Goal: Task Accomplishment & Management: Complete application form

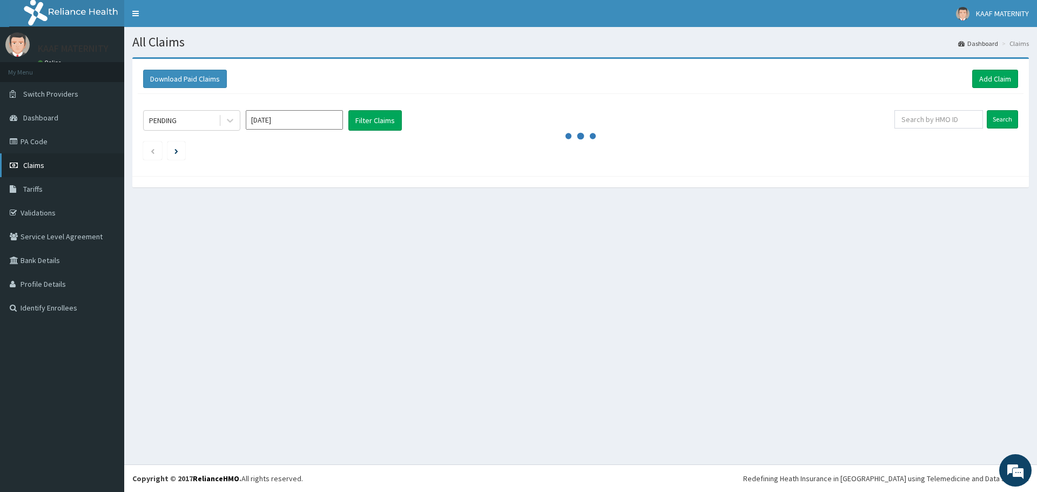
click at [41, 165] on span "Claims" at bounding box center [33, 165] width 21 height 10
click at [991, 79] on link "Add Claim" at bounding box center [995, 79] width 46 height 18
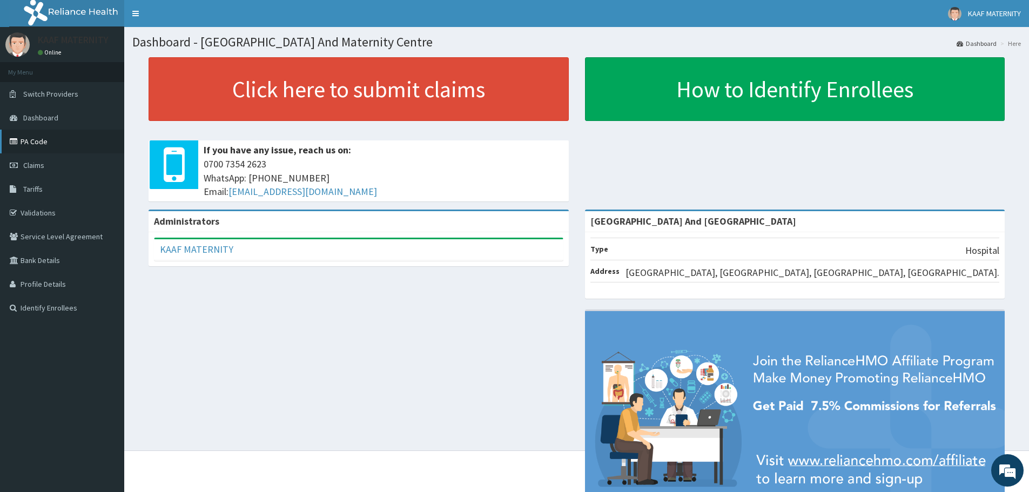
click at [36, 137] on link "PA Code" at bounding box center [62, 142] width 124 height 24
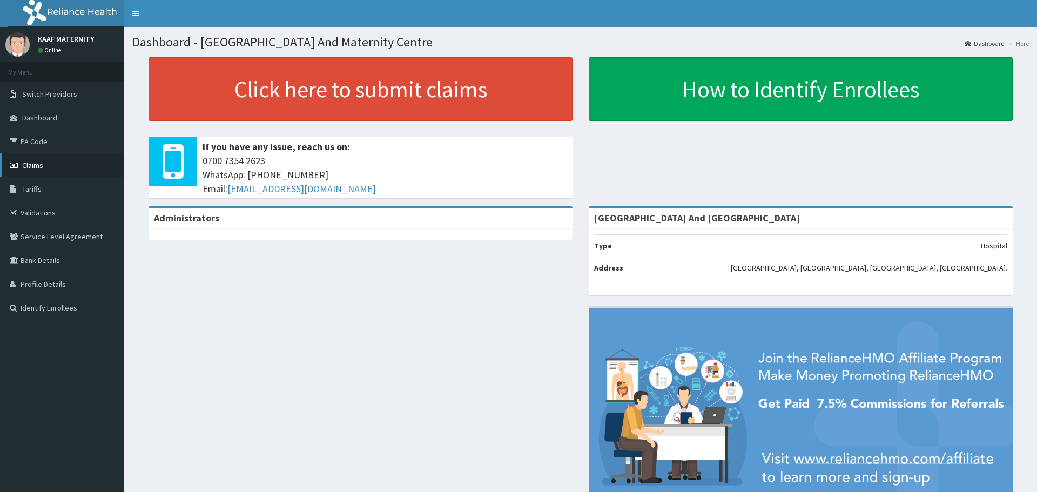
click at [36, 163] on span "Claims" at bounding box center [32, 165] width 21 height 10
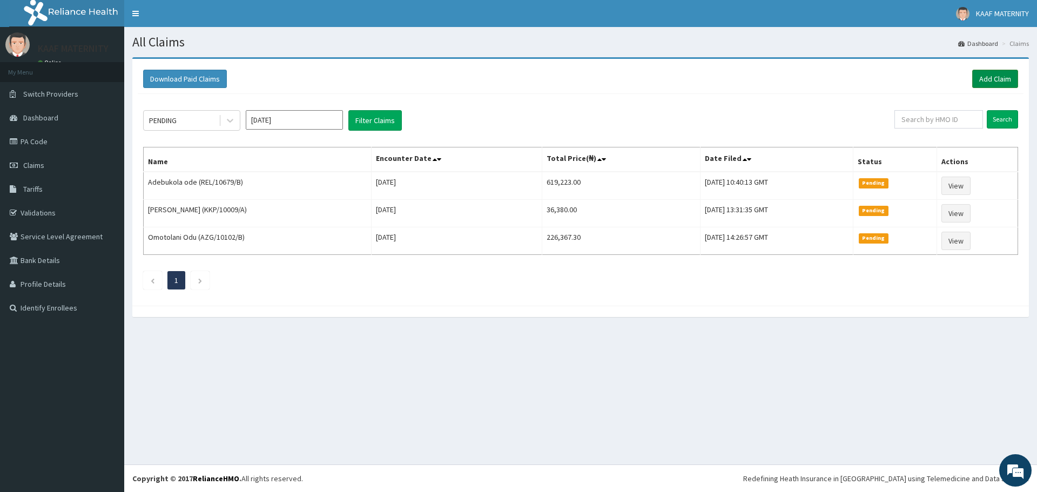
click at [991, 79] on link "Add Claim" at bounding box center [995, 79] width 46 height 18
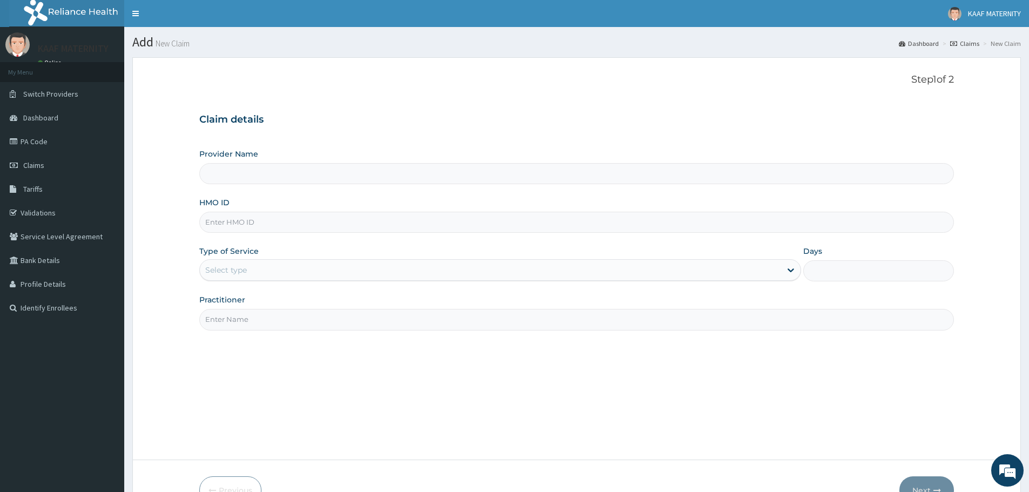
type input "[GEOGRAPHIC_DATA] And [GEOGRAPHIC_DATA]"
click at [265, 226] on input "HMO ID" at bounding box center [576, 222] width 755 height 21
paste input "RSR/10012/A"
type input "RSR/10012/A"
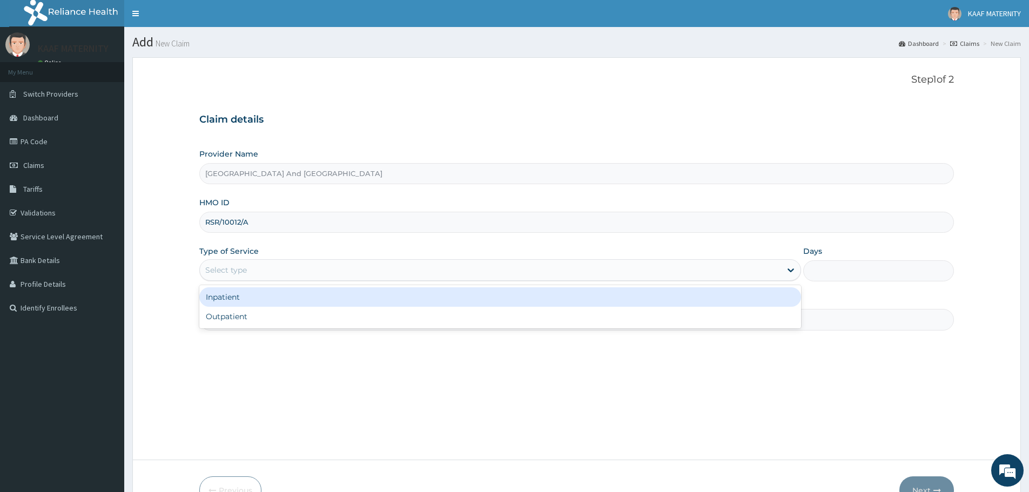
click at [265, 269] on div "Select type" at bounding box center [490, 269] width 581 height 17
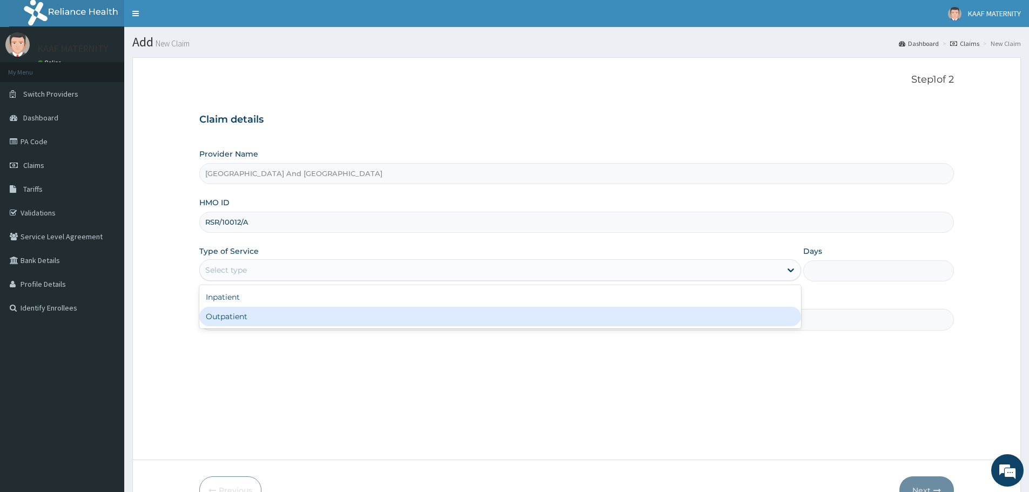
click at [250, 328] on div "Inpatient Outpatient" at bounding box center [500, 306] width 602 height 43
click at [255, 318] on div "Outpatient" at bounding box center [500, 316] width 602 height 19
type input "1"
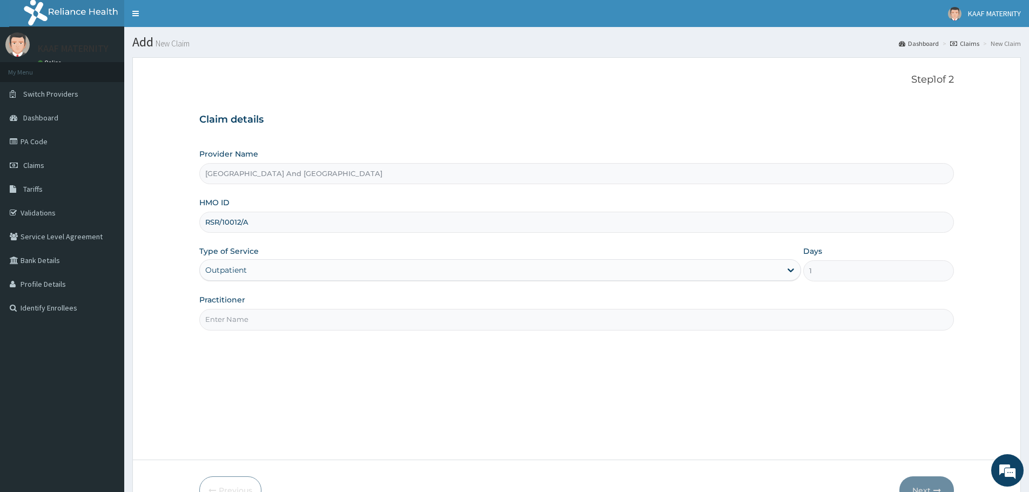
click at [254, 317] on input "Practitioner" at bounding box center [576, 319] width 755 height 21
click at [255, 316] on input "Practitioner" at bounding box center [576, 319] width 755 height 21
type input "d"
type input "DR ODESEYE"
click at [926, 487] on button "Next" at bounding box center [926, 490] width 55 height 28
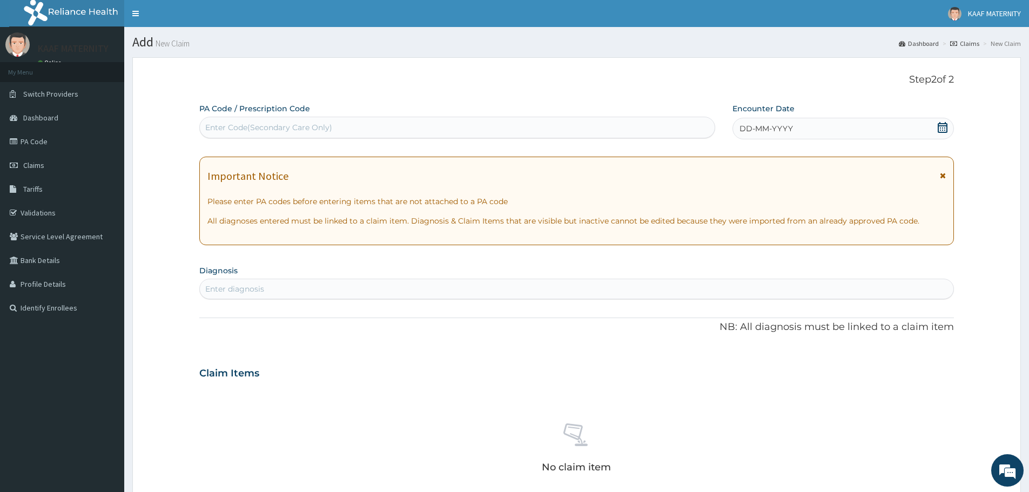
click at [316, 129] on div "Enter Code(Secondary Care Only)" at bounding box center [268, 127] width 127 height 11
paste input "PA/09D223"
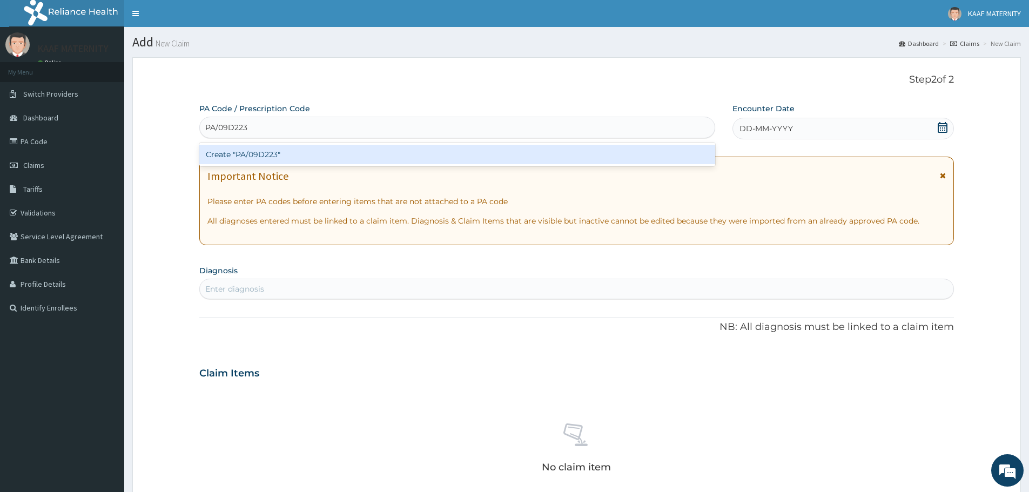
type input "PA/09D223"
click at [279, 156] on div "Create "PA/09D223"" at bounding box center [457, 154] width 516 height 19
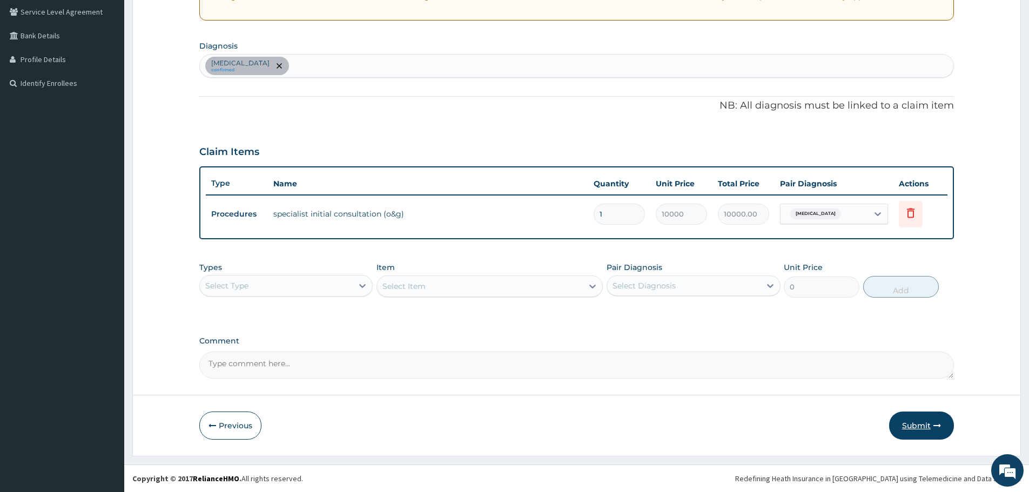
click at [914, 422] on button "Submit" at bounding box center [921, 426] width 65 height 28
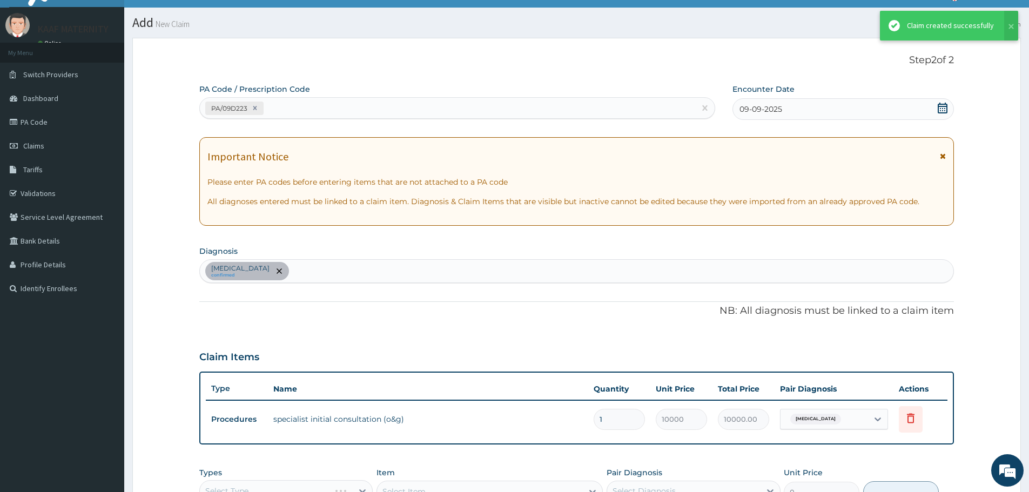
scroll to position [225, 0]
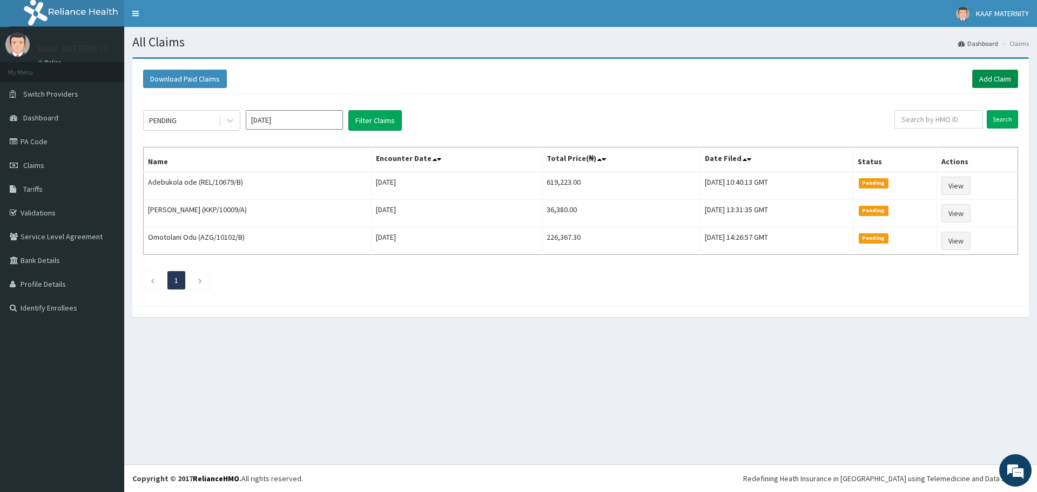
click at [988, 77] on link "Add Claim" at bounding box center [995, 79] width 46 height 18
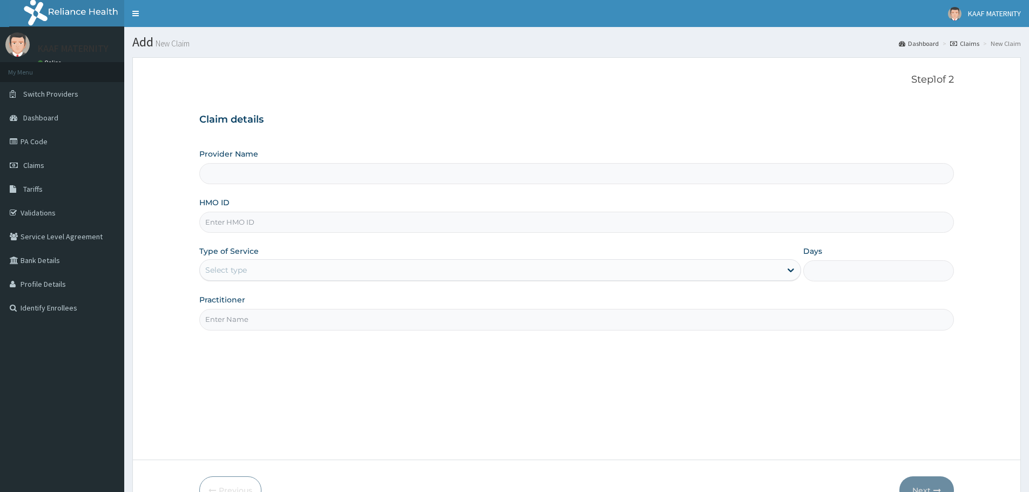
drag, startPoint x: 0, startPoint y: 0, endPoint x: 270, endPoint y: 221, distance: 348.9
click at [270, 221] on input "HMO ID" at bounding box center [576, 222] width 755 height 21
paste input "PGL/10175/A"
type input "PGL/10175/A"
click at [259, 270] on div "Select type" at bounding box center [490, 269] width 581 height 17
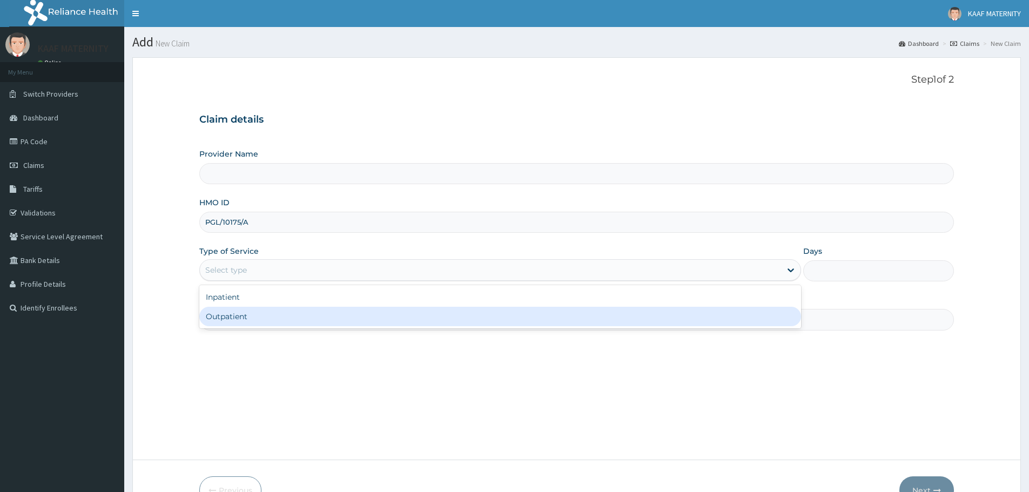
click at [264, 316] on div "Outpatient" at bounding box center [500, 316] width 602 height 19
type input "1"
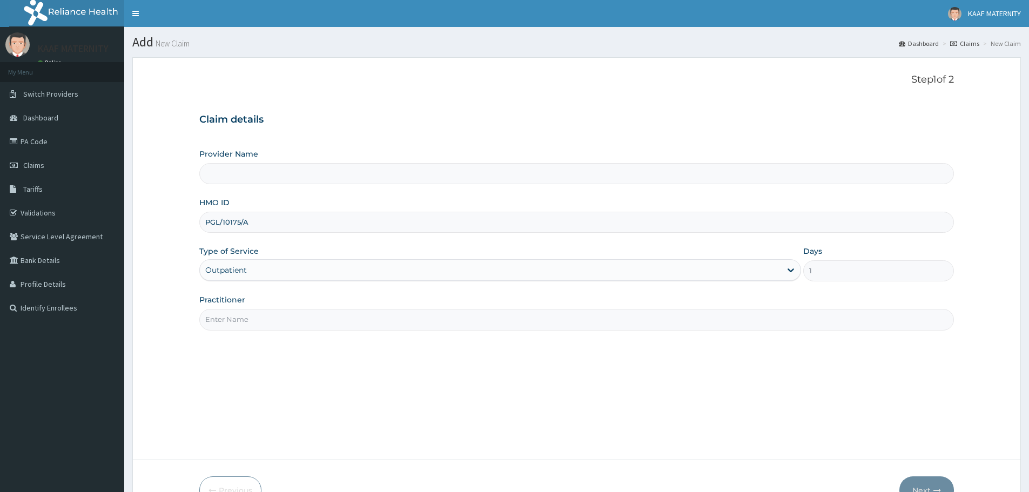
click at [267, 315] on input "Practitioner" at bounding box center [576, 319] width 755 height 21
type input "Kaaf Medical Laboratory And Maternity Centre"
type input "DR SULAIMON"
click at [913, 484] on button "Next" at bounding box center [926, 490] width 55 height 28
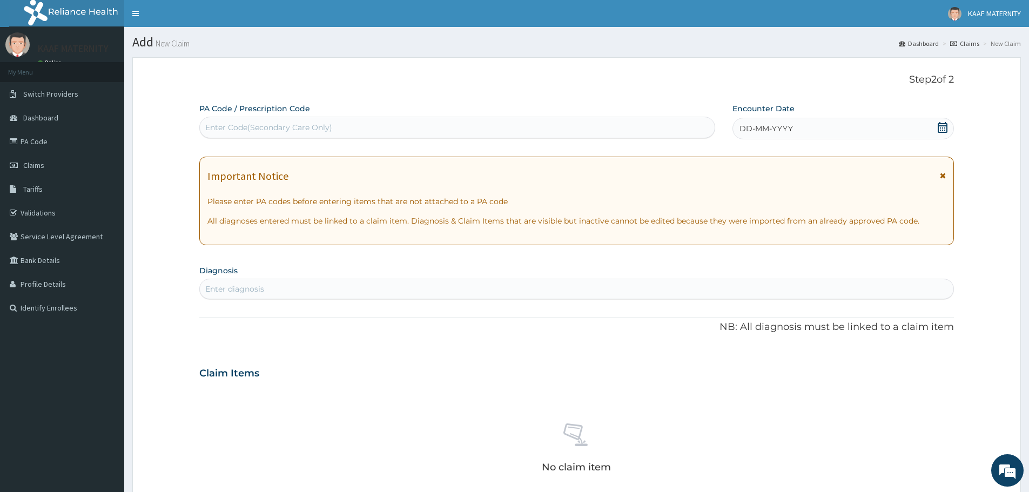
click at [288, 121] on div "Enter Code(Secondary Care Only)" at bounding box center [457, 127] width 515 height 17
paste input "PA/5D7479"
type input "PA/5D7479"
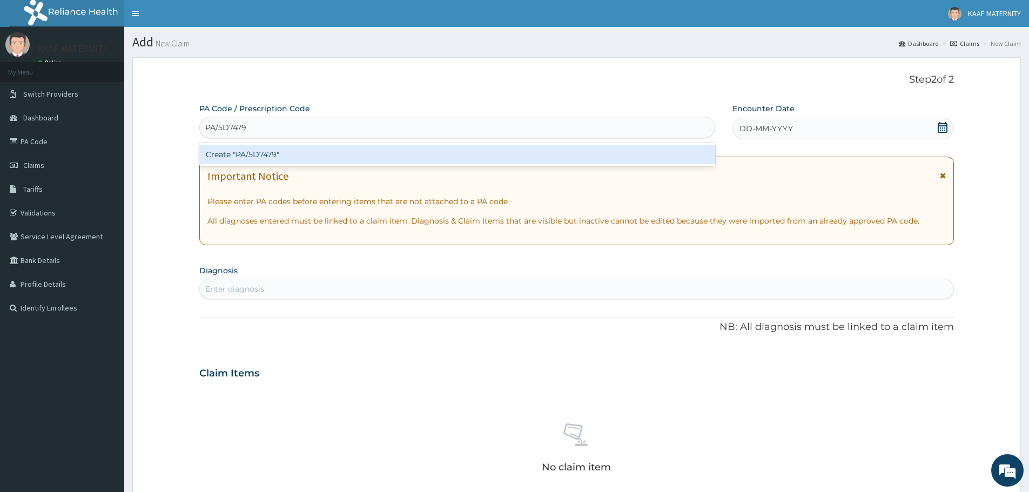
click at [280, 153] on div "Create "PA/5D7479"" at bounding box center [457, 154] width 516 height 19
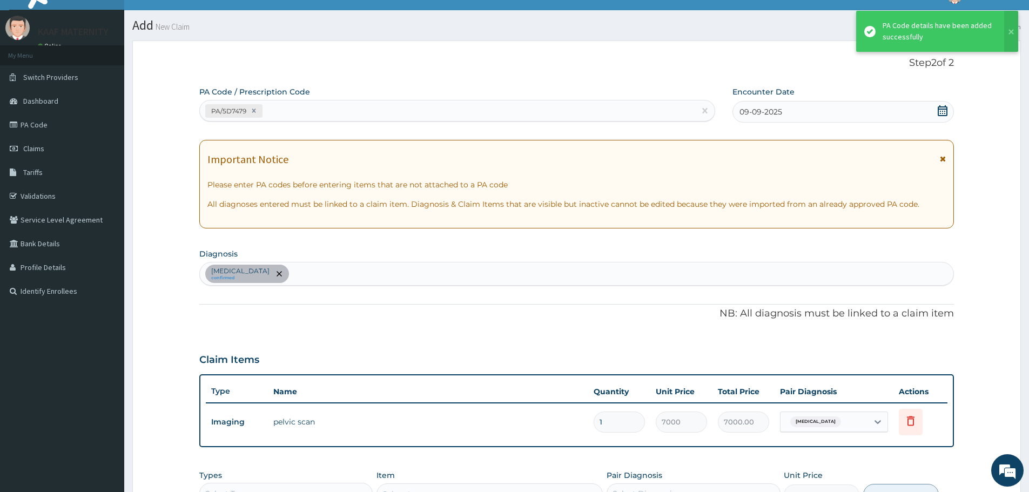
scroll to position [225, 0]
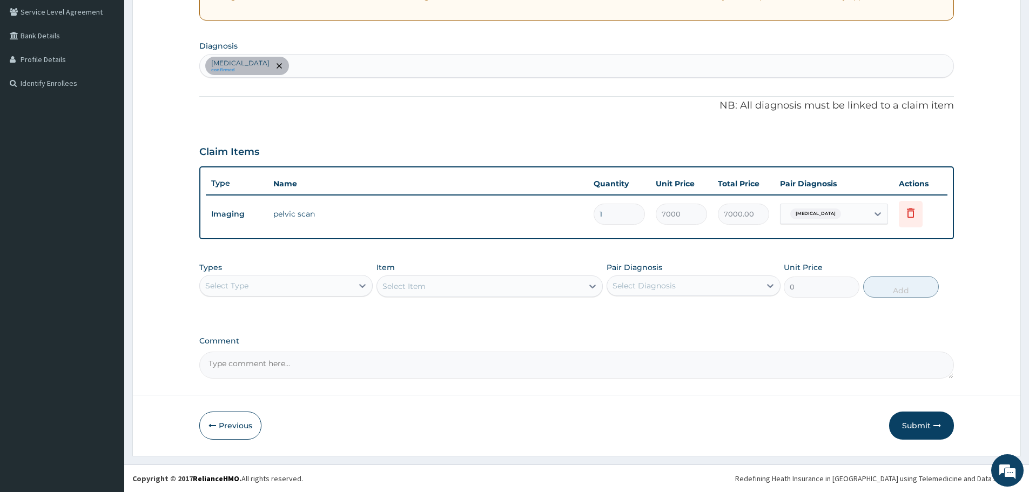
drag, startPoint x: 922, startPoint y: 423, endPoint x: 911, endPoint y: 428, distance: 12.1
click at [922, 425] on button "Submit" at bounding box center [921, 426] width 65 height 28
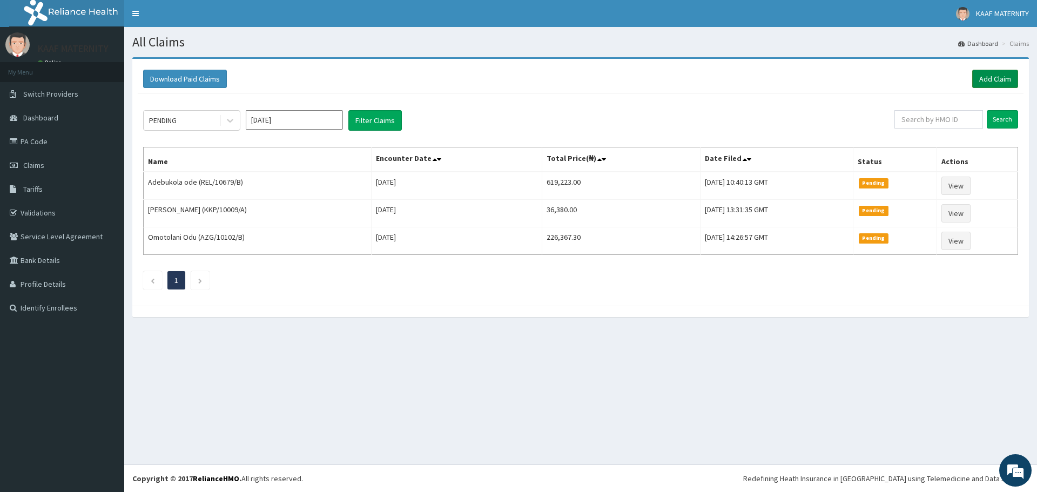
click at [986, 75] on link "Add Claim" at bounding box center [995, 79] width 46 height 18
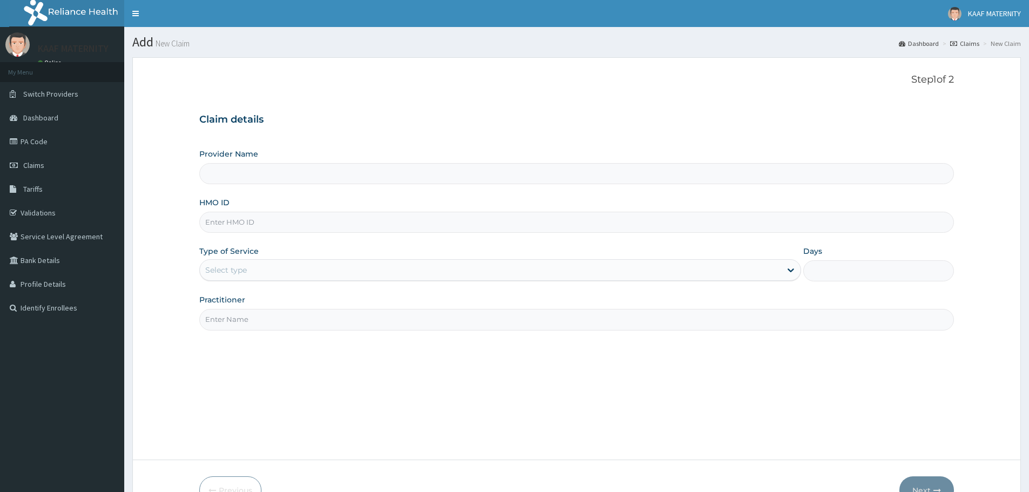
click at [268, 224] on input "HMO ID" at bounding box center [576, 222] width 755 height 21
paste input "CBW/10001/A"
type input "CBW/10001/A"
type input "Kaaf Medical Laboratory And Maternity Centre"
type input "CBW/10001/A"
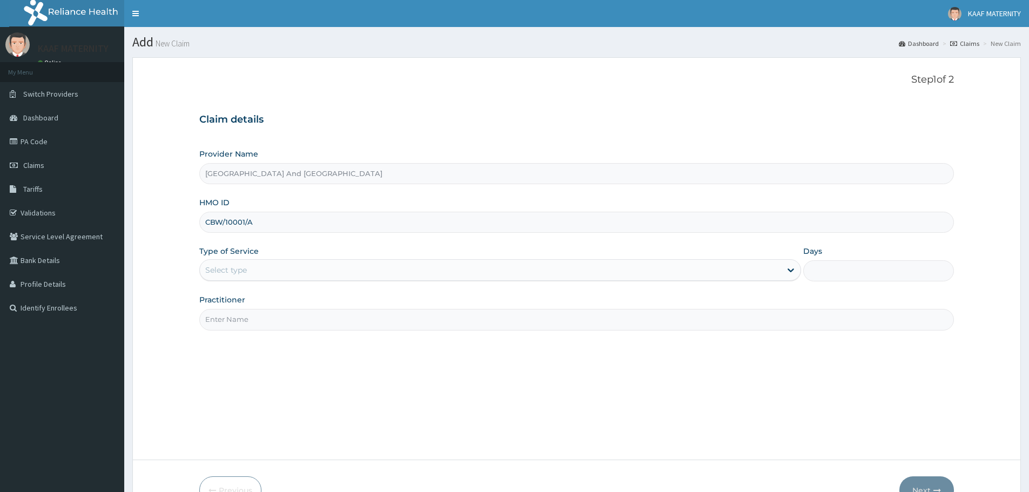
click at [265, 272] on div "Select type" at bounding box center [490, 269] width 581 height 17
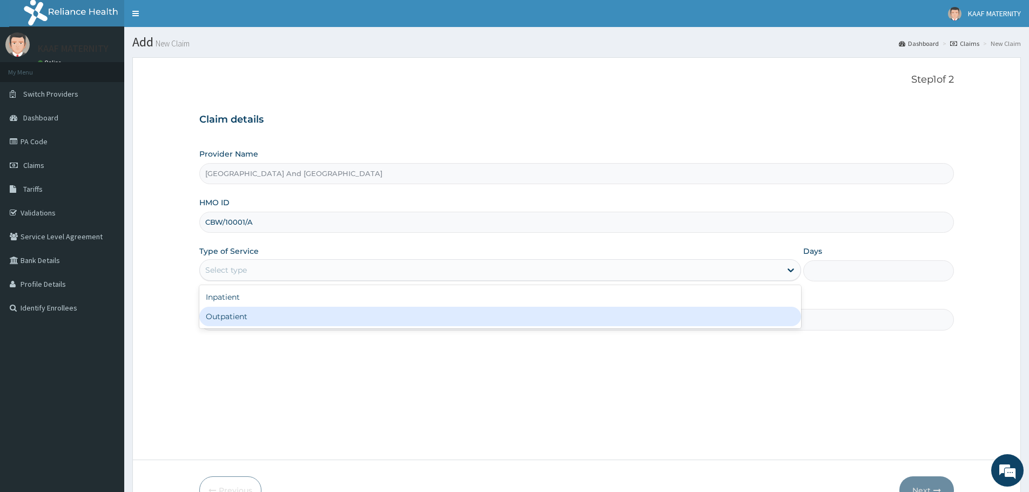
click at [259, 318] on div "Outpatient" at bounding box center [500, 316] width 602 height 19
type input "1"
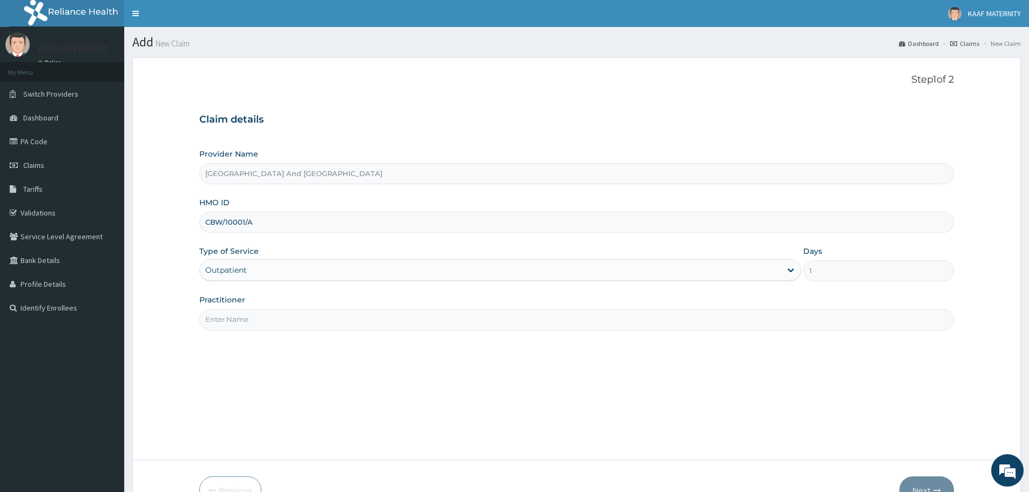
click at [259, 318] on input "Practitioner" at bounding box center [576, 319] width 755 height 21
type input "DR ODESEYE"
click at [931, 483] on button "Next" at bounding box center [926, 490] width 55 height 28
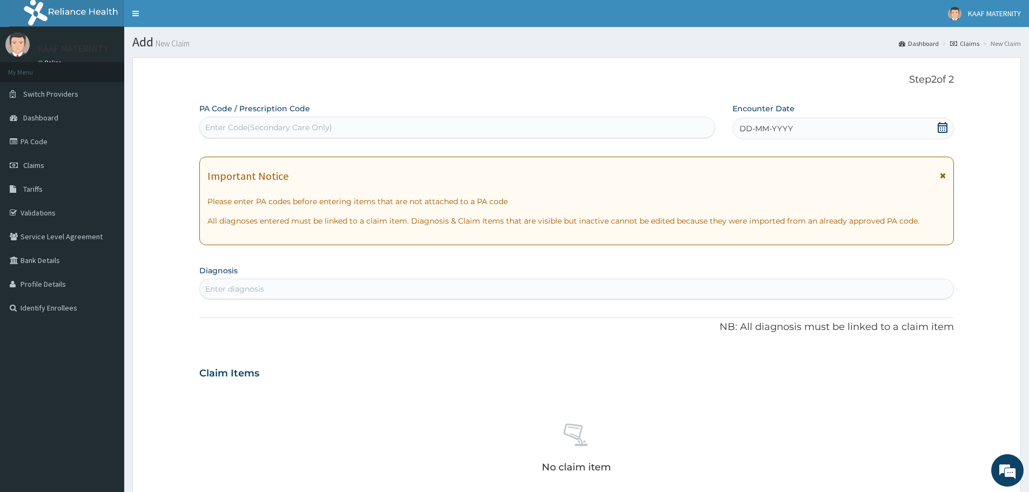
click at [269, 126] on div "Enter Code(Secondary Care Only)" at bounding box center [268, 127] width 127 height 11
paste input "PA/CDAD0E"
type input "PA/CDAD0E"
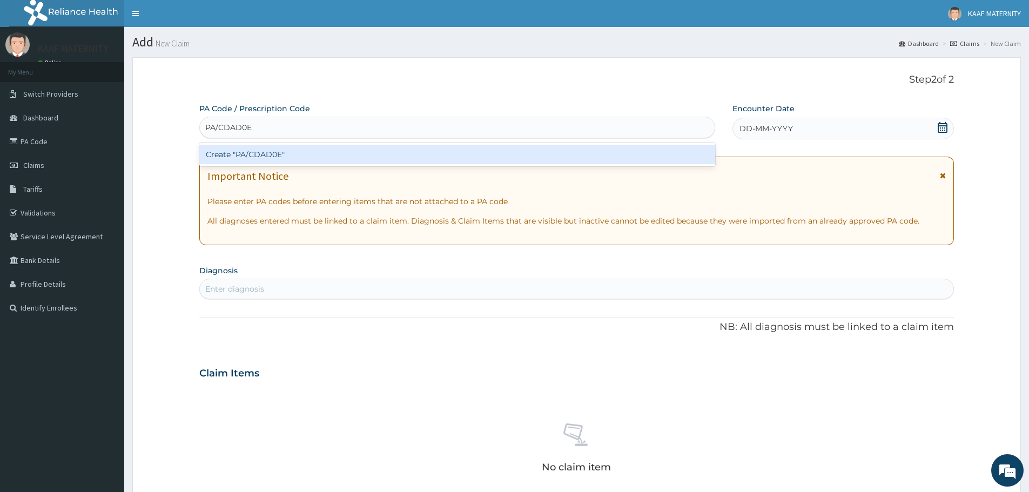
click at [277, 156] on div "Create "PA/CDAD0E"" at bounding box center [457, 154] width 516 height 19
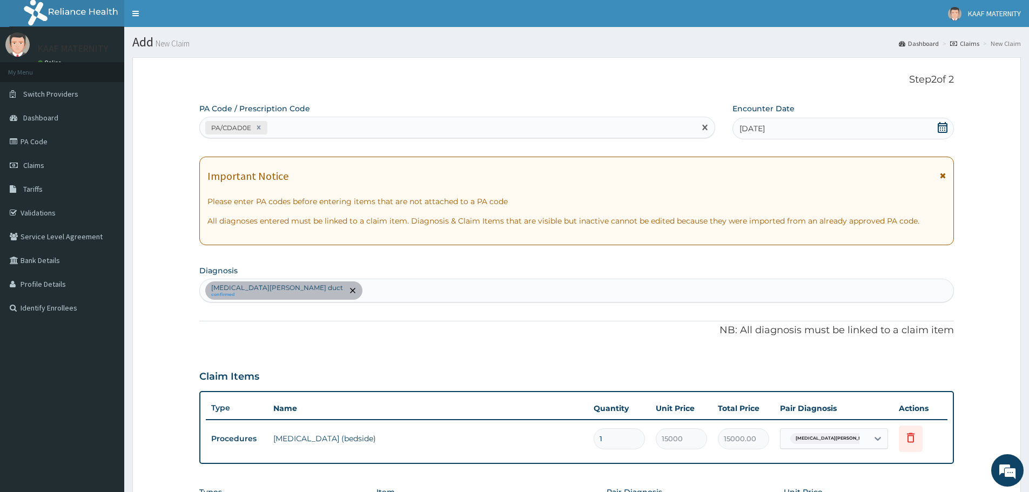
click at [286, 135] on div "PA/CDAD0E" at bounding box center [447, 128] width 495 height 18
paste input "PA/572889"
type input "PA/572889"
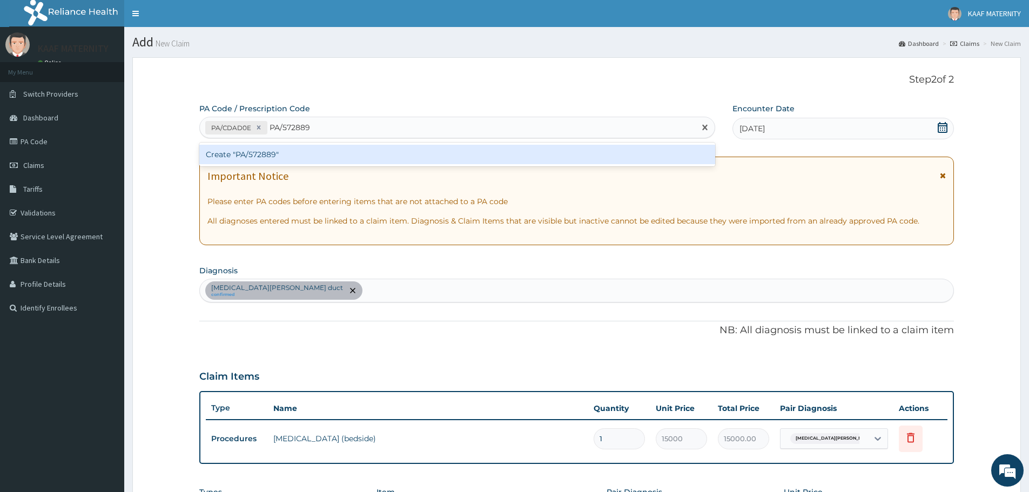
click at [262, 156] on div "Create "PA/572889"" at bounding box center [457, 154] width 516 height 19
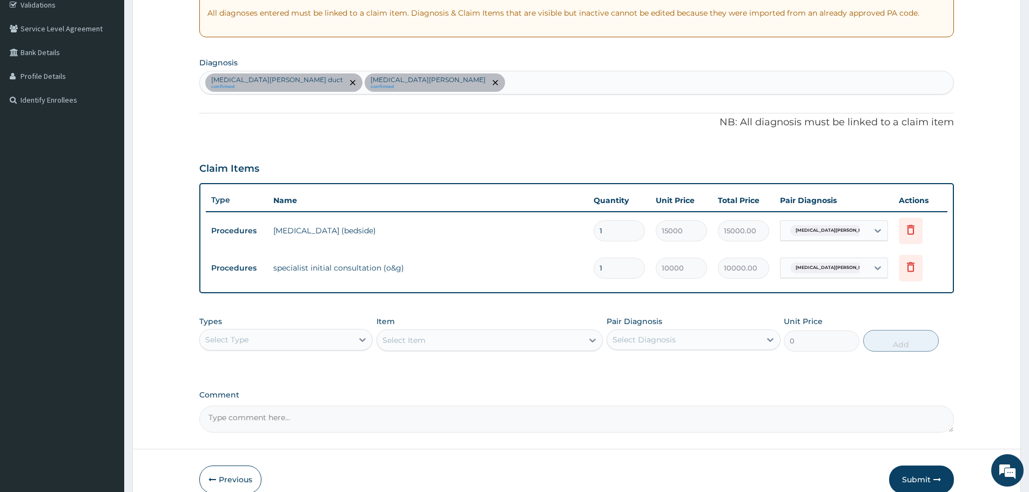
scroll to position [262, 0]
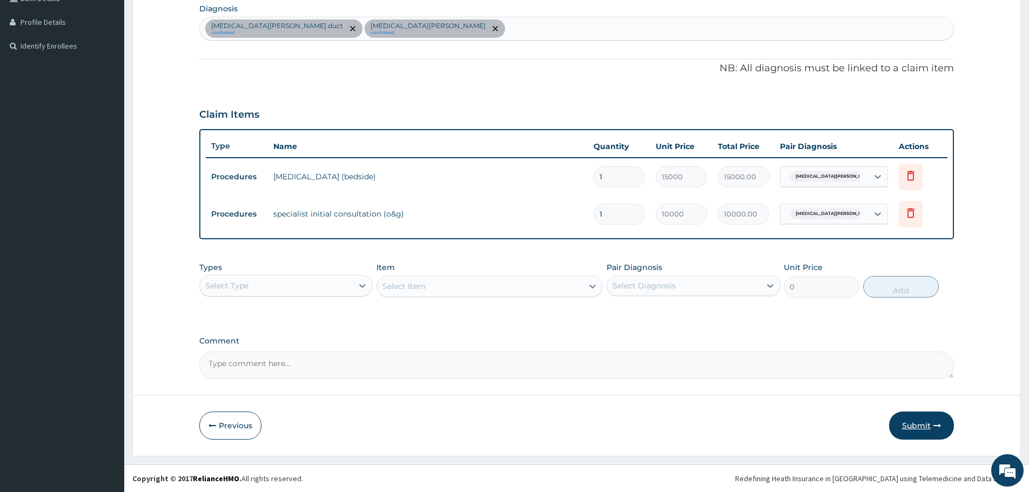
click at [922, 422] on button "Submit" at bounding box center [921, 426] width 65 height 28
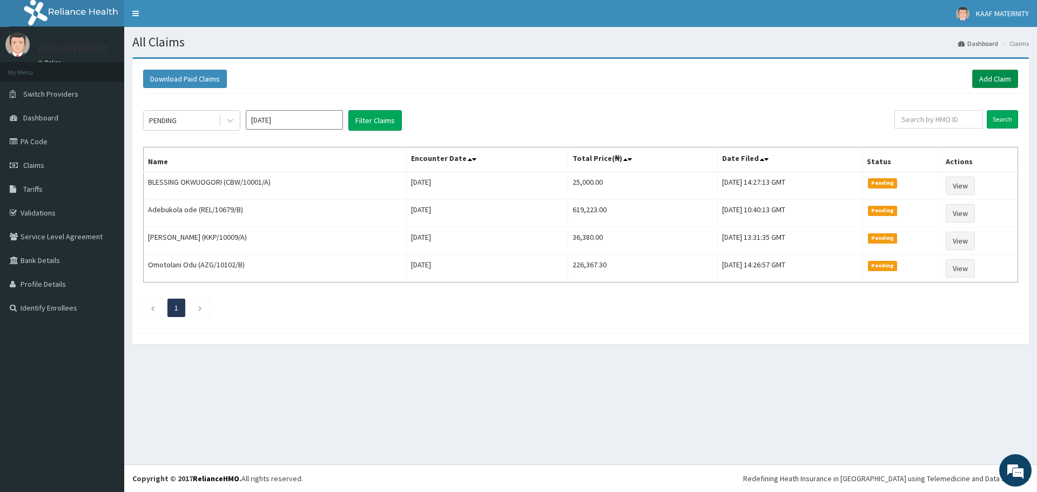
click at [995, 79] on link "Add Claim" at bounding box center [995, 79] width 46 height 18
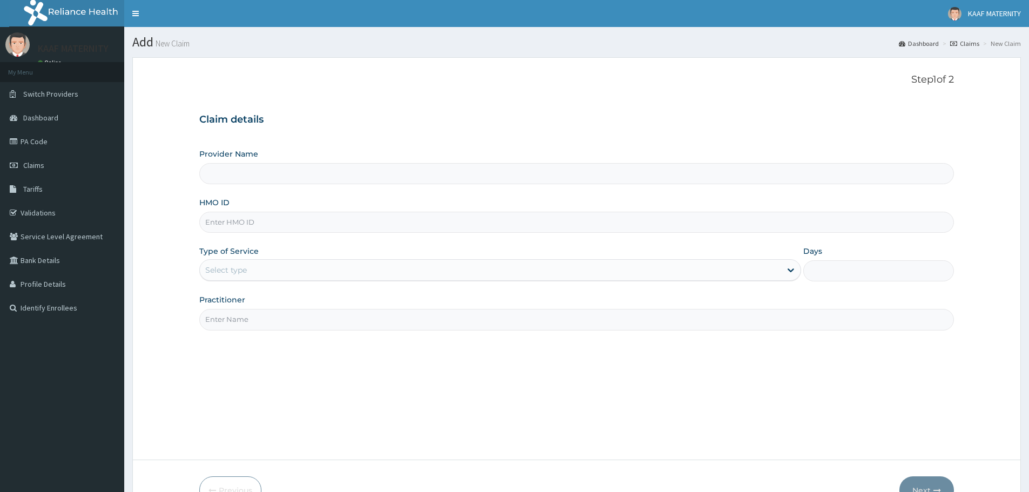
type input "[GEOGRAPHIC_DATA] And [GEOGRAPHIC_DATA]"
click at [272, 219] on input "HMO ID" at bounding box center [576, 222] width 755 height 21
paste input "DER/10018/A"
type input "DER/10018/A"
click at [273, 265] on div "Select type" at bounding box center [490, 269] width 581 height 17
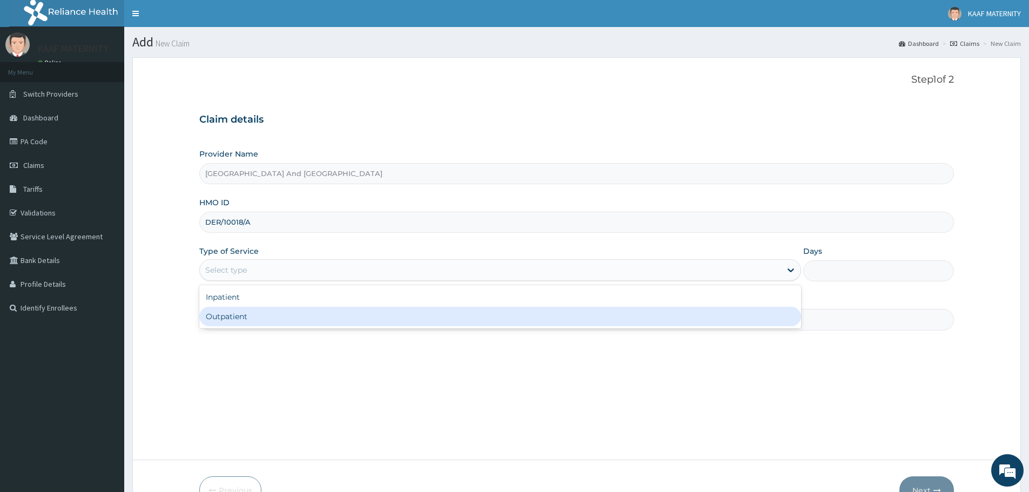
click at [260, 315] on div "Outpatient" at bounding box center [500, 316] width 602 height 19
type input "1"
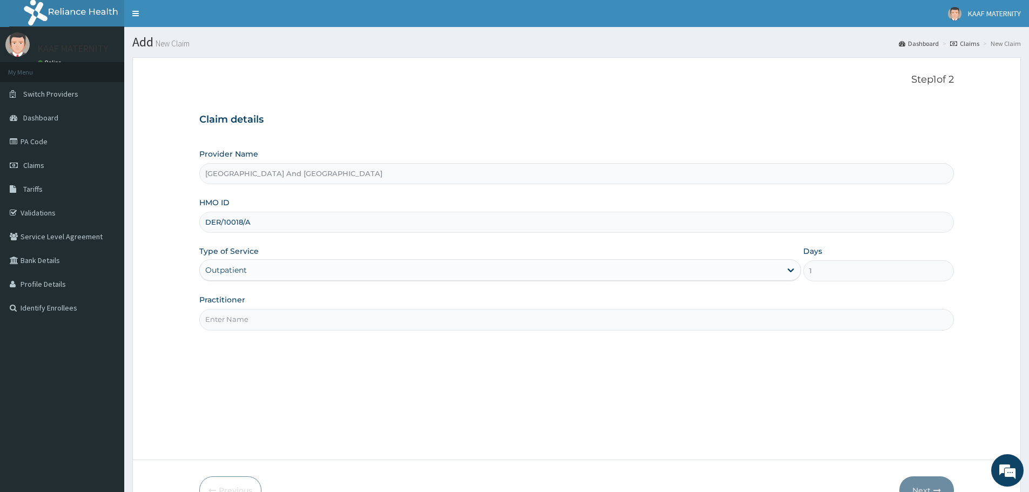
click at [265, 320] on input "Practitioner" at bounding box center [576, 319] width 755 height 21
type input "DR SULAIMON"
click at [914, 483] on button "Next" at bounding box center [926, 490] width 55 height 28
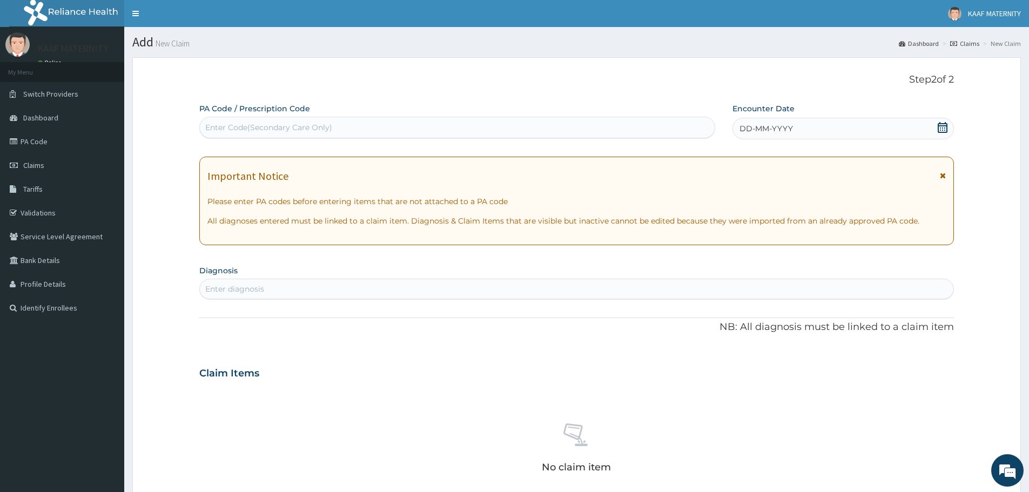
click at [301, 126] on div "Enter Code(Secondary Care Only)" at bounding box center [268, 127] width 127 height 11
paste input "PA/D8E9F9"
type input "PA/D8E9F9"
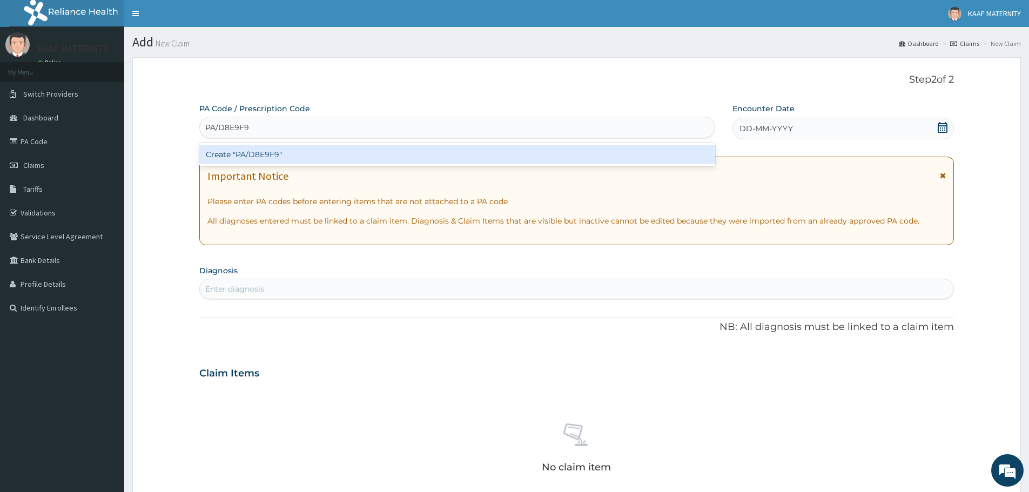
click at [281, 157] on div "Create "PA/D8E9F9"" at bounding box center [457, 154] width 516 height 19
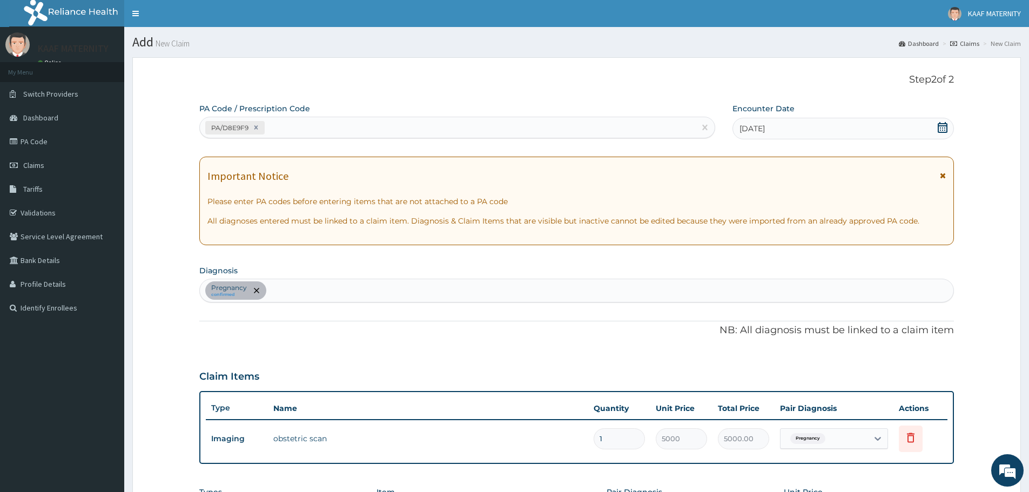
click at [314, 288] on div "Pregnancy confirmed" at bounding box center [576, 290] width 753 height 23
type input "ACUTE UPPER RESP"
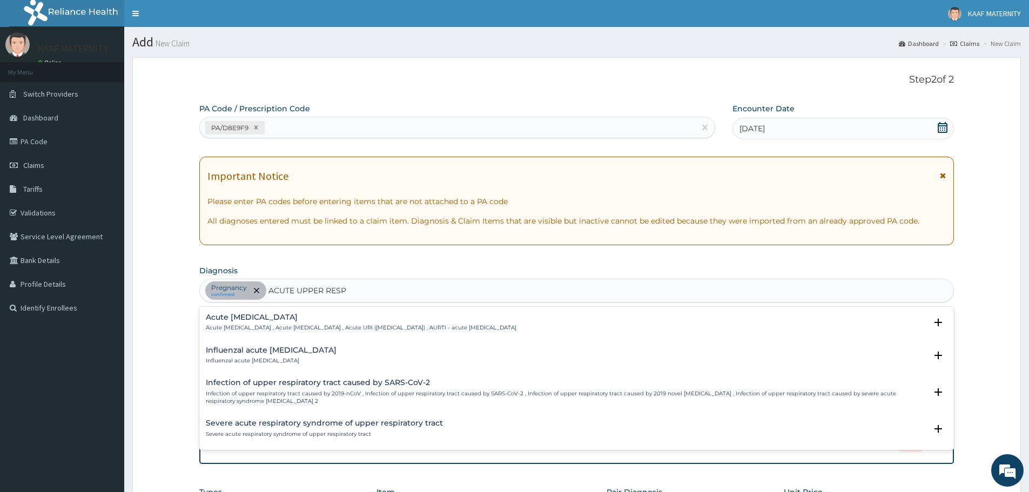
click at [299, 318] on h4 "Acute upper respiratory infection" at bounding box center [361, 317] width 311 height 8
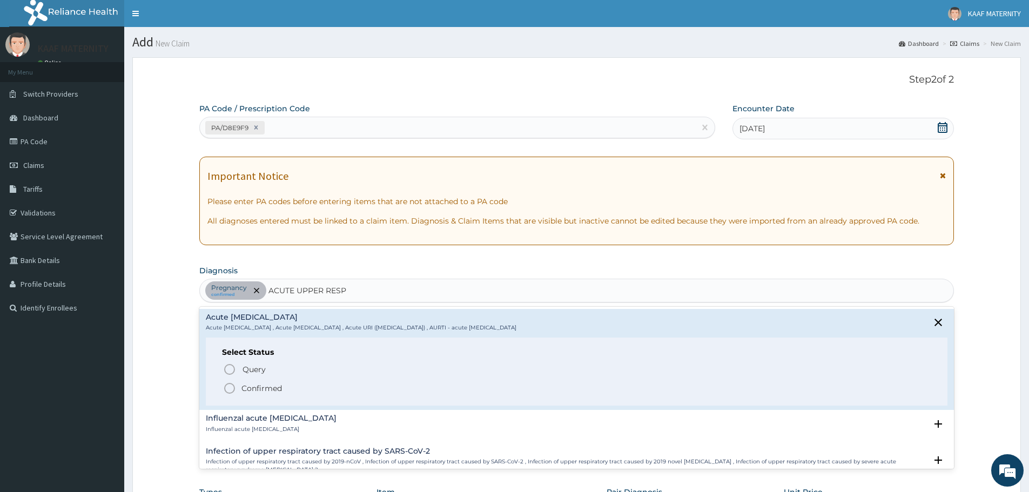
click at [234, 389] on circle "status option filled" at bounding box center [230, 388] width 10 height 10
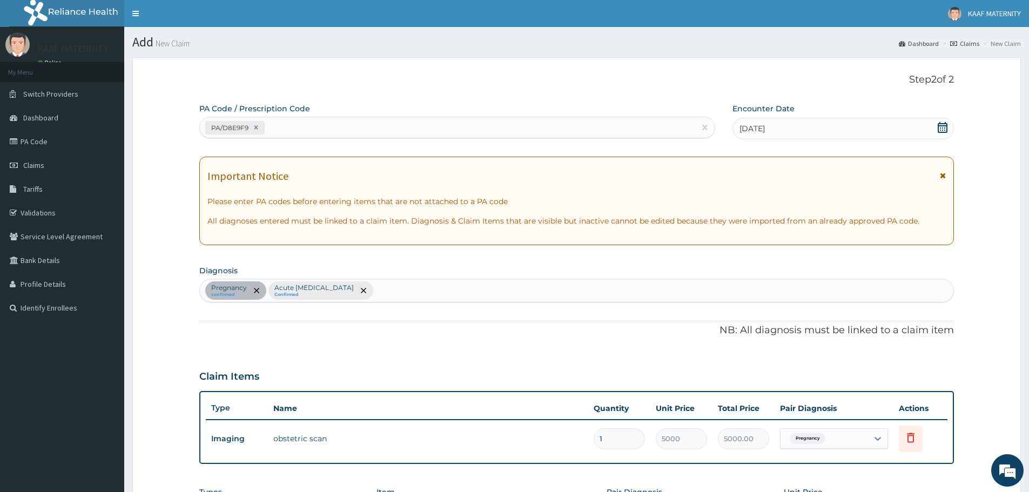
click at [425, 290] on div "Pregnancy confirmed Acute upper respiratory infection Confirmed" at bounding box center [576, 290] width 753 height 23
type input "MALARIA"
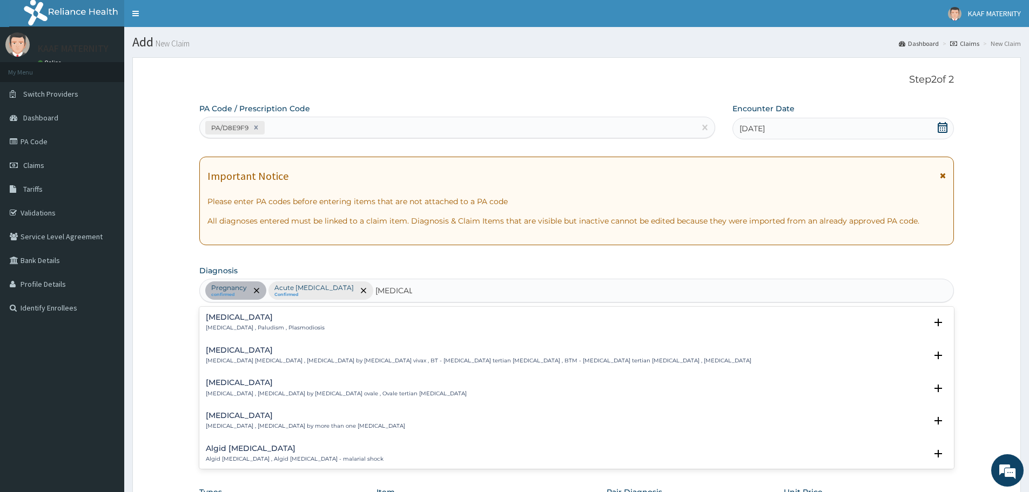
click at [226, 324] on p "Malaria , Paludism , Plasmodiosis" at bounding box center [265, 328] width 119 height 8
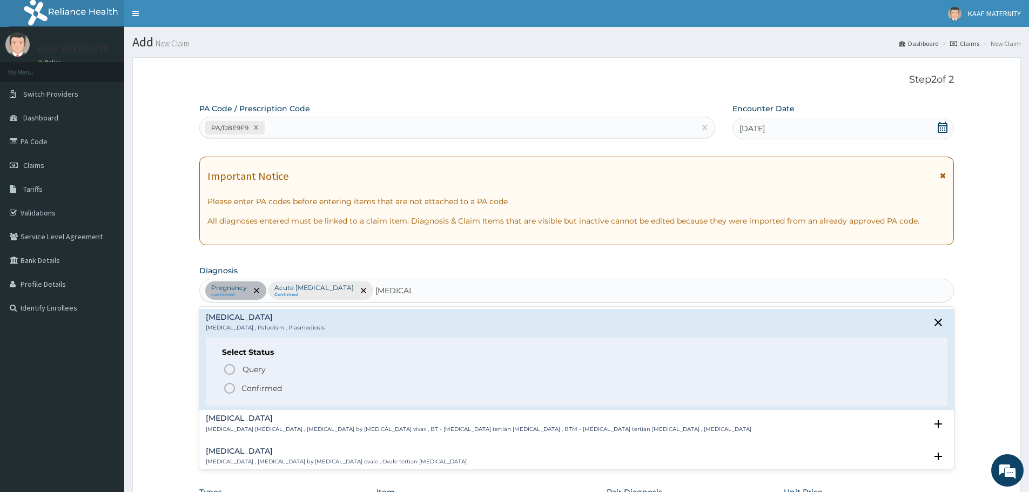
click at [230, 386] on icon "status option filled" at bounding box center [229, 388] width 13 height 13
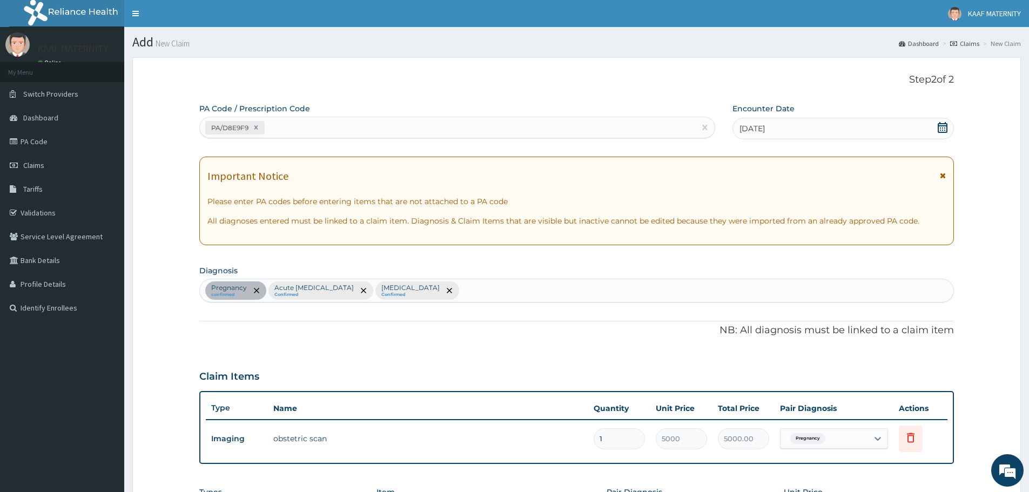
click at [473, 291] on div "Pregnancy confirmed Acute upper respiratory infection Confirmed Malaria Confirm…" at bounding box center [576, 290] width 753 height 23
type input "HEADACH"
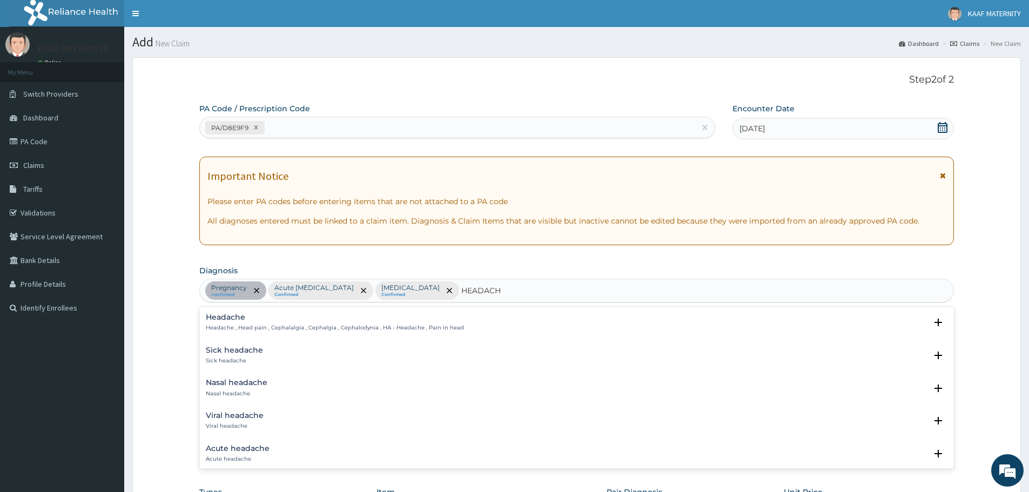
click at [238, 319] on h4 "Headache" at bounding box center [335, 317] width 258 height 8
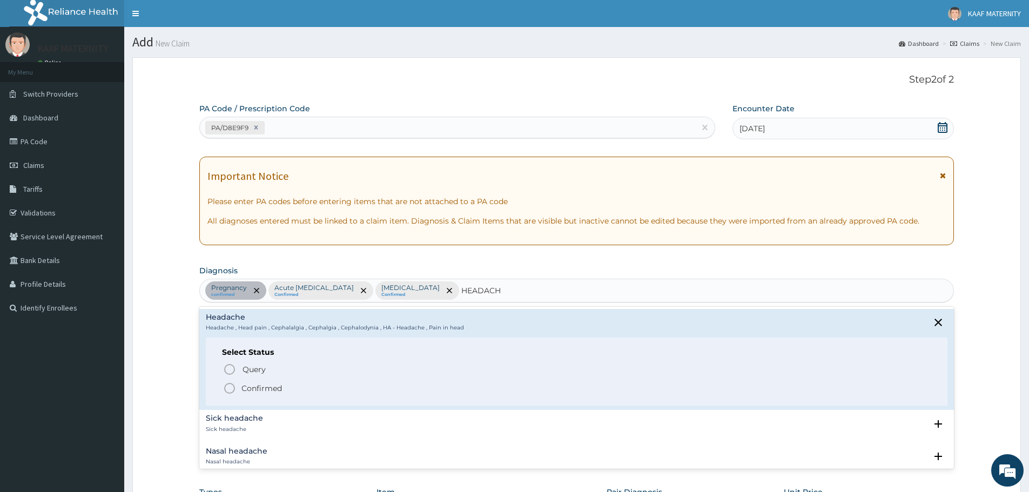
drag, startPoint x: 227, startPoint y: 385, endPoint x: 250, endPoint y: 376, distance: 23.8
click at [227, 386] on icon "status option filled" at bounding box center [229, 388] width 13 height 13
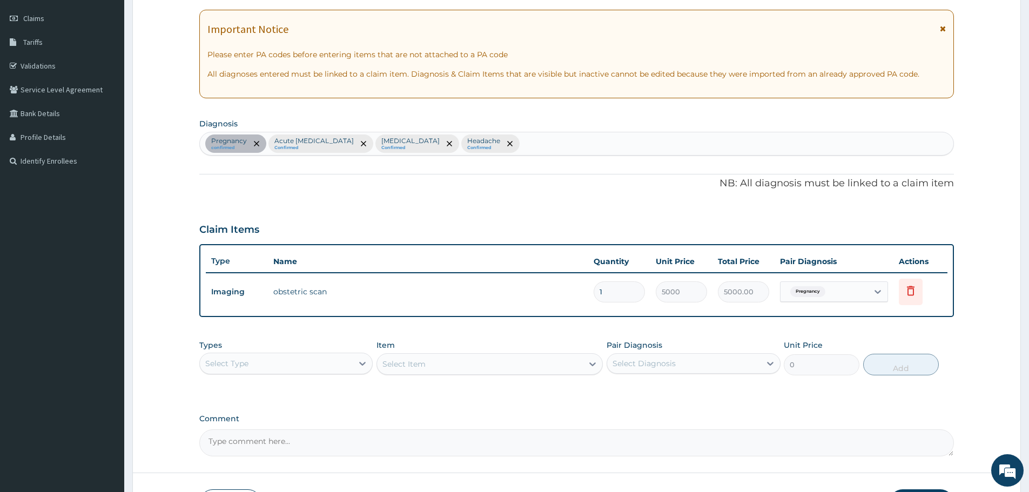
scroll to position [225, 0]
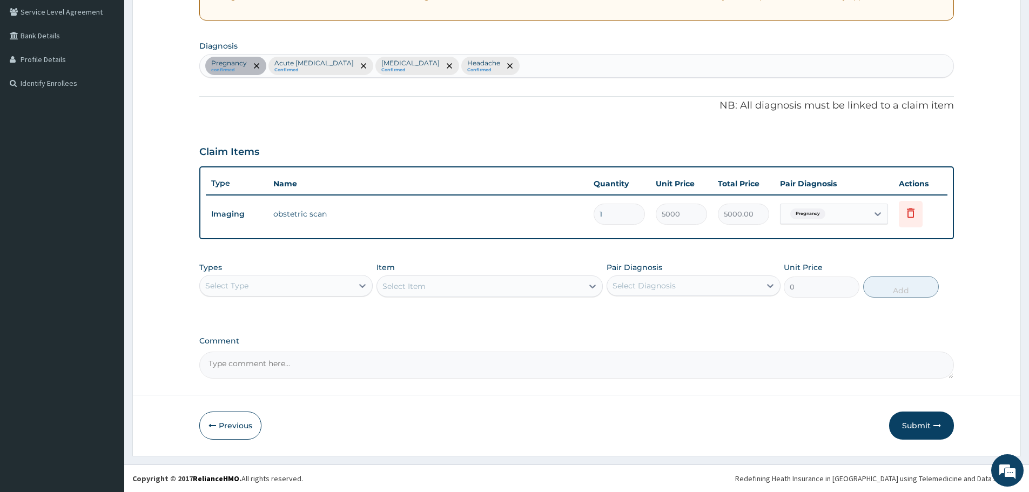
click at [329, 288] on div "Select Type" at bounding box center [276, 285] width 153 height 17
click at [235, 428] on div "Drugs" at bounding box center [285, 429] width 173 height 19
click at [461, 289] on div "Select Item" at bounding box center [489, 286] width 226 height 22
click at [460, 289] on div "Select Item" at bounding box center [489, 286] width 226 height 22
click at [462, 289] on div "Select Item" at bounding box center [489, 286] width 226 height 22
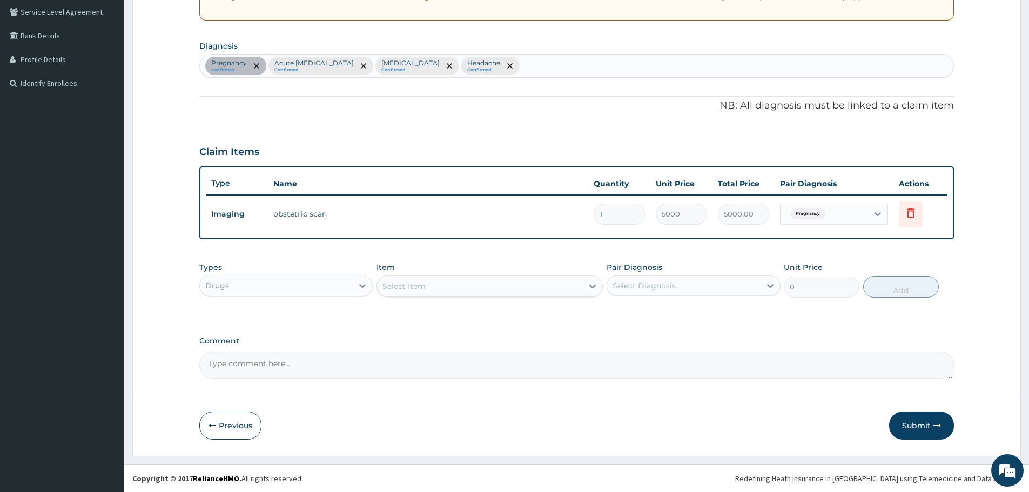
click at [462, 289] on div "Select Item" at bounding box center [480, 286] width 206 height 17
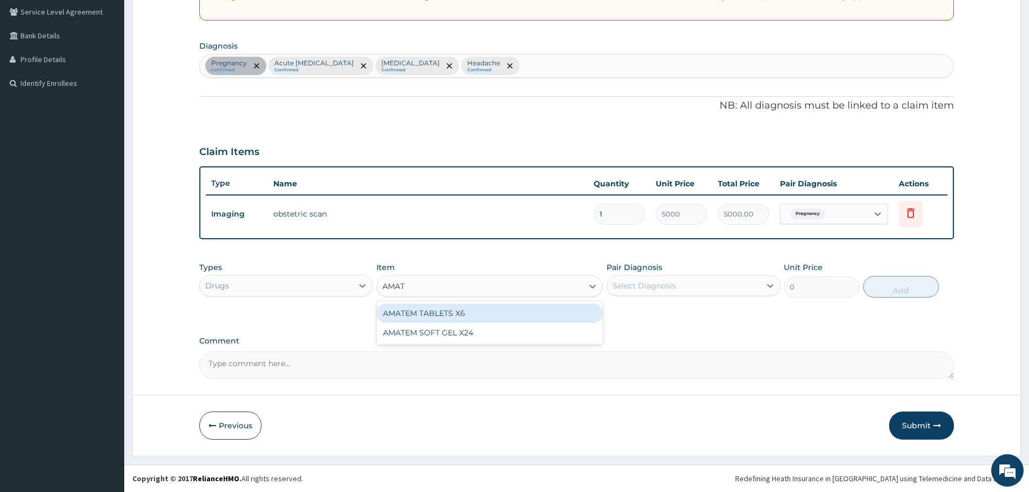
type input "AMATE"
click at [467, 313] on div "AMATEM TABLETS X6" at bounding box center [489, 313] width 226 height 19
type input "3850"
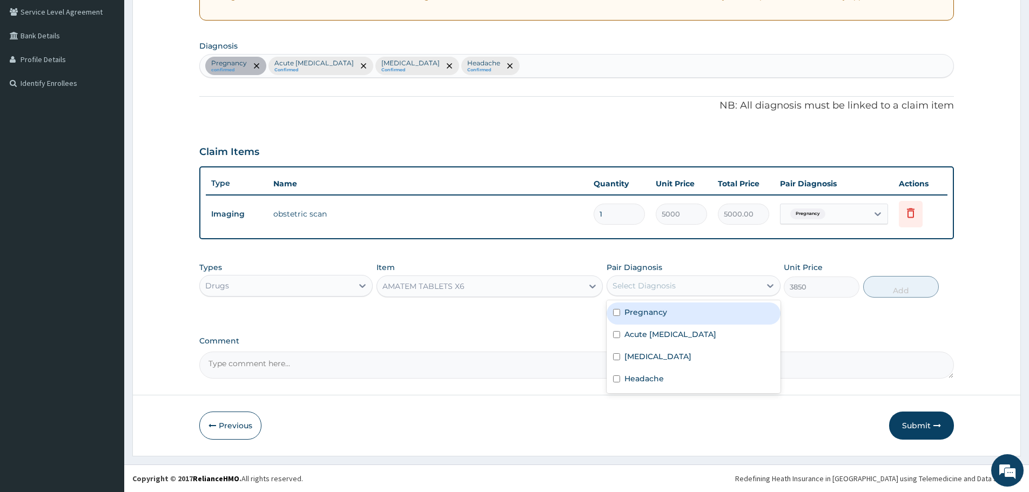
click at [651, 286] on div "Select Diagnosis" at bounding box center [643, 285] width 63 height 11
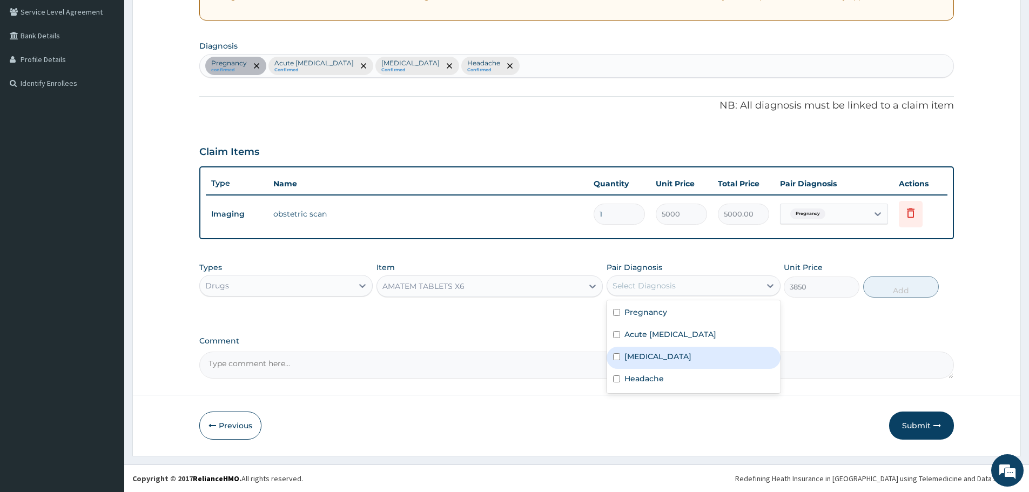
click at [646, 357] on label "Malaria" at bounding box center [657, 356] width 67 height 11
checkbox input "true"
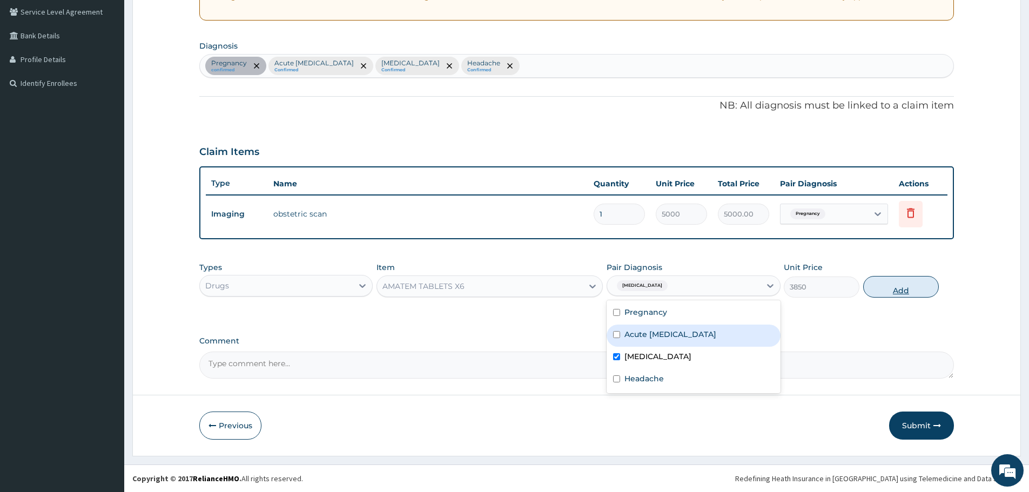
click at [918, 291] on button "Add" at bounding box center [901, 287] width 76 height 22
type input "0"
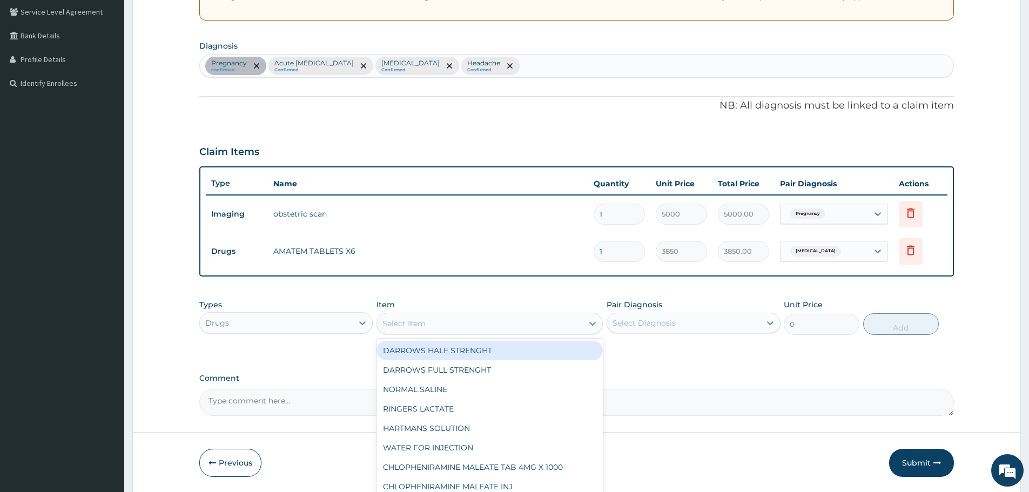
click at [542, 327] on div "Select Item" at bounding box center [480, 323] width 206 height 17
type input "FLE"
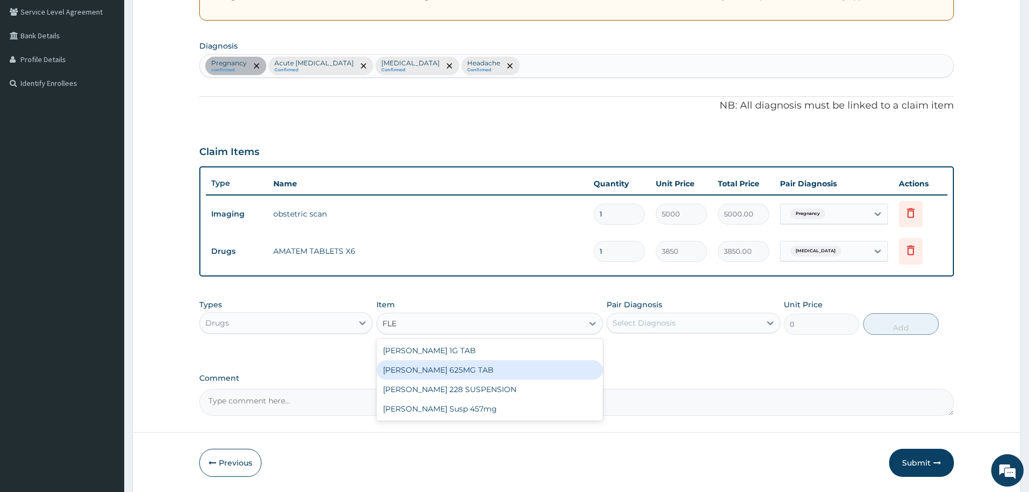
click at [457, 369] on div "FLEMING 625MG TAB" at bounding box center [489, 369] width 226 height 19
type input "7840"
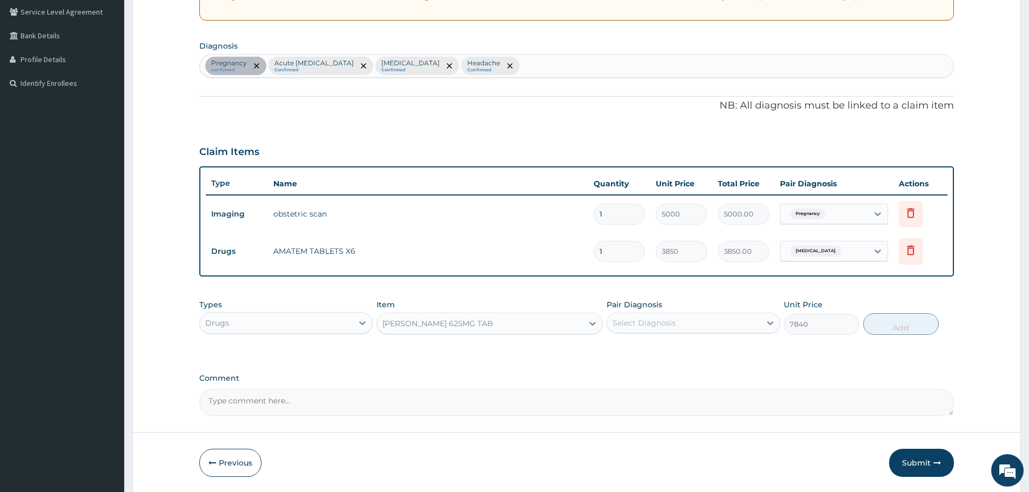
click at [677, 322] on div "Select Diagnosis" at bounding box center [683, 322] width 153 height 17
click at [681, 369] on label "Acute upper respiratory infection" at bounding box center [670, 371] width 92 height 11
checkbox input "true"
click at [547, 71] on div "Pregnancy confirmed Acute upper respiratory infection Confirmed Malaria Confirm…" at bounding box center [576, 66] width 753 height 23
type input "TONSILLITIS"
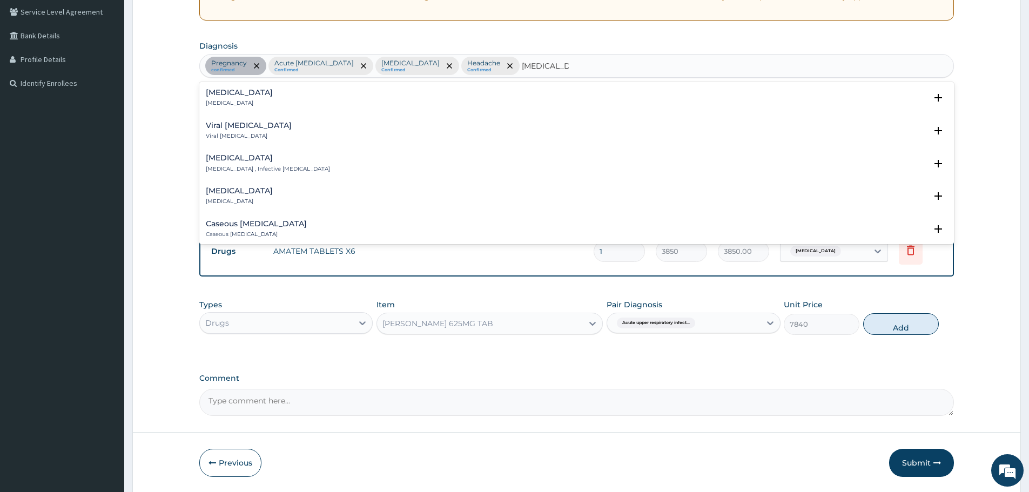
click at [226, 161] on h4 "Acute tonsillitis" at bounding box center [268, 158] width 124 height 8
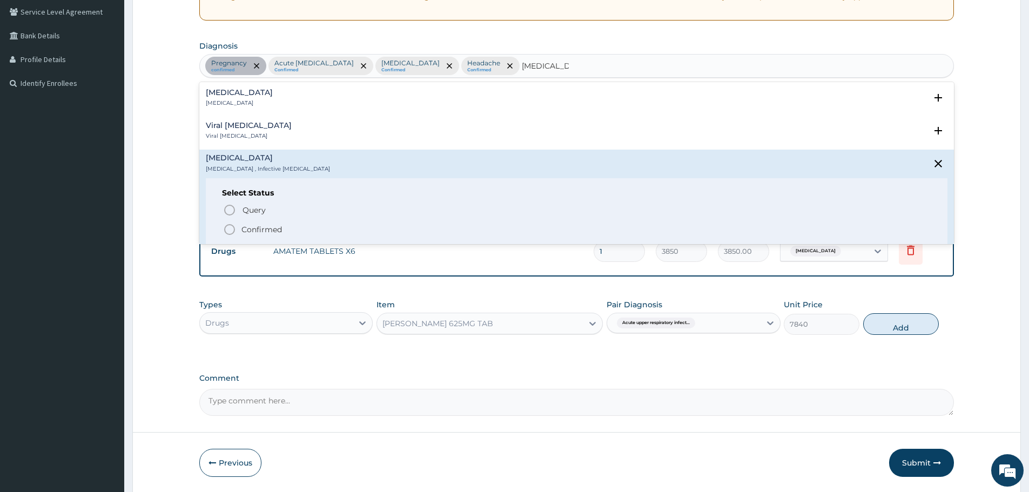
click at [230, 228] on icon "status option filled" at bounding box center [229, 229] width 13 height 13
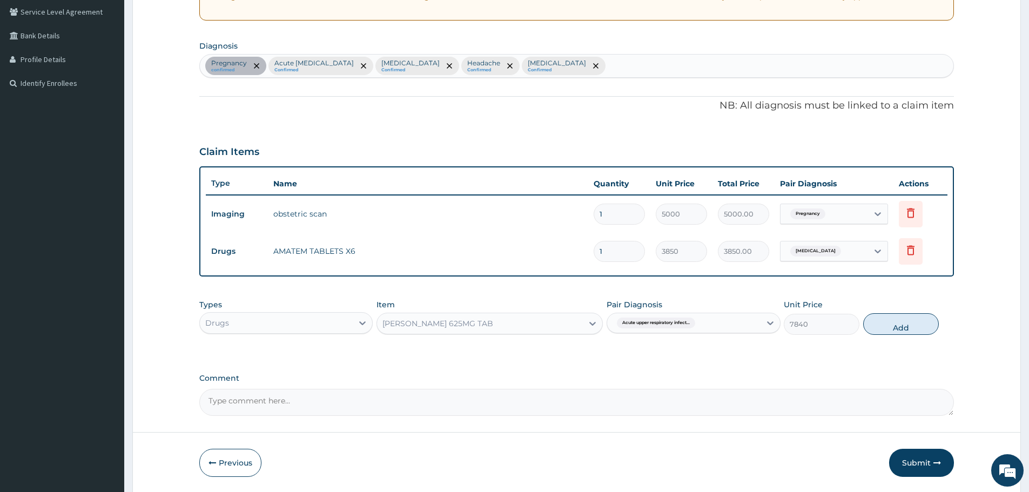
drag, startPoint x: 708, startPoint y: 326, endPoint x: 709, endPoint y: 333, distance: 7.1
click at [708, 326] on div "Acute upper respiratory infect..." at bounding box center [683, 323] width 153 height 18
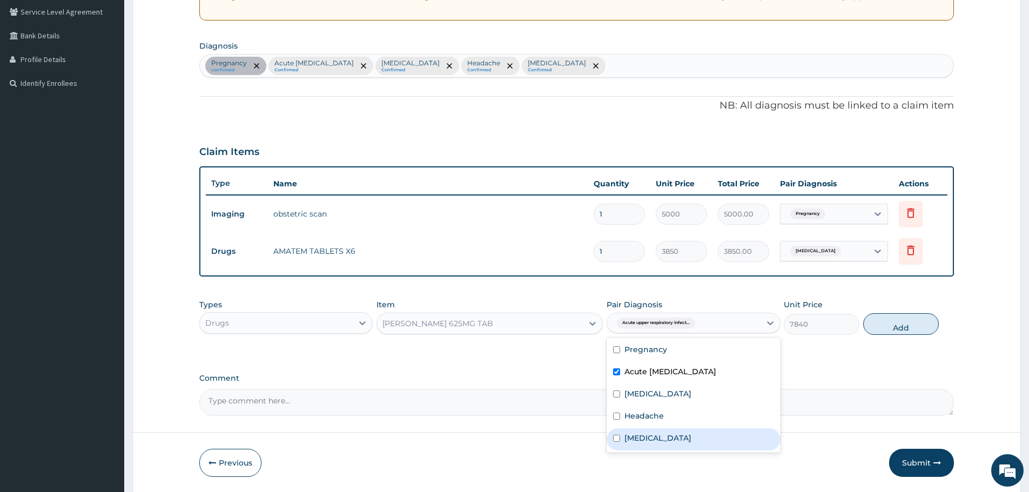
click at [676, 437] on label "Acute tonsillitis" at bounding box center [657, 438] width 67 height 11
checkbox input "true"
click at [900, 328] on button "Add" at bounding box center [901, 324] width 76 height 22
type input "0"
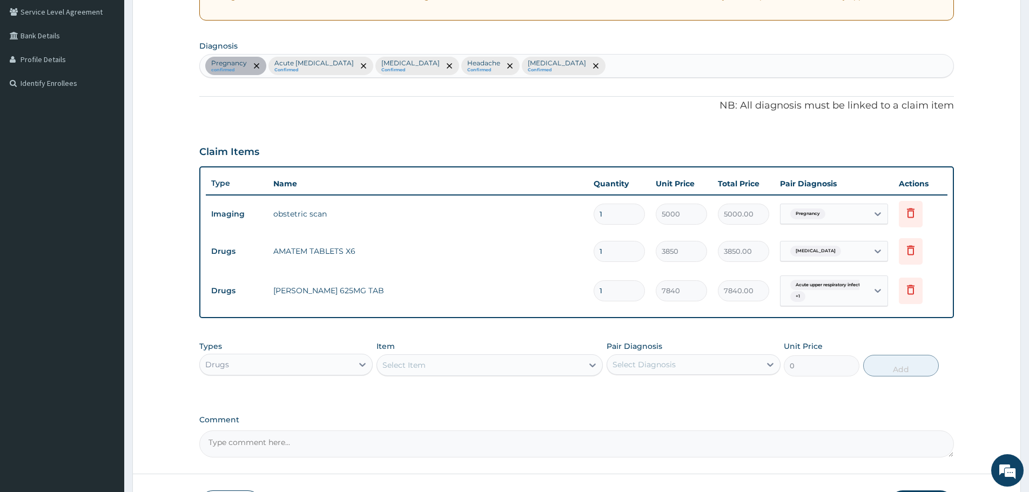
click at [508, 368] on div "Select Item" at bounding box center [480, 364] width 206 height 17
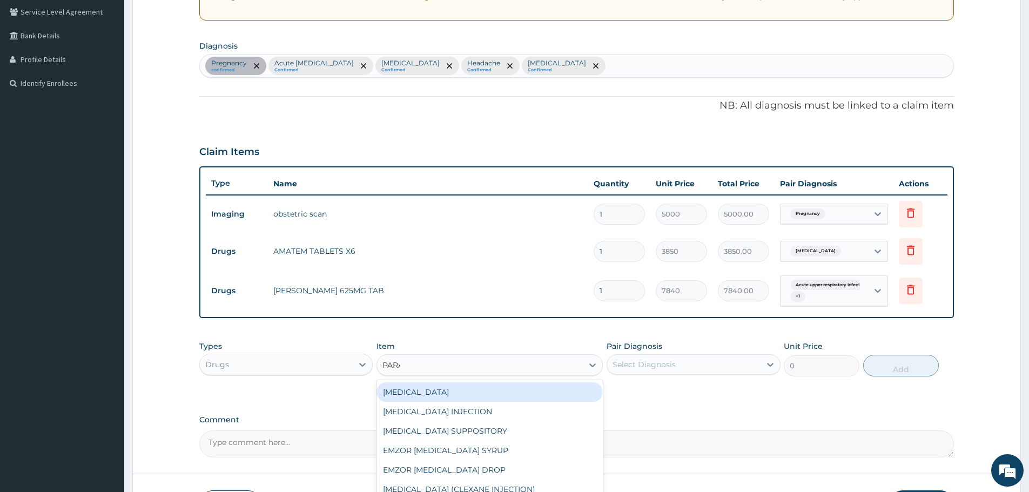
type input "PARAC"
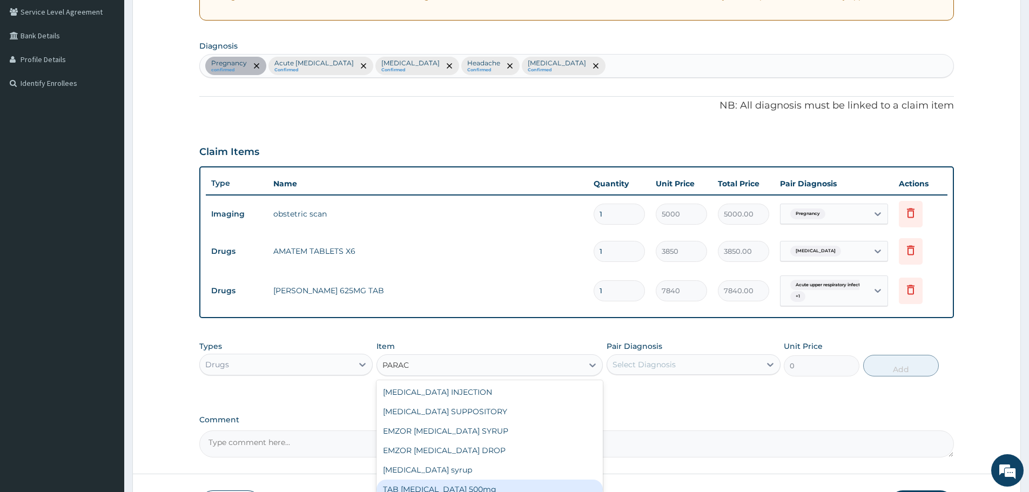
click at [461, 490] on div "TAB PARACETAMOL 500mg" at bounding box center [489, 489] width 226 height 19
type input "30"
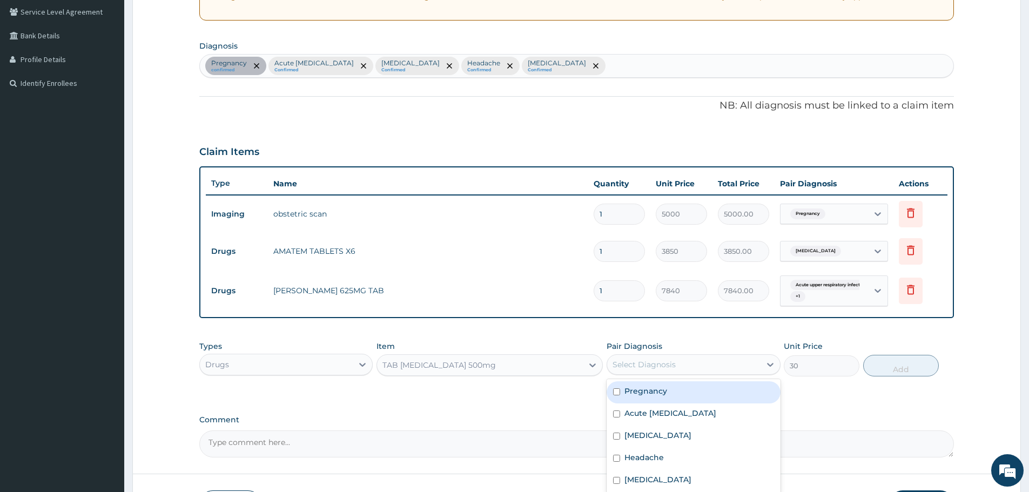
click at [684, 366] on div "Select Diagnosis" at bounding box center [683, 364] width 153 height 17
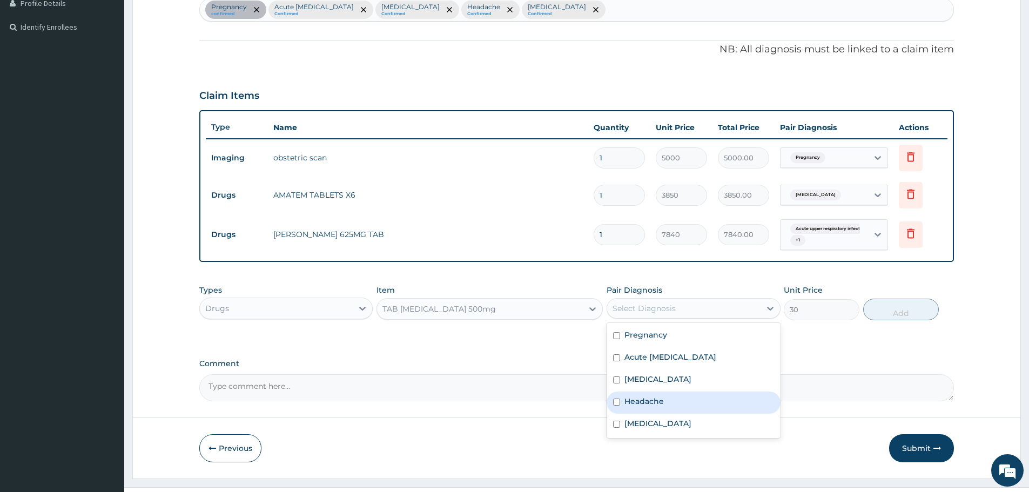
scroll to position [304, 0]
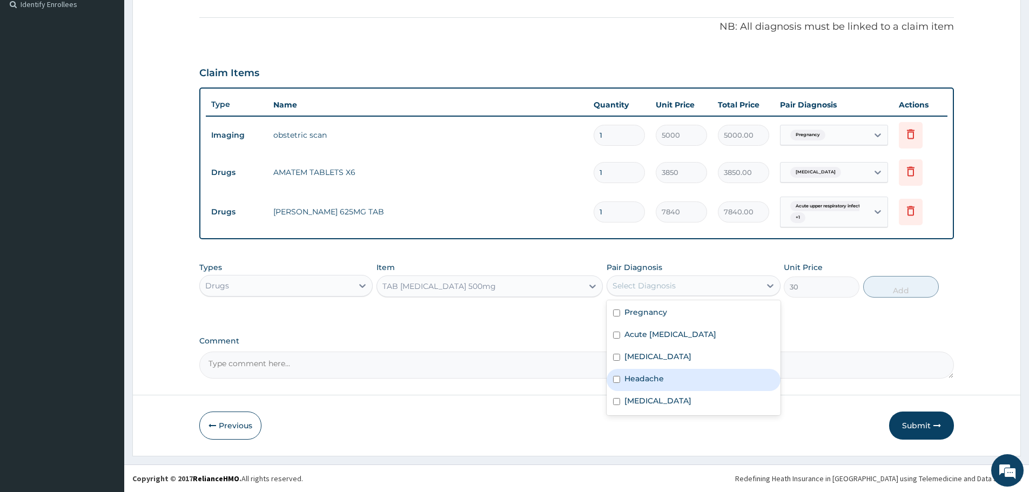
click at [656, 381] on label "Headache" at bounding box center [643, 378] width 39 height 11
checkbox input "true"
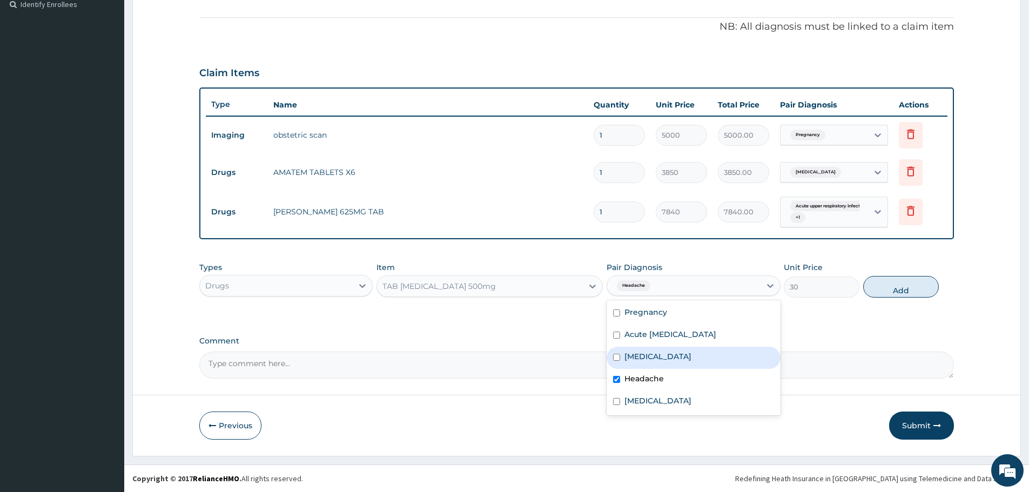
drag, startPoint x: 900, startPoint y: 288, endPoint x: 759, endPoint y: 273, distance: 141.8
click at [897, 287] on button "Add" at bounding box center [901, 287] width 76 height 22
type input "0"
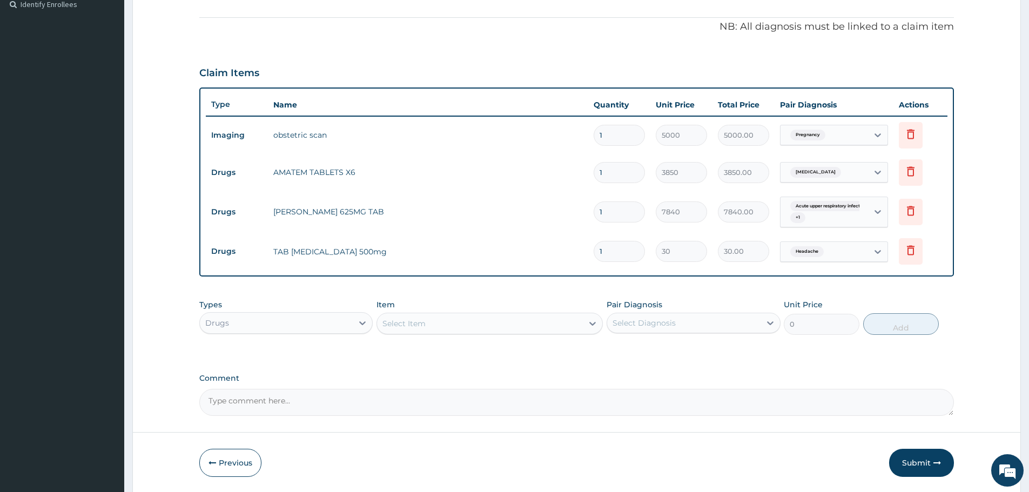
drag, startPoint x: 610, startPoint y: 253, endPoint x: 587, endPoint y: 252, distance: 23.2
click at [587, 252] on tr "Drugs TAB PARACETAMOL 500mg 1 30 30.00 Headache Delete" at bounding box center [577, 251] width 742 height 37
type input "18"
type input "540.00"
type input "18"
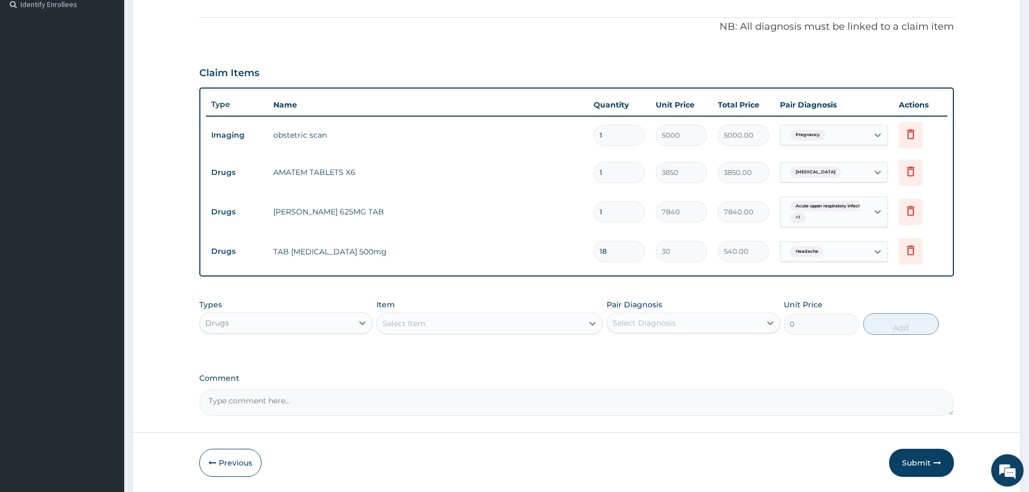
click at [495, 322] on div "Select Item" at bounding box center [480, 323] width 206 height 17
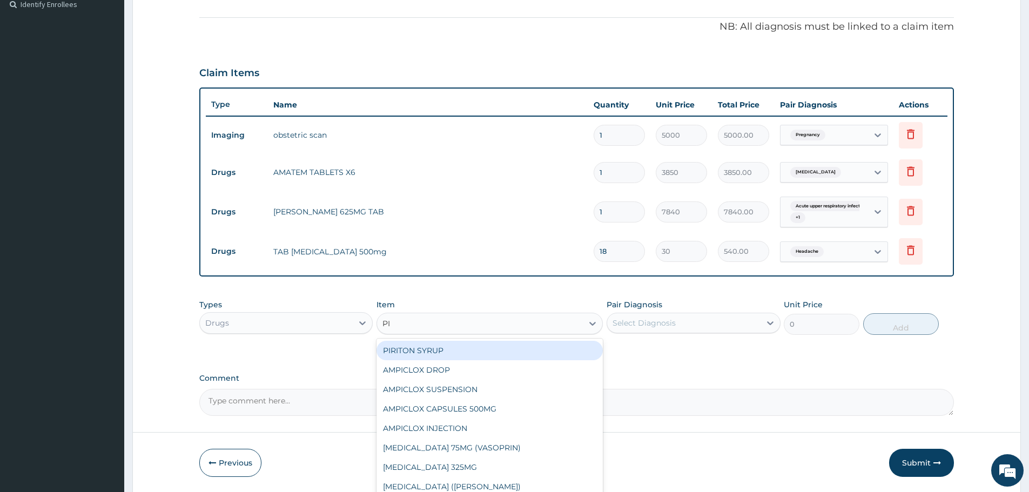
type input "P"
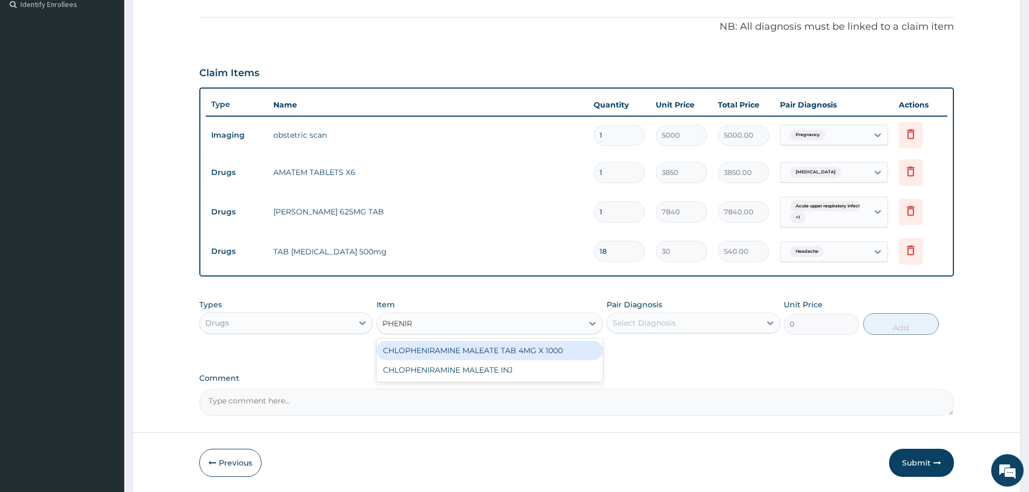
type input "PHENIRA"
click at [509, 351] on div "CHLOPHENIRAMINE MALEATE TAB 4MG X 1000" at bounding box center [489, 350] width 226 height 19
type input "10"
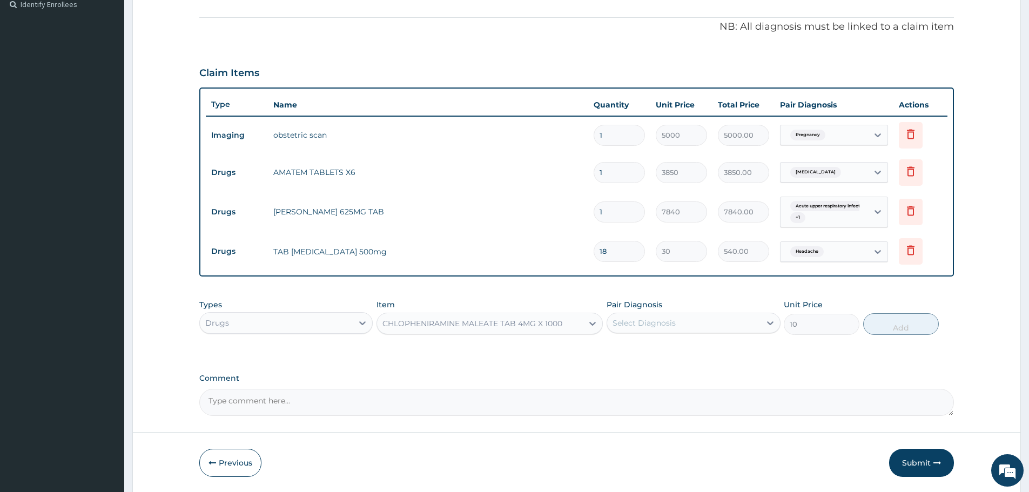
click at [673, 325] on div "Select Diagnosis" at bounding box center [643, 323] width 63 height 11
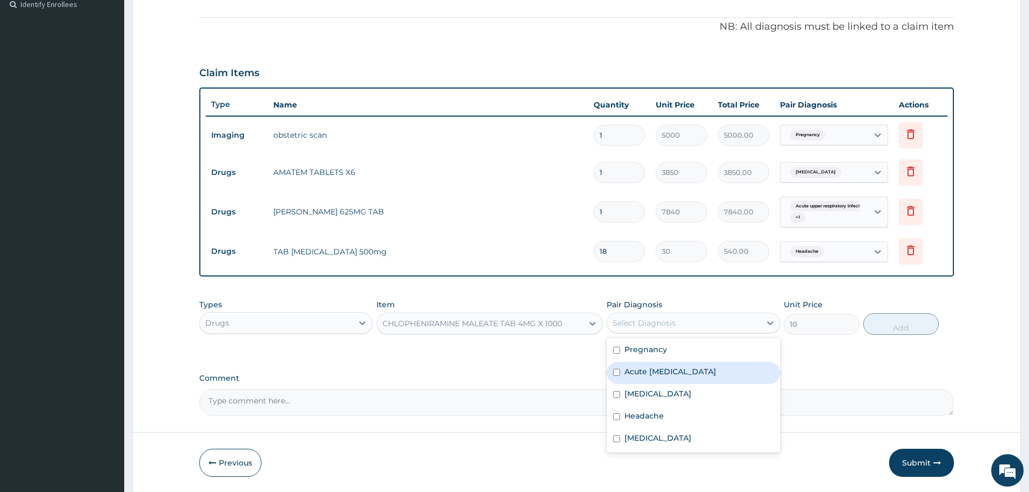
click at [665, 374] on label "Acute upper respiratory infection" at bounding box center [670, 371] width 92 height 11
checkbox input "true"
click at [903, 326] on button "Add" at bounding box center [901, 324] width 76 height 22
type input "0"
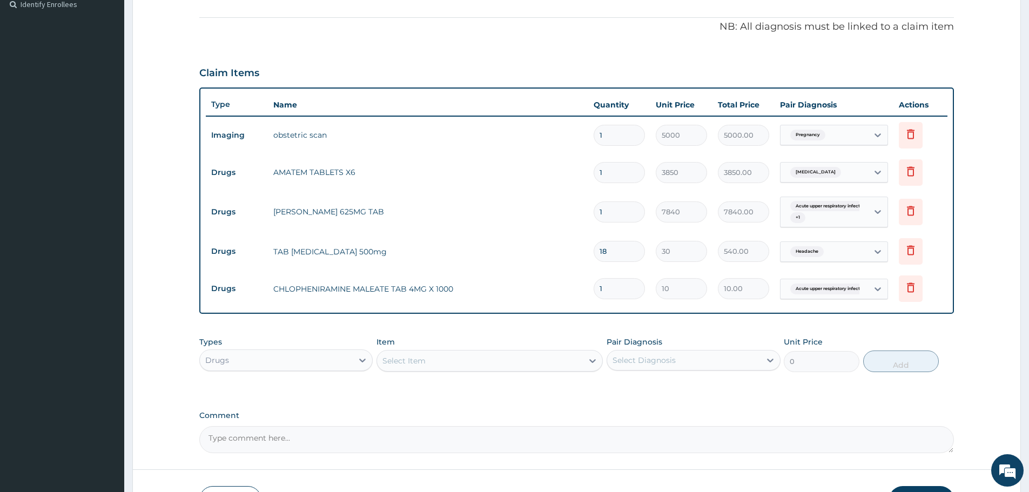
drag, startPoint x: 608, startPoint y: 286, endPoint x: 585, endPoint y: 291, distance: 23.2
click at [585, 291] on tr "Drugs CHLOPHENIRAMINE MALEATE TAB 4MG X 1000 1 10 10.00 Acute upper respiratory…" at bounding box center [577, 288] width 742 height 37
type input "10"
type input "100.00"
type input "10"
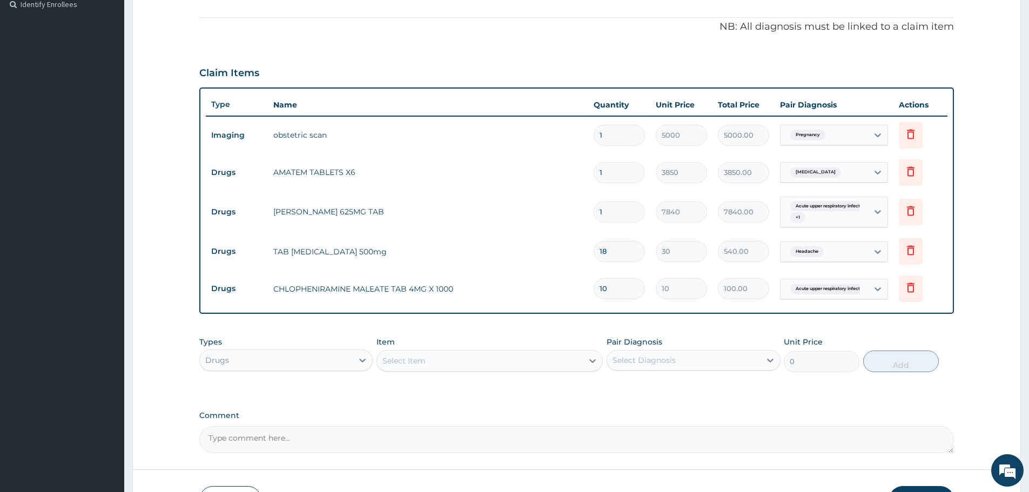
click at [672, 306] on tr "Drugs CHLOPHENIRAMINE MALEATE TAB 4MG X 1000 10 10 100.00 Acute upper respirato…" at bounding box center [577, 288] width 742 height 37
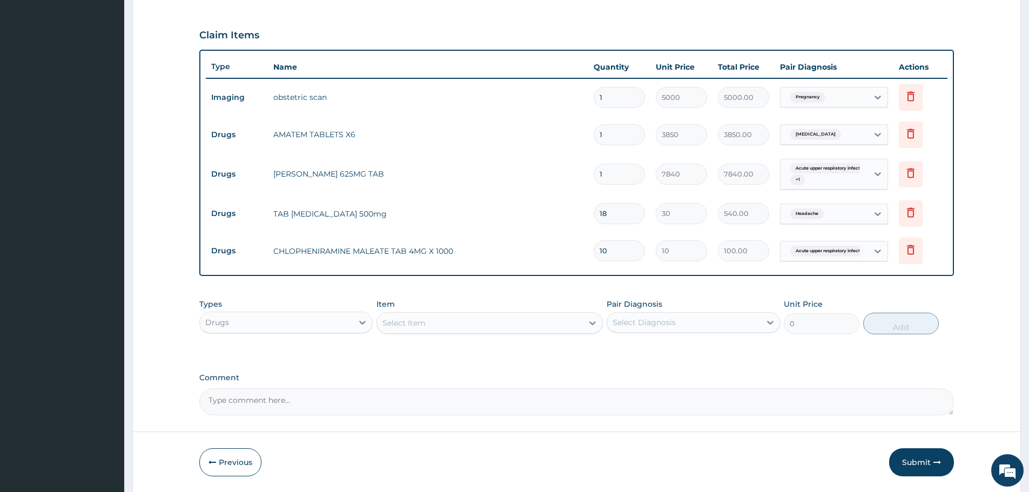
scroll to position [378, 0]
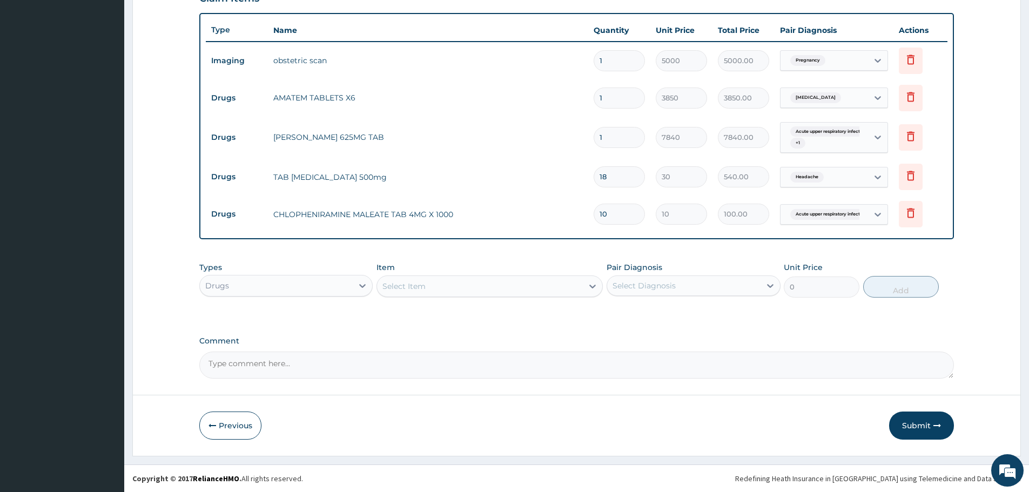
click at [334, 281] on div "Drugs" at bounding box center [276, 285] width 153 height 17
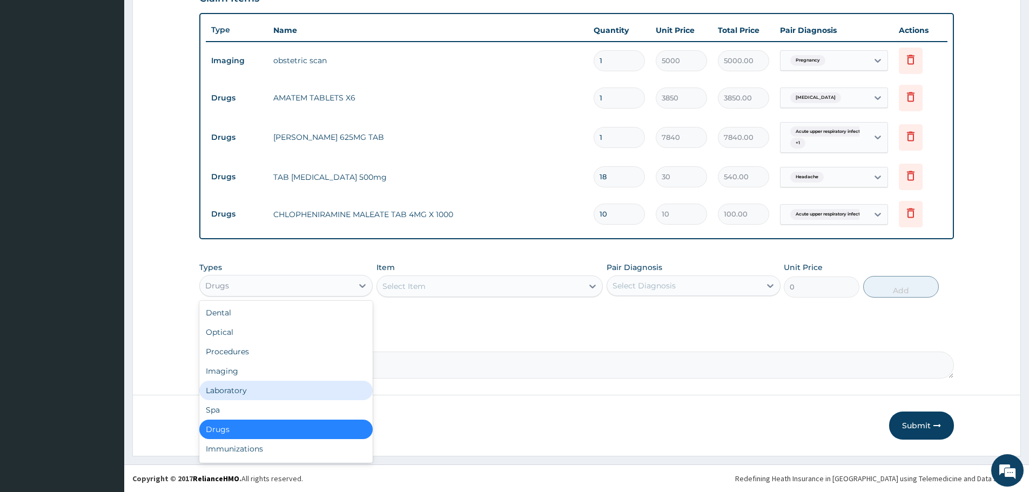
click at [252, 393] on div "Laboratory" at bounding box center [285, 390] width 173 height 19
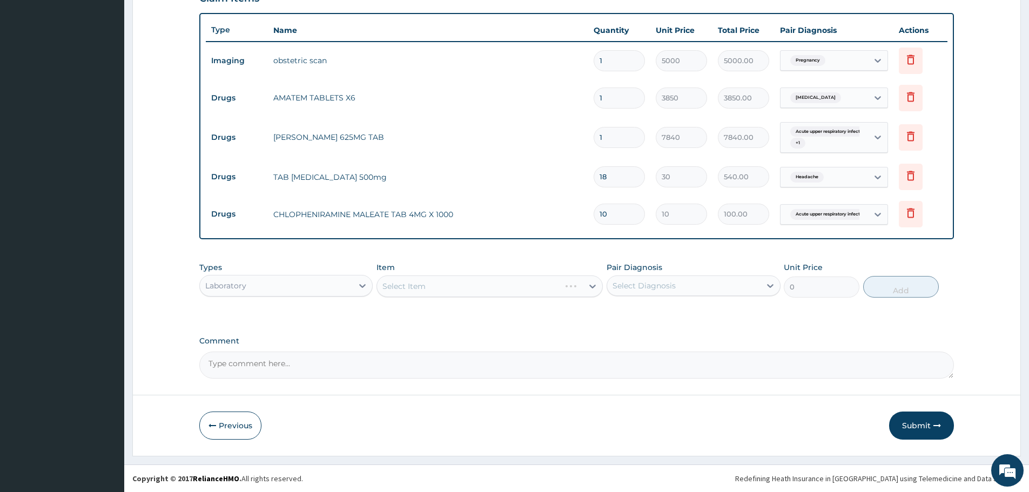
click at [436, 287] on div "Select Item" at bounding box center [489, 286] width 226 height 22
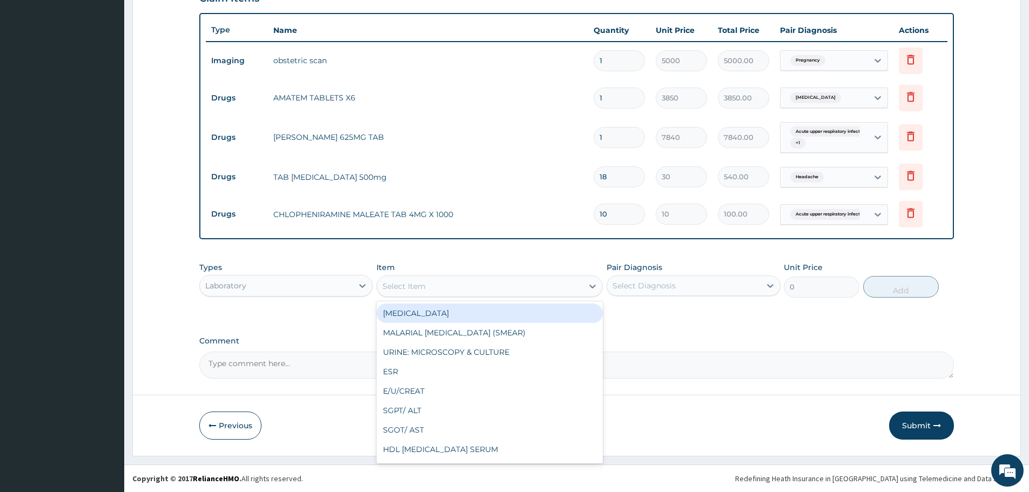
click at [451, 288] on div "Select Item" at bounding box center [480, 286] width 206 height 17
type input "FBC"
click at [428, 310] on div "FBC" at bounding box center [489, 313] width 226 height 19
type input "5940"
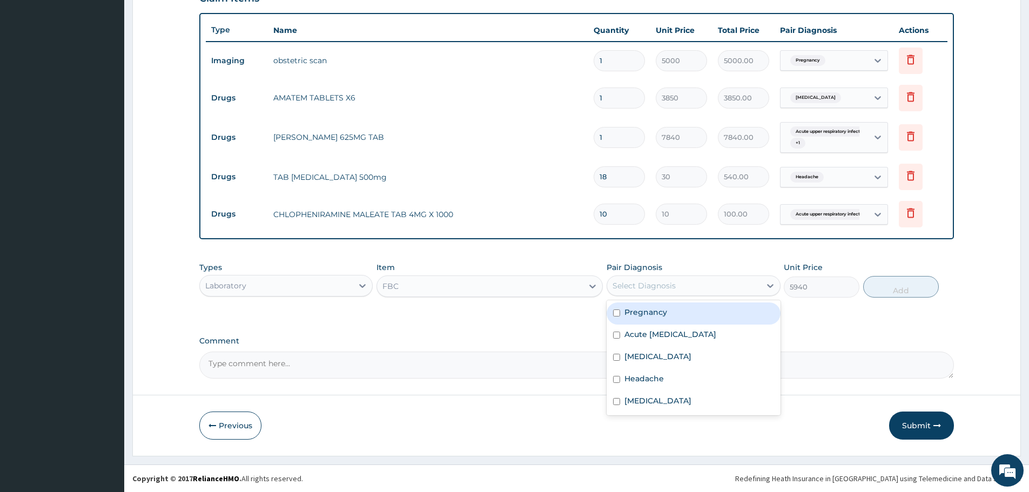
click at [683, 284] on div "Select Diagnosis" at bounding box center [683, 285] width 153 height 17
click at [671, 335] on label "Acute upper respiratory infection" at bounding box center [670, 334] width 92 height 11
checkbox input "true"
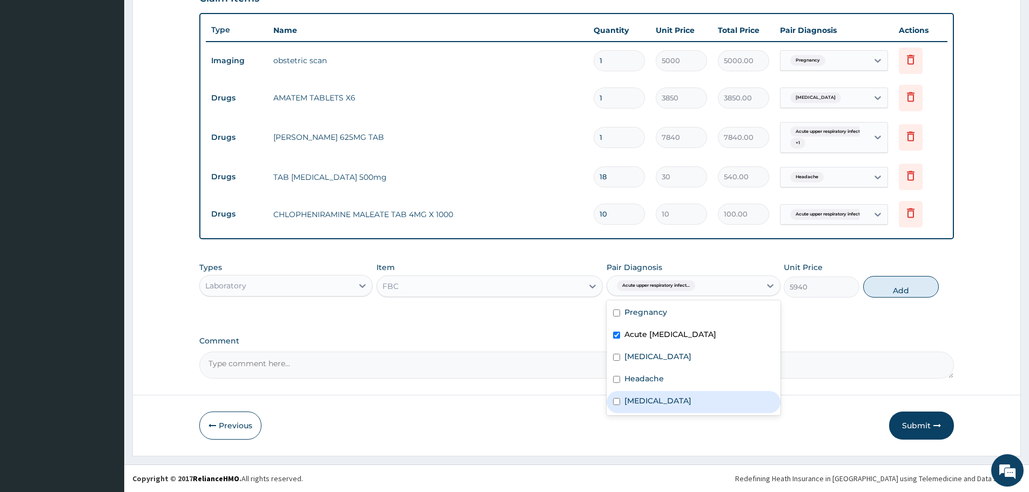
drag, startPoint x: 676, startPoint y: 402, endPoint x: 719, endPoint y: 394, distance: 44.0
click at [676, 402] on label "Acute tonsillitis" at bounding box center [657, 400] width 67 height 11
checkbox input "true"
click at [898, 291] on button "Add" at bounding box center [901, 287] width 76 height 22
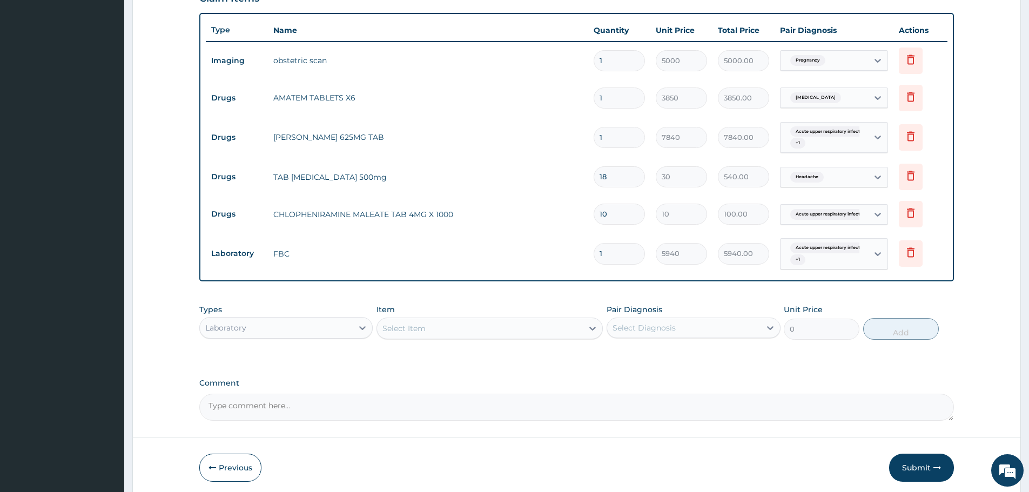
click at [509, 333] on div "Select Item" at bounding box center [480, 328] width 206 height 17
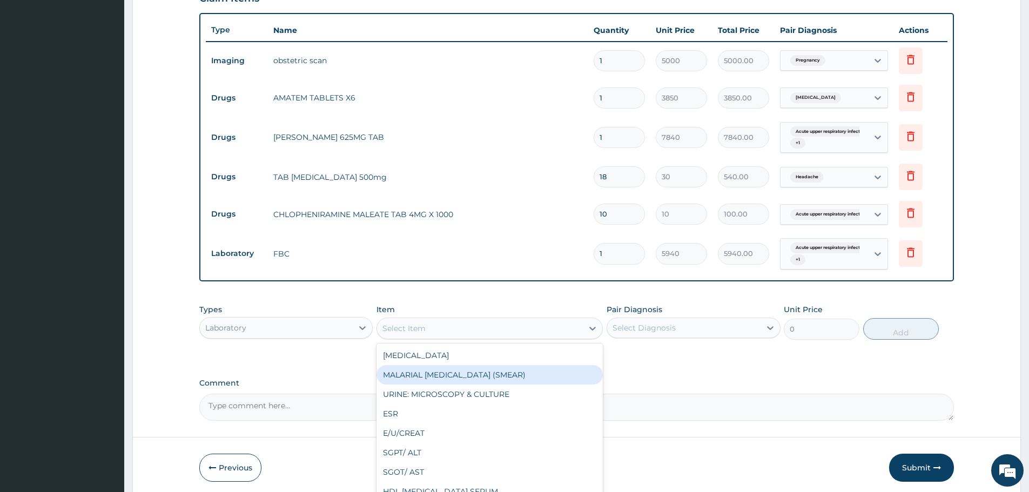
click at [488, 380] on div "MALARIAL [MEDICAL_DATA] (SMEAR)" at bounding box center [489, 374] width 226 height 19
type input "2000"
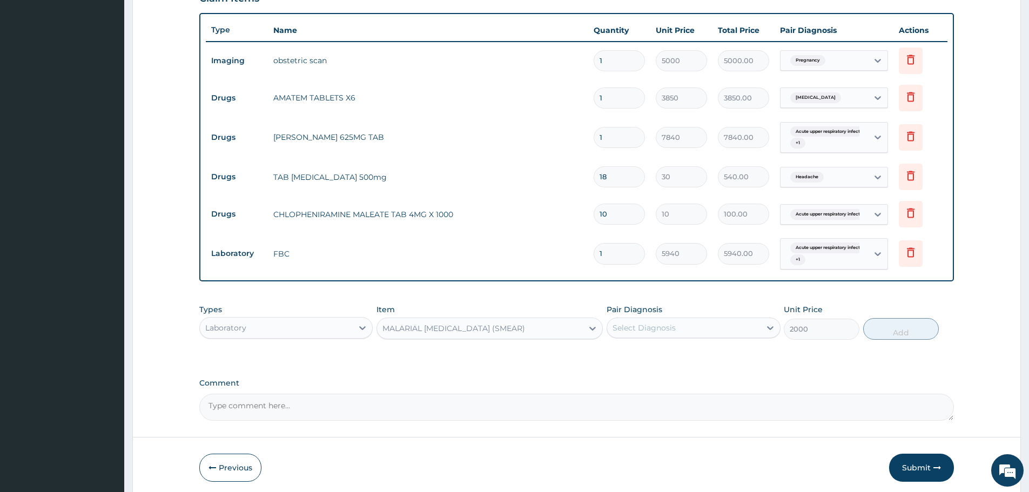
click at [659, 329] on div "Select Diagnosis" at bounding box center [643, 327] width 63 height 11
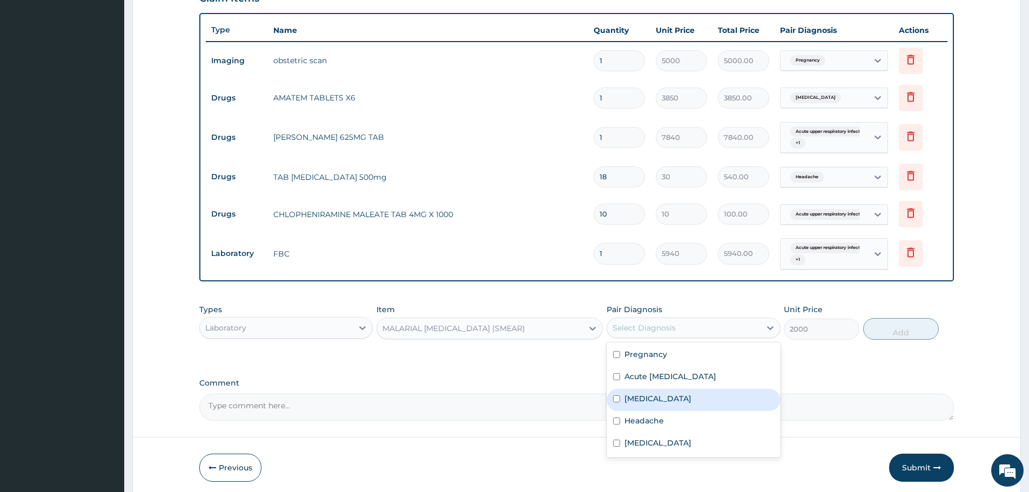
click at [652, 396] on label "[MEDICAL_DATA]" at bounding box center [657, 398] width 67 height 11
checkbox input "true"
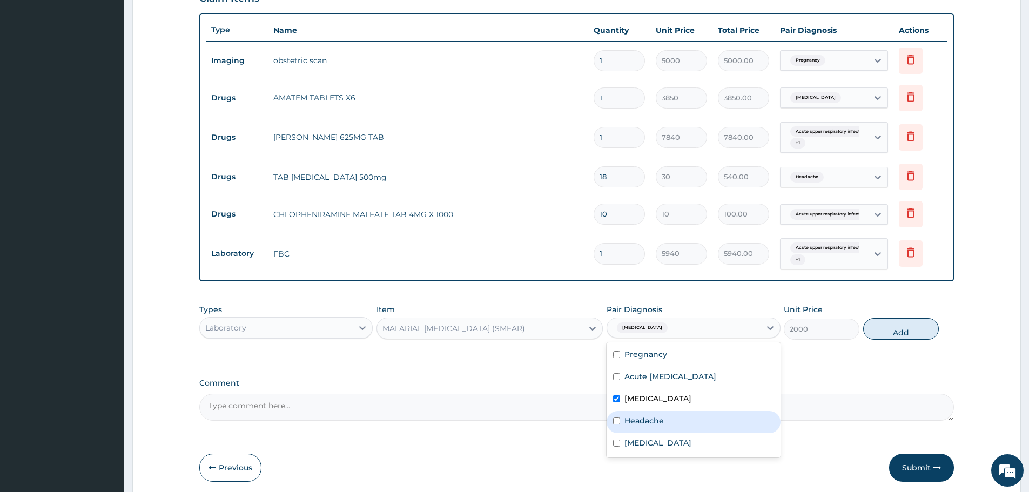
click at [691, 416] on div "Headache" at bounding box center [693, 422] width 173 height 22
checkbox input "true"
click at [910, 334] on button "Add" at bounding box center [901, 329] width 76 height 22
type input "0"
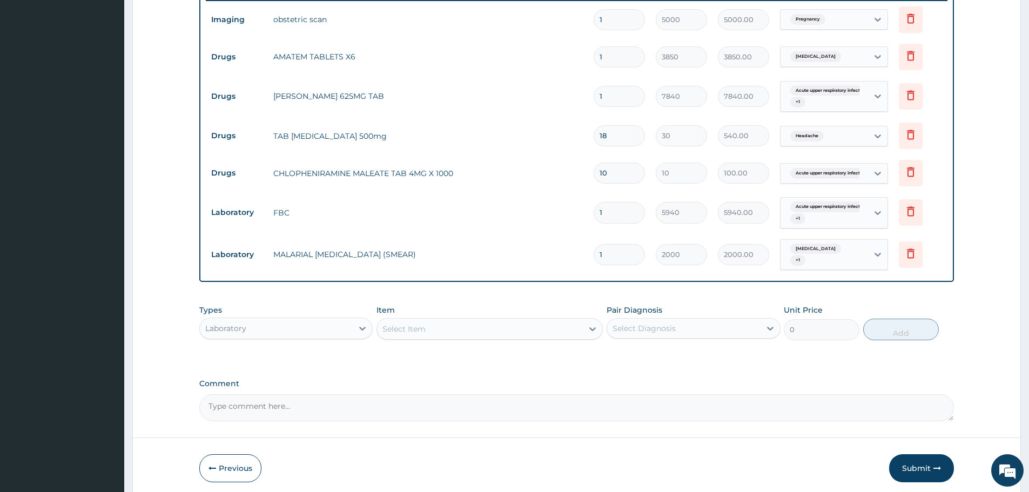
scroll to position [457, 0]
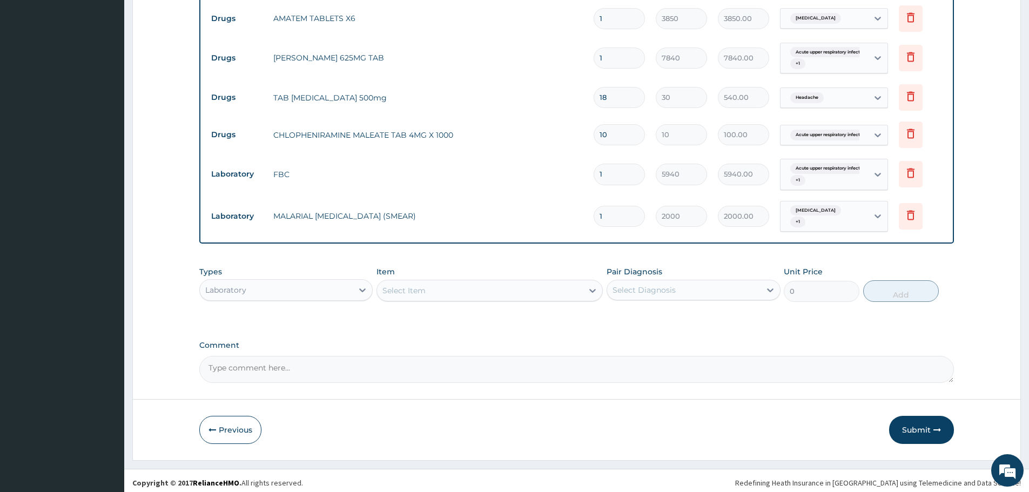
click at [910, 429] on button "Submit" at bounding box center [921, 430] width 65 height 28
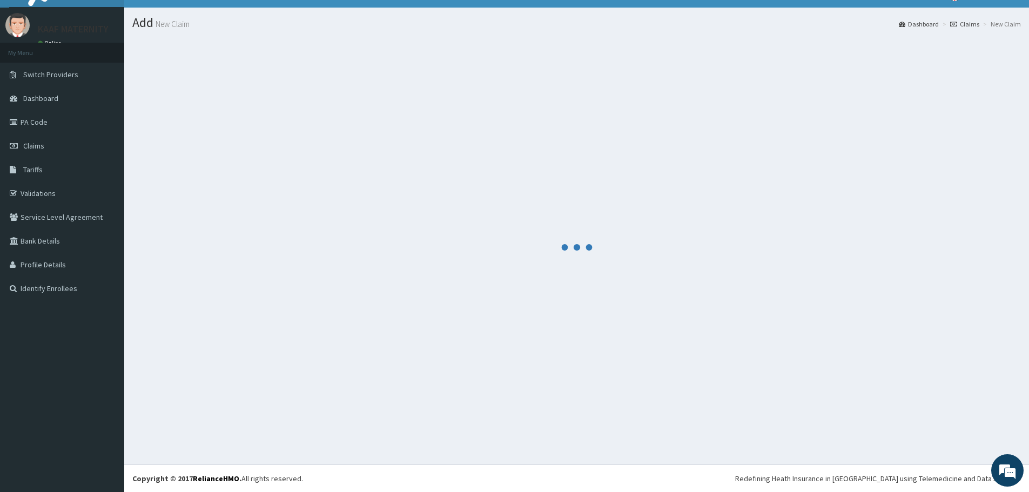
scroll to position [19, 0]
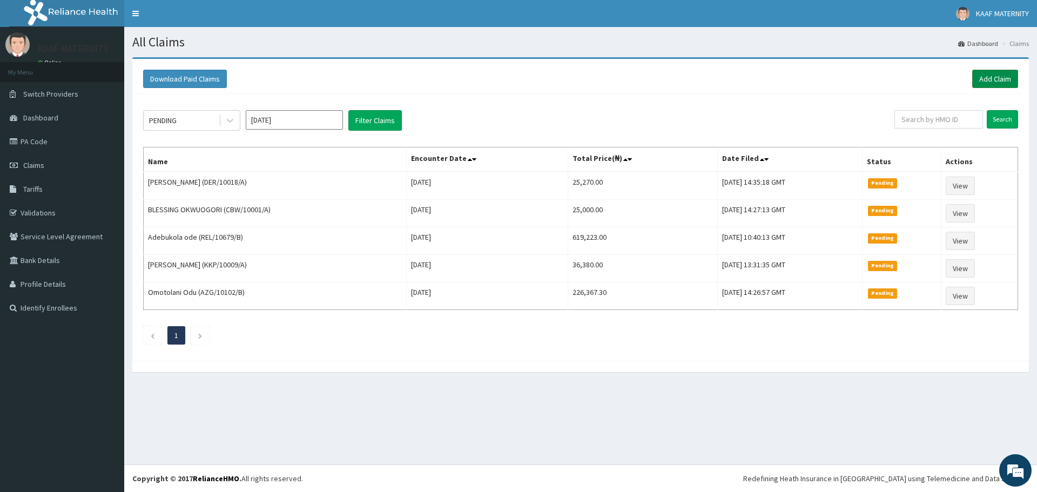
click at [986, 79] on link "Add Claim" at bounding box center [995, 79] width 46 height 18
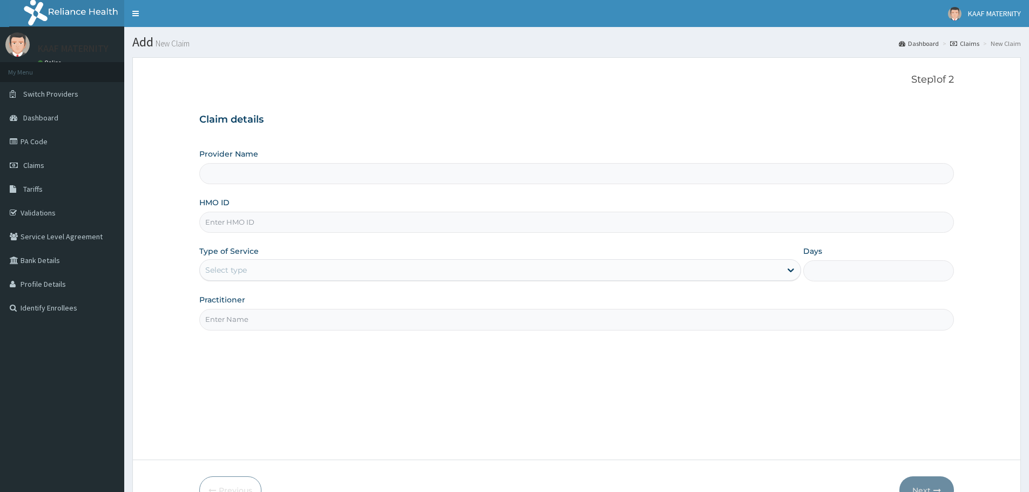
click at [280, 230] on input "HMO ID" at bounding box center [576, 222] width 755 height 21
type input "[GEOGRAPHIC_DATA] And [GEOGRAPHIC_DATA]"
type input "LBP/10306/B"
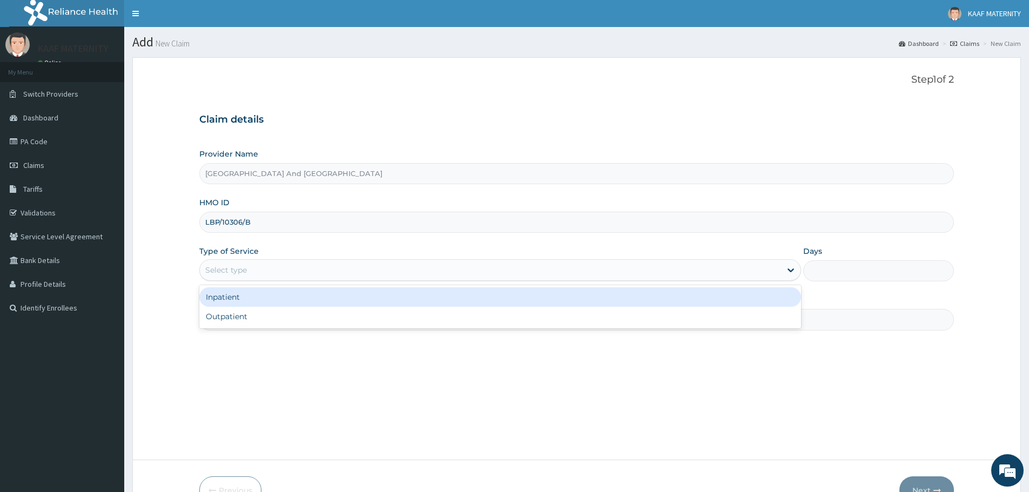
click at [261, 273] on div "Select type" at bounding box center [490, 269] width 581 height 17
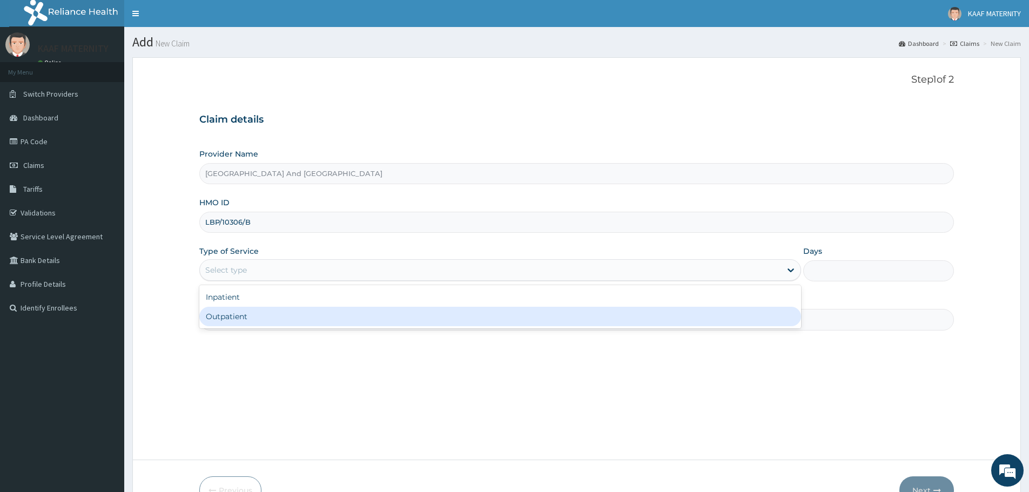
click at [262, 317] on div "Outpatient" at bounding box center [500, 316] width 602 height 19
type input "1"
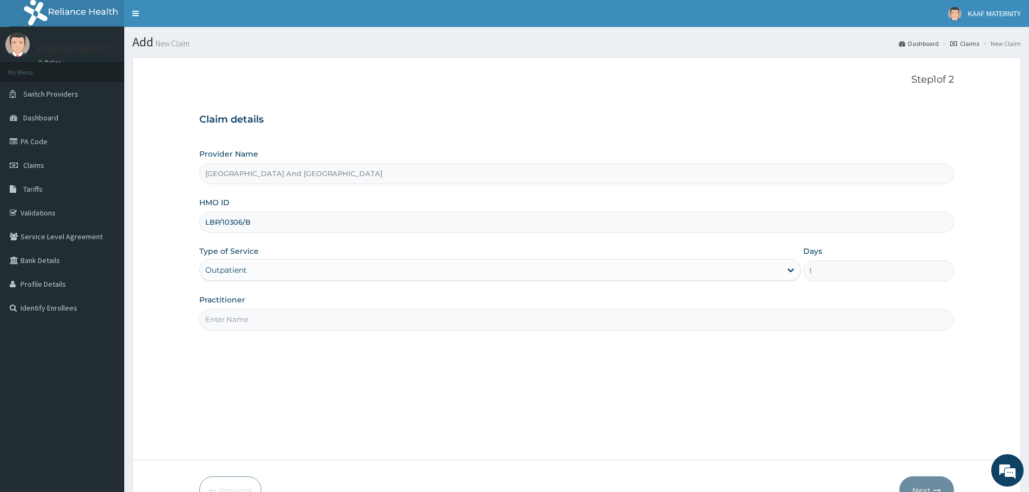
click at [275, 319] on input "Practitioner" at bounding box center [576, 319] width 755 height 21
type input "DR [PERSON_NAME]"
click at [934, 487] on icon "button" at bounding box center [937, 491] width 8 height 8
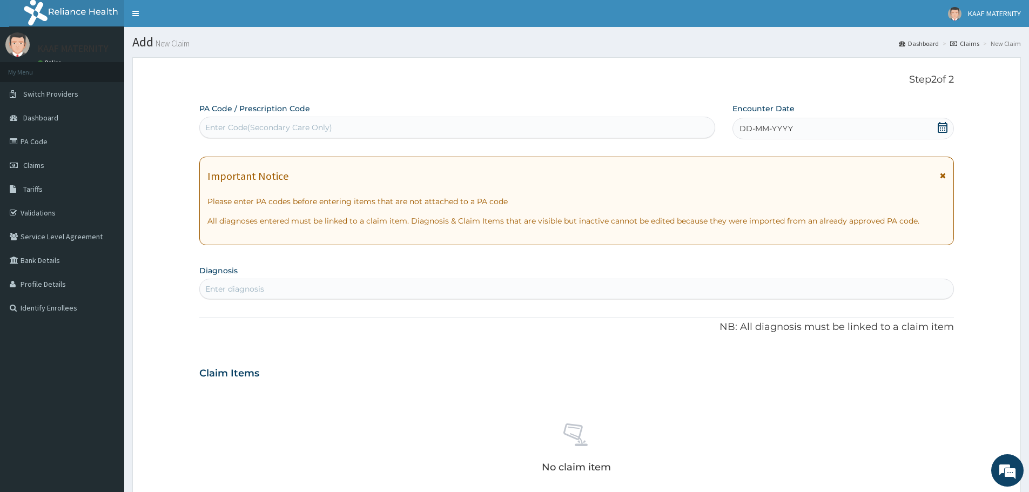
click at [942, 127] on icon at bounding box center [942, 127] width 11 height 11
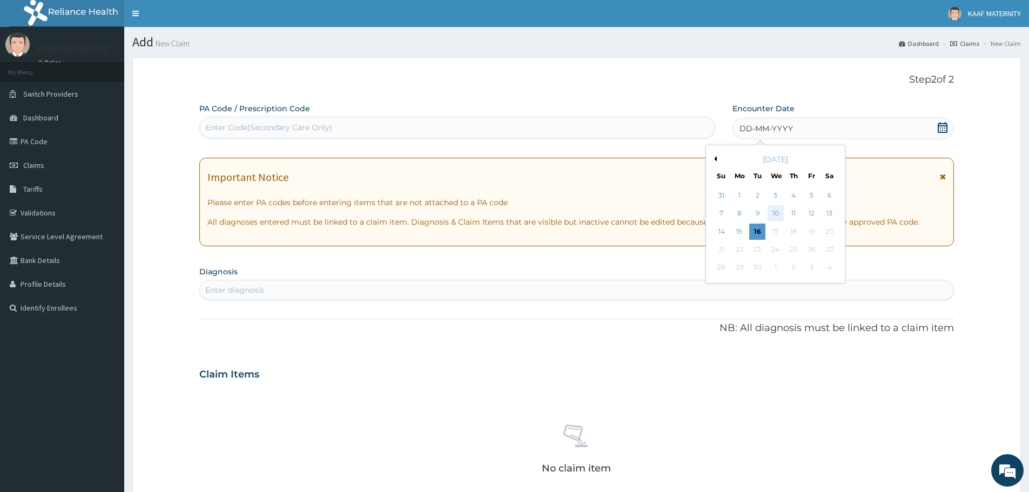
click at [776, 211] on div "10" at bounding box center [775, 214] width 16 height 16
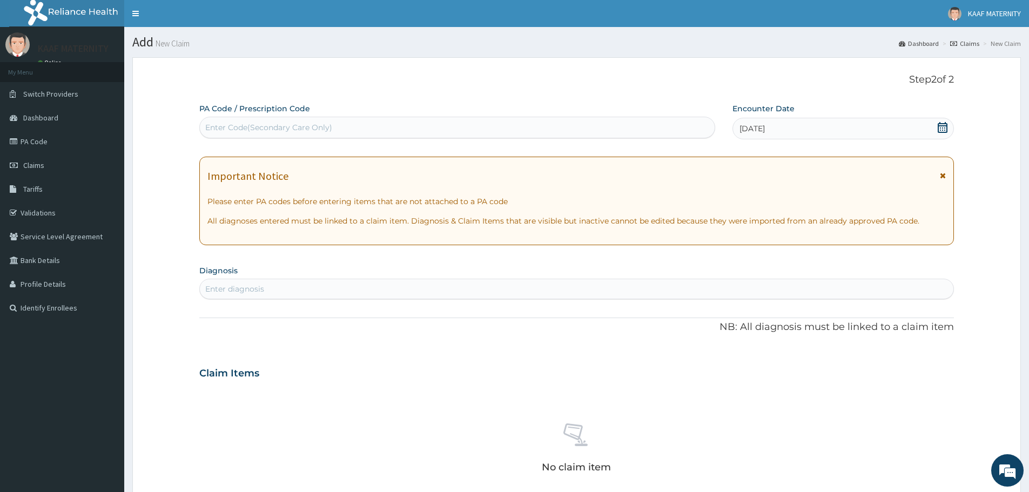
click at [311, 288] on div "Enter diagnosis" at bounding box center [576, 288] width 753 height 17
type input "ACUTE UPPER RESPIR"
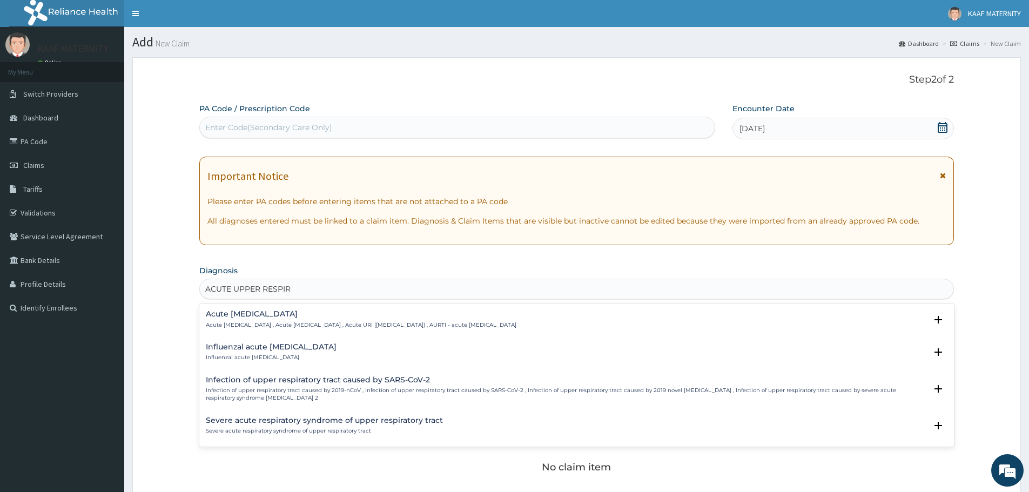
click at [284, 318] on h4 "Acute [MEDICAL_DATA]" at bounding box center [361, 314] width 311 height 8
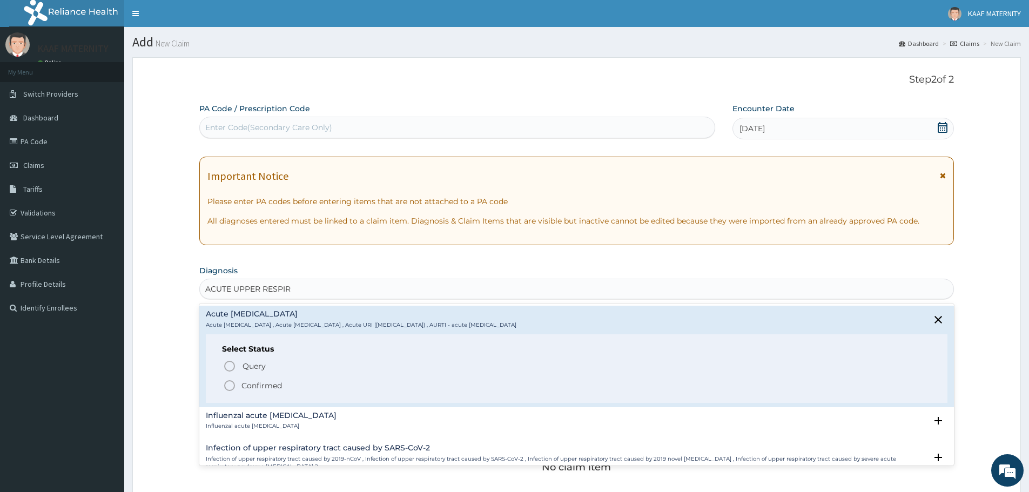
click at [228, 382] on icon "status option filled" at bounding box center [229, 385] width 13 height 13
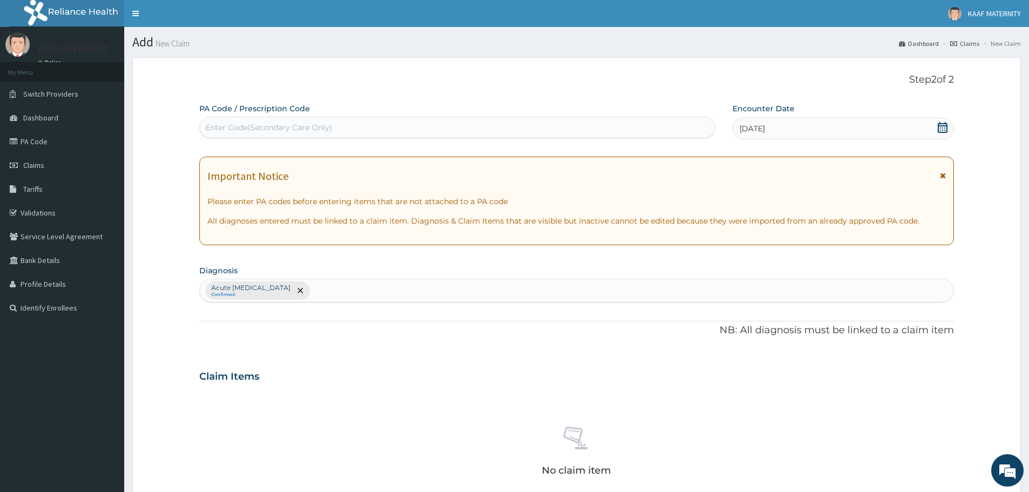
click at [361, 289] on div "Acute upper respiratory infection Confirmed" at bounding box center [576, 290] width 753 height 23
click at [368, 297] on div "Acute upper respiratory infection Confirmed" at bounding box center [576, 290] width 753 height 23
click at [365, 290] on div "Acute upper respiratory infection Confirmed" at bounding box center [576, 290] width 753 height 23
type input "FEVER"
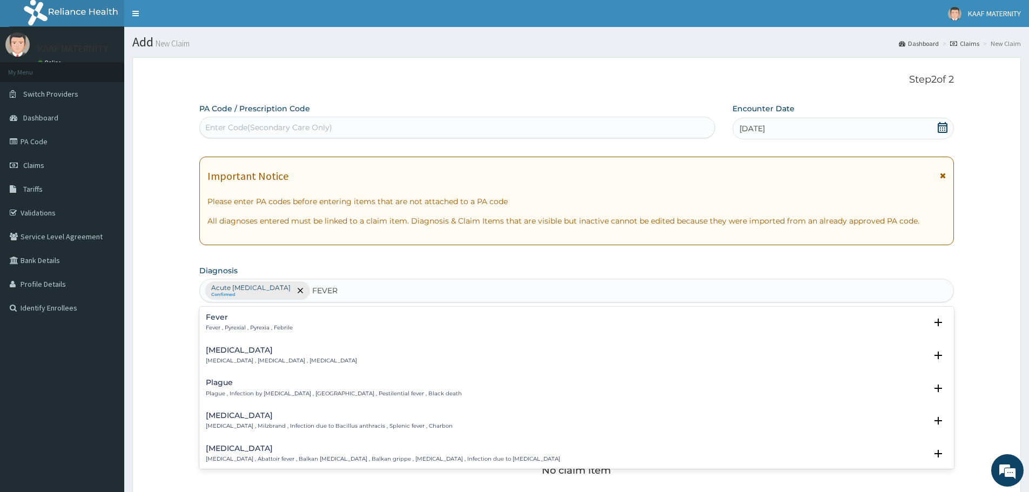
click at [220, 319] on h4 "Fever" at bounding box center [249, 317] width 87 height 8
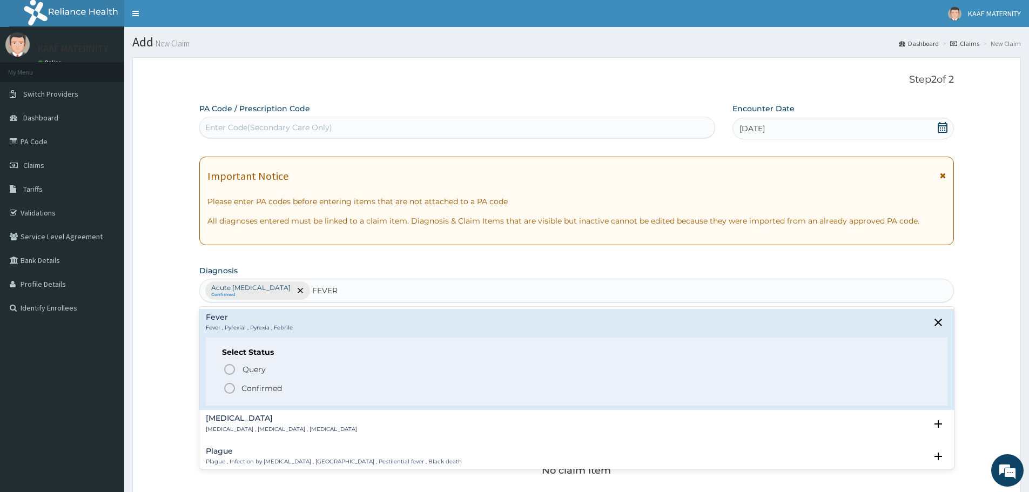
click at [228, 389] on icon "status option filled" at bounding box center [229, 388] width 13 height 13
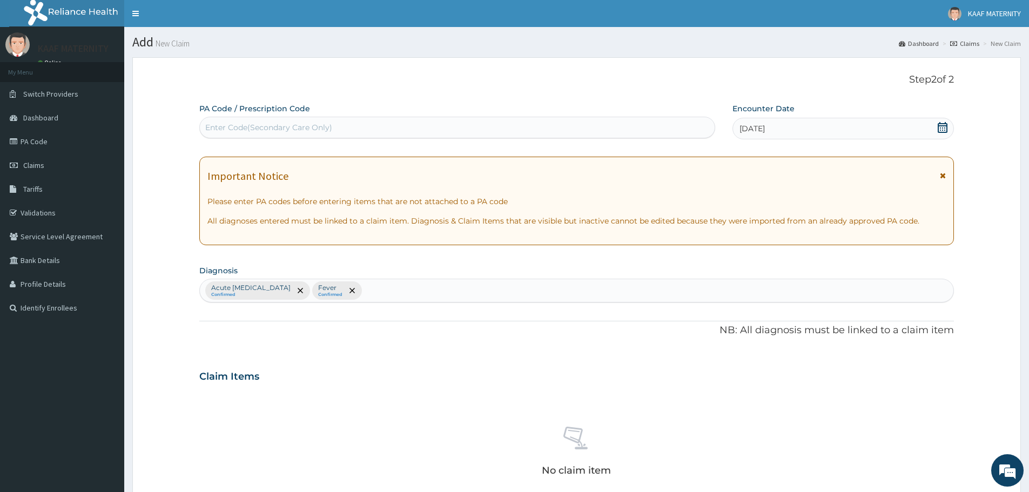
click at [412, 295] on div "Acute upper respiratory infection Confirmed Fever Confirmed" at bounding box center [576, 290] width 753 height 23
type input "LOW BA"
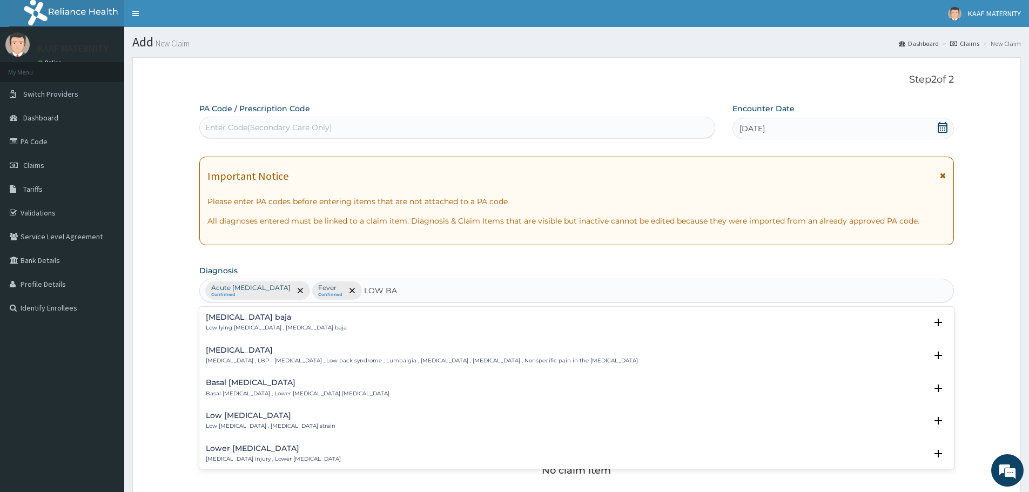
click at [242, 353] on h4 "Low back pain" at bounding box center [422, 350] width 432 height 8
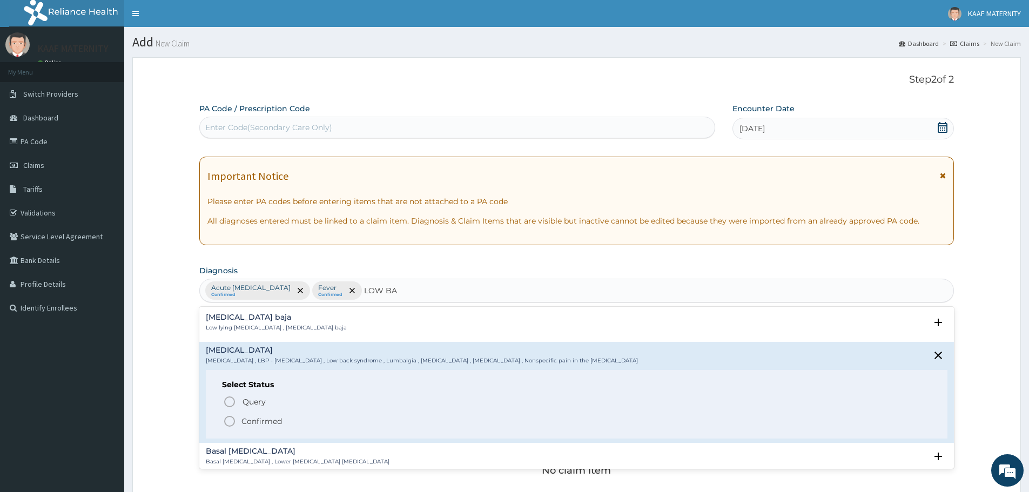
click at [229, 422] on icon "status option filled" at bounding box center [229, 421] width 13 height 13
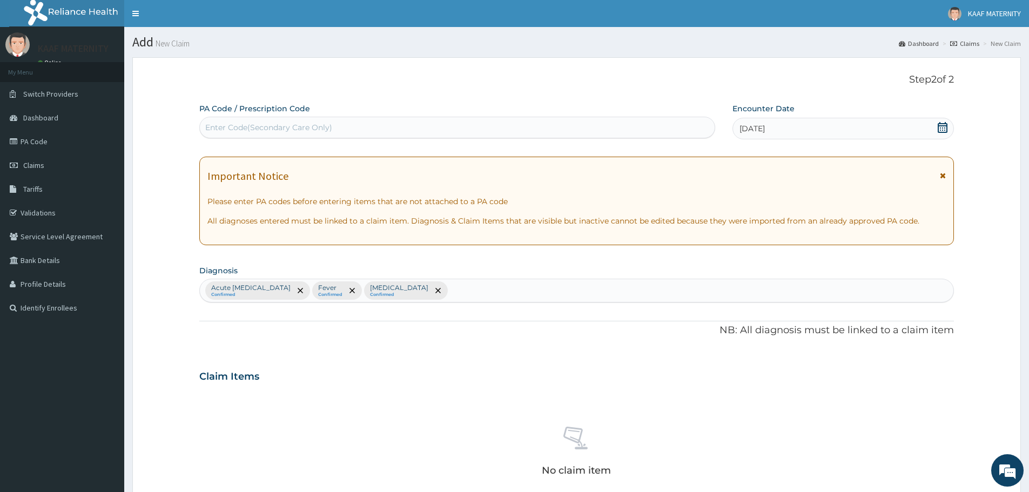
click at [486, 287] on div "Acute upper respiratory infection Confirmed Fever Confirmed Low back pain Confi…" at bounding box center [576, 290] width 753 height 23
click at [495, 287] on div "Acute upper respiratory infection Confirmed Fever Confirmed Low back pain Confi…" at bounding box center [576, 290] width 753 height 23
type input "HELMINTHIA"
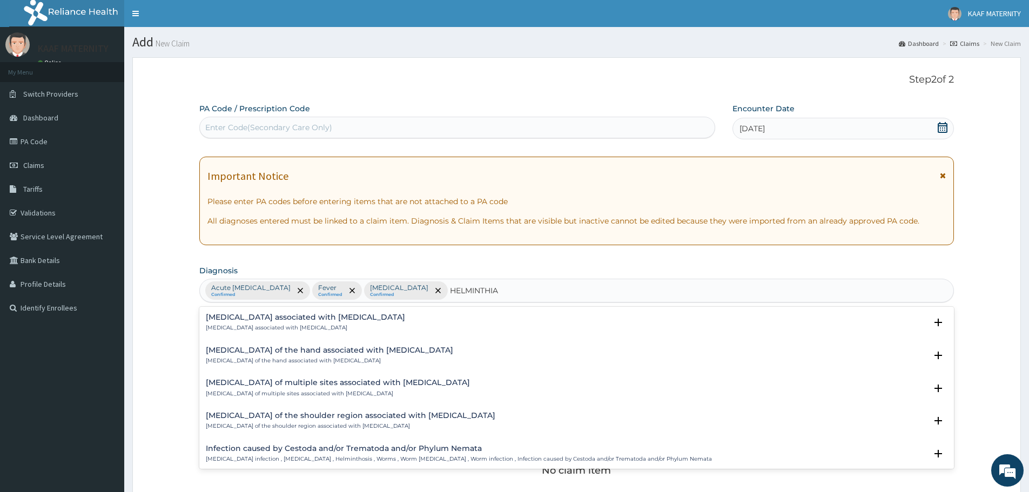
click at [306, 324] on p "Arthropathy associated with helminthiasis" at bounding box center [305, 328] width 199 height 8
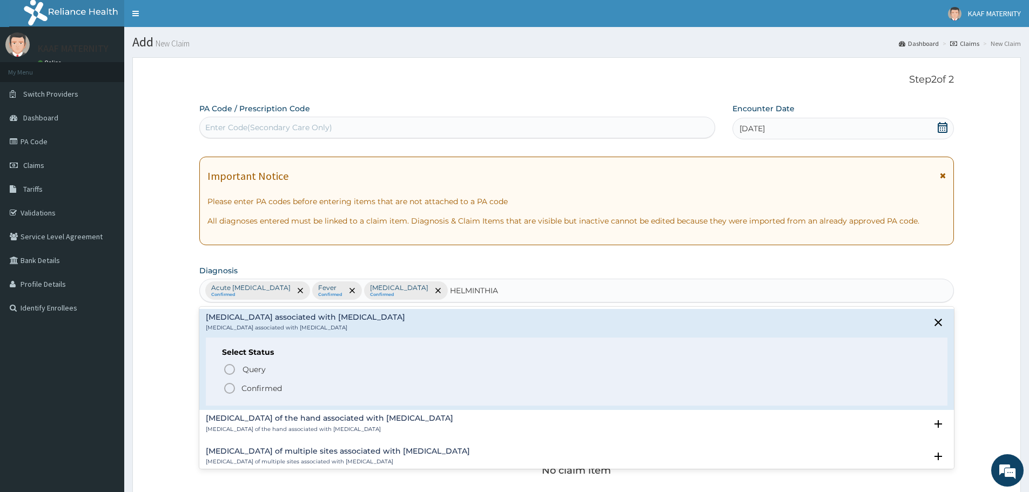
click at [234, 388] on icon "status option filled" at bounding box center [229, 388] width 13 height 13
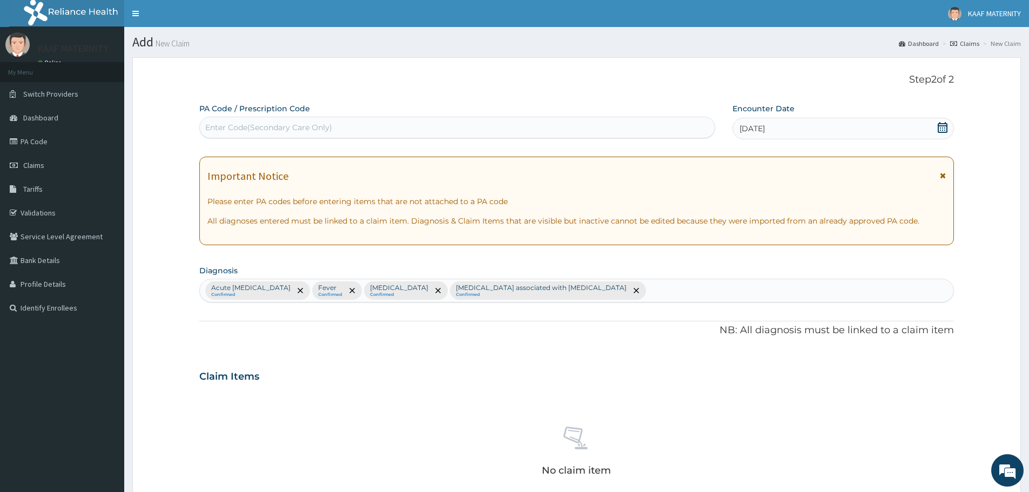
click at [659, 291] on div "Acute upper respiratory infection Confirmed Fever Confirmed Low back pain Confi…" at bounding box center [576, 290] width 753 height 23
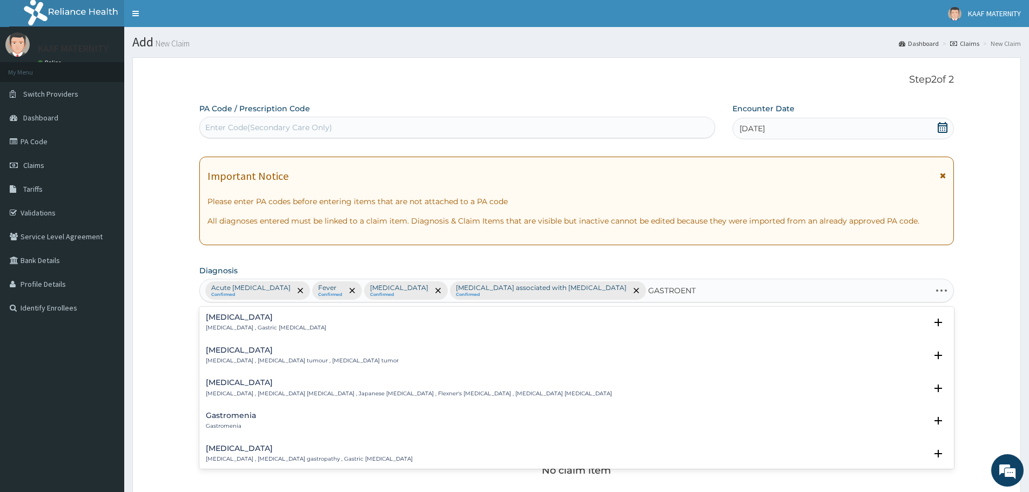
type input "GASTROENTE"
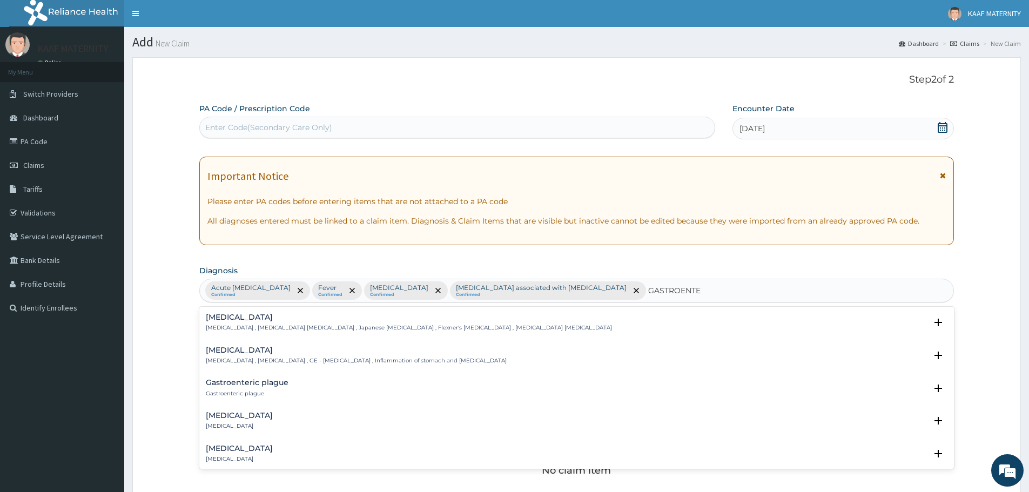
click at [254, 418] on h4 "Acute gastroenteritis" at bounding box center [239, 416] width 67 height 8
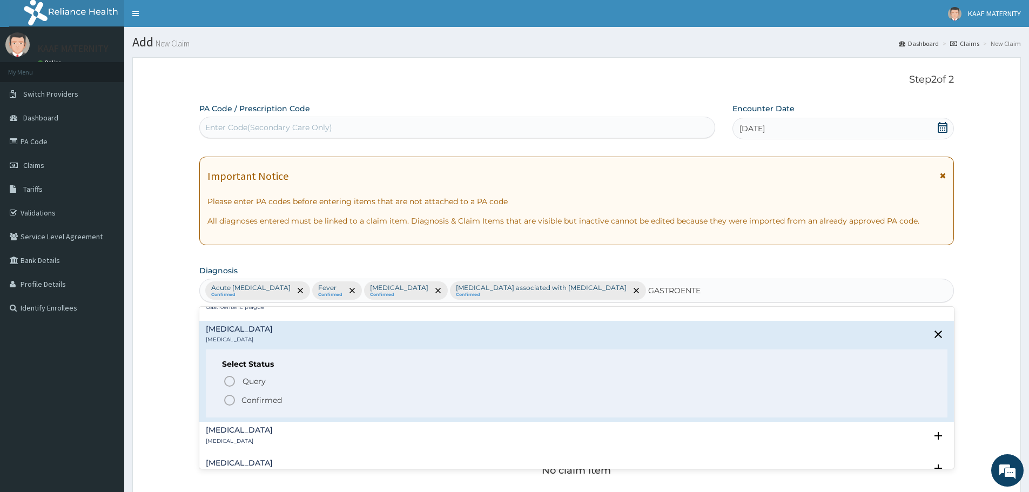
scroll to position [54, 0]
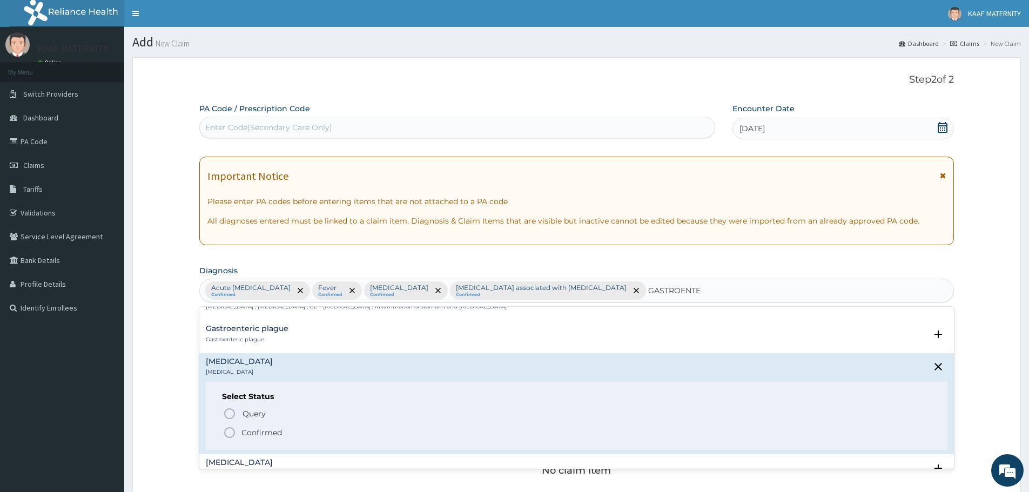
click at [232, 432] on icon "status option filled" at bounding box center [229, 432] width 13 height 13
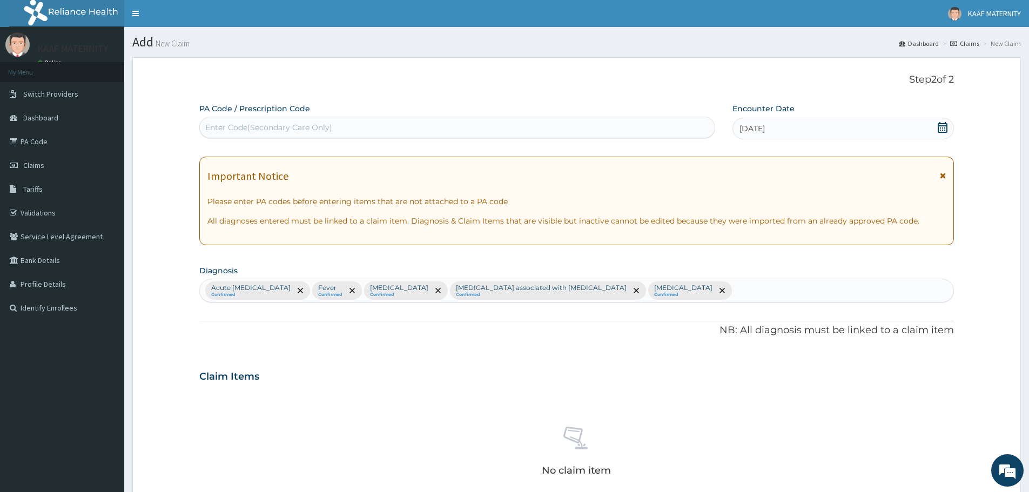
click at [743, 292] on div "Acute upper respiratory infection Confirmed Fever Confirmed Low back pain Confi…" at bounding box center [576, 290] width 753 height 23
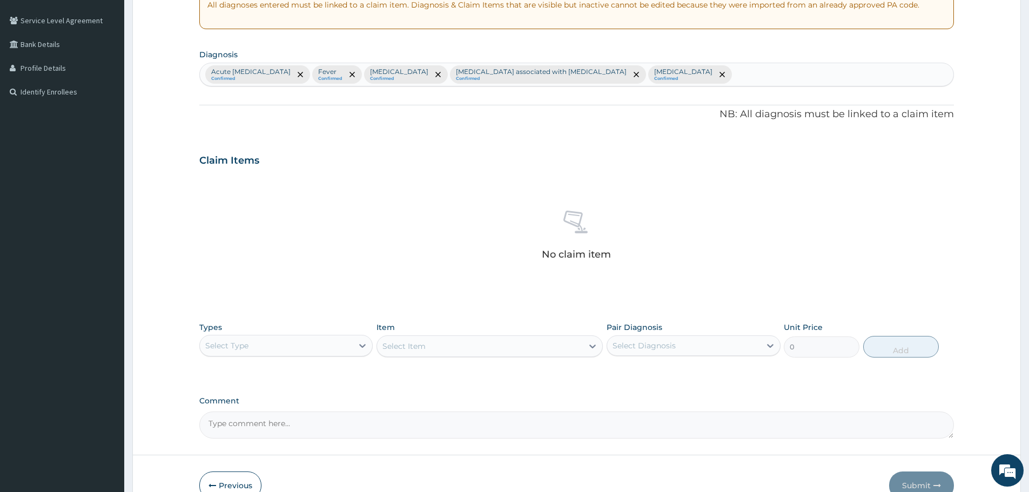
scroll to position [276, 0]
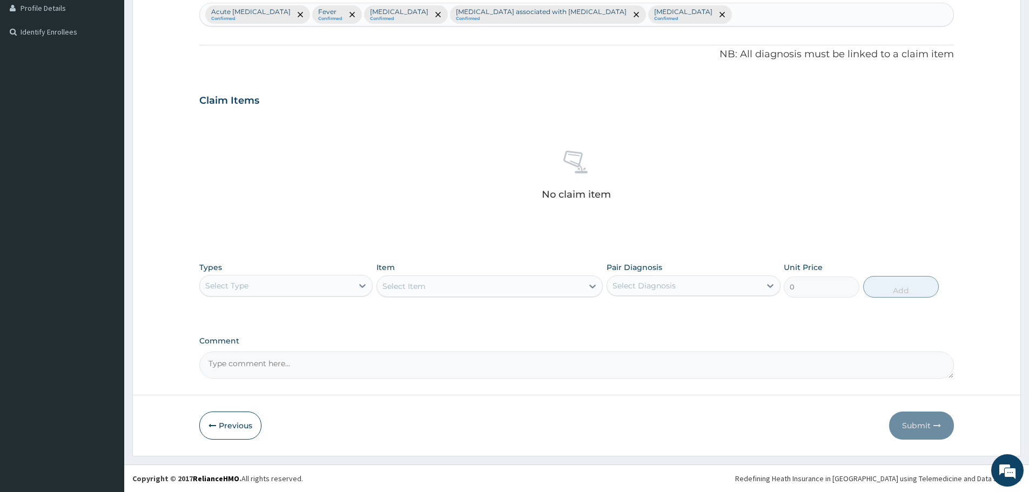
click at [352, 291] on div "Select Type" at bounding box center [276, 285] width 153 height 17
click at [234, 432] on div "Drugs" at bounding box center [285, 429] width 173 height 19
click at [499, 292] on div "Select Item" at bounding box center [489, 286] width 226 height 22
click at [503, 291] on div "Select Item" at bounding box center [489, 286] width 226 height 22
click at [508, 287] on div "Select Item" at bounding box center [480, 286] width 206 height 17
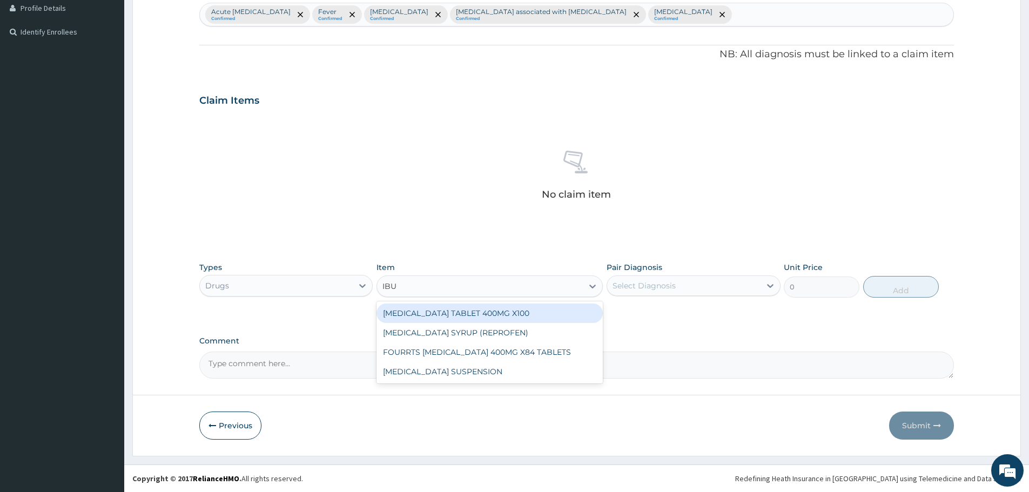
type input "IBUP"
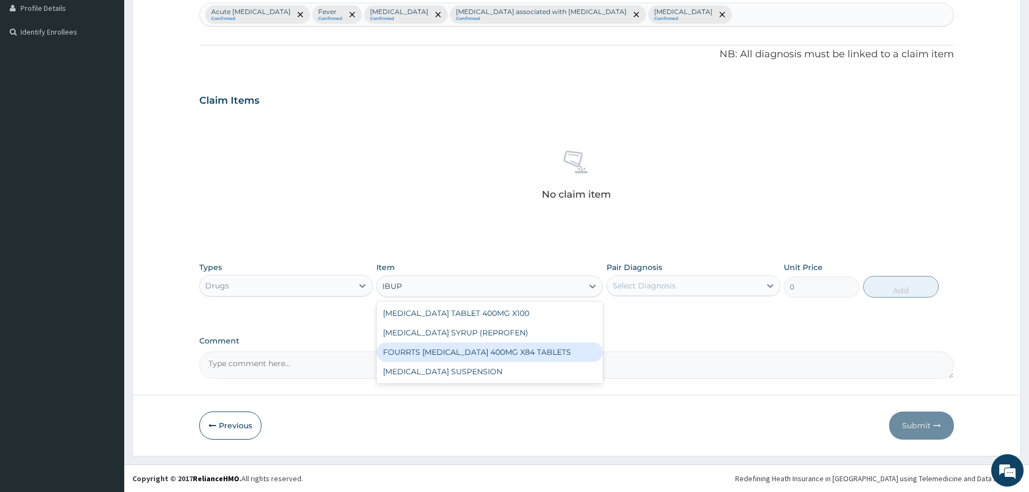
click at [493, 353] on div "FOURRTS IBUPROFEN 400MG X84 TABLETS" at bounding box center [489, 351] width 226 height 19
type input "35"
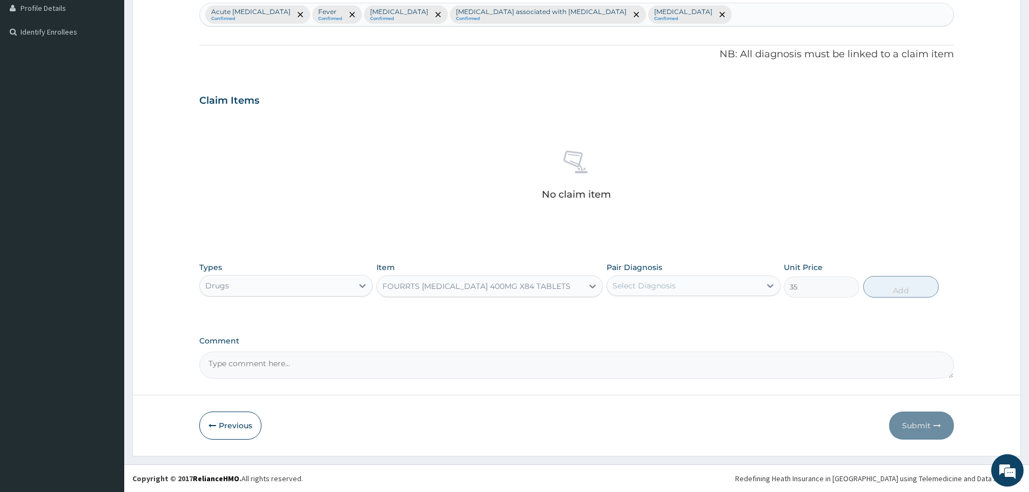
click at [667, 285] on div "Select Diagnosis" at bounding box center [643, 285] width 63 height 11
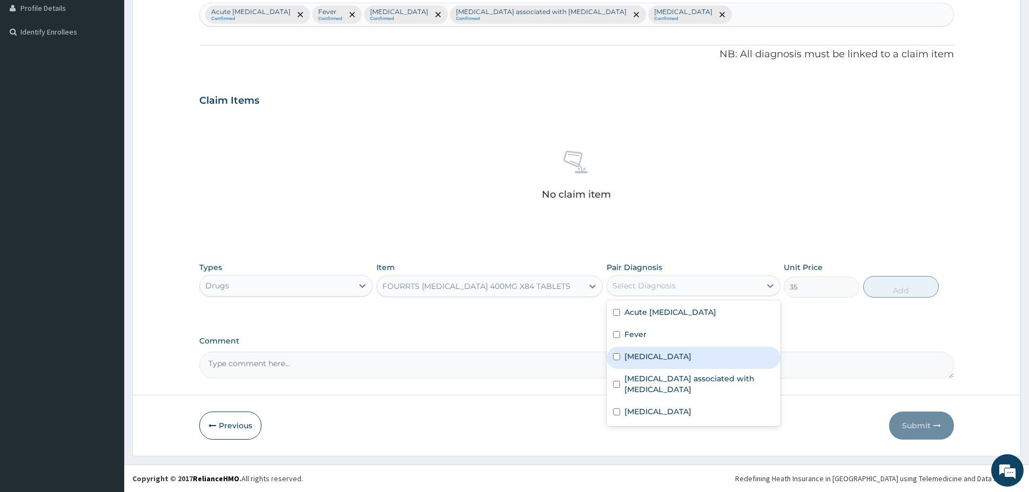
click at [655, 358] on label "Low back pain" at bounding box center [657, 356] width 67 height 11
checkbox input "true"
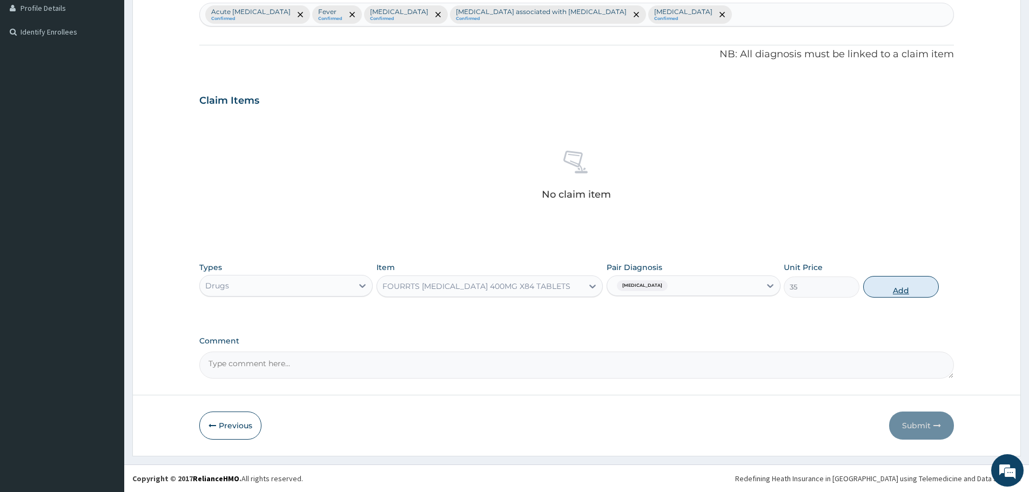
click at [904, 285] on button "Add" at bounding box center [901, 287] width 76 height 22
type input "0"
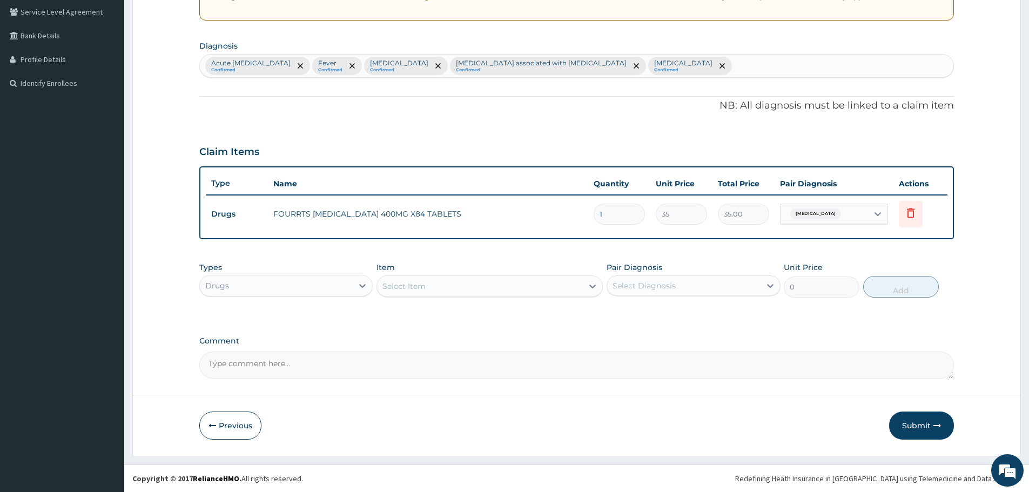
drag, startPoint x: 615, startPoint y: 216, endPoint x: 586, endPoint y: 217, distance: 29.2
click at [586, 217] on tr "Drugs FOURRTS IBUPROFEN 400MG X84 TABLETS 1 35 35.00 Low back pain Delete" at bounding box center [577, 214] width 742 height 37
type input "6"
type input "210.00"
type input "6"
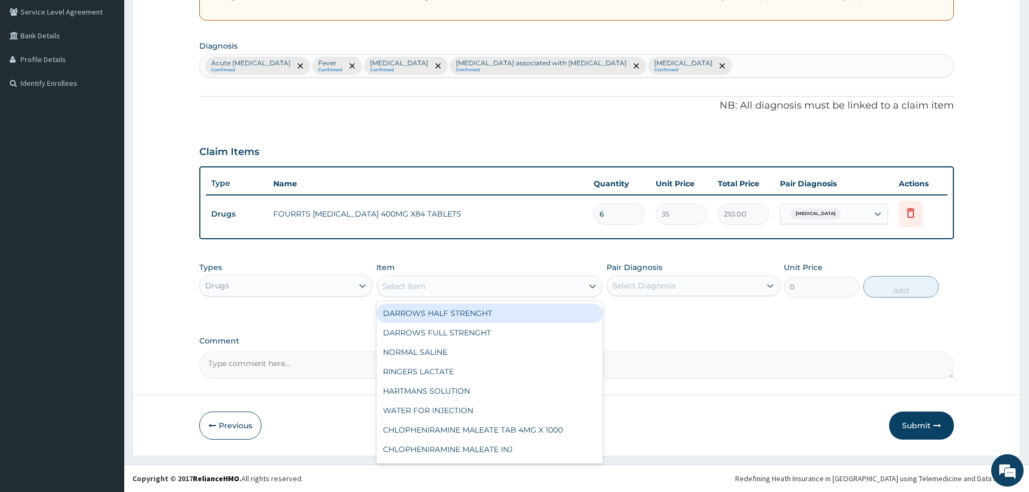
click at [506, 283] on div "Select Item" at bounding box center [480, 286] width 206 height 17
type input "FLE"
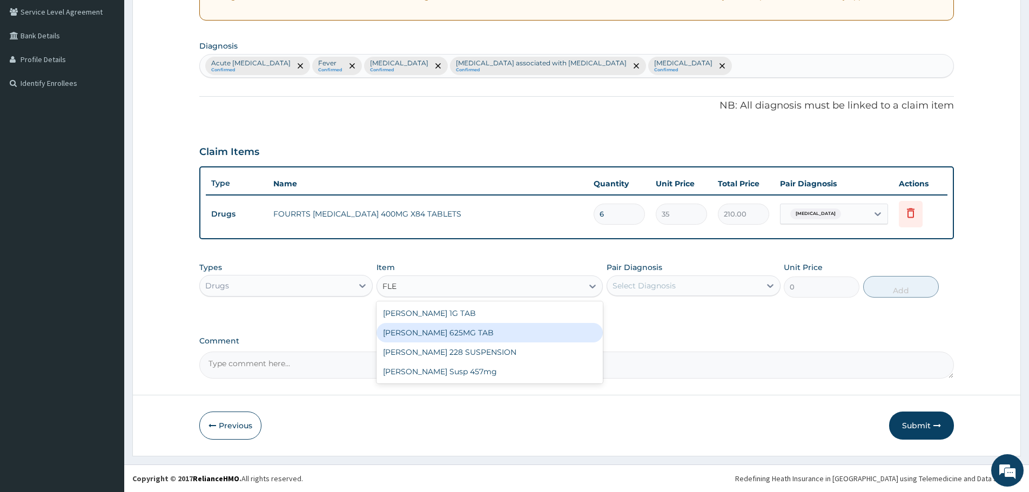
click at [458, 334] on div "FLEMING 625MG TAB" at bounding box center [489, 332] width 226 height 19
type input "7840"
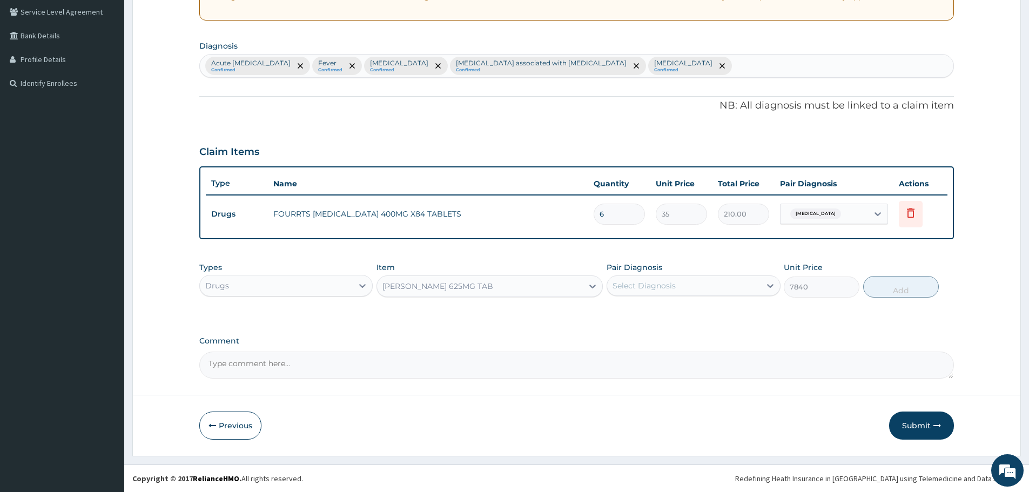
click at [655, 289] on div "Select Diagnosis" at bounding box center [643, 285] width 63 height 11
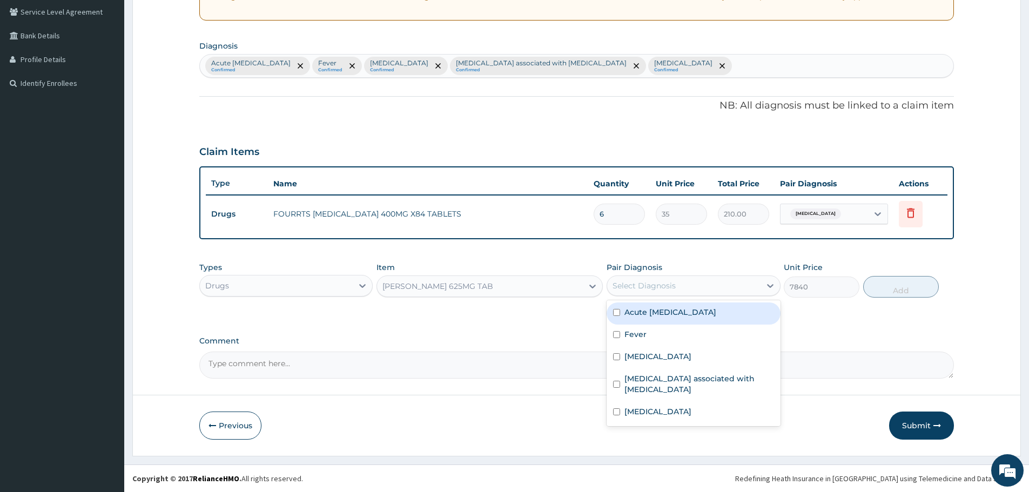
click at [678, 317] on label "Acute upper respiratory infection" at bounding box center [670, 312] width 92 height 11
checkbox input "true"
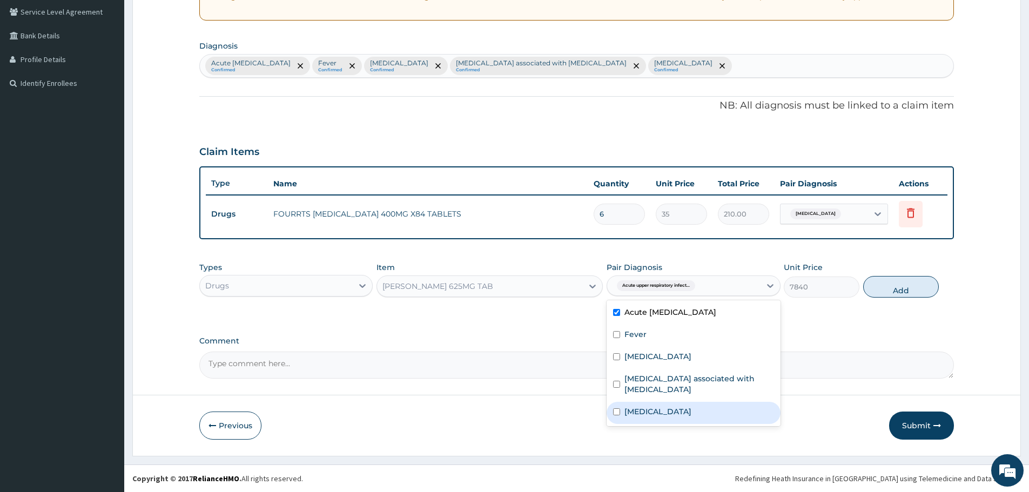
click at [676, 412] on label "Acute gastroenteritis" at bounding box center [657, 411] width 67 height 11
checkbox input "true"
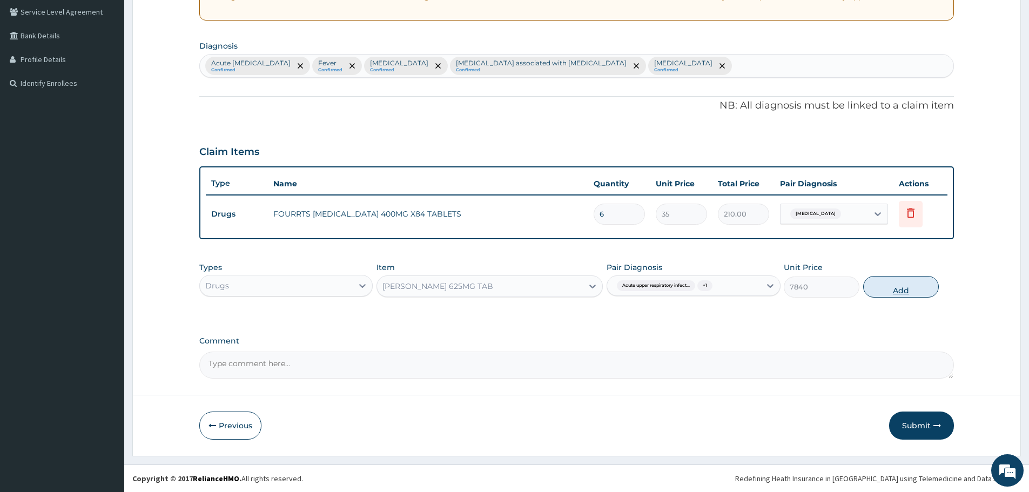
click at [883, 289] on button "Add" at bounding box center [901, 287] width 76 height 22
type input "0"
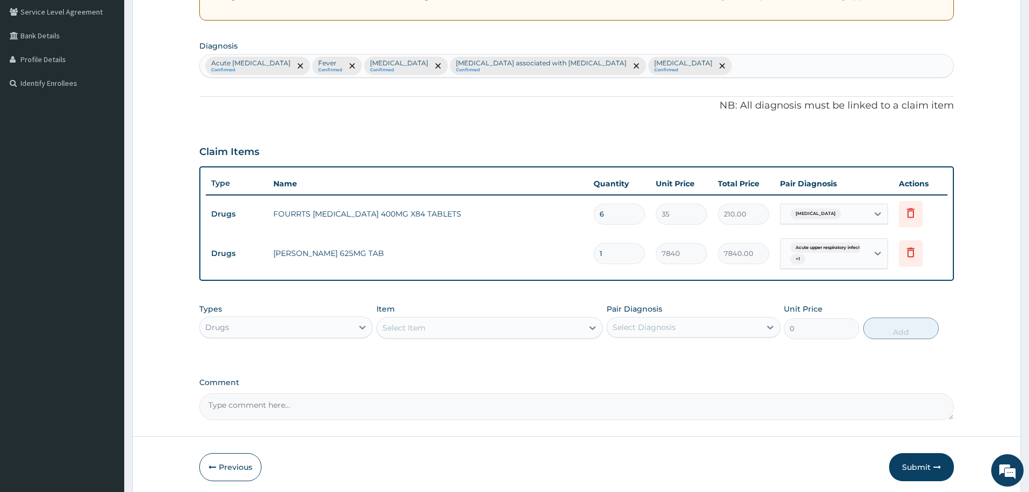
click at [484, 326] on div "Select Item" at bounding box center [480, 327] width 206 height 17
click at [490, 329] on div "Select Item" at bounding box center [480, 327] width 206 height 17
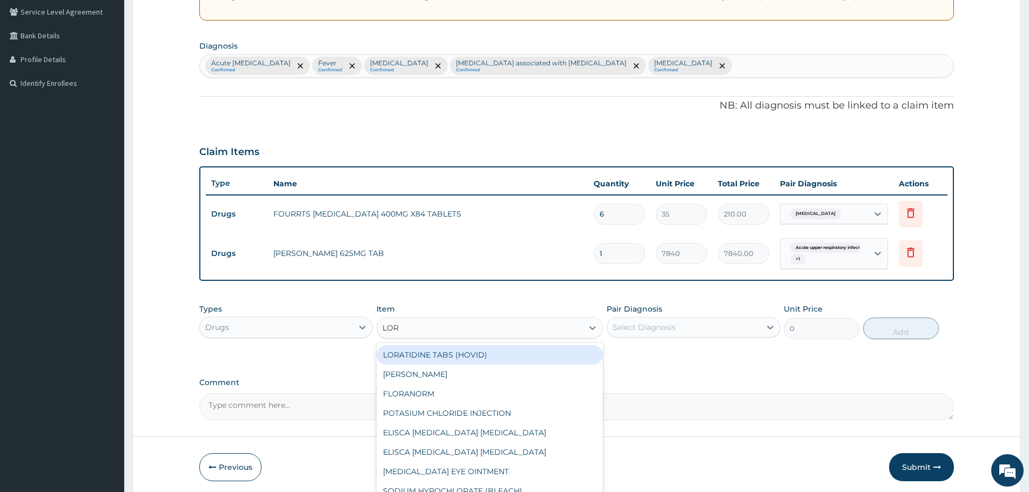
type input "LORA"
click at [484, 353] on div "LORATIDINE TABS (HOVID)" at bounding box center [489, 354] width 226 height 19
type input "45"
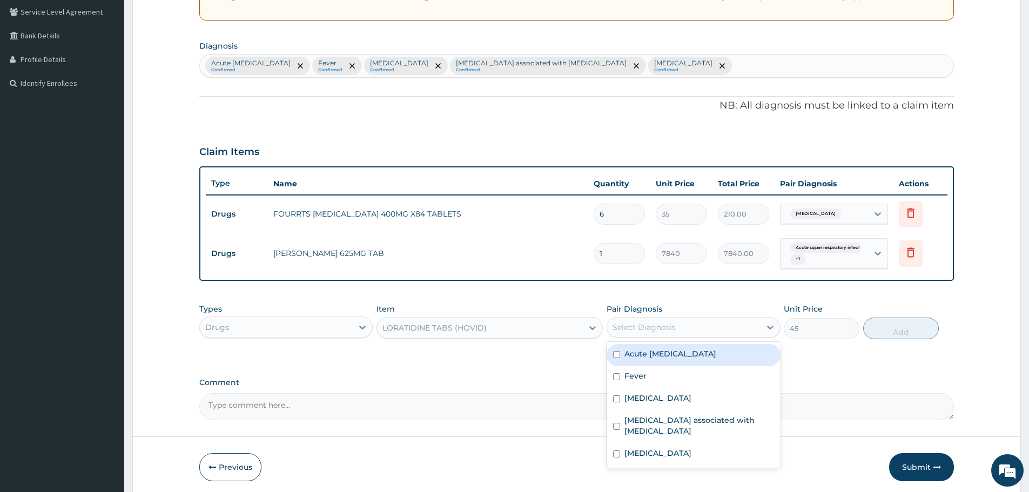
click at [679, 325] on div "Select Diagnosis" at bounding box center [683, 327] width 153 height 17
click at [679, 360] on div "Acute upper respiratory infection" at bounding box center [693, 355] width 173 height 22
checkbox input "true"
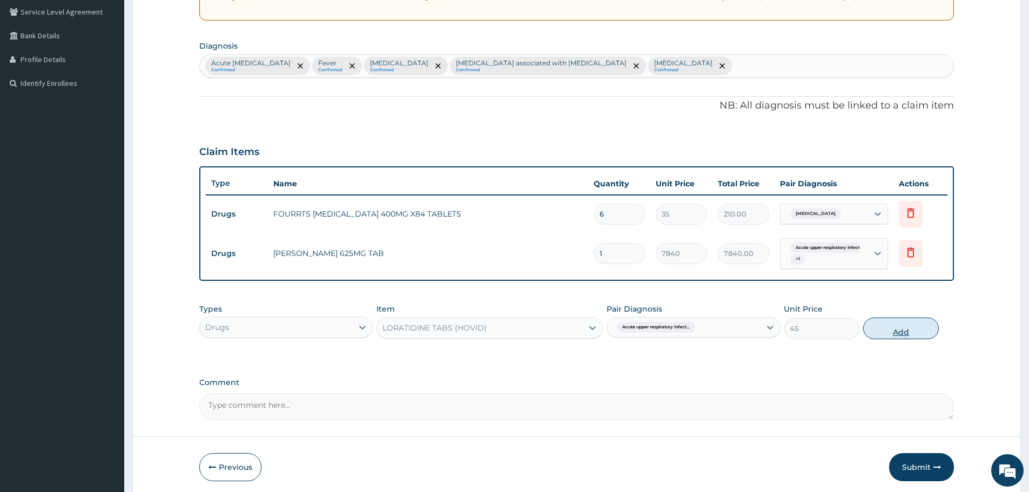
click at [895, 333] on button "Add" at bounding box center [901, 329] width 76 height 22
type input "0"
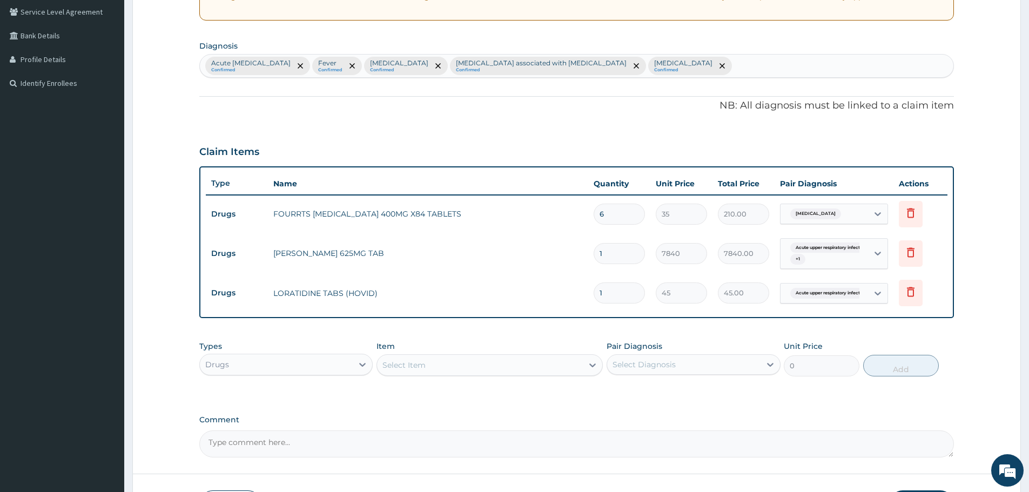
drag, startPoint x: 589, startPoint y: 294, endPoint x: 582, endPoint y: 295, distance: 7.2
click at [582, 295] on tr "Drugs LORATIDINE TABS (HOVID) 1 45 45.00 Acute upper respiratory infect... Dele…" at bounding box center [577, 292] width 742 height 37
type input "5"
type input "225.00"
type input "5"
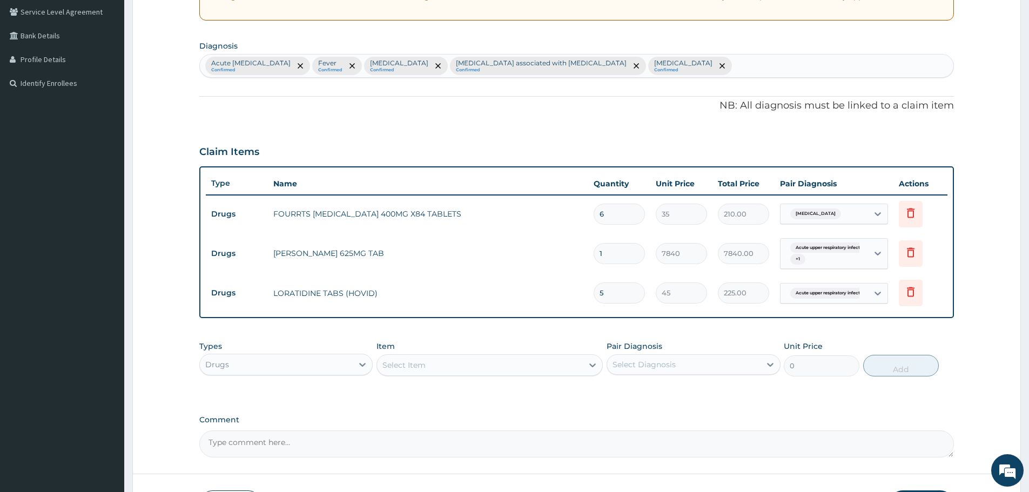
click at [508, 288] on td "LORATIDINE TABS (HOVID)" at bounding box center [428, 293] width 320 height 22
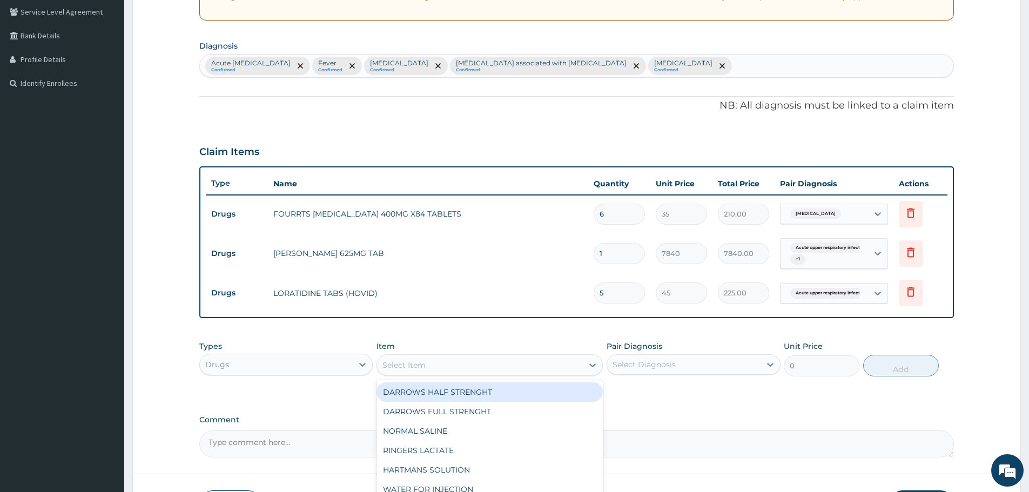
click at [475, 362] on div "Select Item" at bounding box center [480, 364] width 206 height 17
type input "ZOLA"
click at [454, 395] on div "ZOLAT TABLETS X2" at bounding box center [489, 391] width 226 height 19
type input "250"
click at [484, 361] on div "ZOLAT TABLETS X2" at bounding box center [480, 364] width 206 height 17
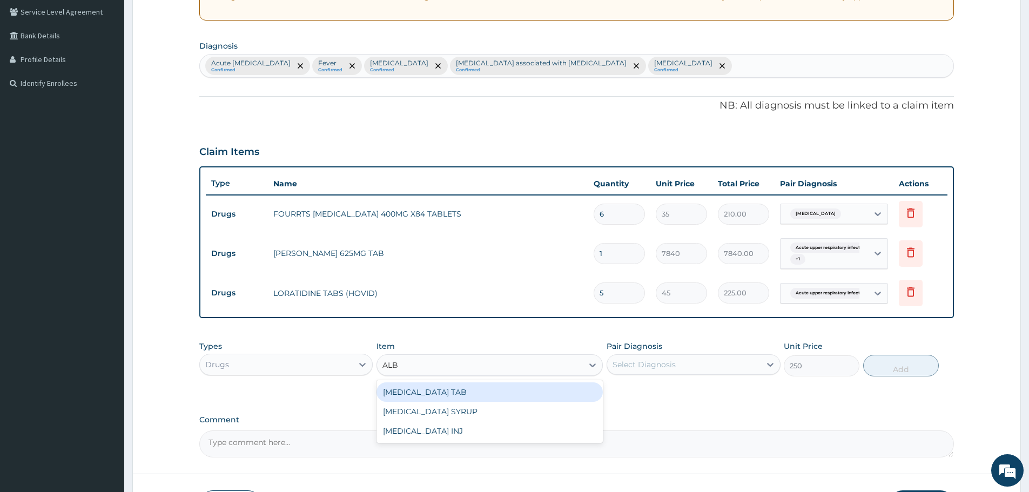
scroll to position [0, 0]
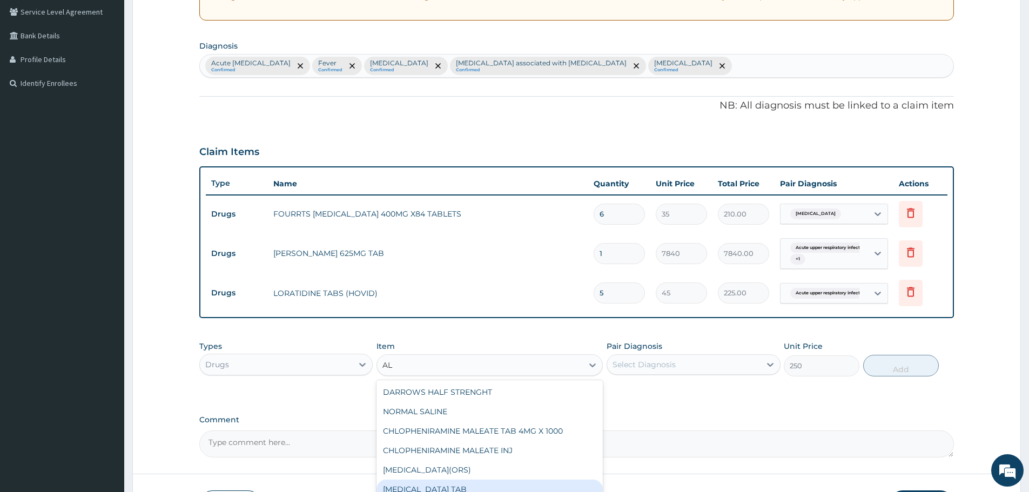
type input "A"
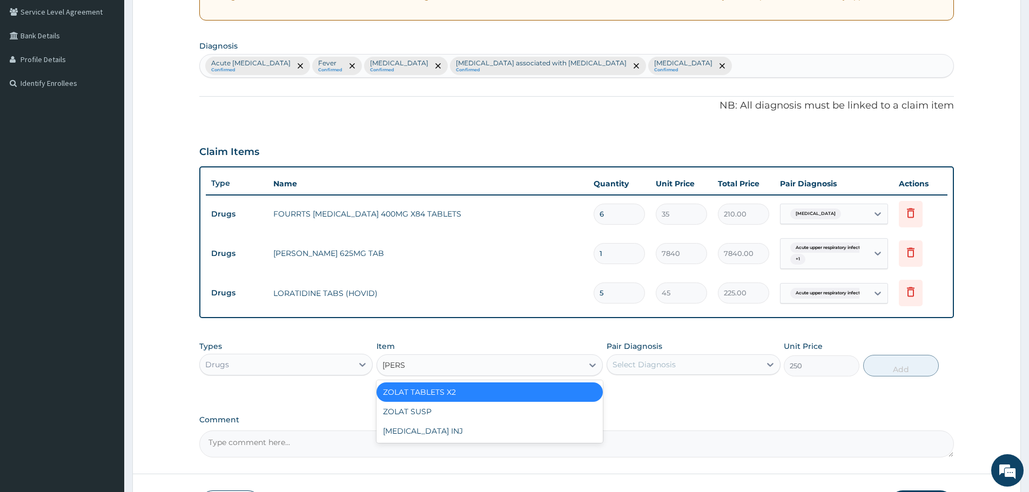
type input "ZOLAT"
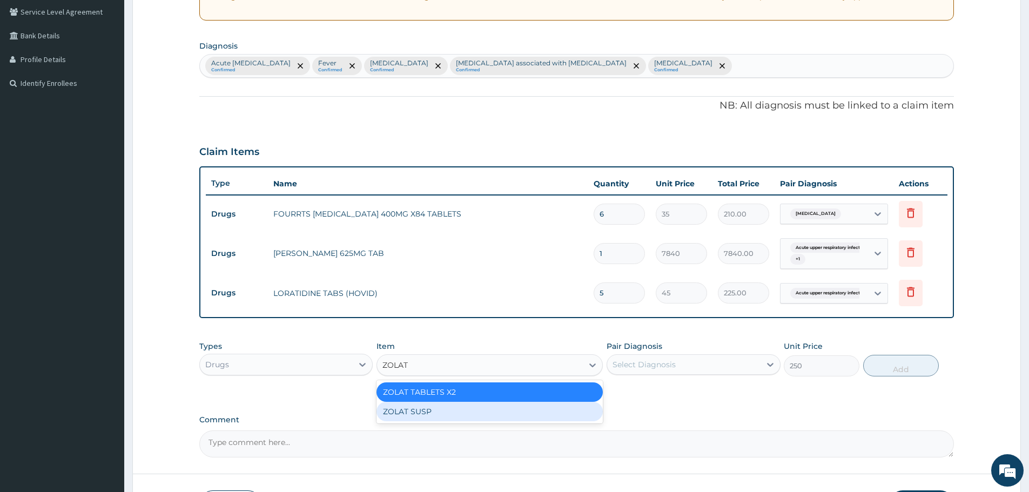
click at [436, 407] on div "ZOLAT SUSP" at bounding box center [489, 411] width 226 height 19
type input "270"
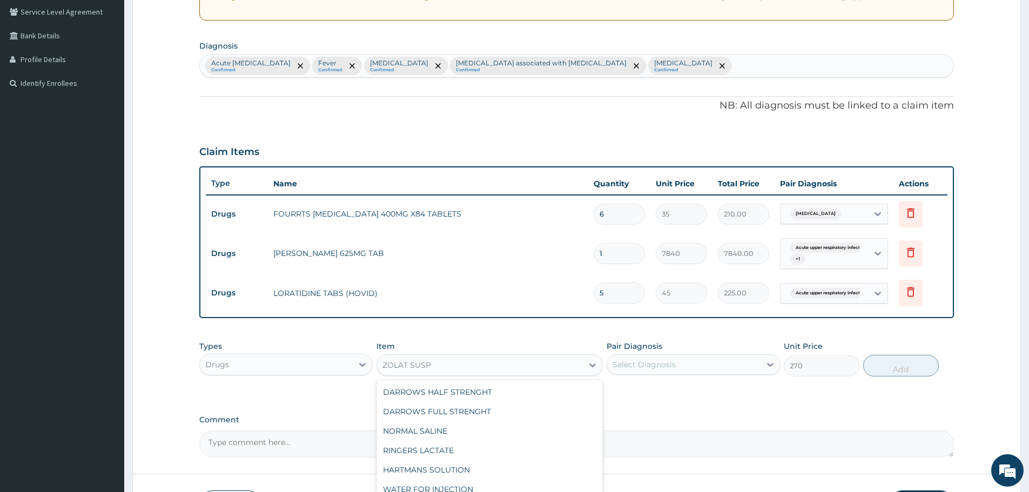
click at [443, 363] on div "ZOLAT SUSP" at bounding box center [480, 364] width 206 height 17
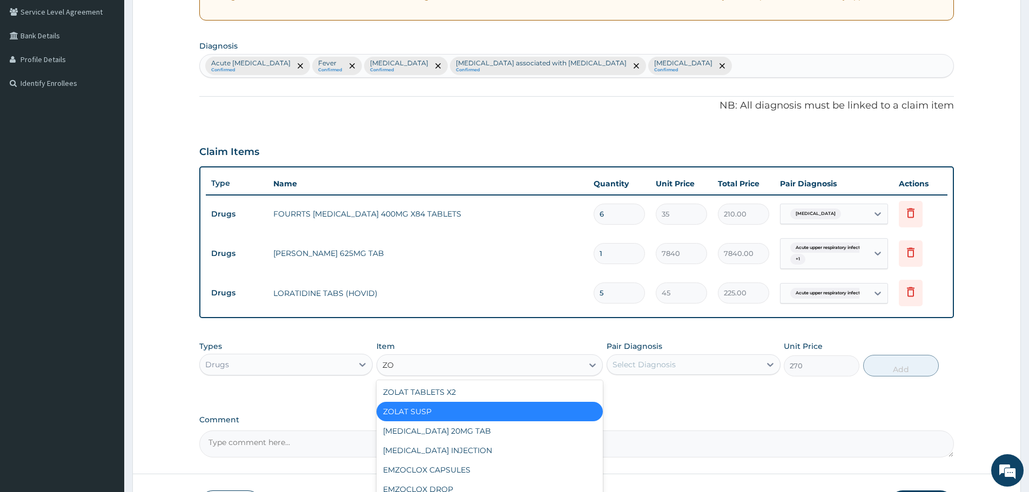
type input "ZOL"
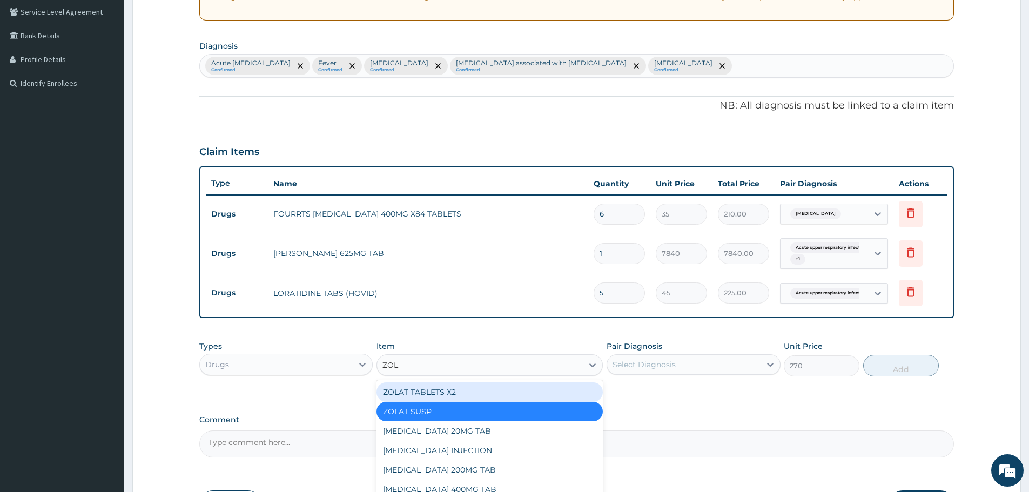
click at [441, 390] on div "ZOLAT TABLETS X2" at bounding box center [489, 391] width 226 height 19
type input "250"
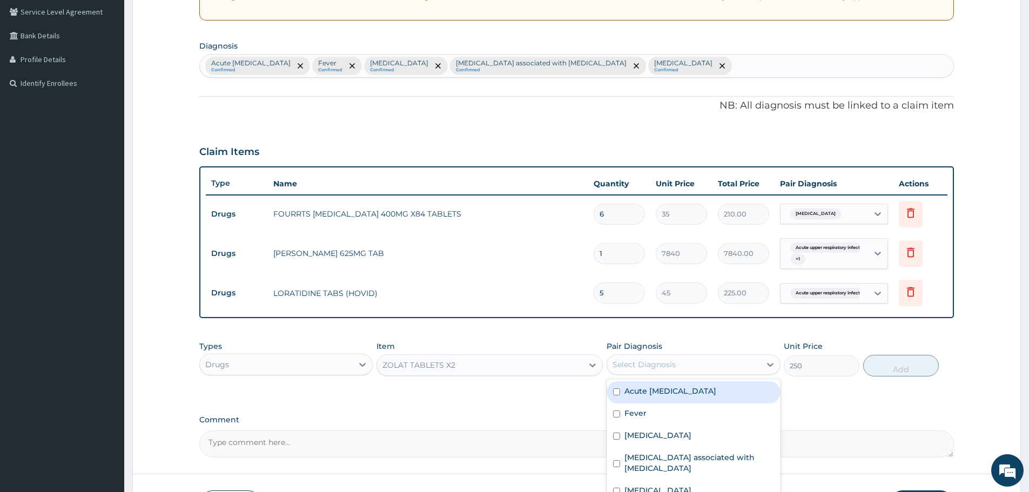
click at [659, 367] on div "Select Diagnosis" at bounding box center [643, 364] width 63 height 11
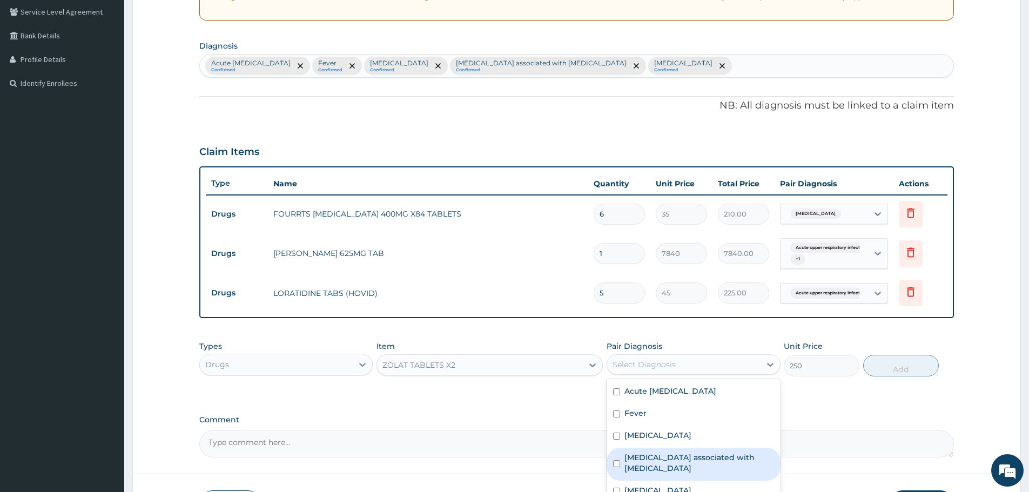
click at [660, 463] on label "Arthropathy associated with helminthiasis" at bounding box center [698, 463] width 149 height 22
checkbox input "true"
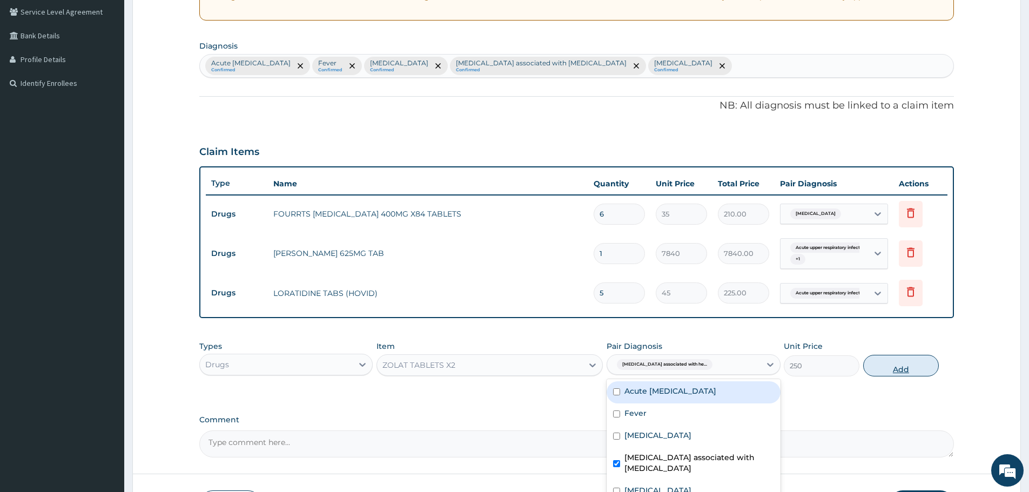
click at [893, 371] on button "Add" at bounding box center [901, 366] width 76 height 22
type input "0"
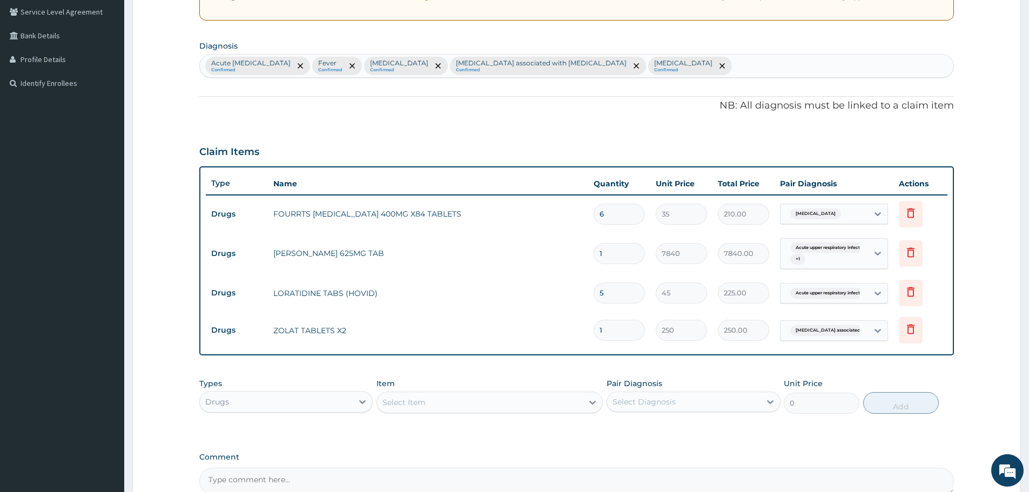
click at [588, 325] on td "1" at bounding box center [619, 330] width 62 height 32
type input "2"
type input "500.00"
type input "2"
click at [562, 318] on tr "Drugs ZOLAT TABLETS X2 2 250 500.00 Arthropathy associated with he... Delete" at bounding box center [577, 330] width 742 height 37
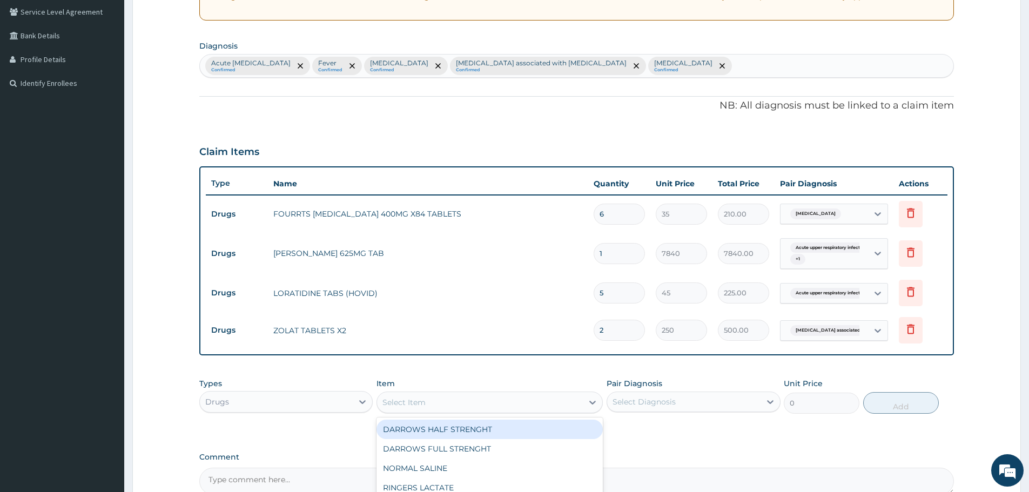
click at [462, 407] on div "Select Item" at bounding box center [480, 402] width 206 height 17
type input "METHYL"
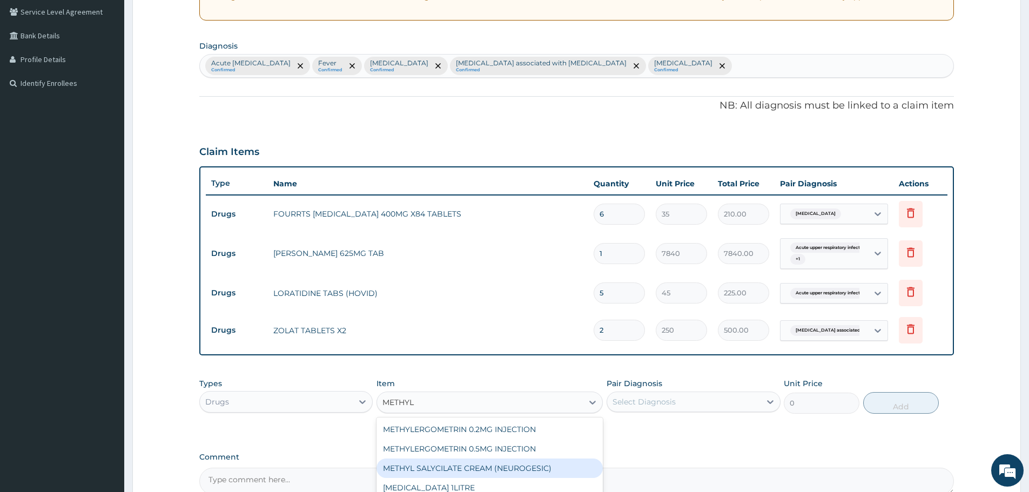
click at [468, 466] on div "METHYL SALYCILATE CREAM (NEUROGESIC)" at bounding box center [489, 468] width 226 height 19
type input "1750"
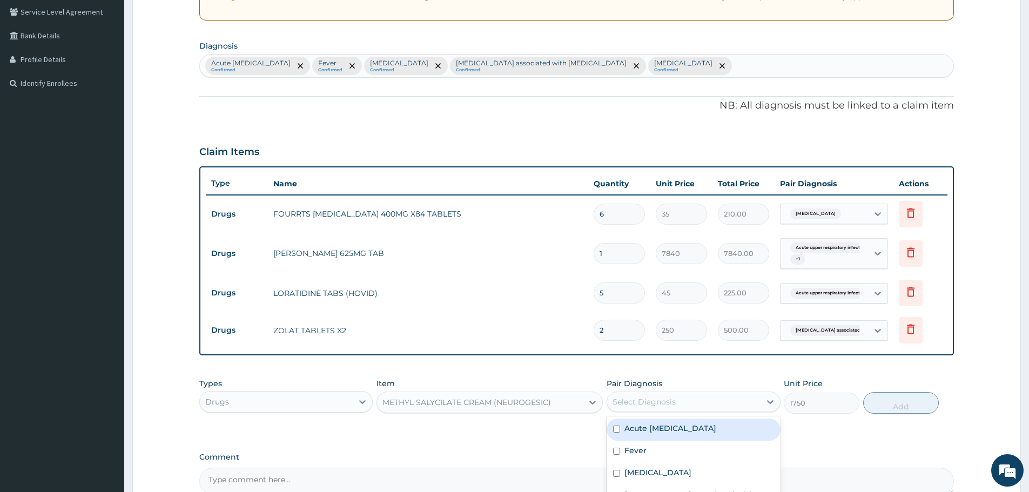
click at [659, 405] on div "Select Diagnosis" at bounding box center [643, 401] width 63 height 11
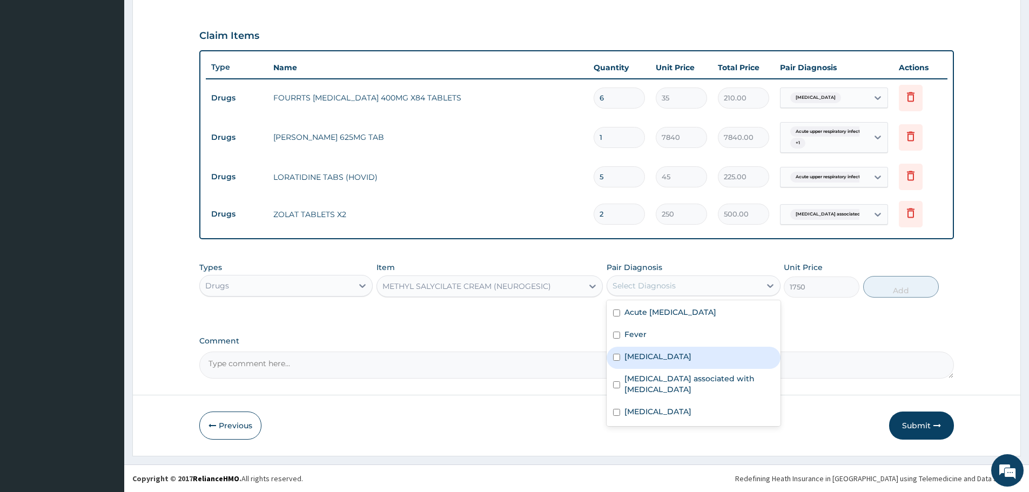
click at [677, 352] on label "Low back pain" at bounding box center [657, 356] width 67 height 11
checkbox input "true"
drag, startPoint x: 897, startPoint y: 290, endPoint x: 876, endPoint y: 320, distance: 36.1
click at [898, 290] on button "Add" at bounding box center [901, 287] width 76 height 22
type input "0"
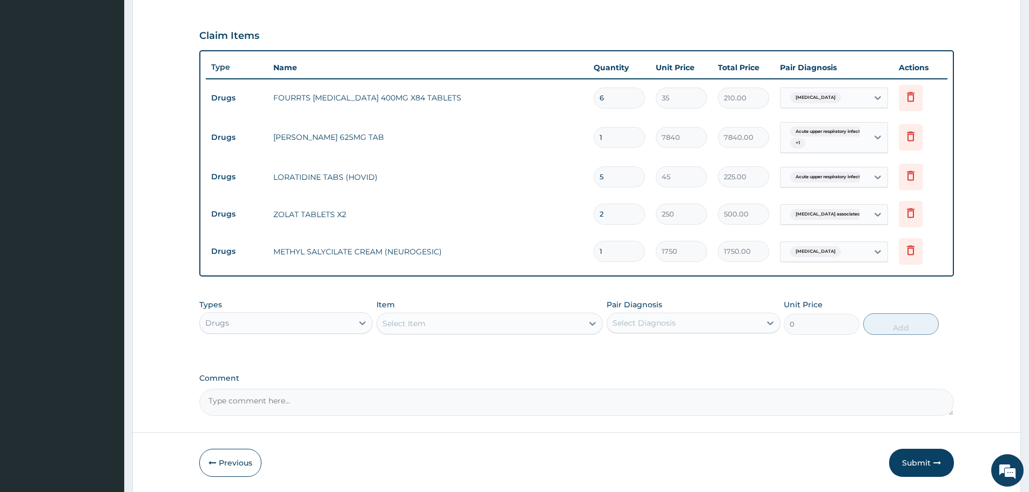
click at [535, 331] on div "Select Item" at bounding box center [480, 323] width 206 height 17
type input "LOPER"
click at [494, 346] on div "LOPERAMIDE TABS 2MG X 10" at bounding box center [489, 350] width 226 height 19
type input "30"
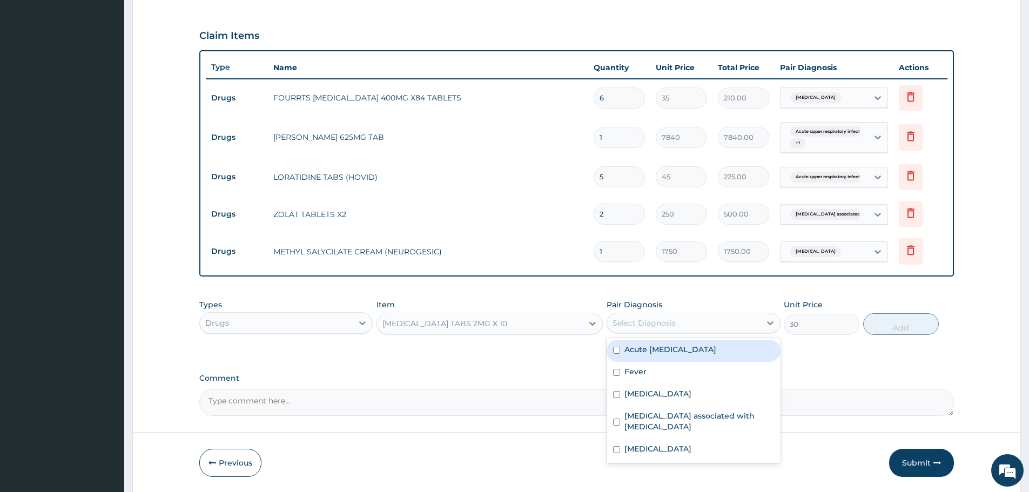
click at [686, 328] on div "Select Diagnosis" at bounding box center [683, 322] width 153 height 17
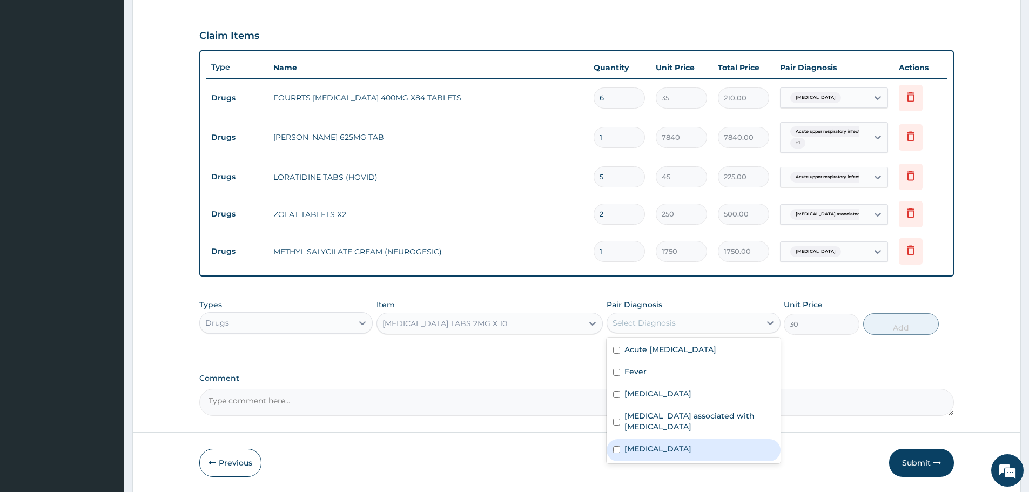
drag, startPoint x: 651, startPoint y: 445, endPoint x: 673, endPoint y: 439, distance: 22.9
click at [655, 444] on label "Acute gastroenteritis" at bounding box center [657, 448] width 67 height 11
checkbox input "true"
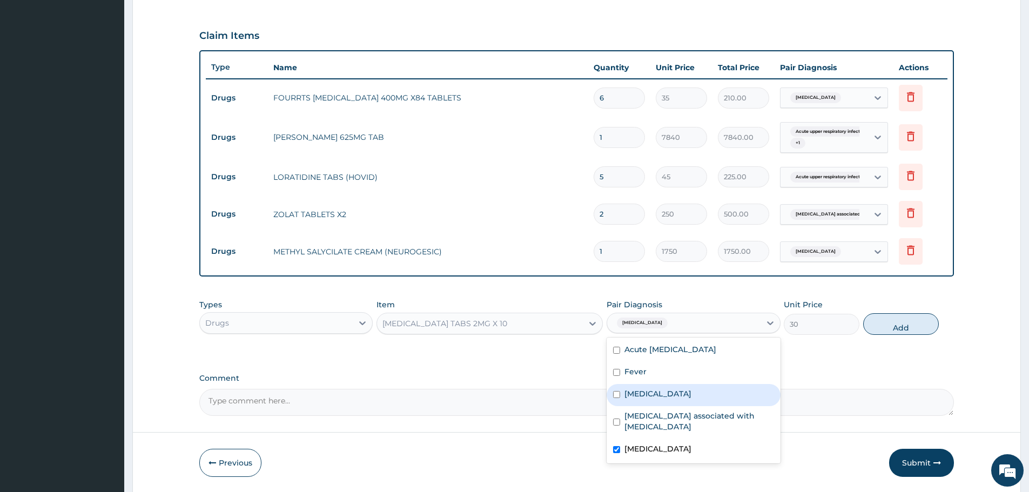
click at [887, 319] on button "Add" at bounding box center [901, 324] width 76 height 22
type input "0"
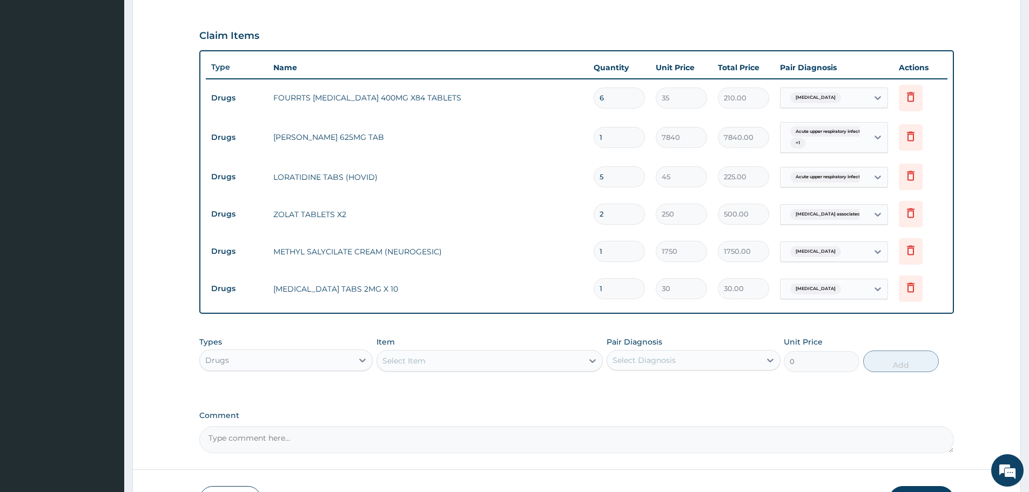
drag, startPoint x: 612, startPoint y: 287, endPoint x: 581, endPoint y: 285, distance: 31.9
click at [581, 285] on tr "Drugs LOPERAMIDE TABS 2MG X 10 1 30 30.00 Acute gastroenteritis Delete" at bounding box center [577, 288] width 742 height 37
type input "4"
type input "120.00"
type input "4"
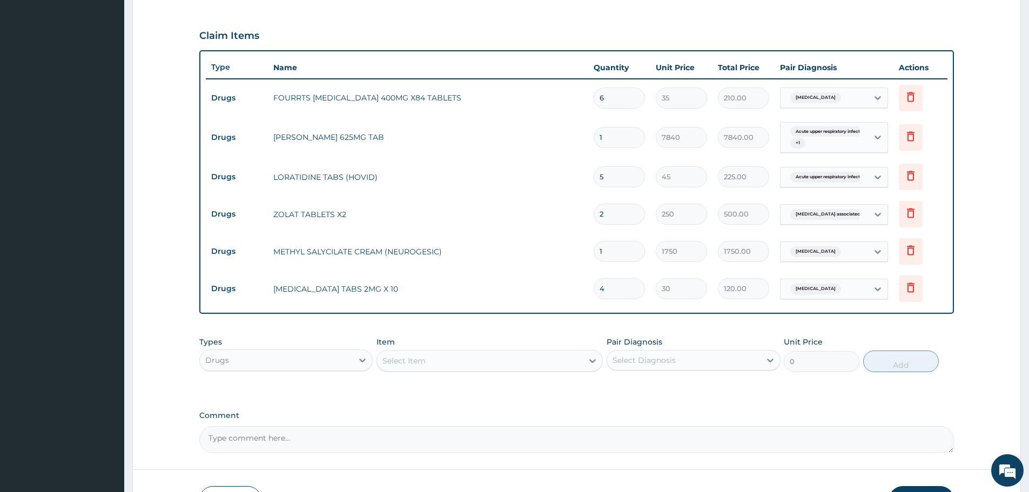
click at [543, 296] on td "LOPERAMIDE TABS 2MG X 10" at bounding box center [428, 289] width 320 height 22
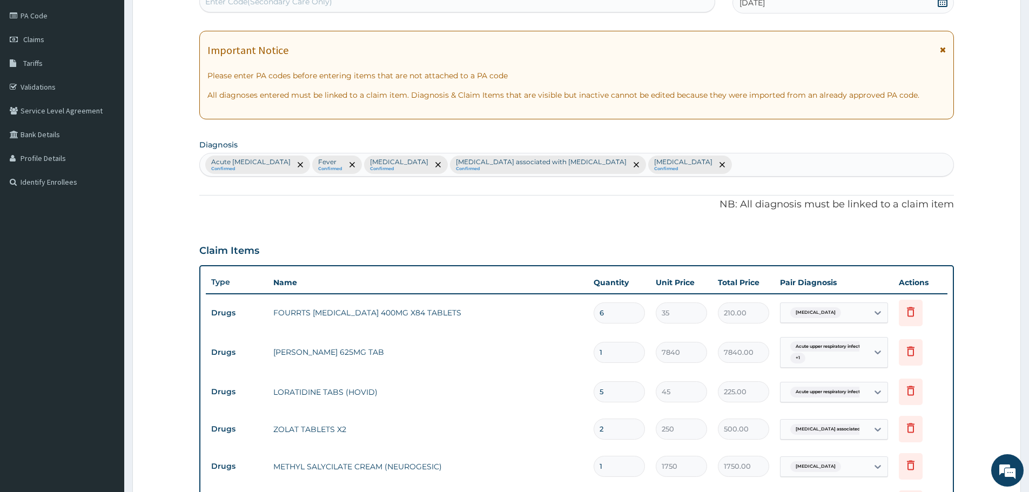
scroll to position [324, 0]
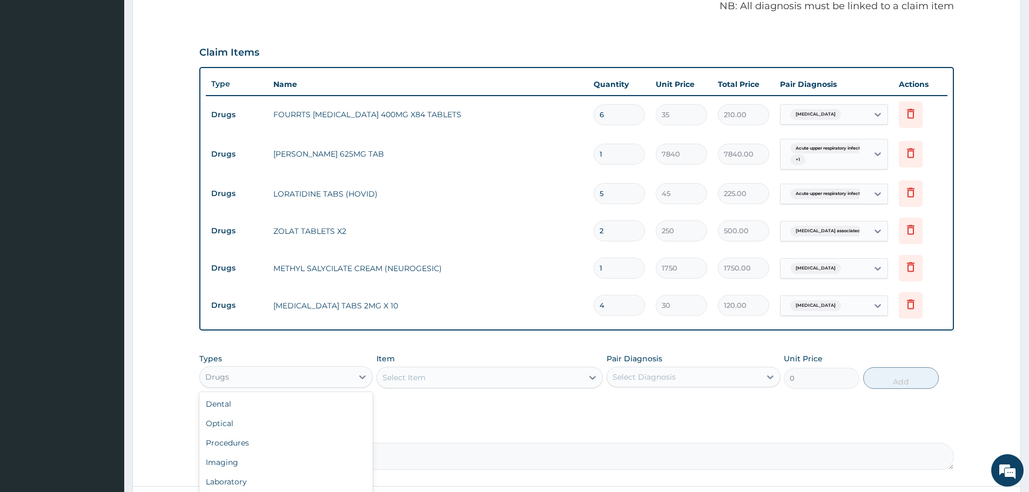
click at [349, 367] on div "Drugs" at bounding box center [285, 377] width 173 height 22
drag, startPoint x: 247, startPoint y: 482, endPoint x: 387, endPoint y: 439, distance: 146.4
click at [248, 482] on div "Laboratory" at bounding box center [285, 481] width 173 height 19
click at [452, 376] on div "Select Item" at bounding box center [489, 378] width 226 height 22
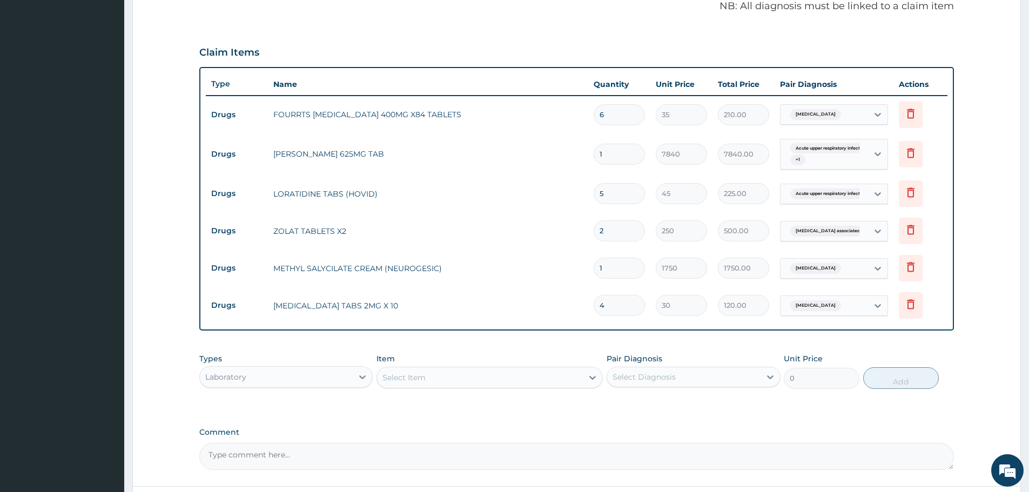
click at [452, 376] on div "Select Item" at bounding box center [480, 377] width 206 height 17
type input "FBC"
click at [441, 407] on div "FBC" at bounding box center [489, 404] width 226 height 19
type input "5940"
click at [651, 382] on div "Select Diagnosis" at bounding box center [643, 377] width 63 height 11
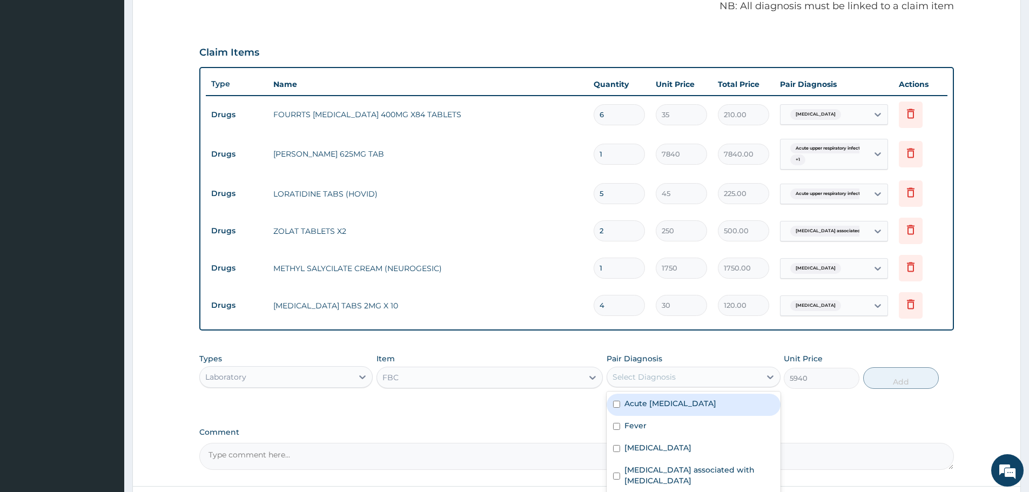
click at [673, 400] on label "Acute upper respiratory infection" at bounding box center [670, 403] width 92 height 11
checkbox input "true"
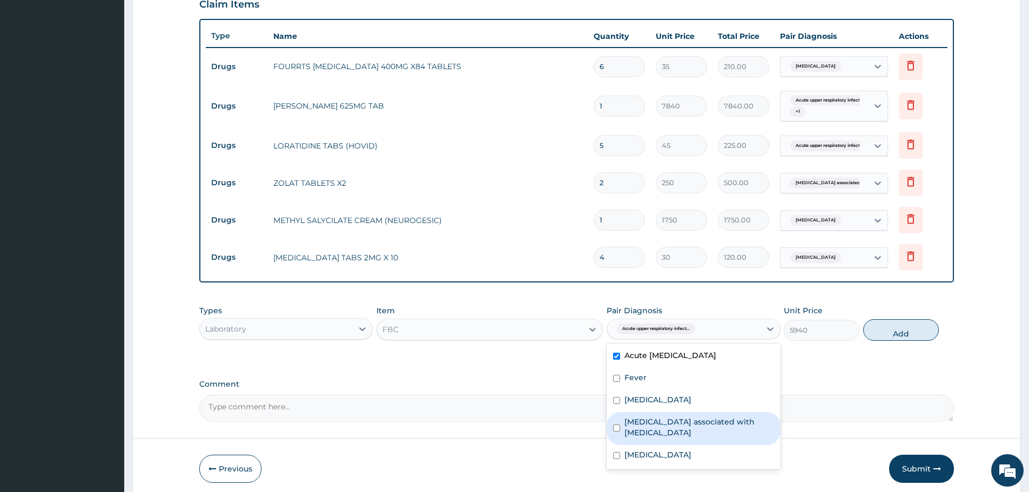
scroll to position [415, 0]
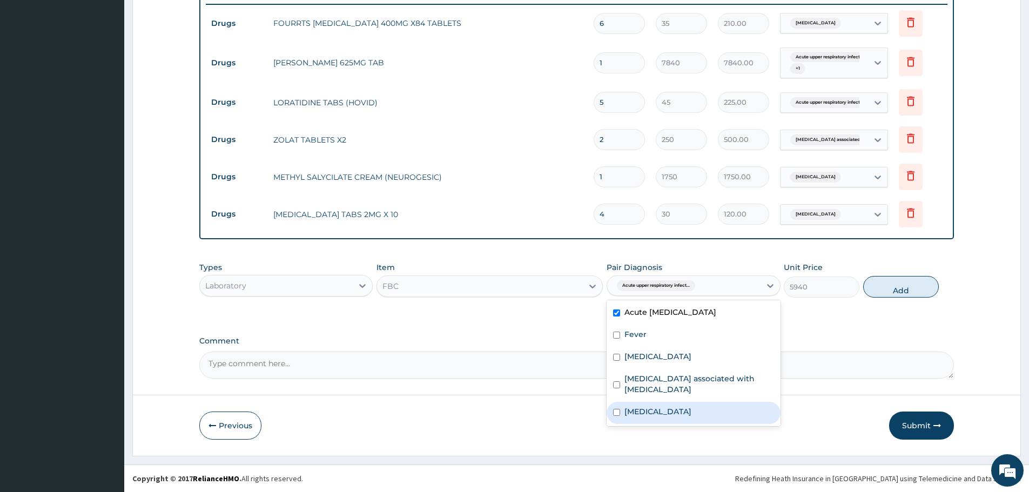
click at [676, 411] on label "Acute gastroenteritis" at bounding box center [657, 411] width 67 height 11
checkbox input "true"
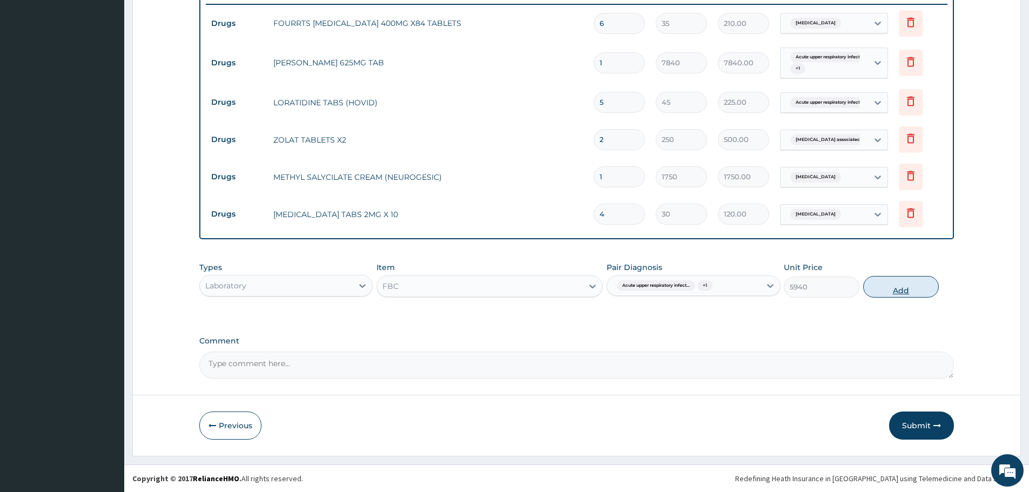
click at [892, 287] on button "Add" at bounding box center [901, 287] width 76 height 22
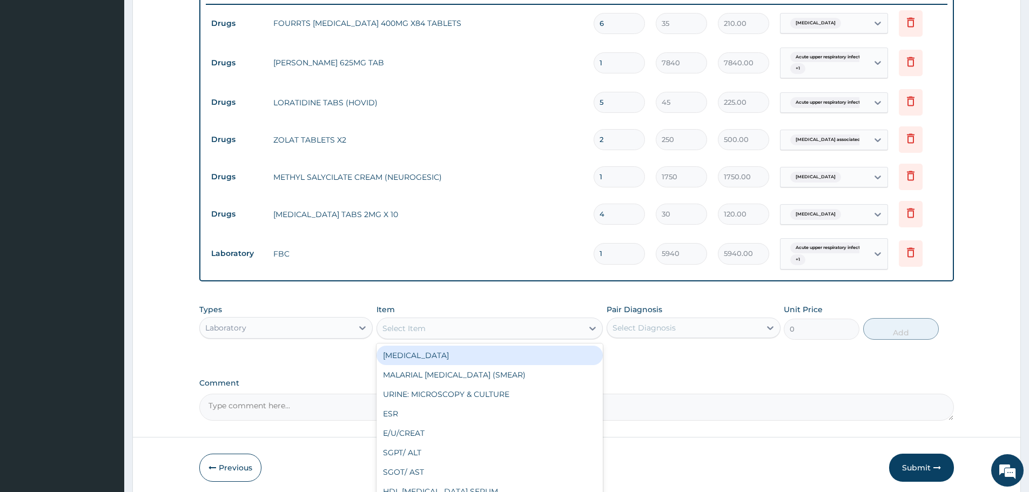
click at [444, 326] on div "Select Item" at bounding box center [480, 328] width 206 height 17
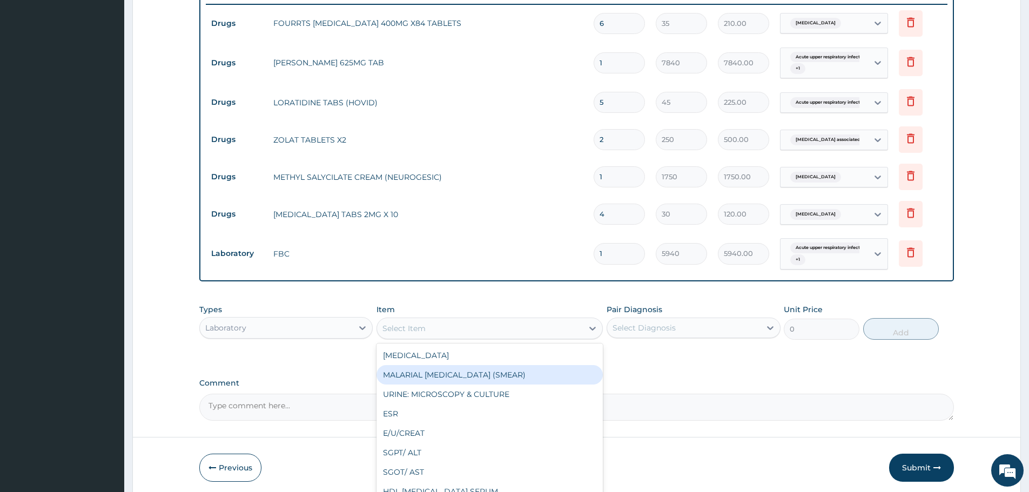
click at [482, 374] on div "MALARIAL PARASITE (SMEAR)" at bounding box center [489, 374] width 226 height 19
type input "2000"
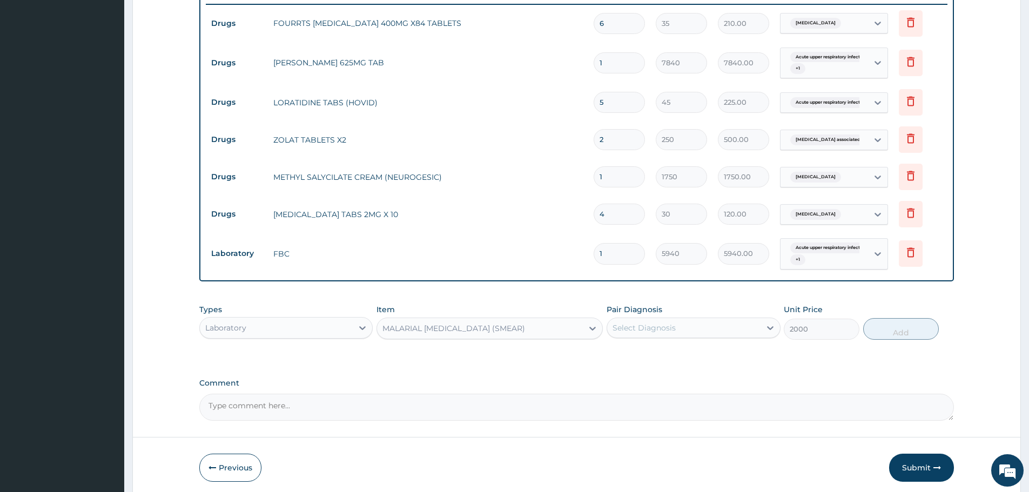
click at [668, 334] on div "Select Diagnosis" at bounding box center [683, 327] width 153 height 17
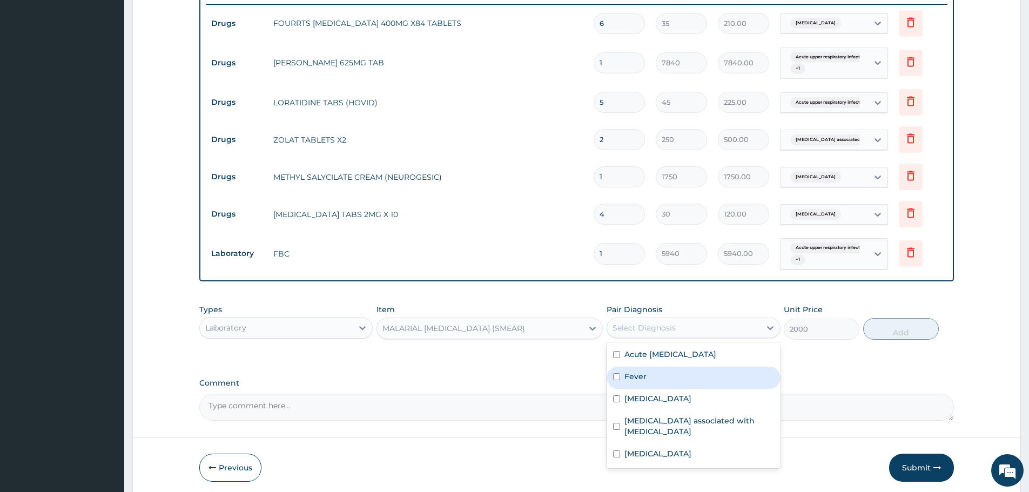
click at [658, 379] on div "Fever" at bounding box center [693, 378] width 173 height 22
checkbox input "true"
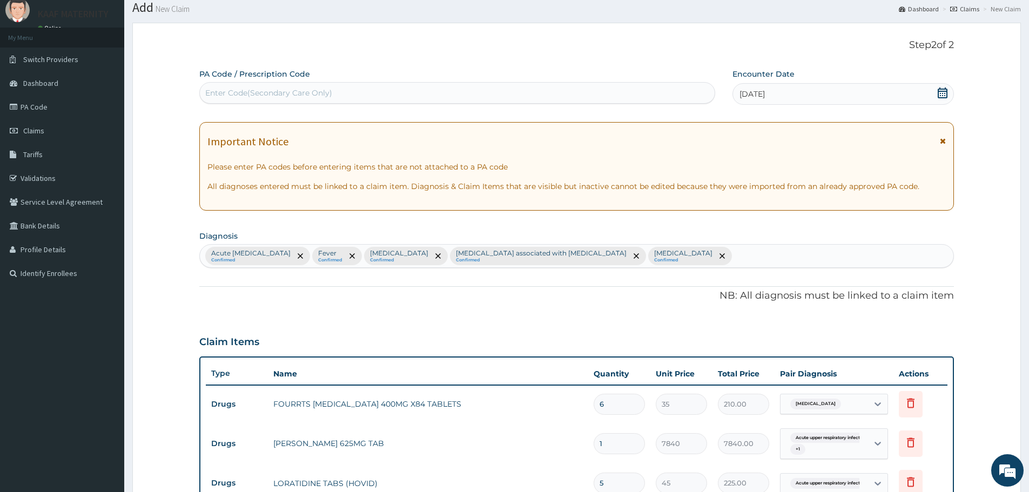
scroll to position [25, 0]
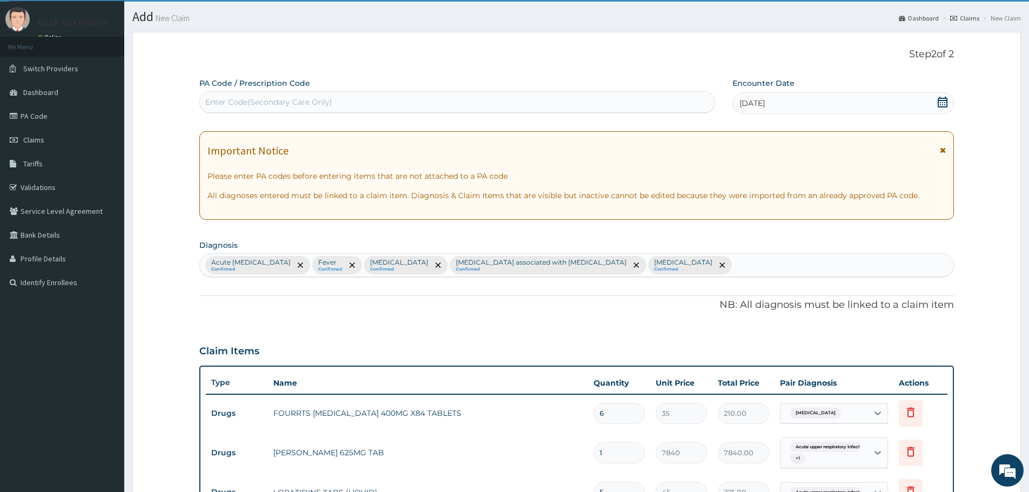
click at [751, 270] on div "Acute upper respiratory infection Confirmed Fever Confirmed Low back pain Confi…" at bounding box center [576, 265] width 753 height 23
type input "MALARIA"
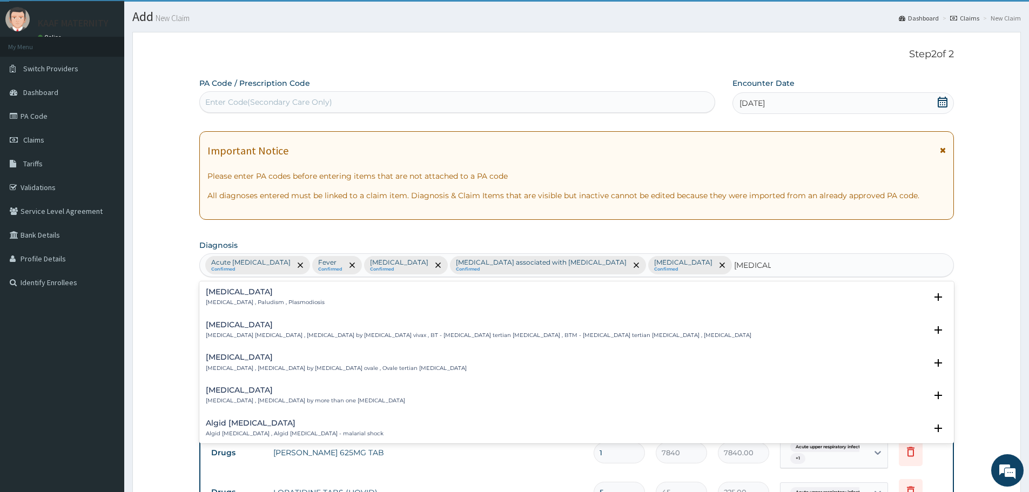
click at [226, 299] on p "Malaria , Paludism , Plasmodiosis" at bounding box center [265, 303] width 119 height 8
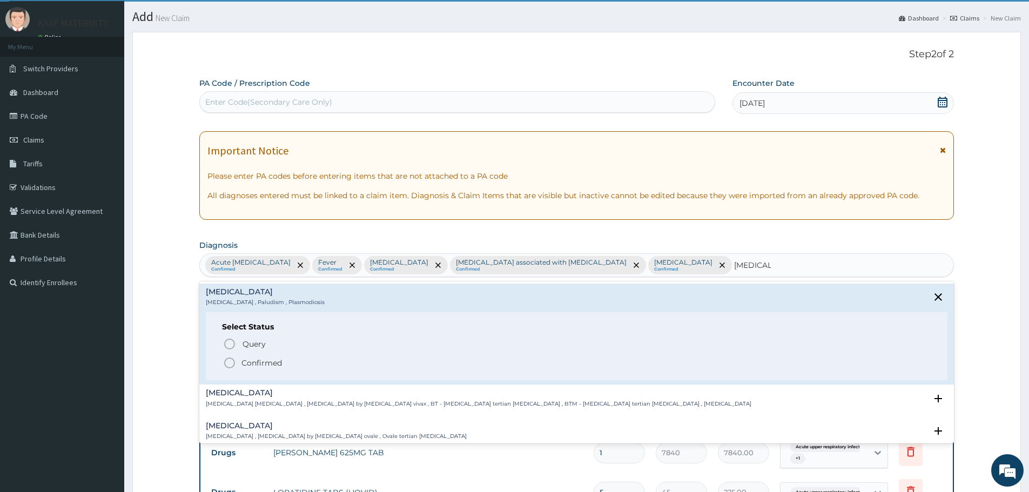
click at [229, 362] on icon "status option filled" at bounding box center [229, 362] width 13 height 13
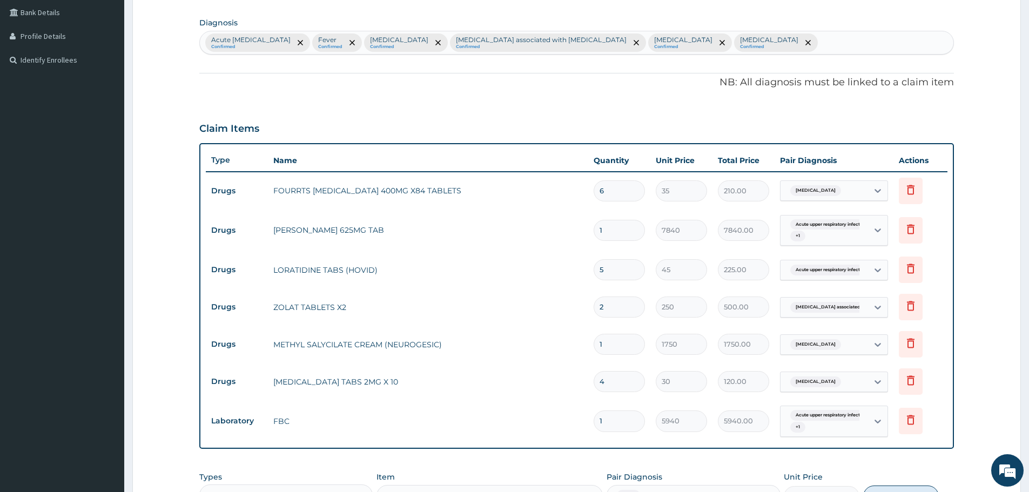
scroll to position [457, 0]
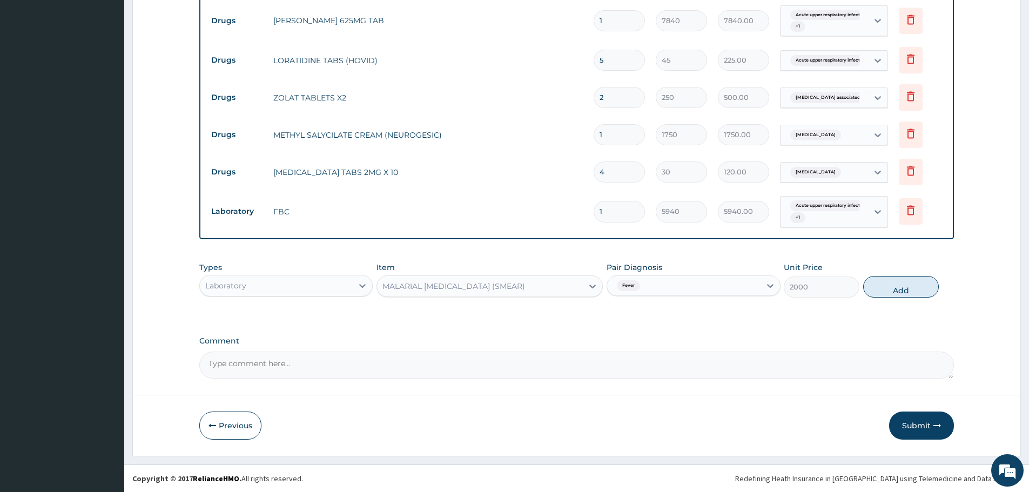
click at [673, 285] on div "Fever" at bounding box center [683, 286] width 153 height 18
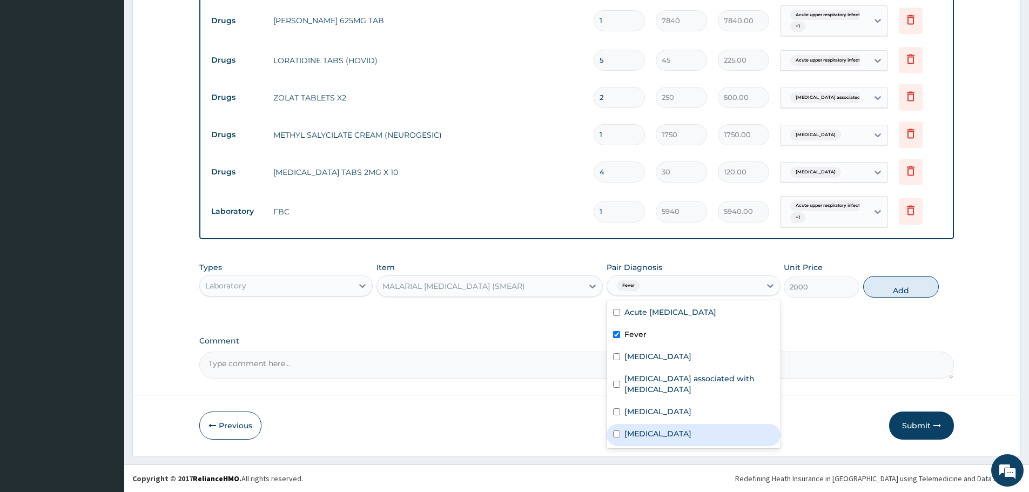
click at [648, 434] on label "Malaria" at bounding box center [657, 433] width 67 height 11
checkbox input "true"
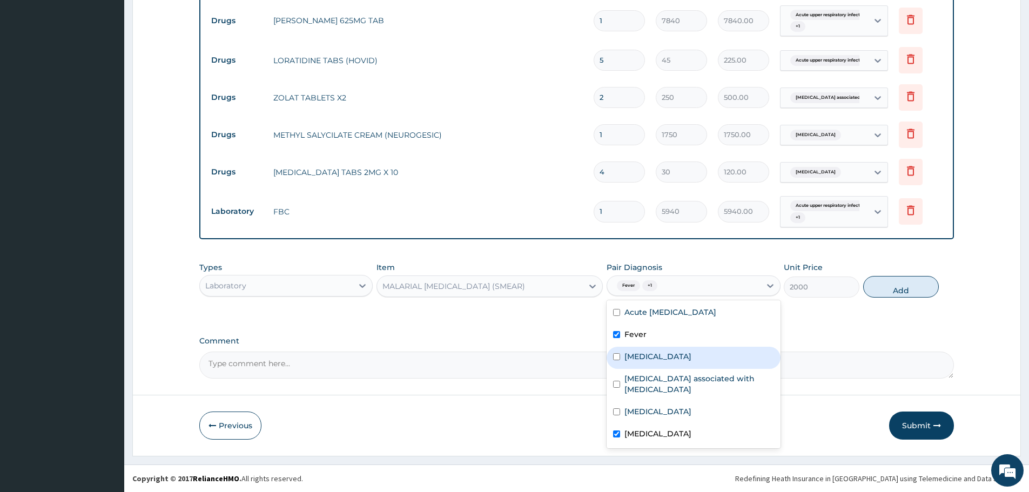
click at [901, 282] on button "Add" at bounding box center [901, 287] width 76 height 22
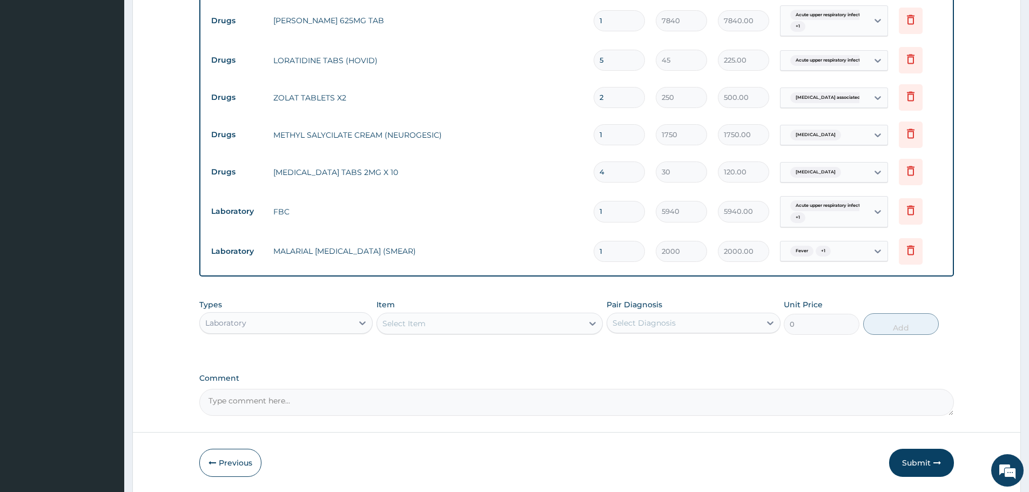
click at [342, 327] on div "Laboratory" at bounding box center [276, 322] width 153 height 17
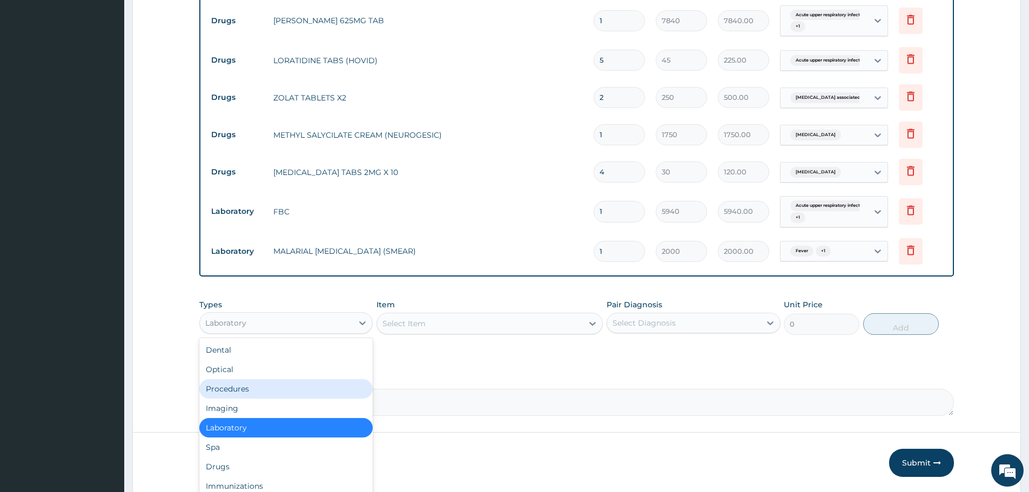
click at [275, 395] on div "Procedures" at bounding box center [285, 388] width 173 height 19
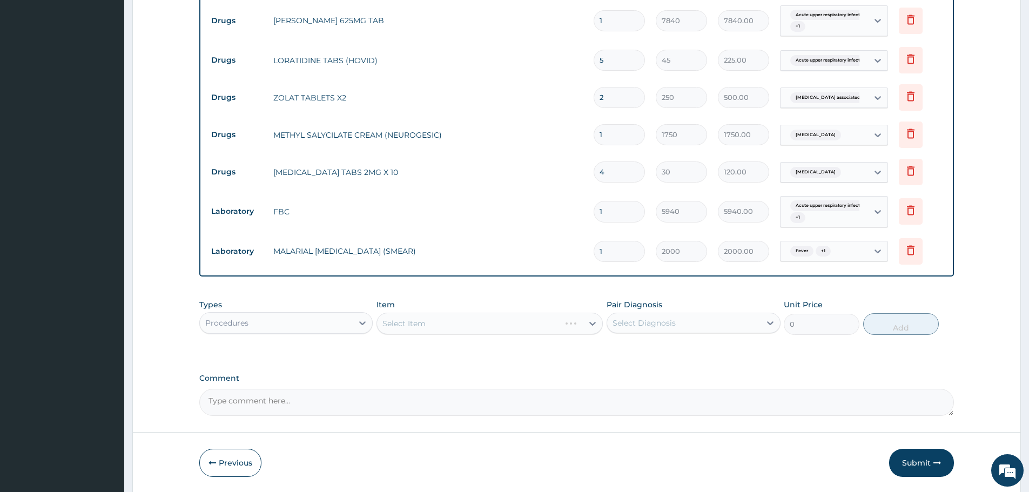
click at [500, 326] on div "Select Item" at bounding box center [489, 324] width 226 height 22
click at [500, 326] on div "Select Item" at bounding box center [480, 323] width 206 height 17
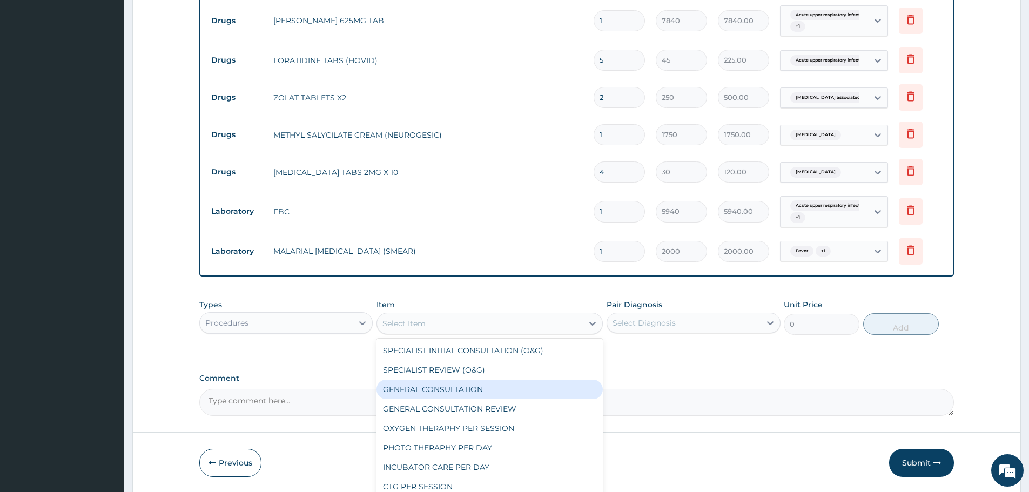
click at [474, 388] on div "GENERAL CONSULTATION" at bounding box center [489, 389] width 226 height 19
type input "3000"
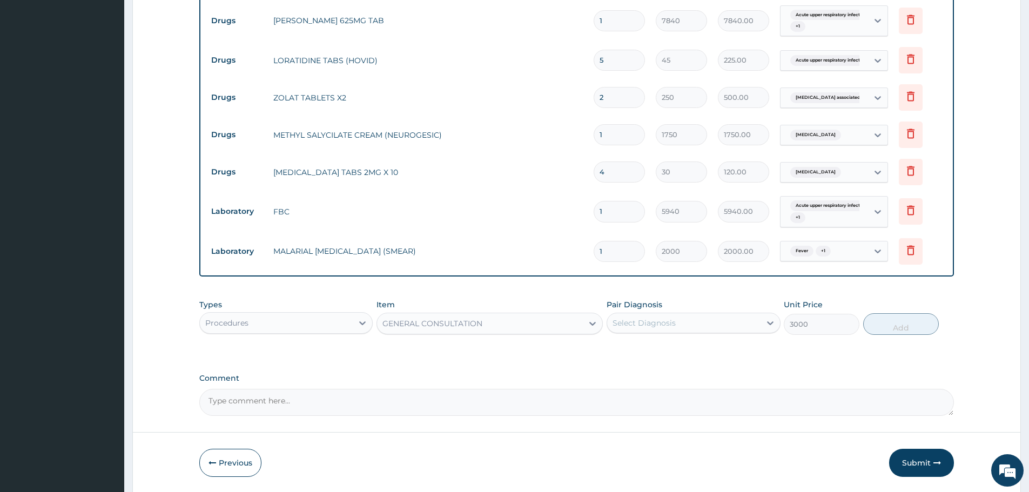
click at [649, 323] on div "Select Diagnosis" at bounding box center [643, 323] width 63 height 11
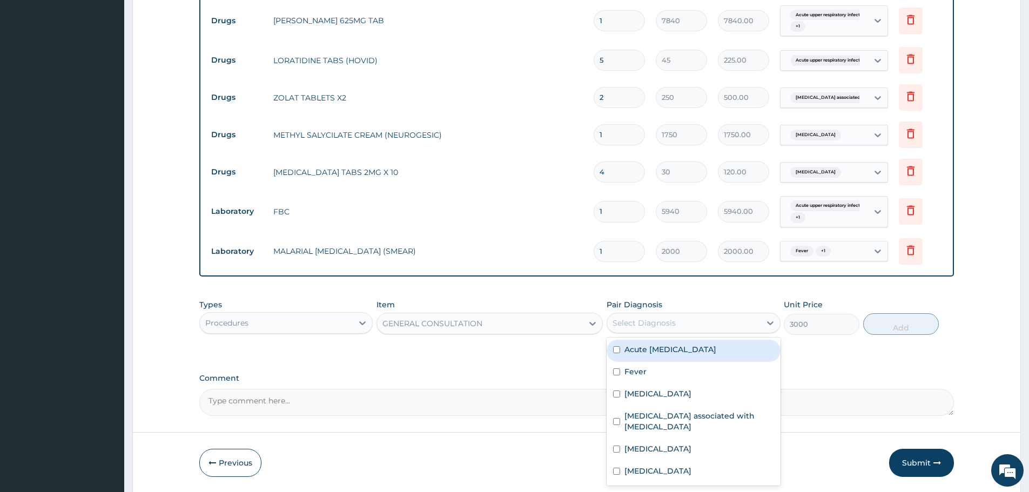
click at [670, 352] on label "Acute upper respiratory infection" at bounding box center [670, 349] width 92 height 11
checkbox input "true"
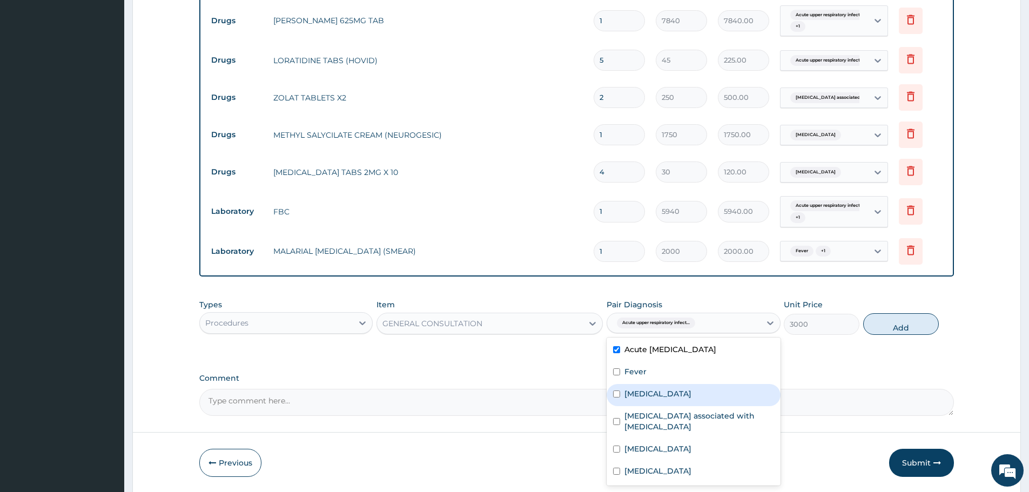
click at [661, 384] on div "Low back pain" at bounding box center [693, 395] width 173 height 22
click at [661, 398] on label "Low back pain" at bounding box center [657, 393] width 67 height 11
checkbox input "false"
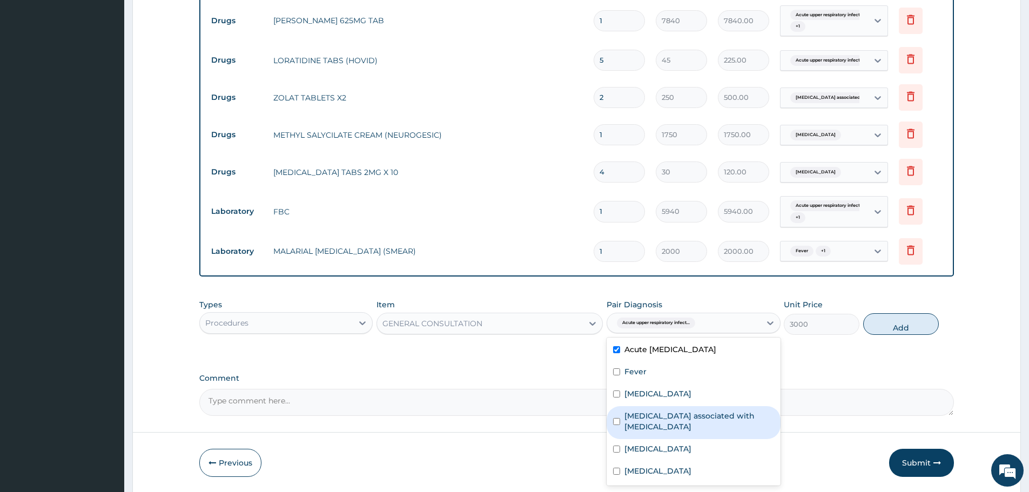
drag, startPoint x: 650, startPoint y: 413, endPoint x: 646, endPoint y: 437, distance: 24.6
click at [651, 414] on label "Arthropathy associated with helminthiasis" at bounding box center [698, 421] width 149 height 22
checkbox input "true"
click at [644, 444] on label "[MEDICAL_DATA]" at bounding box center [657, 448] width 67 height 11
checkbox input "true"
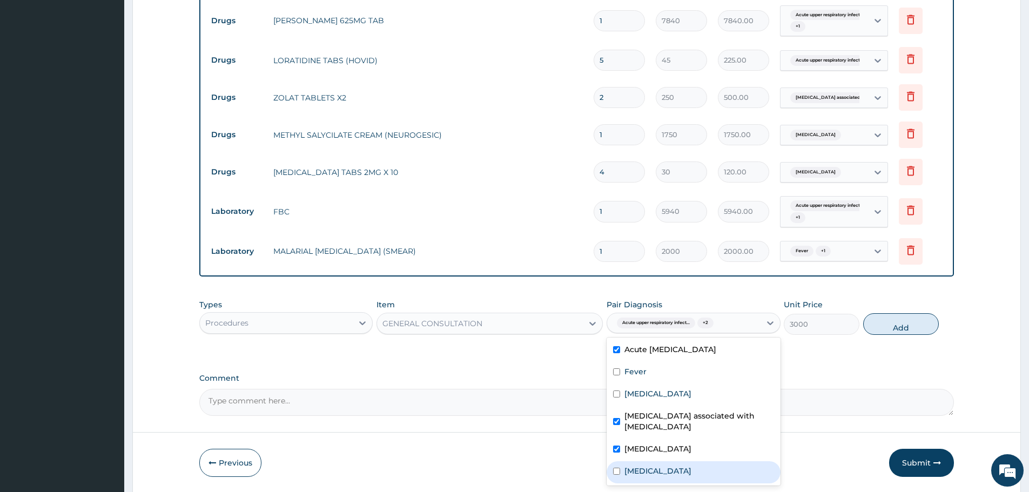
click at [636, 467] on label "[MEDICAL_DATA]" at bounding box center [657, 471] width 67 height 11
checkbox input "true"
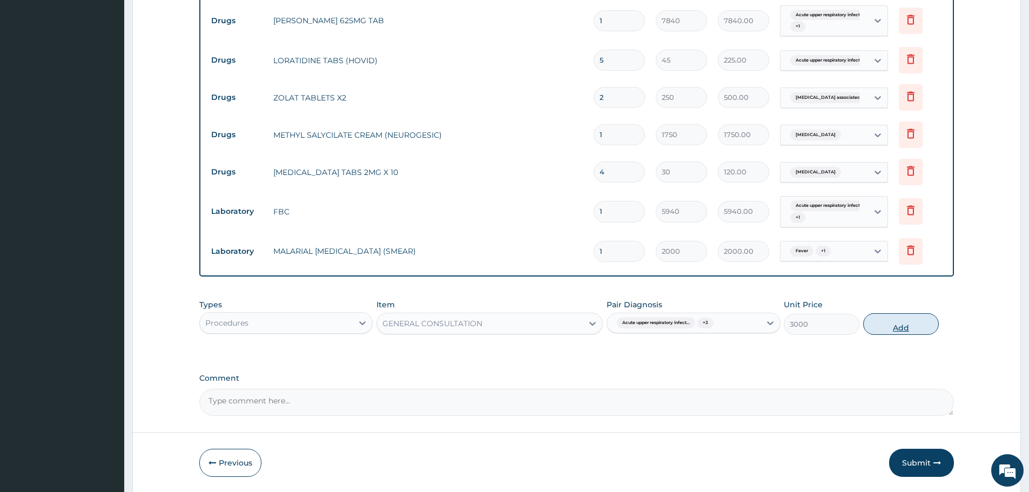
click at [886, 314] on button "Add" at bounding box center [901, 324] width 76 height 22
type input "0"
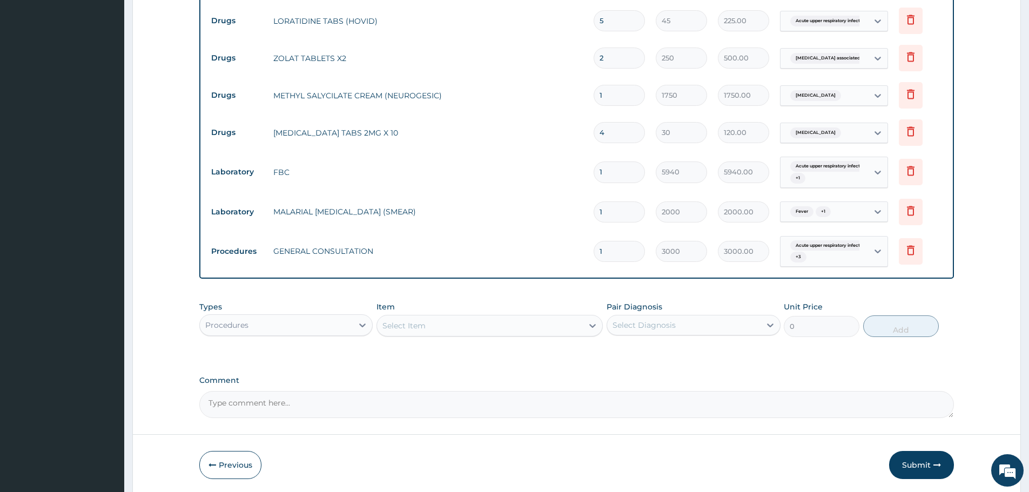
scroll to position [536, 0]
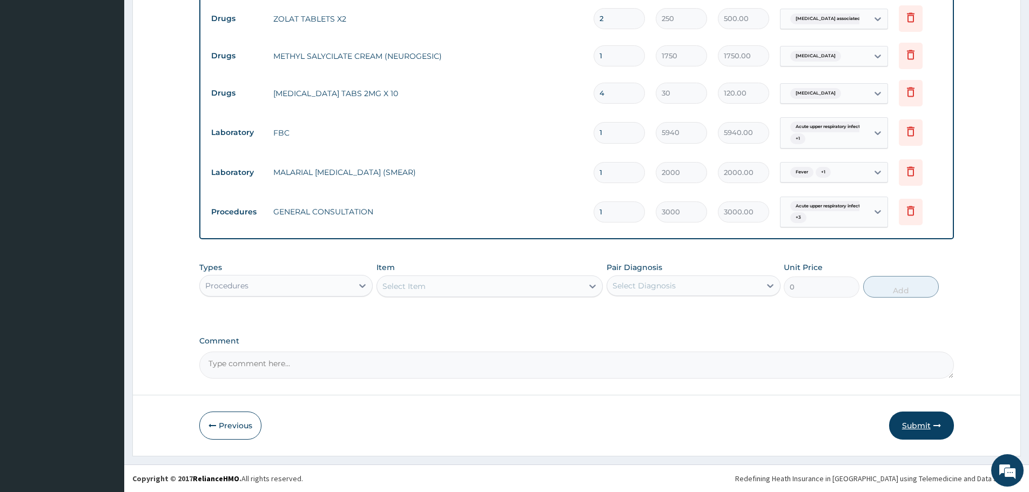
click at [923, 429] on button "Submit" at bounding box center [921, 426] width 65 height 28
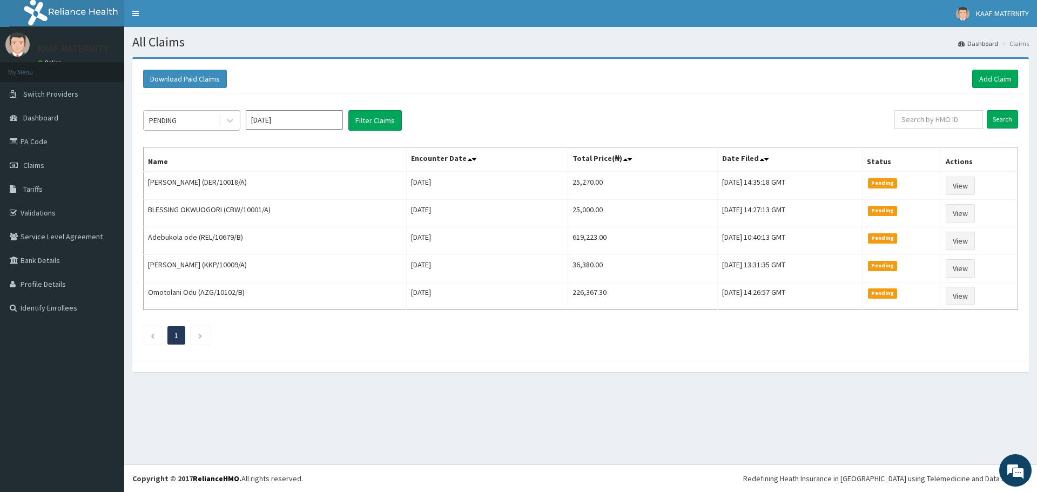
click at [190, 120] on div "PENDING" at bounding box center [181, 120] width 75 height 17
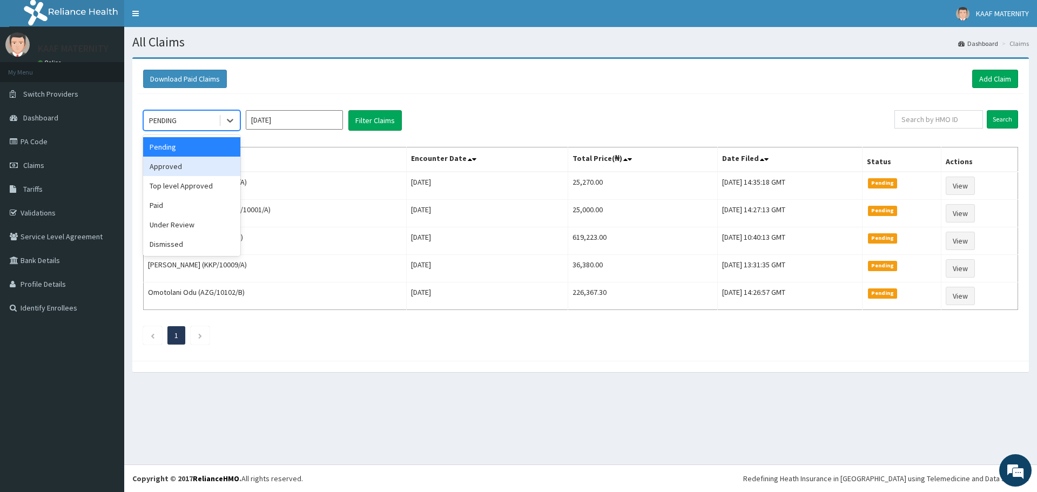
click at [183, 170] on div "Approved" at bounding box center [191, 166] width 97 height 19
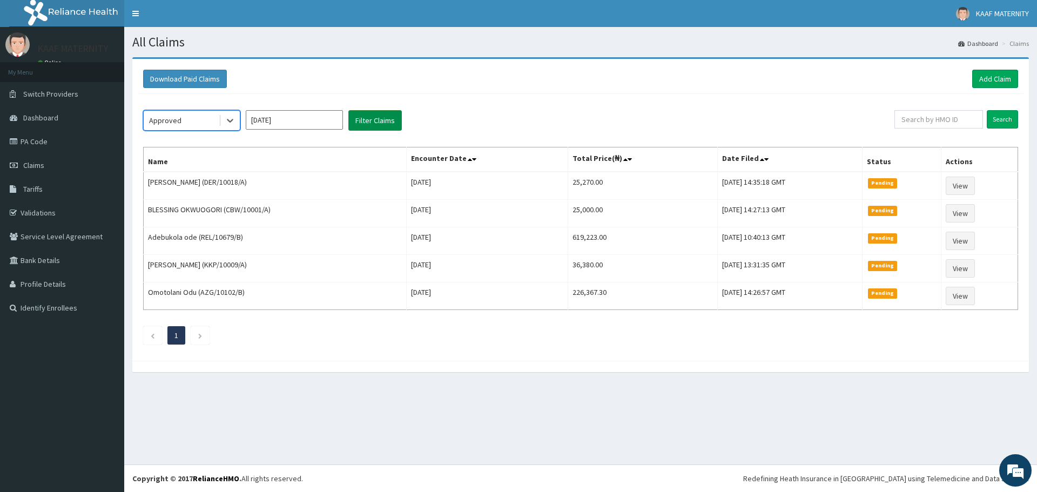
click at [372, 124] on button "Filter Claims" at bounding box center [374, 120] width 53 height 21
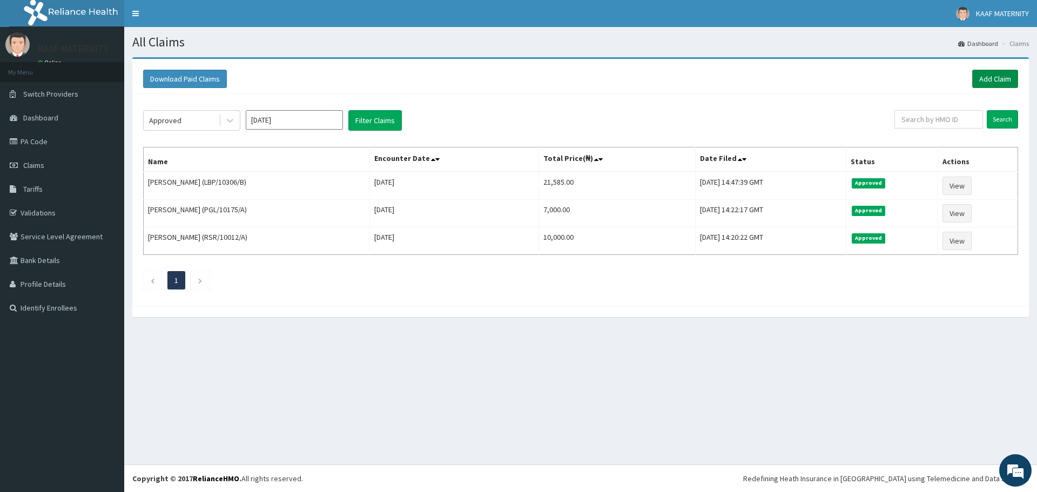
click at [992, 77] on link "Add Claim" at bounding box center [995, 79] width 46 height 18
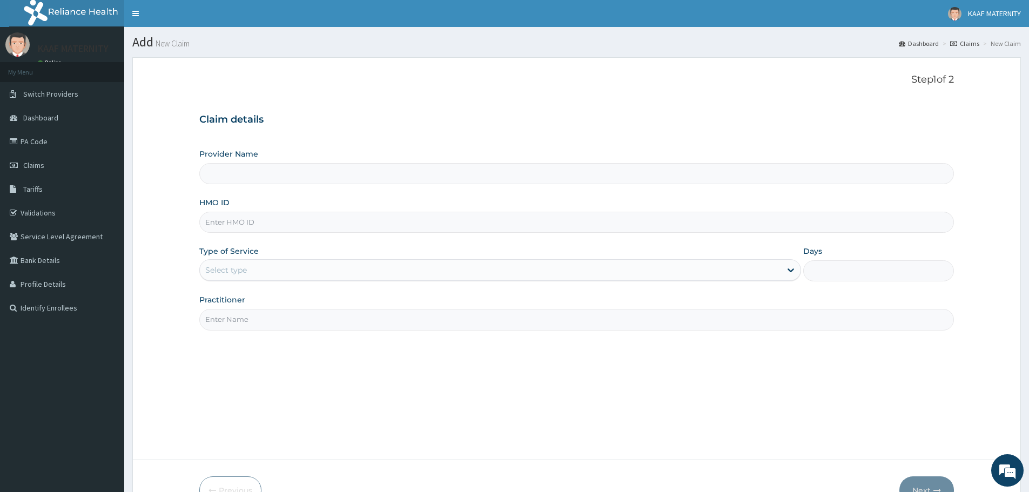
type input "[GEOGRAPHIC_DATA] And [GEOGRAPHIC_DATA]"
click at [262, 221] on input "HMO ID" at bounding box center [576, 222] width 755 height 21
paste input "TAX/10145/B"
type input "TAX/10145/B"
click at [262, 268] on div "Select type" at bounding box center [490, 269] width 581 height 17
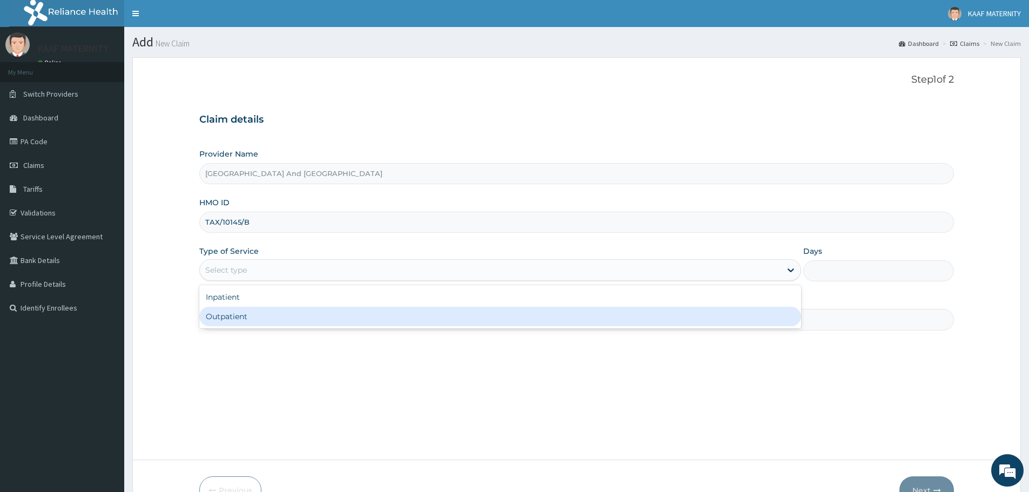
click at [260, 316] on div "Outpatient" at bounding box center [500, 316] width 602 height 19
type input "1"
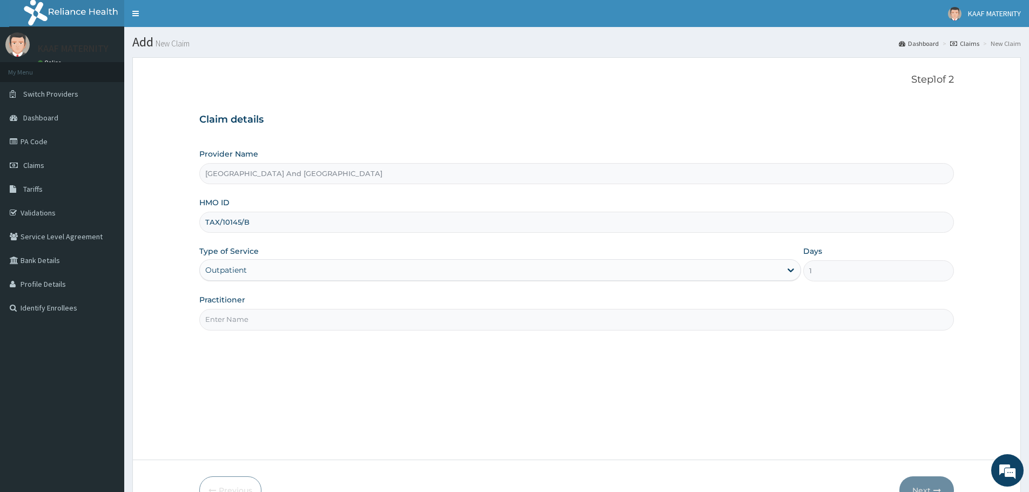
click at [247, 316] on input "Practitioner" at bounding box center [576, 319] width 755 height 21
type input "NURSE UKUT"
click at [926, 481] on button "Next" at bounding box center [926, 490] width 55 height 28
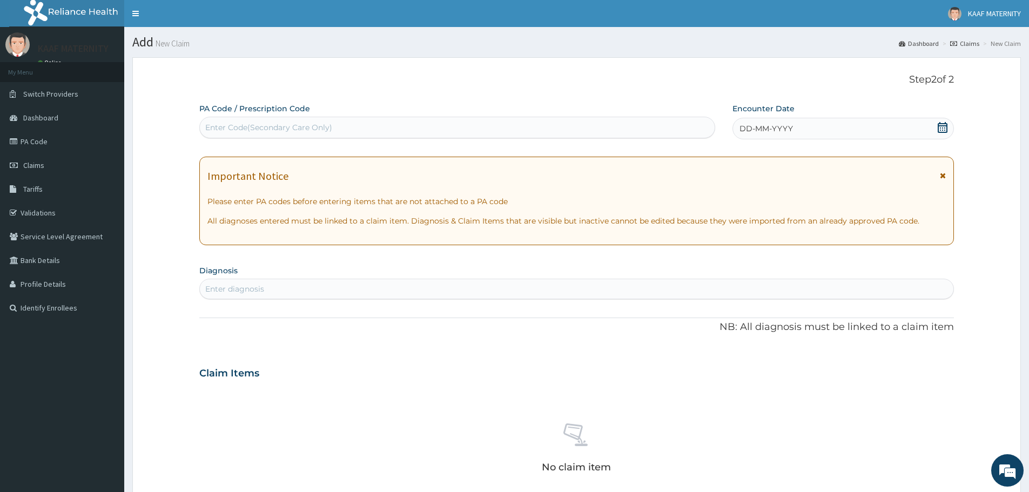
click at [282, 124] on div "Enter Code(Secondary Care Only)" at bounding box center [268, 127] width 127 height 11
paste input "PA/3B8338"
type input "PA/3B8338"
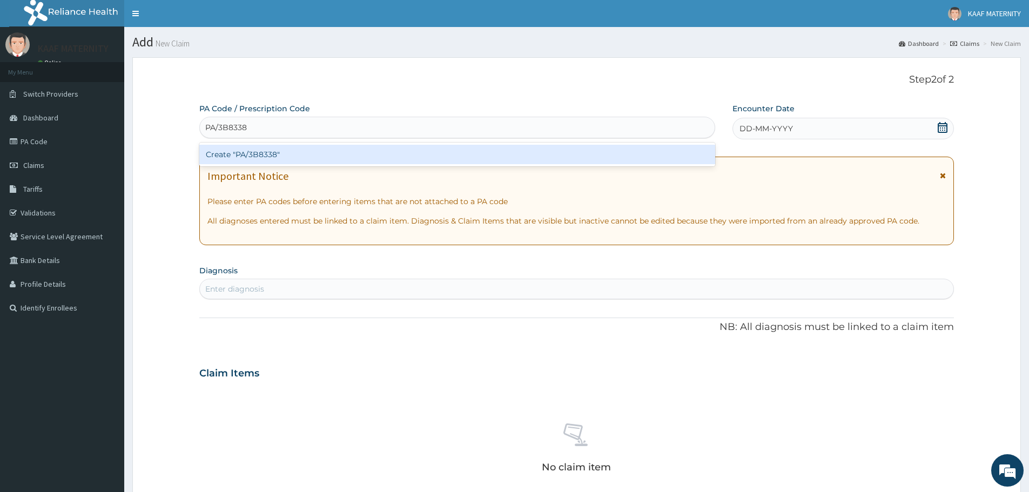
click at [281, 158] on div "Create "PA/3B8338"" at bounding box center [457, 154] width 516 height 19
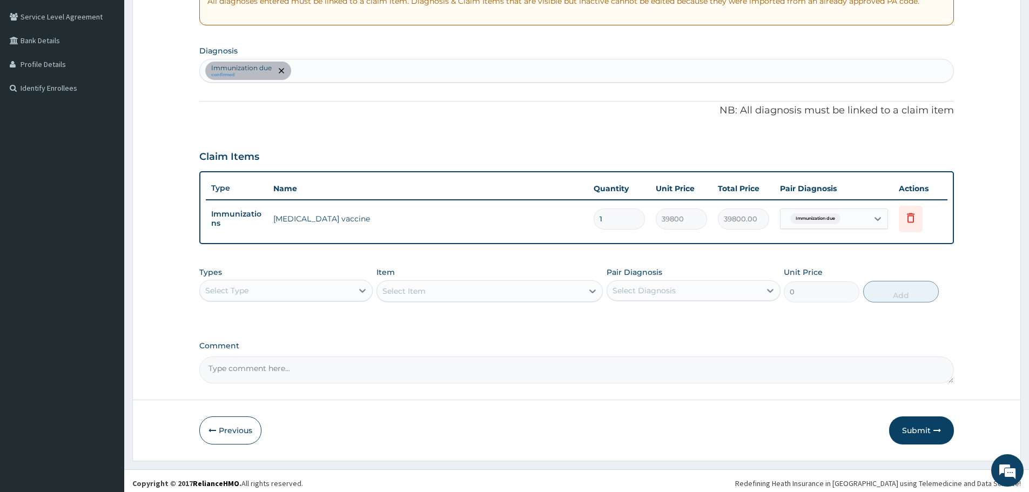
scroll to position [225, 0]
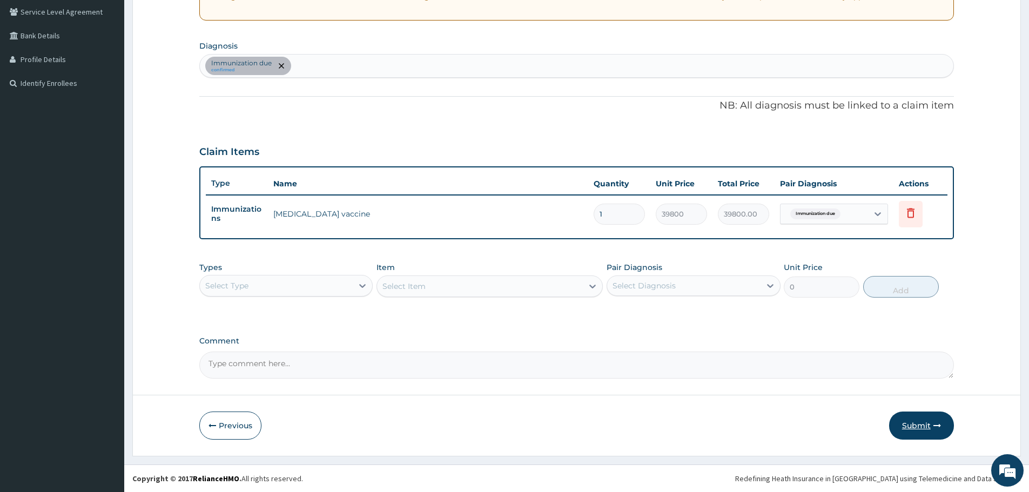
click at [915, 419] on button "Submit" at bounding box center [921, 426] width 65 height 28
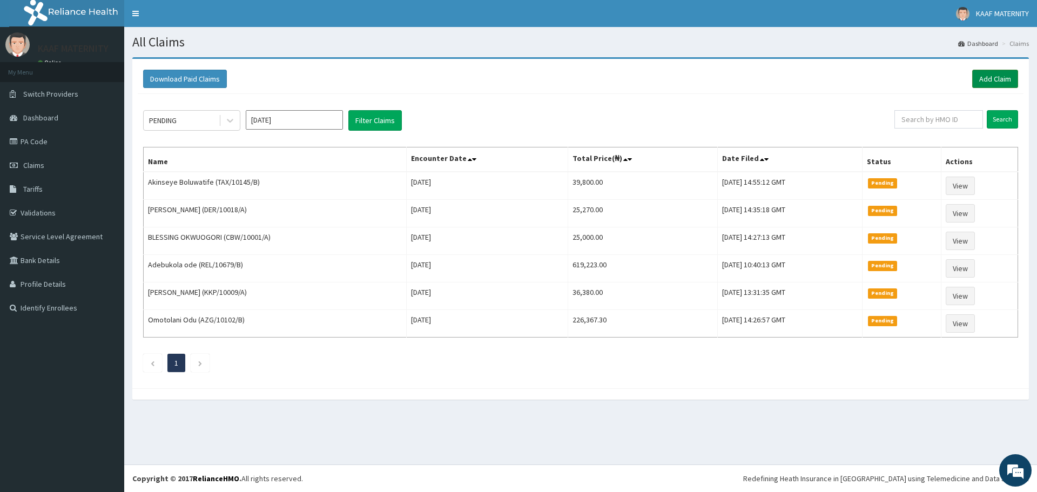
click at [992, 77] on link "Add Claim" at bounding box center [995, 79] width 46 height 18
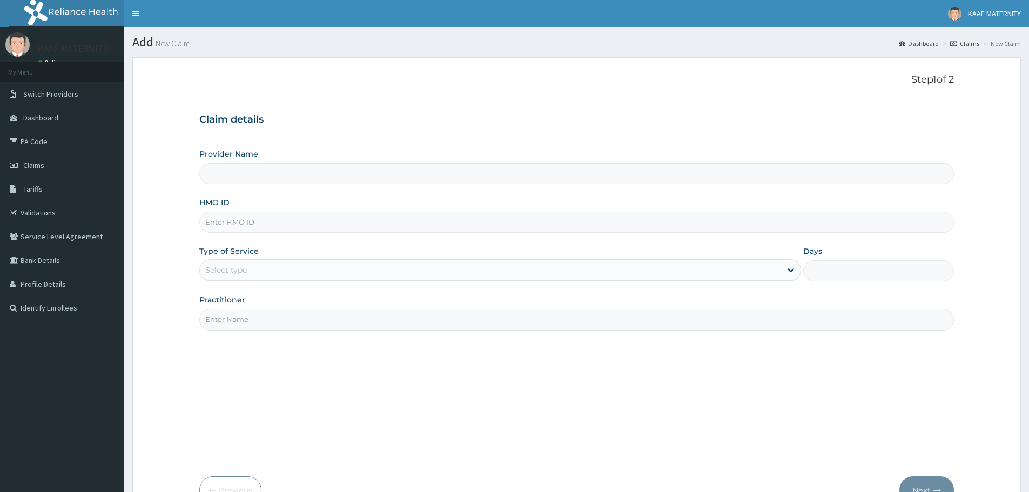
click at [251, 225] on input "HMO ID" at bounding box center [576, 222] width 755 height 21
paste input "ABP/10251/B"
type input "ABP/10251/B"
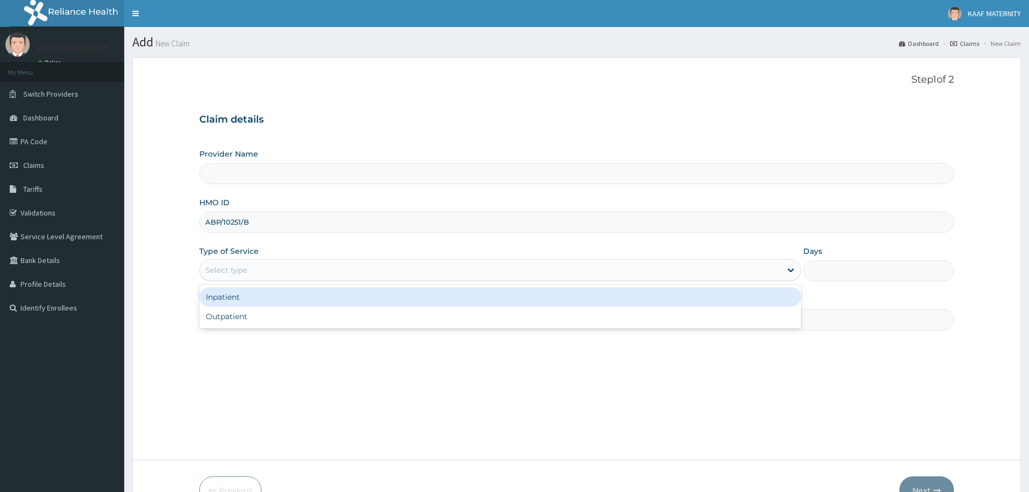
click at [248, 266] on div "Select type" at bounding box center [490, 269] width 581 height 17
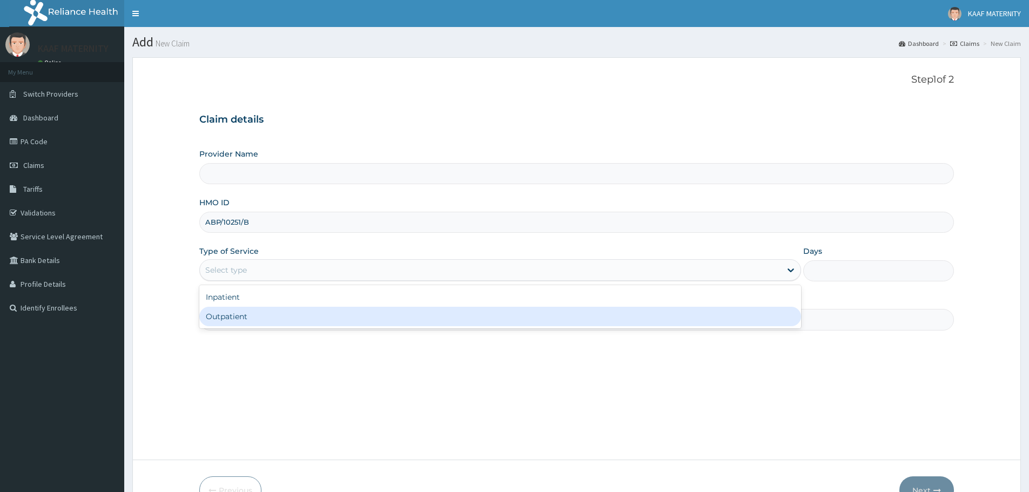
click at [253, 313] on div "Outpatient" at bounding box center [500, 316] width 602 height 19
type input "1"
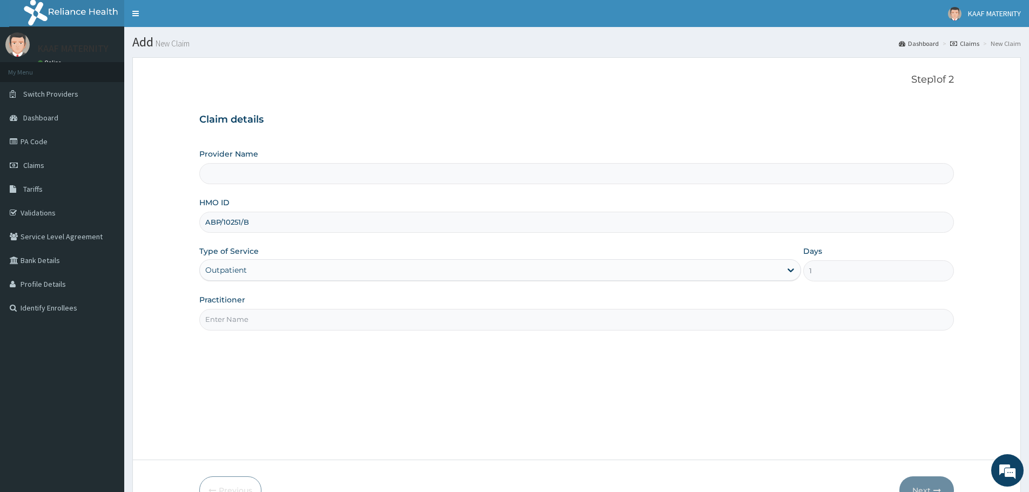
click at [256, 321] on input "Practitioner" at bounding box center [576, 319] width 755 height 21
type input "[GEOGRAPHIC_DATA] And [GEOGRAPHIC_DATA]"
type input "[PERSON_NAME]"
click at [928, 483] on button "Next" at bounding box center [926, 490] width 55 height 28
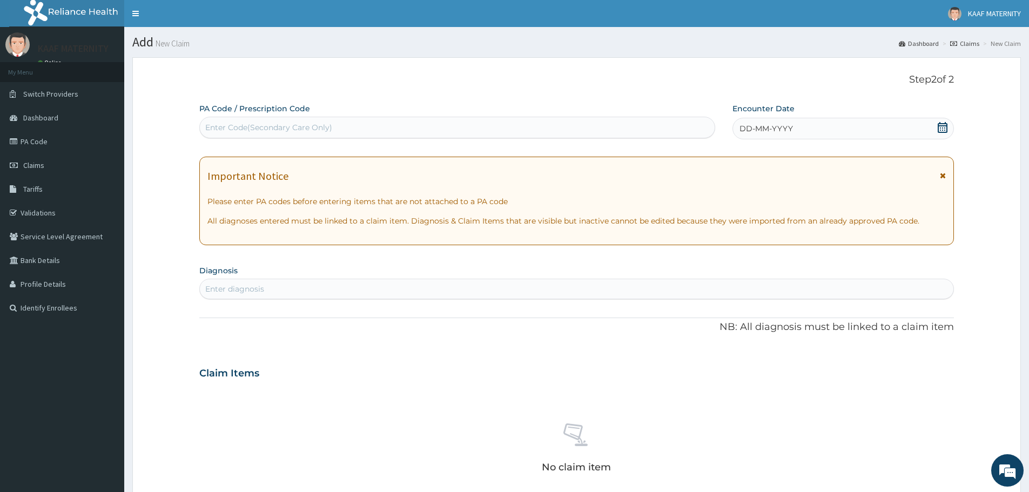
click at [255, 129] on div "Enter Code(Secondary Care Only)" at bounding box center [268, 127] width 127 height 11
paste input "PA/69076D"
type input "PA/69076D"
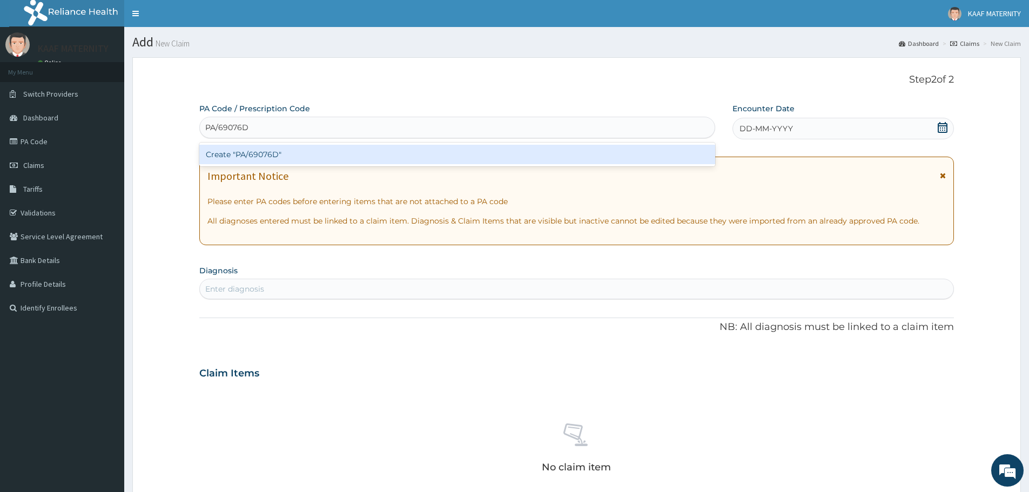
click at [261, 153] on div "Create "PA/69076D"" at bounding box center [457, 154] width 516 height 19
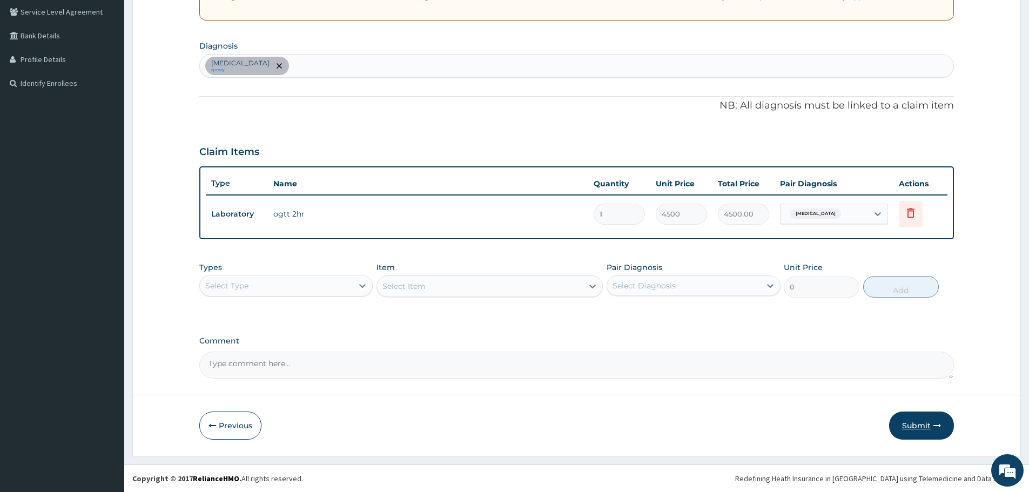
click at [910, 417] on button "Submit" at bounding box center [921, 426] width 65 height 28
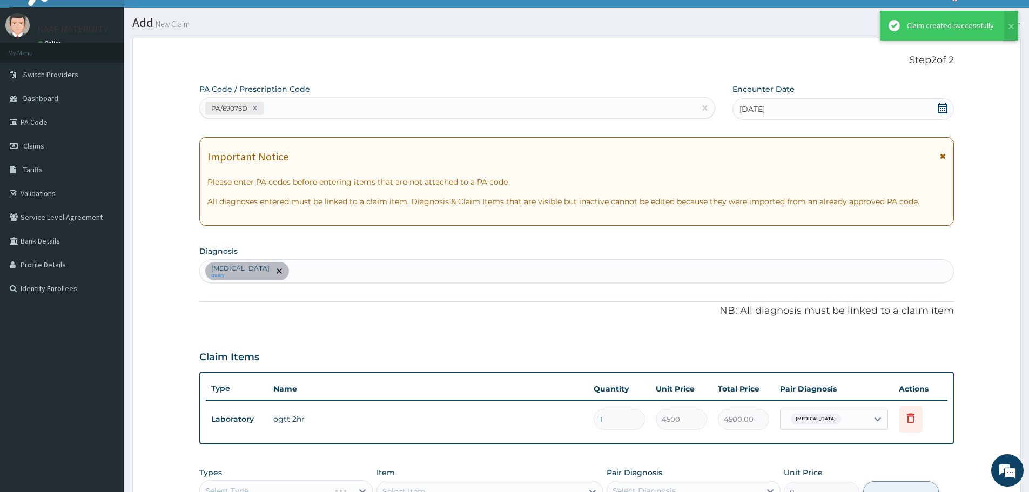
scroll to position [225, 0]
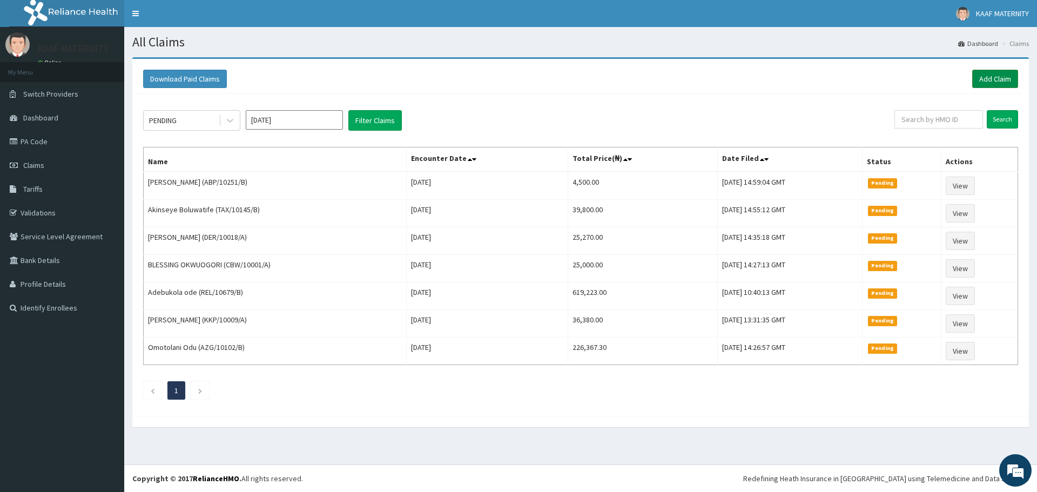
click at [984, 79] on link "Add Claim" at bounding box center [995, 79] width 46 height 18
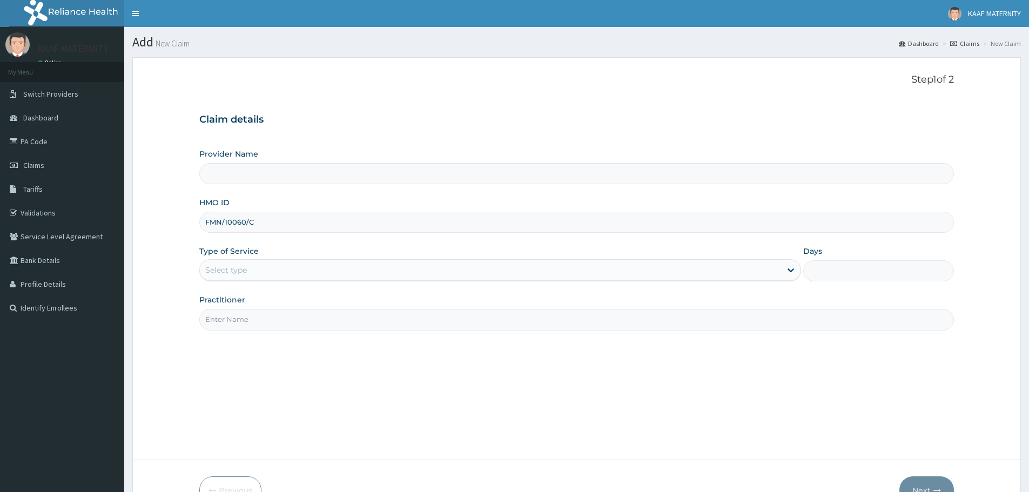
type input "FMN/10060/C"
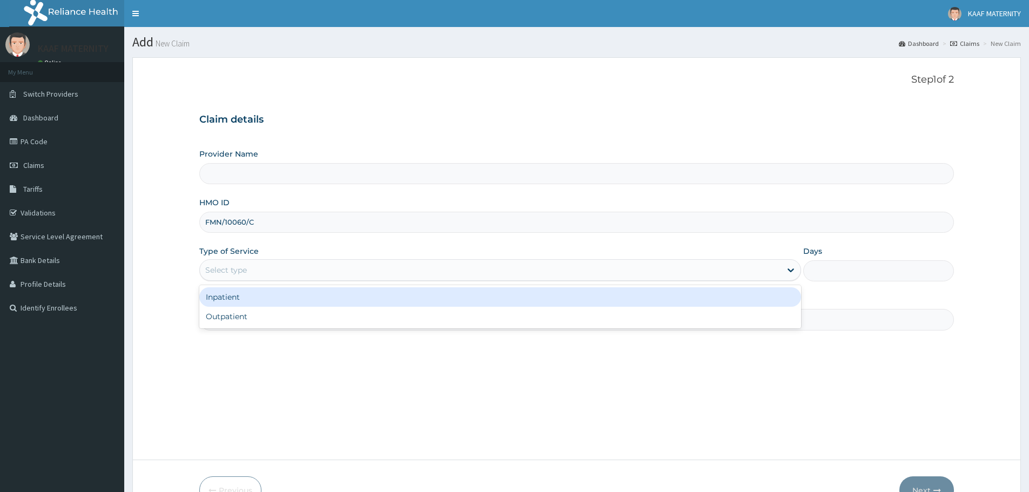
click at [273, 266] on div "Select type" at bounding box center [490, 269] width 581 height 17
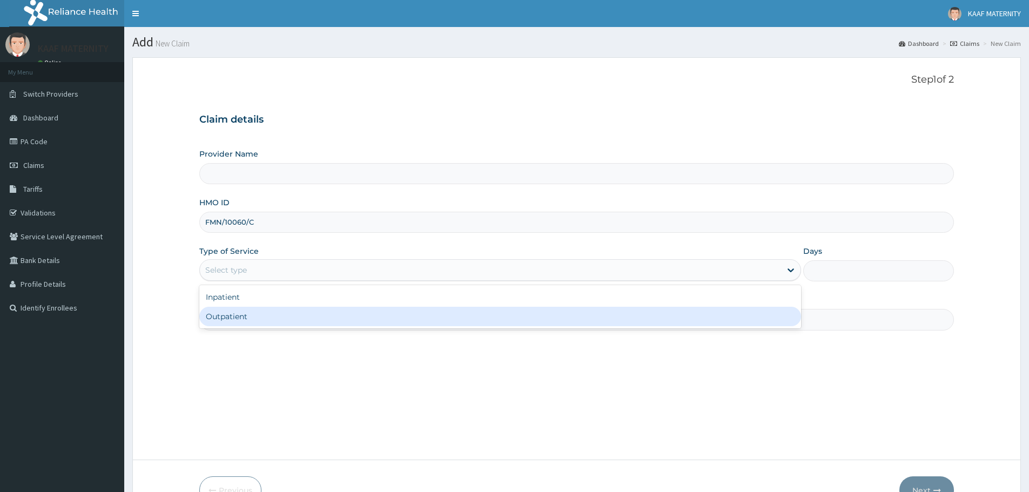
click at [260, 318] on div "Outpatient" at bounding box center [500, 316] width 602 height 19
type input "1"
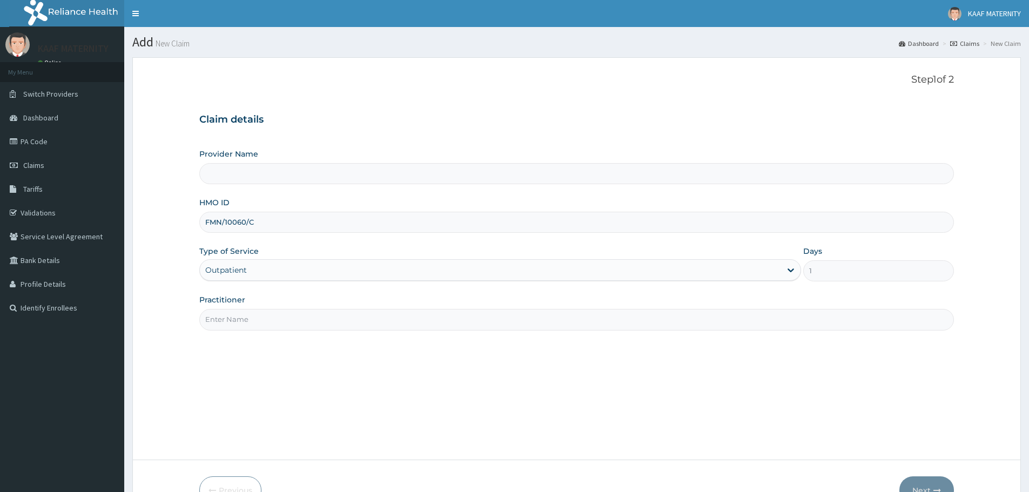
click at [260, 318] on input "Practitioner" at bounding box center [576, 319] width 755 height 21
type input "[GEOGRAPHIC_DATA] And [GEOGRAPHIC_DATA]"
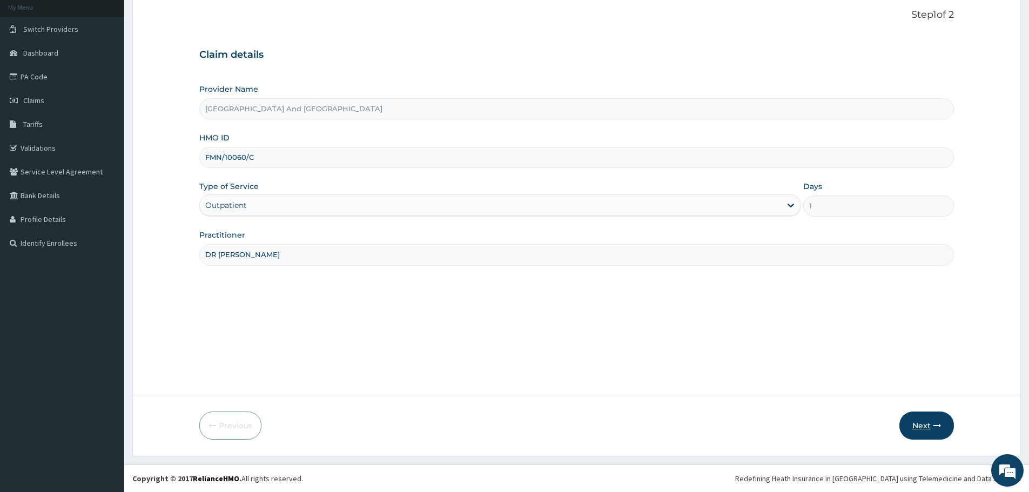
type input "DR [PERSON_NAME]"
click at [917, 420] on button "Next" at bounding box center [926, 426] width 55 height 28
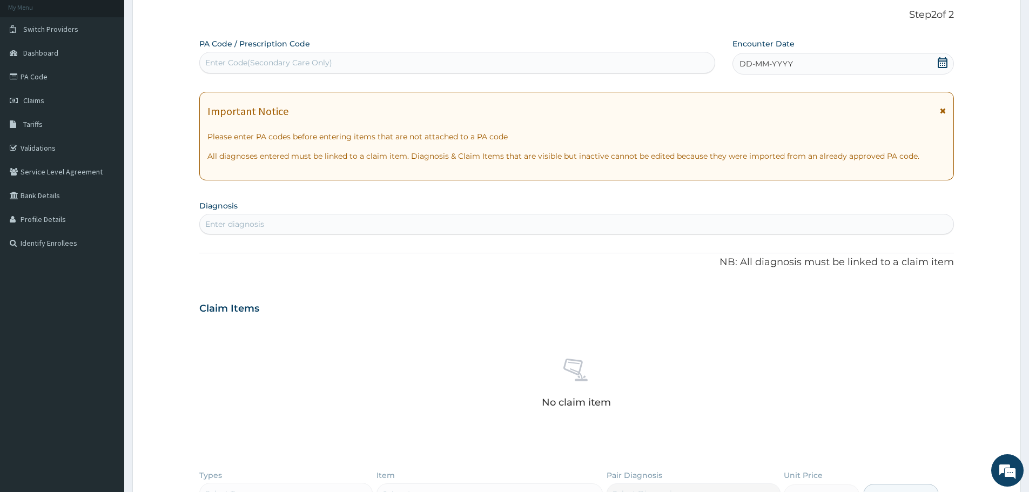
scroll to position [0, 0]
click at [278, 55] on div "Enter Code(Secondary Care Only)" at bounding box center [457, 62] width 515 height 17
paste input "PA/01015B"
type input "PA/01015B"
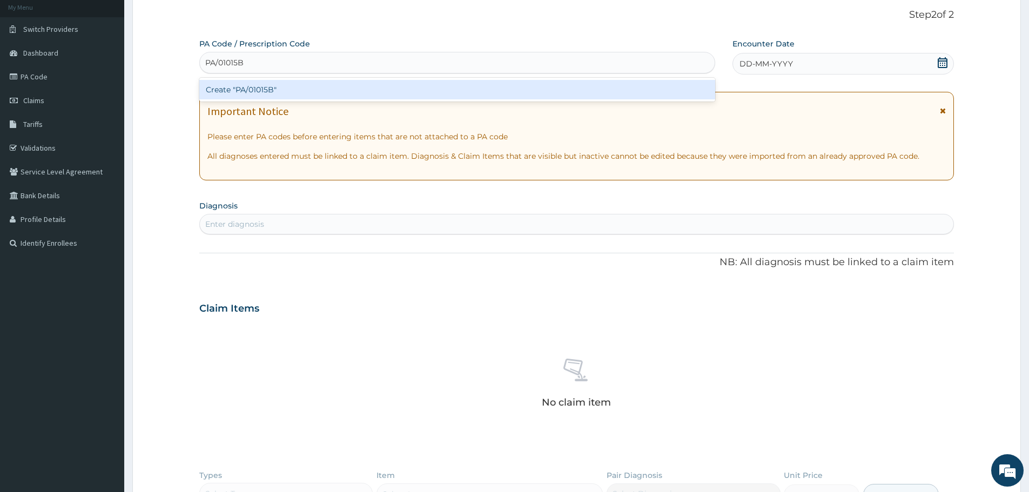
click at [272, 92] on div "Create "PA/01015B"" at bounding box center [457, 89] width 516 height 19
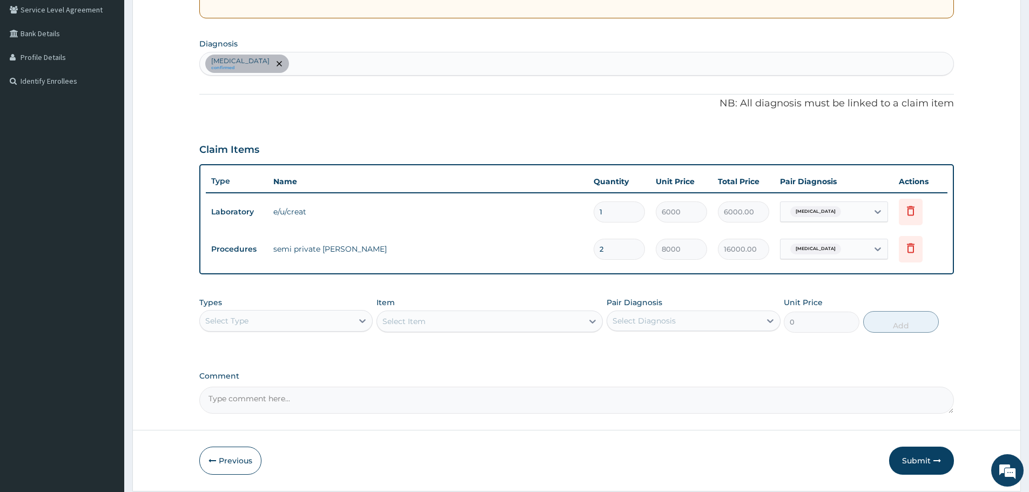
scroll to position [208, 0]
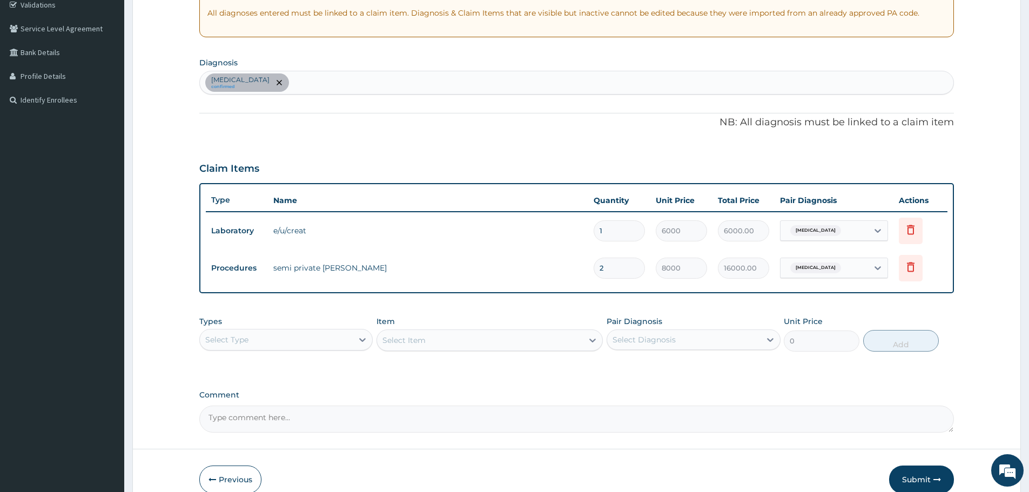
click at [399, 89] on div "[MEDICAL_DATA] confirmed" at bounding box center [576, 82] width 753 height 23
type input "[MEDICAL_DATA]"
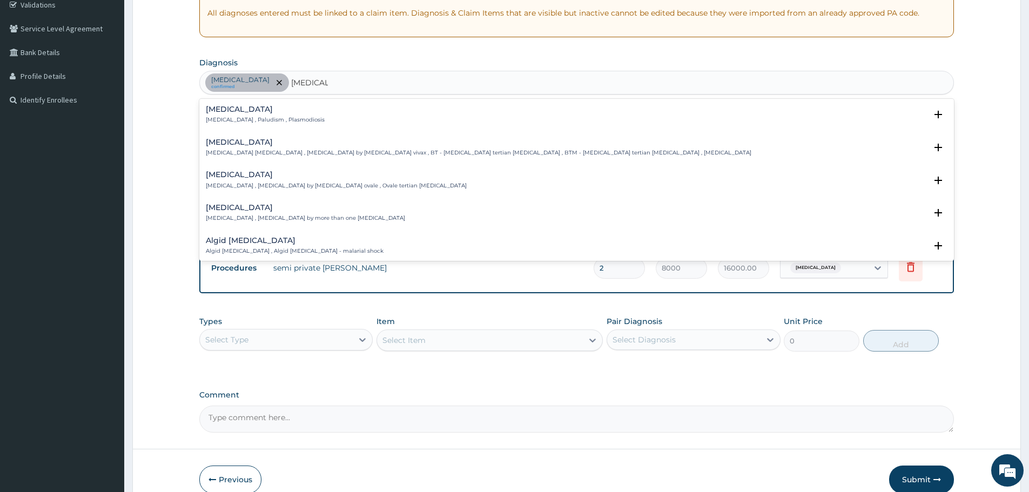
click at [215, 116] on div "[MEDICAL_DATA] [MEDICAL_DATA] , Paludism , Plasmodiosis" at bounding box center [265, 114] width 119 height 19
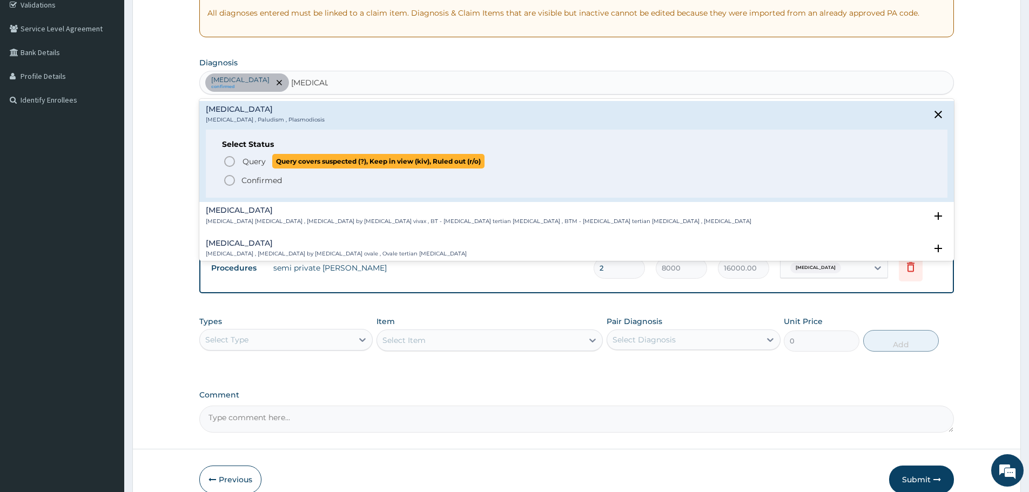
click at [230, 163] on icon "status option query" at bounding box center [229, 161] width 13 height 13
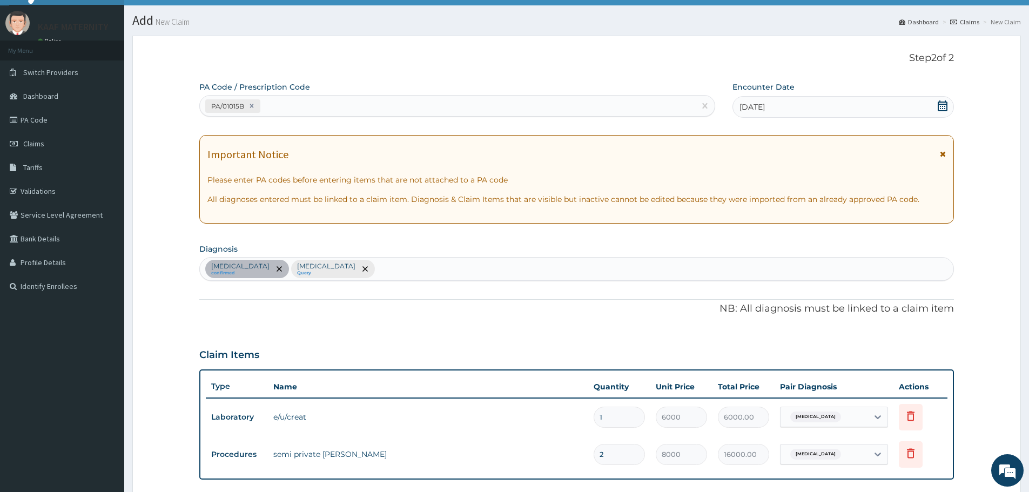
scroll to position [0, 0]
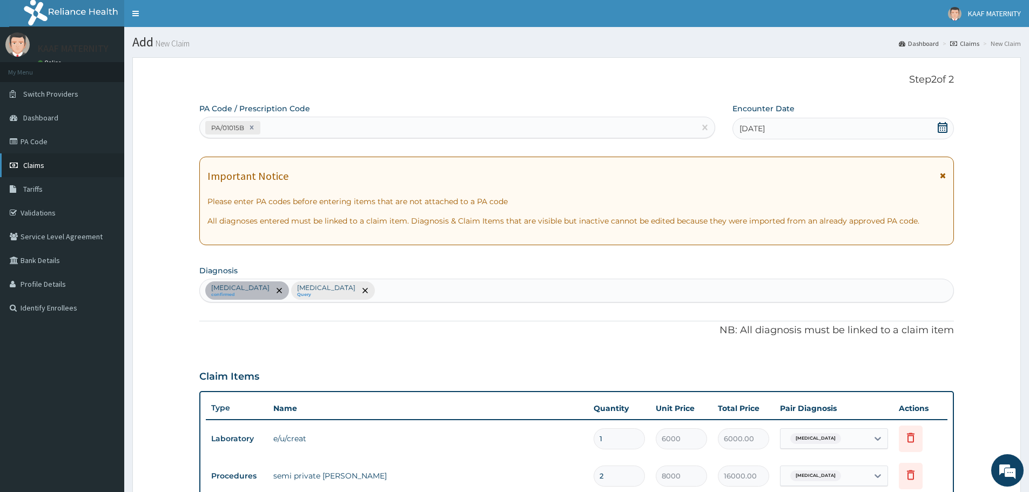
click at [42, 164] on span "Claims" at bounding box center [33, 165] width 21 height 10
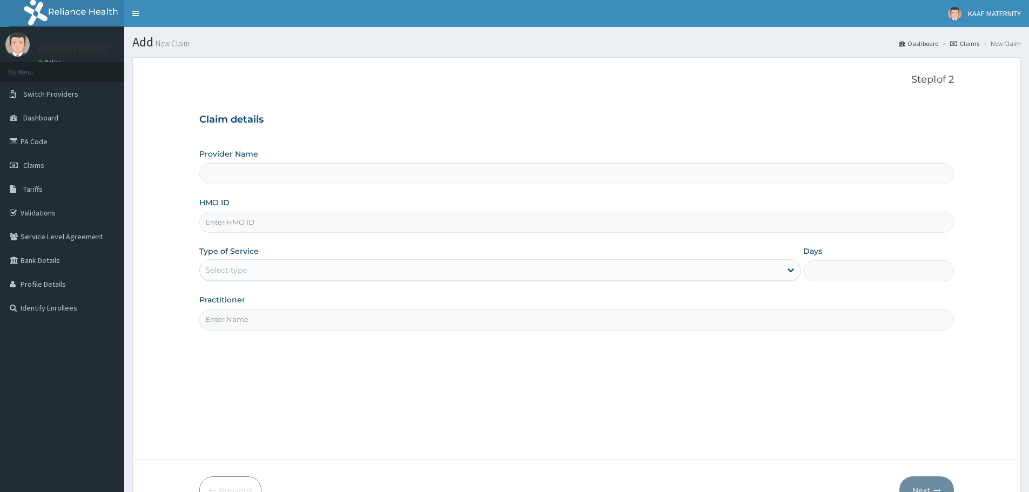
click at [283, 215] on input "HMO ID" at bounding box center [576, 222] width 755 height 21
paste input "EUH/10175/A"
type input "EUH/10175/A"
click at [256, 278] on div "Select type" at bounding box center [490, 269] width 581 height 17
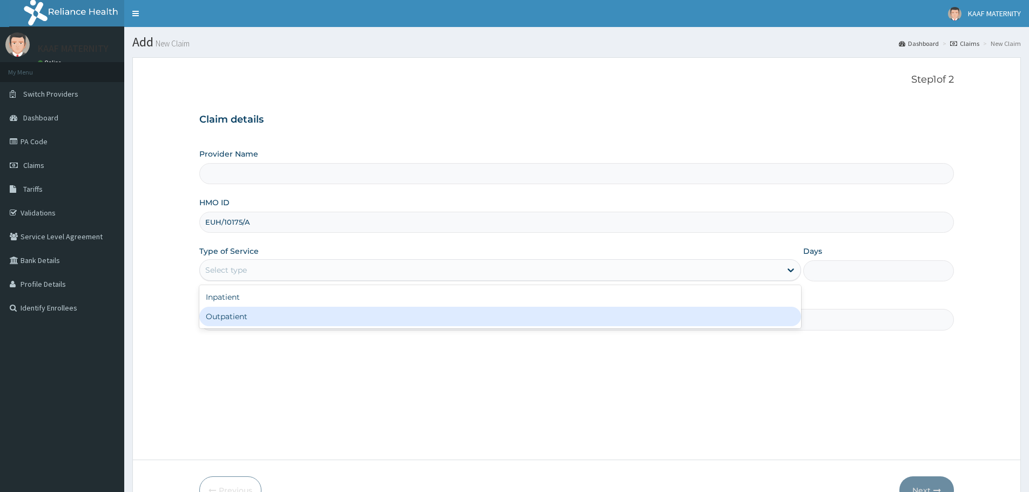
click at [246, 316] on div "Outpatient" at bounding box center [500, 316] width 602 height 19
type input "1"
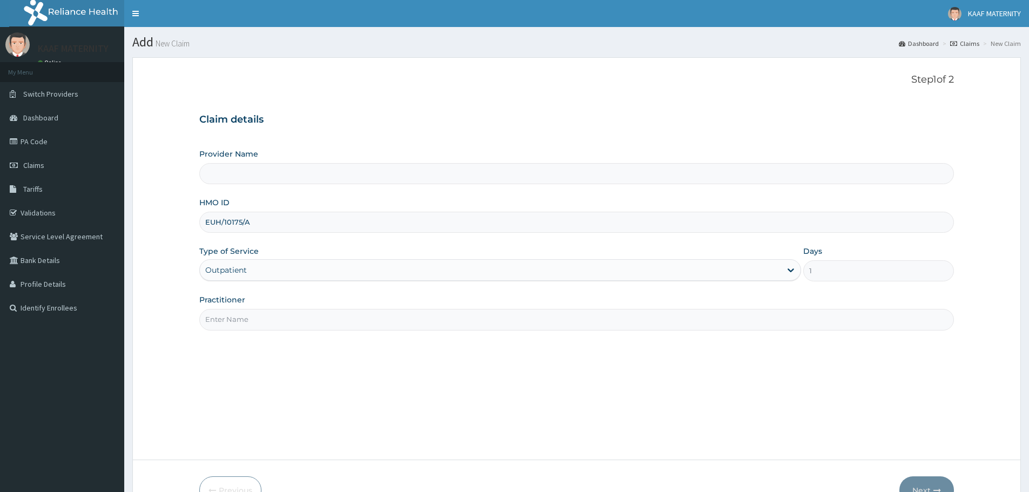
type input "[GEOGRAPHIC_DATA] And [GEOGRAPHIC_DATA]"
click at [252, 322] on input "Practitioner" at bounding box center [576, 319] width 755 height 21
type input "DR ODESEYE"
click at [933, 489] on icon "button" at bounding box center [937, 491] width 8 height 8
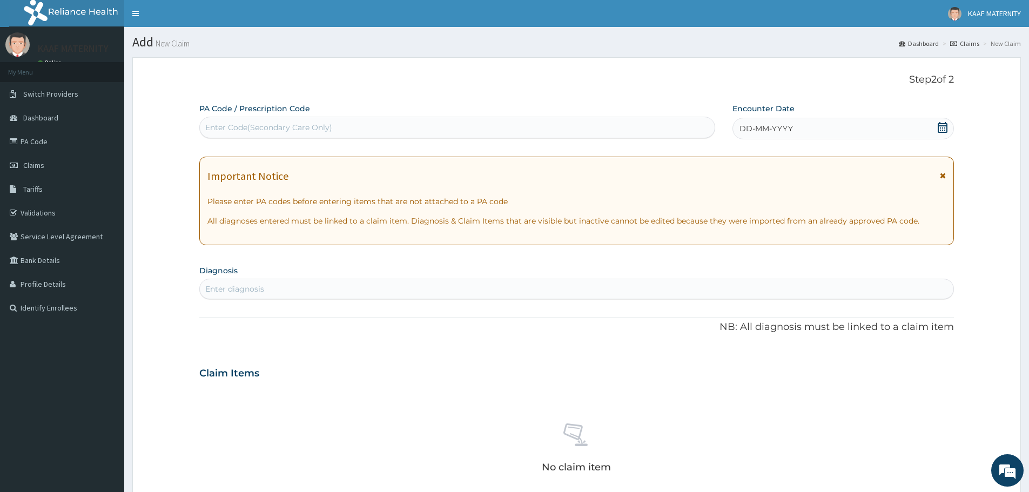
click at [282, 127] on div "Enter Code(Secondary Care Only)" at bounding box center [268, 127] width 127 height 11
paste input "PA/F2C227"
type input "PA/F2C227"
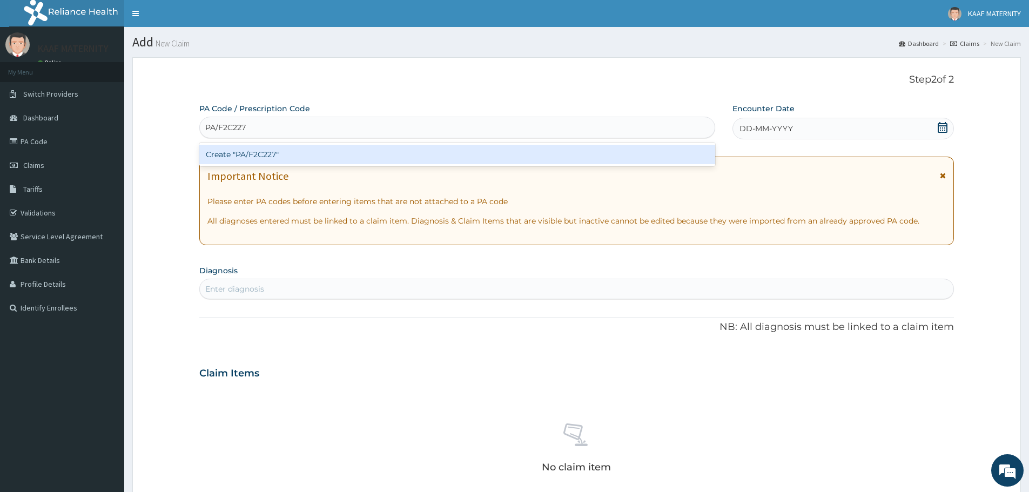
click at [272, 152] on div "Create "PA/F2C227"" at bounding box center [457, 154] width 516 height 19
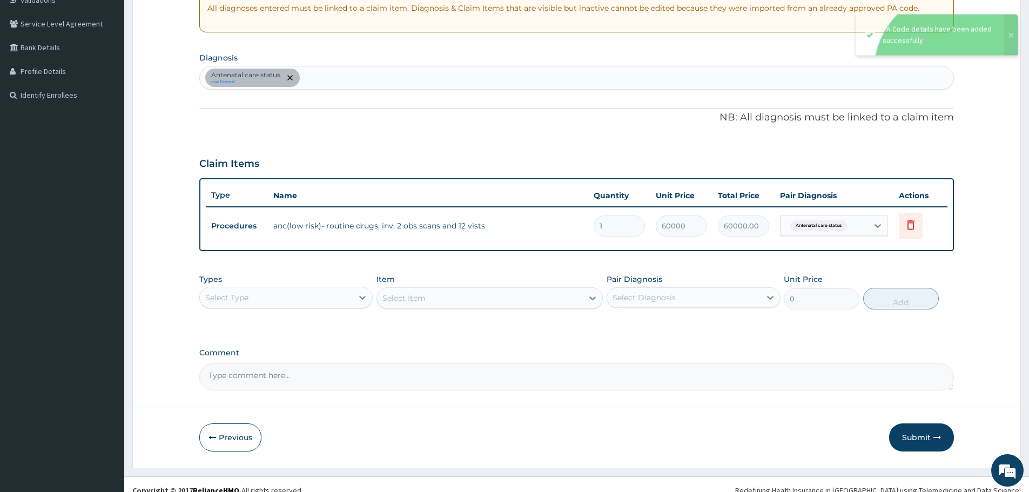
scroll to position [225, 0]
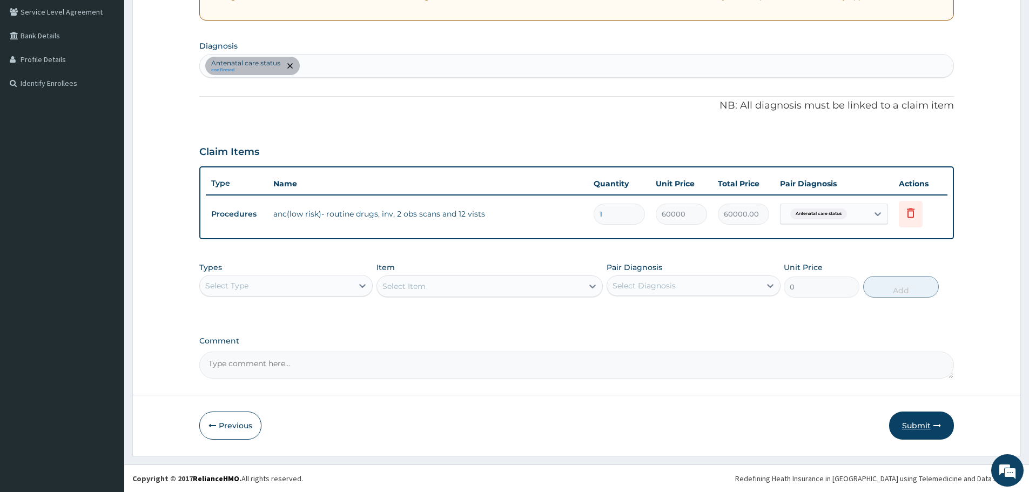
click at [925, 425] on button "Submit" at bounding box center [921, 426] width 65 height 28
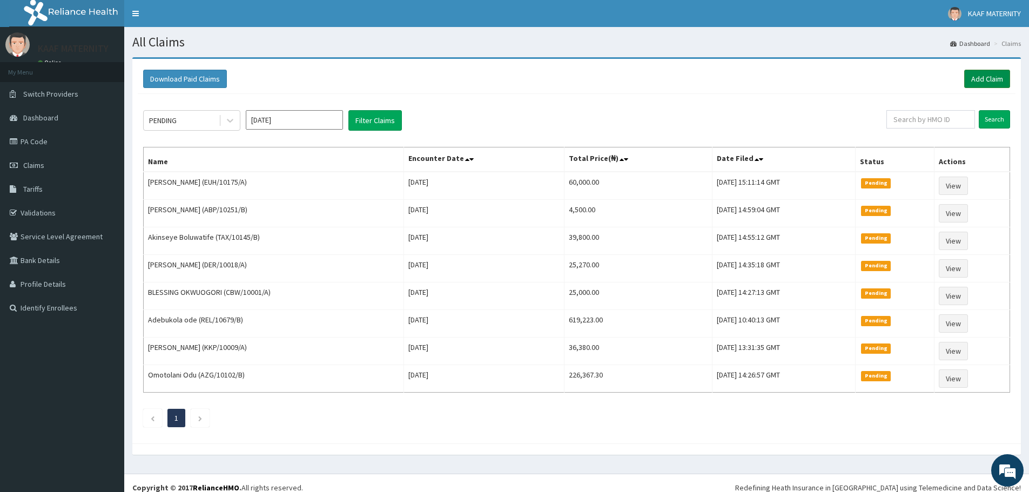
click at [975, 75] on link "Add Claim" at bounding box center [987, 79] width 46 height 18
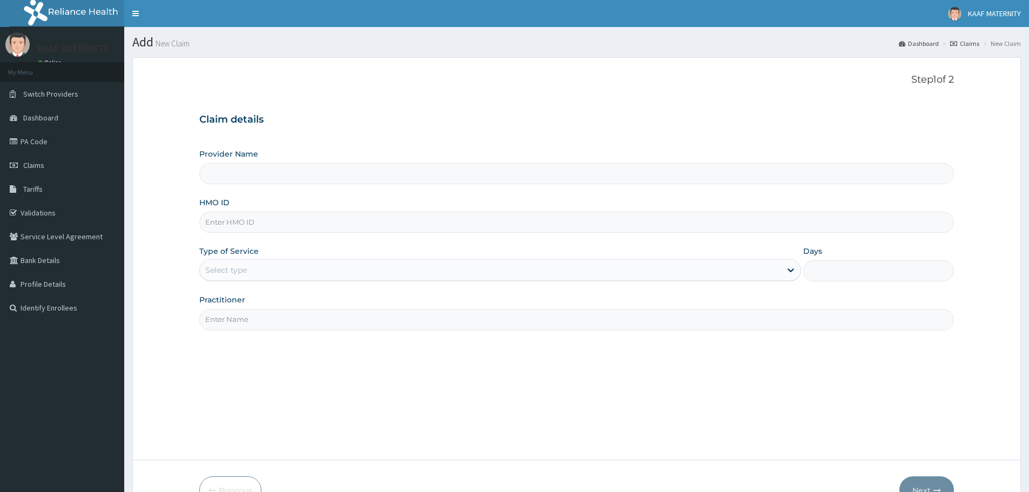
click at [268, 225] on input "HMO ID" at bounding box center [576, 222] width 755 height 21
paste input "CPW/10153/A"
type input "CPW/10153/A"
click at [262, 269] on div "Select type" at bounding box center [490, 269] width 581 height 17
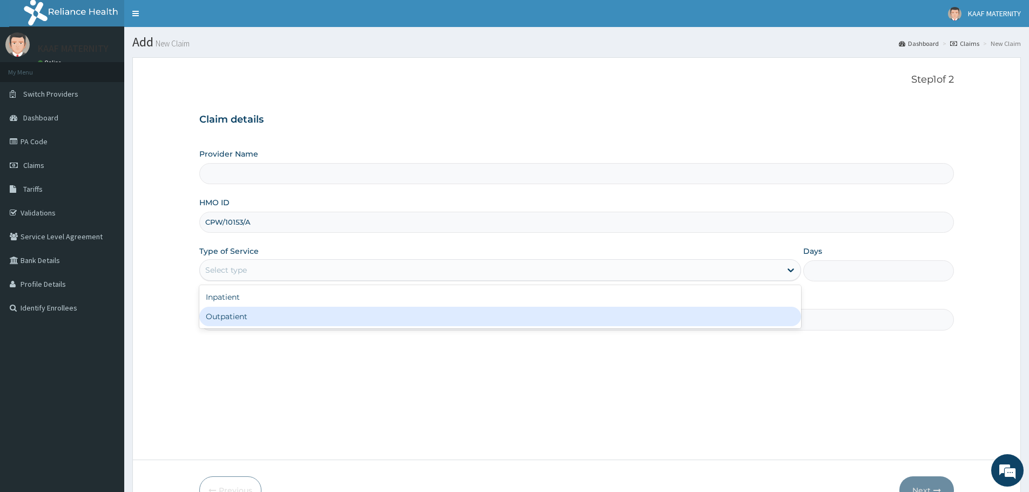
click at [255, 321] on div "Outpatient" at bounding box center [500, 316] width 602 height 19
type input "1"
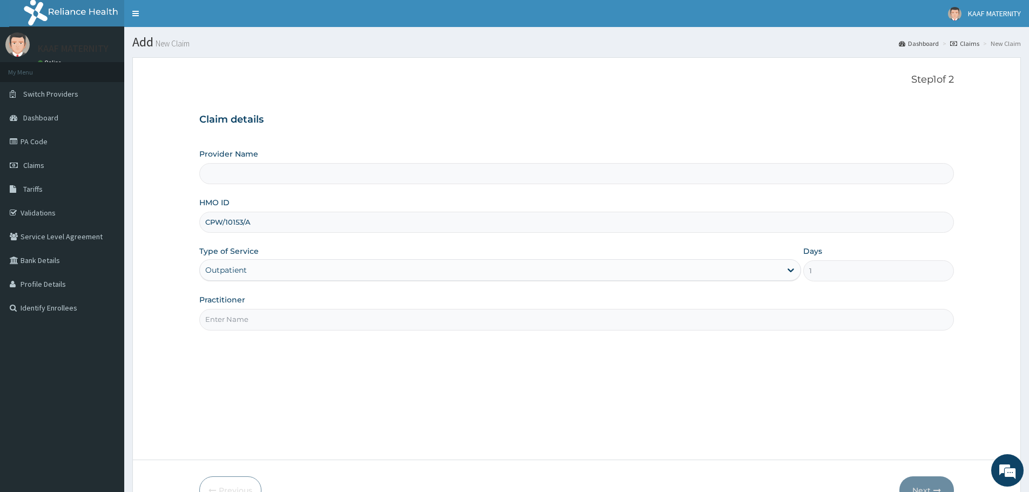
type input "[GEOGRAPHIC_DATA] And [GEOGRAPHIC_DATA]"
click at [256, 314] on input "Practitioner" at bounding box center [576, 319] width 755 height 21
type input "DR [PERSON_NAME]"
click at [937, 483] on button "Next" at bounding box center [926, 490] width 55 height 28
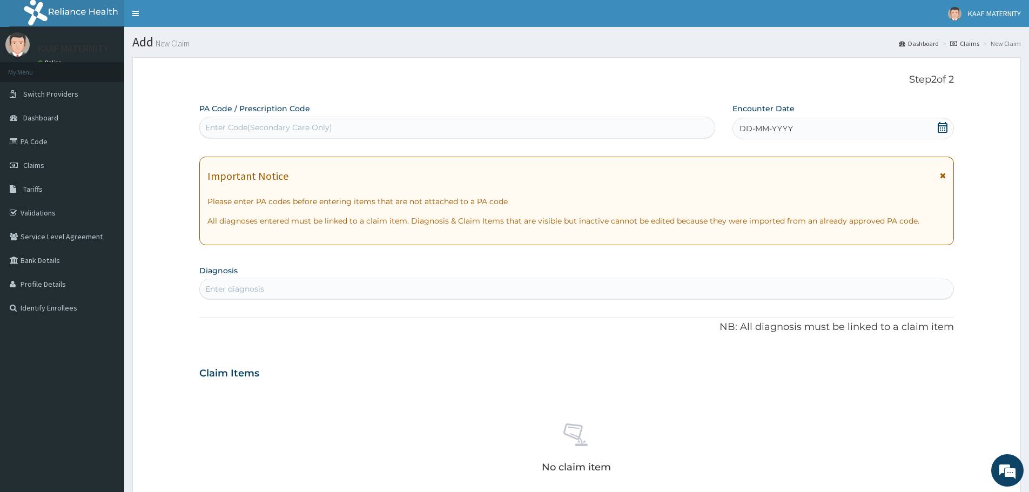
click at [255, 122] on div "Enter Code(Secondary Care Only)" at bounding box center [268, 127] width 127 height 11
paste input "PA/7BDA12"
type input "PA/7BDA12"
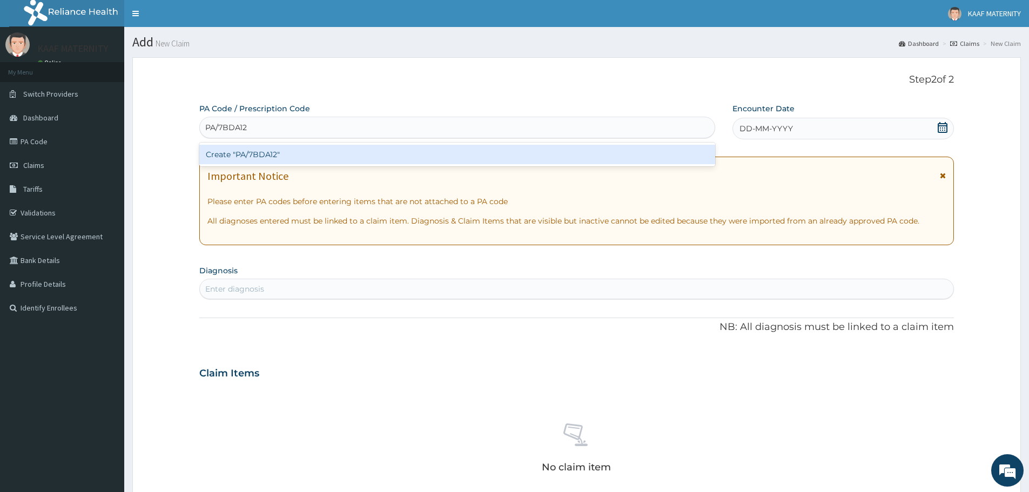
click at [266, 155] on div "Create "PA/7BDA12"" at bounding box center [457, 154] width 516 height 19
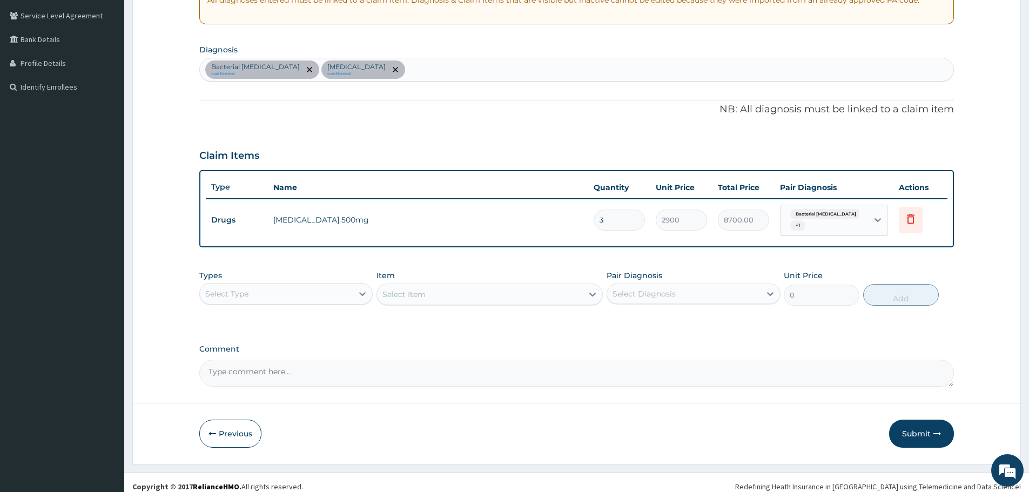
scroll to position [229, 0]
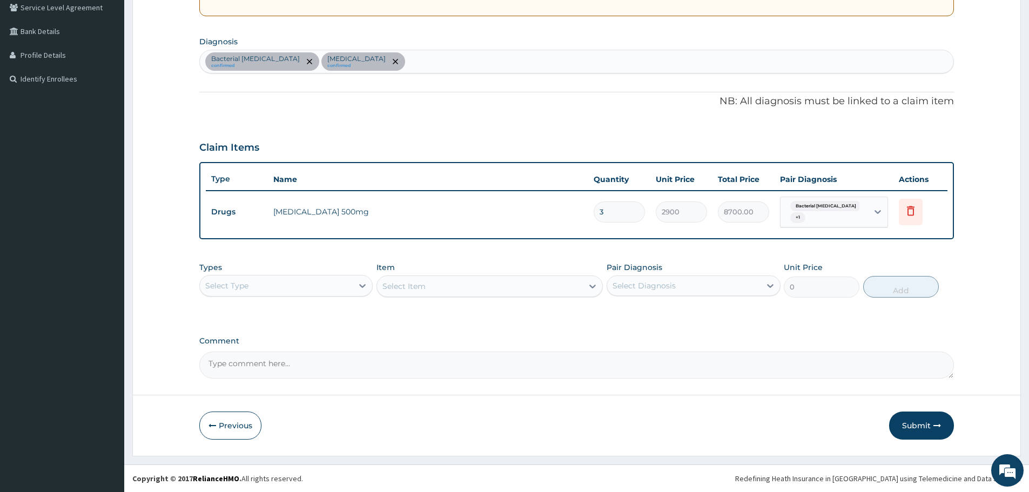
drag, startPoint x: 605, startPoint y: 210, endPoint x: 591, endPoint y: 215, distance: 15.0
click at [590, 215] on td "3" at bounding box center [619, 212] width 62 height 32
type input "2"
type input "5800.00"
type input "2"
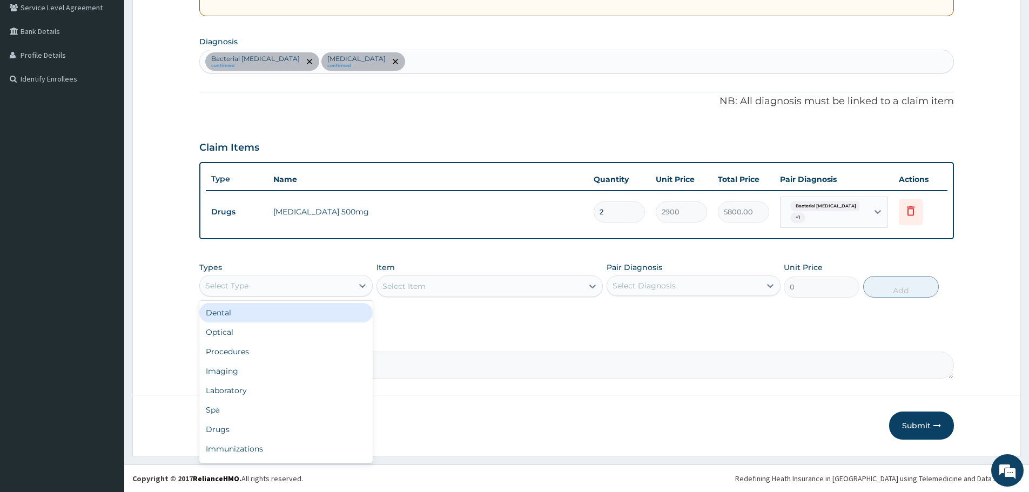
click at [351, 290] on div "Select Type" at bounding box center [276, 285] width 153 height 17
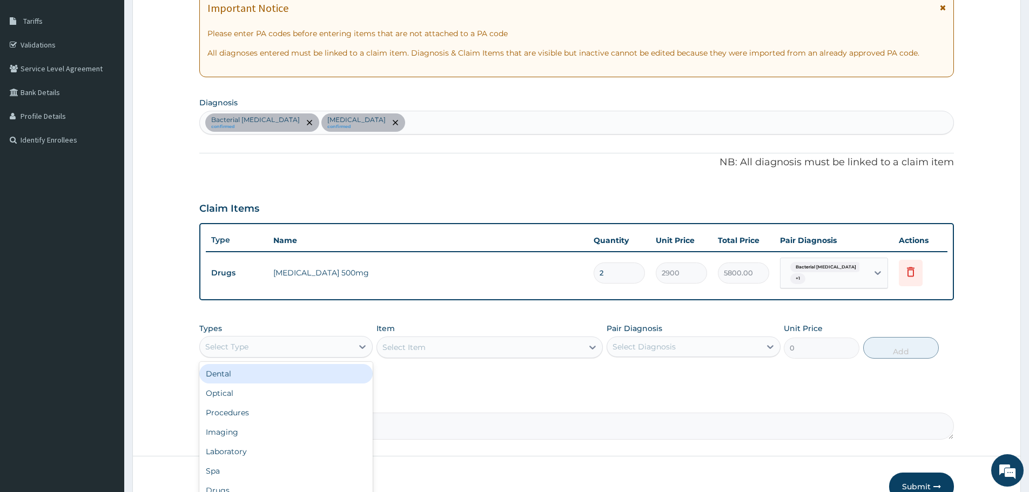
scroll to position [121, 0]
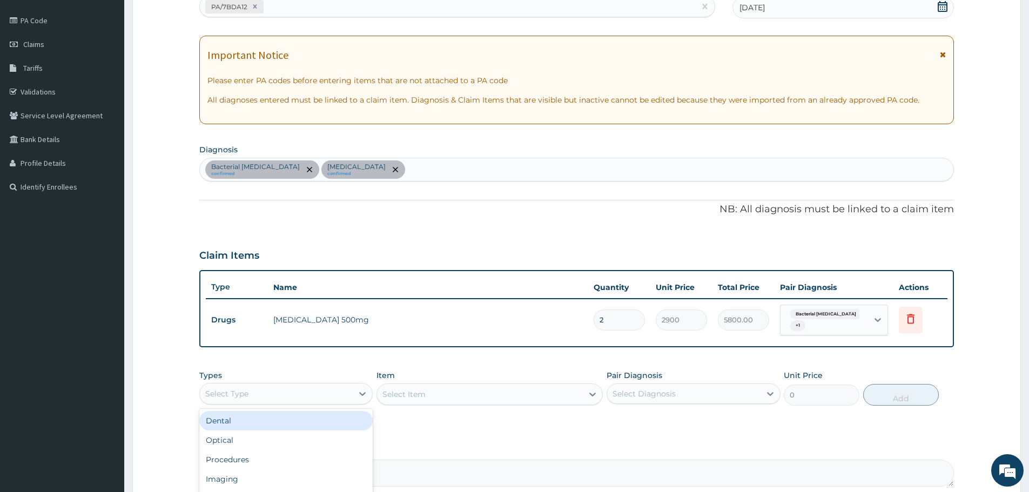
click at [375, 170] on div "Bacterial tonsillitis confirmed Sepsis confirmed" at bounding box center [576, 169] width 753 height 23
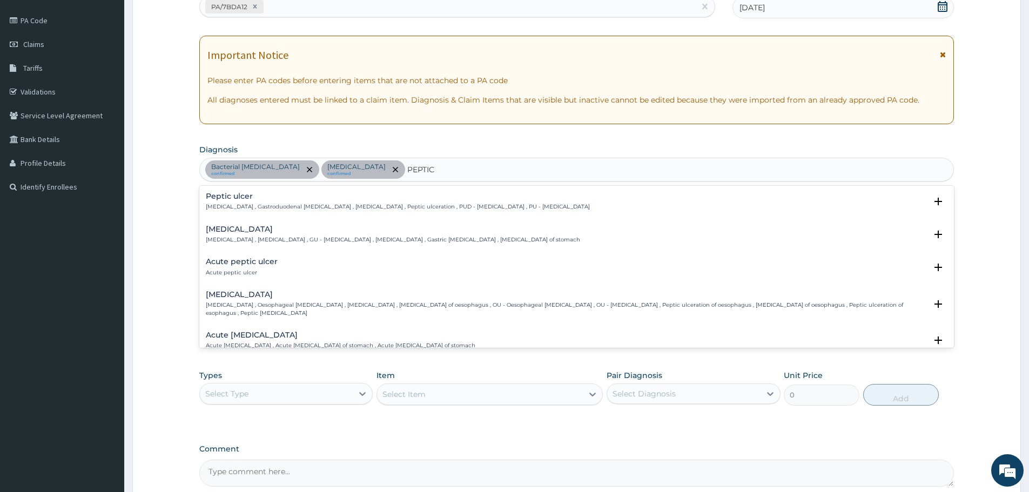
type input "PEPTIC"
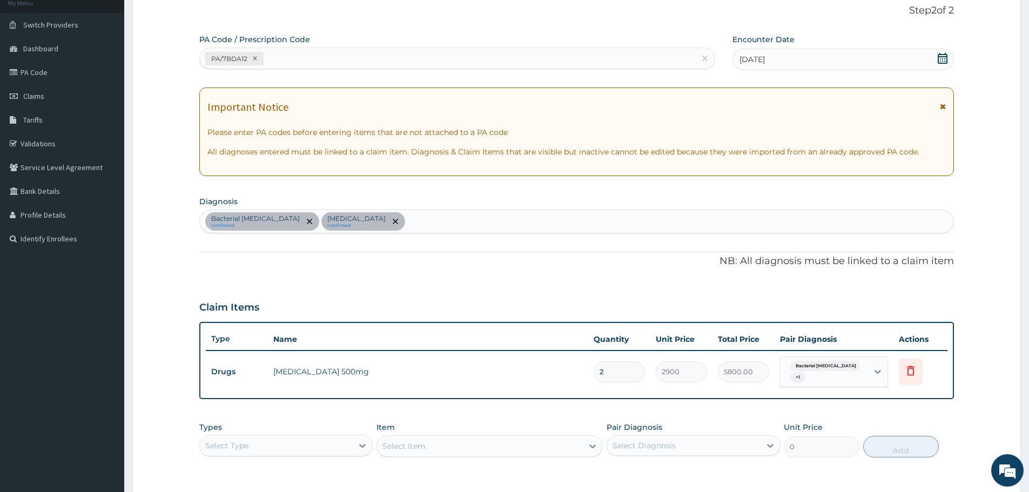
scroll to position [13, 0]
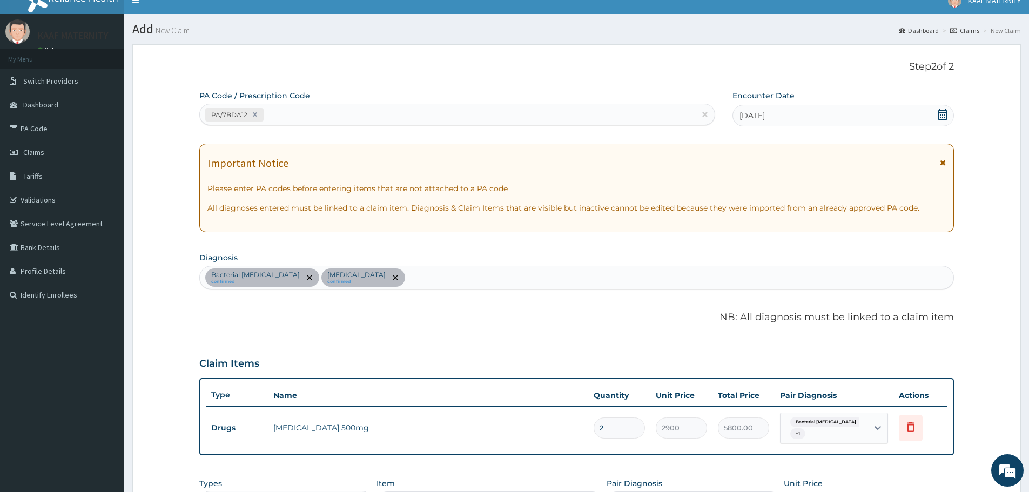
click at [290, 118] on div "PA/7BDA12" at bounding box center [447, 115] width 495 height 18
paste input "PA/23F110"
type input "PA/23F110"
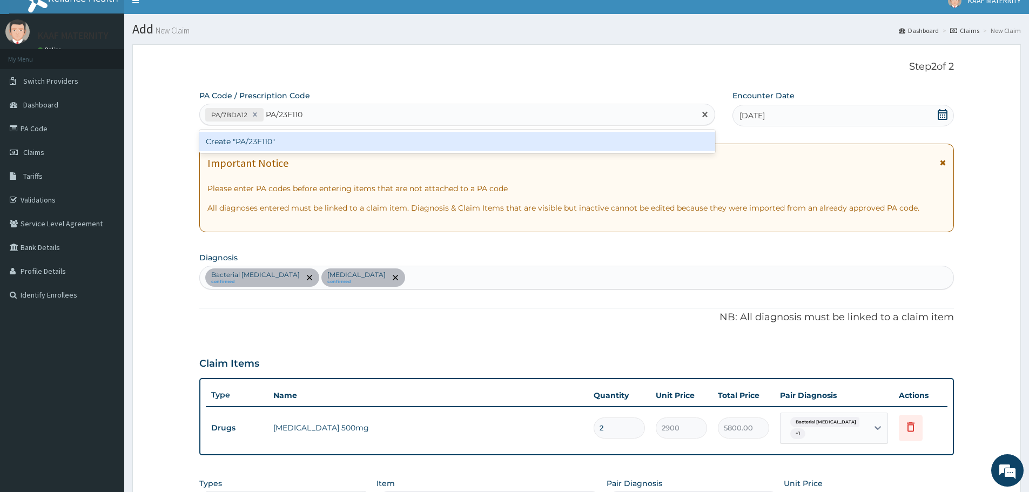
click at [261, 139] on div "Create "PA/23F110"" at bounding box center [457, 141] width 516 height 19
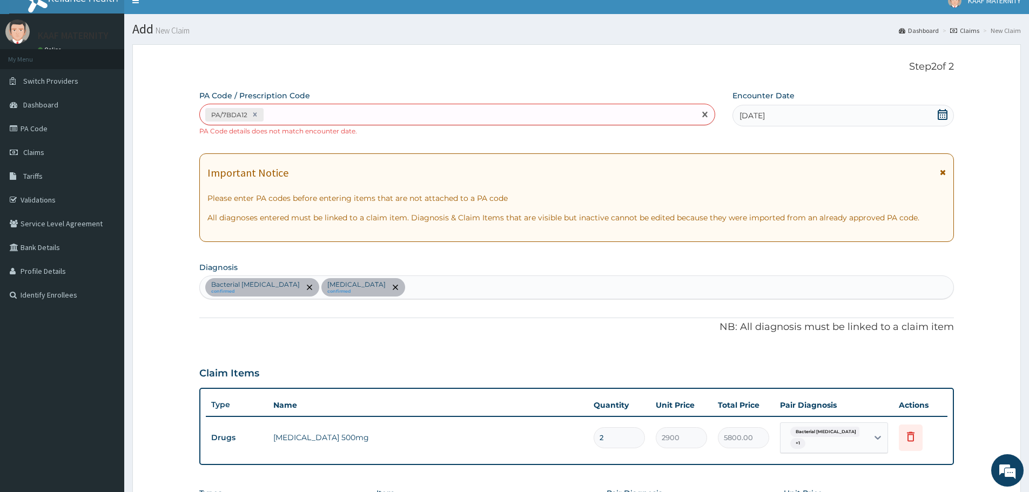
click at [288, 111] on div "PA/7BDA12" at bounding box center [447, 115] width 495 height 18
paste input "PA/EE29AE"
type input "PA/EE29AE"
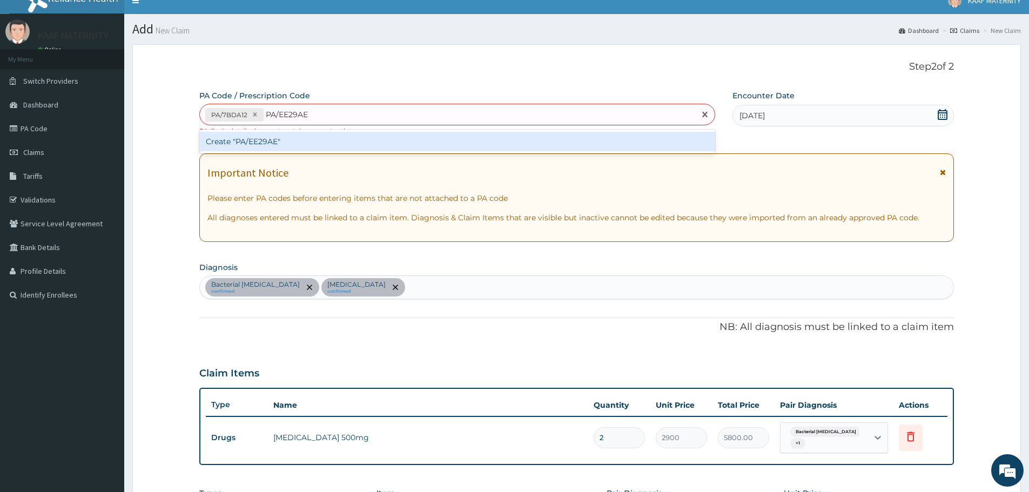
click at [266, 142] on div "Create "PA/EE29AE"" at bounding box center [457, 141] width 516 height 19
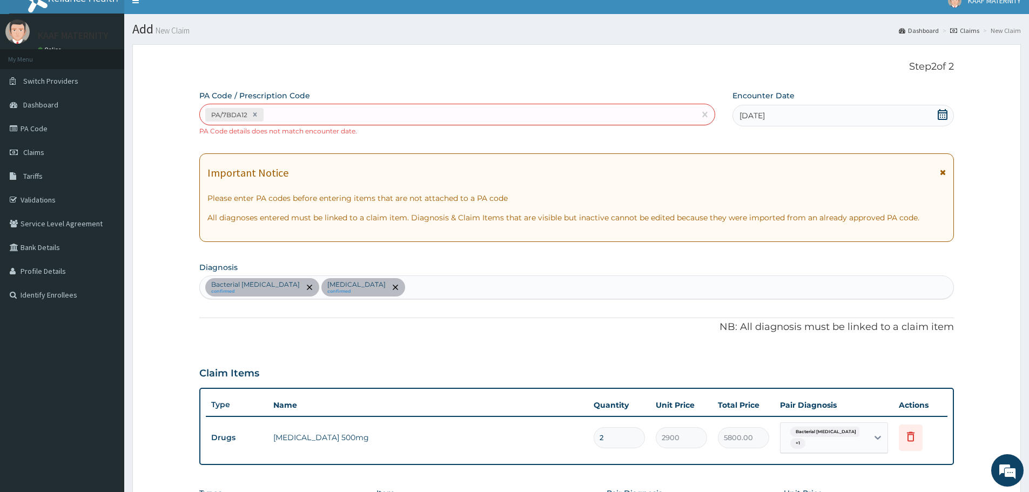
scroll to position [0, 0]
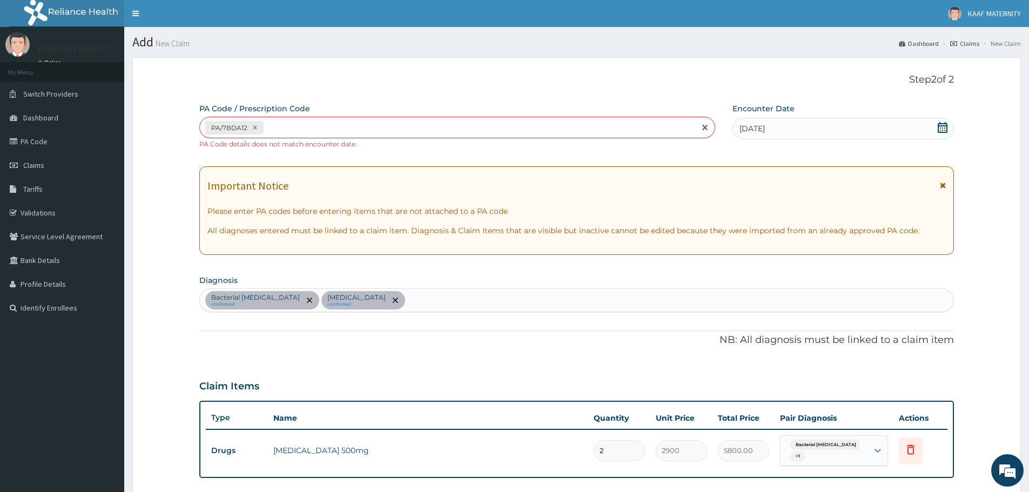
click at [296, 127] on div "PA/7BDA12" at bounding box center [447, 128] width 495 height 18
paste input "PA/EE29AE"
type input "PA/EE29AE"
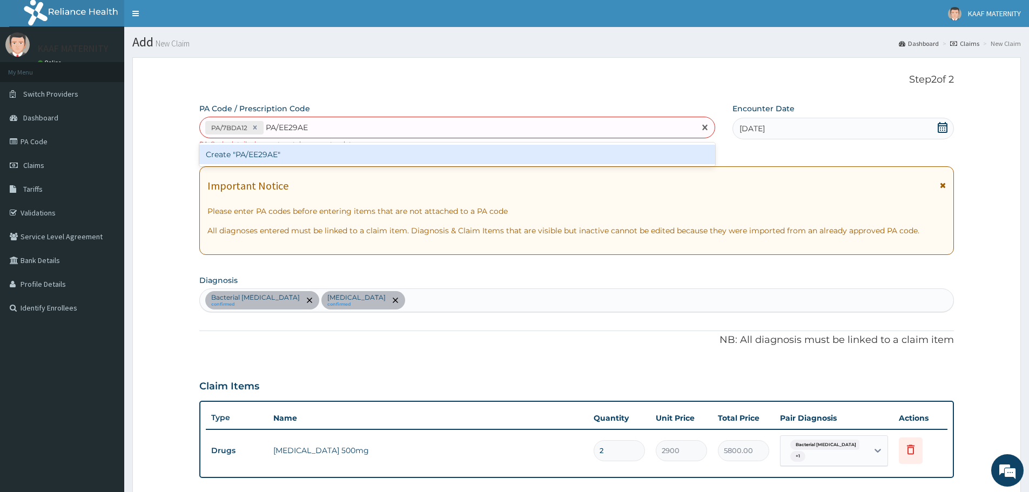
click at [265, 156] on div "Create "PA/EE29AE"" at bounding box center [457, 154] width 516 height 19
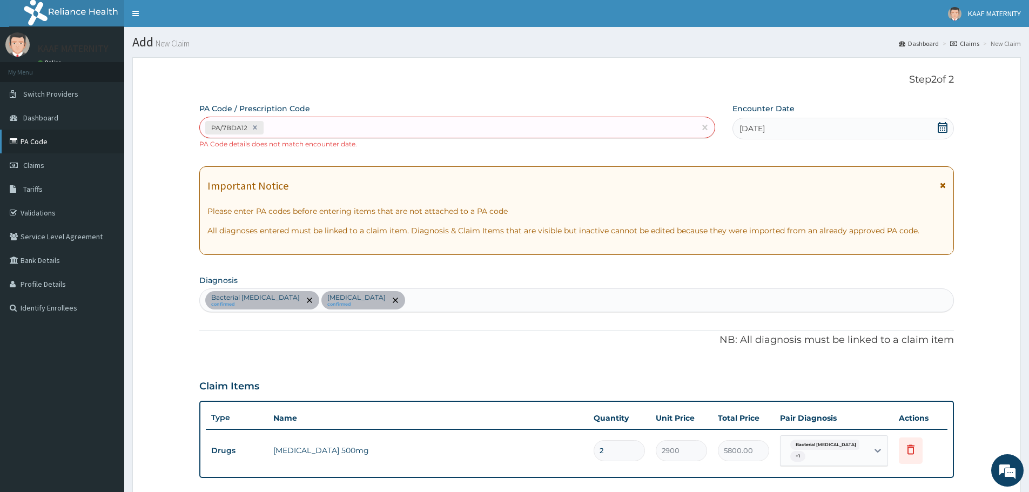
click at [46, 139] on link "PA Code" at bounding box center [62, 142] width 124 height 24
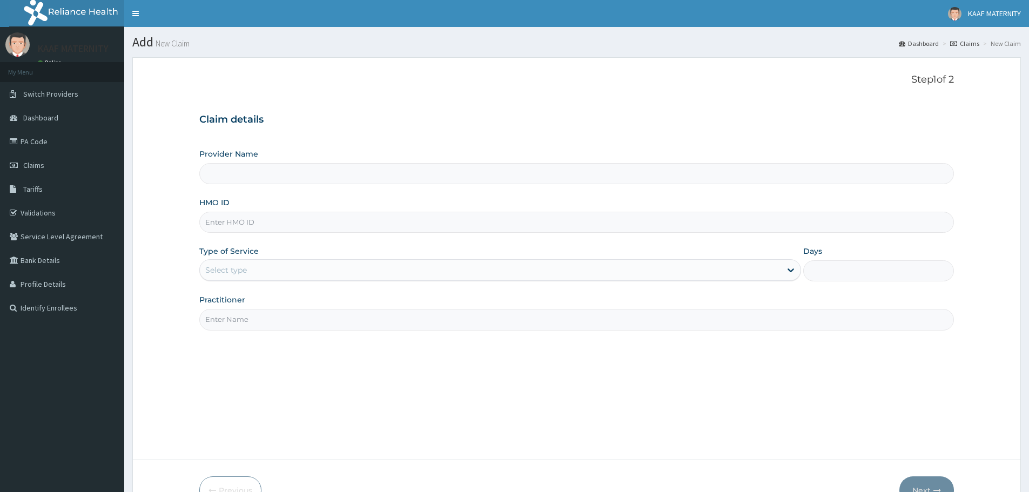
type input "[GEOGRAPHIC_DATA] And [GEOGRAPHIC_DATA]"
click at [275, 224] on input "HMO ID" at bounding box center [576, 222] width 755 height 21
paste input "FMN/10060/C"
type input "FMN/10060/C"
click at [258, 269] on div "Select type" at bounding box center [490, 269] width 581 height 17
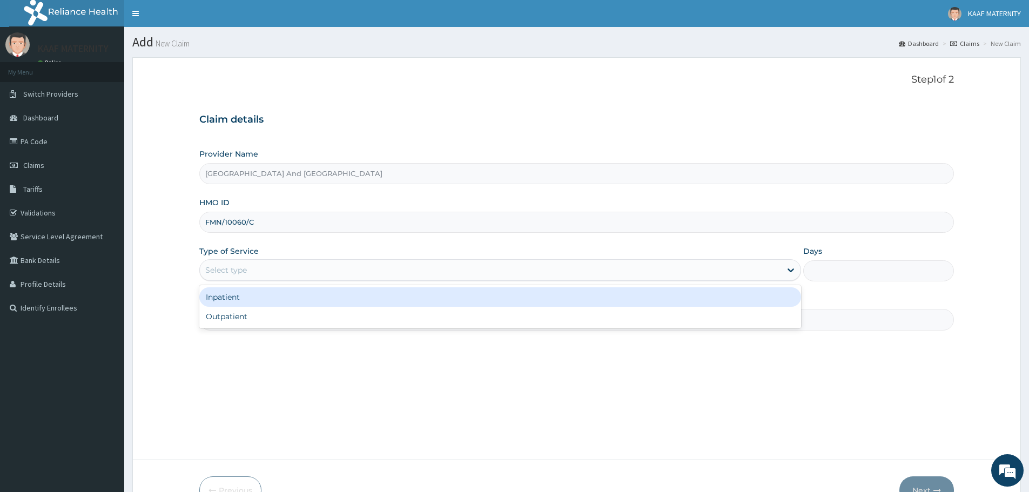
click at [248, 295] on div "Inpatient" at bounding box center [500, 296] width 602 height 19
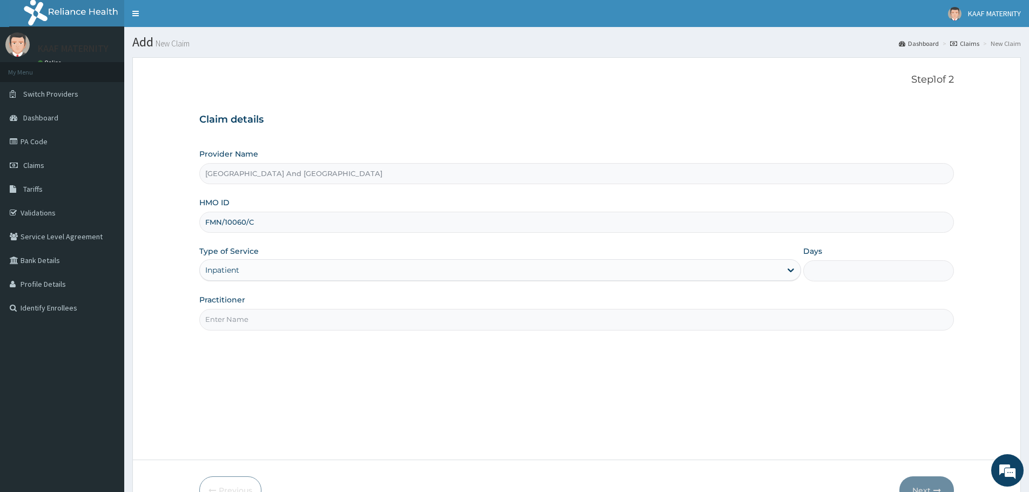
click at [250, 322] on input "Practitioner" at bounding box center [576, 319] width 755 height 21
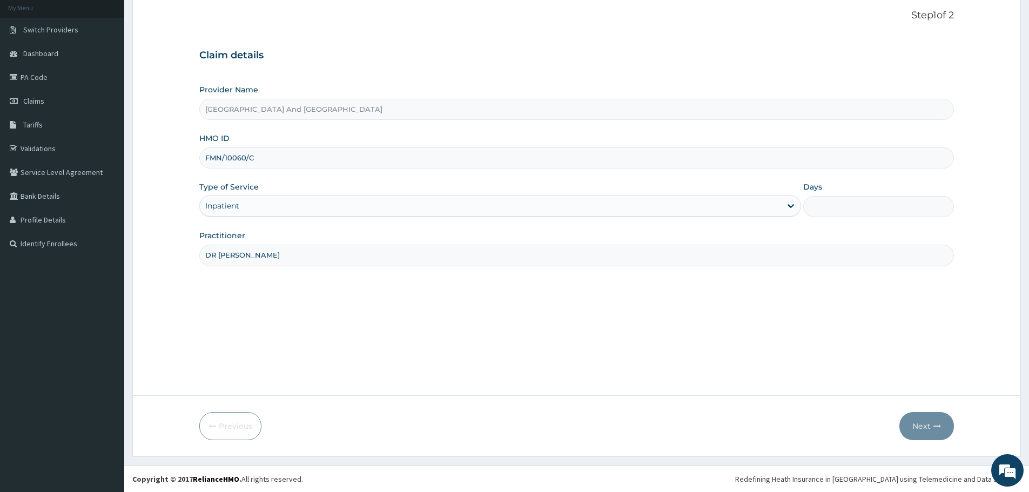
scroll to position [65, 0]
type input "DR [PERSON_NAME]"
click at [839, 206] on input "Days" at bounding box center [878, 206] width 151 height 21
type input "1"
click at [921, 421] on button "Next" at bounding box center [926, 426] width 55 height 28
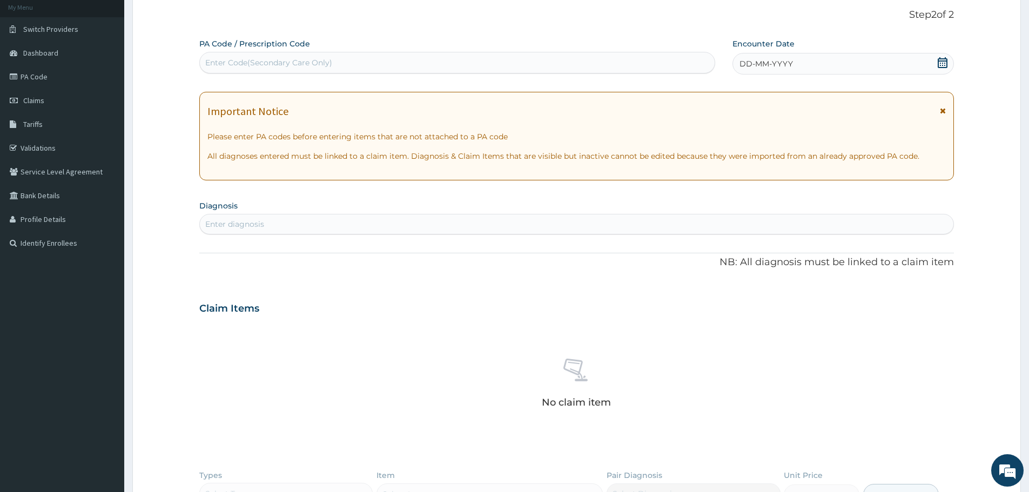
click at [283, 62] on div "Enter Code(Secondary Care Only)" at bounding box center [268, 62] width 127 height 11
paste input "PA/03C7B1"
type input "PA/03C7B1"
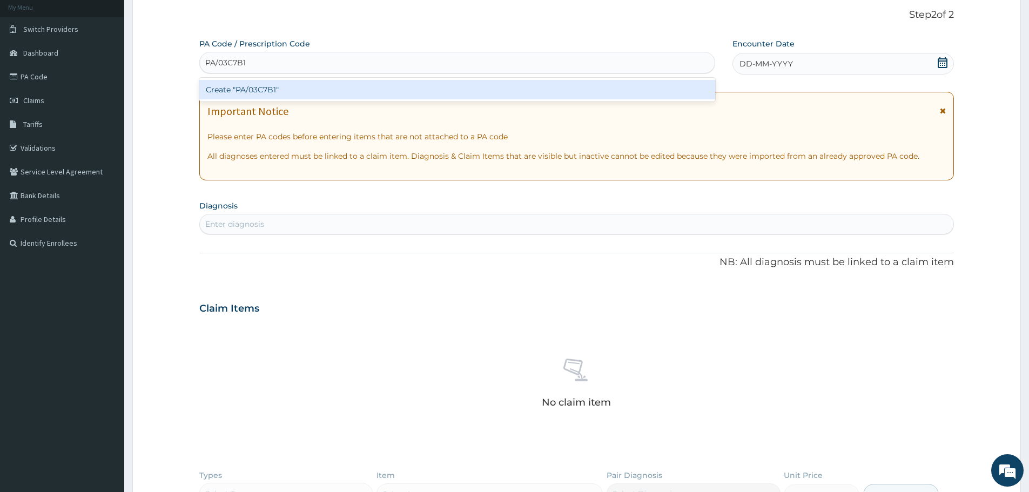
click at [259, 86] on div "Create "PA/03C7B1"" at bounding box center [457, 89] width 516 height 19
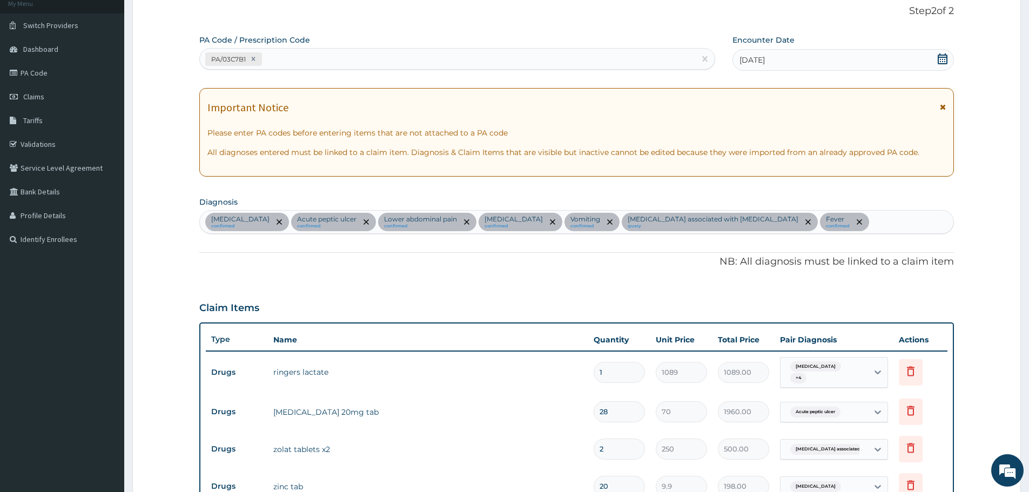
scroll to position [0, 0]
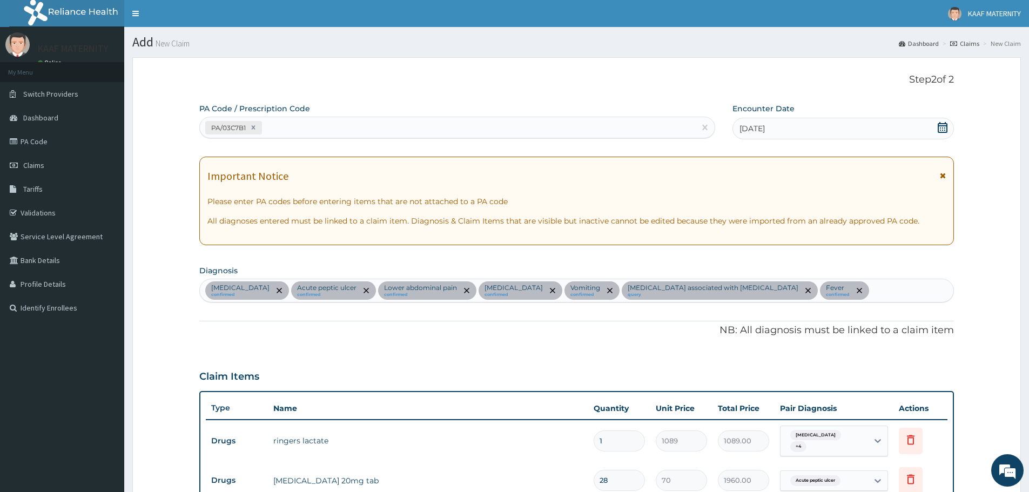
click at [299, 127] on div "PA/03C7B1" at bounding box center [447, 128] width 495 height 18
paste input "PA/01015B"
type input "PA/01015B"
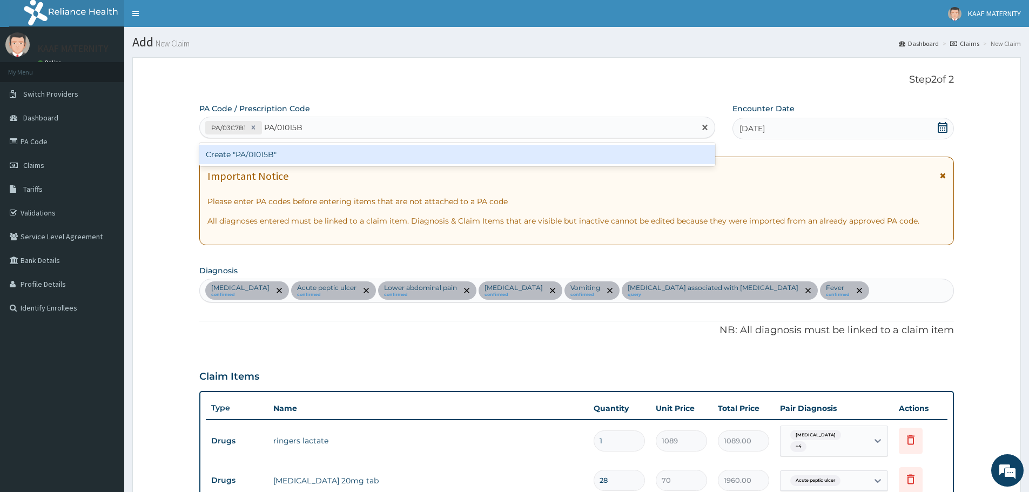
click at [266, 157] on div "Create "PA/01015B"" at bounding box center [457, 154] width 516 height 19
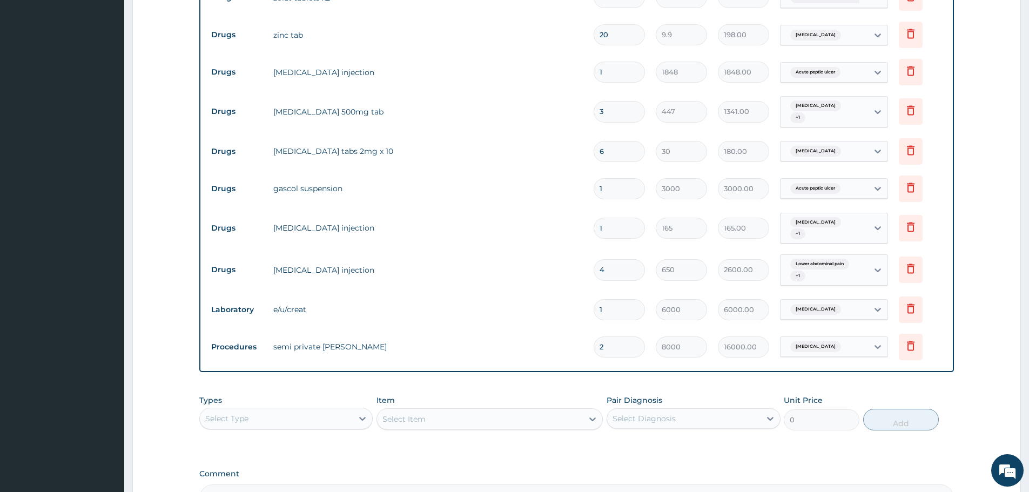
scroll to position [540, 0]
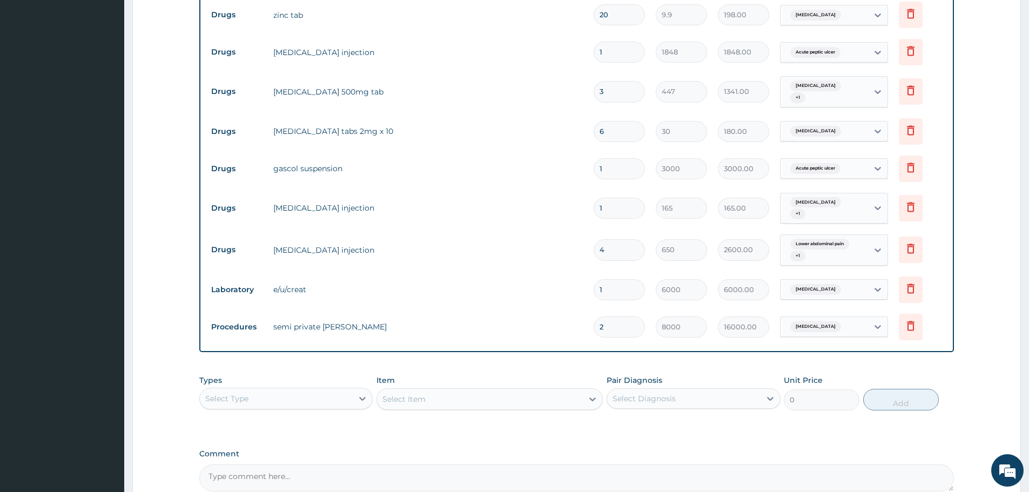
type input "0.00"
type input "1"
type input "8000.00"
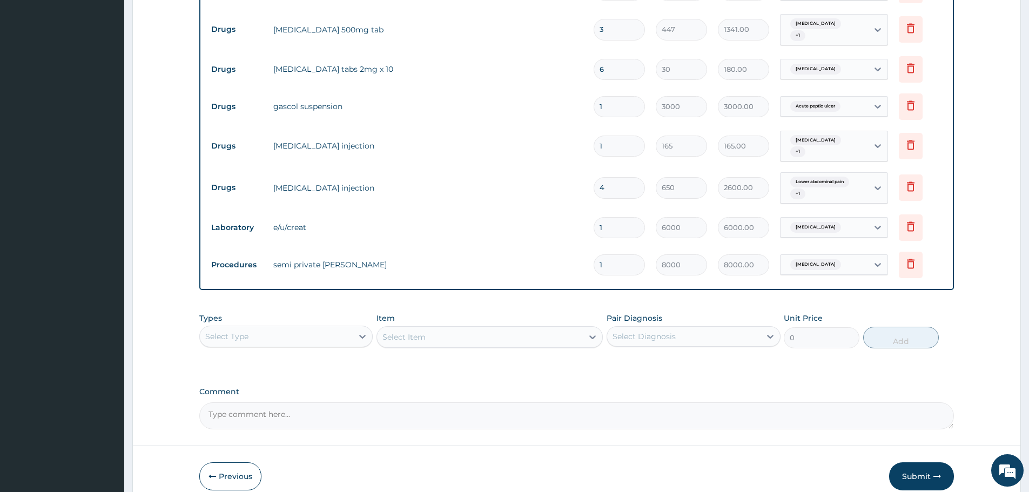
scroll to position [653, 0]
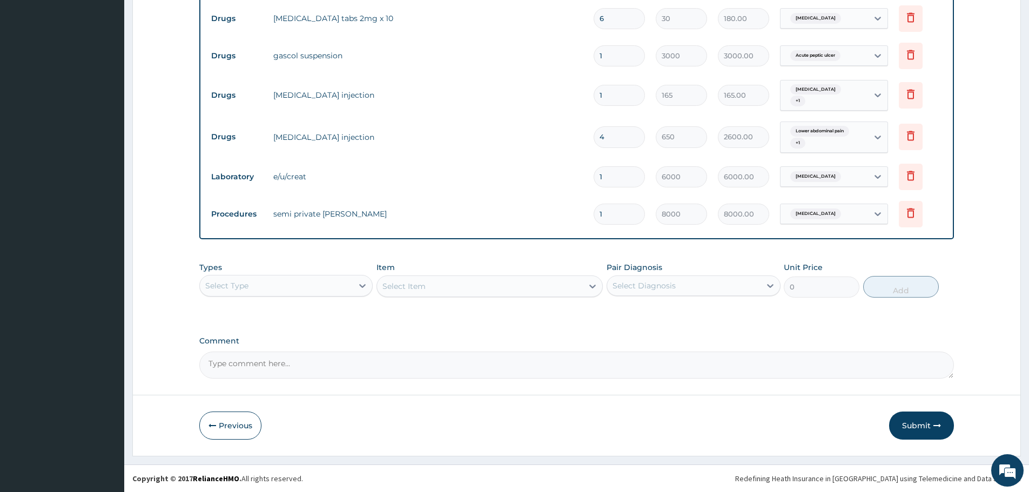
type input "1"
click at [420, 287] on div "Select Item" at bounding box center [489, 286] width 226 height 22
click at [338, 285] on div "Select Type" at bounding box center [276, 285] width 153 height 17
click at [236, 428] on div "Drugs" at bounding box center [285, 429] width 173 height 19
click at [457, 288] on div "Select Item" at bounding box center [480, 286] width 206 height 17
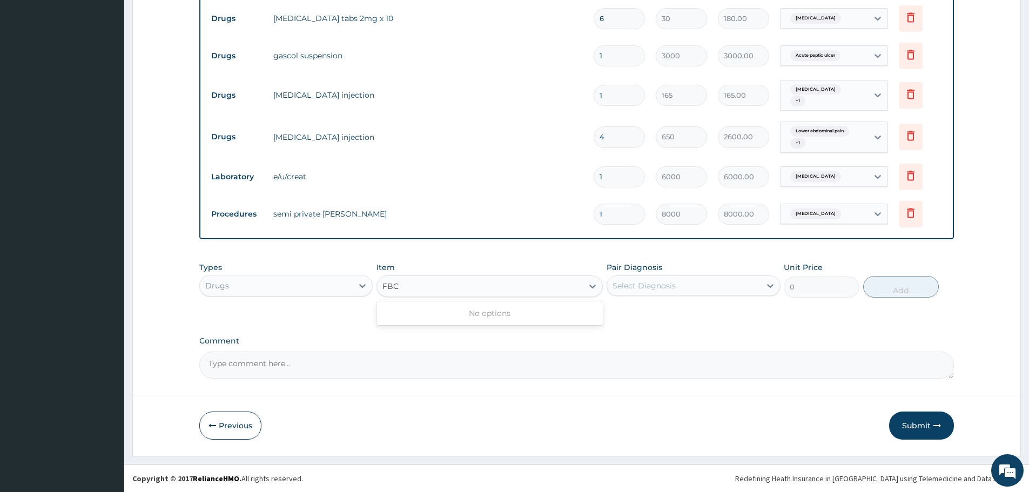
click at [399, 286] on input "FBC" at bounding box center [390, 286] width 17 height 11
type input "F"
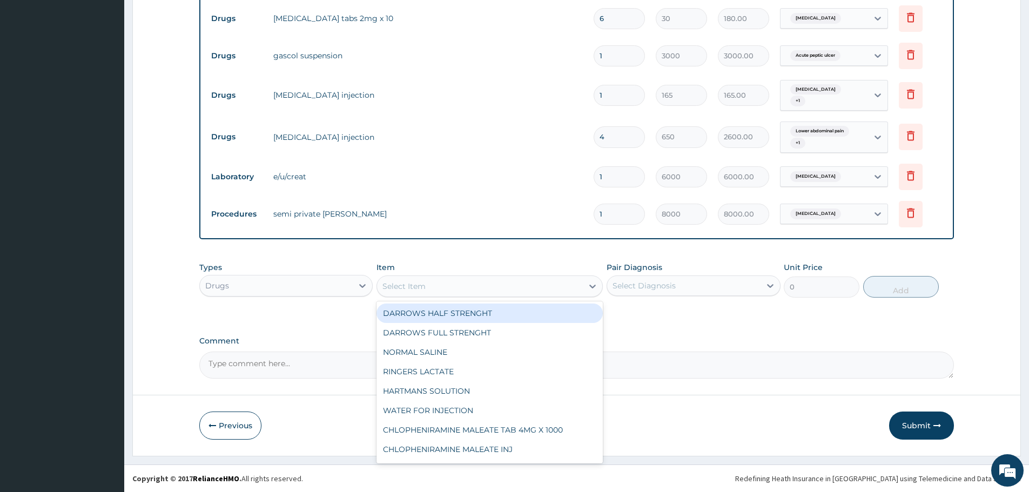
click at [410, 285] on div "Select Item" at bounding box center [403, 286] width 43 height 11
type input "ZINC"
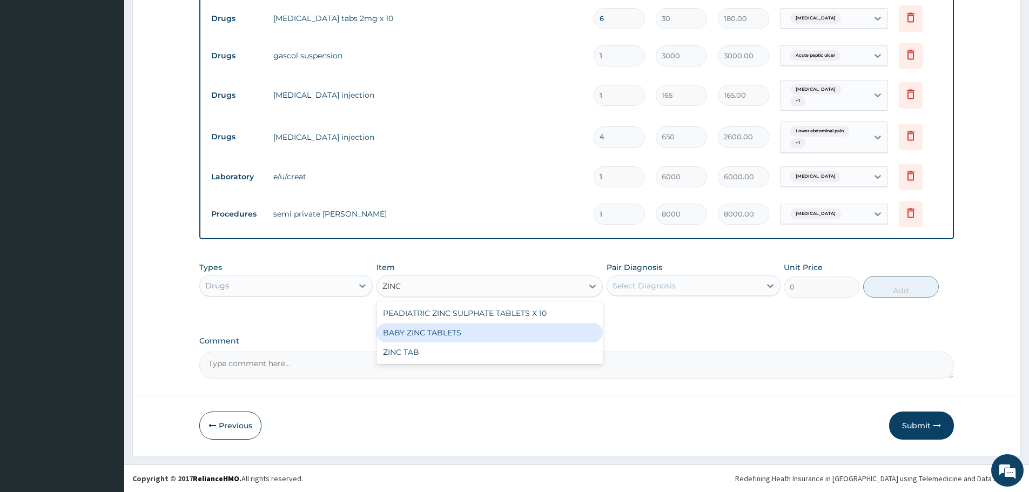
click at [420, 329] on div "BABY ZINC TABLETS" at bounding box center [489, 332] width 226 height 19
type input "30"
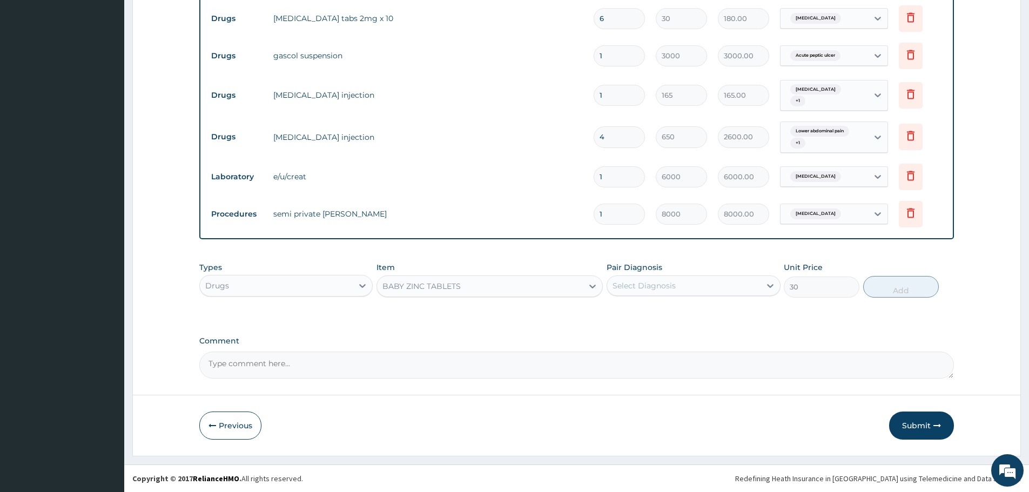
click at [702, 289] on div "Select Diagnosis" at bounding box center [683, 285] width 153 height 17
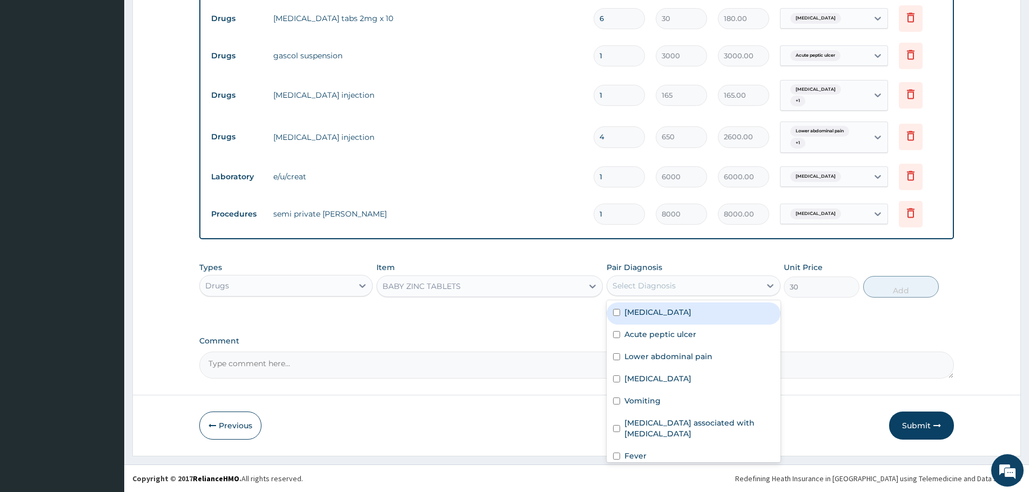
click at [662, 315] on label "Acute gastroenteritis" at bounding box center [657, 312] width 67 height 11
checkbox input "true"
click at [893, 289] on button "Add" at bounding box center [901, 287] width 76 height 22
type input "0"
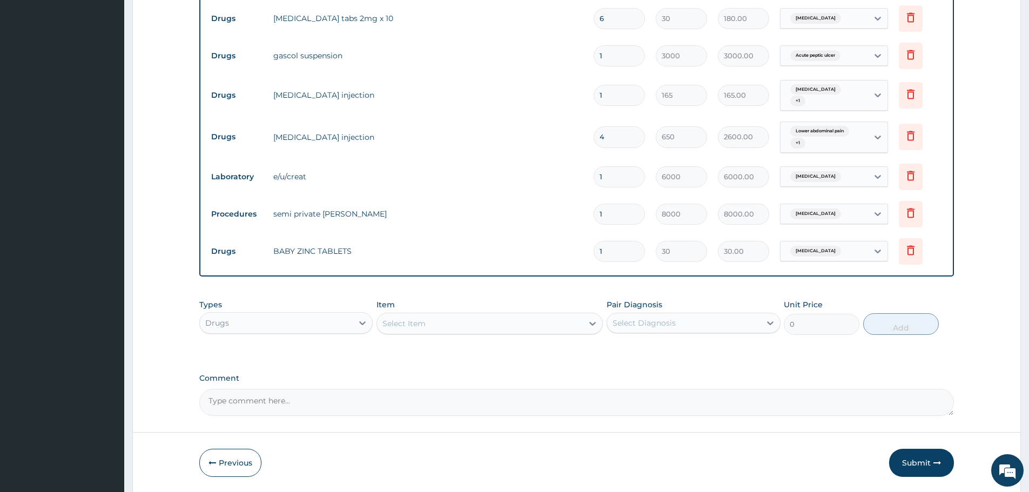
drag, startPoint x: 611, startPoint y: 253, endPoint x: 582, endPoint y: 259, distance: 29.8
click at [581, 259] on tr "Drugs BABY ZINC TABLETS 1 30 30.00 Acute gastroenteritis Delete" at bounding box center [577, 251] width 742 height 37
type input "2"
type input "60.00"
type input "20"
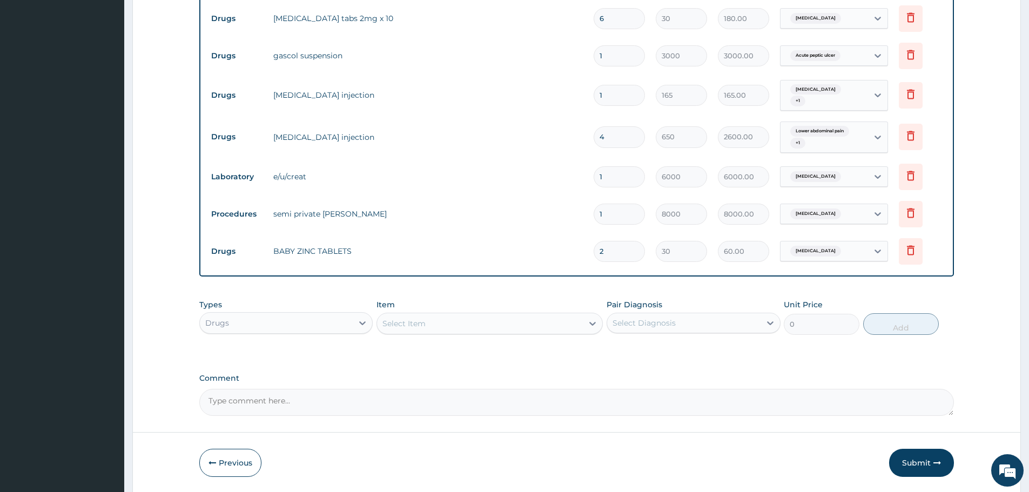
type input "600.00"
type input "20"
click at [621, 269] on tr "Drugs BABY ZINC TABLETS 20 30 600.00 Acute gastroenteritis Delete" at bounding box center [577, 251] width 742 height 37
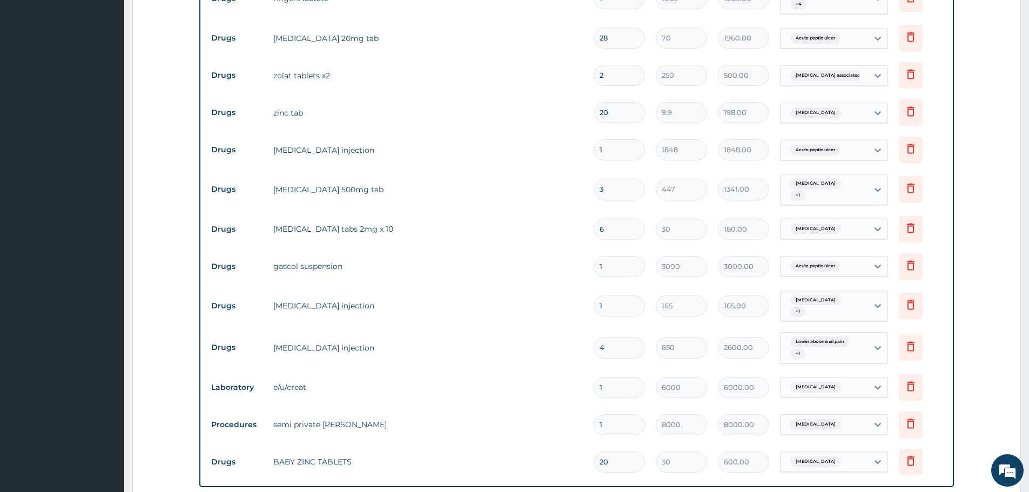
scroll to position [383, 0]
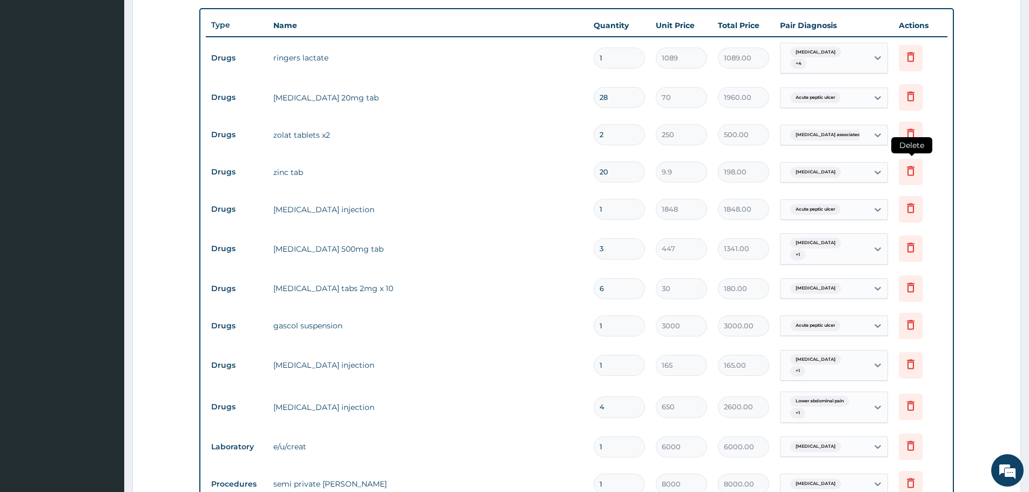
click at [907, 170] on icon at bounding box center [910, 170] width 13 height 13
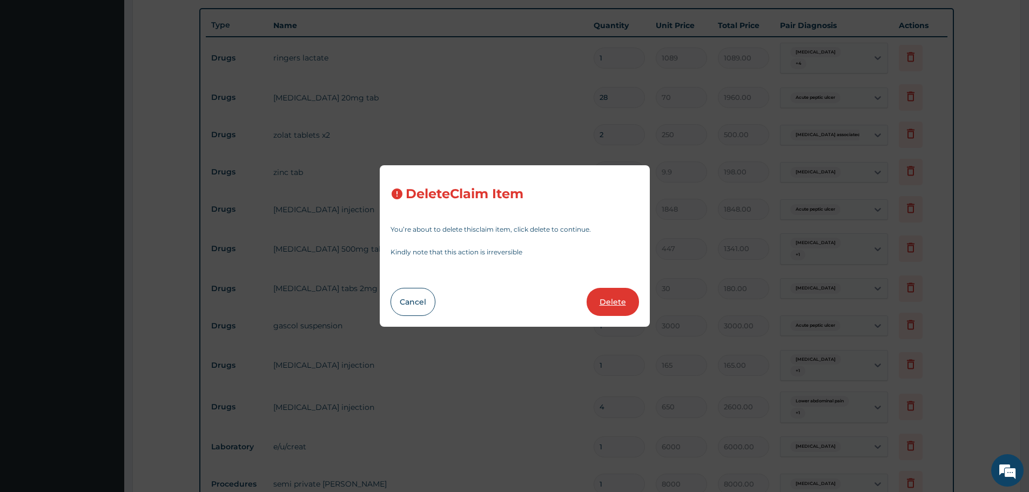
click at [630, 301] on button "Delete" at bounding box center [613, 302] width 52 height 28
type input "1"
type input "1848"
type input "1848.00"
type input "3"
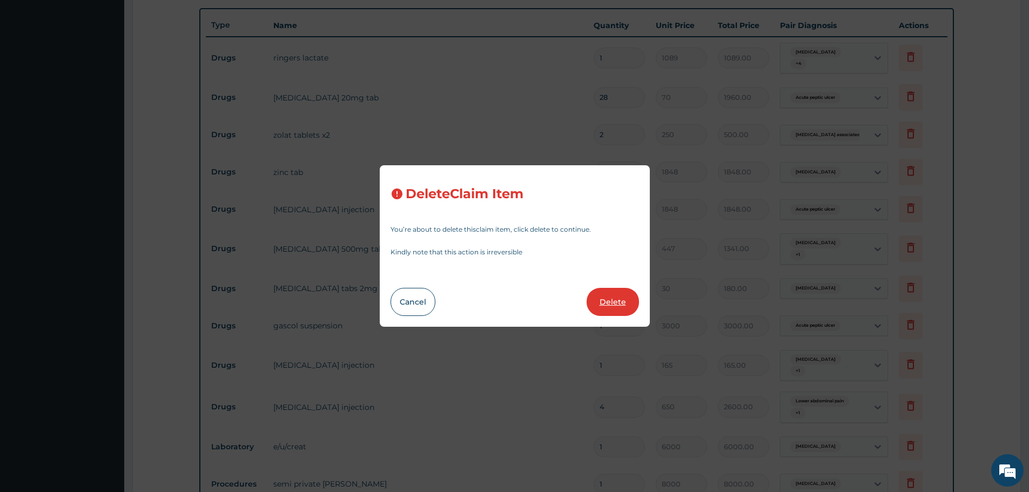
type input "447"
type input "1341.00"
type input "6"
type input "30"
type input "180.00"
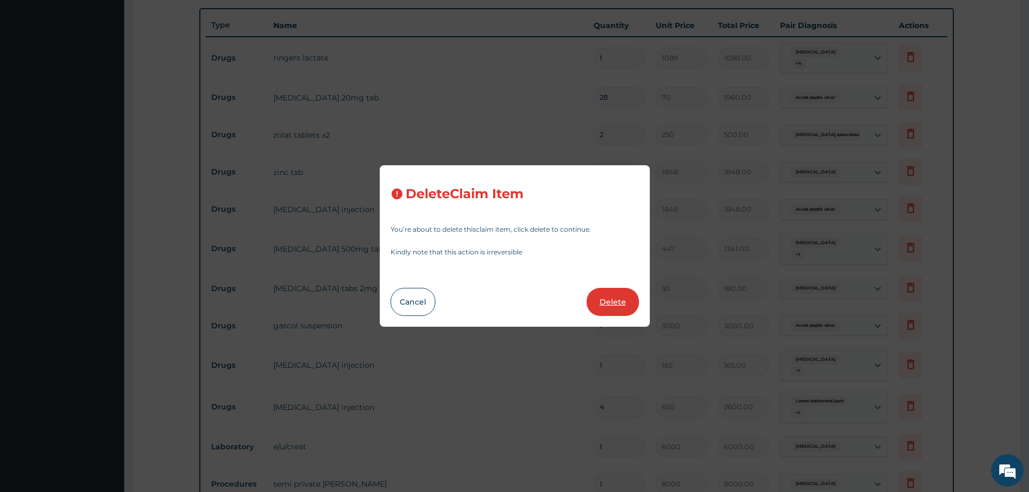
type input "1"
type input "3000"
type input "3000.00"
type input "165"
type input "165.00"
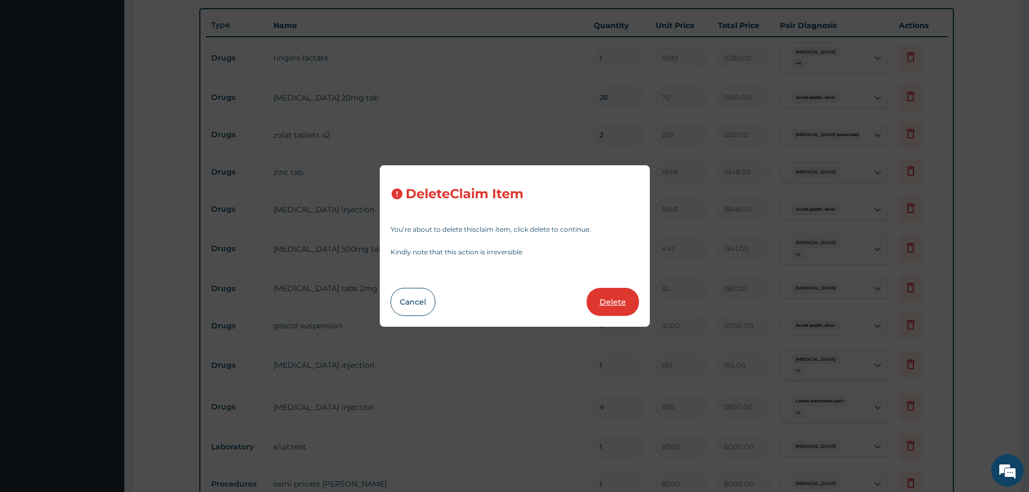
type input "4"
type input "650"
type input "2600.00"
type input "1"
type input "6000"
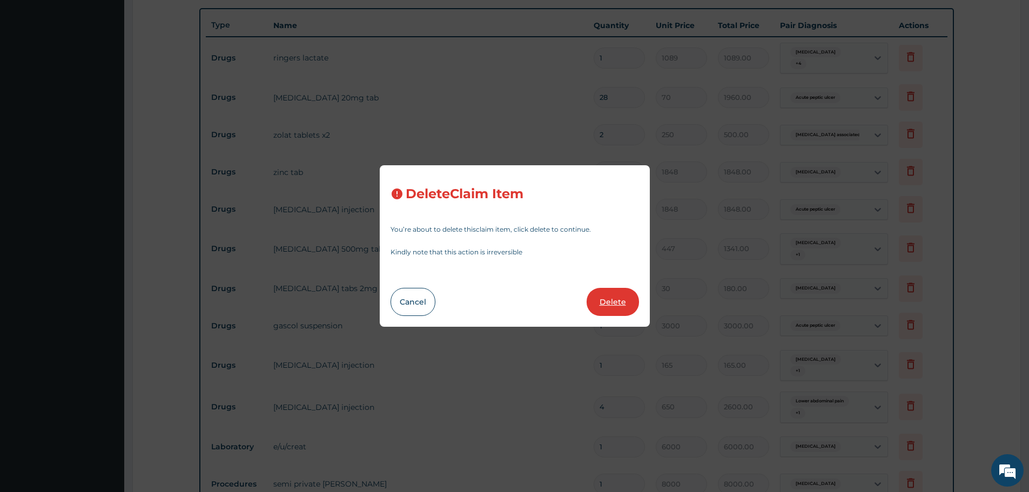
type input "6000.00"
type input "8000"
type input "8000.00"
type input "20"
type input "30"
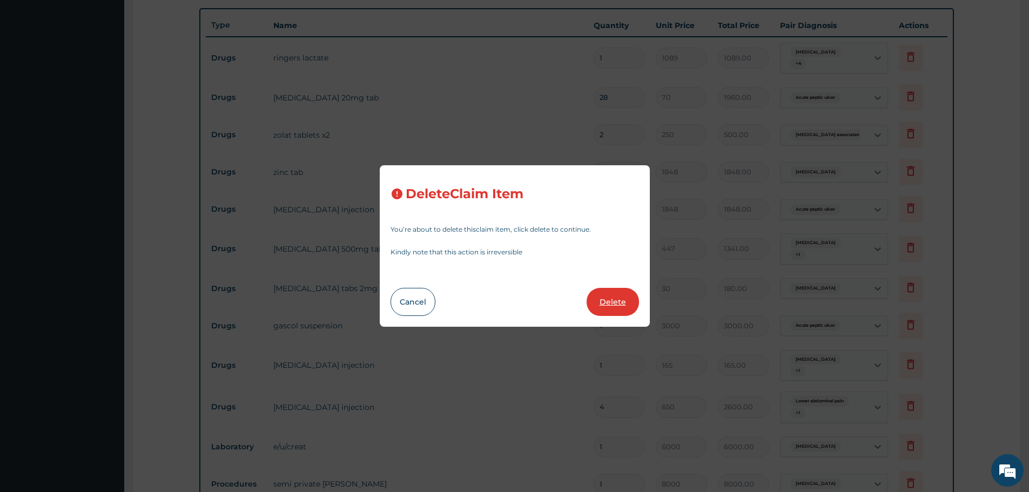
type input "600.00"
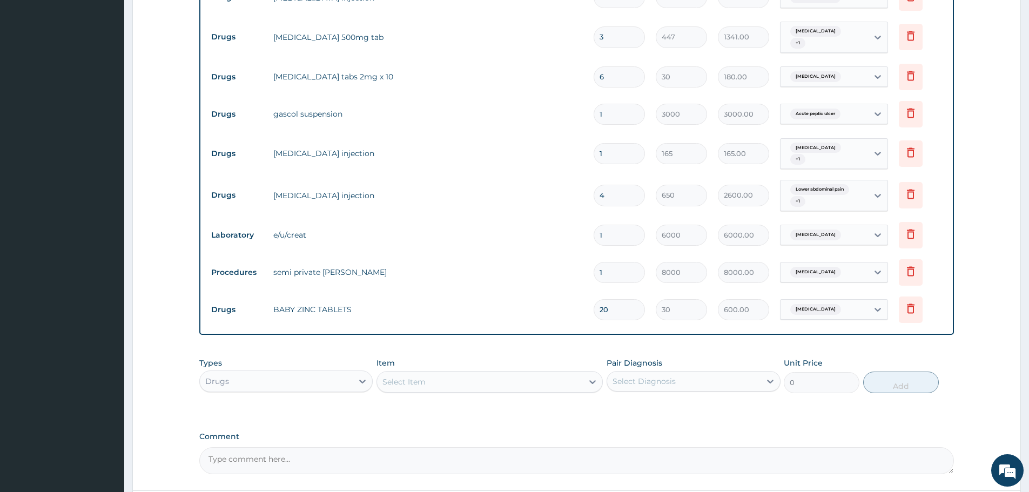
scroll to position [653, 0]
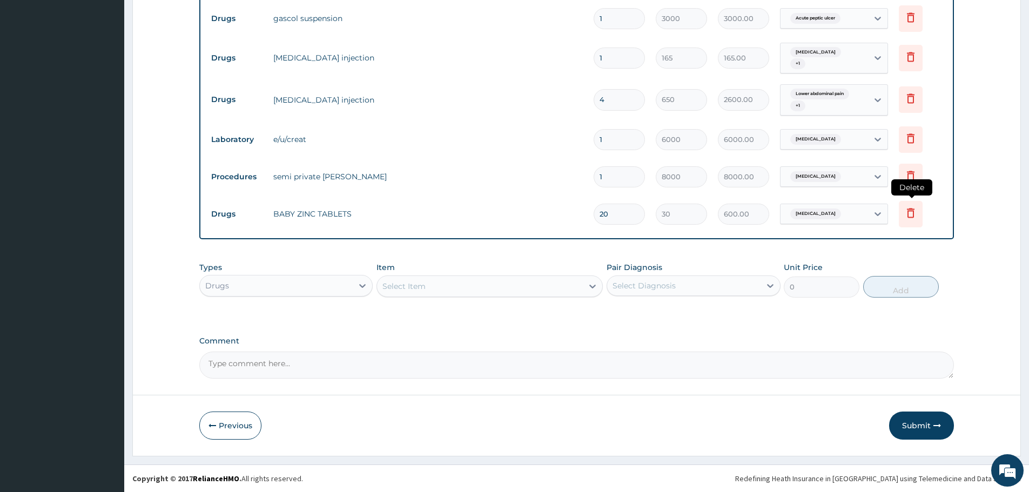
click at [910, 210] on icon at bounding box center [910, 212] width 13 height 13
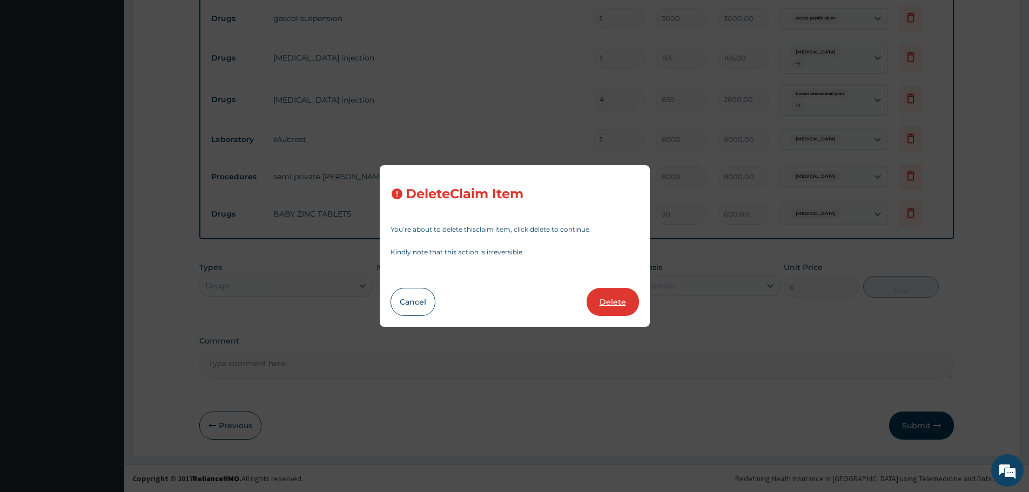
click at [622, 307] on button "Delete" at bounding box center [613, 302] width 52 height 28
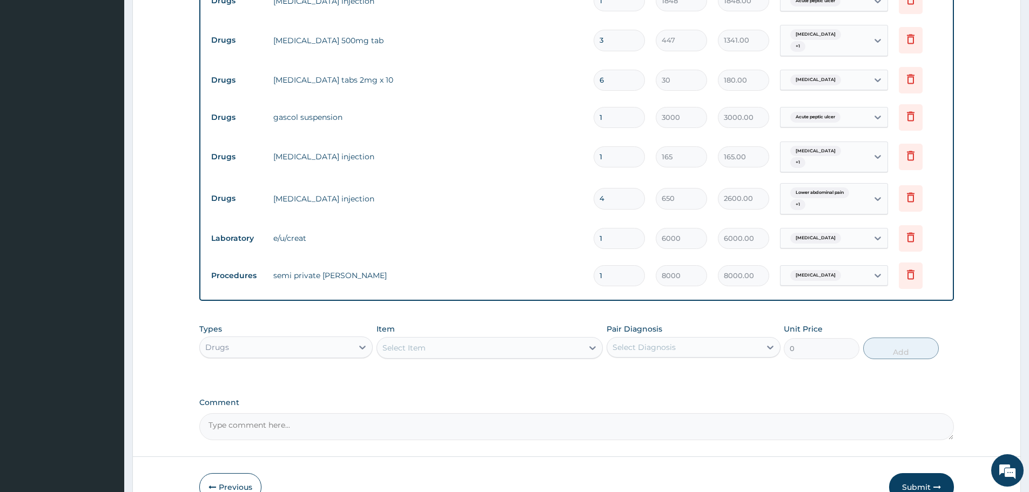
scroll to position [616, 0]
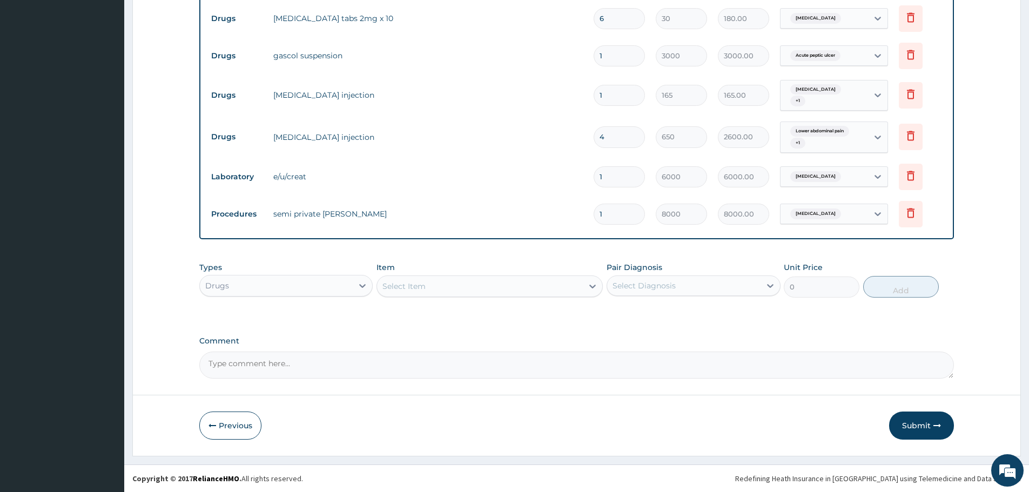
click at [416, 287] on div "Select Item" at bounding box center [403, 286] width 43 height 11
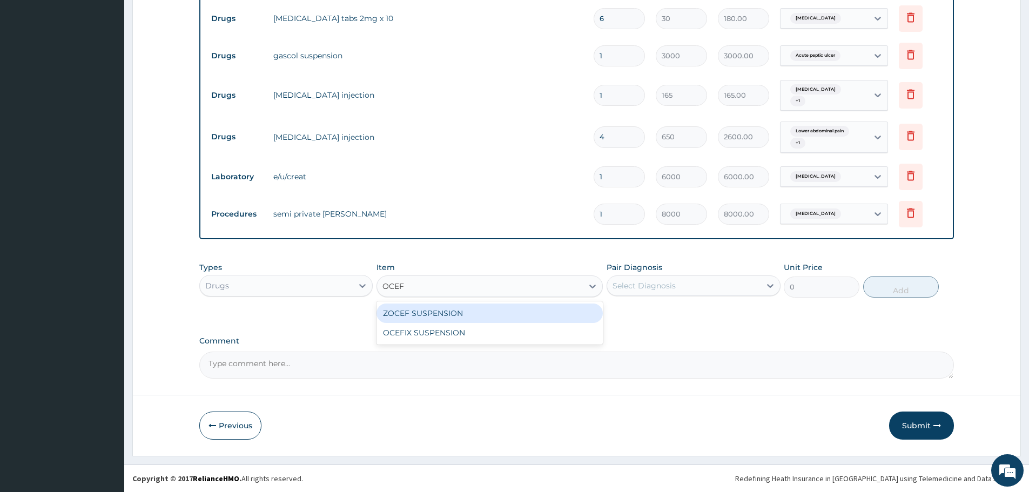
type input "OCEFI"
click at [432, 310] on div "OCEFIX SUSPENSION" at bounding box center [489, 313] width 226 height 19
type input "3500"
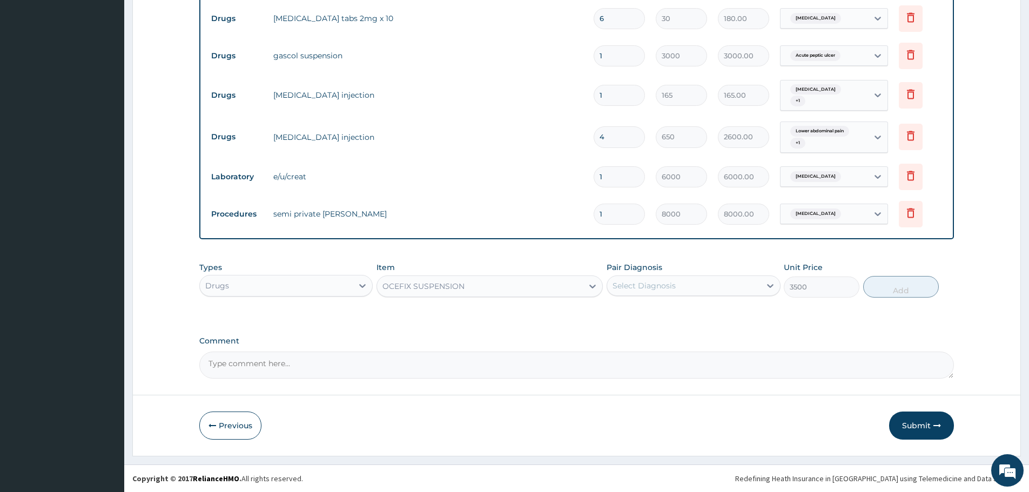
click at [666, 281] on div "Select Diagnosis" at bounding box center [643, 285] width 63 height 11
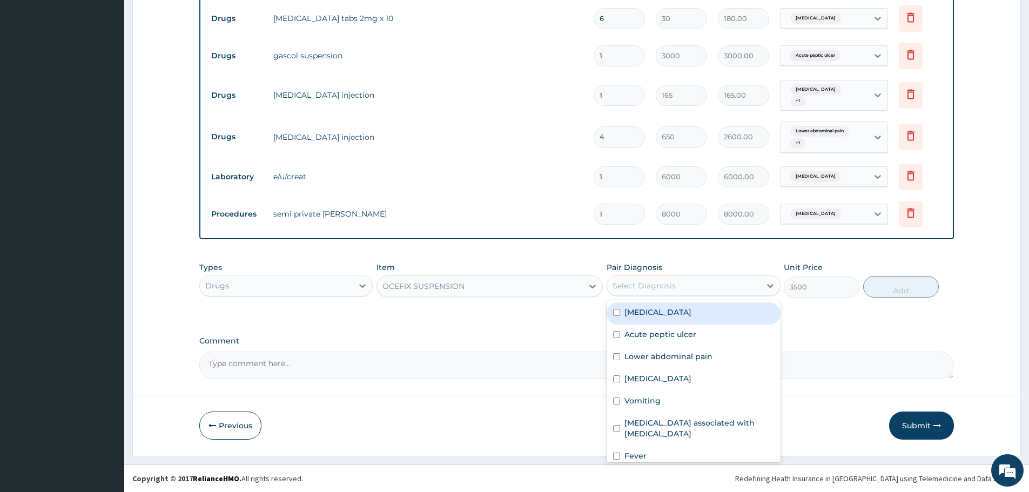
click at [687, 309] on label "Acute gastroenteritis" at bounding box center [657, 312] width 67 height 11
checkbox input "true"
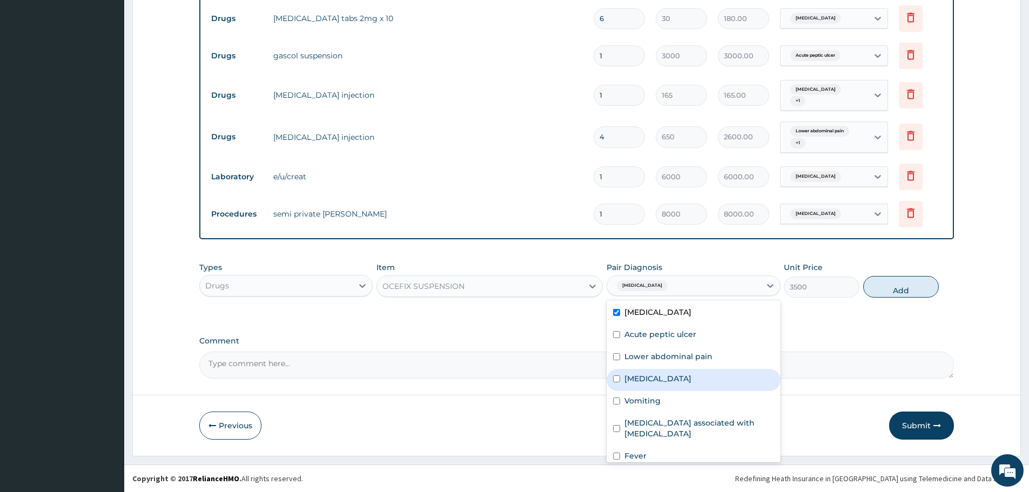
scroll to position [8, 0]
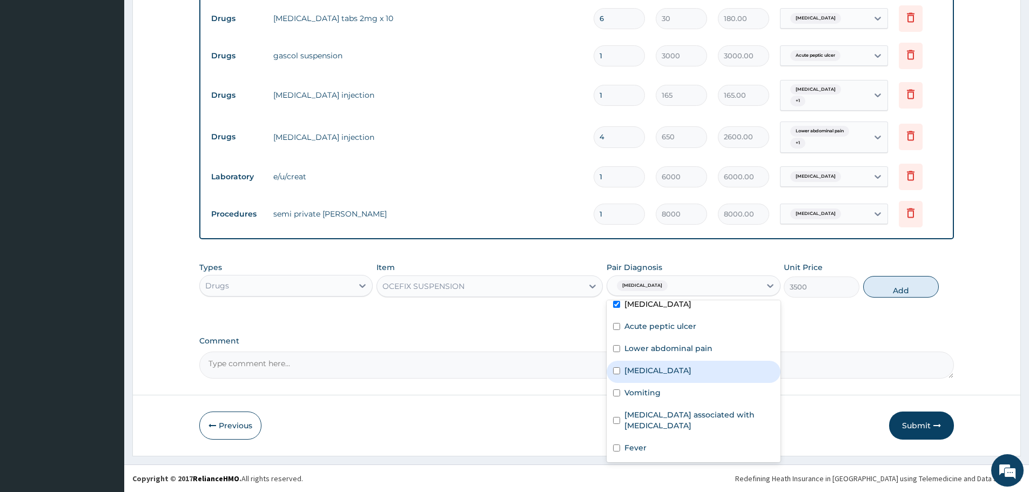
click at [897, 286] on button "Add" at bounding box center [901, 287] width 76 height 22
type input "0"
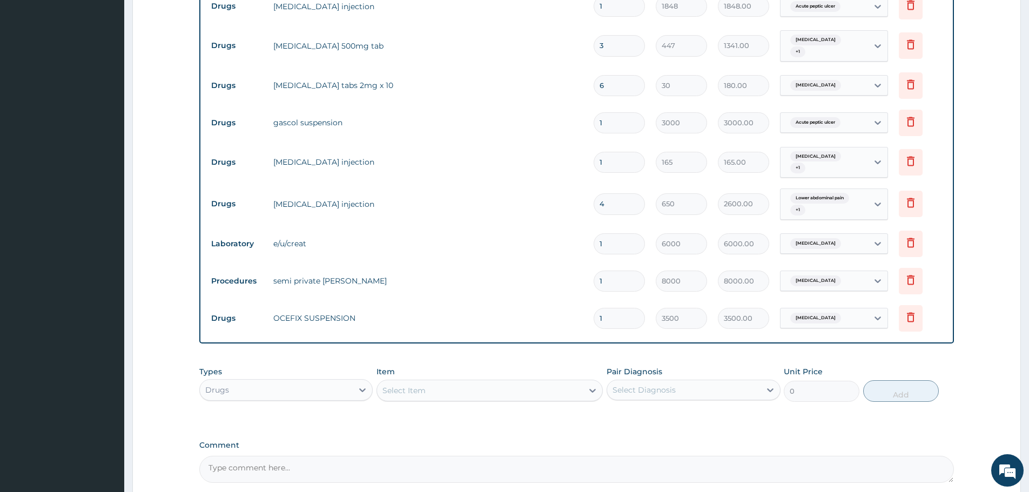
scroll to position [653, 0]
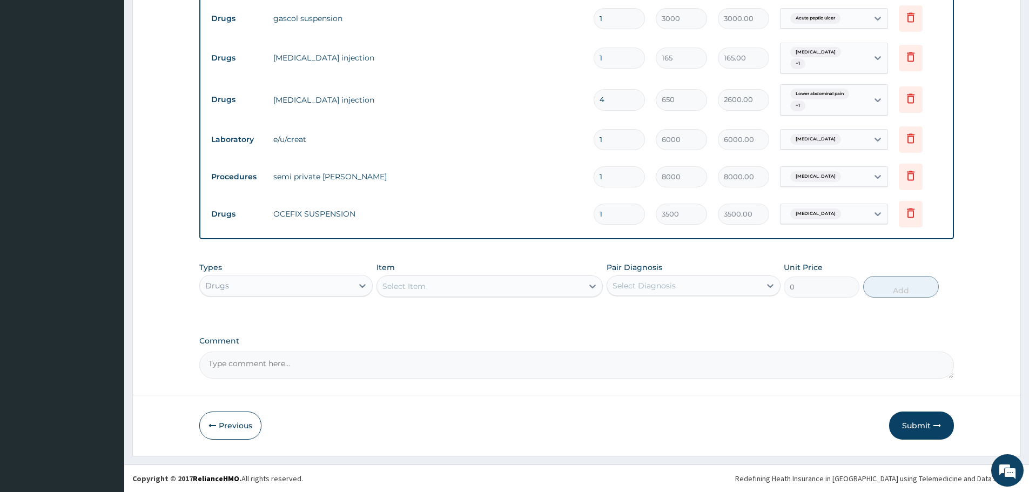
click at [335, 282] on div "Drugs" at bounding box center [276, 285] width 153 height 17
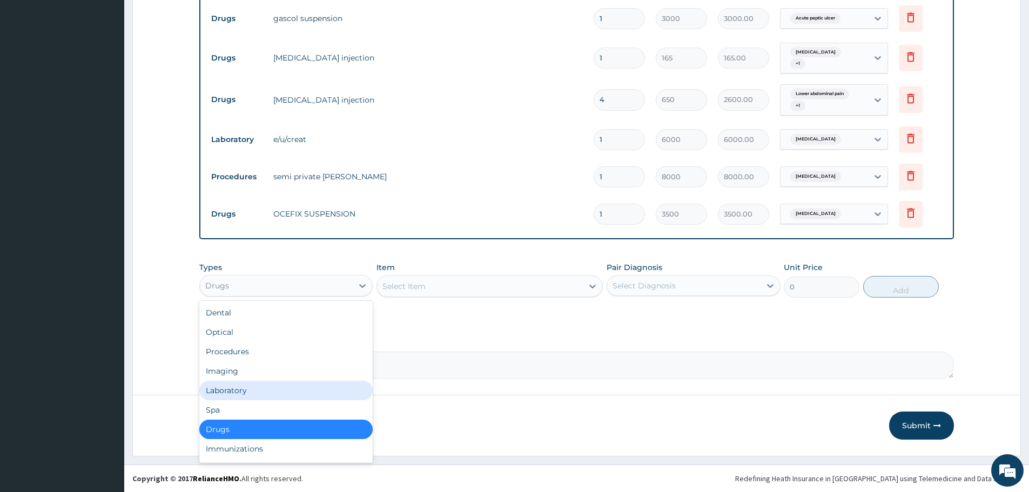
click at [253, 389] on div "Laboratory" at bounding box center [285, 390] width 173 height 19
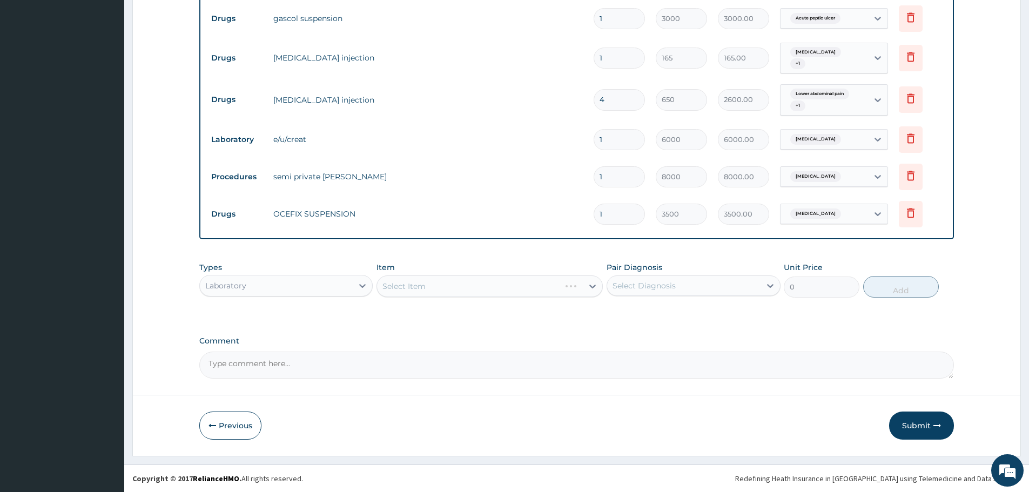
click at [480, 287] on div "Select Item" at bounding box center [489, 286] width 226 height 22
click at [480, 287] on div "Select Item" at bounding box center [480, 286] width 206 height 17
type input "FBC"
click at [471, 318] on div "FBC" at bounding box center [489, 313] width 226 height 19
type input "5940"
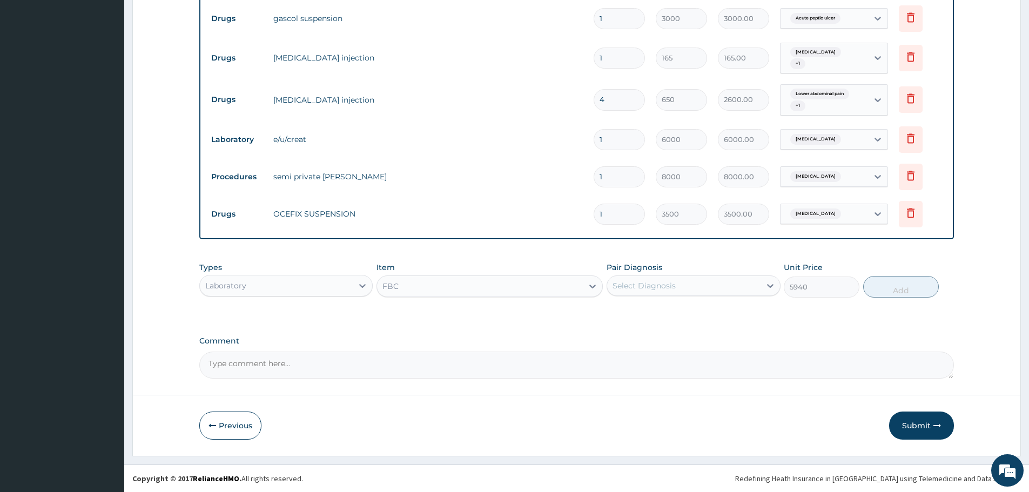
click at [654, 287] on div "Select Diagnosis" at bounding box center [643, 285] width 63 height 11
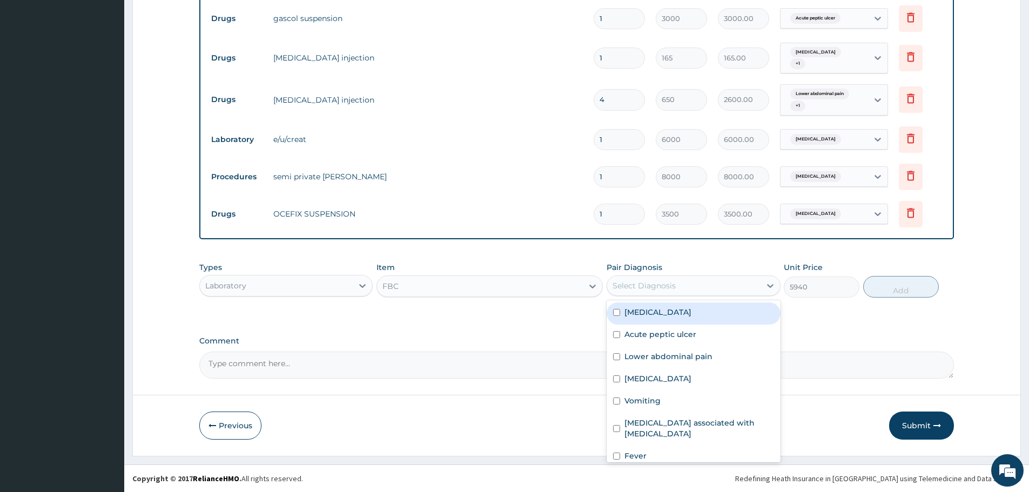
click at [663, 312] on label "Acute gastroenteritis" at bounding box center [657, 312] width 67 height 11
checkbox input "true"
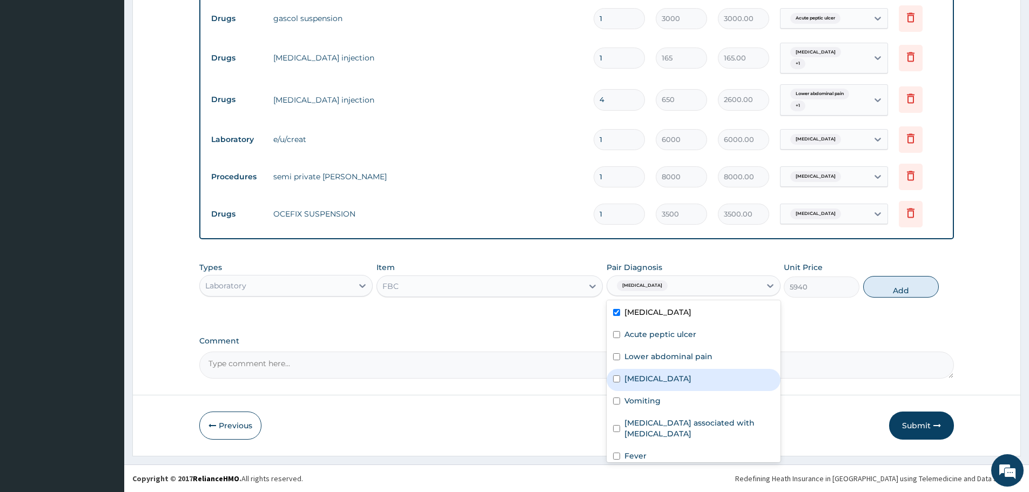
scroll to position [8, 0]
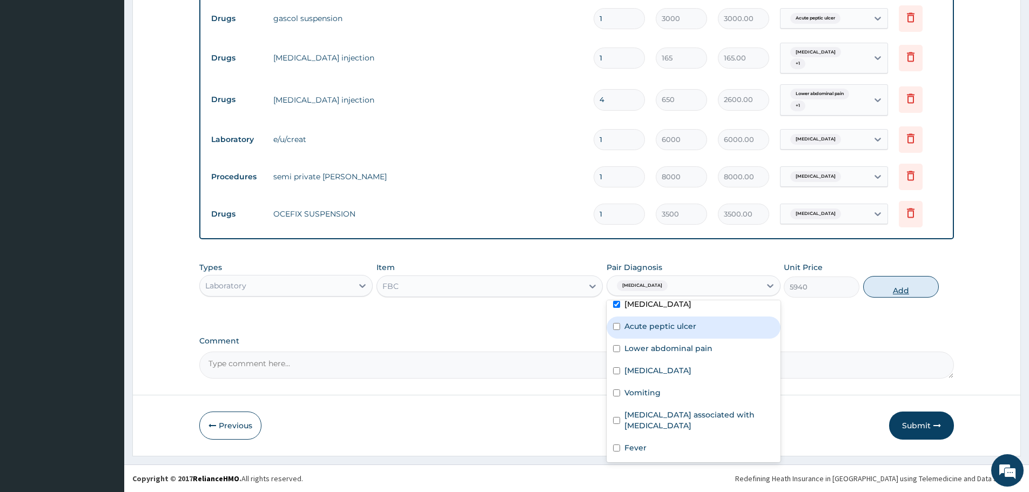
click at [922, 287] on button "Add" at bounding box center [901, 287] width 76 height 22
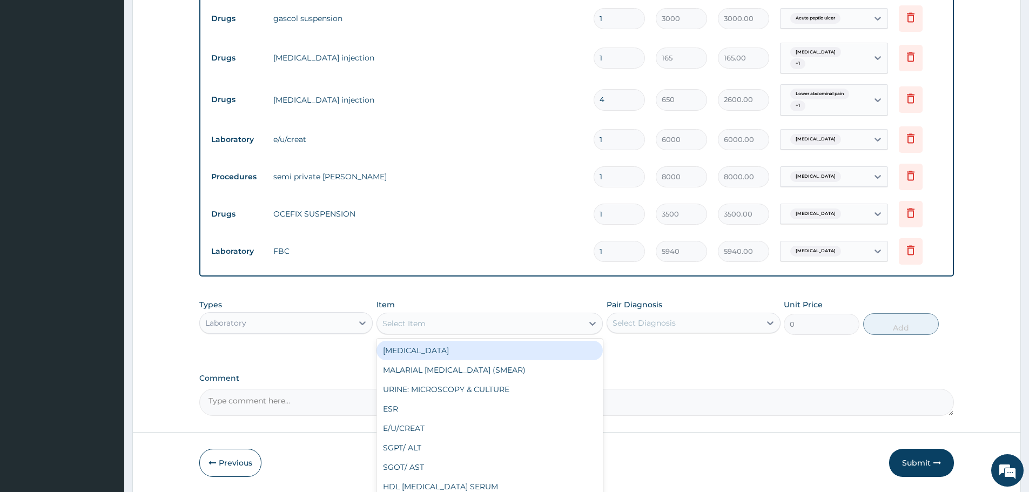
click at [518, 324] on div "Select Item" at bounding box center [480, 323] width 206 height 17
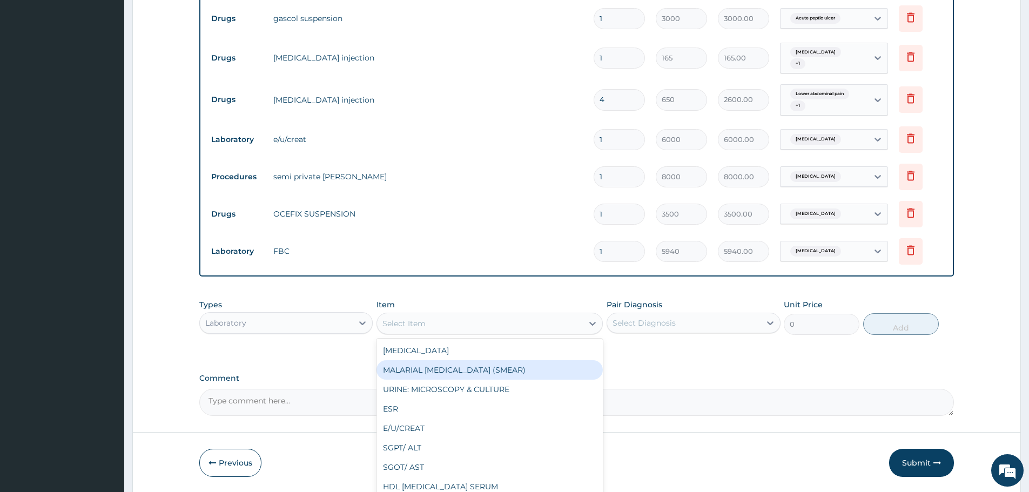
click at [519, 369] on div "MALARIAL PARASITE (SMEAR)" at bounding box center [489, 369] width 226 height 19
type input "2000"
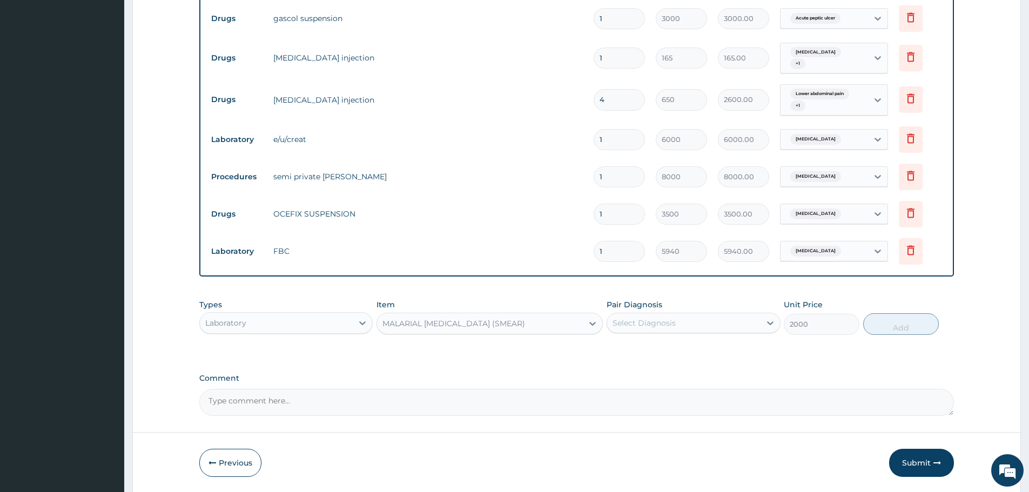
click at [665, 326] on div "Select Diagnosis" at bounding box center [643, 323] width 63 height 11
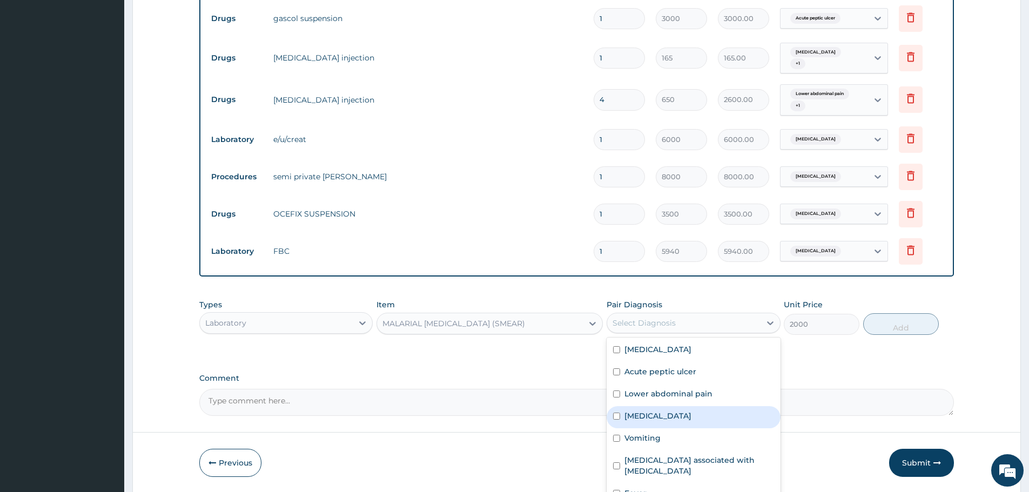
click at [654, 421] on div "Malaria" at bounding box center [693, 417] width 173 height 22
checkbox input "true"
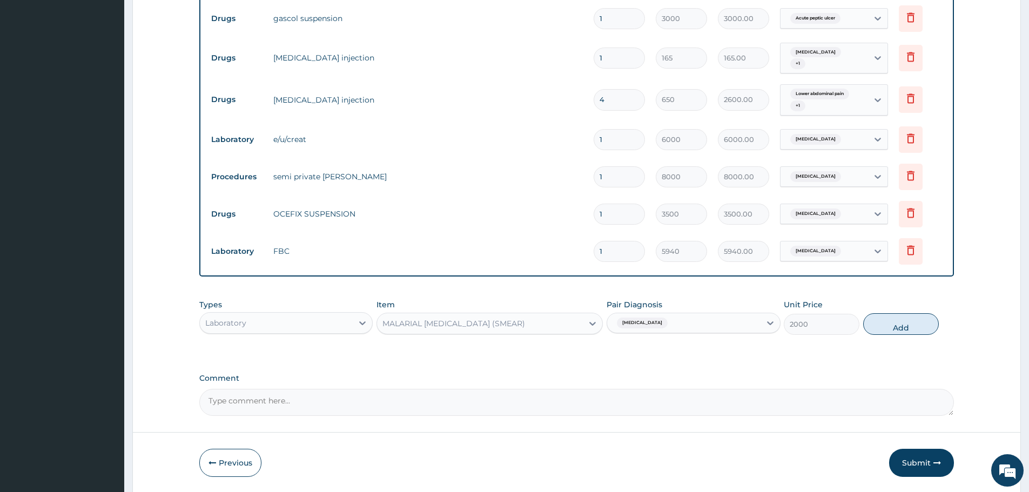
click at [897, 326] on button "Add" at bounding box center [901, 324] width 76 height 22
type input "0"
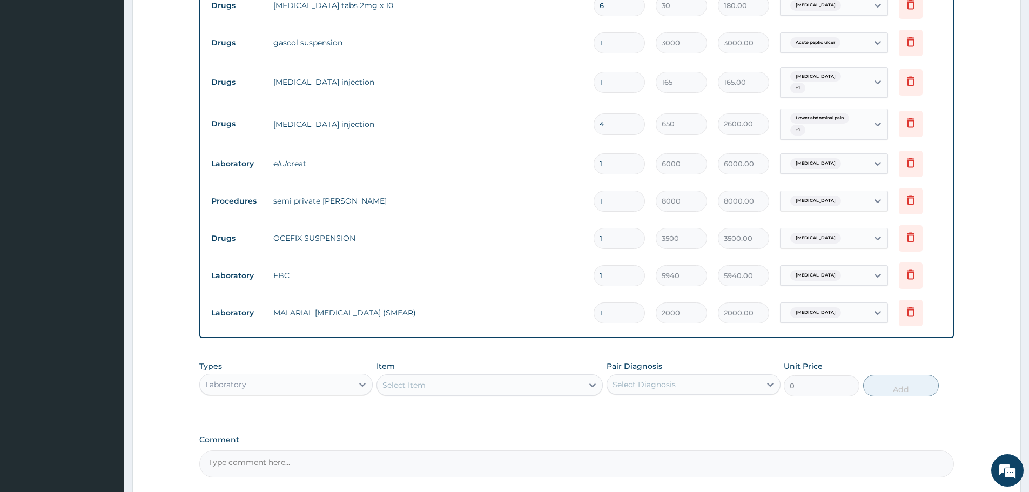
scroll to position [728, 0]
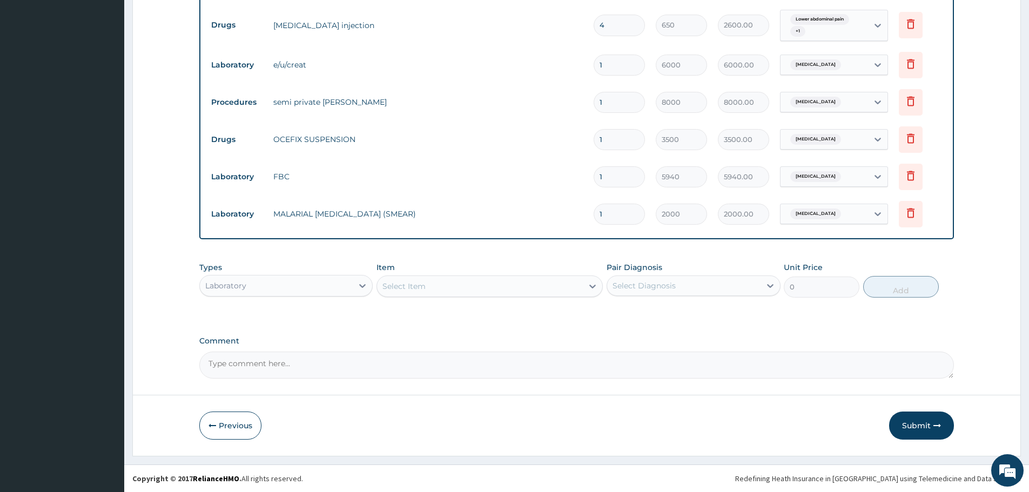
click at [430, 287] on div "Select Item" at bounding box center [480, 286] width 206 height 17
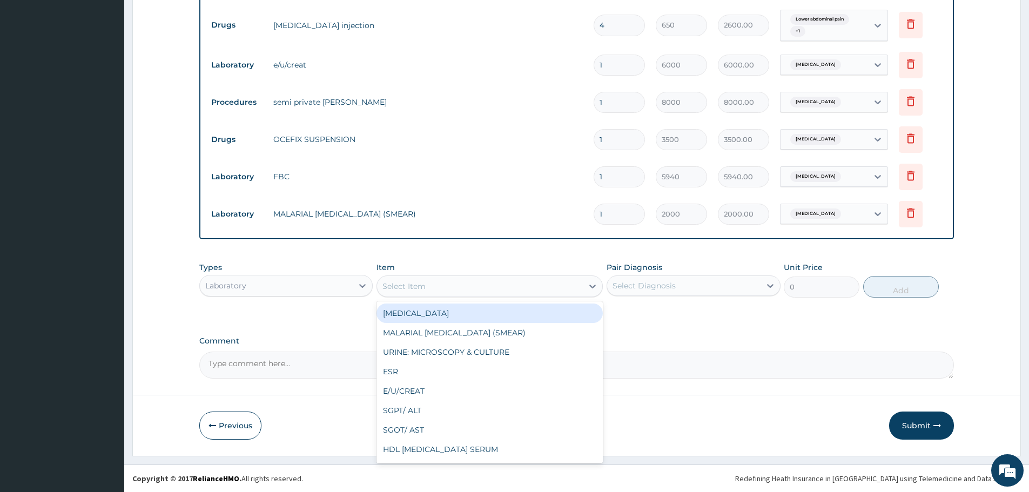
click at [333, 283] on div "Laboratory" at bounding box center [276, 285] width 153 height 17
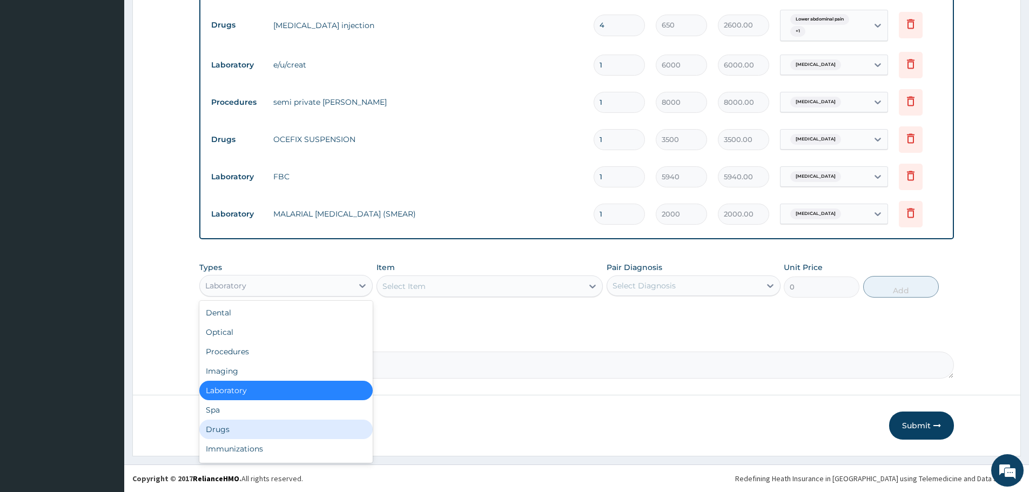
click at [232, 430] on div "Drugs" at bounding box center [285, 429] width 173 height 19
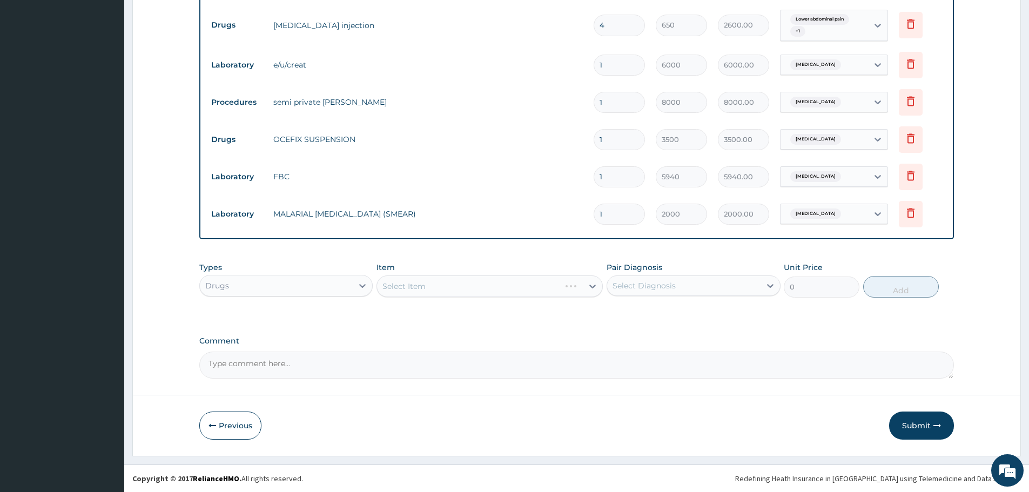
click at [437, 288] on div "Select Item" at bounding box center [489, 286] width 226 height 22
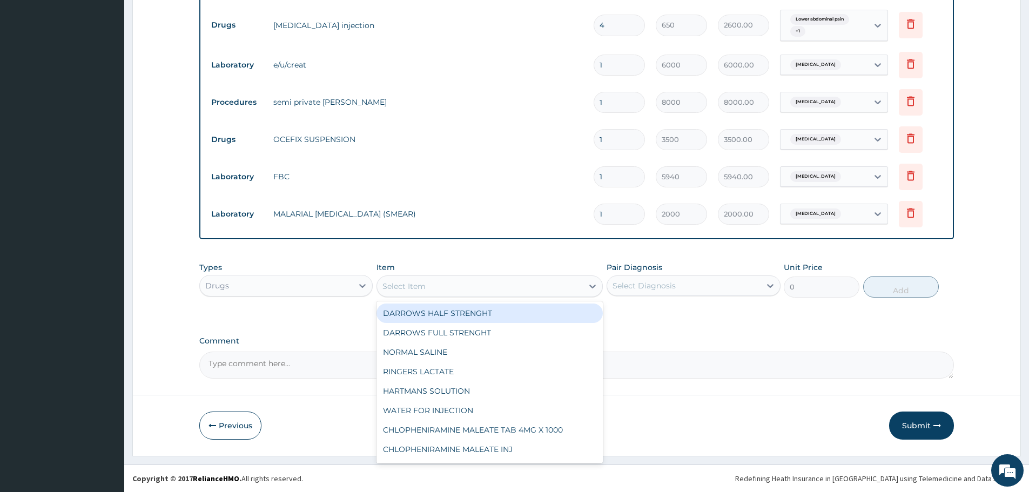
click at [449, 286] on div "Select Item" at bounding box center [480, 286] width 206 height 17
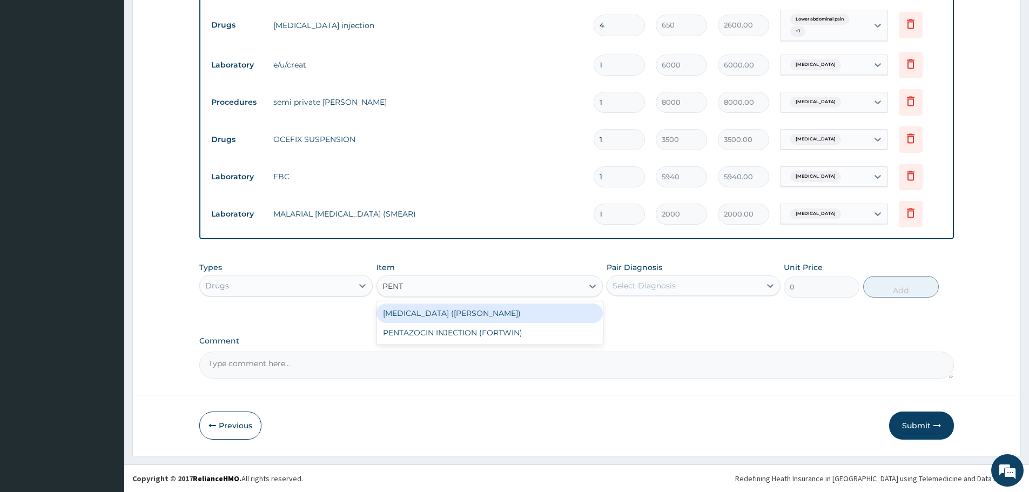
type input "PENTA"
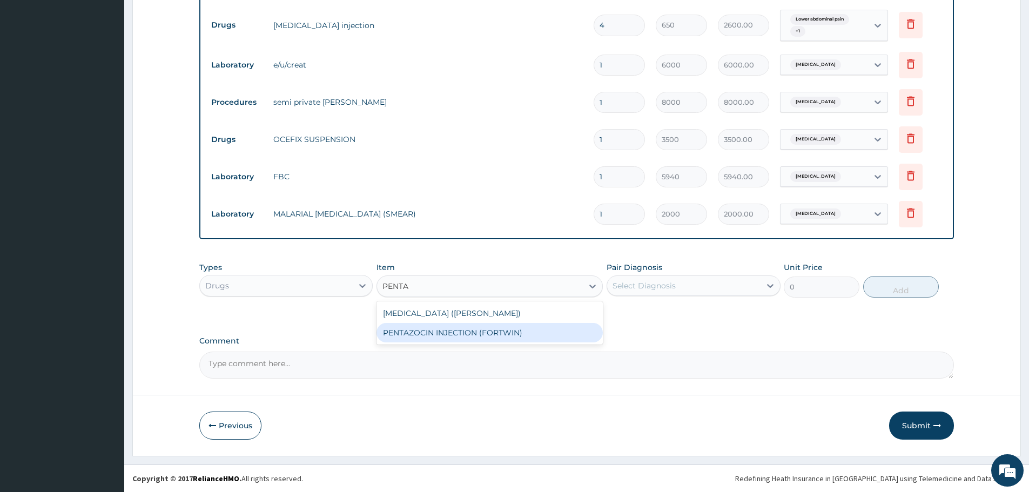
drag, startPoint x: 453, startPoint y: 334, endPoint x: 491, endPoint y: 325, distance: 39.4
click at [454, 334] on div "PENTAZOCIN INJECTION (FORTWIN)" at bounding box center [489, 332] width 226 height 19
type input "1050"
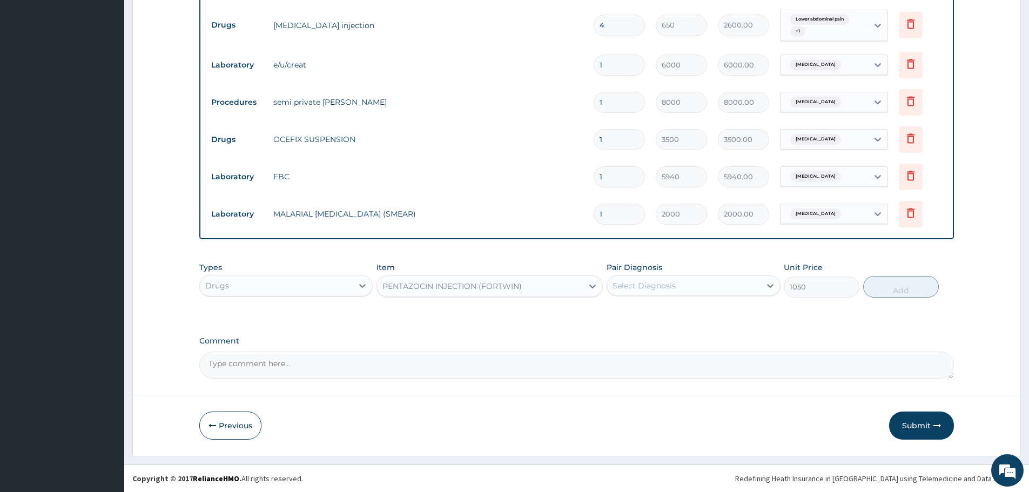
click at [643, 282] on div "Select Diagnosis" at bounding box center [643, 285] width 63 height 11
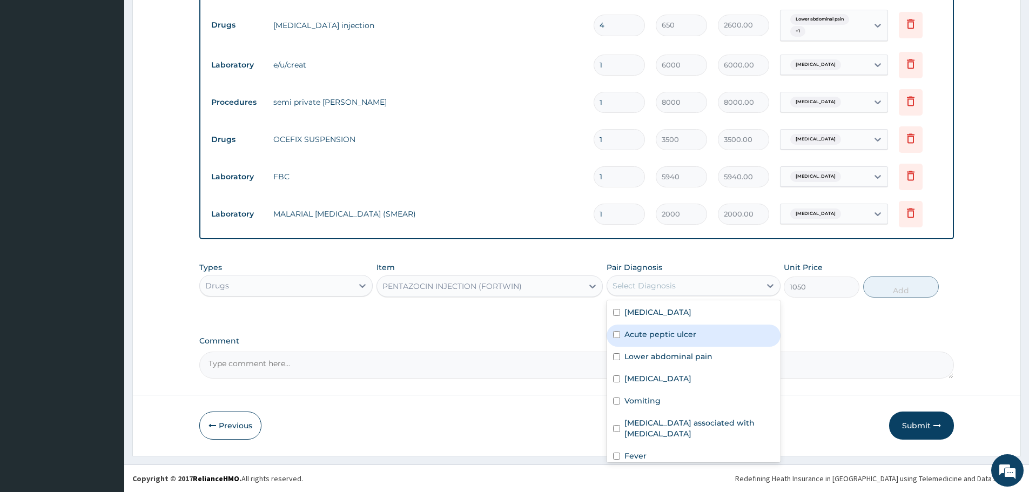
scroll to position [8, 0]
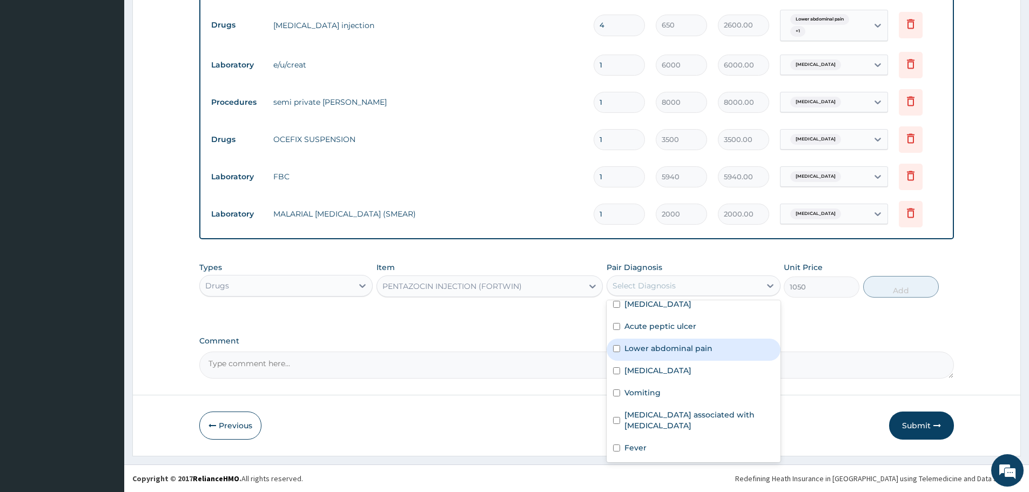
click at [659, 353] on label "Lower abdominal pain" at bounding box center [668, 348] width 88 height 11
checkbox input "true"
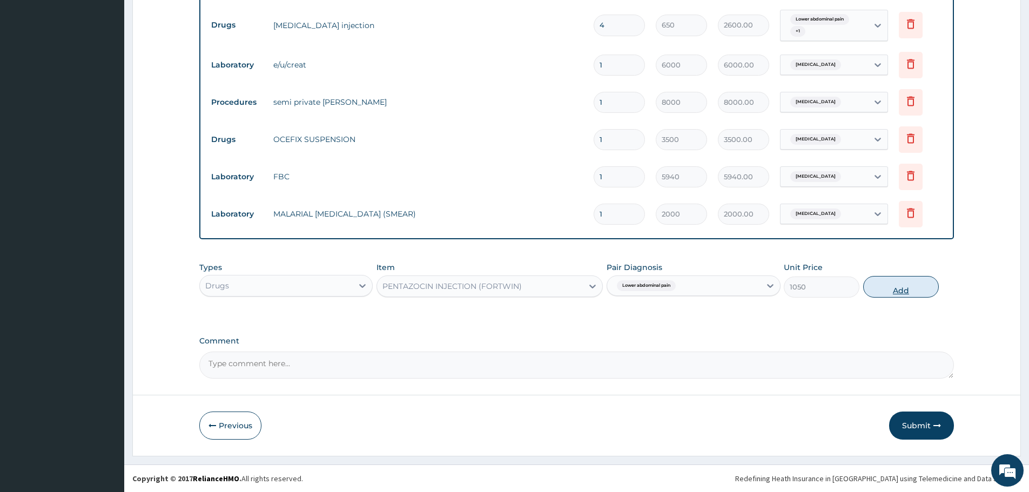
click at [884, 284] on button "Add" at bounding box center [901, 287] width 76 height 22
type input "0"
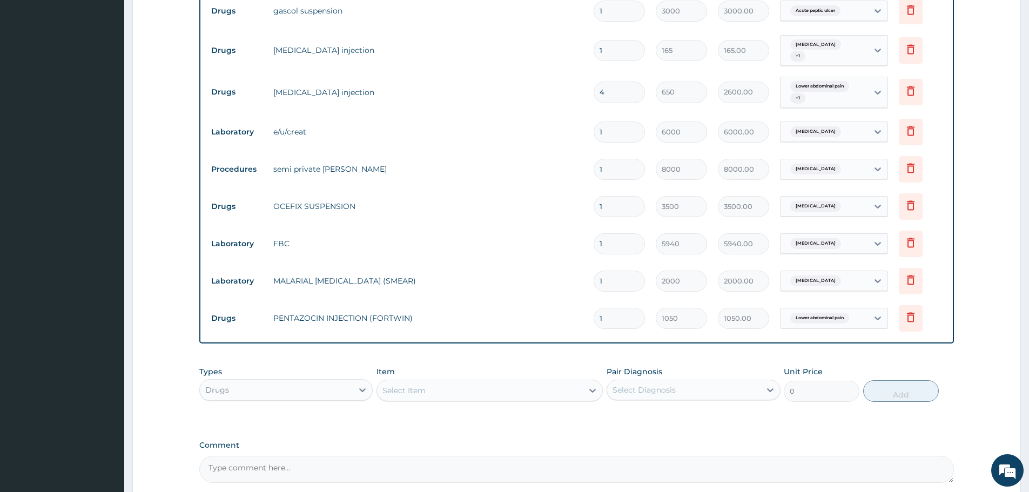
scroll to position [673, 0]
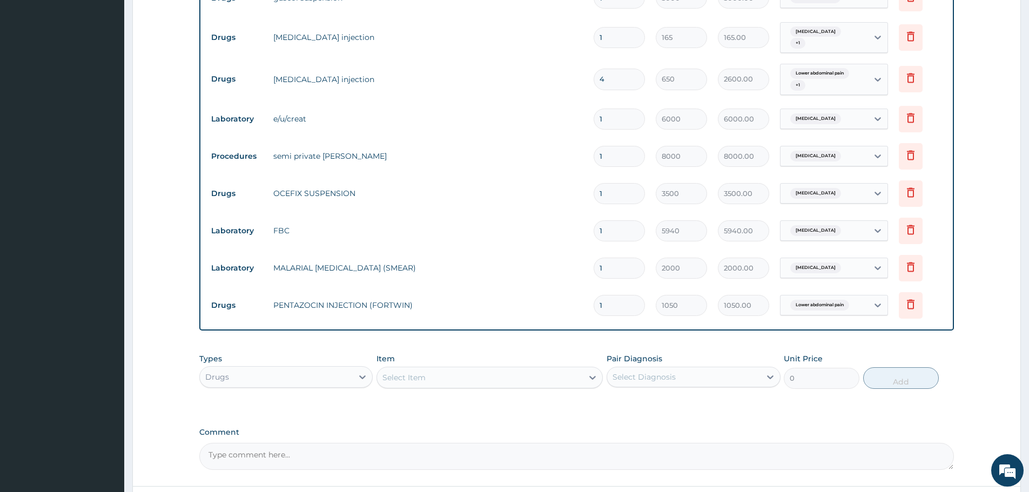
click at [435, 380] on div "Select Item" at bounding box center [480, 377] width 206 height 17
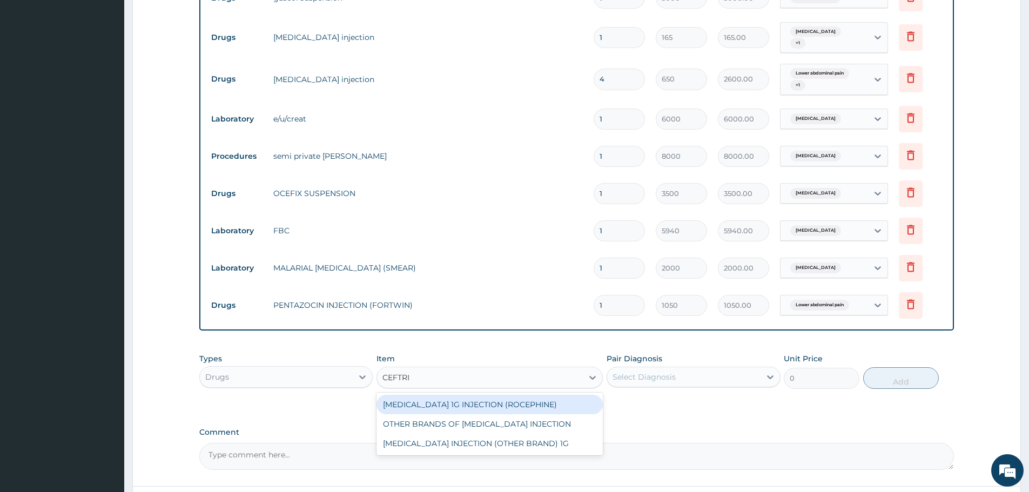
type input "CEFTRIA"
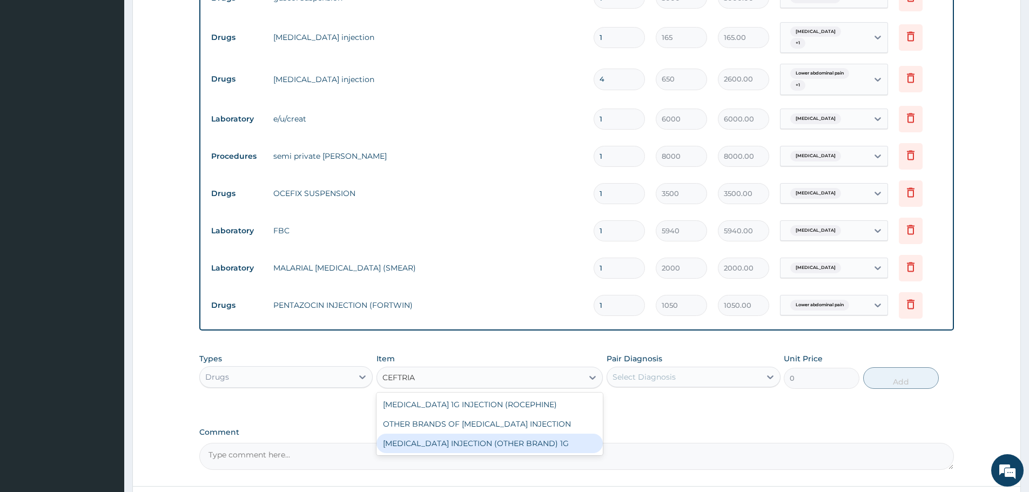
click at [455, 446] on div "CEFTRIAXONE INJECTION (OTHER BRAND) 1G" at bounding box center [489, 443] width 226 height 19
type input "3500"
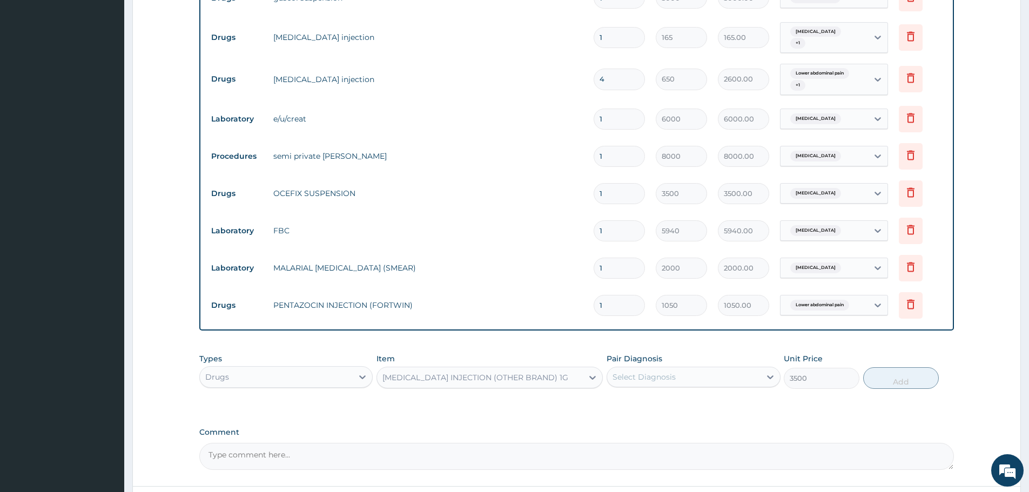
click at [666, 380] on div "Select Diagnosis" at bounding box center [643, 377] width 63 height 11
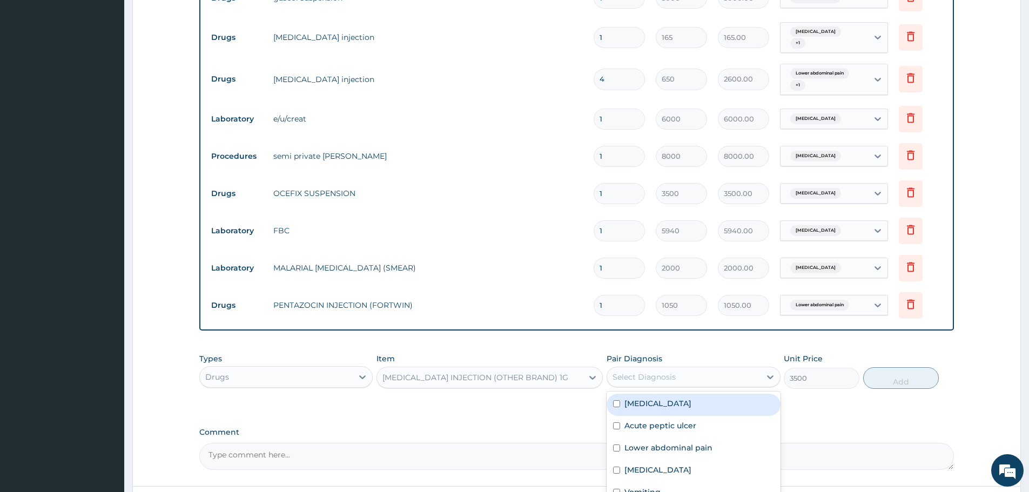
click at [673, 401] on label "Acute gastroenteritis" at bounding box center [657, 403] width 67 height 11
checkbox input "true"
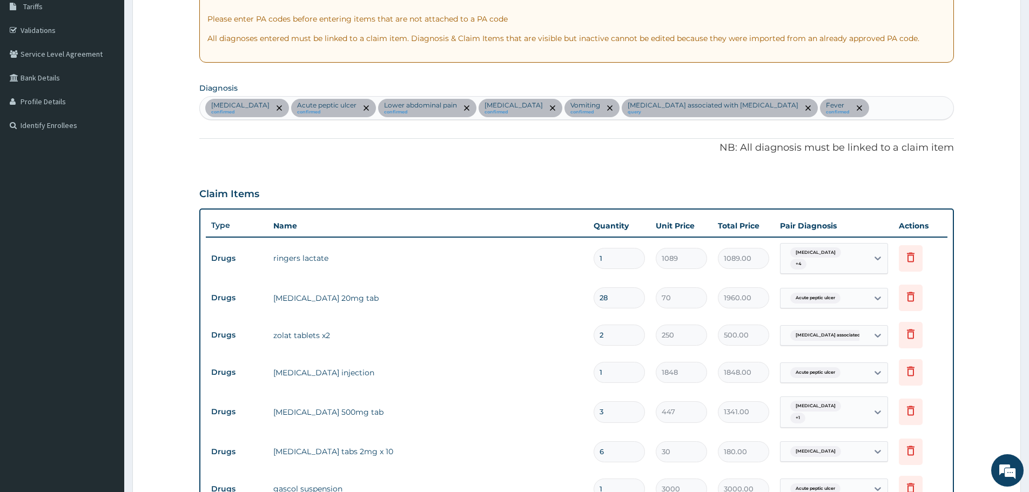
scroll to position [79, 0]
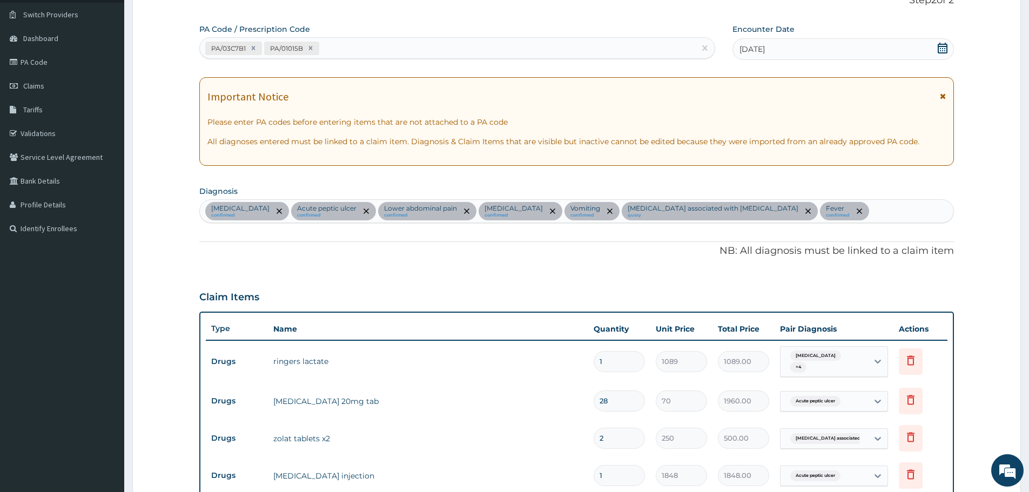
click at [836, 216] on div "Acute gastroenteritis confirmed Acute peptic ulcer confirmed Lower abdominal pa…" at bounding box center [576, 211] width 753 height 23
type input "SEPSI"
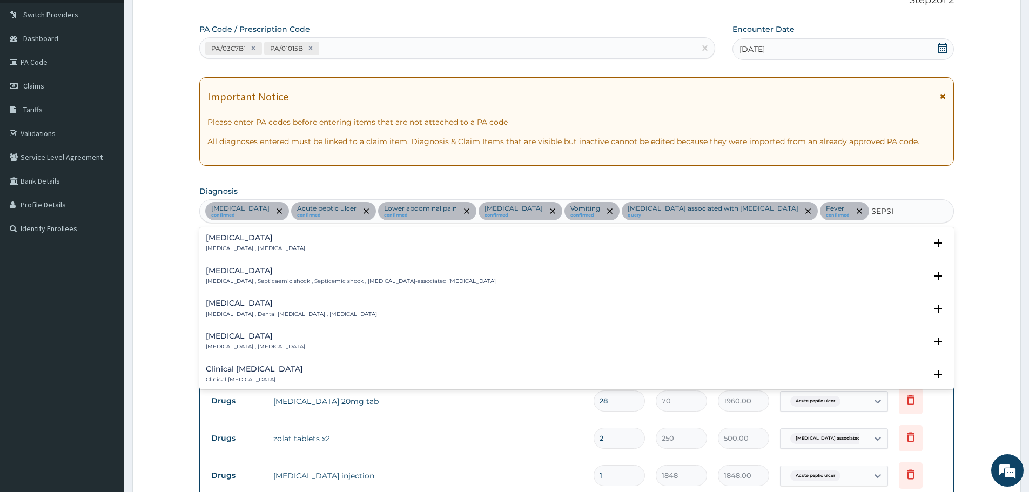
click at [221, 238] on h4 "Sepsis" at bounding box center [255, 238] width 99 height 8
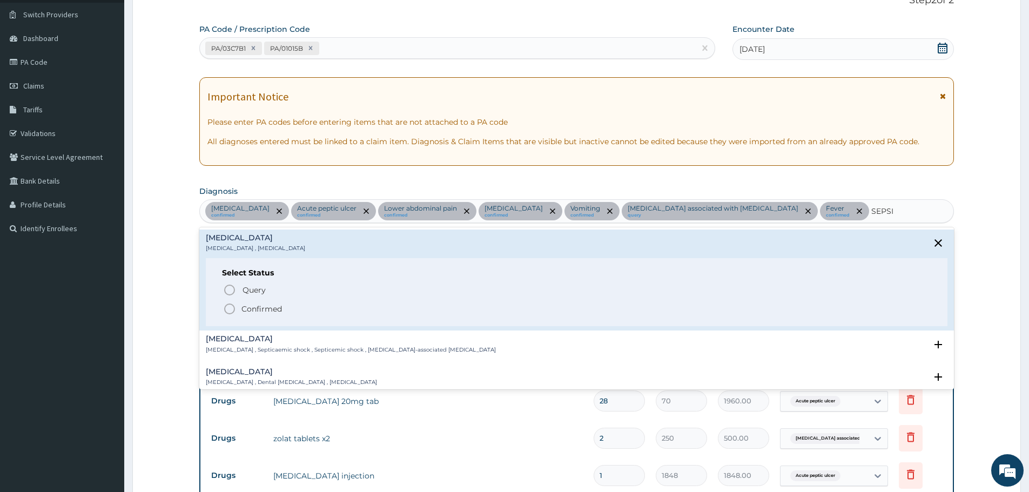
click at [231, 303] on icon "status option filled" at bounding box center [229, 308] width 13 height 13
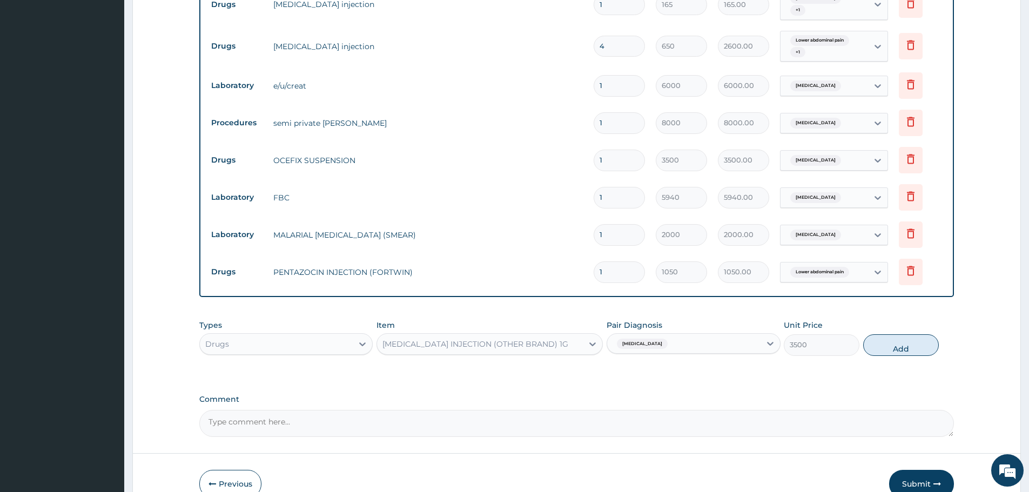
scroll to position [765, 0]
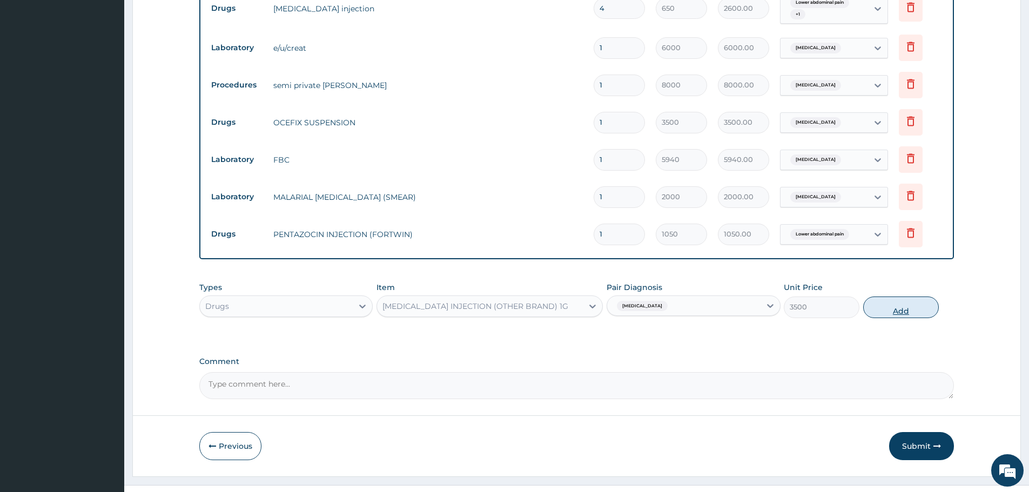
click at [907, 297] on button "Add" at bounding box center [901, 308] width 76 height 22
type input "0"
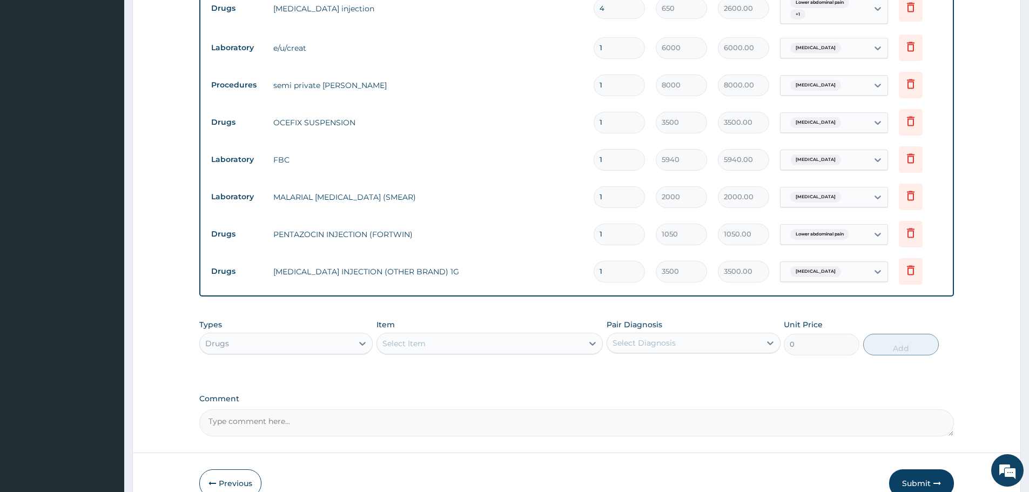
drag, startPoint x: 610, startPoint y: 251, endPoint x: 593, endPoint y: 255, distance: 18.0
click at [594, 261] on div "1" at bounding box center [619, 271] width 51 height 21
type input "4"
type input "14000.00"
type input "4"
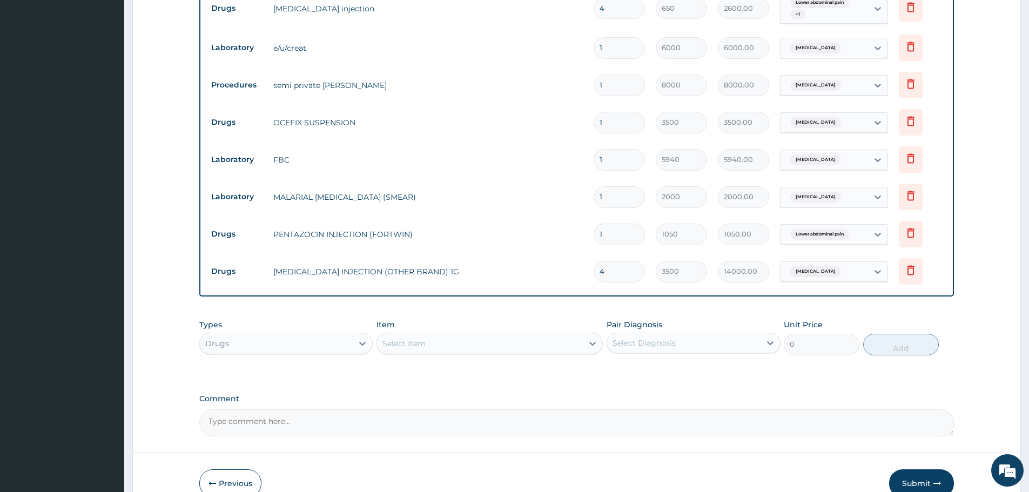
click at [696, 268] on tr "Drugs CEFTRIAXONE INJECTION (OTHER BRAND) 1G 4 3500 14000.00 Acute gastroenteri…" at bounding box center [577, 271] width 742 height 37
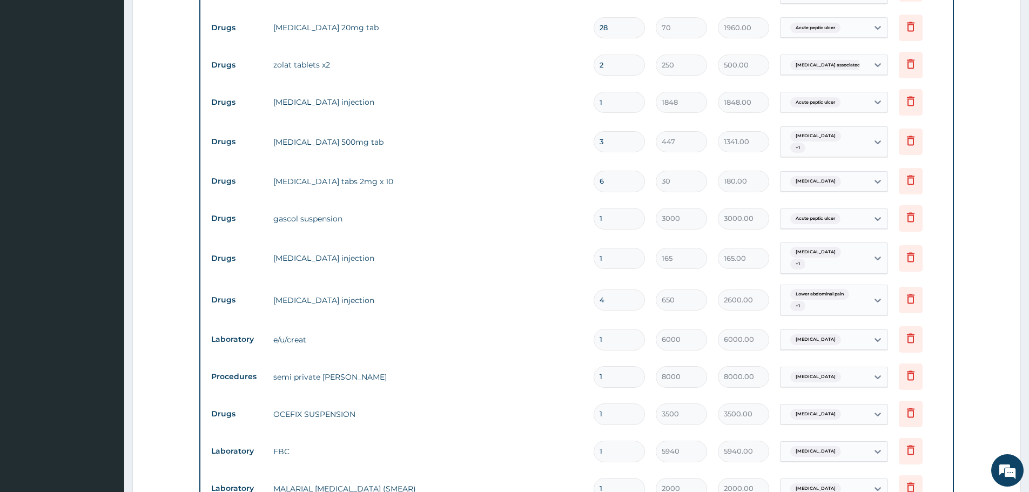
scroll to position [387, 0]
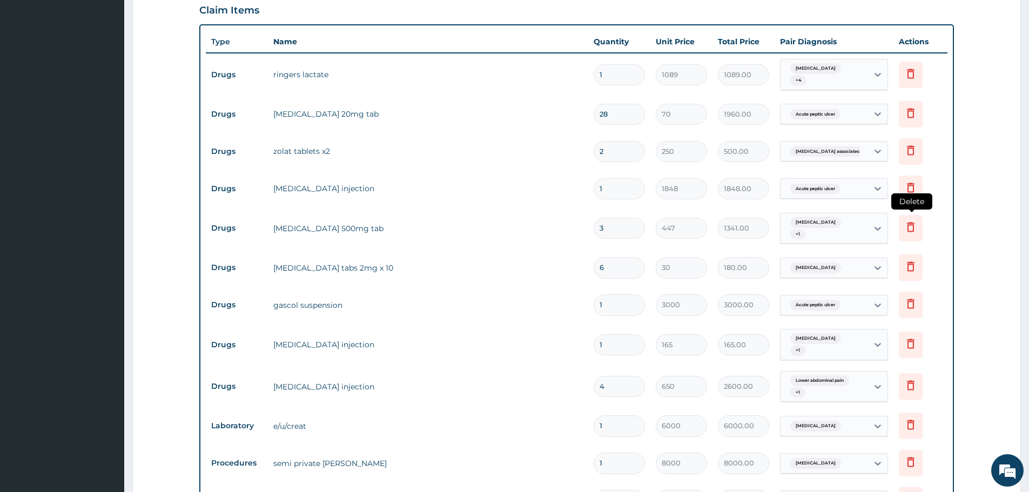
click at [909, 223] on icon at bounding box center [911, 228] width 8 height 10
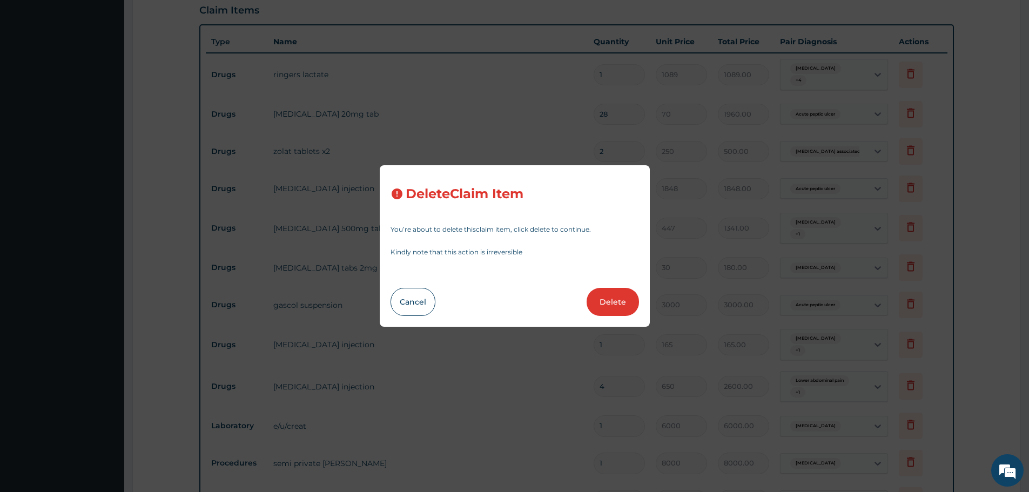
click at [617, 295] on button "Delete" at bounding box center [613, 302] width 52 height 28
type input "6"
type input "30"
type input "180.00"
type input "1"
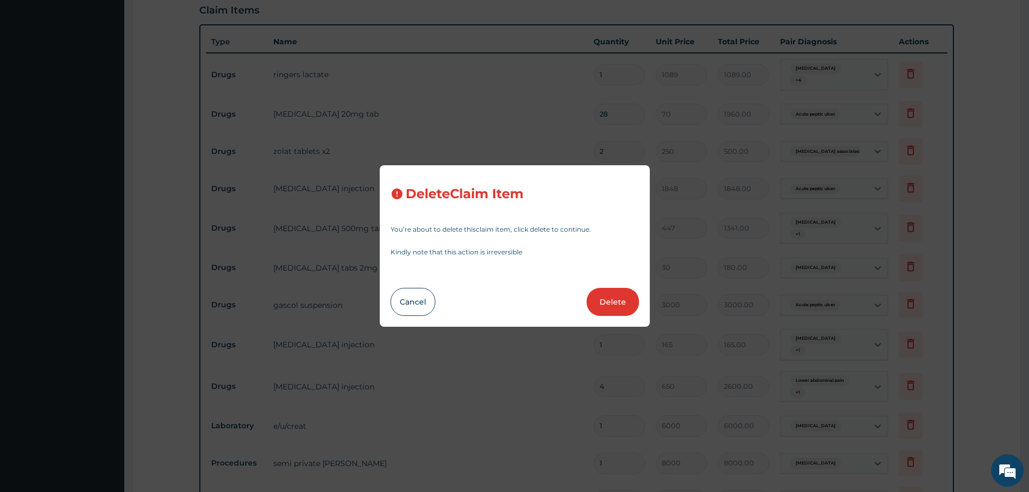
type input "3000"
type input "3000.00"
type input "165"
type input "165.00"
type input "4"
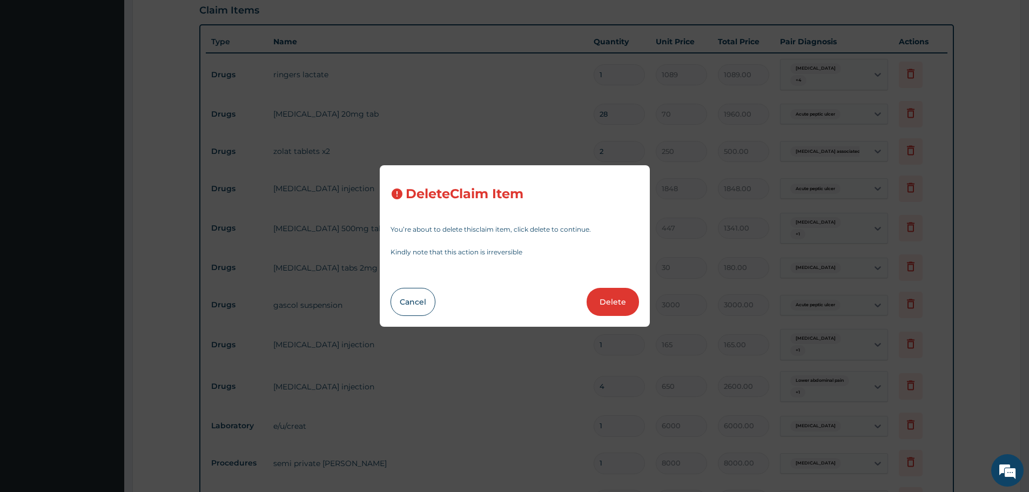
type input "650"
type input "2600.00"
type input "1"
type input "6000"
type input "6000.00"
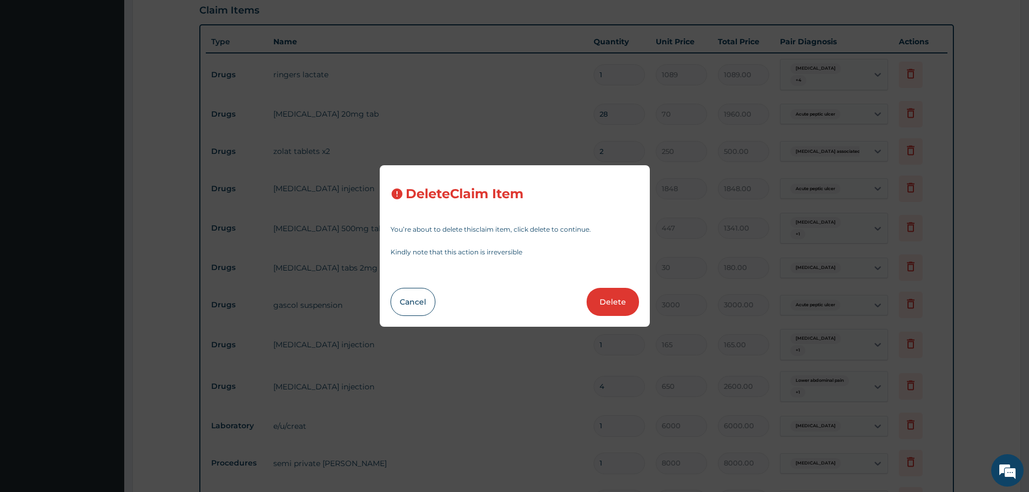
type input "8000"
type input "8000.00"
type input "3500"
type input "3500.00"
type input "5940"
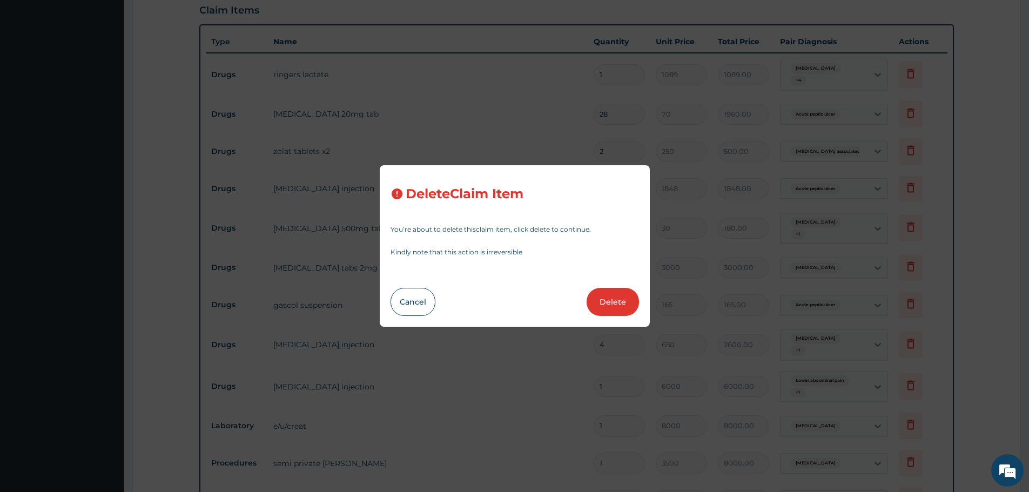
type input "5940.00"
type input "2000"
type input "2000.00"
type input "1050"
type input "1050.00"
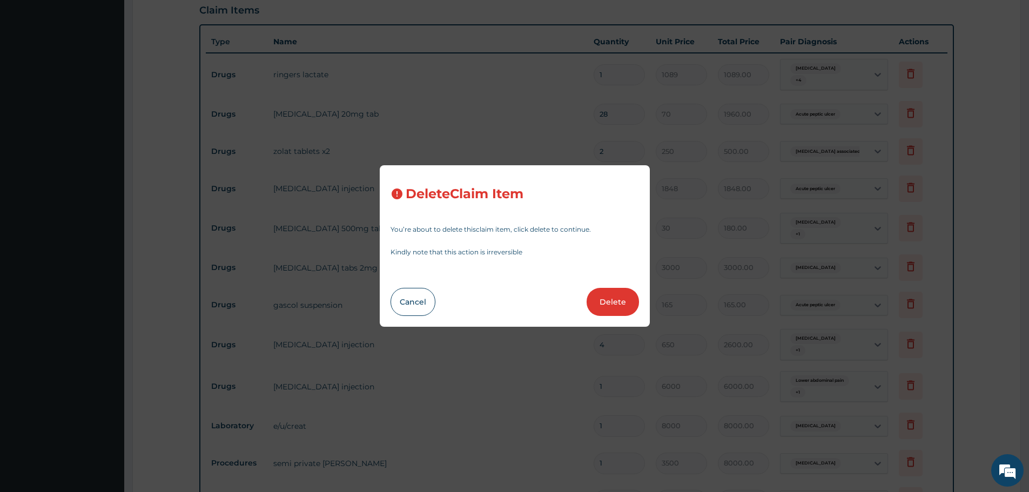
type input "4"
type input "3500"
type input "14000.00"
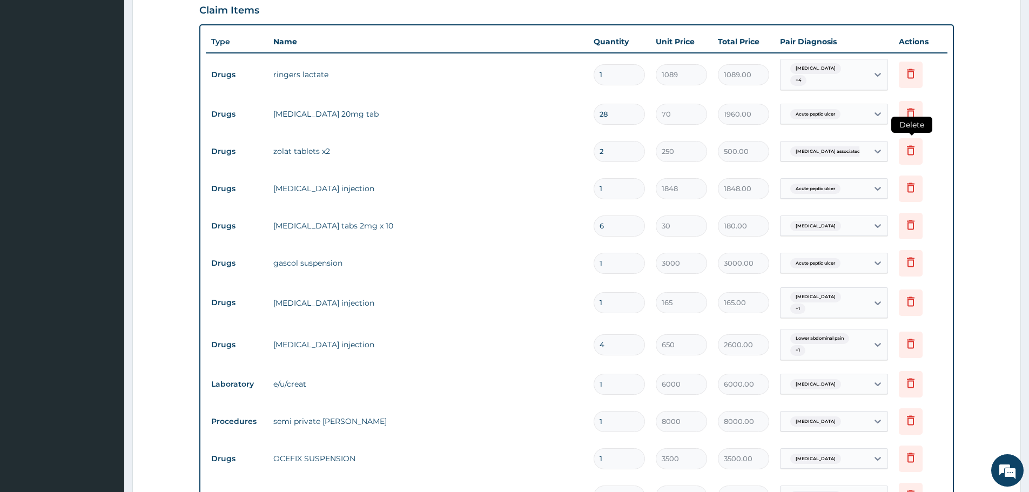
click at [910, 144] on icon at bounding box center [910, 150] width 13 height 13
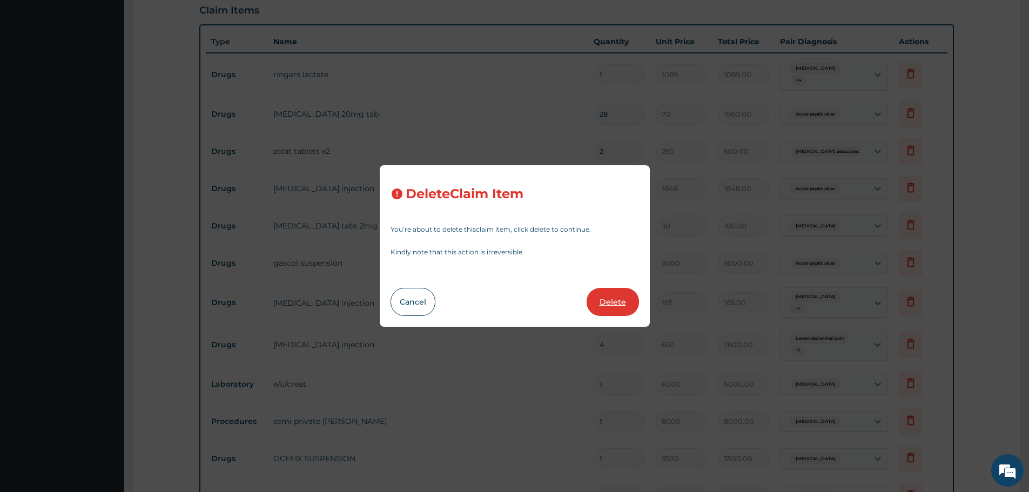
click at [618, 295] on button "Delete" at bounding box center [613, 302] width 52 height 28
type input "1"
type input "1848"
type input "1848.00"
type input "6"
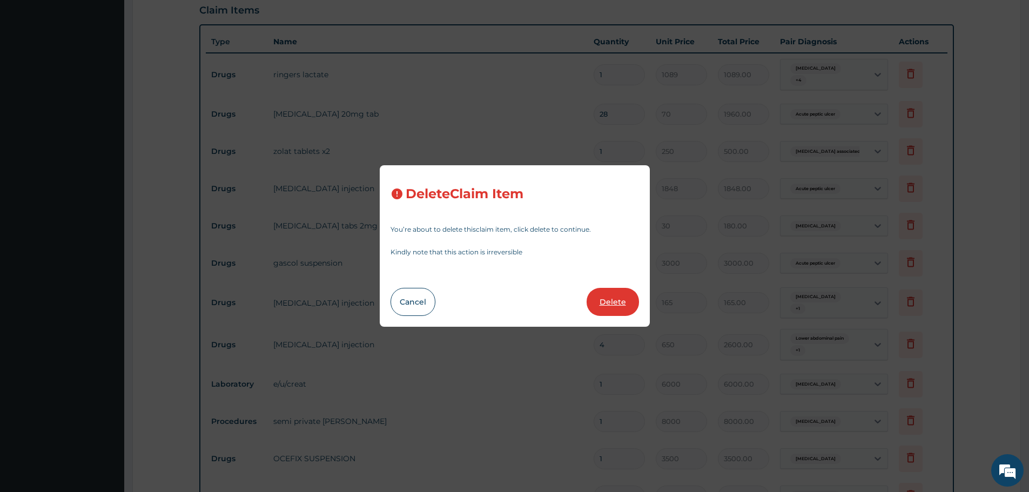
type input "30"
type input "180.00"
type input "1"
type input "3000"
type input "3000.00"
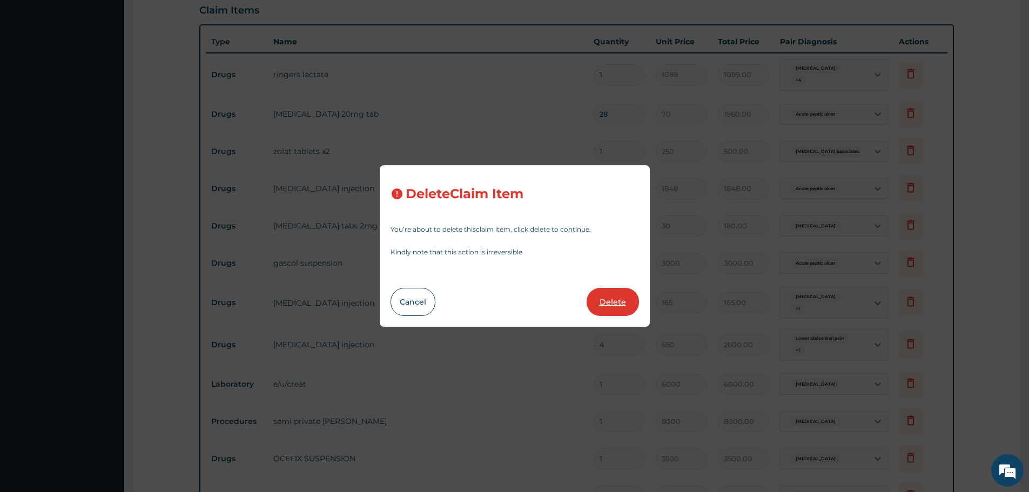
type input "165"
type input "165.00"
type input "4"
type input "650"
type input "2600.00"
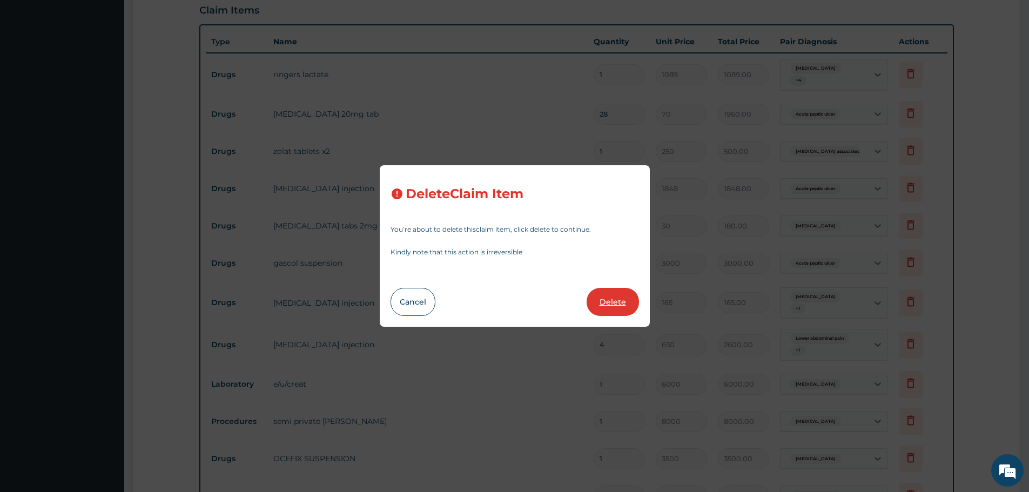
type input "1"
type input "6000"
type input "6000.00"
type input "8000"
type input "8000.00"
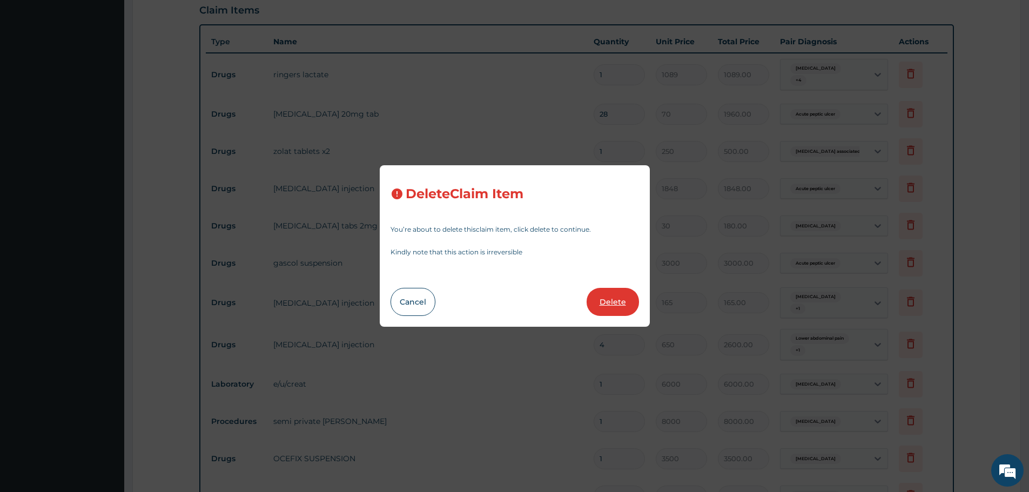
type input "3500"
type input "3500.00"
type input "5940"
type input "5940.00"
type input "2000"
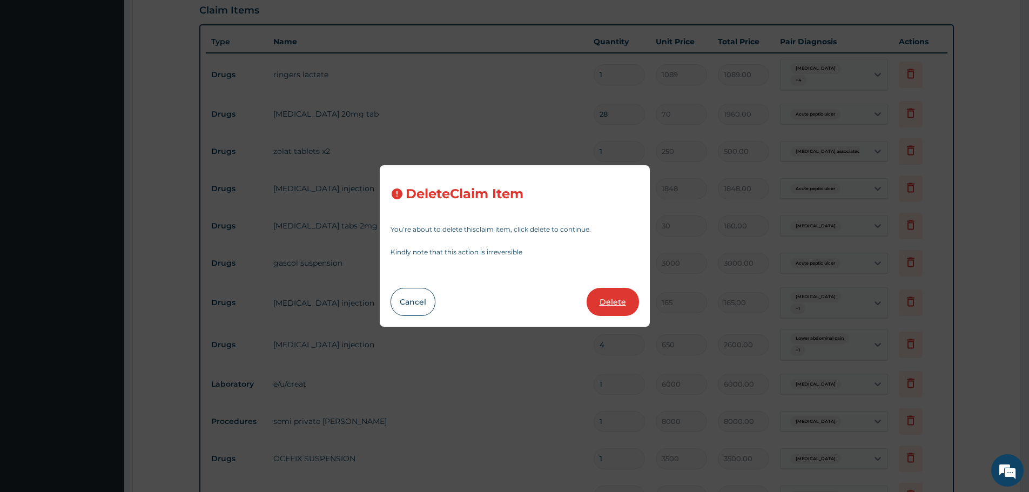
type input "2000.00"
type input "1050"
type input "1050.00"
type input "4"
type input "3500"
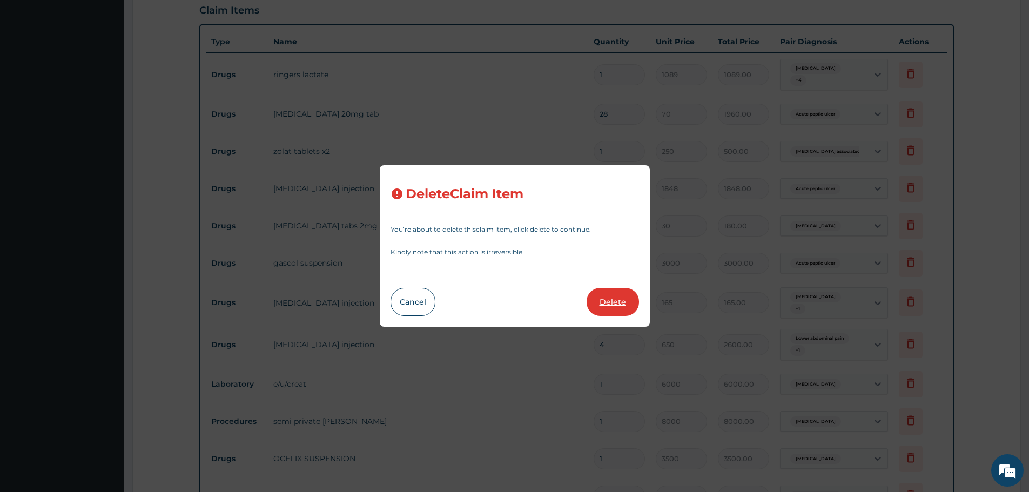
type input "14000.00"
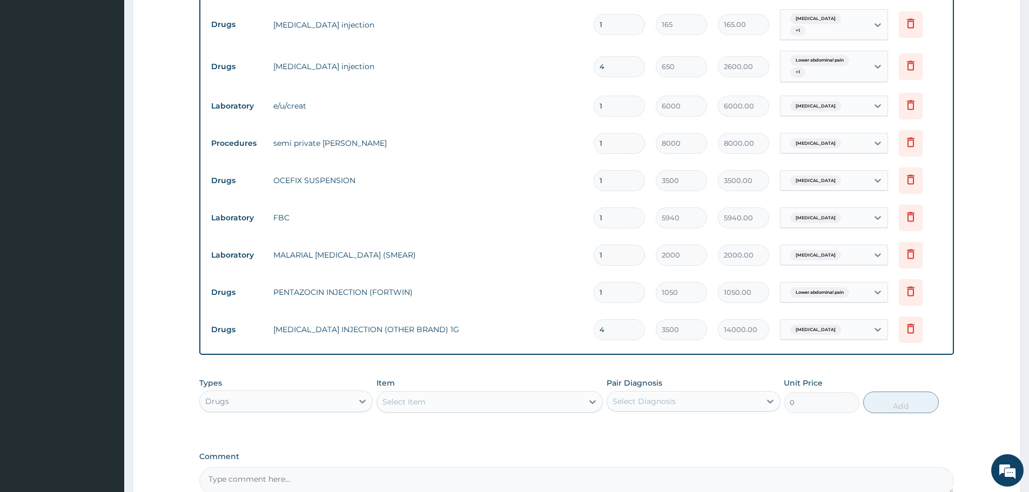
scroll to position [723, 0]
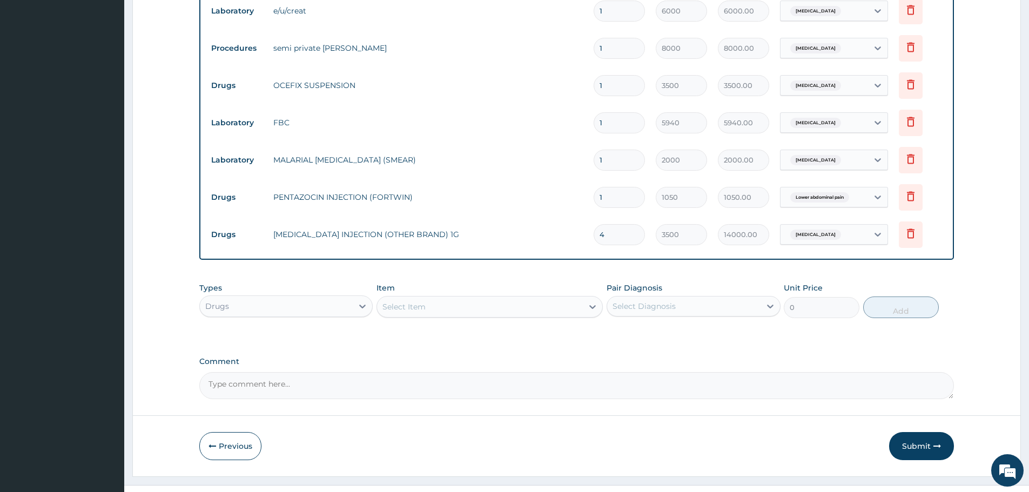
click at [427, 296] on div "Select Item" at bounding box center [489, 307] width 226 height 22
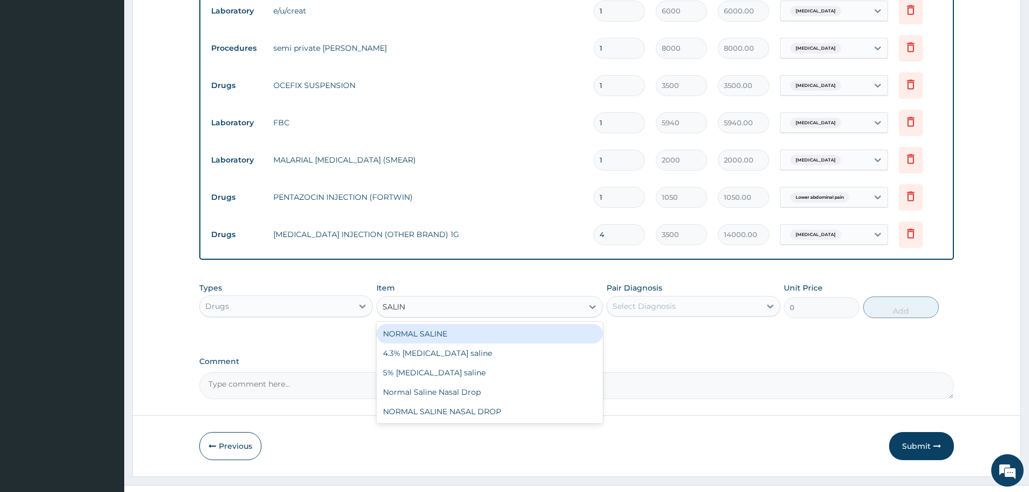
type input "SALINE"
click at [430, 324] on div "NORMAL SALINE" at bounding box center [489, 333] width 226 height 19
type input "1089"
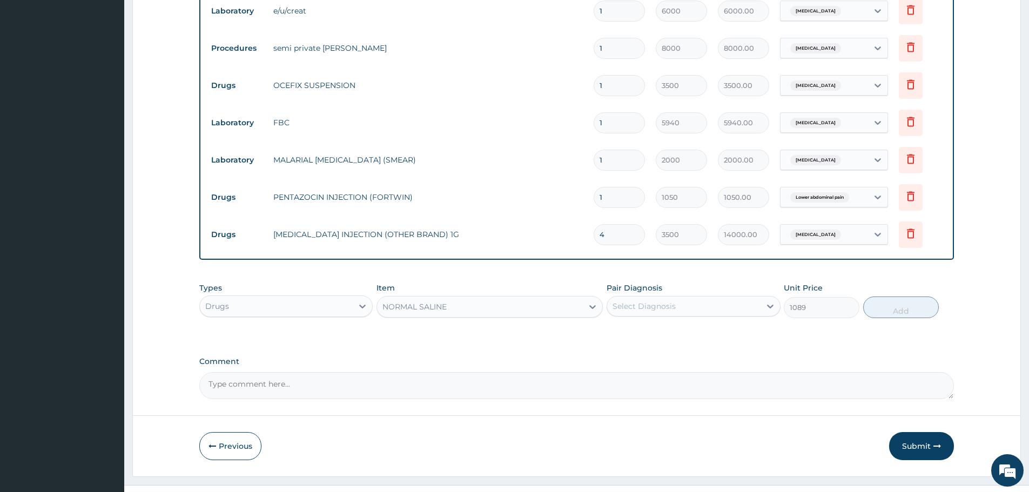
click at [663, 301] on div "Select Diagnosis" at bounding box center [643, 306] width 63 height 11
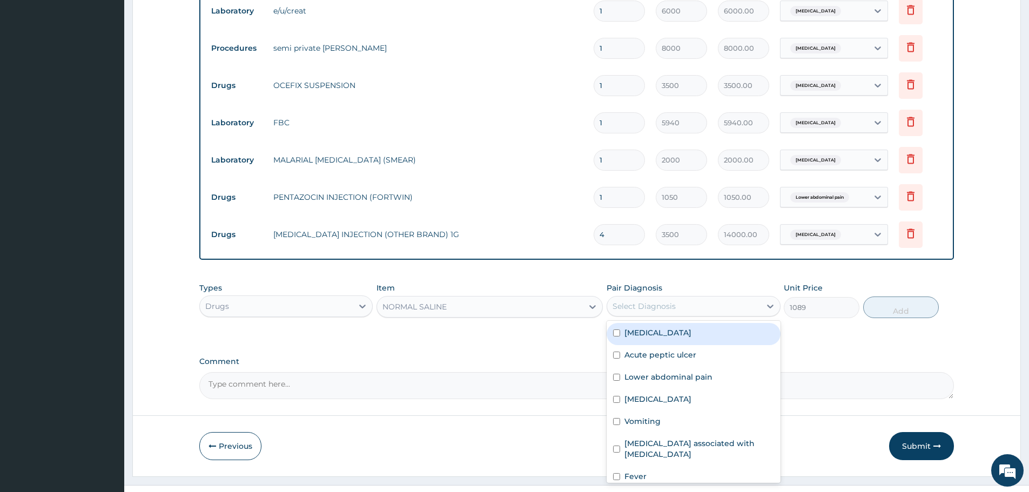
click at [659, 327] on label "Acute gastroenteritis" at bounding box center [657, 332] width 67 height 11
checkbox input "true"
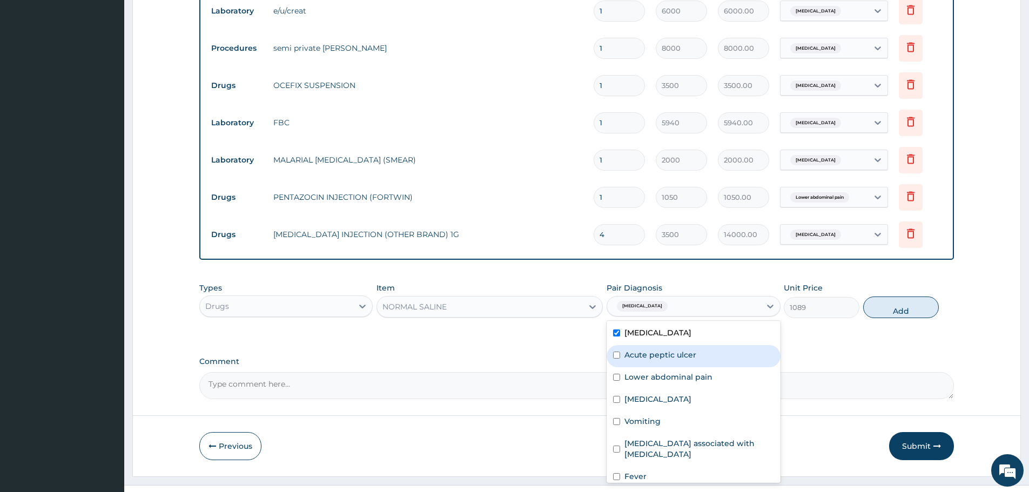
click at [661, 349] on label "Acute peptic ulcer" at bounding box center [660, 354] width 72 height 11
checkbox input "true"
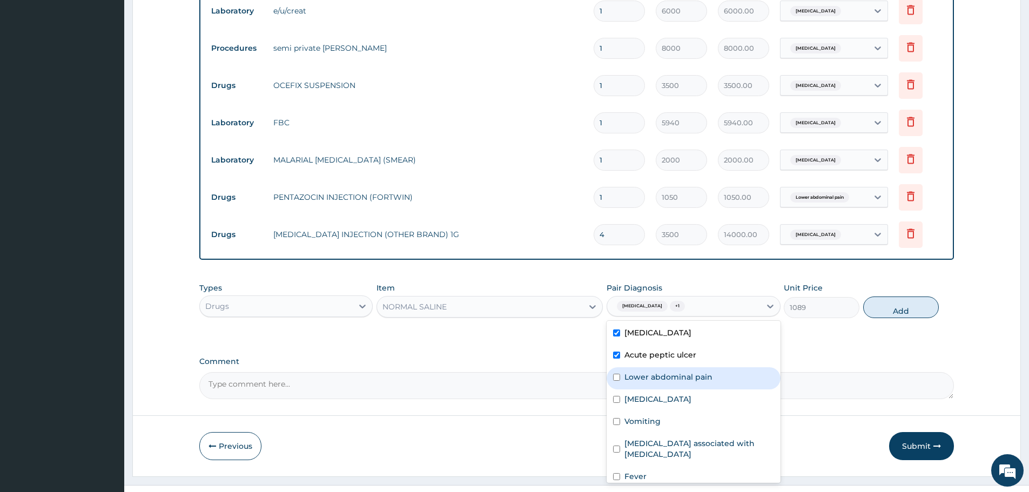
click at [666, 372] on label "Lower abdominal pain" at bounding box center [668, 377] width 88 height 11
checkbox input "true"
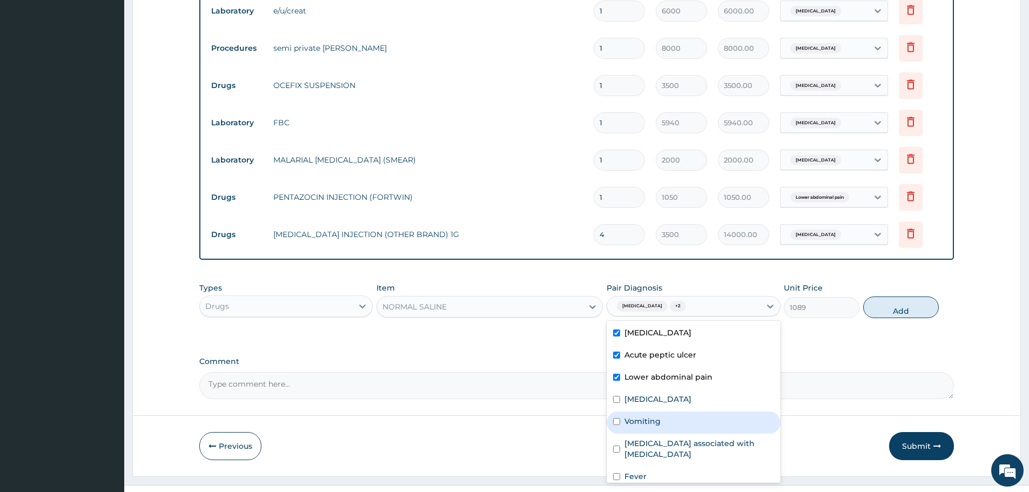
click at [657, 416] on label "Vomiting" at bounding box center [642, 421] width 36 height 11
checkbox input "true"
click at [899, 297] on button "Add" at bounding box center [901, 308] width 76 height 22
type input "0"
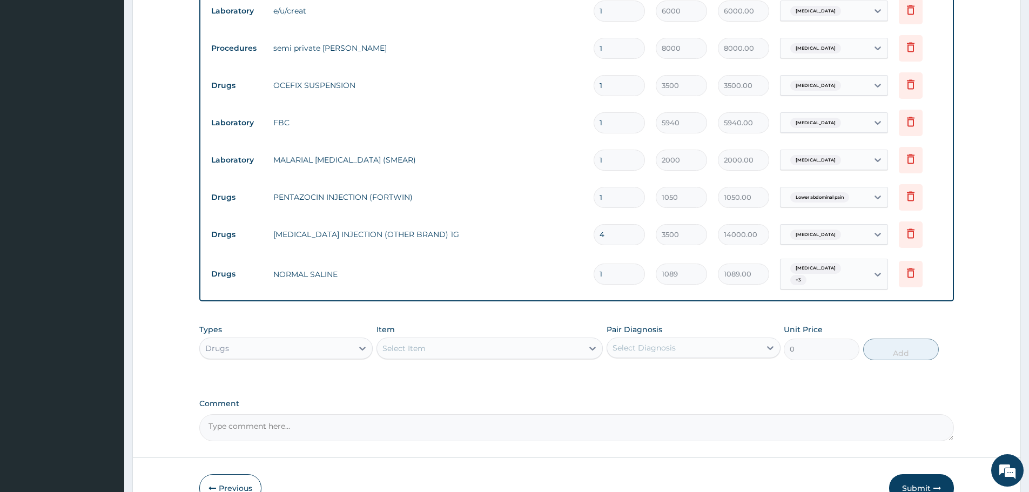
drag, startPoint x: 608, startPoint y: 258, endPoint x: 588, endPoint y: 259, distance: 20.0
click at [588, 259] on td "1" at bounding box center [619, 274] width 62 height 32
type input "2"
type input "2178.00"
type input "2"
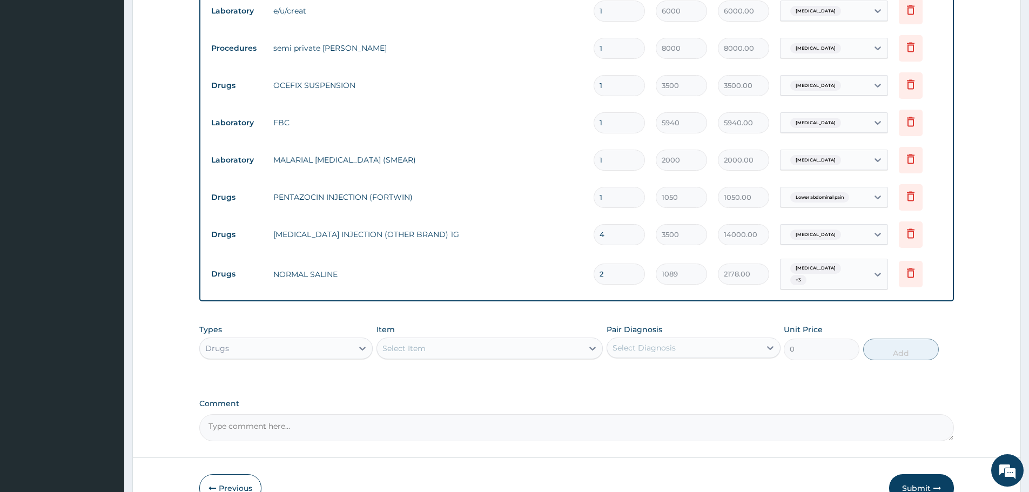
click at [696, 273] on tr "Drugs NORMAL SALINE 2 1089 2178.00 Acute gastroenteritis + 3 Delete" at bounding box center [577, 274] width 742 height 42
click at [506, 340] on div "Select Item" at bounding box center [480, 348] width 206 height 17
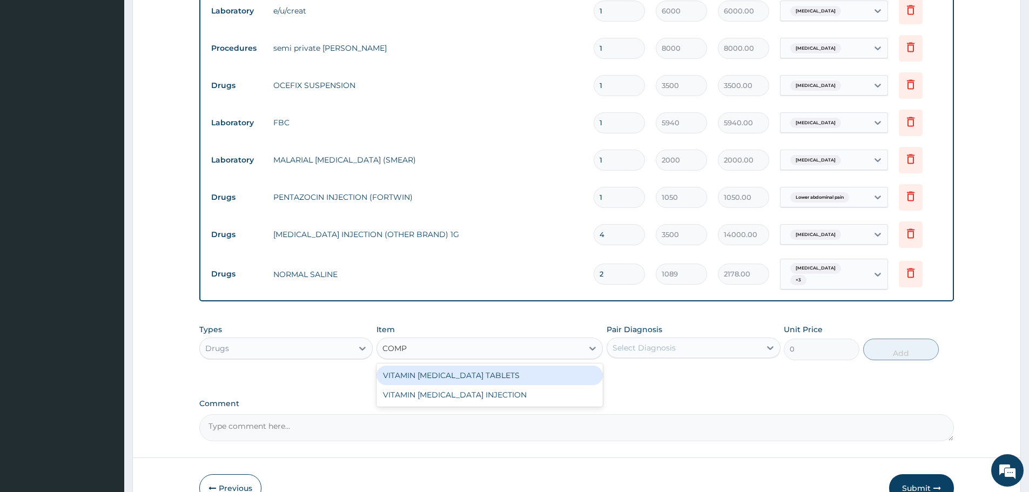
type input "COMPL"
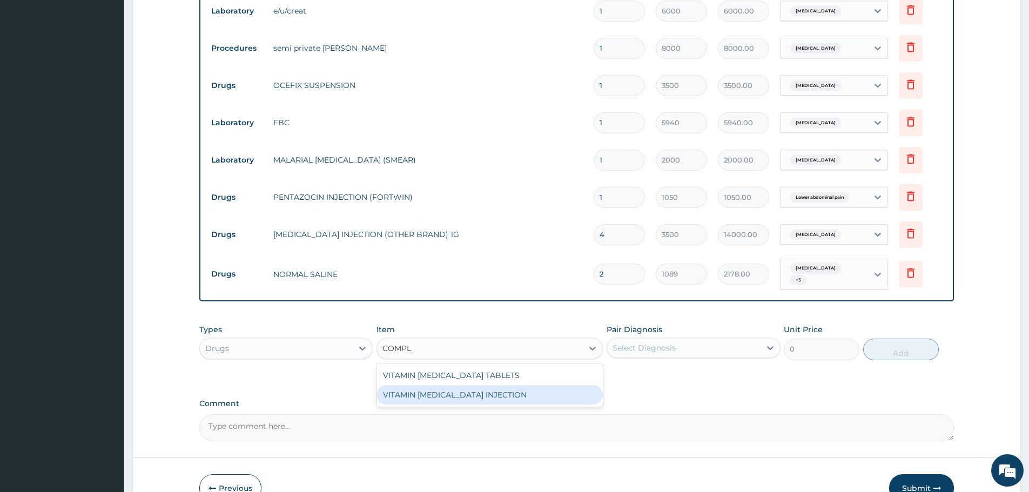
click at [504, 385] on div "VITAMIN B COMPLEX INJECTION" at bounding box center [489, 394] width 226 height 19
type input "370"
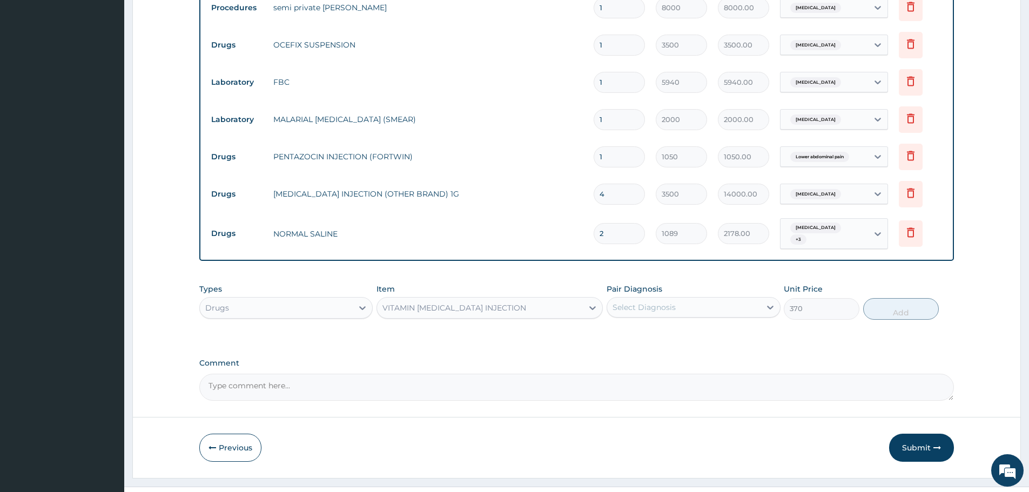
scroll to position [765, 0]
click at [665, 300] on div "Select Diagnosis" at bounding box center [643, 305] width 63 height 11
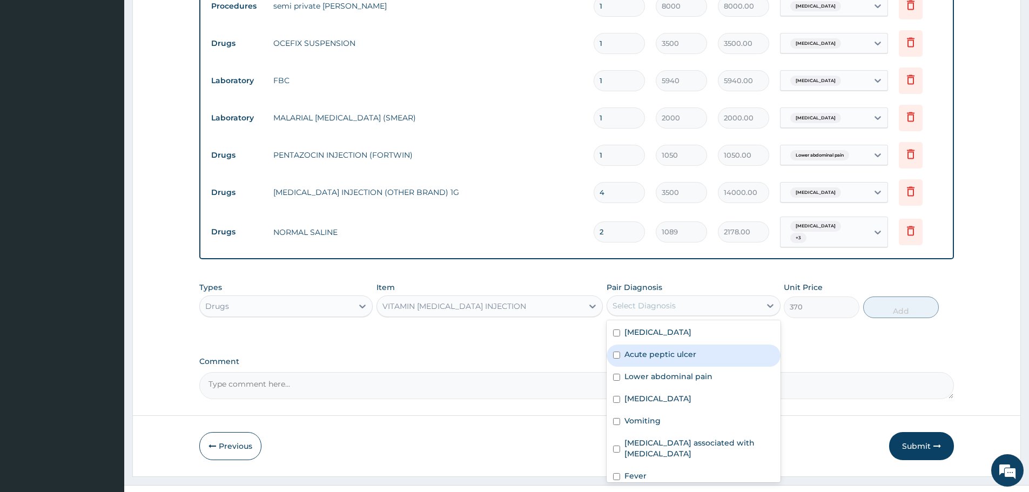
scroll to position [30, 0]
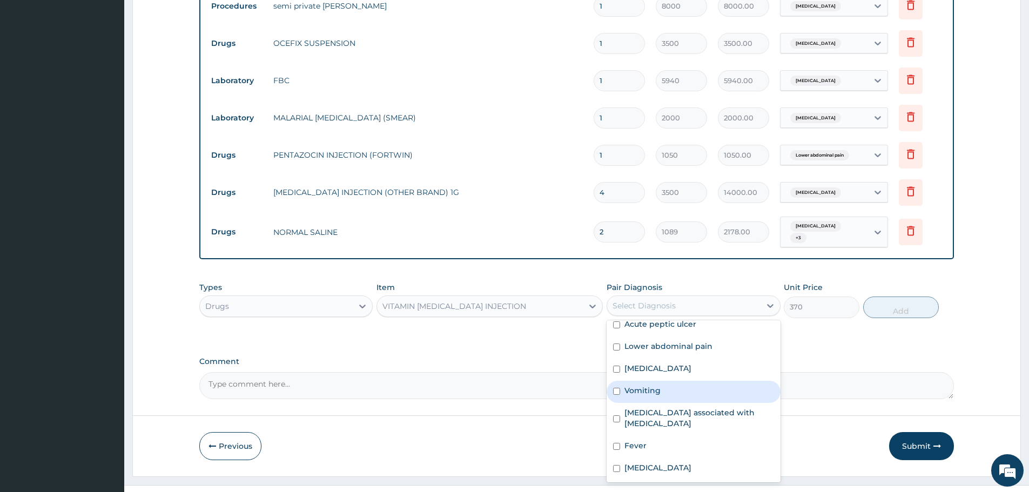
click at [654, 385] on label "Vomiting" at bounding box center [642, 390] width 36 height 11
checkbox input "true"
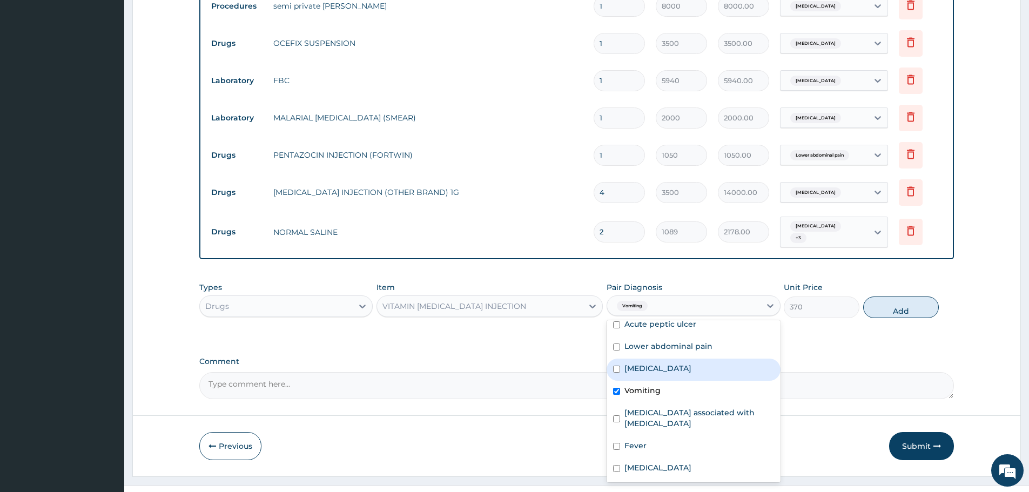
scroll to position [0, 0]
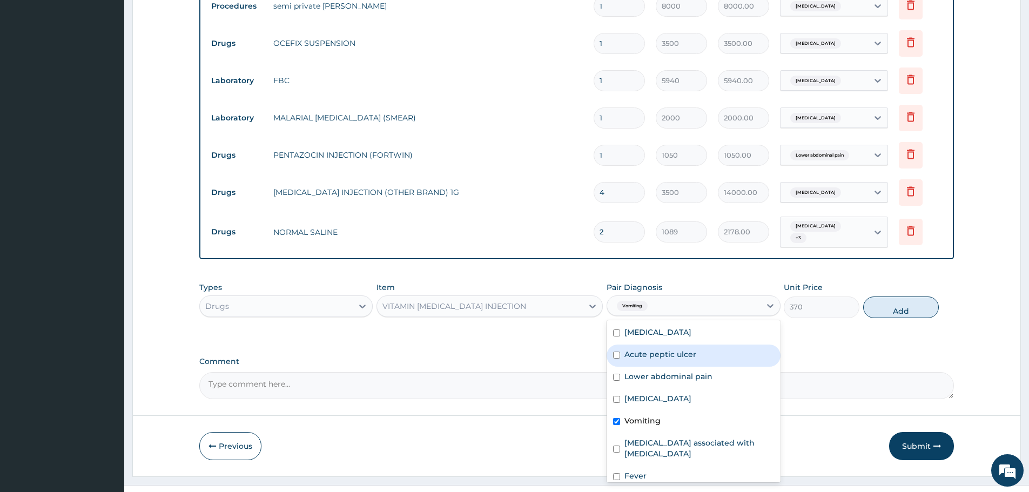
click at [887, 297] on button "Add" at bounding box center [901, 308] width 76 height 22
type input "0"
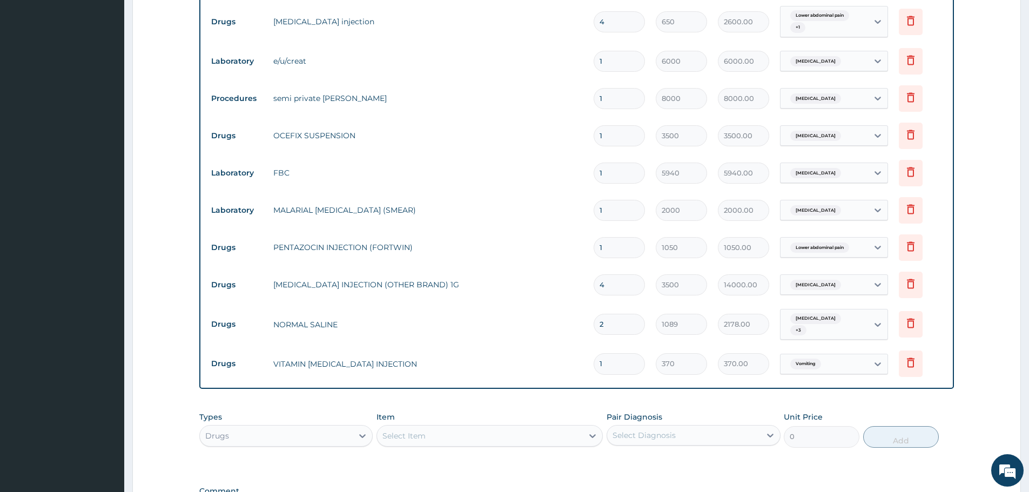
scroll to position [802, 0]
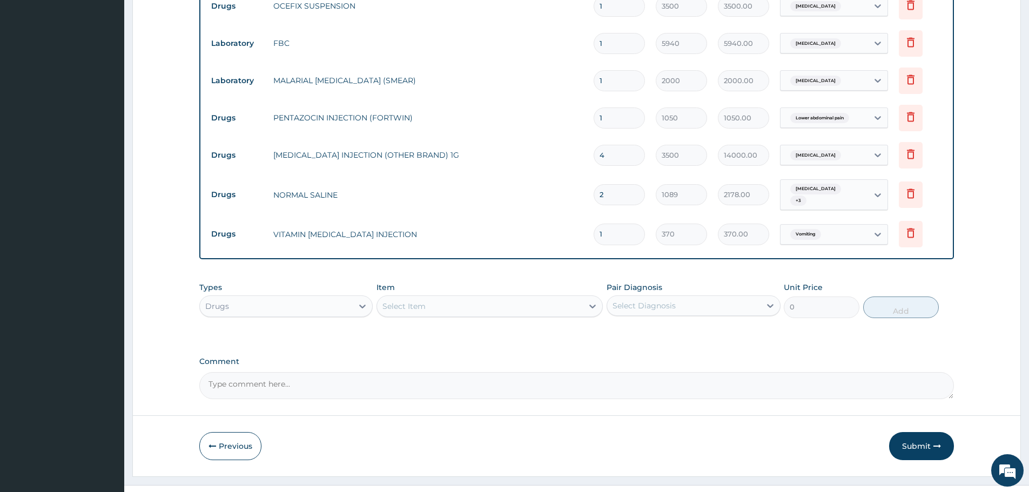
click at [511, 298] on div "Select Item" at bounding box center [480, 306] width 206 height 17
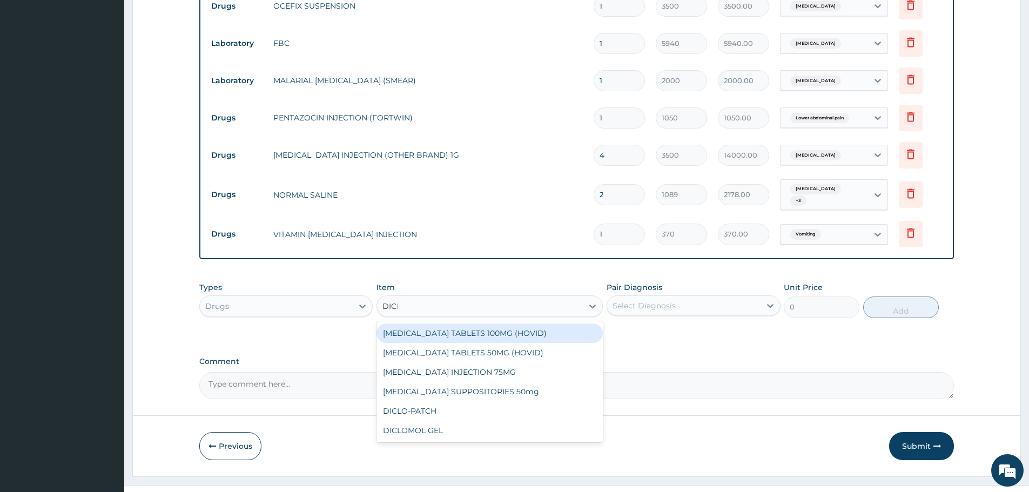
type input "DICLO"
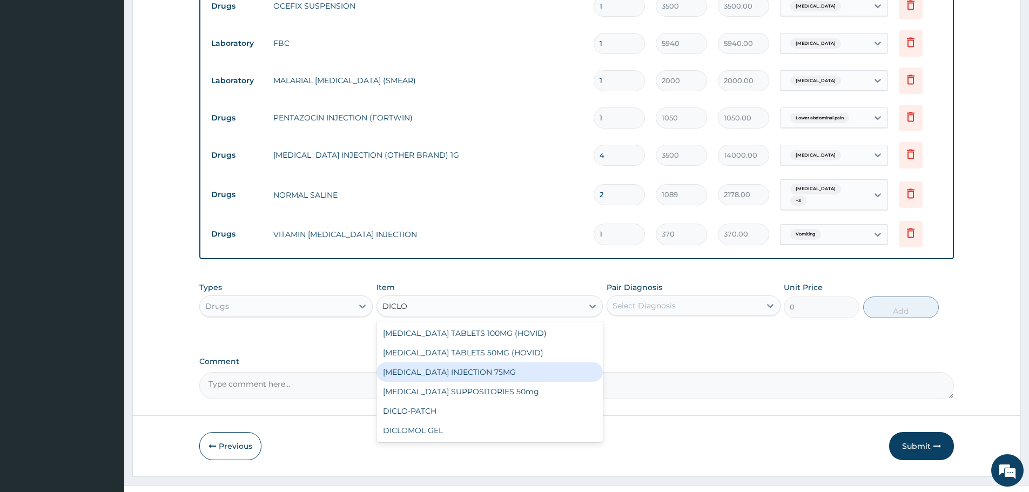
click at [499, 362] on div "DICLOFENAC INJECTION 75MG" at bounding box center [489, 371] width 226 height 19
type input "300"
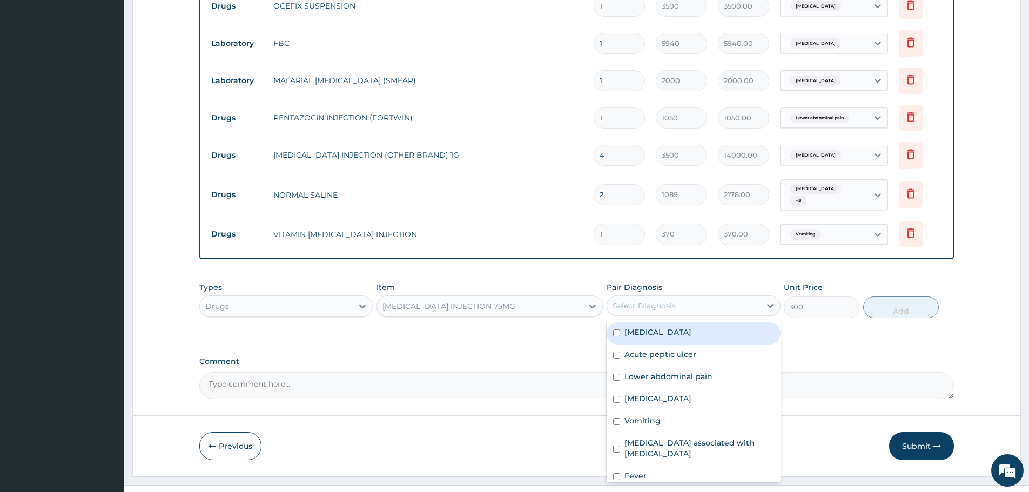
click at [652, 300] on div "Select Diagnosis" at bounding box center [643, 305] width 63 height 11
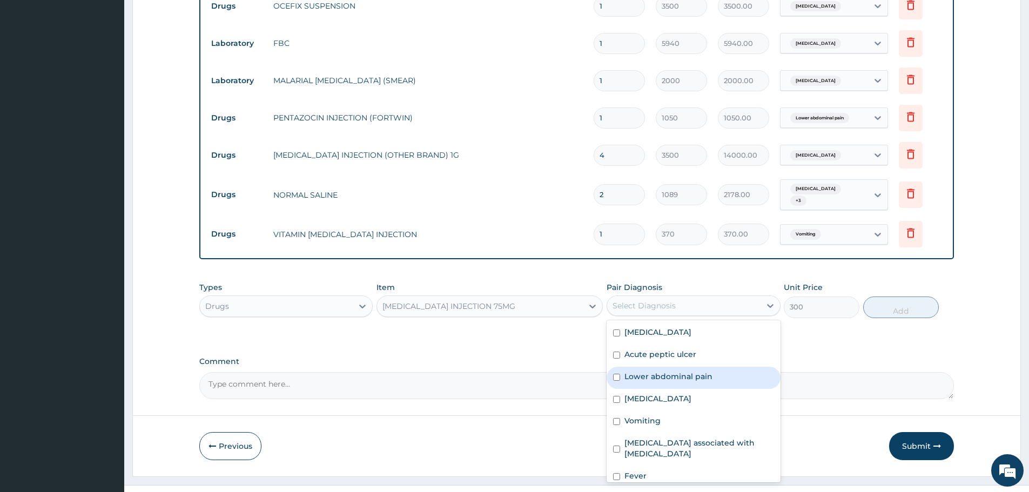
click at [679, 371] on label "Lower abdominal pain" at bounding box center [668, 376] width 88 height 11
checkbox input "true"
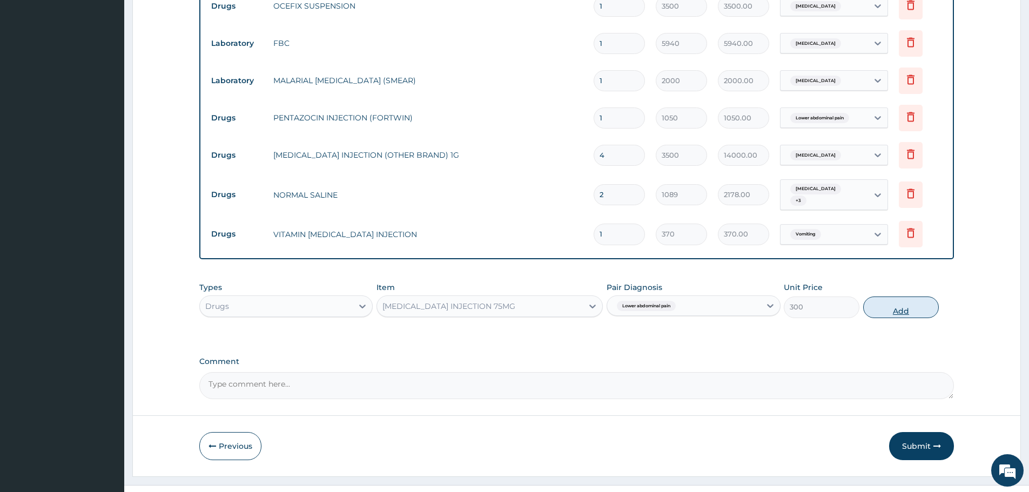
click at [907, 297] on button "Add" at bounding box center [901, 308] width 76 height 22
type input "0"
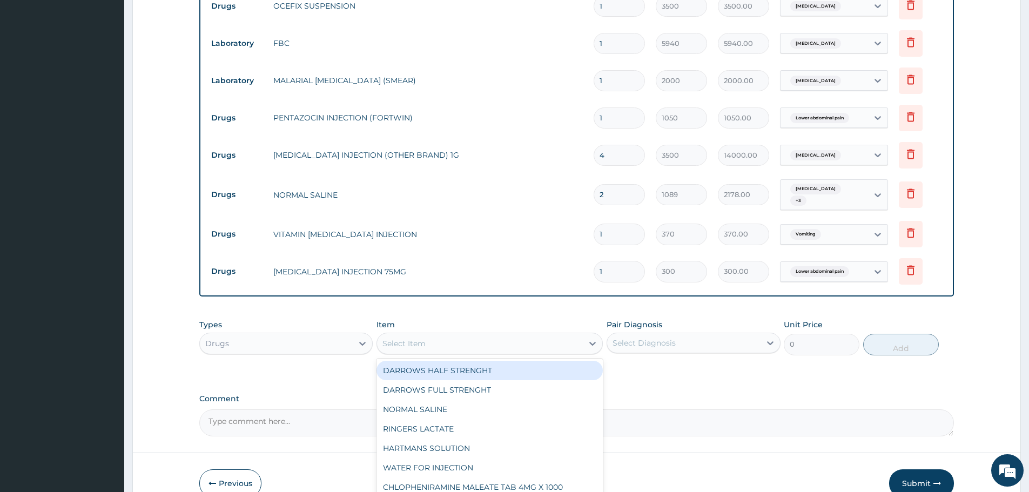
click at [414, 338] on div "Select Item" at bounding box center [403, 343] width 43 height 11
type input "DAMO"
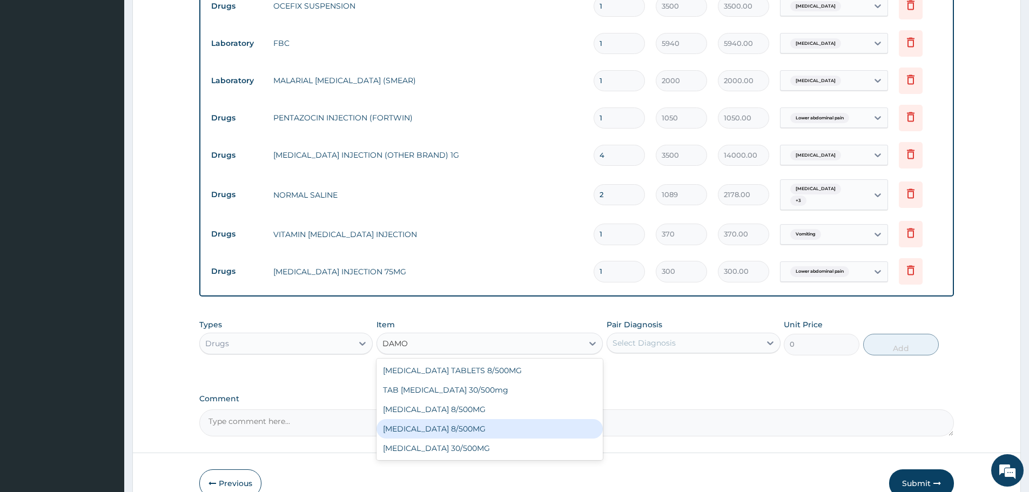
click at [454, 419] on div "CO_CODAMOL 8/500MG" at bounding box center [489, 428] width 226 height 19
type input "220"
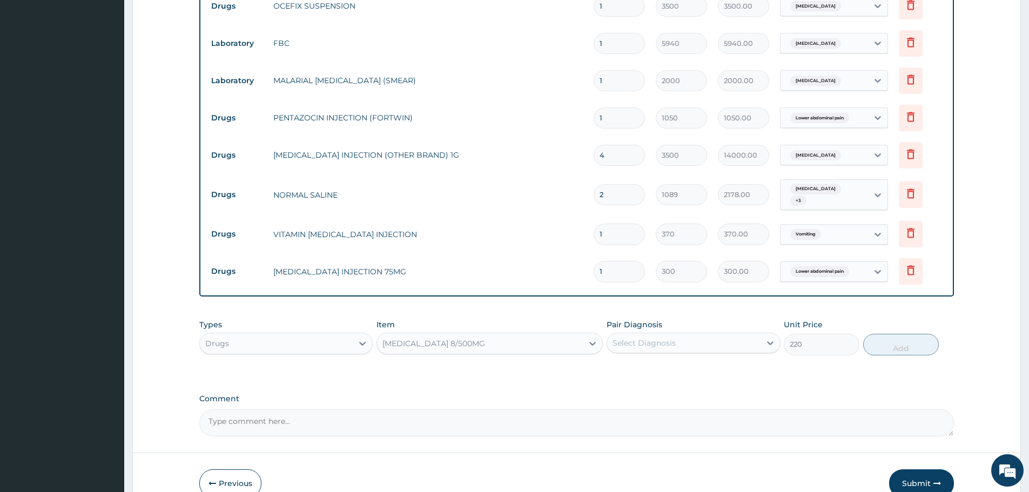
click at [682, 334] on div "Select Diagnosis" at bounding box center [683, 342] width 153 height 17
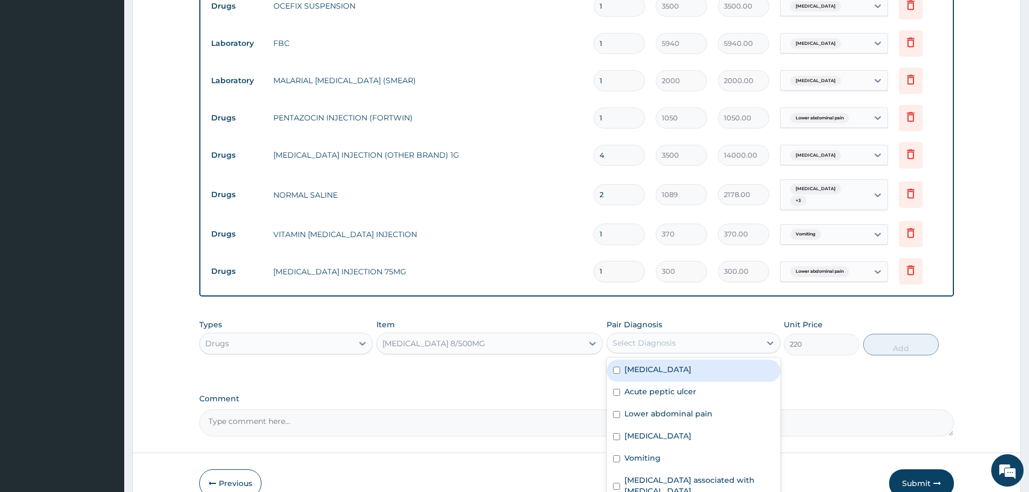
scroll to position [839, 0]
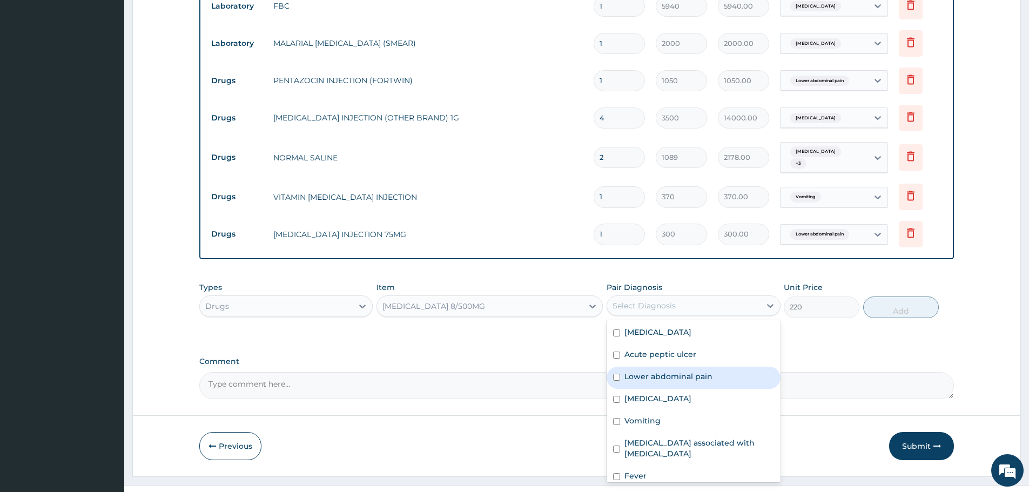
click at [691, 371] on label "Lower abdominal pain" at bounding box center [668, 376] width 88 height 11
checkbox input "true"
click at [905, 297] on button "Add" at bounding box center [901, 308] width 76 height 22
type input "0"
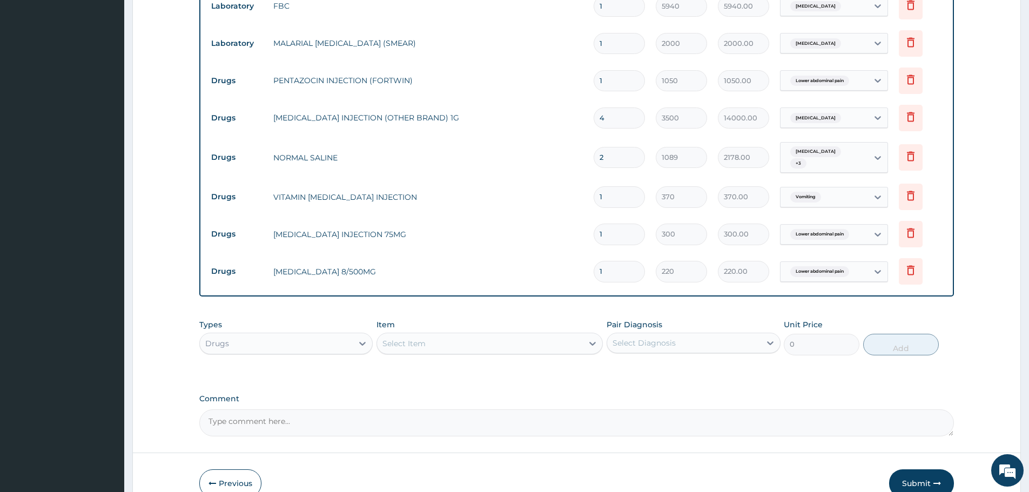
drag, startPoint x: 615, startPoint y: 258, endPoint x: 585, endPoint y: 261, distance: 30.5
click at [588, 261] on td "1" at bounding box center [619, 271] width 62 height 32
type input "18"
type input "3960.00"
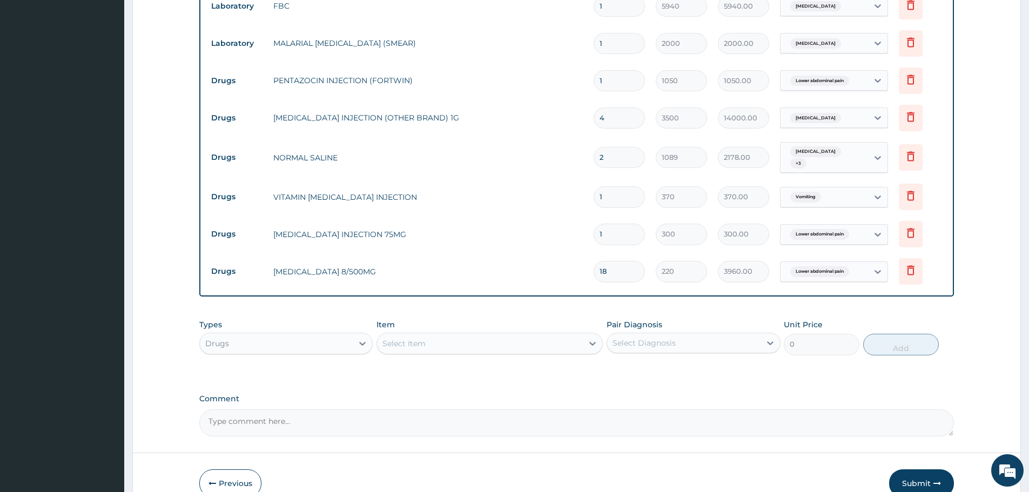
type input "18"
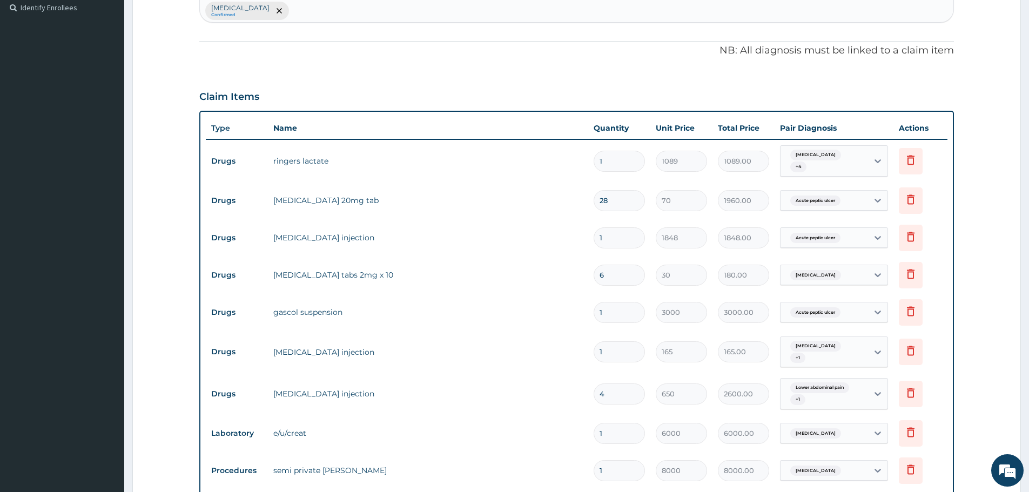
scroll to position [353, 0]
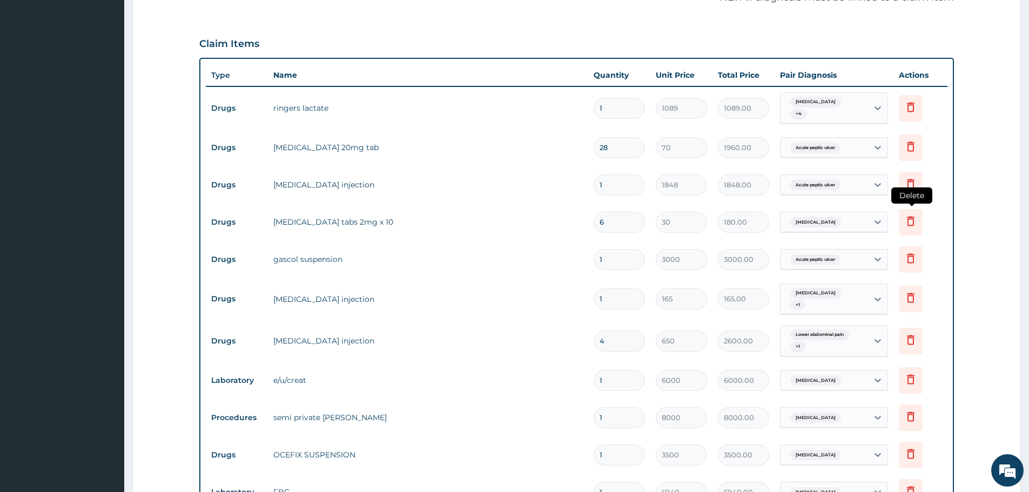
click at [910, 214] on icon at bounding box center [910, 220] width 13 height 13
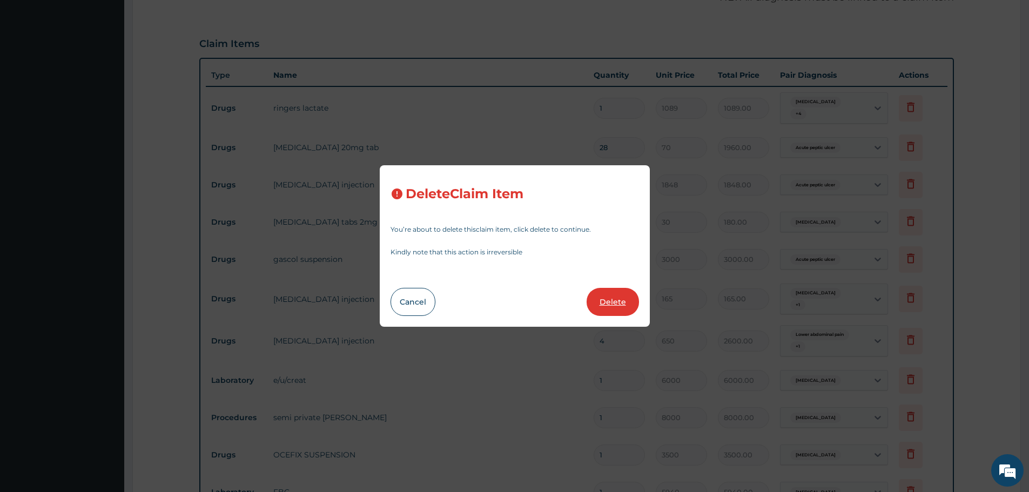
click at [611, 298] on button "Delete" at bounding box center [613, 302] width 52 height 28
type input "1"
type input "3000"
type input "3000.00"
type input "165"
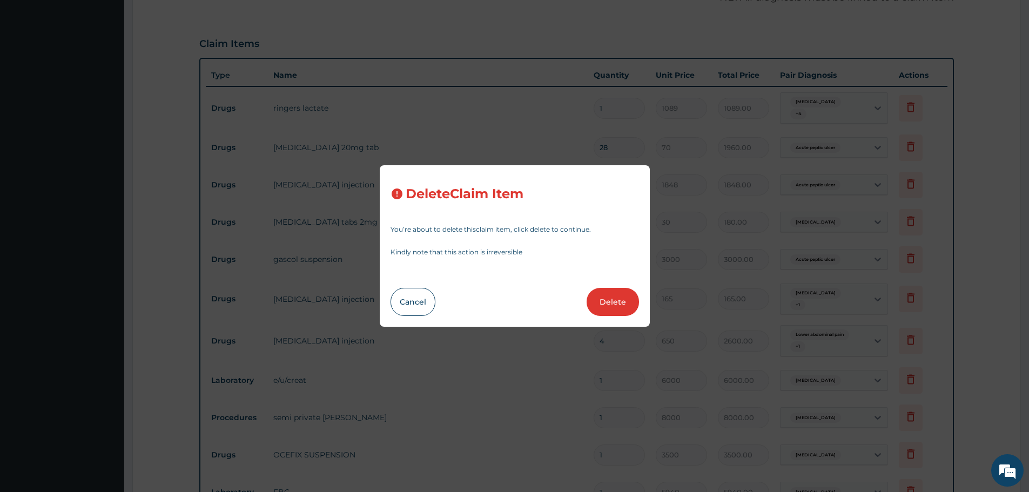
type input "165.00"
type input "4"
type input "650"
type input "2600.00"
type input "1"
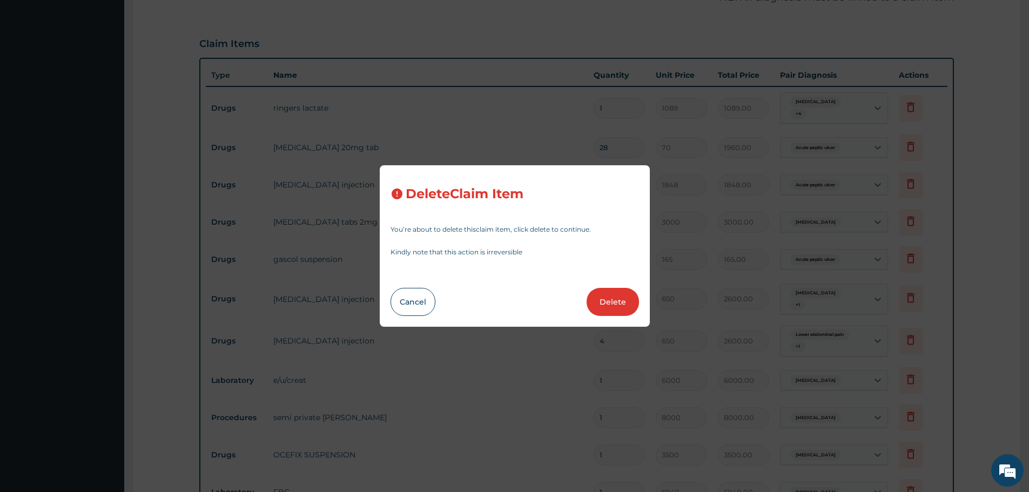
type input "6000"
type input "6000.00"
type input "8000"
type input "8000.00"
type input "3500"
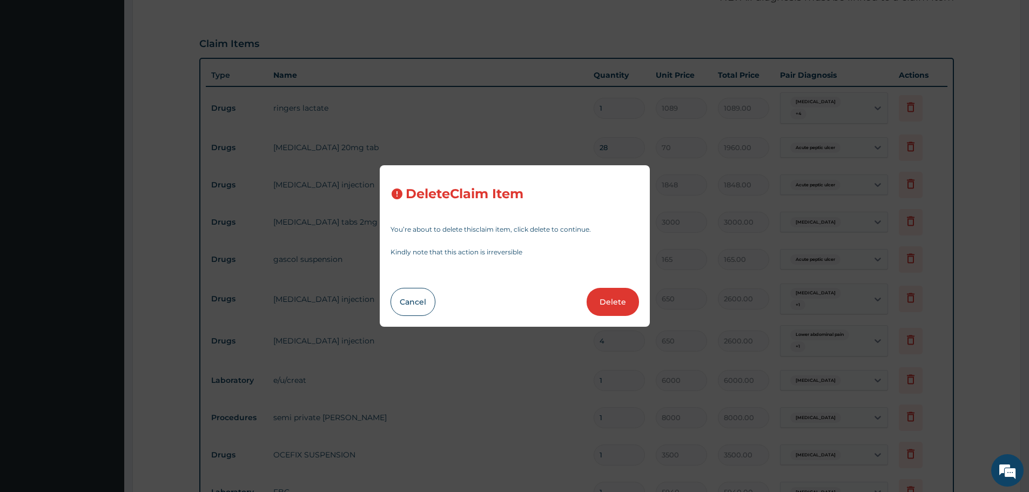
type input "3500.00"
type input "5940"
type input "5940.00"
type input "2000"
type input "2000.00"
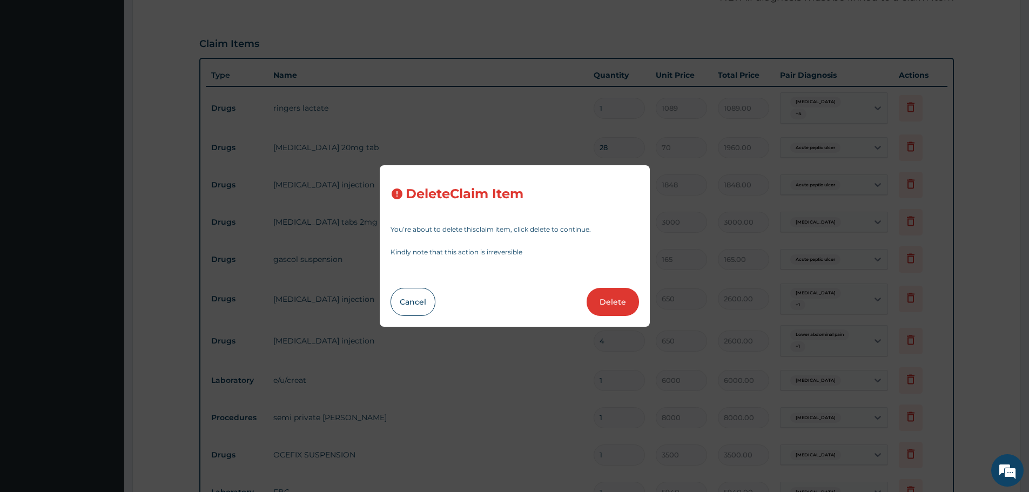
type input "1050"
type input "1050.00"
type input "4"
type input "3500"
type input "14000.00"
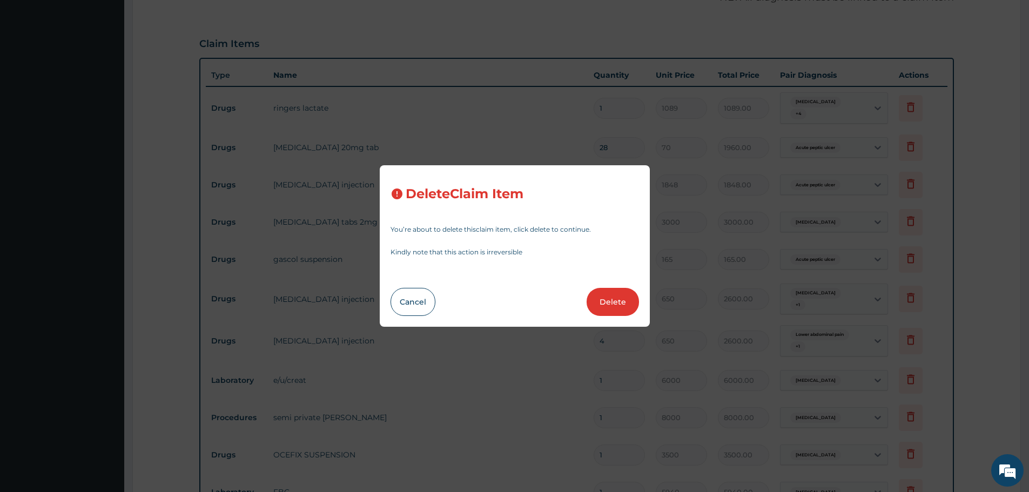
type input "2"
type input "1089"
type input "2178.00"
type input "1"
type input "370"
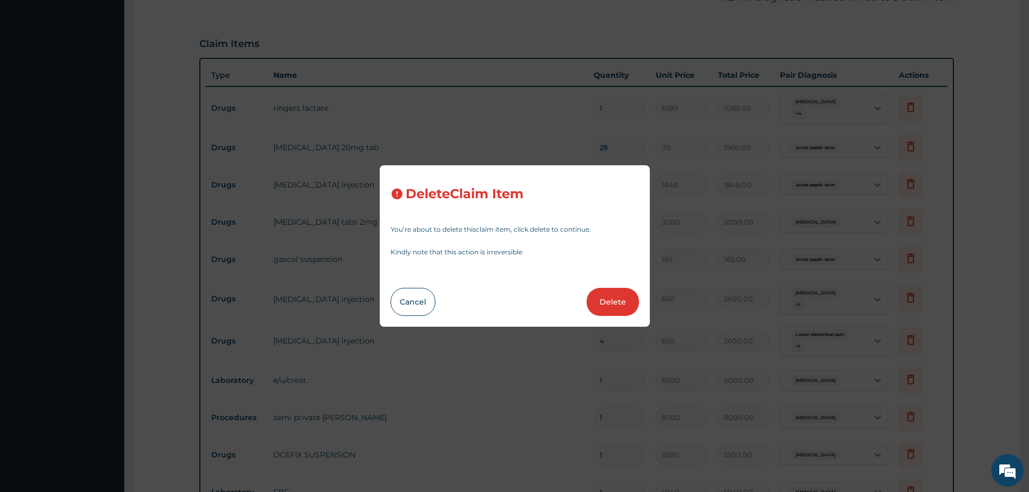
type input "370.00"
type input "300"
type input "300.00"
type input "18"
type input "220"
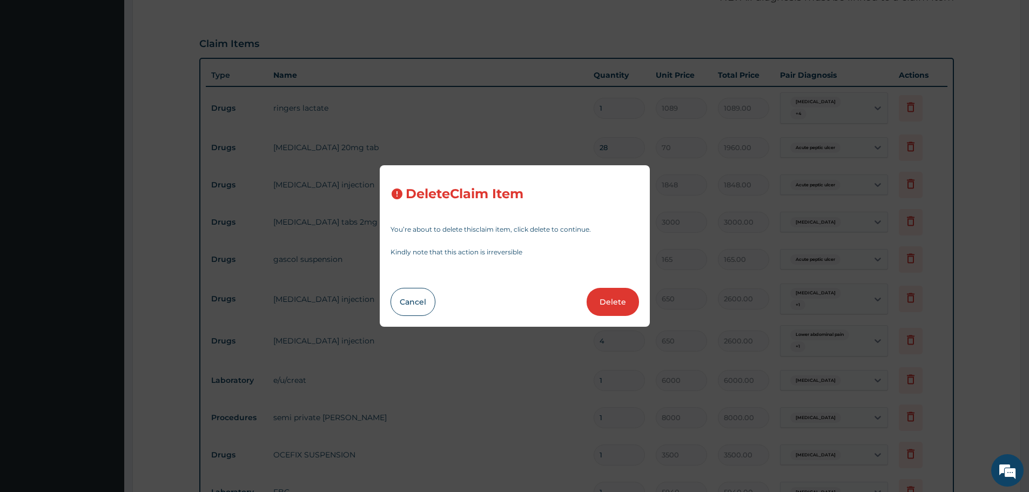
type input "3960.00"
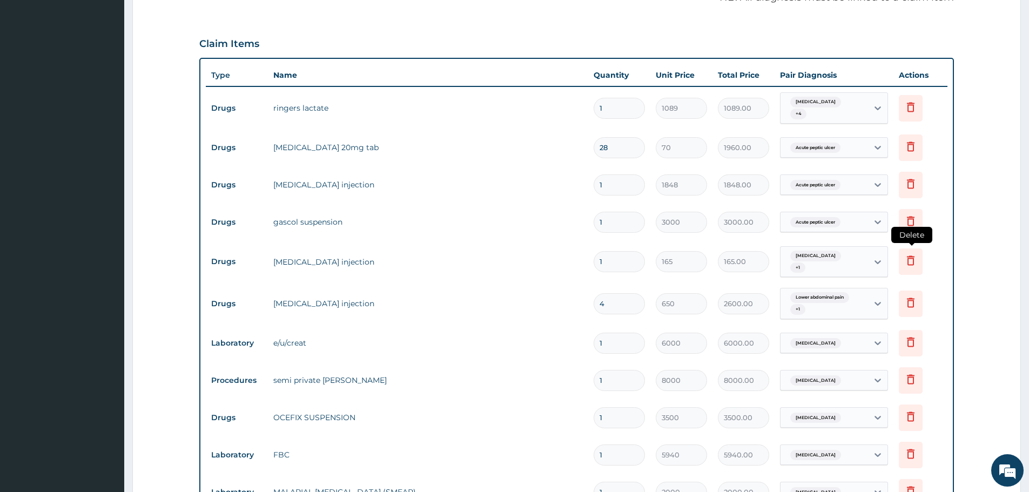
click at [911, 254] on icon at bounding box center [910, 260] width 13 height 13
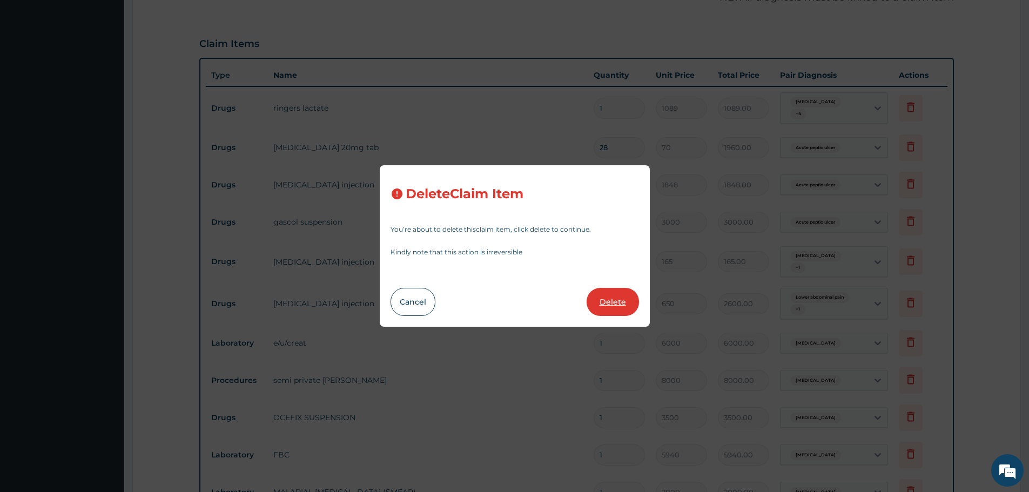
click at [602, 305] on button "Delete" at bounding box center [613, 302] width 52 height 28
type input "4"
type input "650"
type input "2600.00"
type input "1"
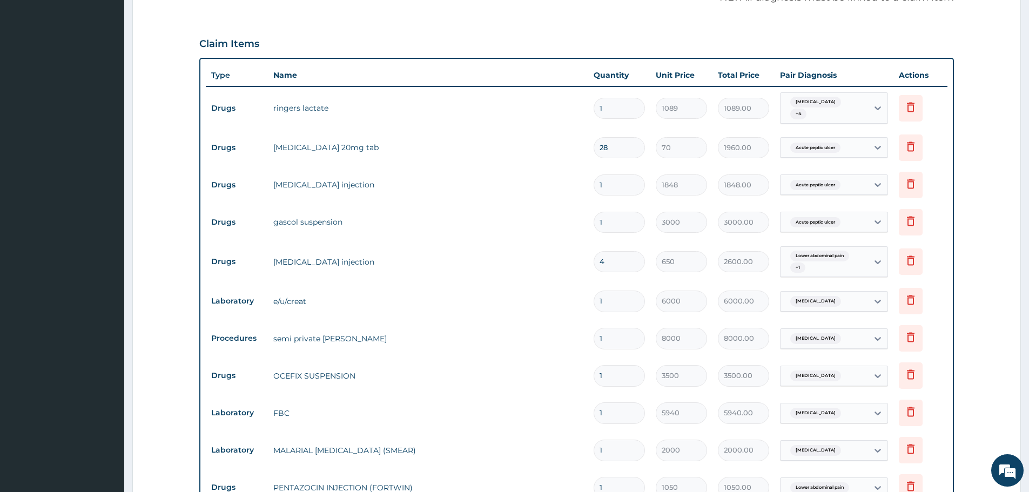
drag, startPoint x: 609, startPoint y: 88, endPoint x: 580, endPoint y: 91, distance: 28.8
click at [580, 91] on tr "Drugs ringers lactate 1 1089 1089.00 Acute gastroenteritis + 4 Delete" at bounding box center [577, 108] width 742 height 42
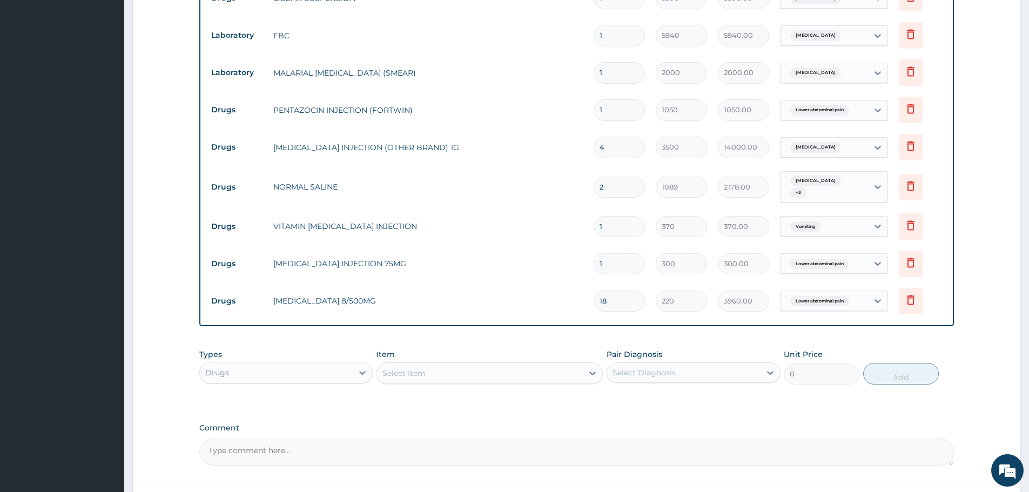
scroll to position [731, 0]
click at [642, 290] on input "18" at bounding box center [619, 300] width 51 height 21
click at [423, 367] on div "Select Item" at bounding box center [403, 372] width 43 height 11
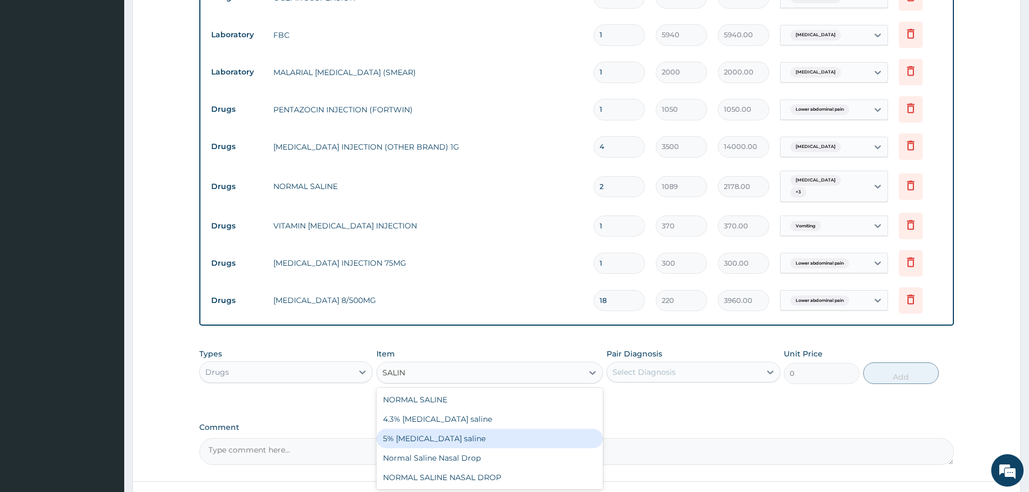
click at [441, 429] on div "5% Dextrose saline" at bounding box center [489, 438] width 226 height 19
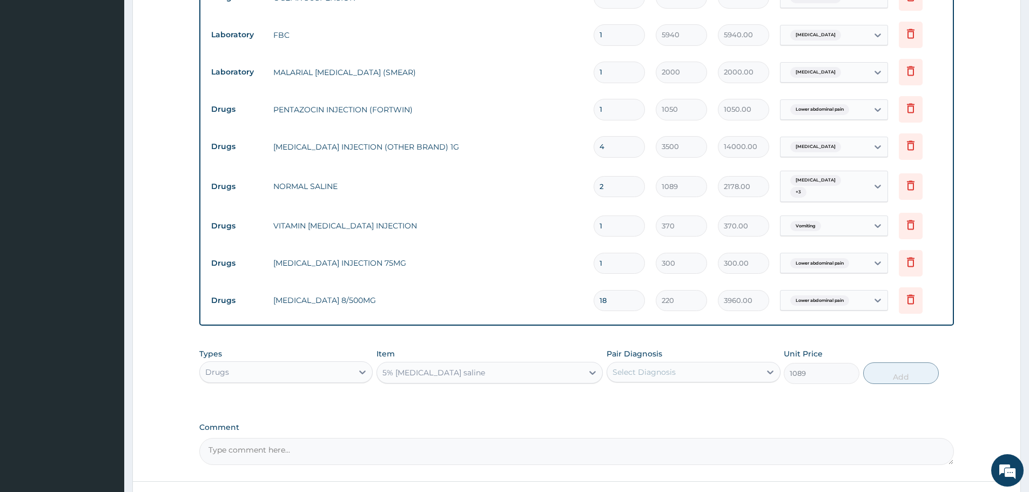
click at [671, 367] on div "Select Diagnosis" at bounding box center [643, 372] width 63 height 11
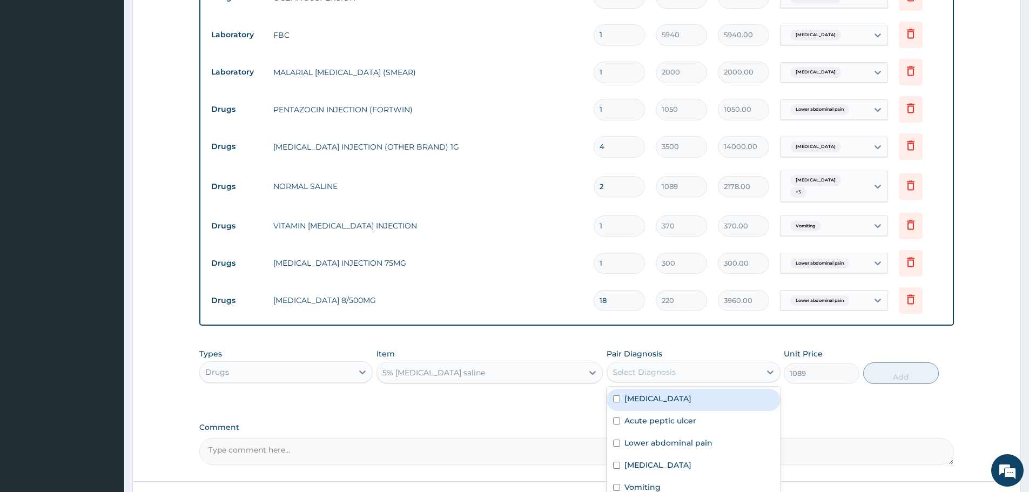
click at [673, 389] on div "Acute gastroenteritis" at bounding box center [693, 400] width 173 height 22
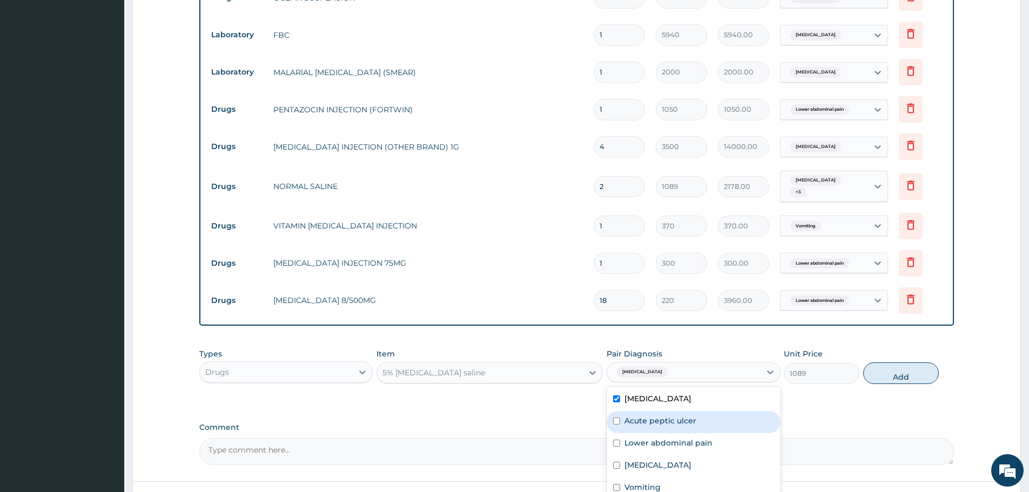
drag, startPoint x: 677, startPoint y: 402, endPoint x: 677, endPoint y: 409, distance: 7.6
click at [677, 415] on label "Acute peptic ulcer" at bounding box center [660, 420] width 72 height 11
click at [677, 433] on div "Lower abdominal pain" at bounding box center [693, 444] width 173 height 22
click at [667, 434] on div "Lower abdominal pain" at bounding box center [693, 444] width 173 height 22
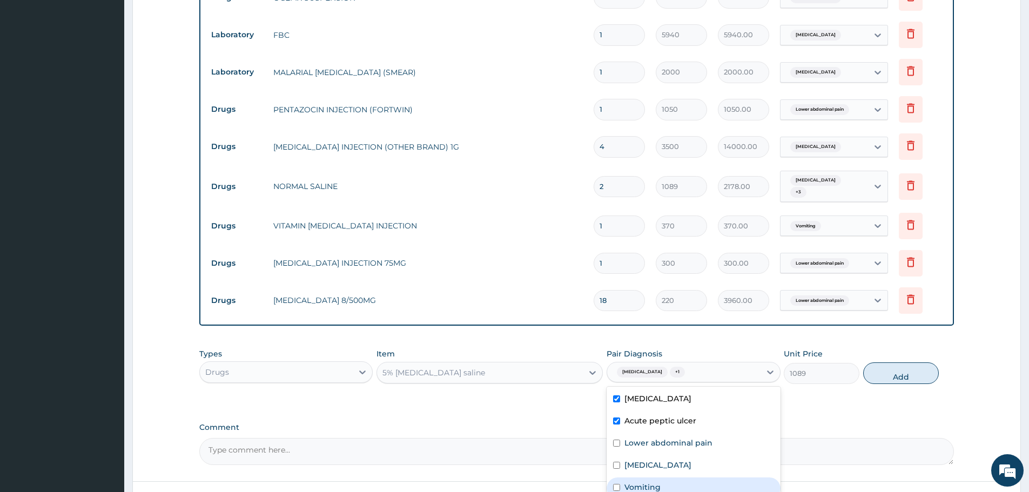
click at [666, 477] on div "Vomiting" at bounding box center [693, 488] width 173 height 22
click at [895, 362] on button "Add" at bounding box center [901, 373] width 76 height 22
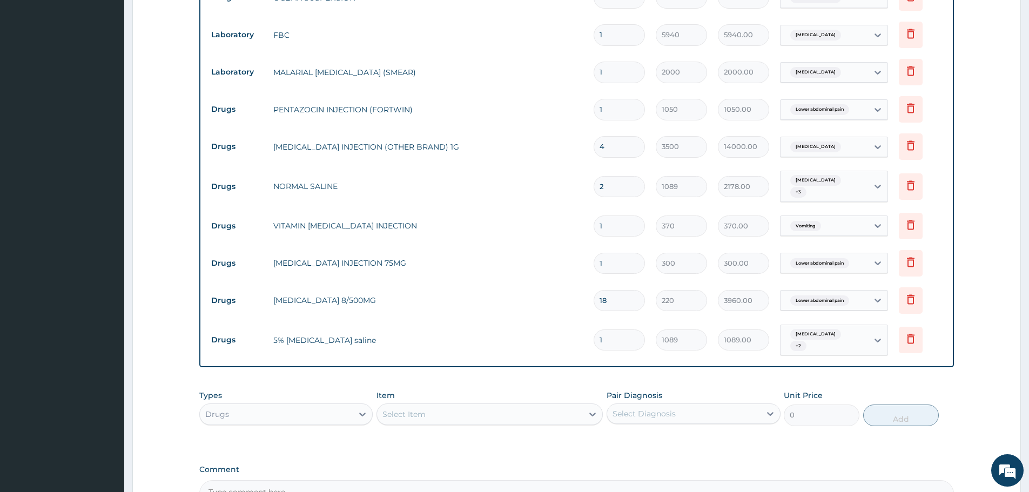
drag, startPoint x: 595, startPoint y: 322, endPoint x: 589, endPoint y: 322, distance: 5.9
click at [589, 324] on td "1" at bounding box center [619, 340] width 62 height 32
click at [482, 293] on tr "Drugs CO_CODAMOL 8/500MG 18 220 3960.00 Lower abdominal pain Delete" at bounding box center [577, 300] width 742 height 37
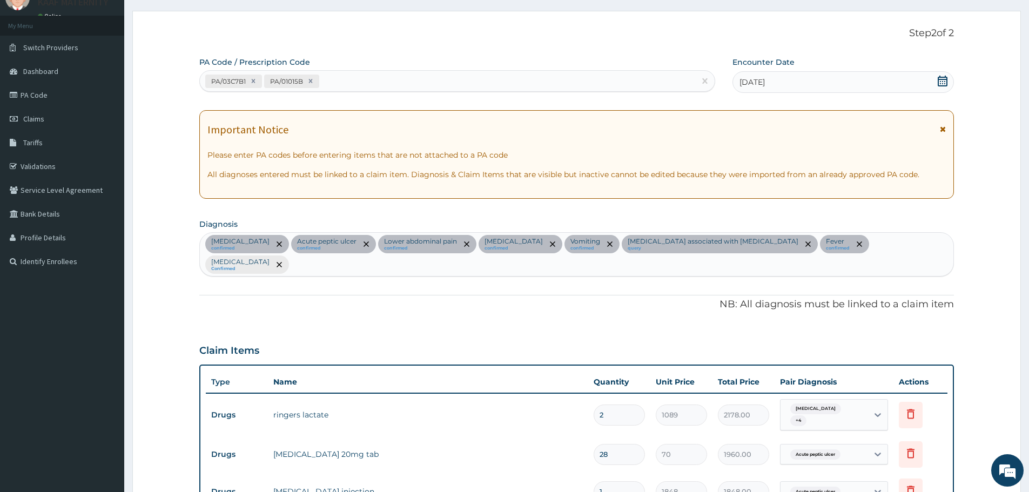
scroll to position [0, 0]
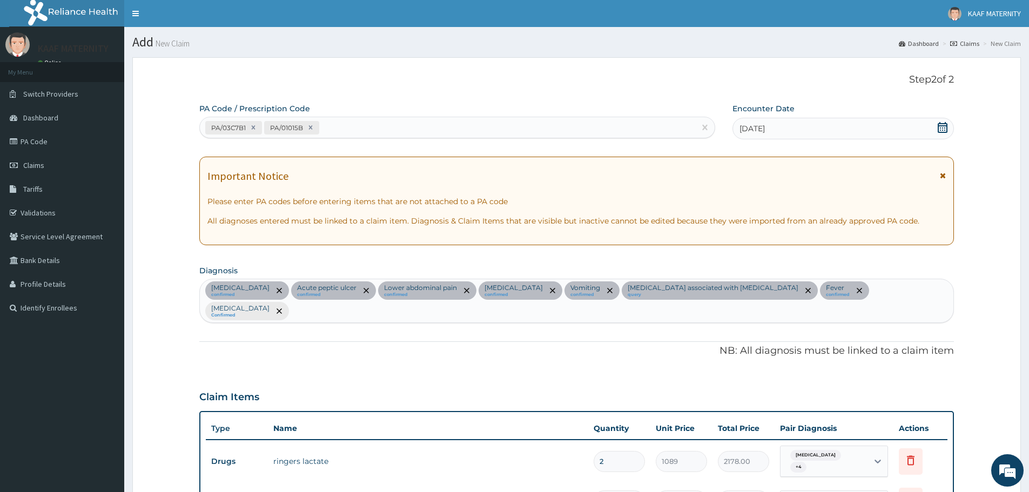
click at [357, 127] on div "PA/03C7B1 PA/01015B" at bounding box center [447, 128] width 495 height 18
paste input "PA/7BDA12"
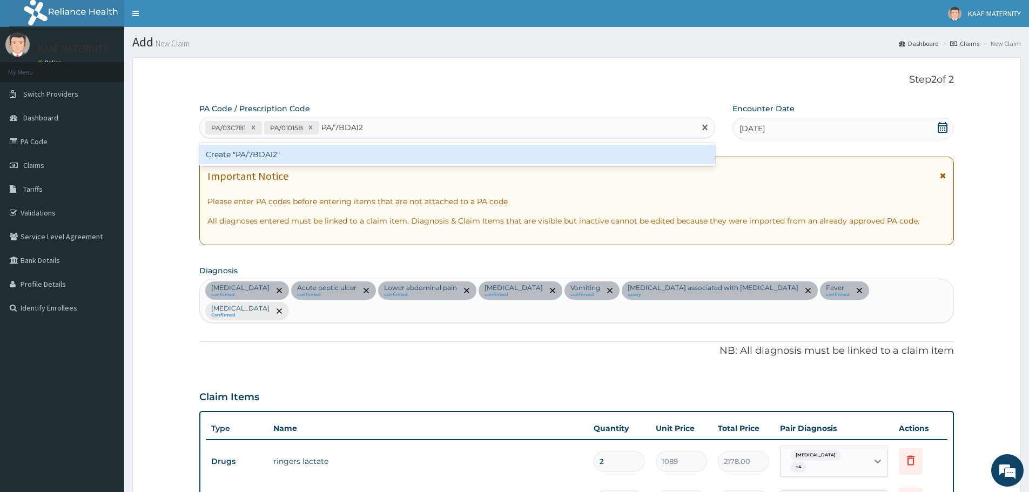
click at [271, 154] on div "Create "PA/7BDA12"" at bounding box center [457, 154] width 516 height 19
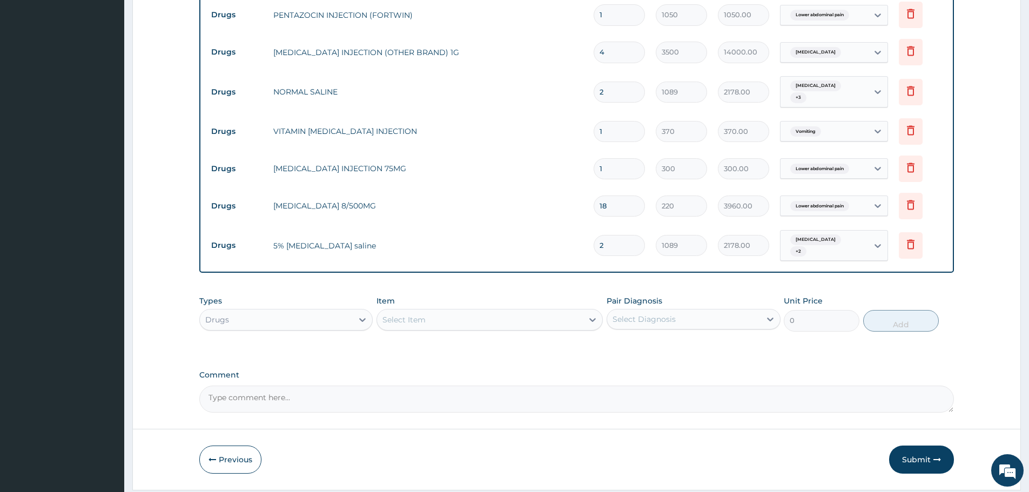
scroll to position [849, 0]
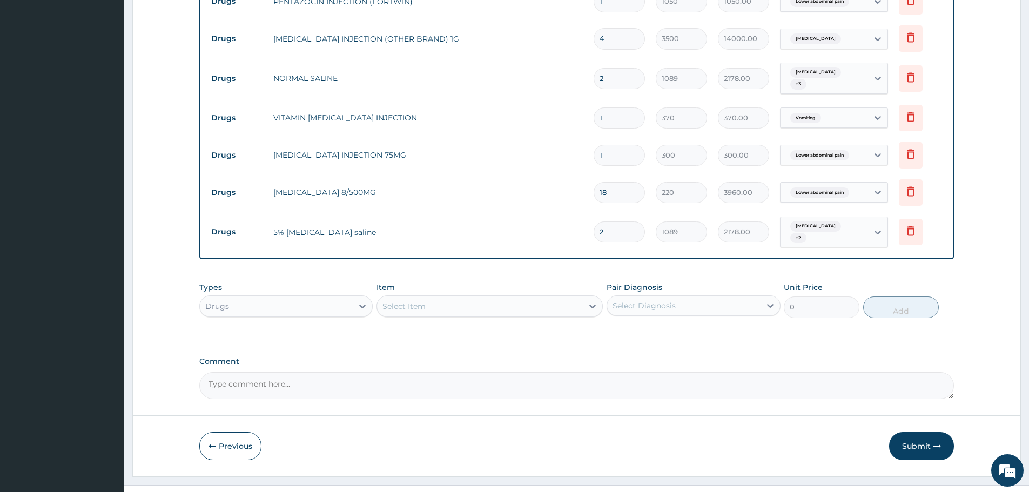
click at [434, 298] on div "Select Item" at bounding box center [480, 306] width 206 height 17
click at [445, 324] on div "AMIKACIN INJ" at bounding box center [489, 333] width 226 height 19
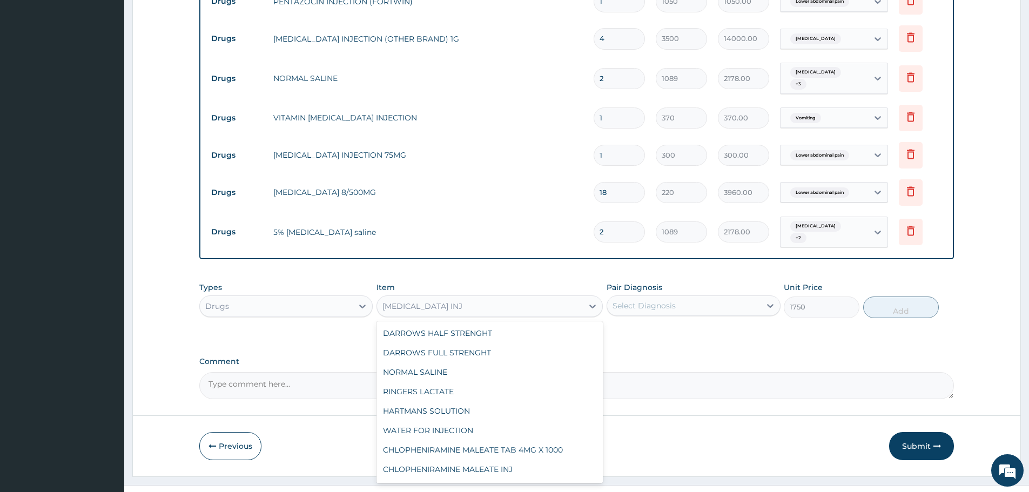
click at [477, 298] on div "AMIKACIN INJ" at bounding box center [480, 306] width 206 height 17
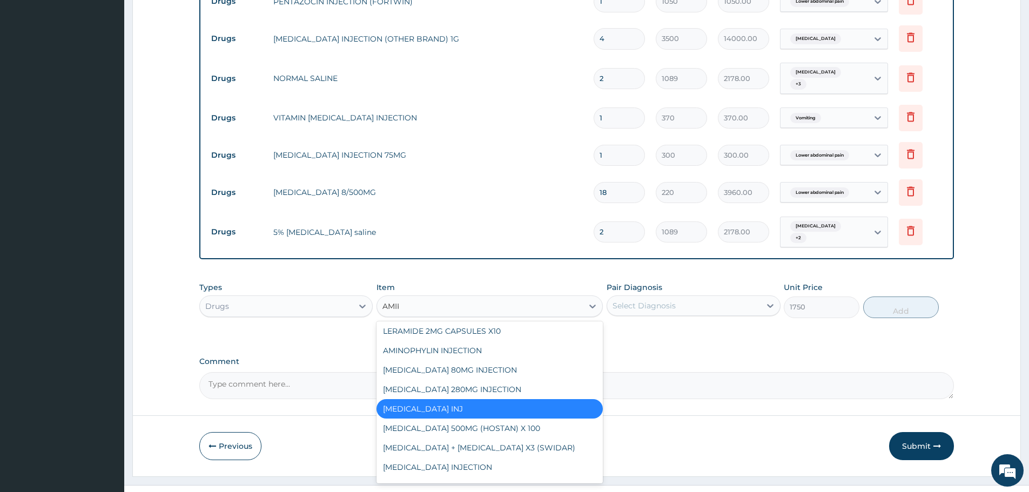
scroll to position [0, 0]
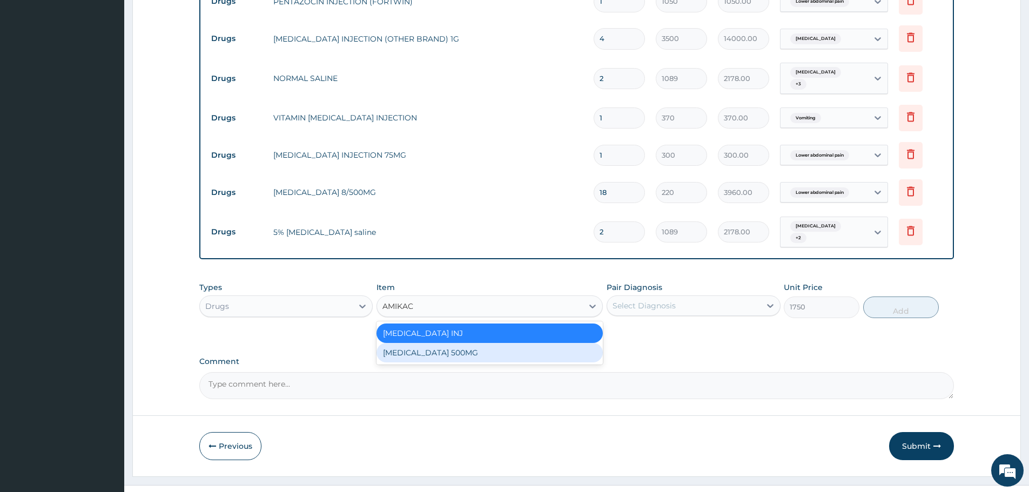
click at [462, 343] on div "AMIKACIN INJECTION 500MG" at bounding box center [489, 352] width 226 height 19
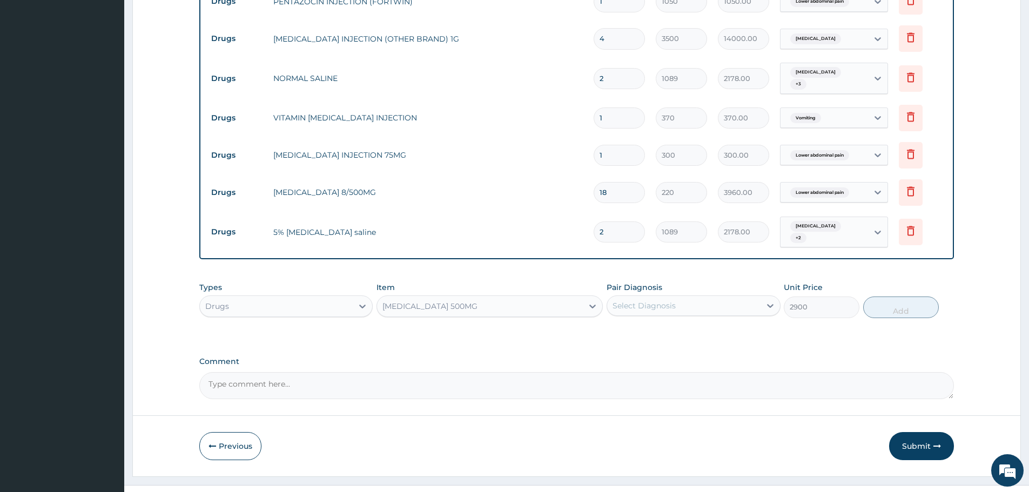
click at [644, 300] on div "Select Diagnosis" at bounding box center [643, 305] width 63 height 11
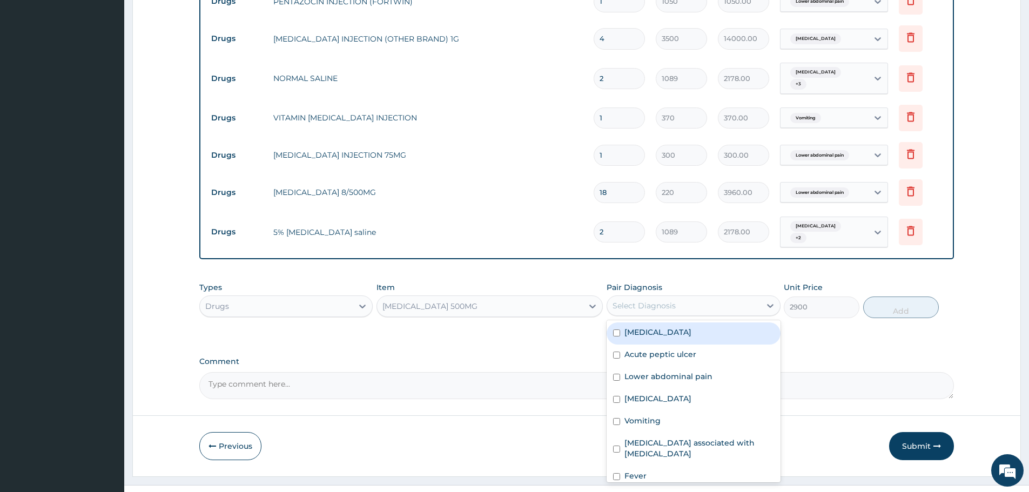
click at [652, 327] on label "Acute gastroenteritis" at bounding box center [657, 332] width 67 height 11
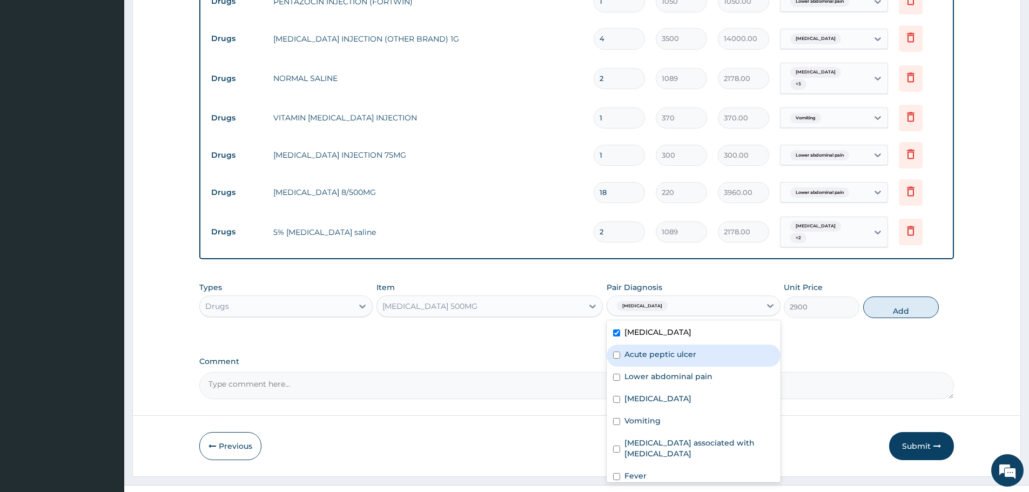
click at [654, 345] on div "Acute peptic ulcer" at bounding box center [693, 356] width 173 height 22
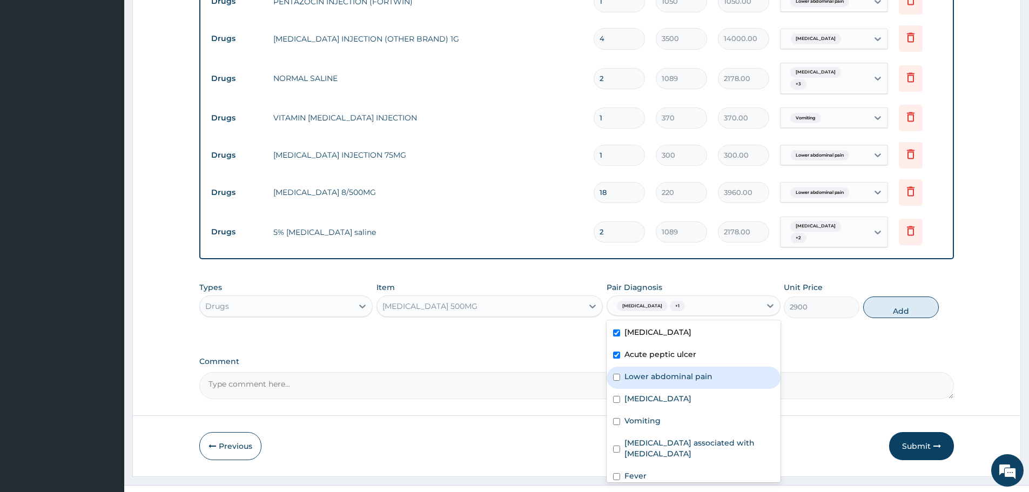
click at [657, 371] on label "Lower abdominal pain" at bounding box center [668, 376] width 88 height 11
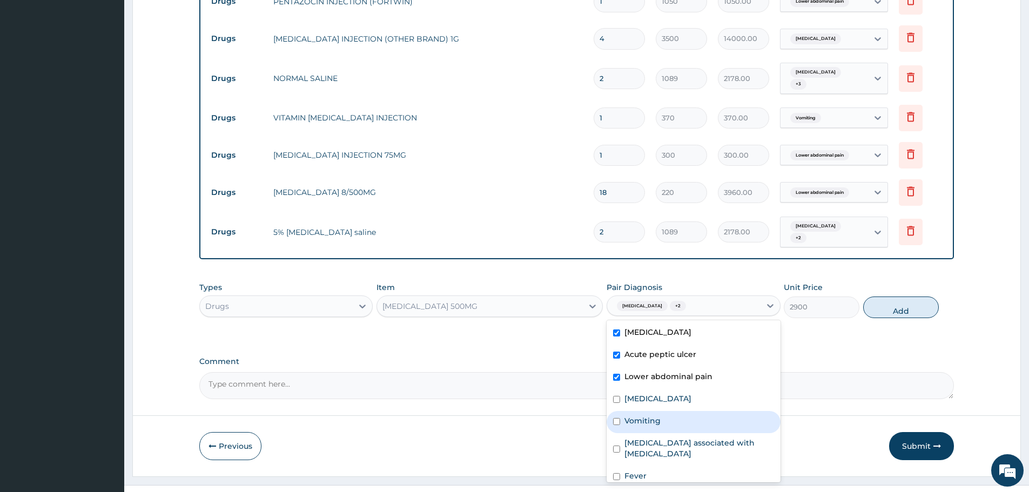
click at [651, 415] on label "Vomiting" at bounding box center [642, 420] width 36 height 11
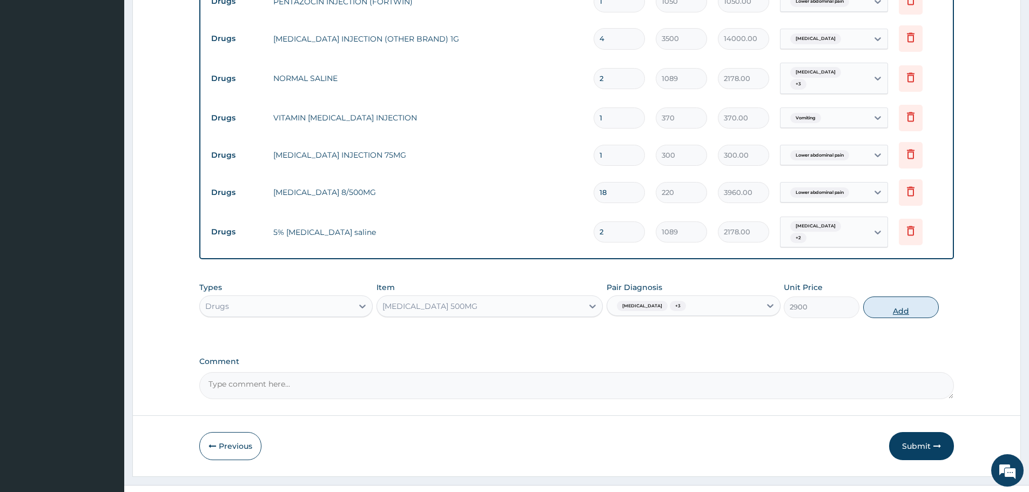
click at [892, 297] on button "Add" at bounding box center [901, 308] width 76 height 22
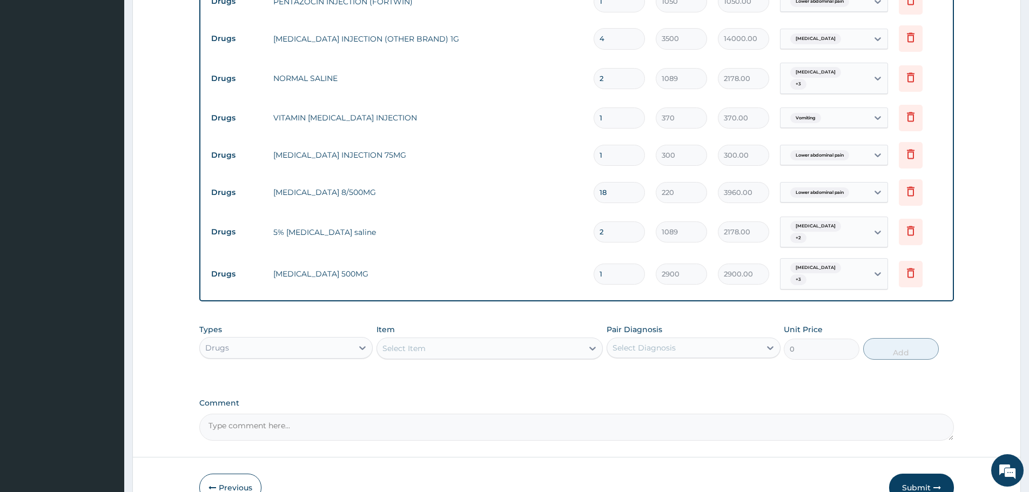
drag, startPoint x: 610, startPoint y: 255, endPoint x: 591, endPoint y: 255, distance: 18.9
click at [591, 258] on td "1" at bounding box center [619, 274] width 62 height 32
click at [689, 264] on input "2900" at bounding box center [681, 274] width 51 height 21
click at [912, 474] on button "Submit" at bounding box center [921, 488] width 65 height 28
click at [918, 474] on button "Submit" at bounding box center [921, 488] width 65 height 28
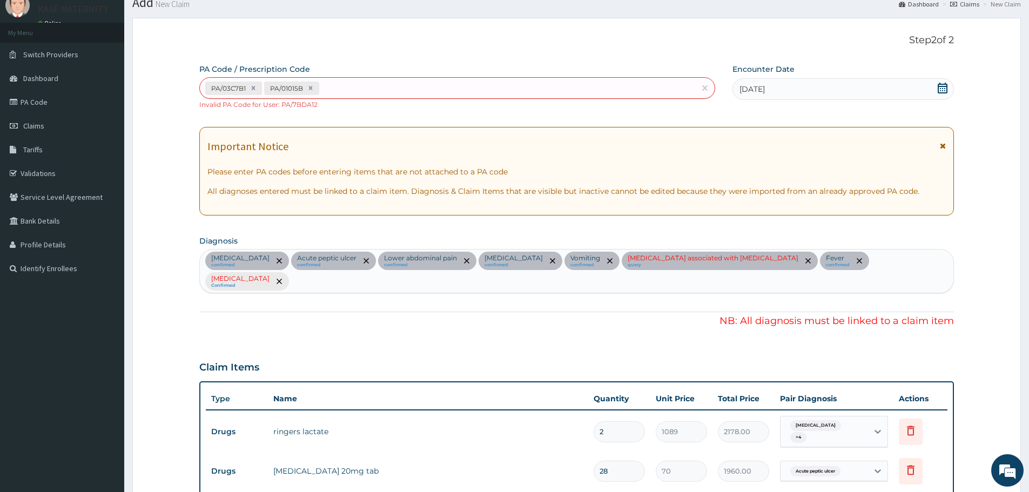
scroll to position [39, 0]
click at [805, 262] on icon "remove selection option" at bounding box center [807, 261] width 5 height 5
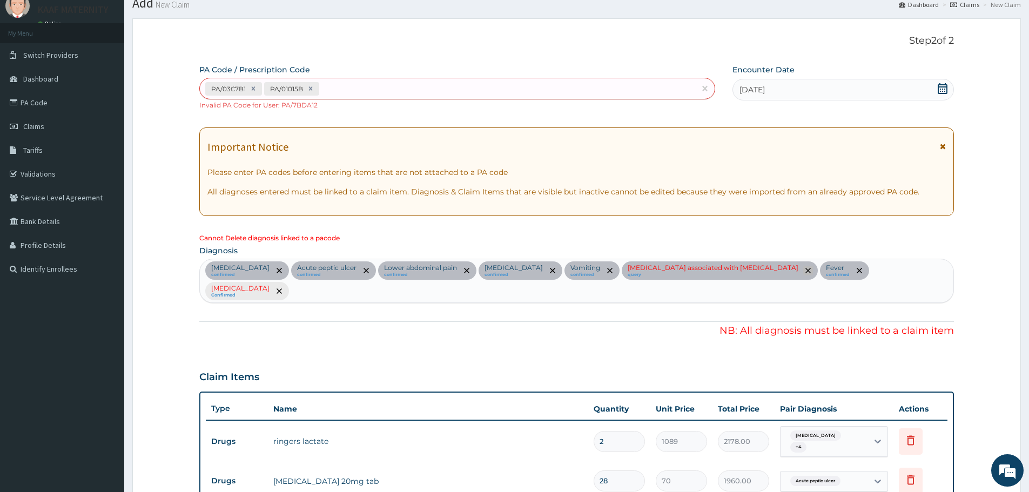
click at [805, 270] on icon "remove selection option" at bounding box center [807, 270] width 5 height 5
click at [805, 269] on icon "remove selection option" at bounding box center [807, 270] width 5 height 5
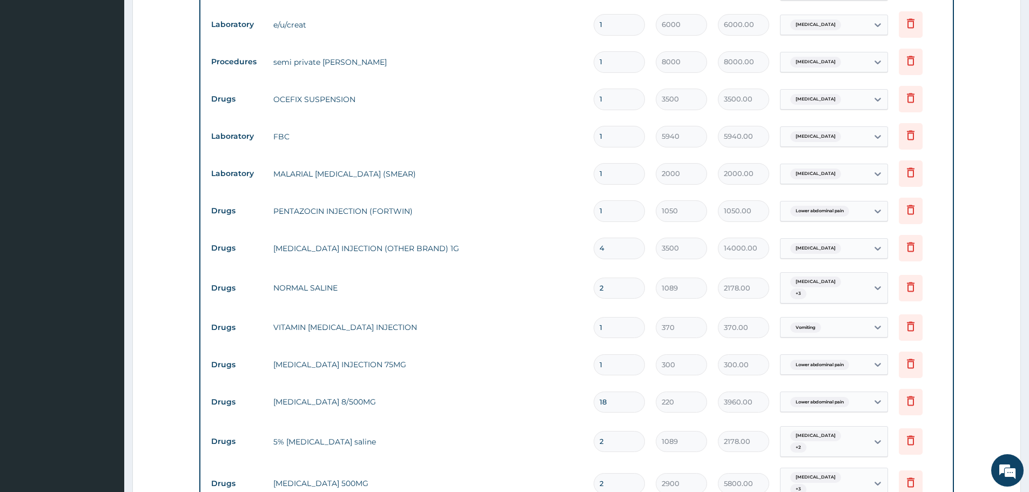
scroll to position [621, 0]
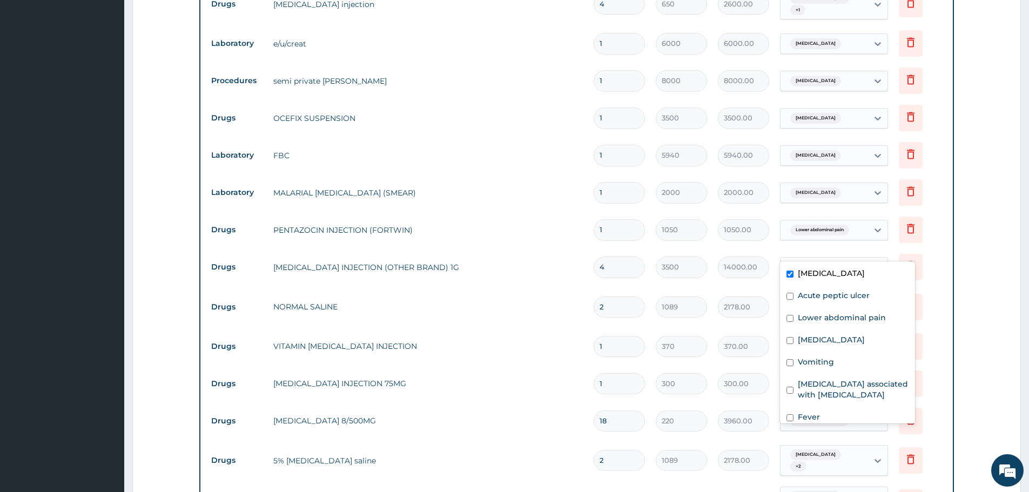
click at [818, 262] on span "Acute gastroenteritis" at bounding box center [815, 267] width 51 height 11
click at [824, 299] on label "Acute peptic ulcer" at bounding box center [834, 295] width 72 height 11
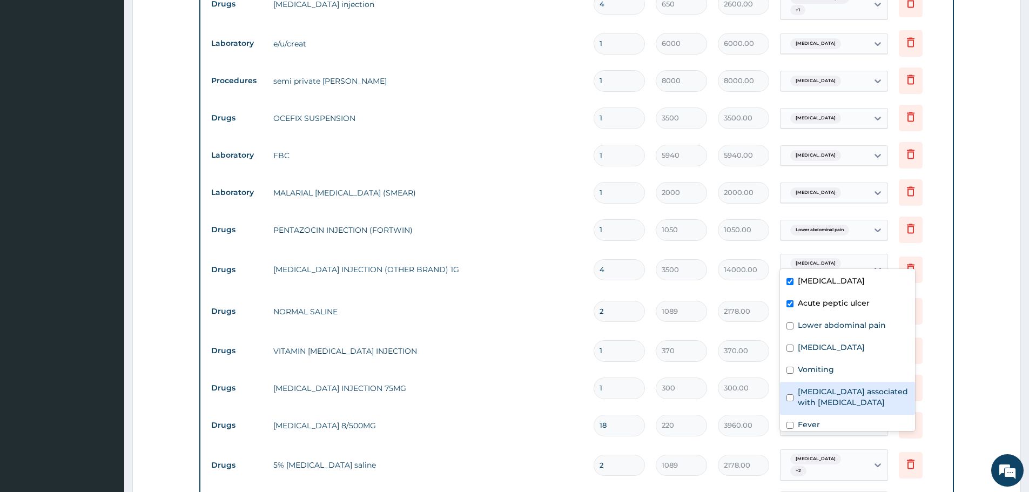
click at [823, 395] on label "Arthropathy associated with helminthiasis" at bounding box center [853, 397] width 111 height 22
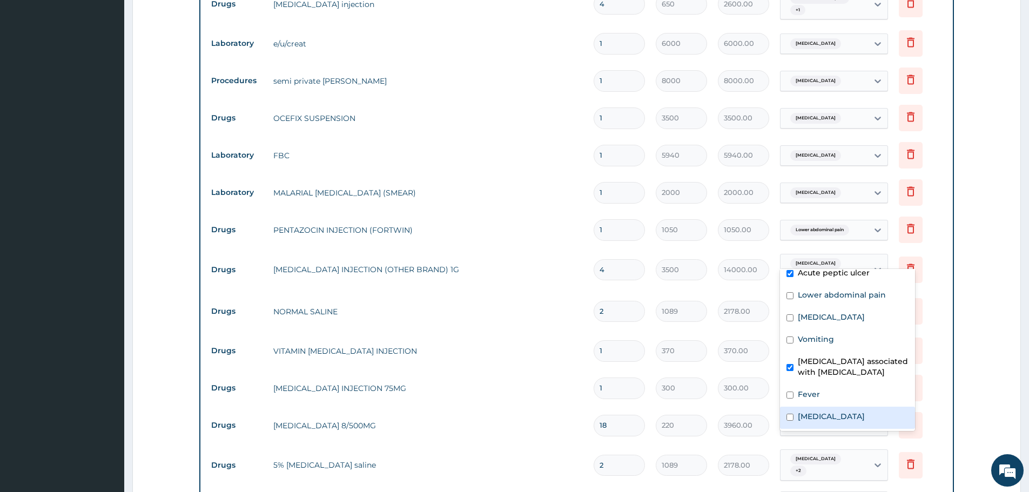
click at [817, 414] on label "Sepsis" at bounding box center [831, 416] width 67 height 11
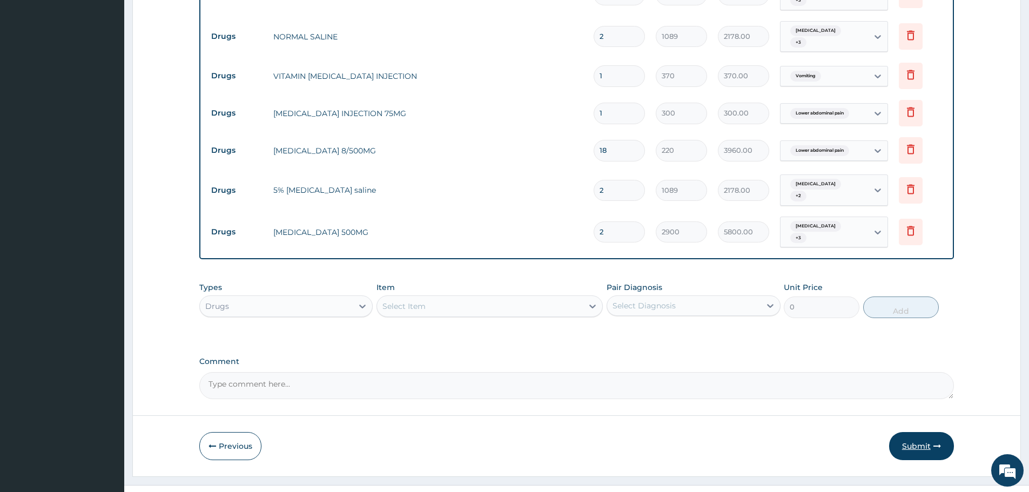
click at [914, 432] on button "Submit" at bounding box center [921, 446] width 65 height 28
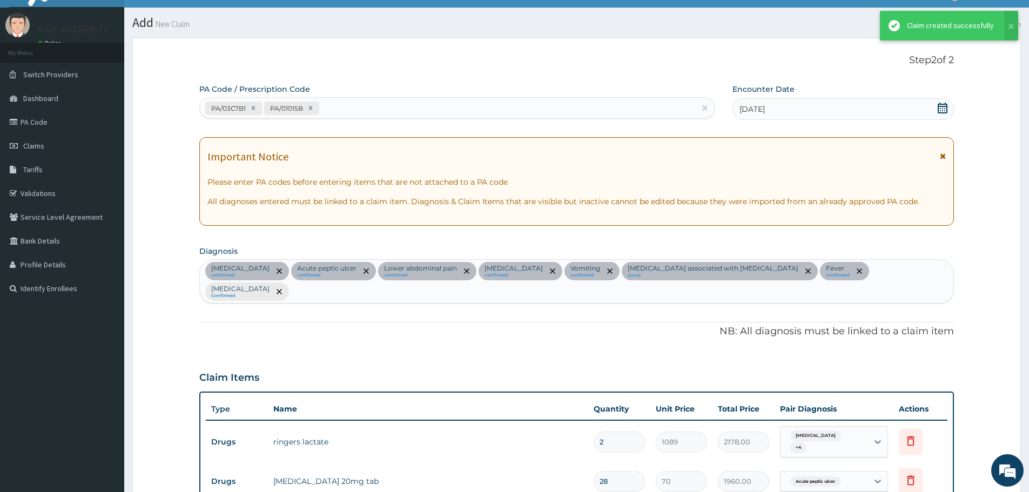
scroll to position [886, 0]
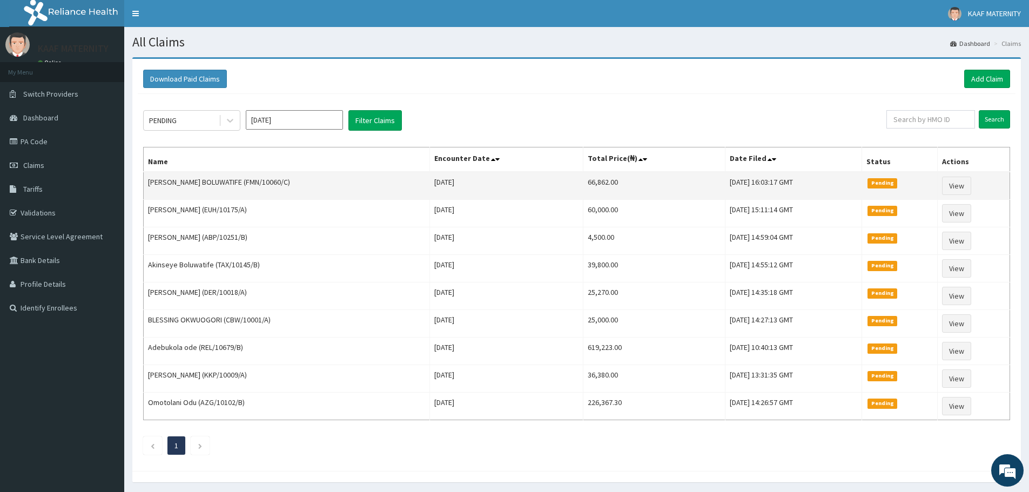
click at [583, 182] on td "66,862.00" at bounding box center [654, 186] width 142 height 28
click at [956, 185] on link "View" at bounding box center [956, 186] width 29 height 18
click at [959, 185] on link "View" at bounding box center [956, 186] width 29 height 18
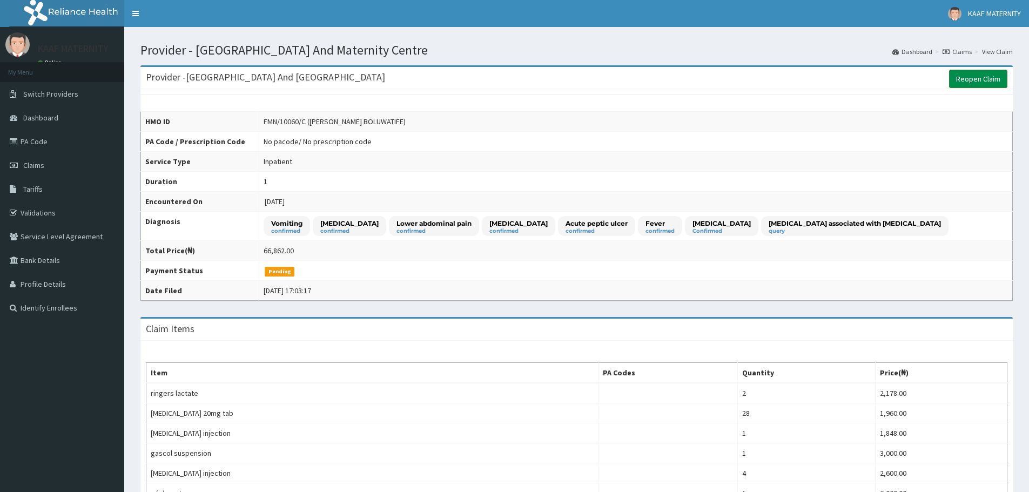
click at [980, 78] on link "Reopen Claim" at bounding box center [978, 79] width 58 height 18
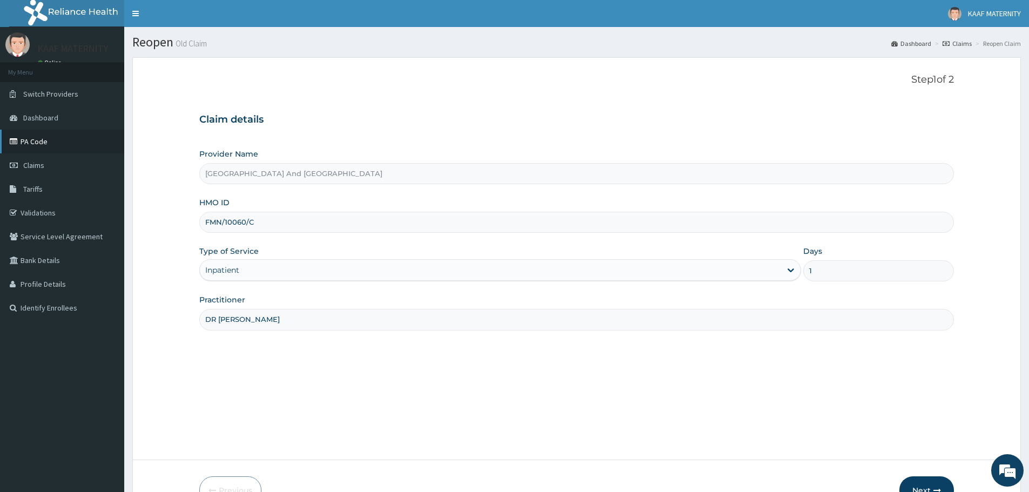
click at [45, 139] on link "PA Code" at bounding box center [62, 142] width 124 height 24
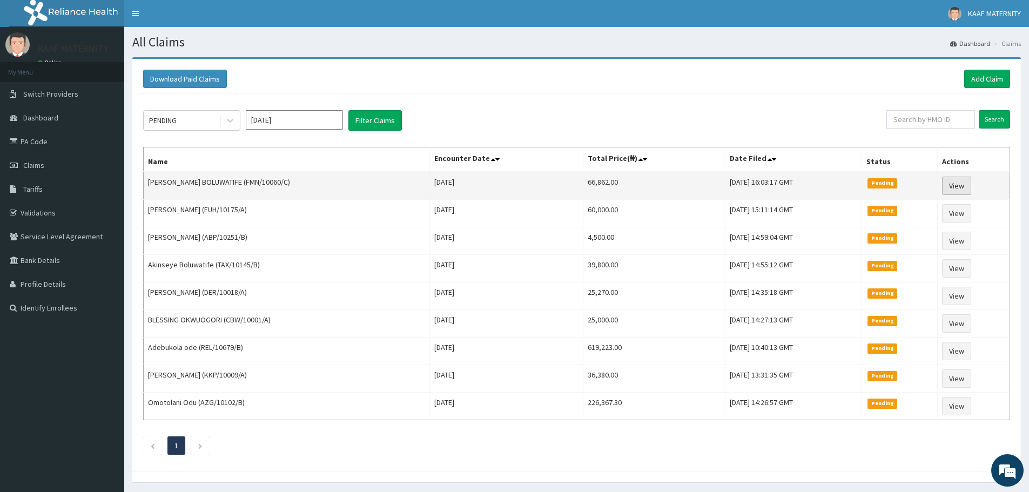
click at [958, 186] on link "View" at bounding box center [956, 186] width 29 height 18
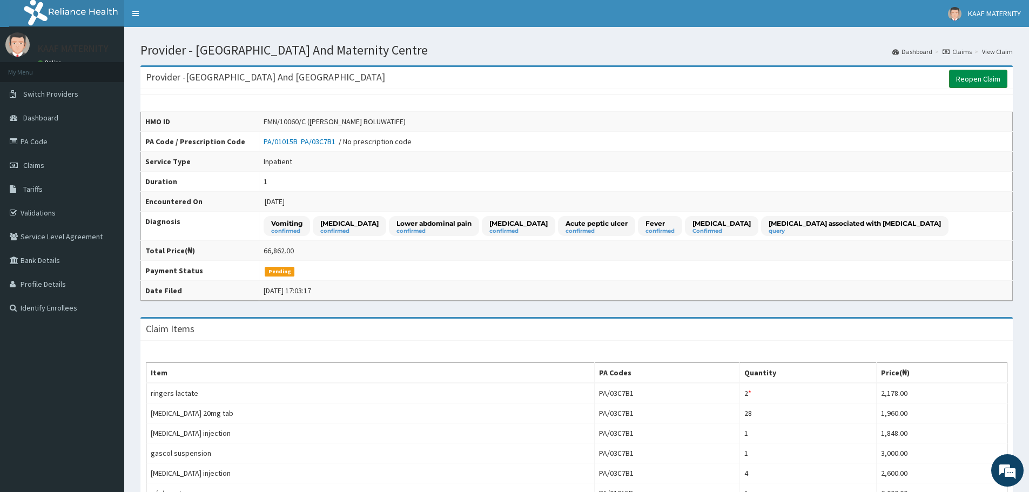
click at [973, 80] on link "Reopen Claim" at bounding box center [978, 79] width 58 height 18
click at [976, 79] on link "Reopen Claim" at bounding box center [978, 79] width 58 height 18
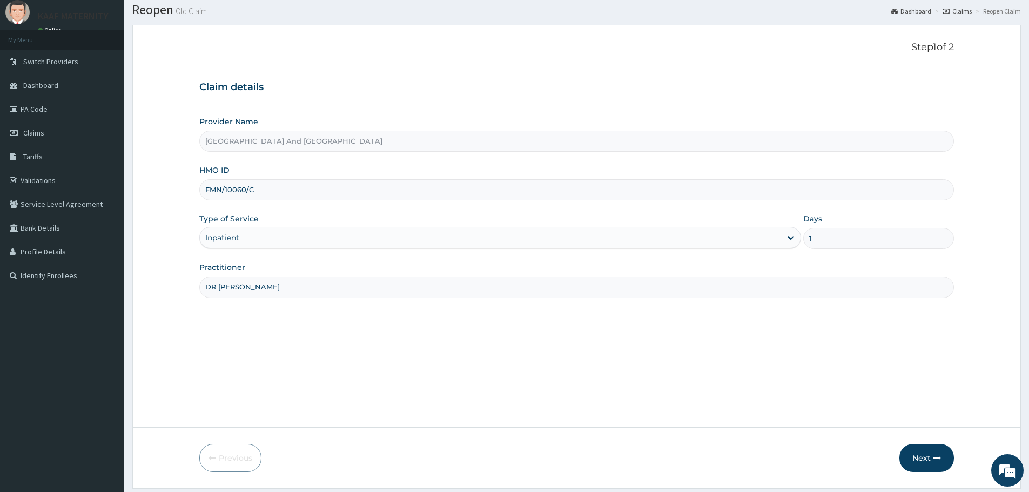
scroll to position [65, 0]
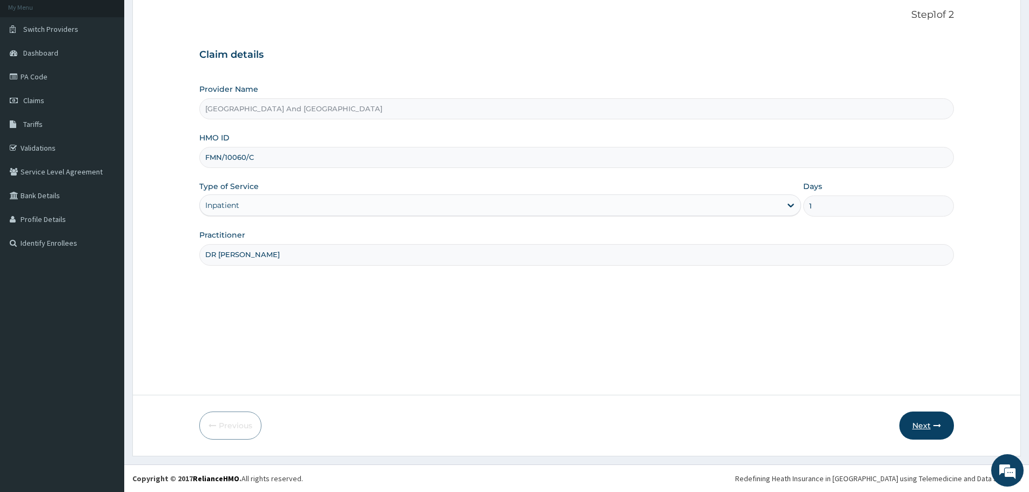
click at [918, 425] on button "Next" at bounding box center [926, 426] width 55 height 28
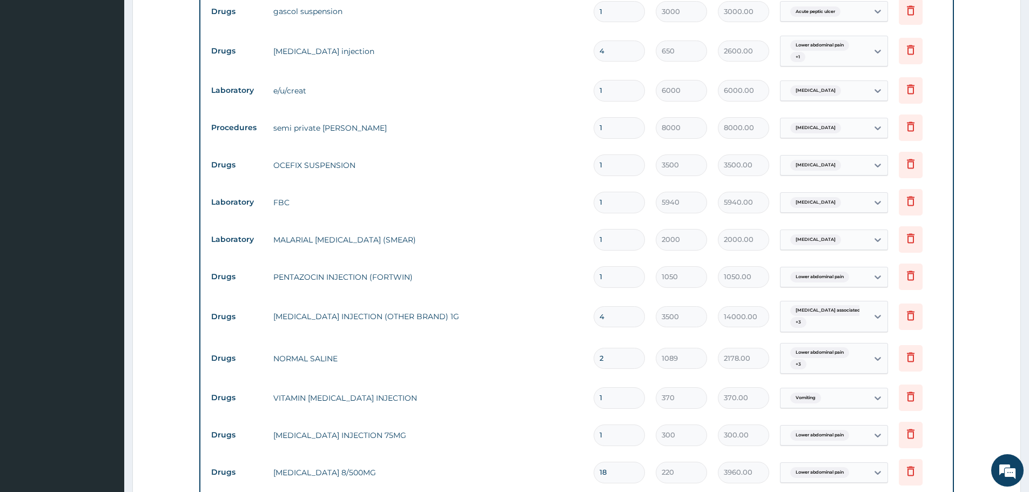
scroll to position [659, 0]
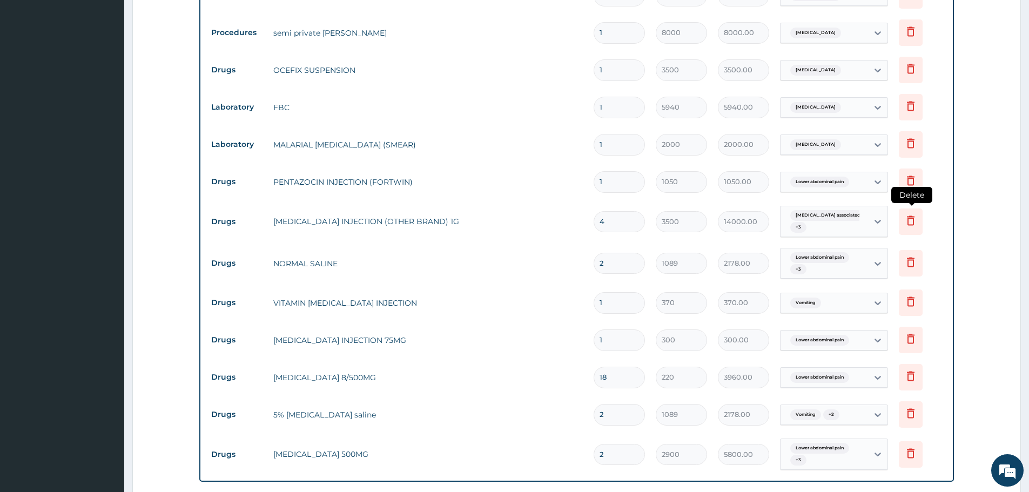
click at [908, 215] on icon at bounding box center [911, 220] width 8 height 10
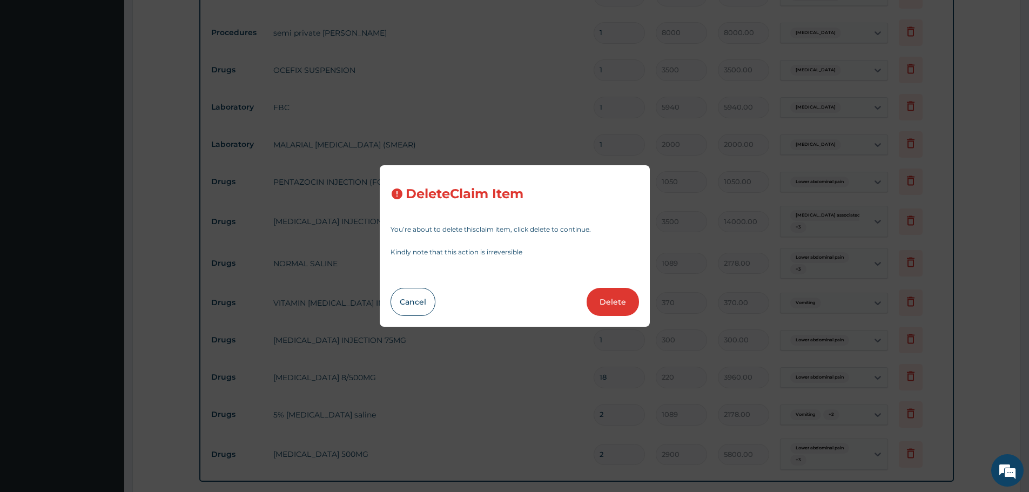
click at [612, 303] on button "Delete" at bounding box center [613, 302] width 52 height 28
type input "2"
type input "1089"
type input "2178.00"
type input "1"
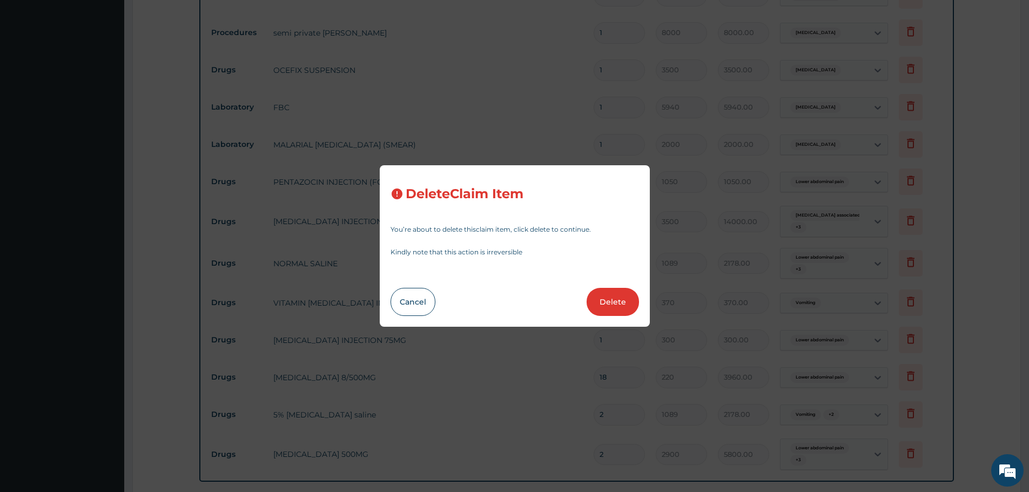
type input "370"
type input "370.00"
type input "300"
type input "300.00"
type input "18"
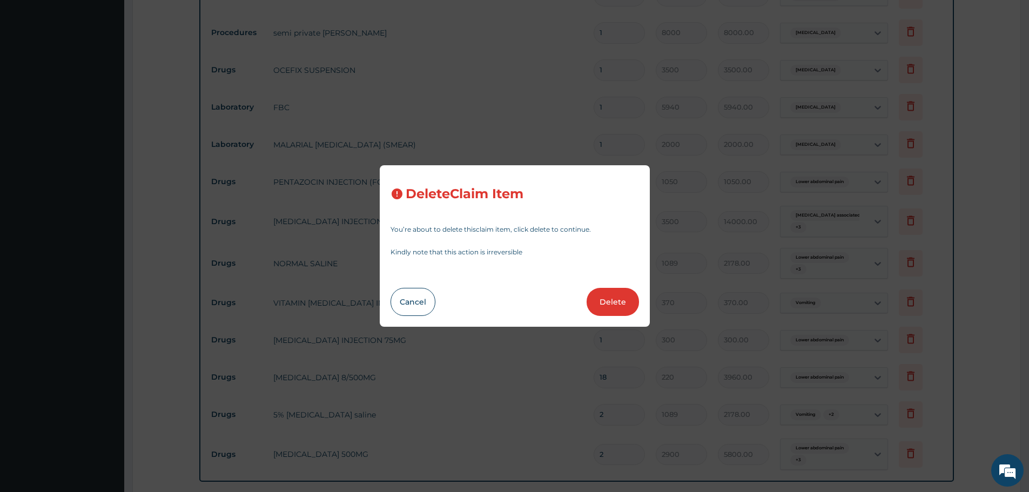
type input "220"
type input "3960.00"
type input "2"
type input "1089"
type input "2178.00"
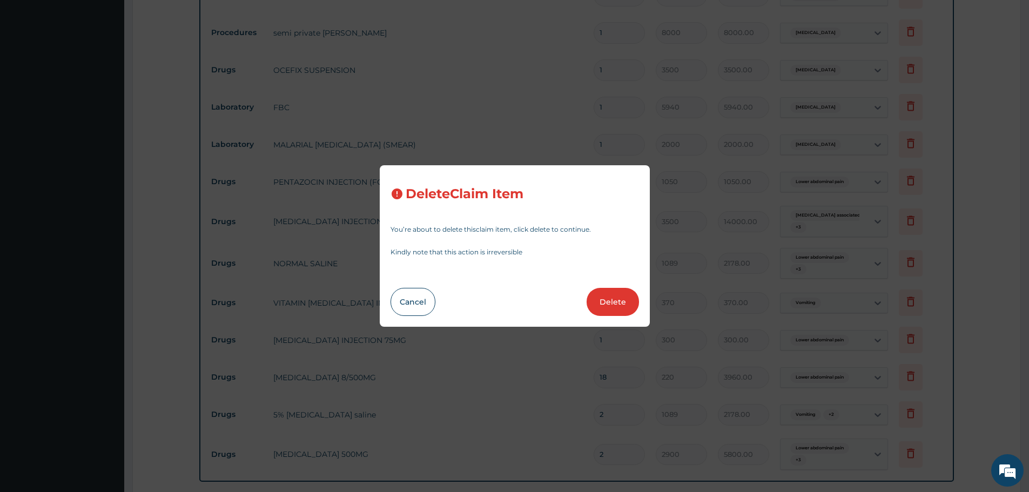
type input "2900"
type input "5800.00"
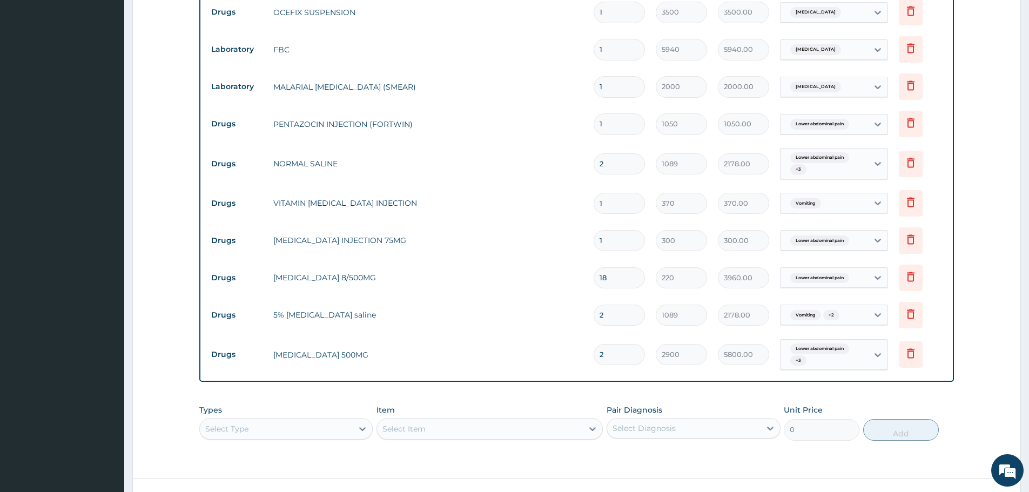
scroll to position [780, 0]
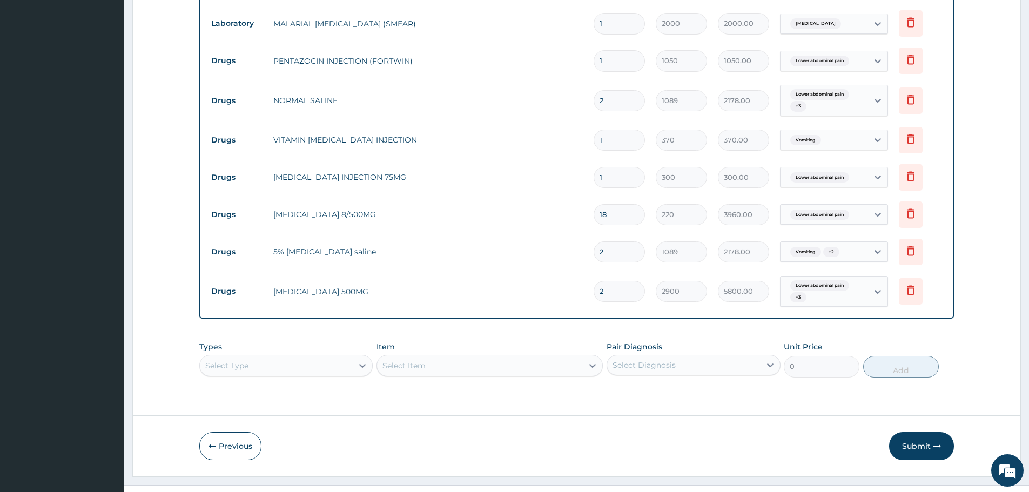
click at [448, 355] on div "Select Item" at bounding box center [489, 366] width 226 height 22
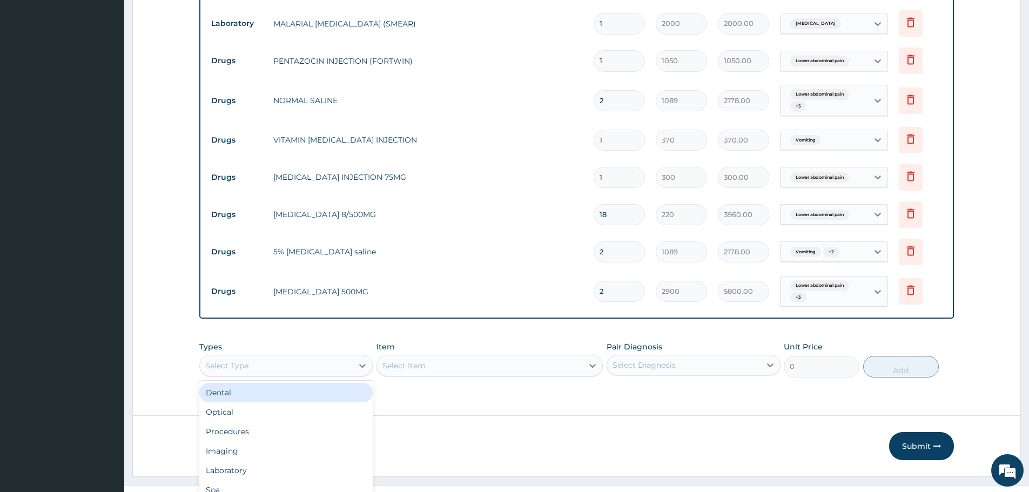
click at [342, 355] on div "option Dental focused, 1 of 10. 10 results available. Use Up and Down to choose…" at bounding box center [285, 366] width 173 height 22
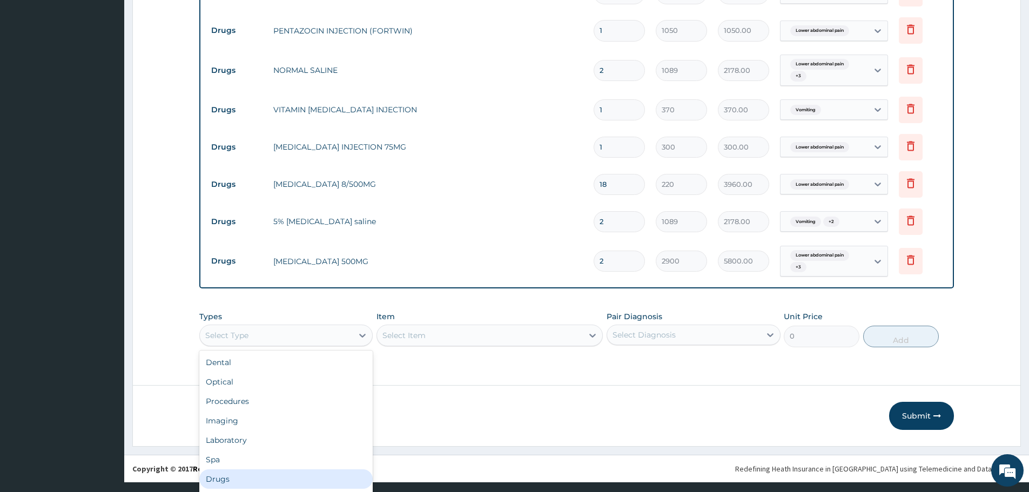
drag, startPoint x: 250, startPoint y: 457, endPoint x: 338, endPoint y: 427, distance: 93.1
click at [251, 469] on div "Drugs" at bounding box center [285, 478] width 173 height 19
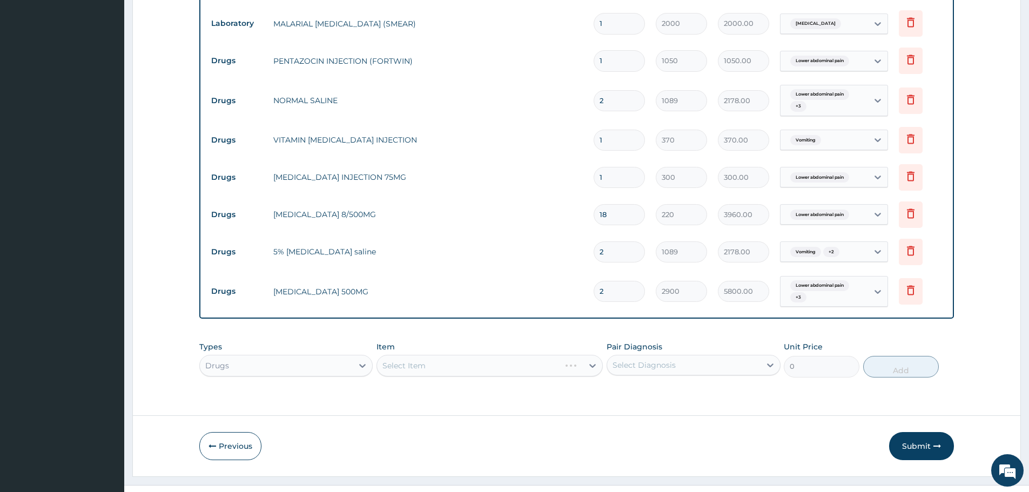
scroll to position [0, 0]
click at [464, 355] on div "Select Item" at bounding box center [489, 366] width 226 height 22
click at [467, 355] on div "Select Item" at bounding box center [489, 366] width 226 height 22
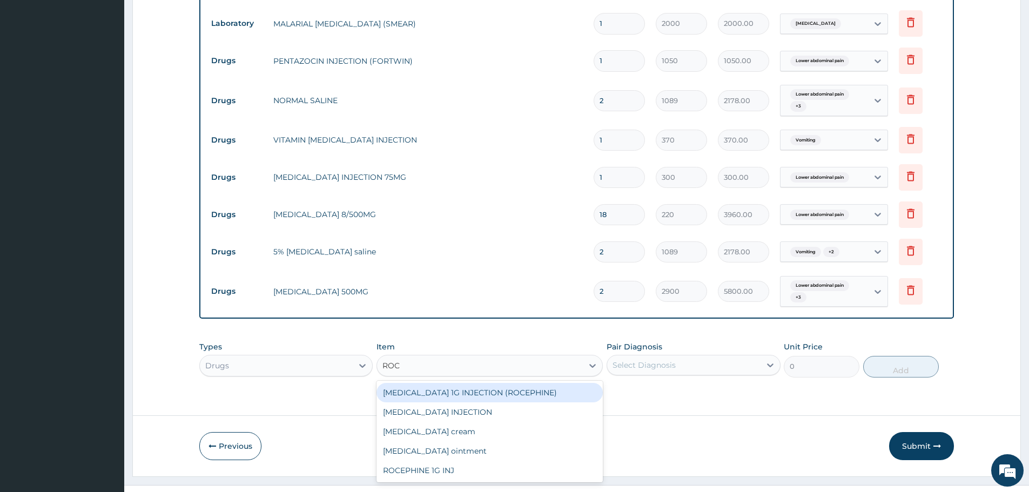
type input "ROCE"
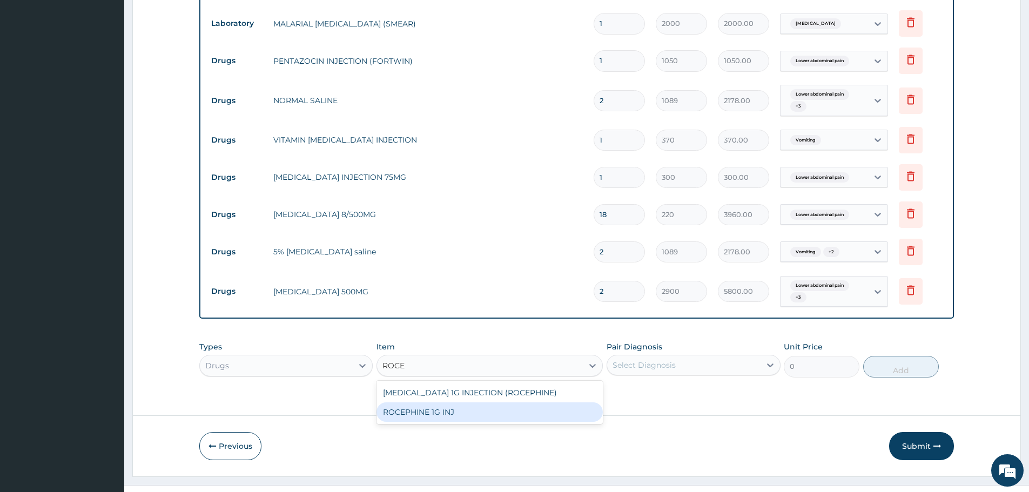
click at [452, 402] on div "ROCEPHINE 1G INJ" at bounding box center [489, 411] width 226 height 19
type input "14000"
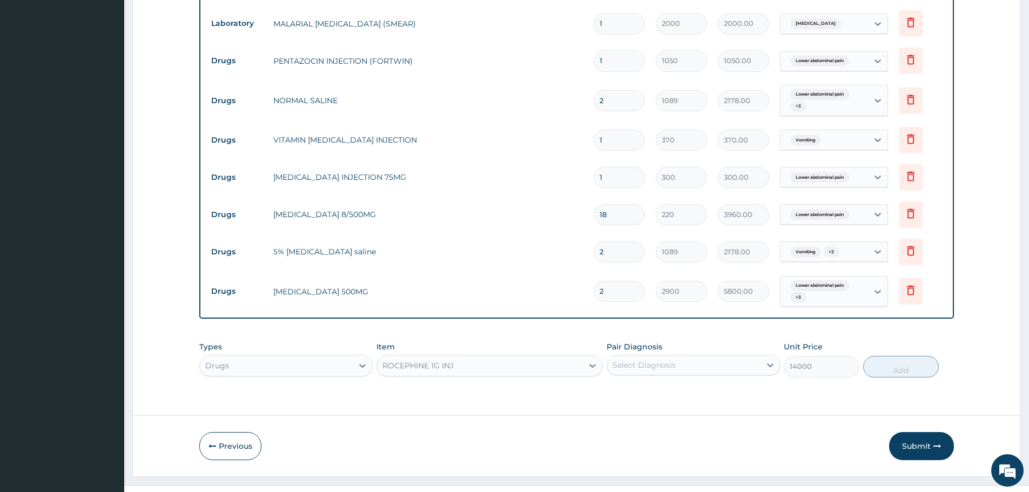
click at [658, 355] on div "Select Diagnosis" at bounding box center [693, 365] width 173 height 21
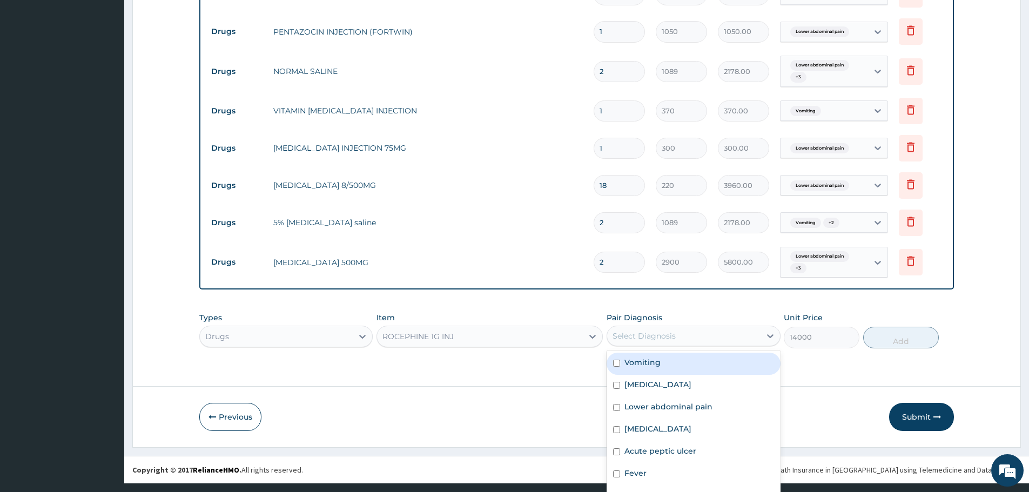
scroll to position [30, 0]
click at [659, 379] on label "[MEDICAL_DATA]" at bounding box center [657, 384] width 67 height 11
checkbox input "true"
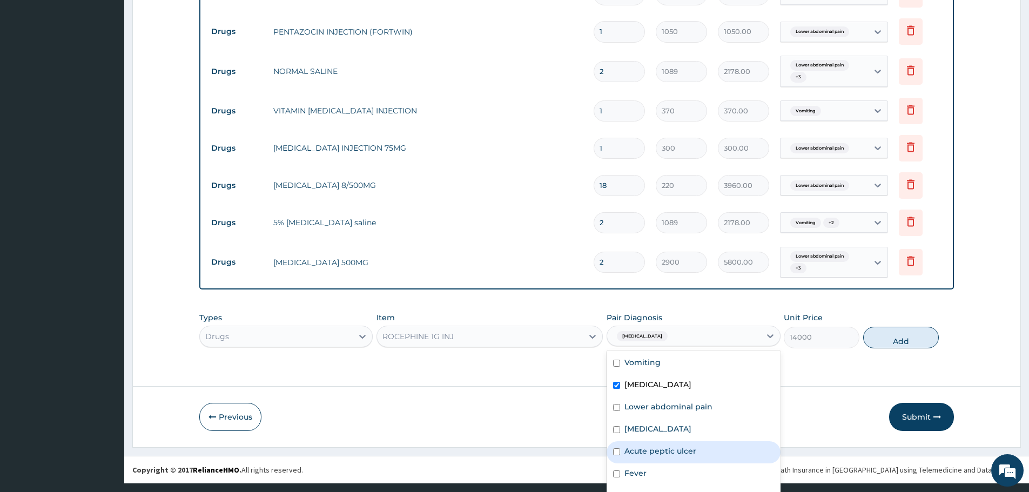
drag, startPoint x: 664, startPoint y: 429, endPoint x: 669, endPoint y: 421, distance: 9.0
click at [664, 446] on label "Acute peptic ulcer" at bounding box center [660, 451] width 72 height 11
checkbox input "true"
click at [644, 490] on label "[MEDICAL_DATA]" at bounding box center [657, 495] width 67 height 11
checkbox input "true"
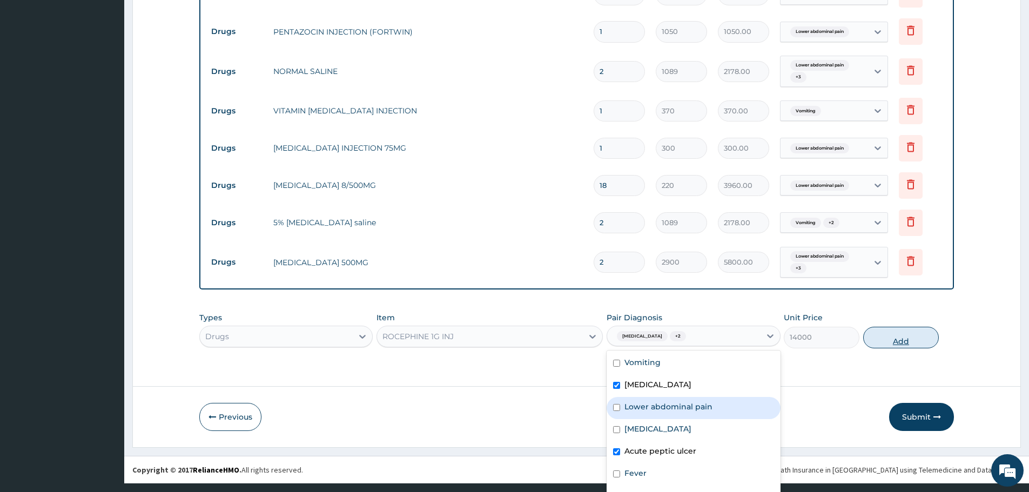
click at [875, 319] on div "Types Drugs Item ROCEPHINE 1G INJ Pair Diagnosis option Sepsis, selected. optio…" at bounding box center [576, 330] width 755 height 46
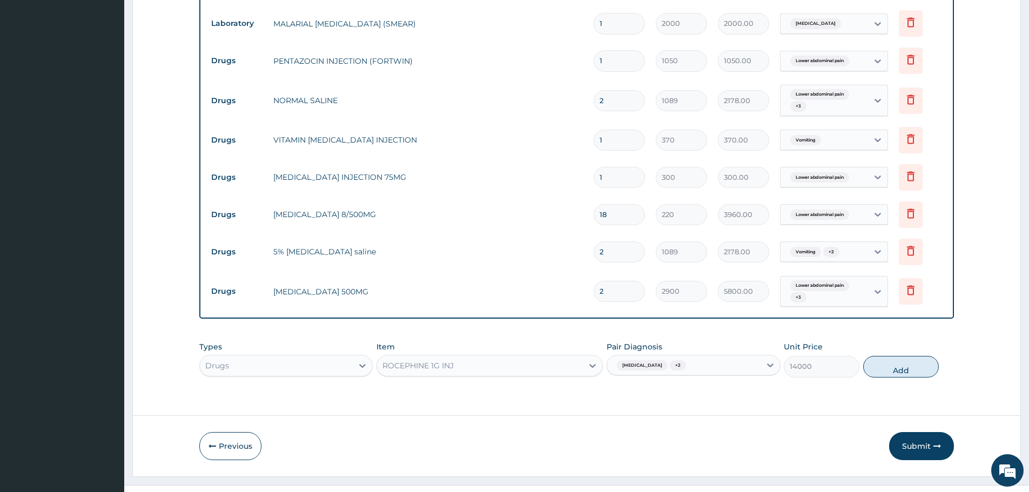
drag, startPoint x: 609, startPoint y: 273, endPoint x: 594, endPoint y: 273, distance: 15.1
click at [594, 281] on input "2" at bounding box center [619, 291] width 51 height 21
click at [904, 356] on button "Add" at bounding box center [901, 367] width 76 height 22
type input "0"
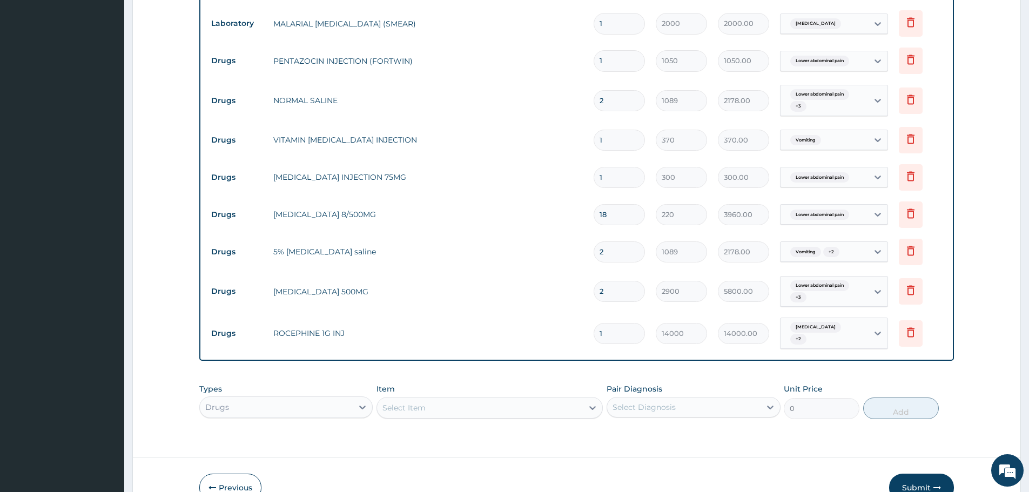
drag, startPoint x: 609, startPoint y: 315, endPoint x: 587, endPoint y: 315, distance: 22.1
click at [588, 318] on td "1" at bounding box center [619, 334] width 62 height 32
type input "4"
type input "56000.00"
type input "4"
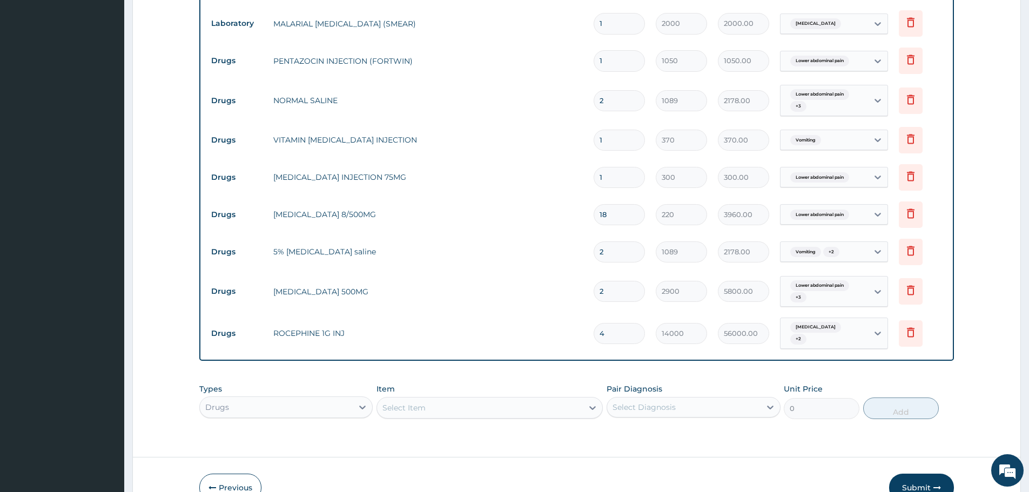
click at [670, 327] on td "14000" at bounding box center [681, 334] width 62 height 32
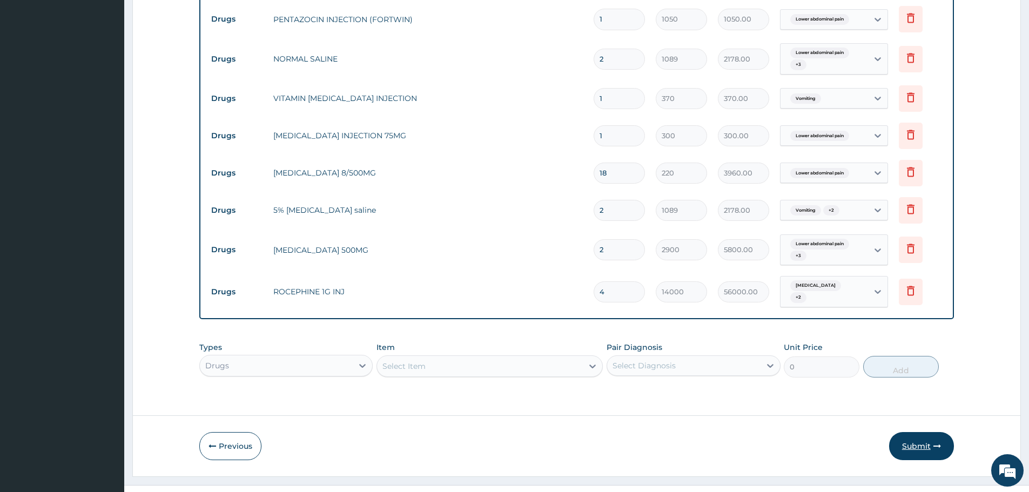
click at [924, 432] on button "Submit" at bounding box center [921, 446] width 65 height 28
click at [912, 432] on button "Submit" at bounding box center [921, 446] width 65 height 28
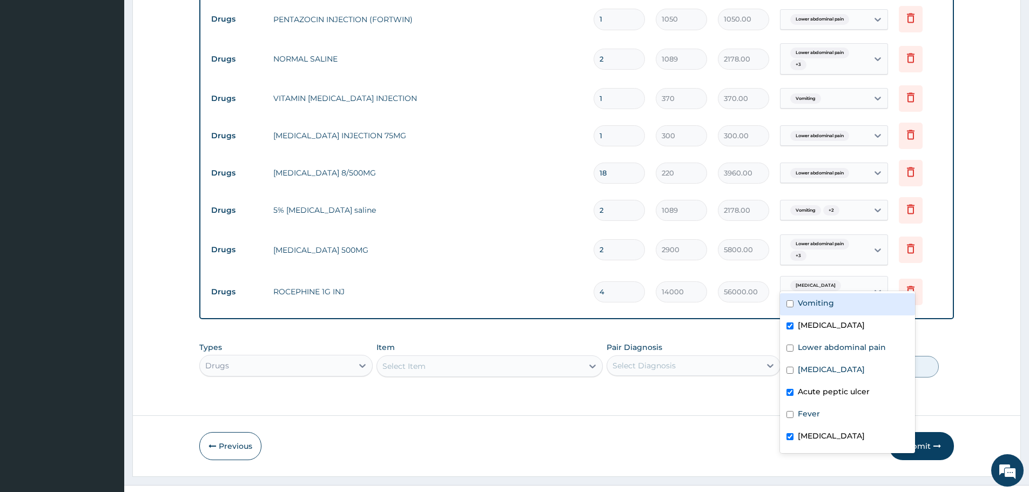
click at [820, 279] on div "Acute gastroenteritis + 2" at bounding box center [822, 292] width 73 height 26
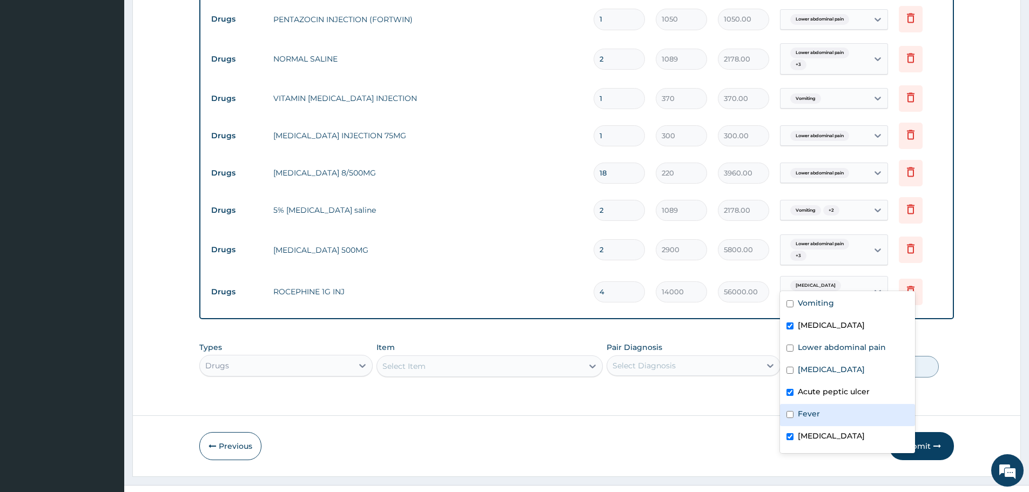
scroll to position [30, 0]
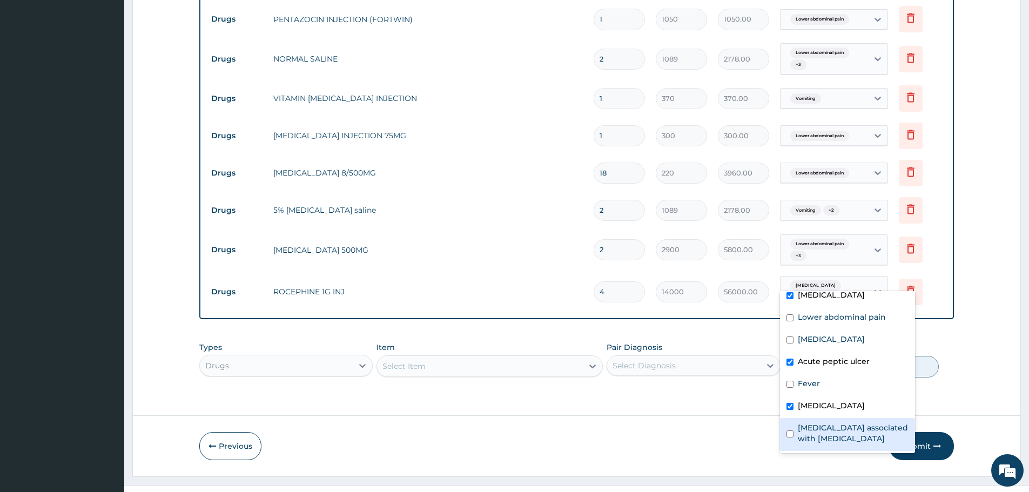
click at [837, 426] on label "Arthropathy associated with helminthiasis" at bounding box center [853, 433] width 111 height 22
checkbox input "true"
click at [929, 432] on button "Submit" at bounding box center [921, 446] width 65 height 28
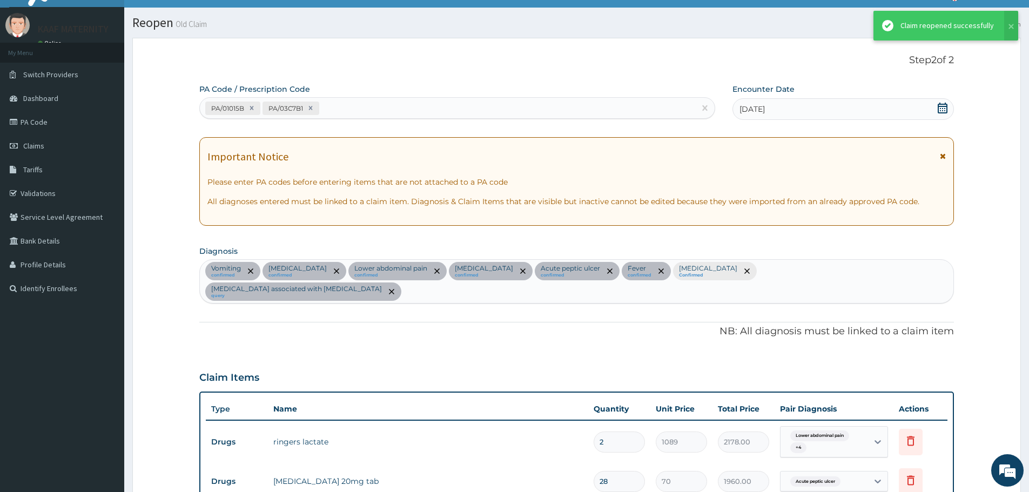
scroll to position [821, 0]
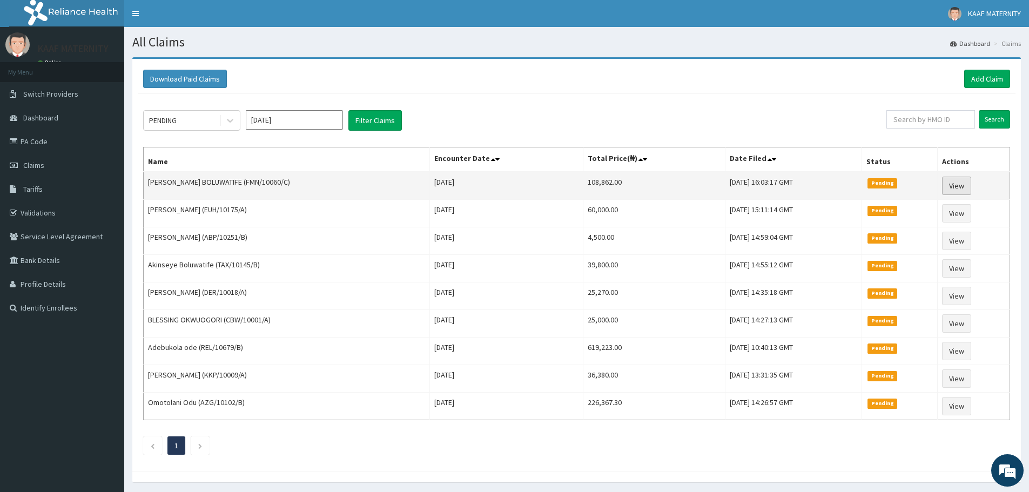
click at [962, 186] on link "View" at bounding box center [956, 186] width 29 height 18
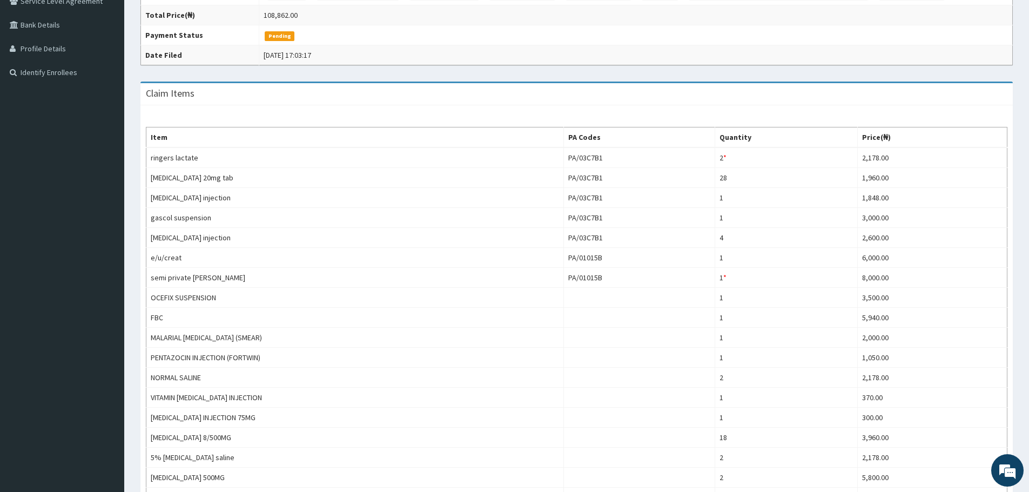
scroll to position [35, 0]
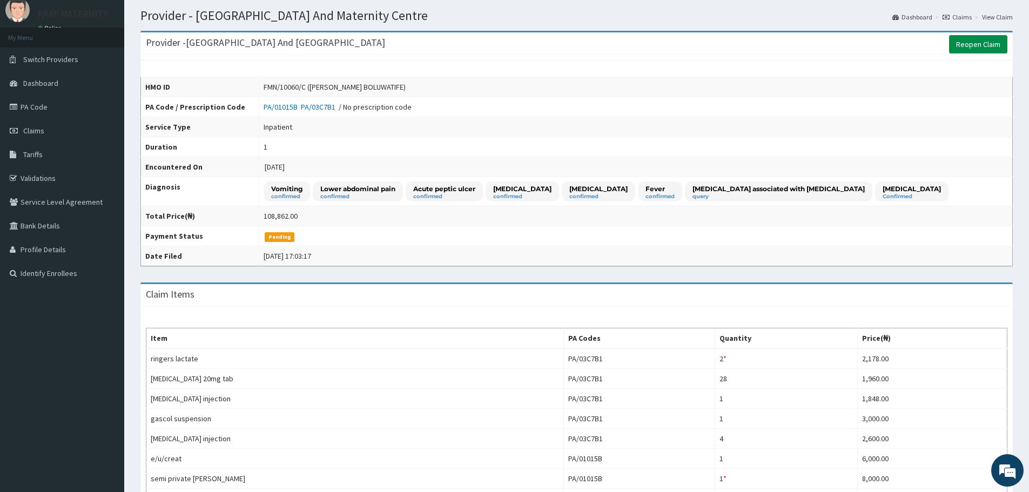
click at [969, 46] on link "Reopen Claim" at bounding box center [978, 44] width 58 height 18
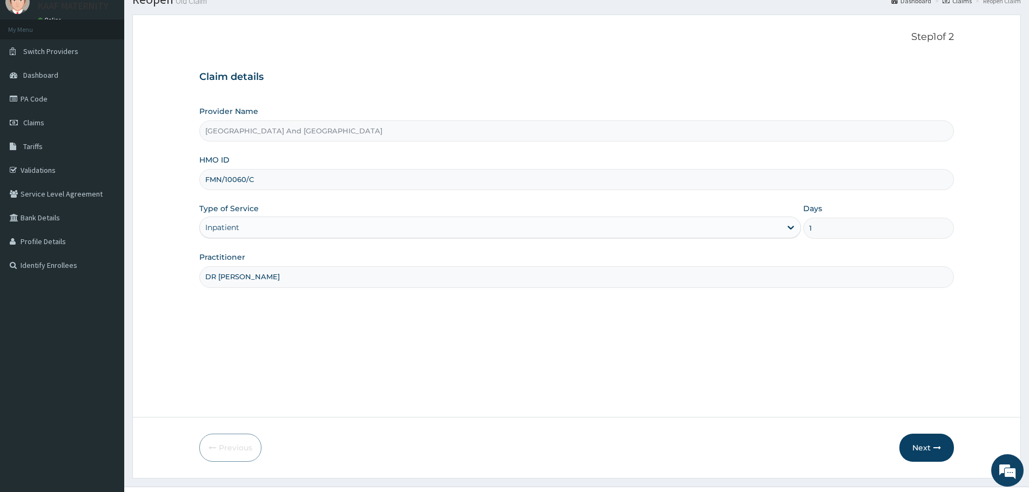
scroll to position [65, 0]
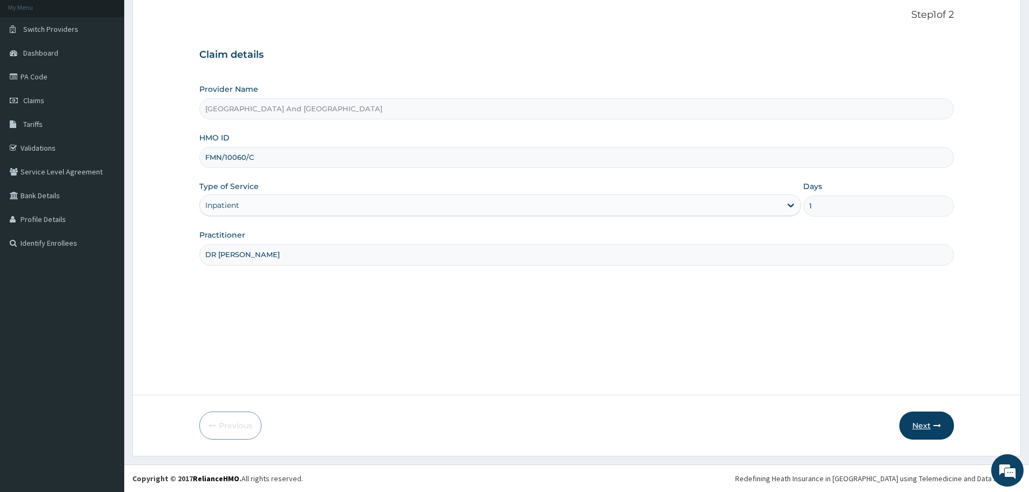
click at [921, 420] on button "Next" at bounding box center [926, 426] width 55 height 28
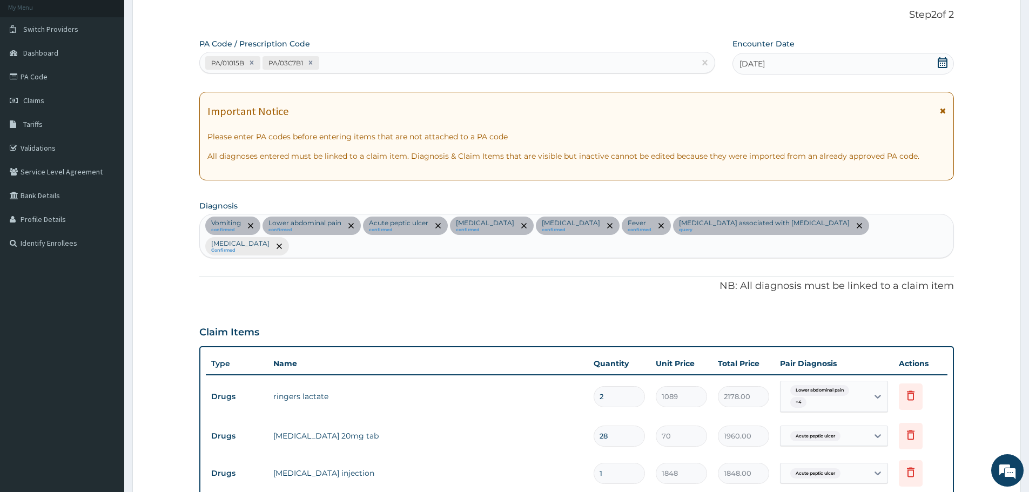
click at [351, 65] on div "PA/01015B PA/03C7B1" at bounding box center [447, 63] width 495 height 18
paste input "PA/EAB500"
type input "PA/EAB500"
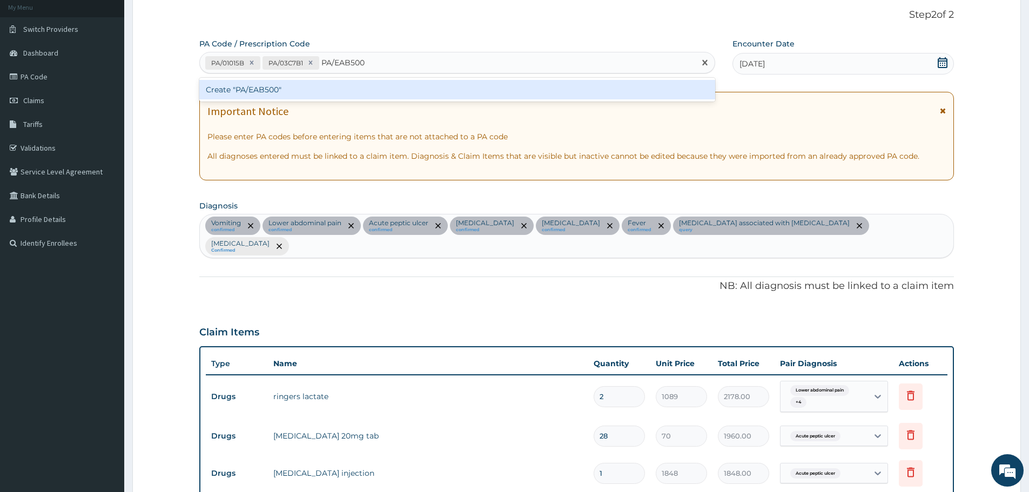
click at [265, 86] on div "Create "PA/EAB500"" at bounding box center [457, 89] width 516 height 19
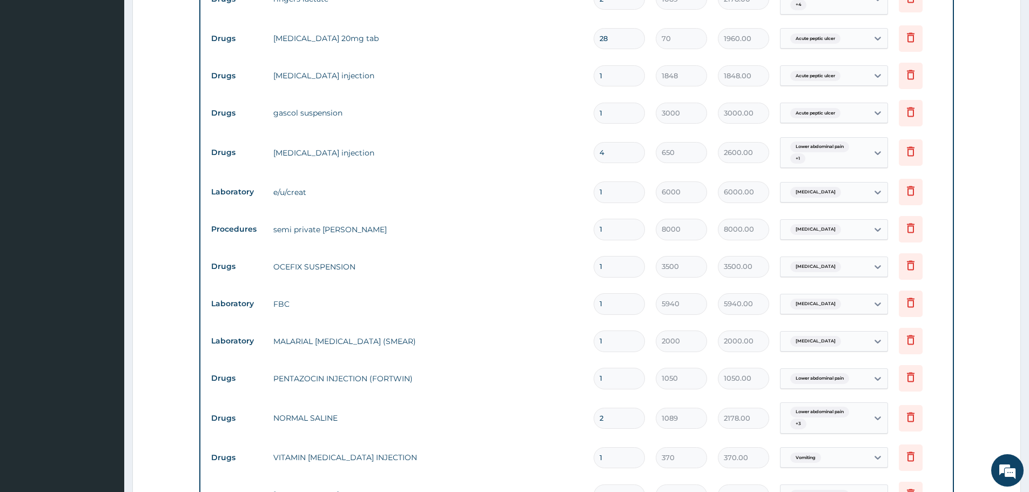
scroll to position [453, 0]
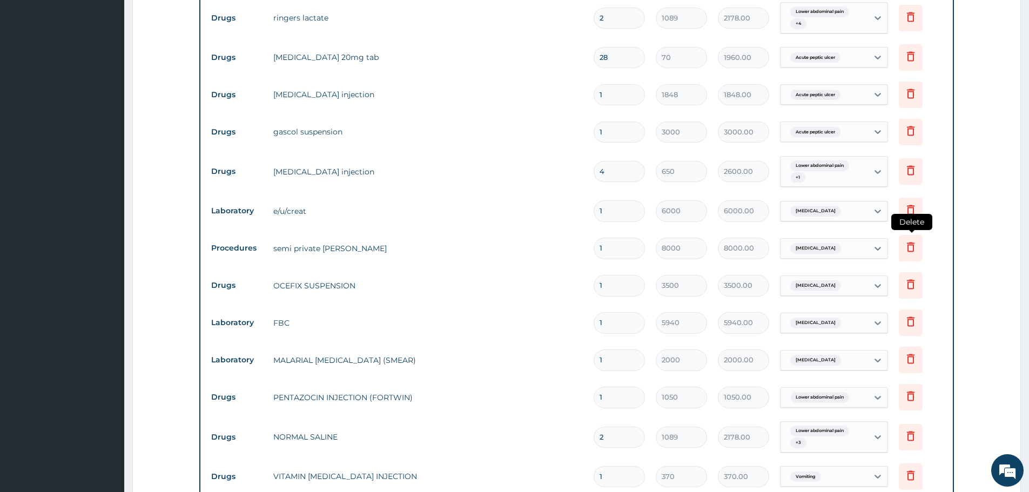
click at [907, 243] on icon at bounding box center [911, 248] width 8 height 10
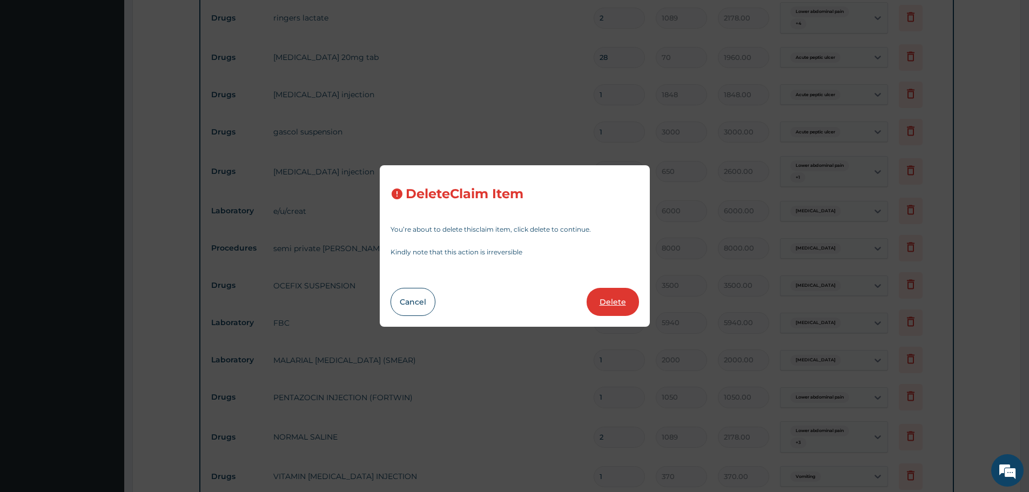
click at [623, 293] on button "Delete" at bounding box center [613, 302] width 52 height 28
type input "3500"
type input "3500.00"
type input "5940"
type input "5940.00"
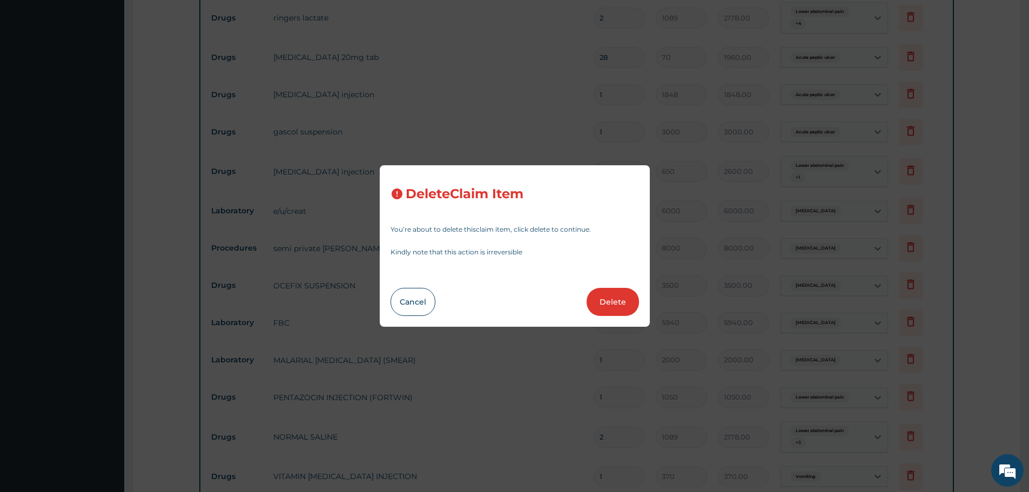
type input "2000"
type input "2000.00"
type input "1050"
type input "1050.00"
type input "2"
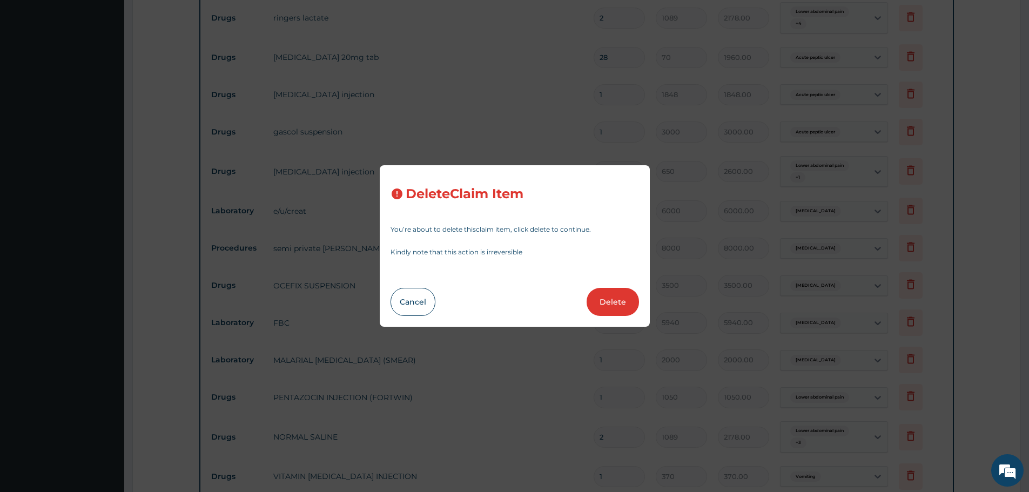
type input "1089"
type input "2178.00"
type input "1"
type input "370"
type input "370.00"
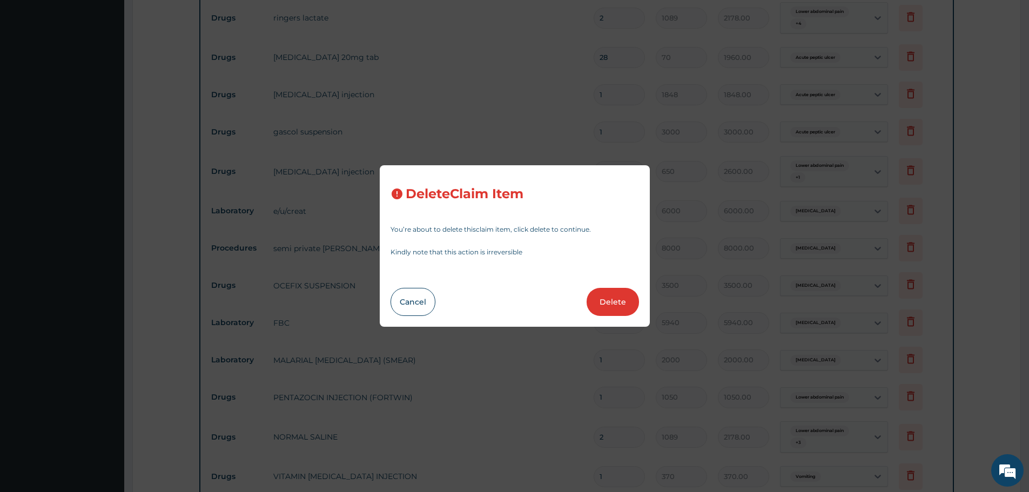
type input "300"
type input "300.00"
type input "18"
type input "220"
type input "3960.00"
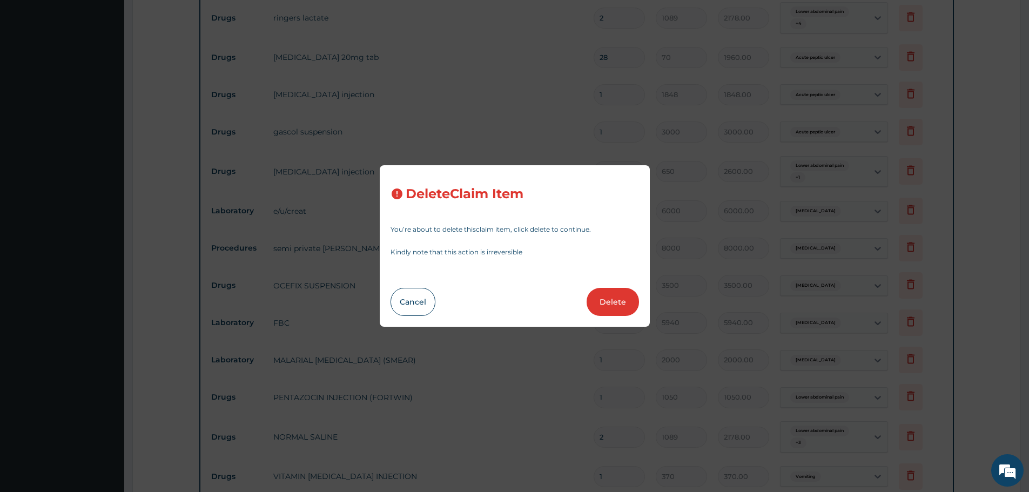
type input "2"
type input "1089"
type input "2178.00"
type input "2900"
type input "5800.00"
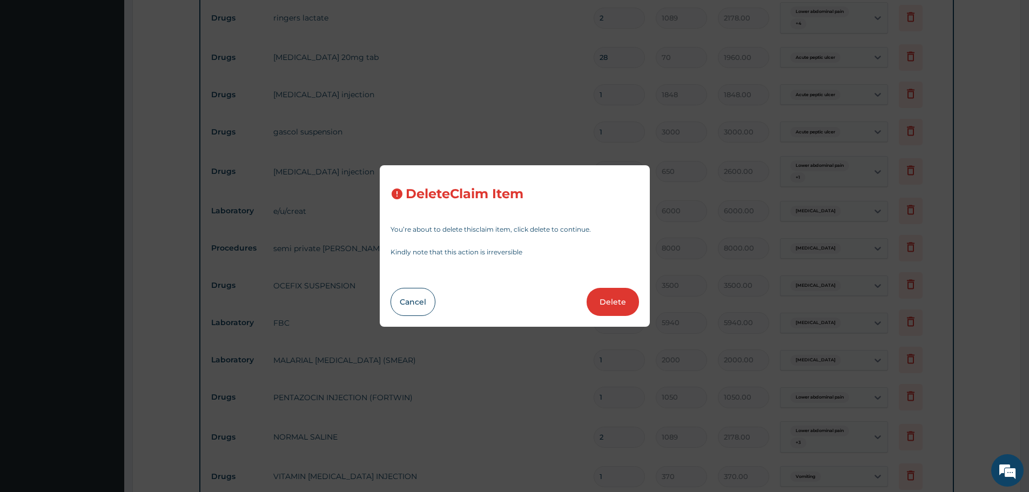
type input "4"
type input "14000"
type input "56000.00"
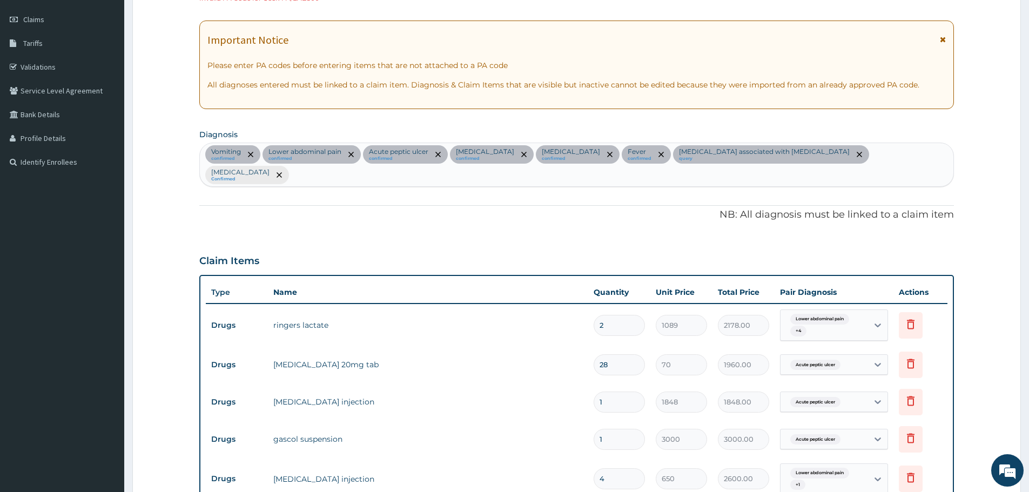
scroll to position [0, 0]
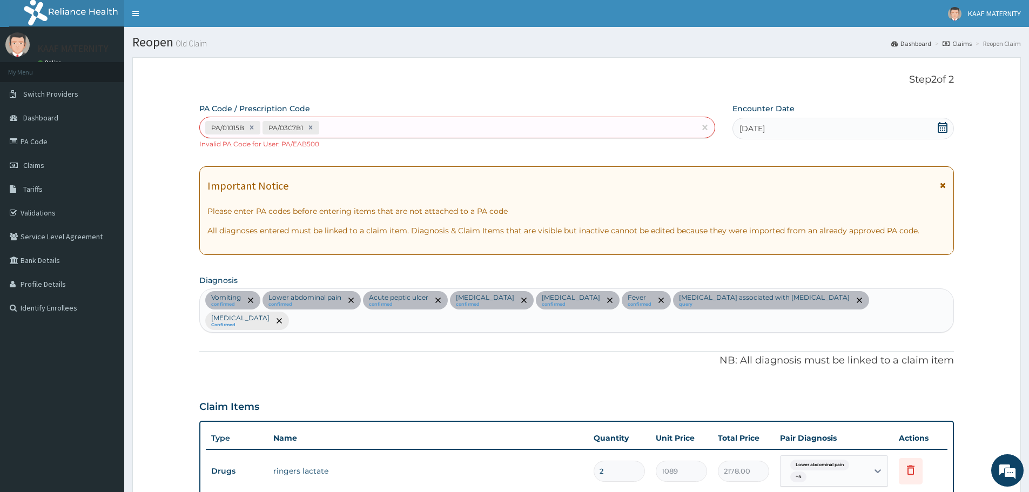
click at [343, 127] on div "PA/01015B PA/03C7B1" at bounding box center [447, 128] width 495 height 18
paste input "PA/EAB500"
type input "PA/EAB500"
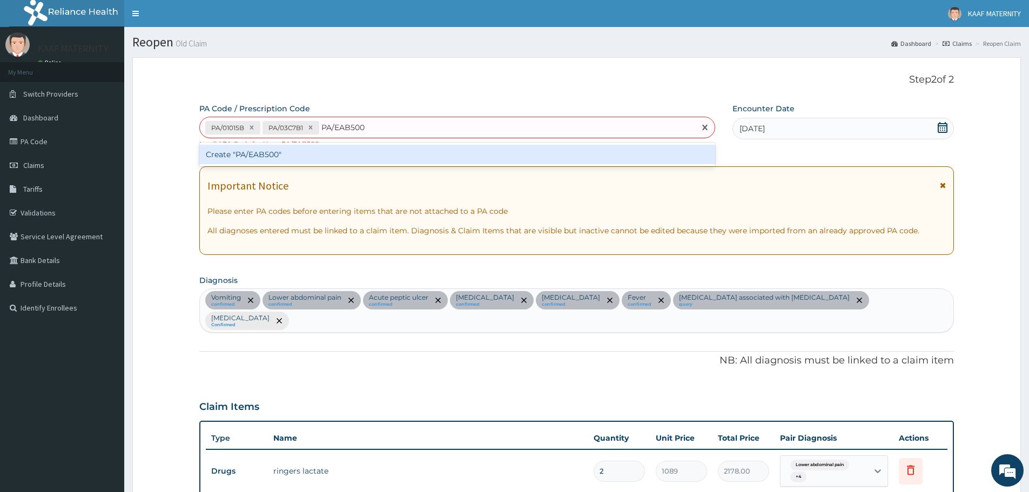
click at [273, 154] on div "Create "PA/EAB500"" at bounding box center [457, 154] width 516 height 19
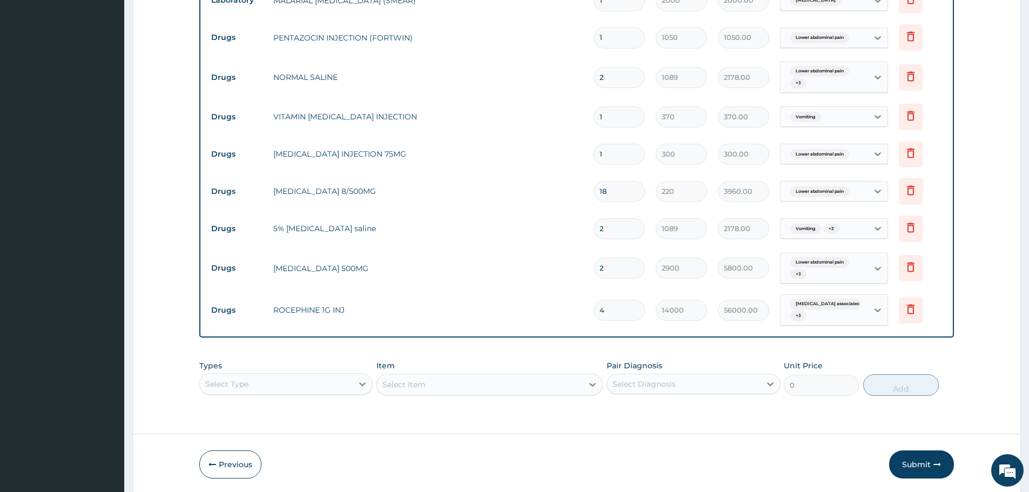
scroll to position [794, 0]
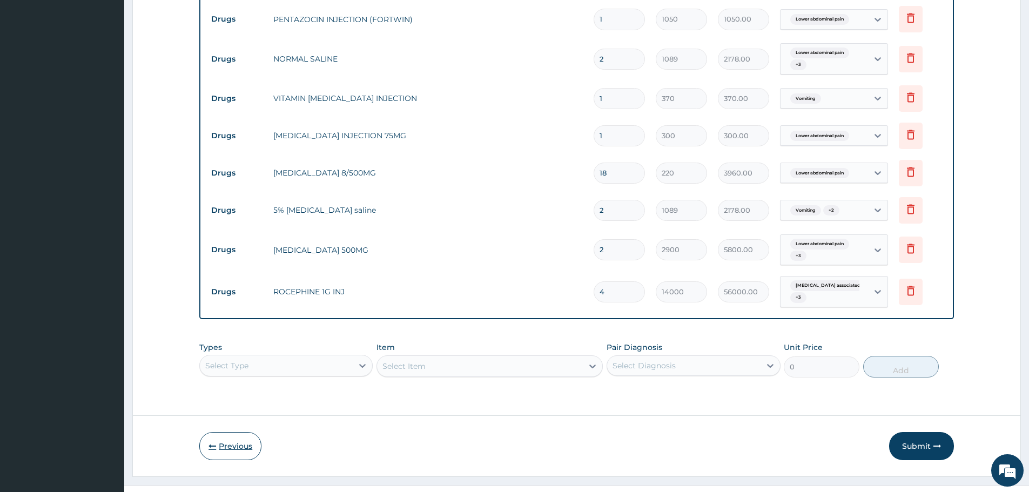
click at [221, 432] on button "Previous" at bounding box center [230, 446] width 62 height 28
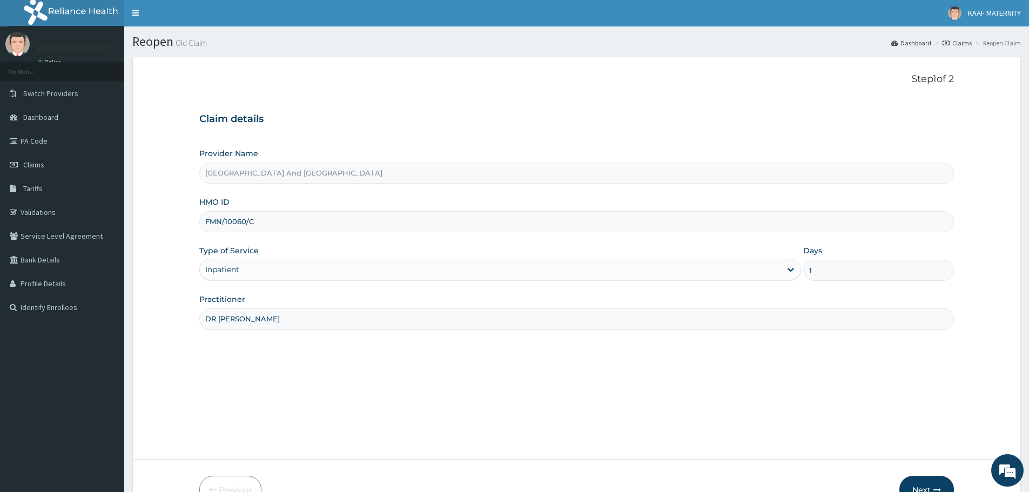
scroll to position [65, 0]
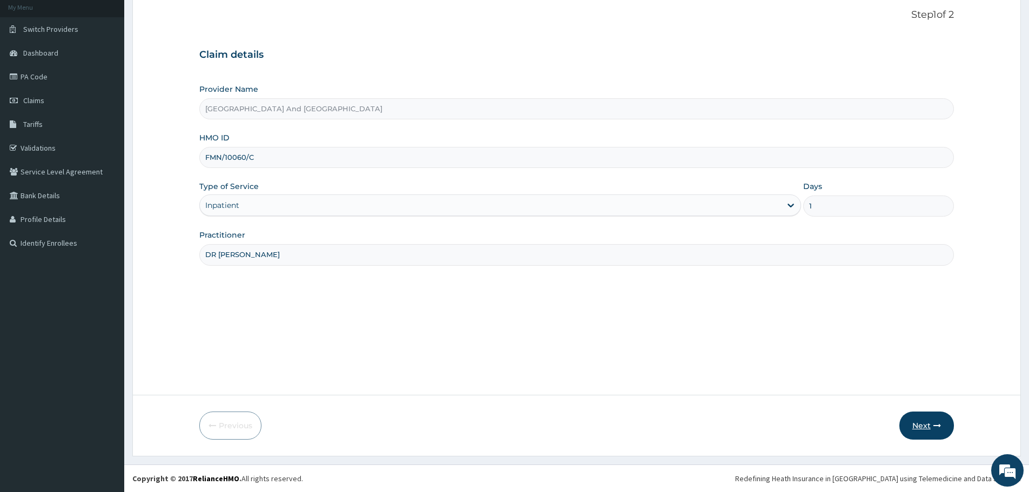
click at [928, 428] on button "Next" at bounding box center [926, 426] width 55 height 28
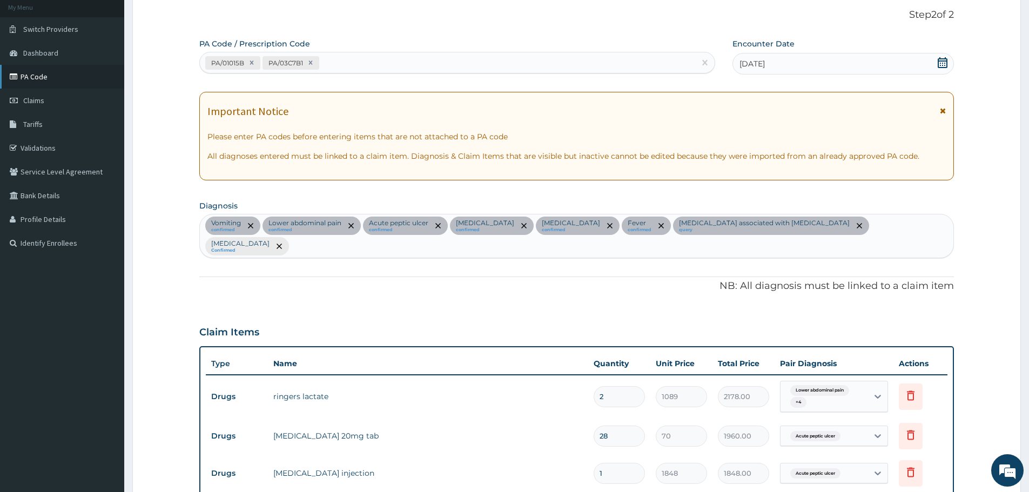
click at [48, 74] on link "PA Code" at bounding box center [62, 77] width 124 height 24
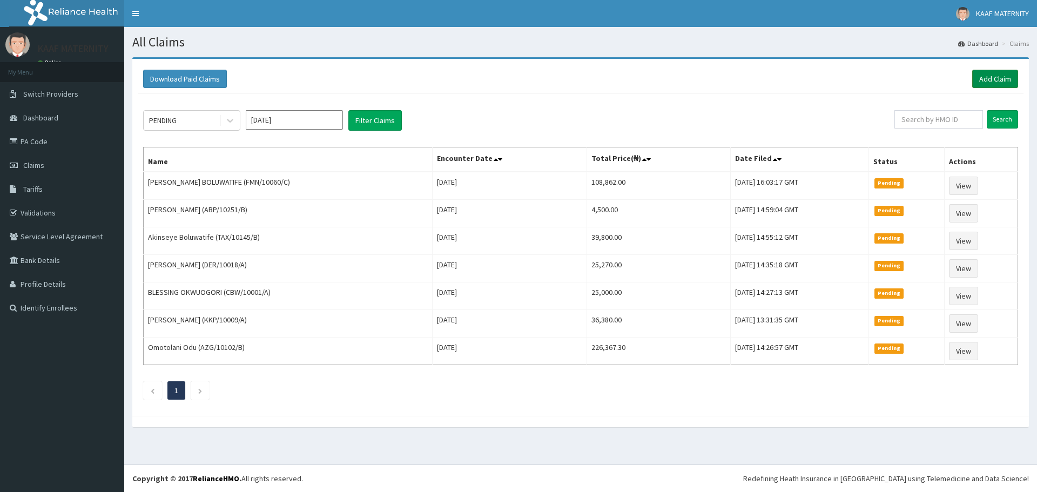
click at [994, 77] on link "Add Claim" at bounding box center [995, 79] width 46 height 18
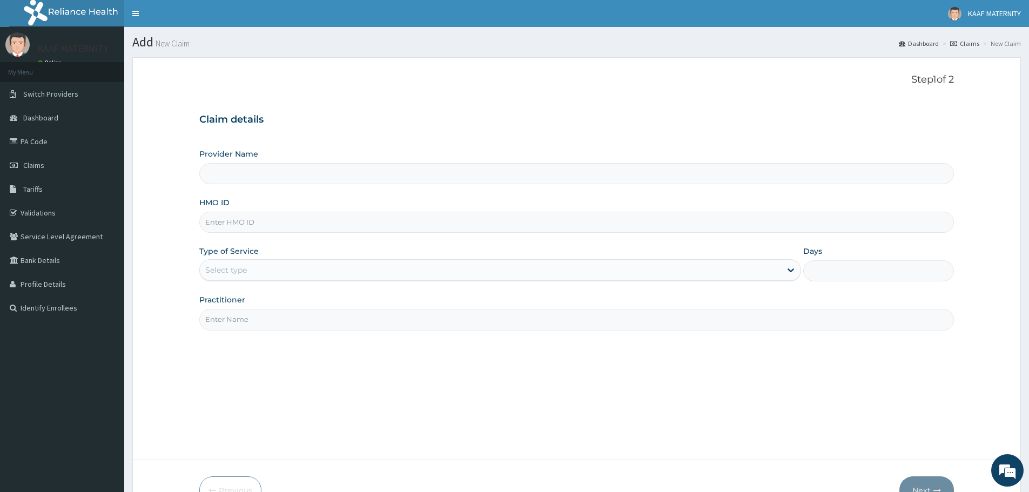
type input "[GEOGRAPHIC_DATA] And [GEOGRAPHIC_DATA]"
click at [249, 228] on input "HMO ID" at bounding box center [576, 222] width 755 height 21
type input "ACH/10281/C"
click at [259, 265] on div "Select type" at bounding box center [490, 269] width 581 height 17
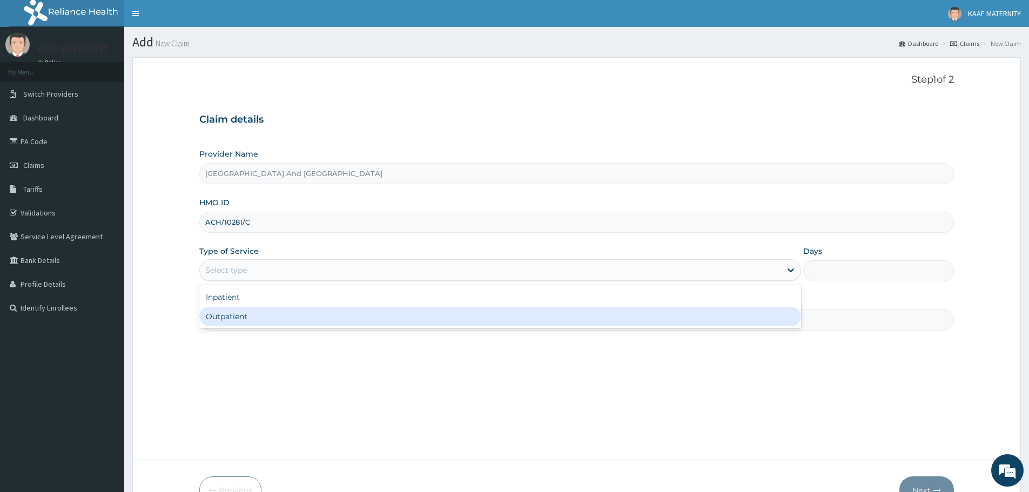
click at [247, 316] on div "Outpatient" at bounding box center [500, 316] width 602 height 19
type input "1"
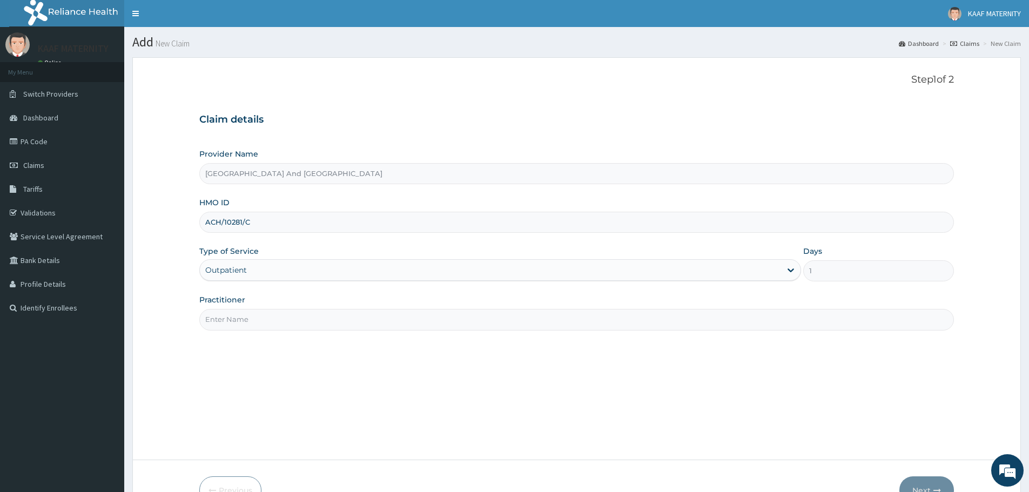
click at [256, 319] on input "Practitioner" at bounding box center [576, 319] width 755 height 21
type input "[PERSON_NAME]"
click at [932, 482] on button "Next" at bounding box center [926, 490] width 55 height 28
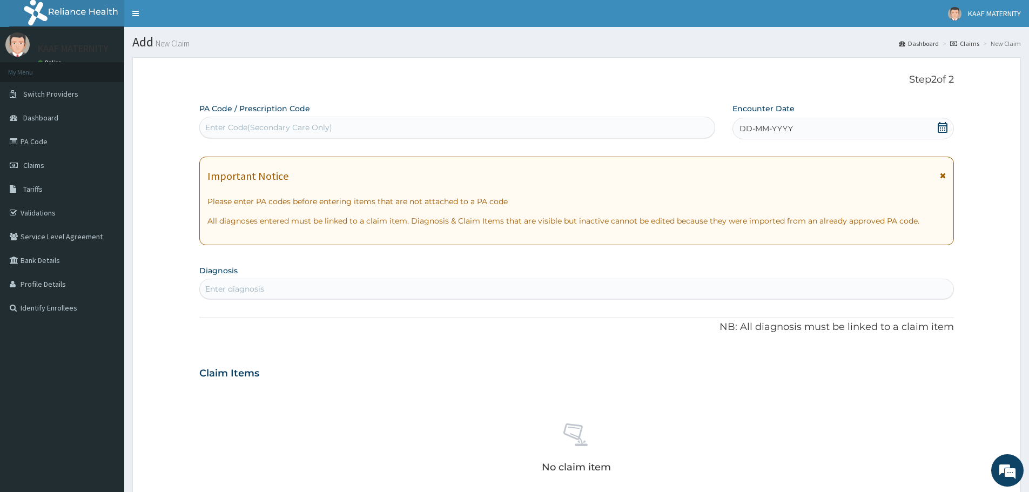
click at [940, 122] on icon at bounding box center [942, 127] width 11 height 11
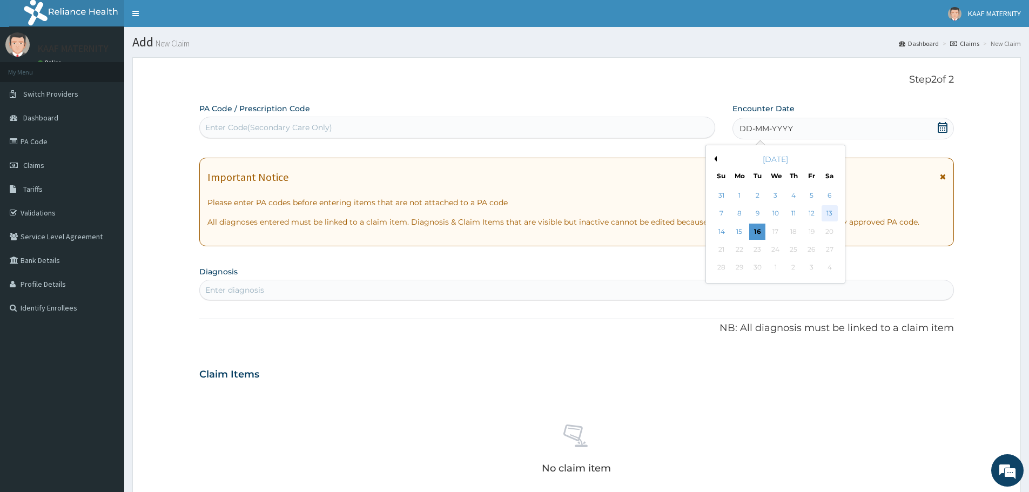
click at [828, 214] on div "13" at bounding box center [829, 214] width 16 height 16
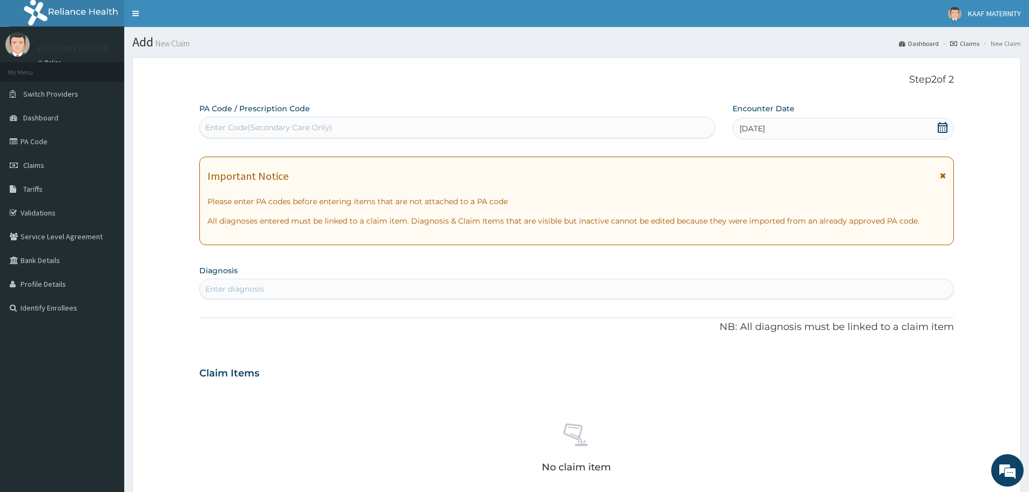
click at [313, 291] on div "Enter diagnosis" at bounding box center [576, 288] width 753 height 17
type input "TONSILLITIS"
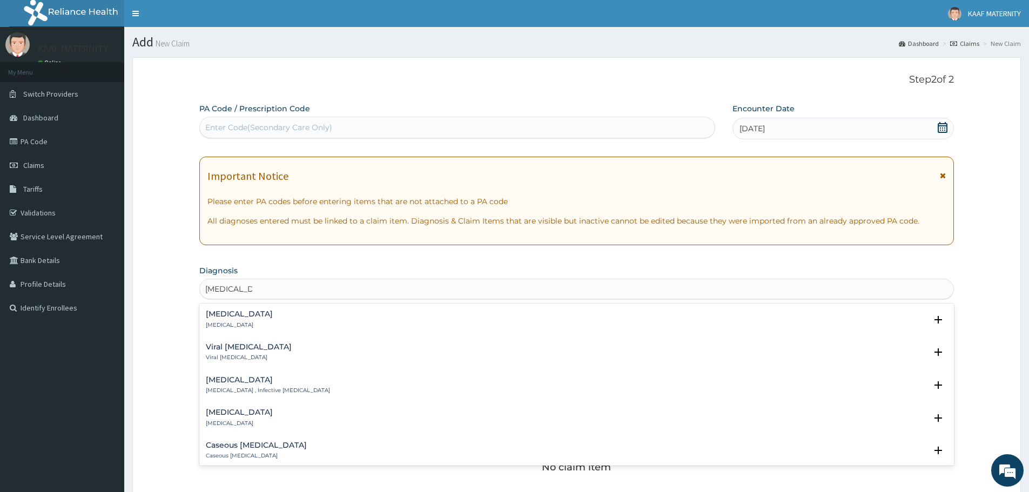
click at [244, 379] on h4 "Acute tonsillitis" at bounding box center [268, 380] width 124 height 8
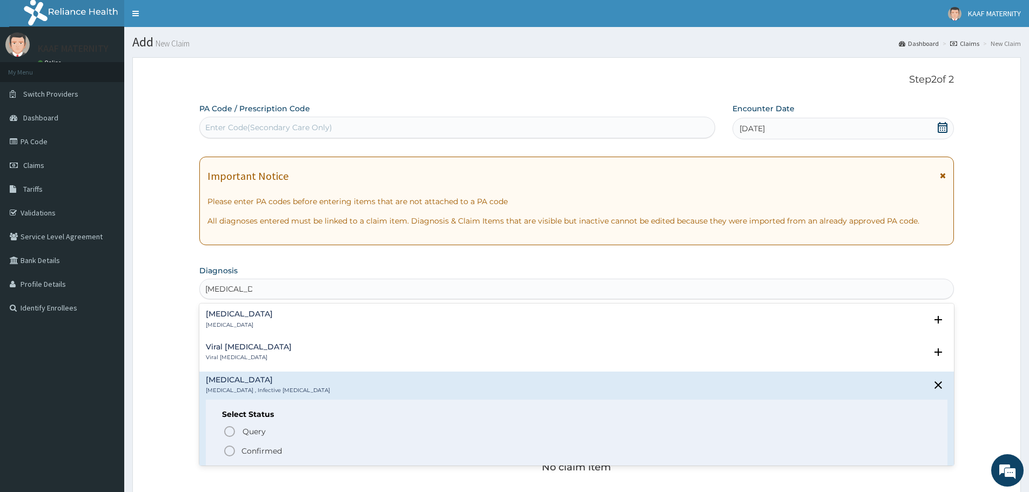
drag, startPoint x: 227, startPoint y: 449, endPoint x: 289, endPoint y: 373, distance: 97.9
click at [228, 449] on icon "status option filled" at bounding box center [229, 450] width 13 height 13
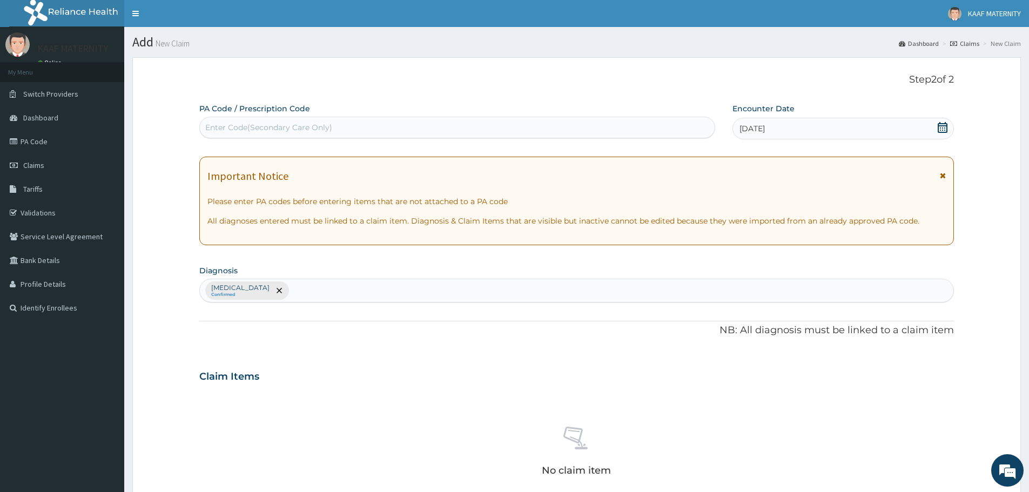
click at [341, 294] on div "Acute tonsillitis Confirmed" at bounding box center [576, 290] width 753 height 23
type input "ACUTE UPPER RESPIRATOR"
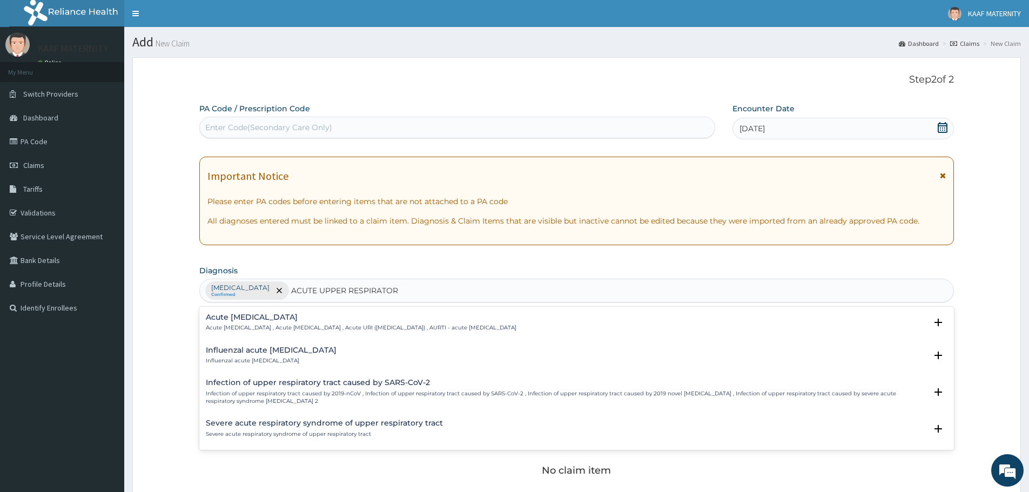
click at [279, 321] on h4 "Acute upper respiratory infection" at bounding box center [361, 317] width 311 height 8
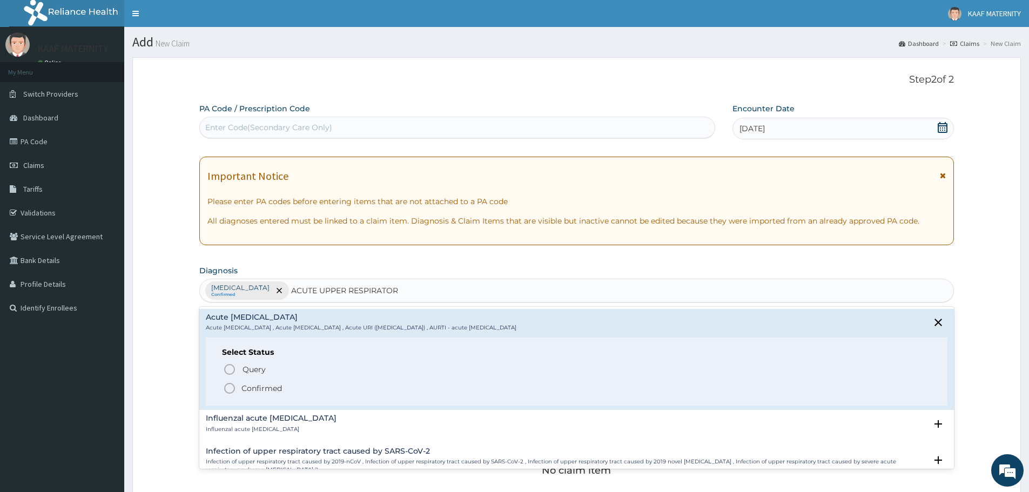
click at [232, 389] on icon "status option filled" at bounding box center [229, 388] width 13 height 13
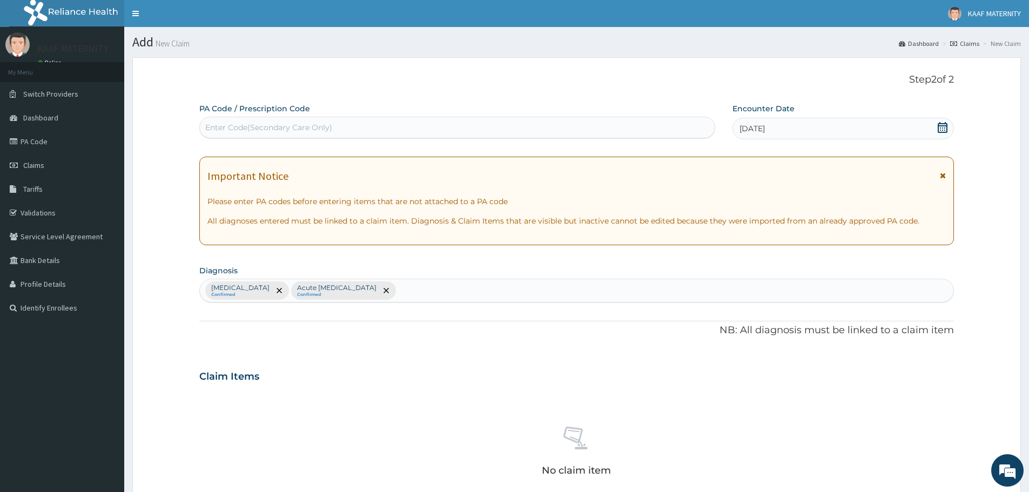
click at [449, 294] on div "Acute tonsillitis Confirmed Acute upper respiratory infection Confirmed" at bounding box center [576, 290] width 753 height 23
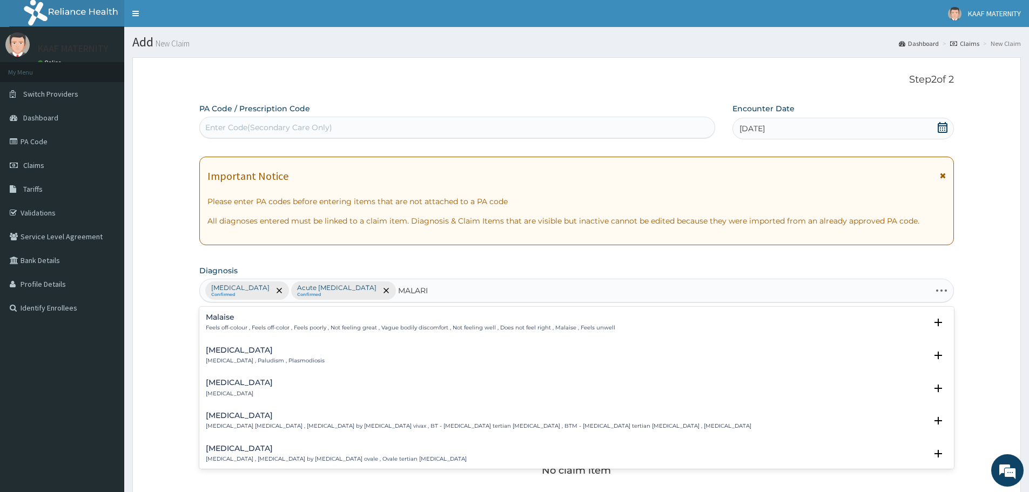
type input "[MEDICAL_DATA]"
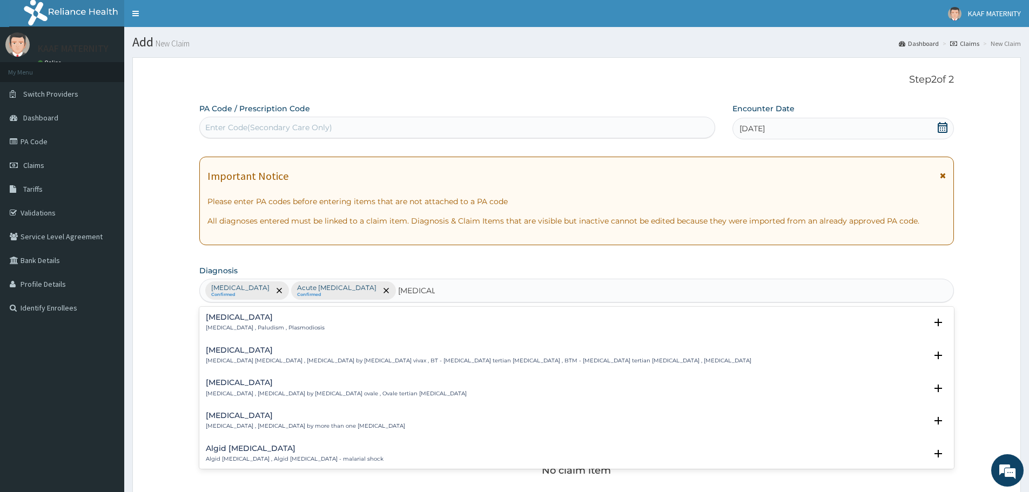
click at [234, 328] on p "[MEDICAL_DATA] , Paludism , Plasmodiosis" at bounding box center [265, 328] width 119 height 8
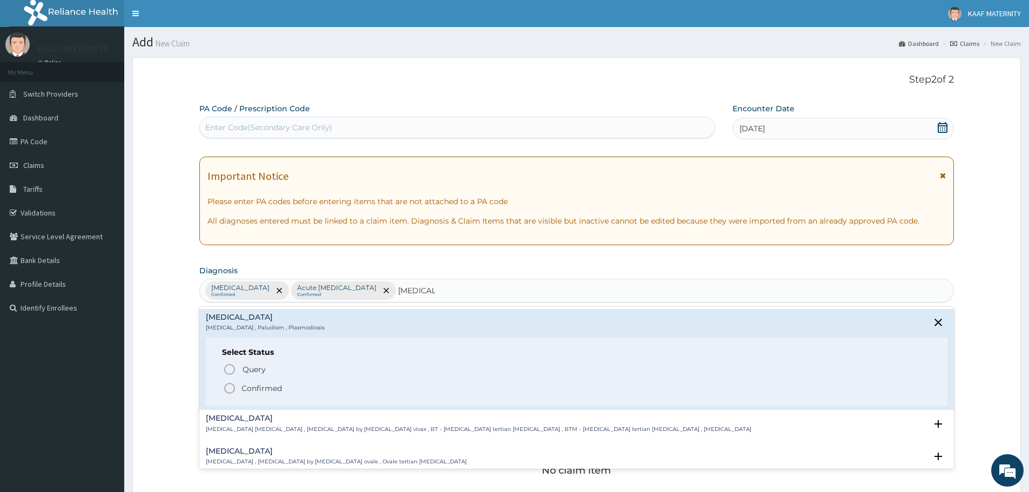
click at [232, 390] on icon "status option filled" at bounding box center [229, 388] width 13 height 13
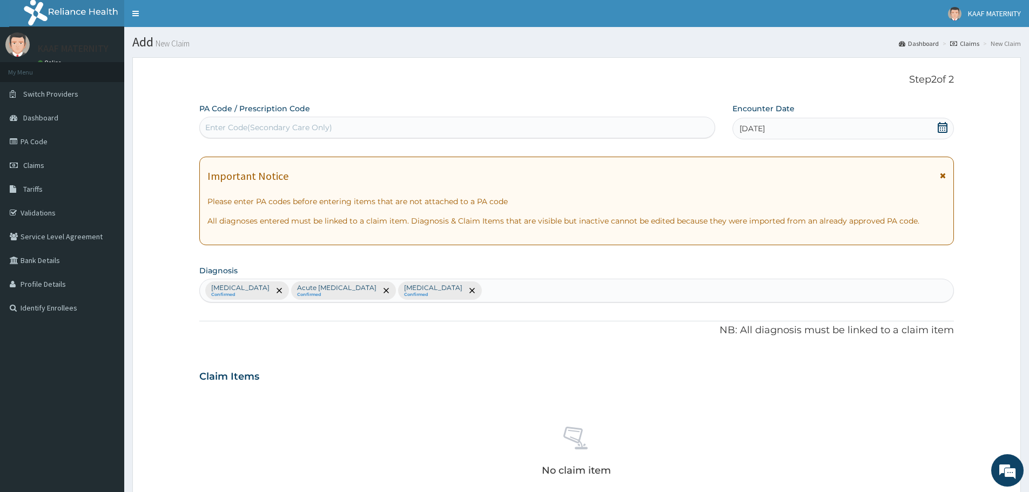
click at [486, 290] on div "Acute tonsillitis Confirmed Acute upper respiratory infection Confirmed Malaria…" at bounding box center [576, 290] width 753 height 23
type input "FEVER"
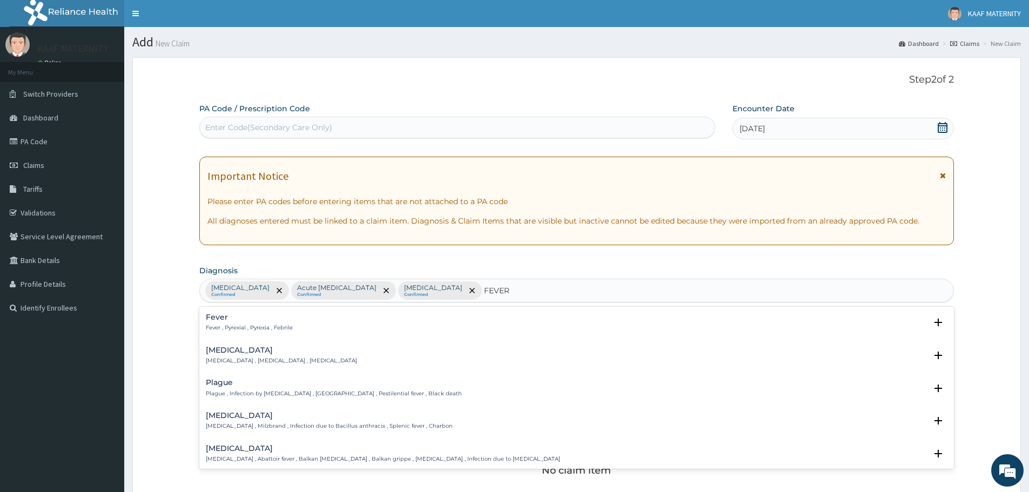
click at [223, 322] on div "Fever Fever , Pyrexial , Pyrexia , Febrile" at bounding box center [249, 322] width 87 height 19
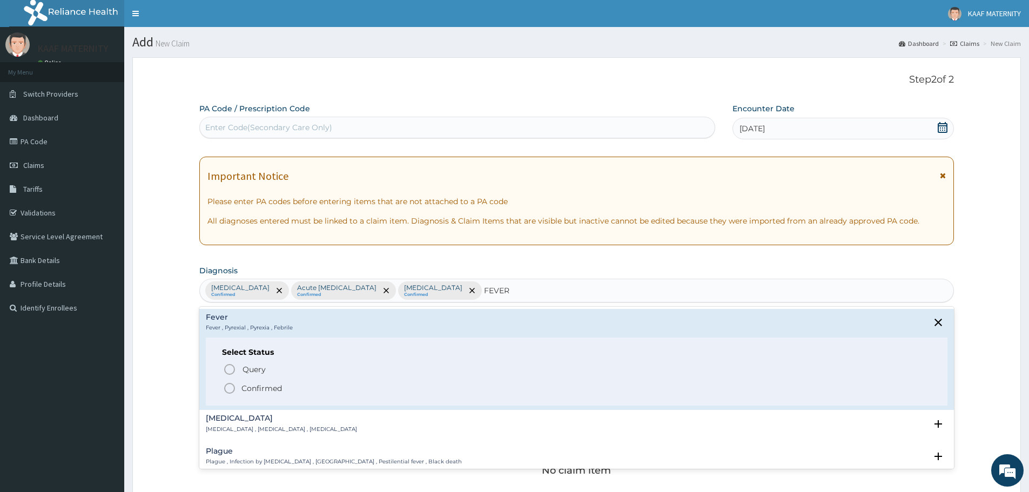
click at [234, 387] on icon "status option filled" at bounding box center [229, 388] width 13 height 13
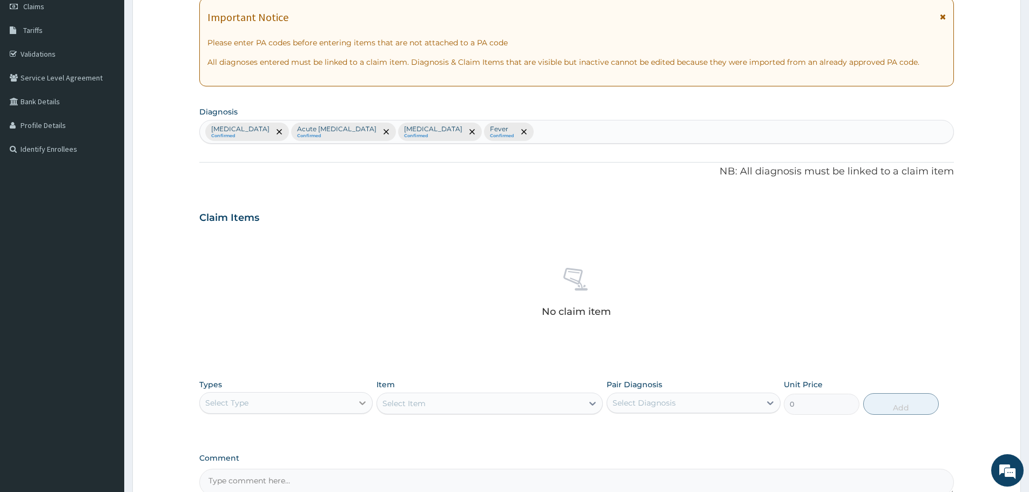
scroll to position [276, 0]
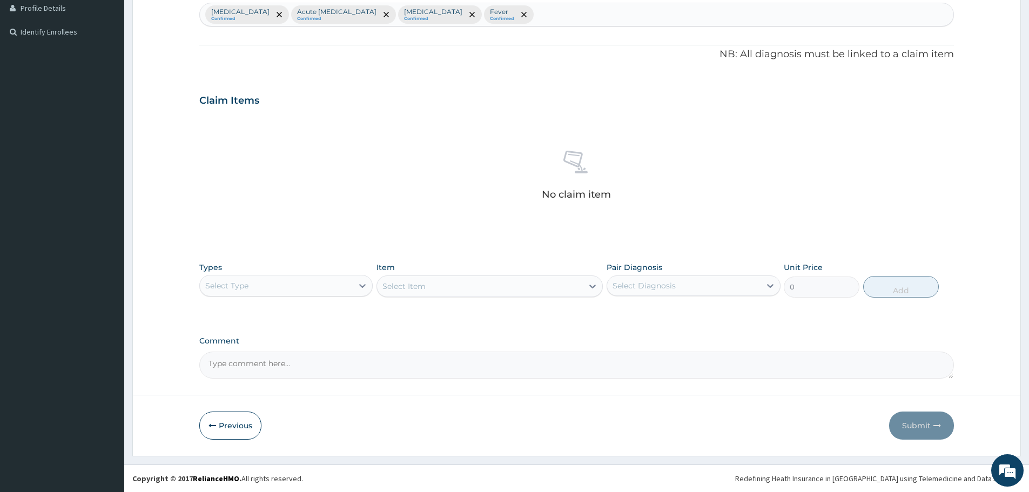
click at [348, 291] on div "Select Type" at bounding box center [276, 285] width 153 height 17
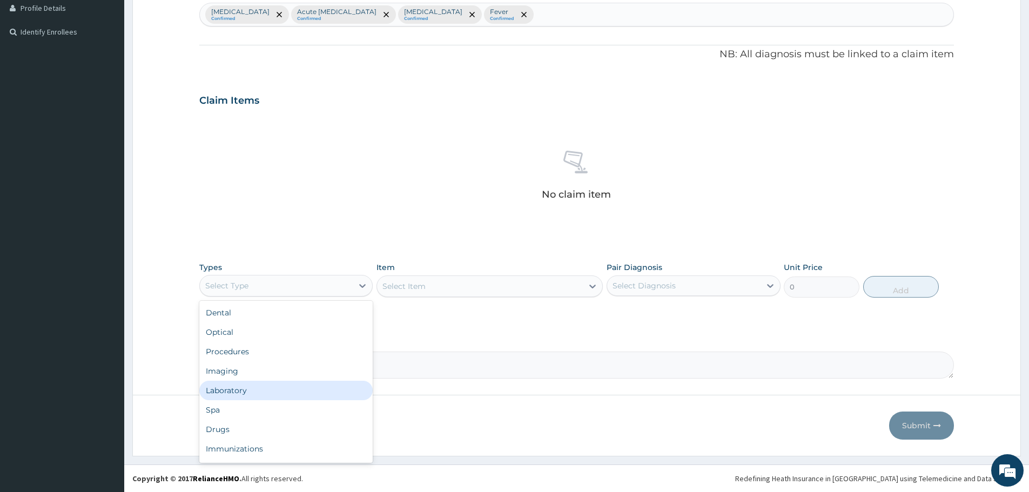
drag, startPoint x: 250, startPoint y: 389, endPoint x: 272, endPoint y: 388, distance: 21.6
click at [251, 389] on div "Laboratory" at bounding box center [285, 390] width 173 height 19
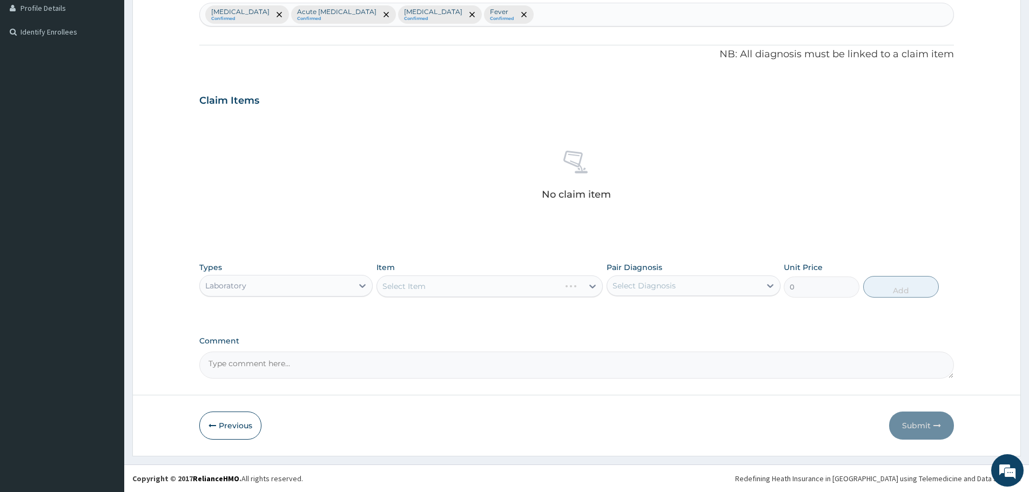
click at [451, 293] on div "Select Item" at bounding box center [489, 286] width 226 height 22
click at [451, 293] on div "Select Item" at bounding box center [480, 286] width 206 height 17
type input "FBC"
click at [437, 313] on div "FBC" at bounding box center [489, 313] width 226 height 19
type input "5940"
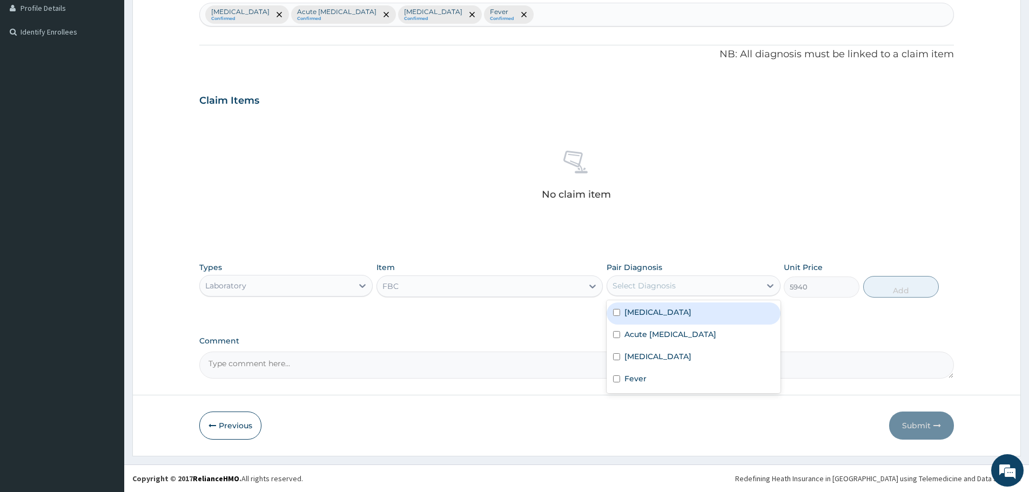
click at [657, 281] on div "Select Diagnosis" at bounding box center [643, 285] width 63 height 11
drag, startPoint x: 656, startPoint y: 312, endPoint x: 661, endPoint y: 316, distance: 6.5
click at [657, 312] on label "Acute tonsillitis" at bounding box center [657, 312] width 67 height 11
checkbox input "true"
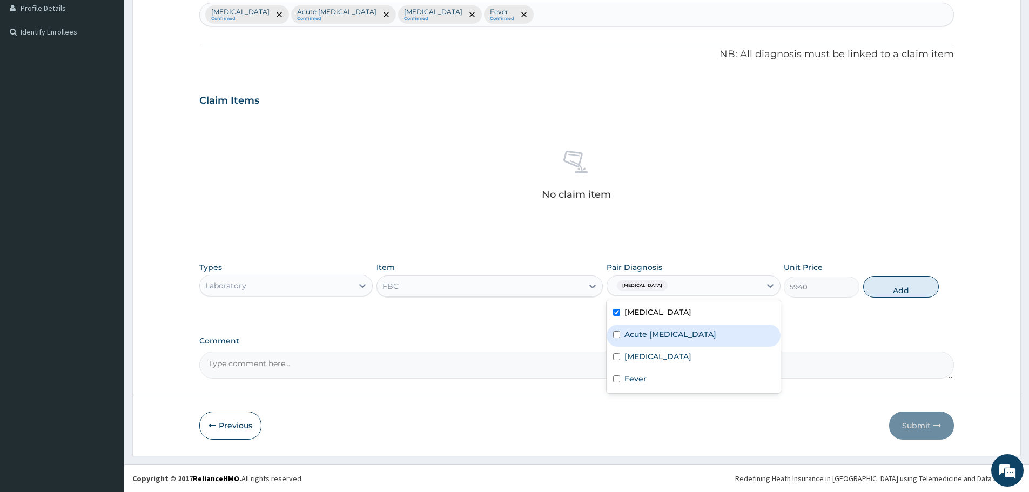
drag, startPoint x: 667, startPoint y: 333, endPoint x: 678, endPoint y: 336, distance: 11.8
click at [668, 333] on label "Acute upper respiratory infection" at bounding box center [670, 334] width 92 height 11
checkbox input "true"
click at [895, 286] on button "Add" at bounding box center [901, 287] width 76 height 22
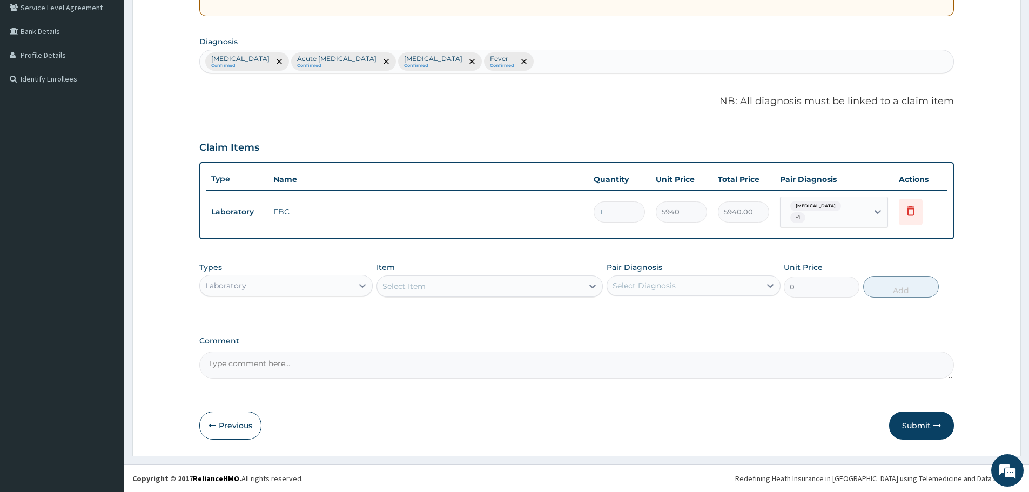
scroll to position [225, 0]
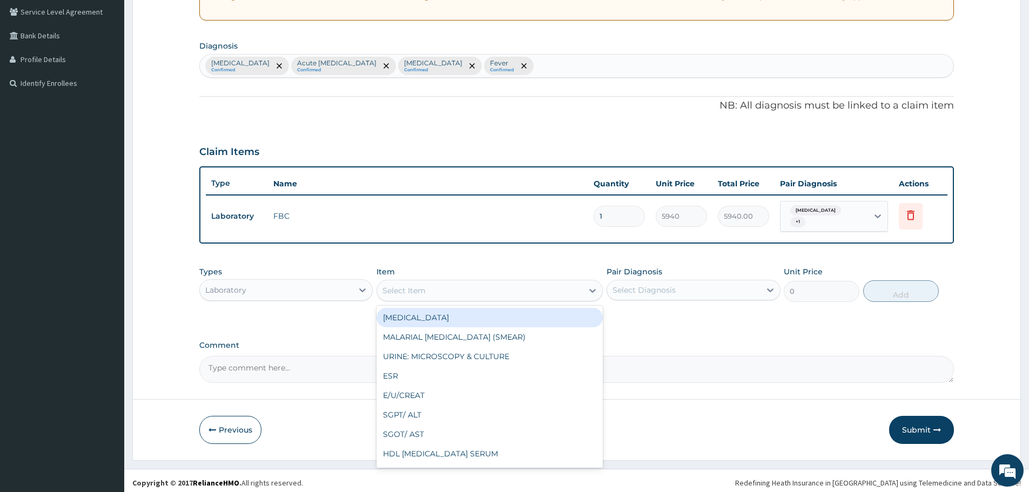
click at [450, 289] on div "Select Item" at bounding box center [480, 290] width 206 height 17
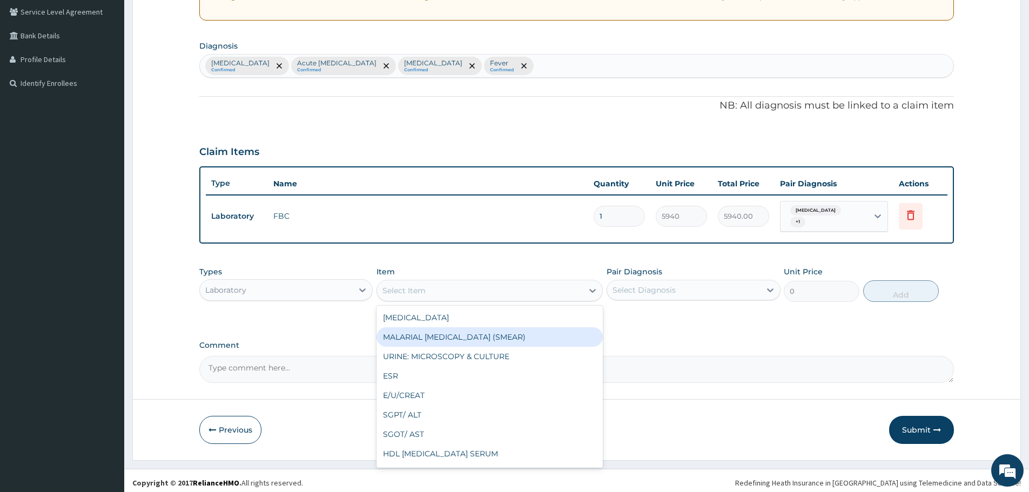
click at [461, 338] on div "MALARIAL PARASITE (SMEAR)" at bounding box center [489, 336] width 226 height 19
type input "2000"
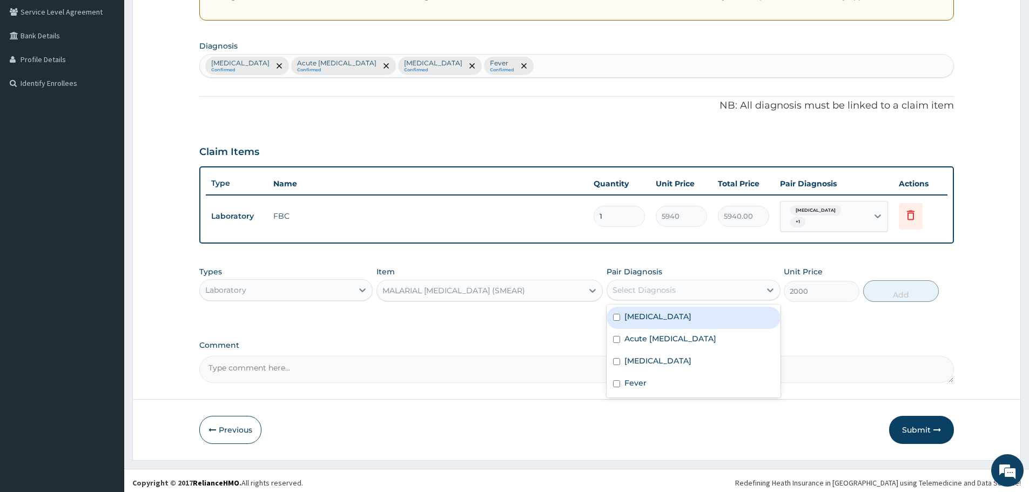
click at [650, 285] on div "Select Diagnosis" at bounding box center [643, 290] width 63 height 11
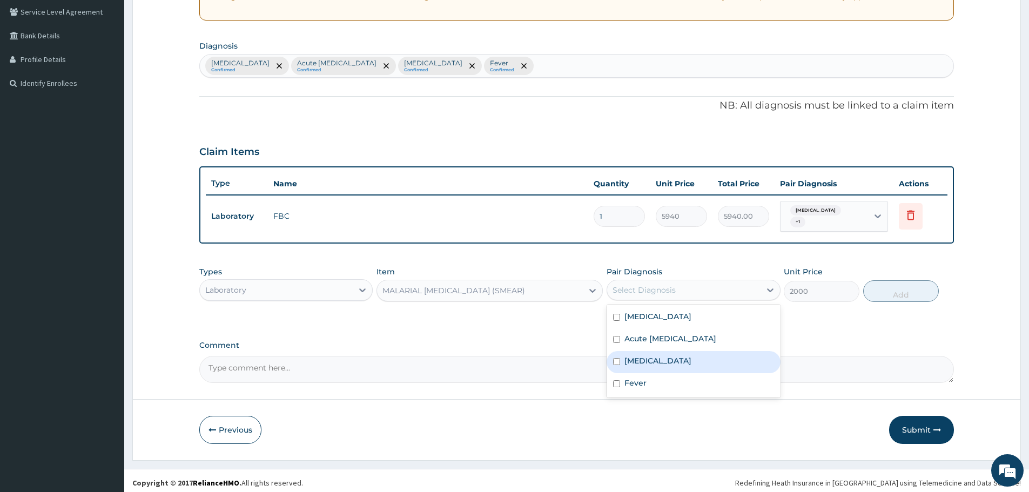
click at [663, 359] on div "Malaria" at bounding box center [693, 362] width 173 height 22
checkbox input "true"
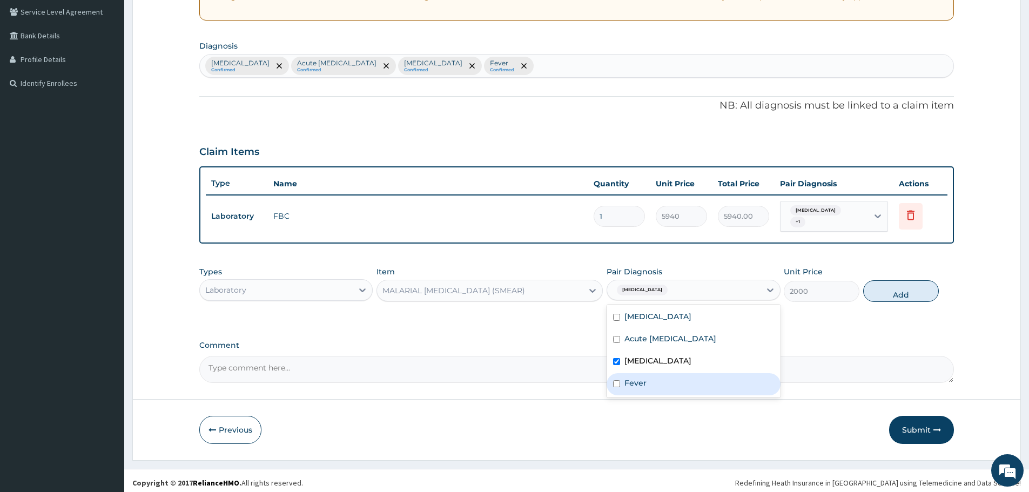
click at [662, 380] on div "Fever" at bounding box center [693, 384] width 173 height 22
checkbox input "true"
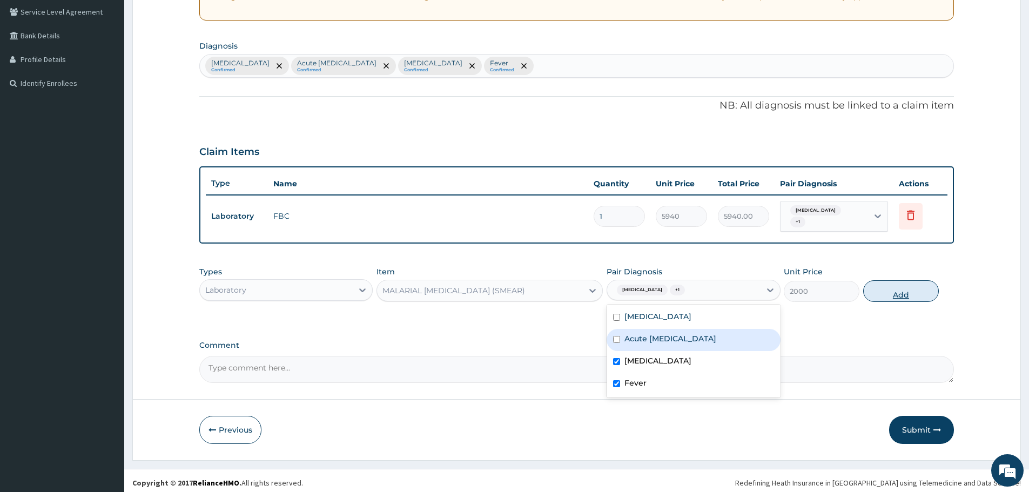
click at [888, 284] on button "Add" at bounding box center [901, 291] width 76 height 22
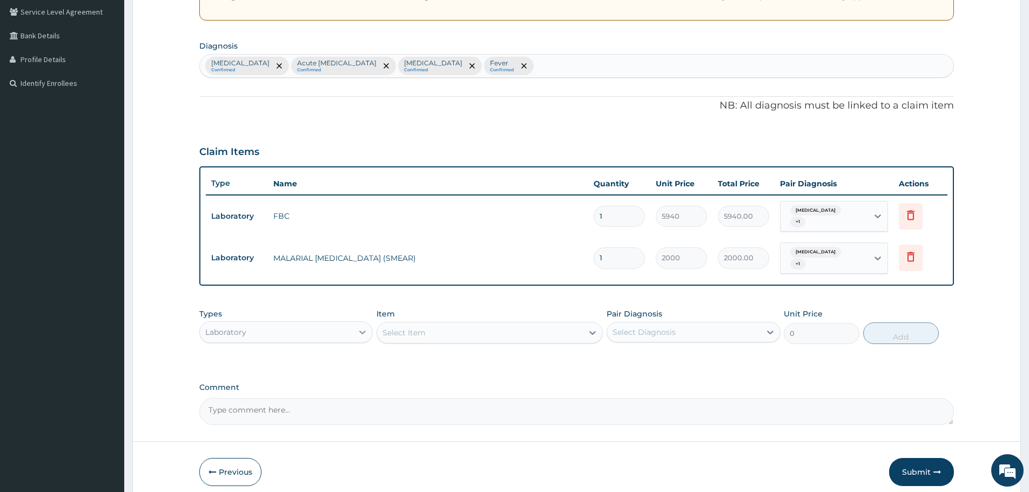
click at [355, 324] on div at bounding box center [362, 331] width 19 height 19
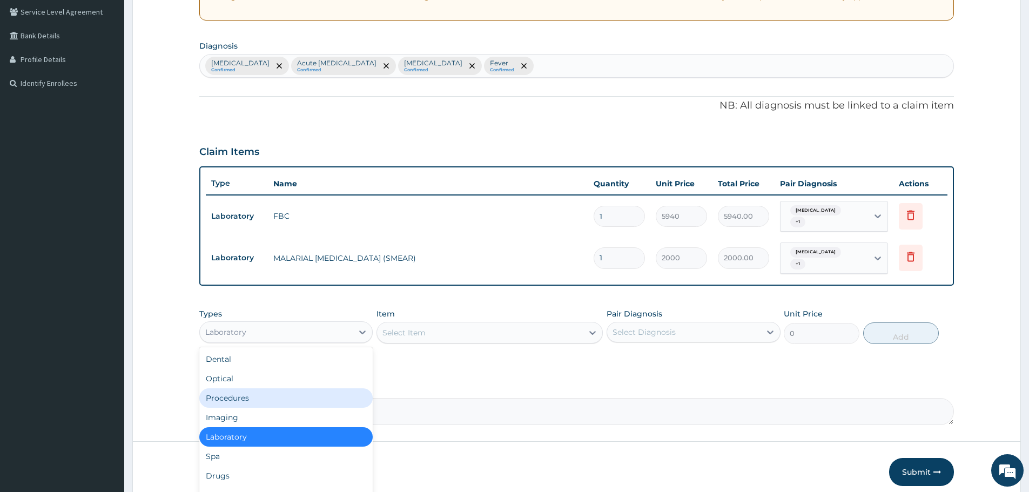
click at [312, 393] on div "Procedures" at bounding box center [285, 397] width 173 height 19
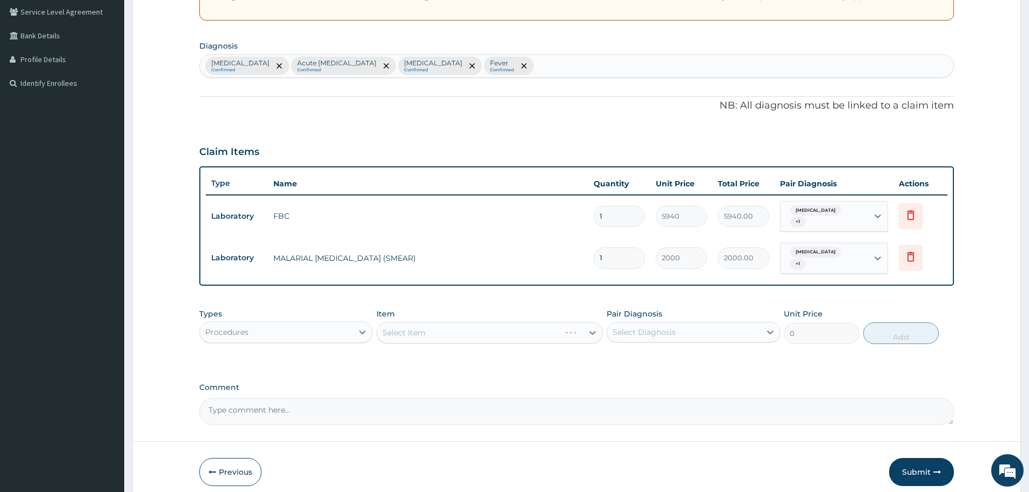
click at [503, 324] on div "Select Item" at bounding box center [489, 333] width 226 height 22
click at [478, 328] on div "Select Item" at bounding box center [480, 332] width 206 height 17
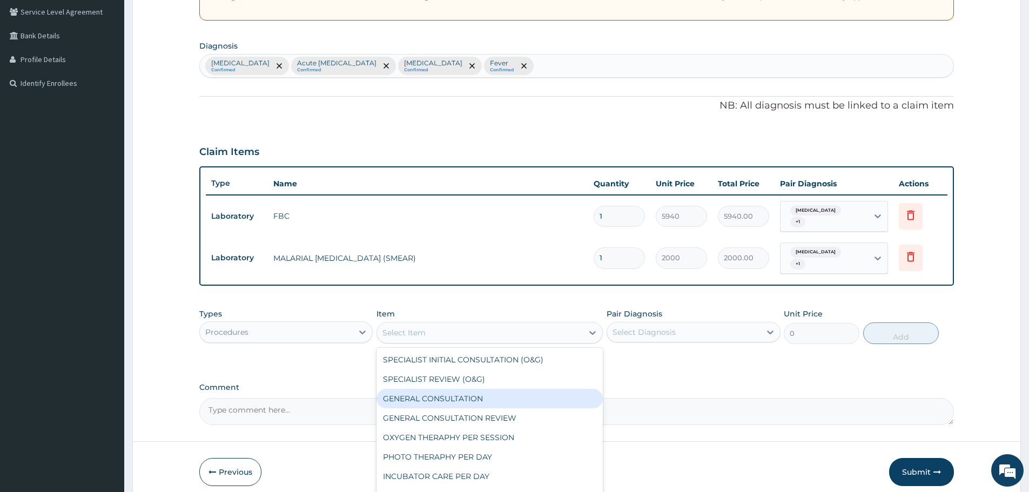
click at [460, 389] on div "GENERAL CONSULTATION" at bounding box center [489, 398] width 226 height 19
type input "3000"
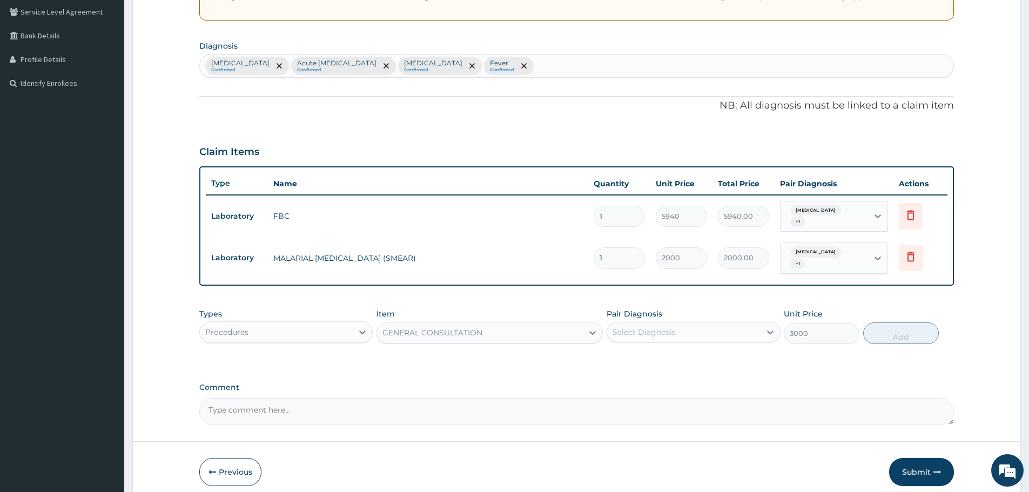
click at [655, 327] on div "Select Diagnosis" at bounding box center [643, 332] width 63 height 11
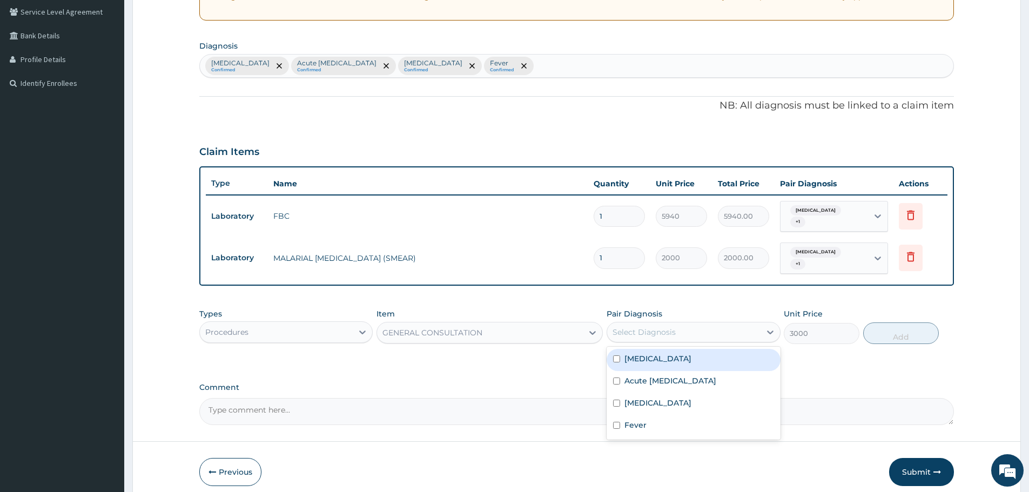
click at [666, 359] on div "Acute tonsillitis" at bounding box center [693, 360] width 173 height 22
checkbox input "true"
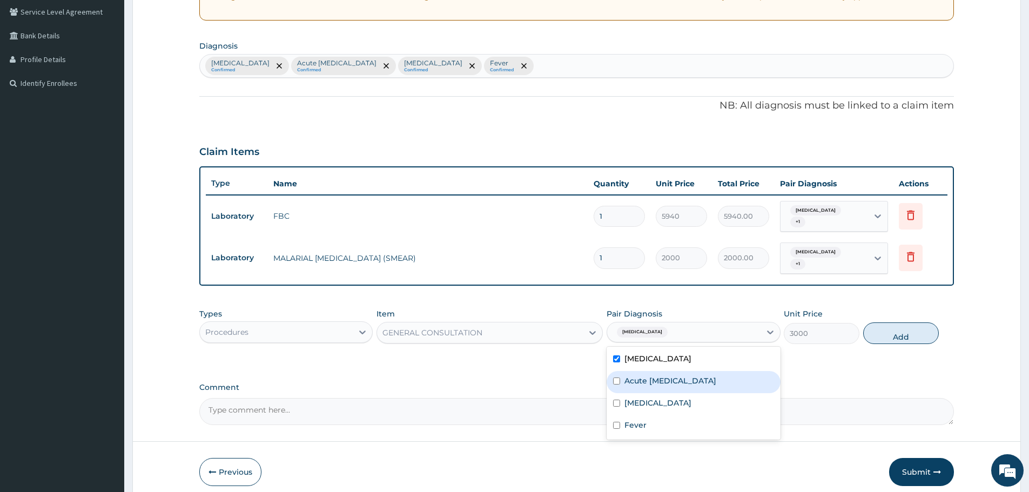
click at [669, 375] on label "Acute upper respiratory infection" at bounding box center [670, 380] width 92 height 11
checkbox input "true"
click at [645, 398] on label "Malaria" at bounding box center [657, 403] width 67 height 11
checkbox input "true"
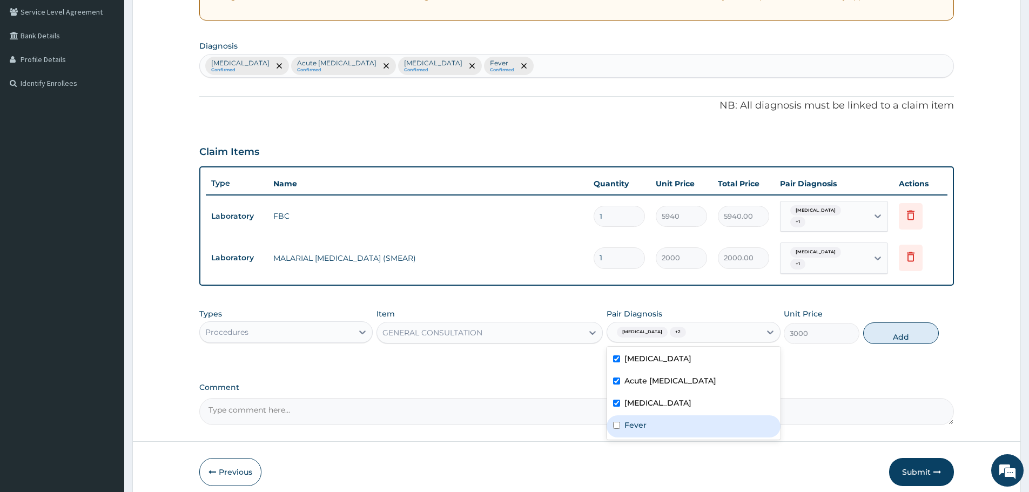
drag, startPoint x: 644, startPoint y: 417, endPoint x: 732, endPoint y: 388, distance: 92.7
click at [646, 417] on div "Fever" at bounding box center [693, 426] width 173 height 22
checkbox input "true"
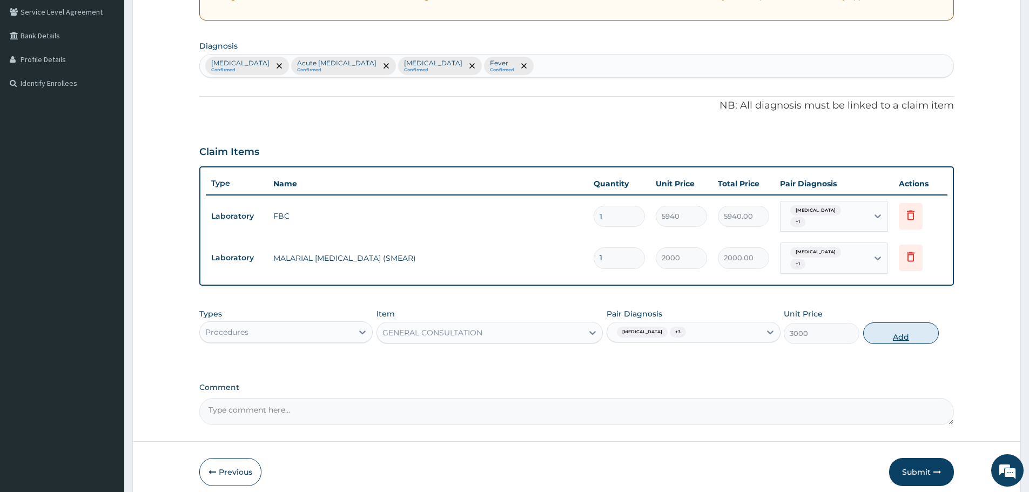
click at [928, 322] on button "Add" at bounding box center [901, 333] width 76 height 22
type input "0"
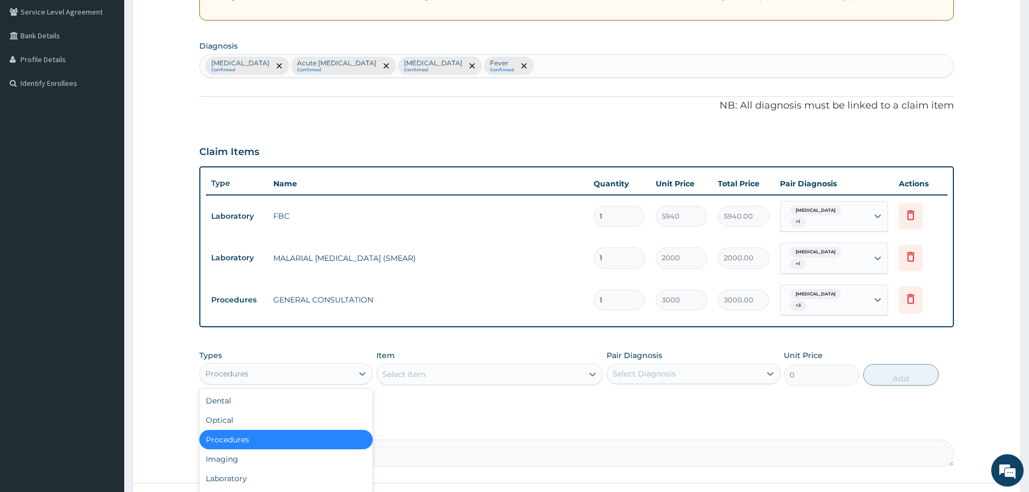
click at [331, 365] on div "Procedures" at bounding box center [276, 373] width 153 height 17
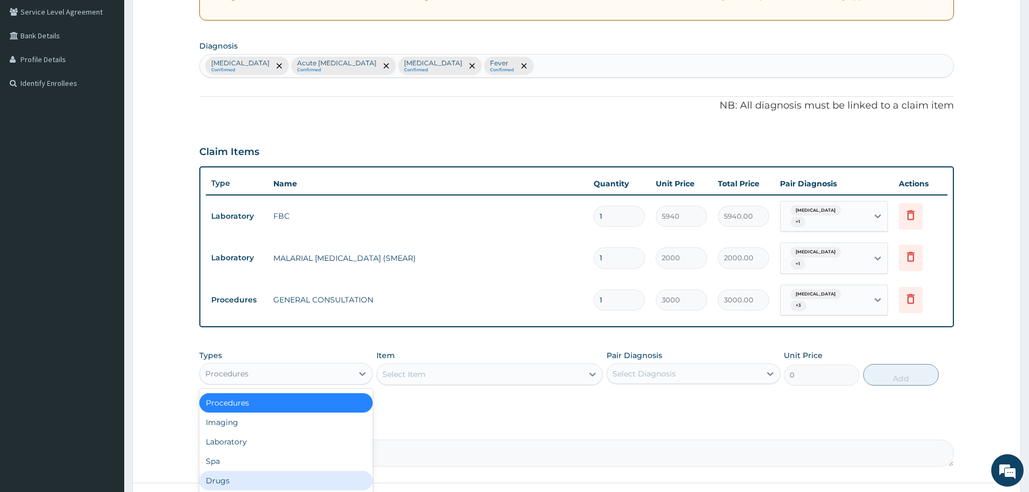
click at [236, 471] on div "Drugs" at bounding box center [285, 480] width 173 height 19
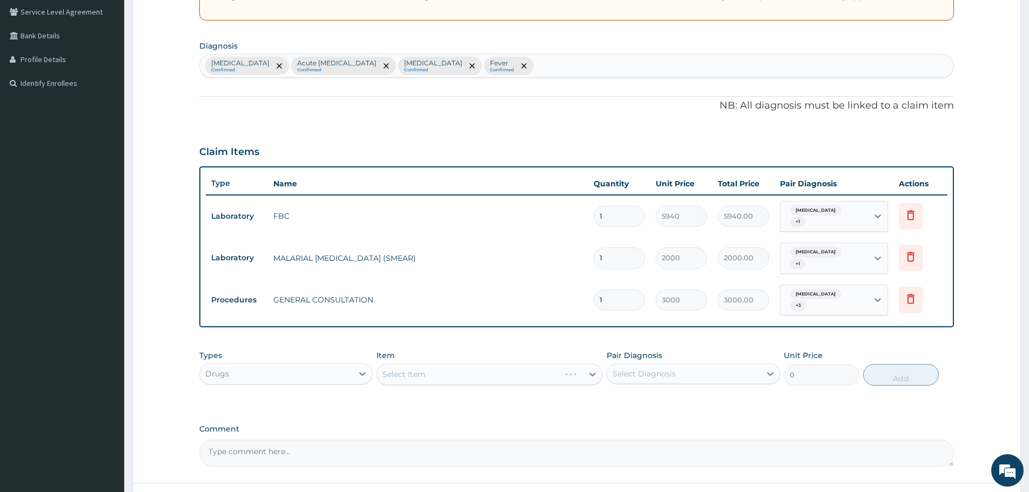
click at [452, 365] on div "Select Item" at bounding box center [489, 374] width 226 height 22
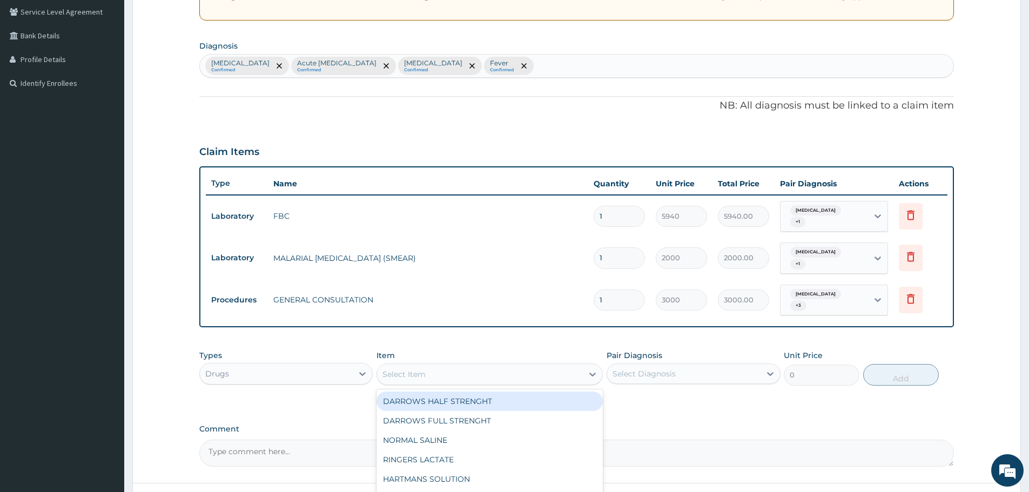
click at [452, 366] on div "Select Item" at bounding box center [480, 374] width 206 height 17
type input "OCEFI"
click at [469, 392] on div "OCEFIX SUSPENSION" at bounding box center [489, 401] width 226 height 19
type input "3500"
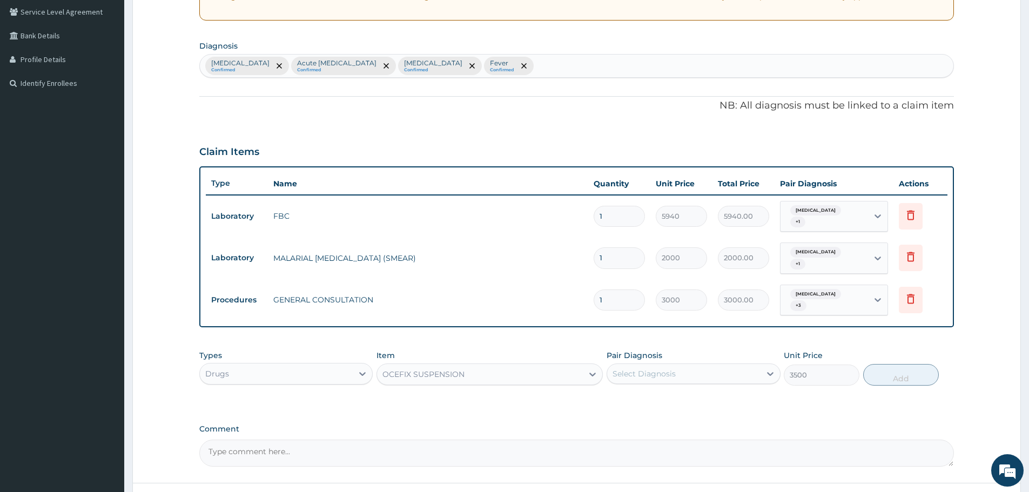
click at [666, 368] on div "Select Diagnosis" at bounding box center [643, 373] width 63 height 11
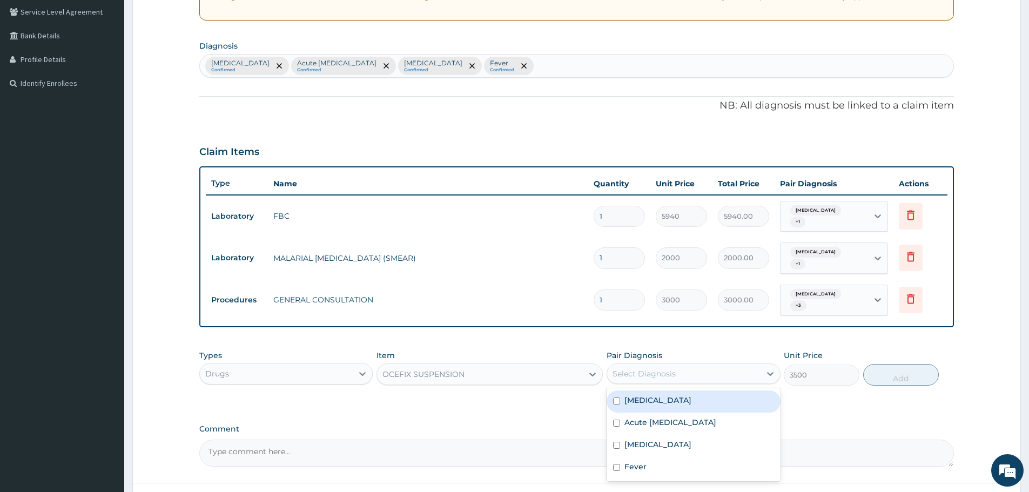
click at [665, 395] on label "Acute tonsillitis" at bounding box center [657, 400] width 67 height 11
checkbox input "true"
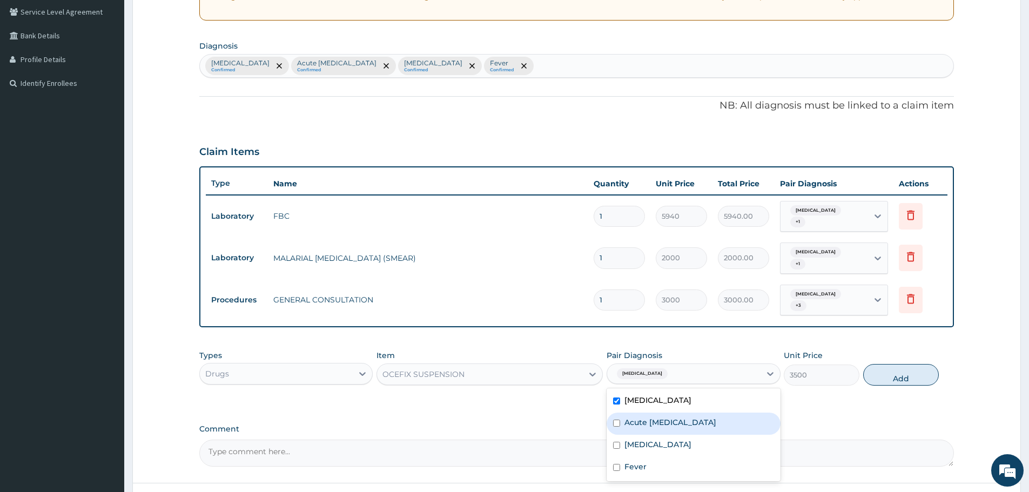
click at [678, 417] on label "Acute upper respiratory infection" at bounding box center [670, 422] width 92 height 11
checkbox input "true"
click at [893, 364] on button "Add" at bounding box center [901, 375] width 76 height 22
type input "0"
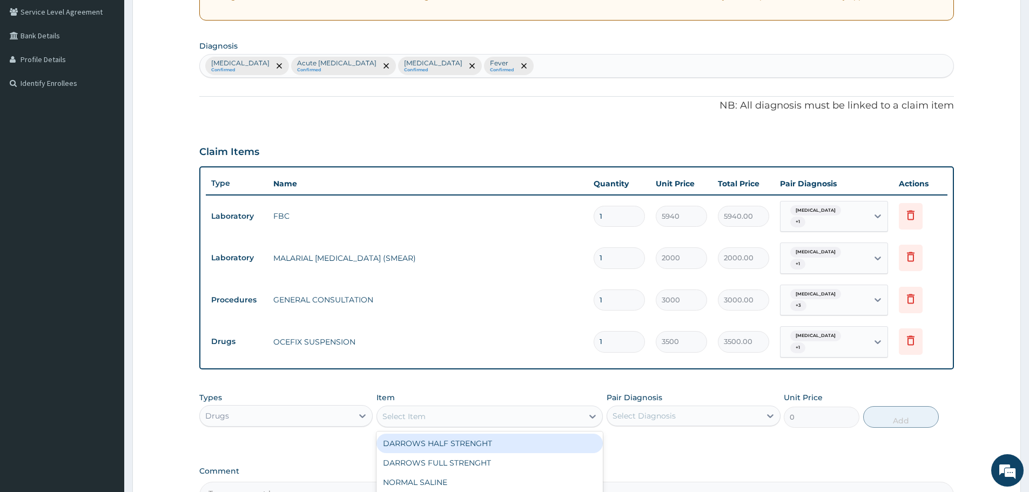
click at [470, 408] on div "Select Item" at bounding box center [480, 416] width 206 height 17
type input "IBUPR"
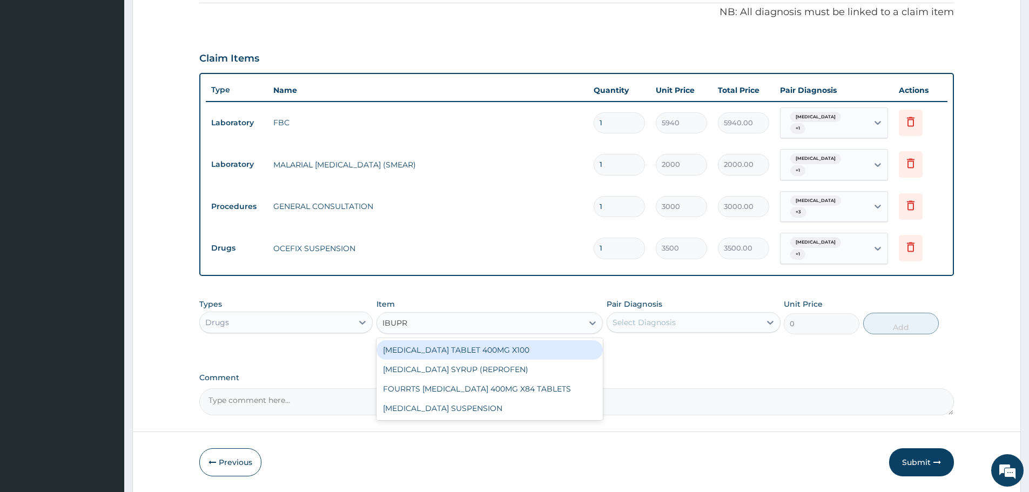
scroll to position [336, 0]
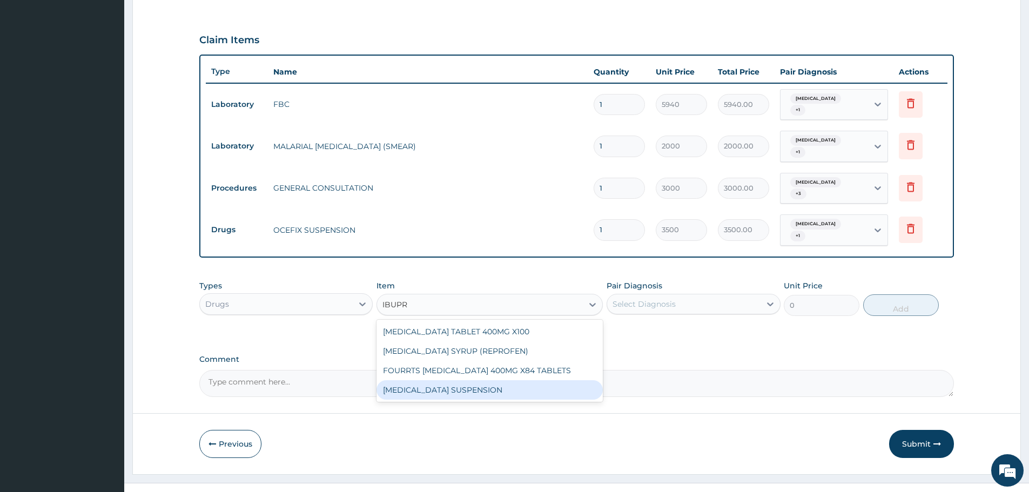
click at [466, 380] on div "IBUPROFEN SUSPENSION" at bounding box center [489, 389] width 226 height 19
type input "1500"
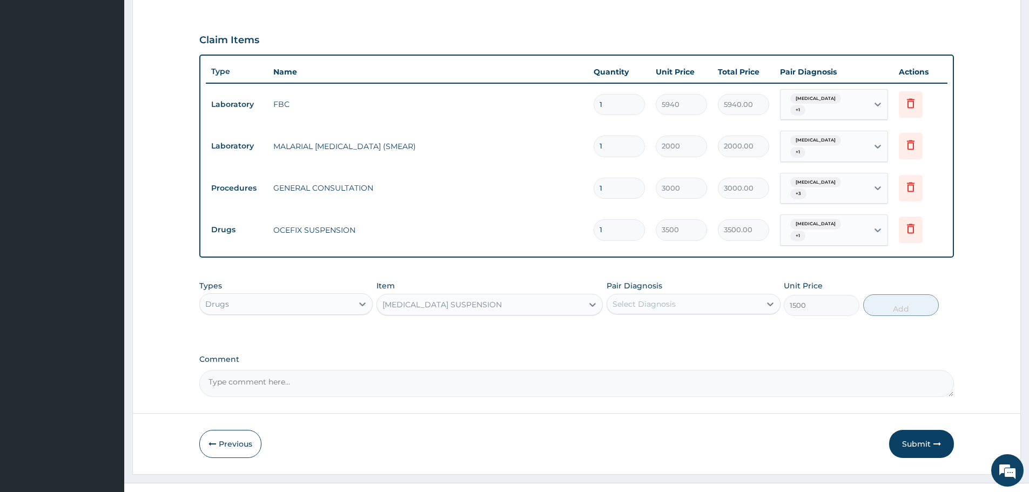
click at [670, 299] on div "Select Diagnosis" at bounding box center [643, 304] width 63 height 11
click at [670, 347] on label "Acute upper respiratory infection" at bounding box center [670, 352] width 92 height 11
checkbox input "true"
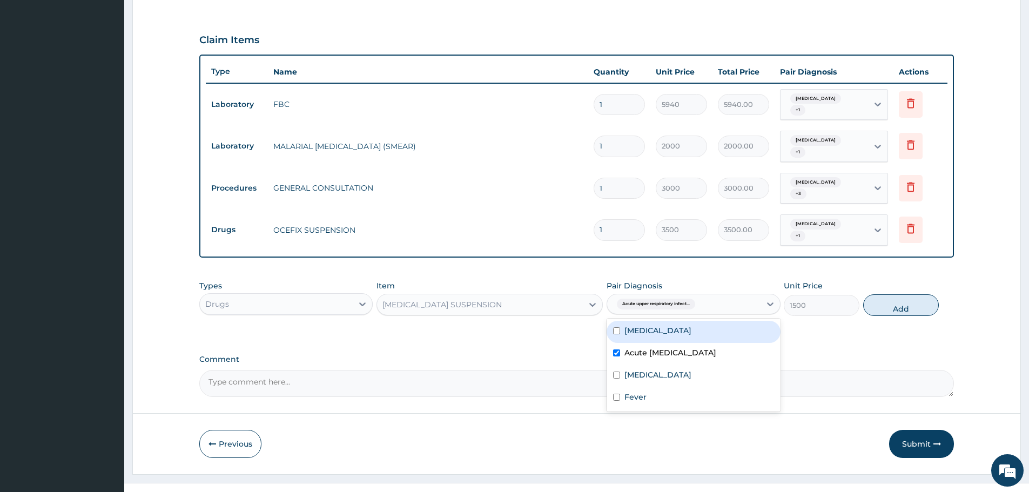
click at [670, 325] on label "Acute tonsillitis" at bounding box center [657, 330] width 67 height 11
checkbox input "true"
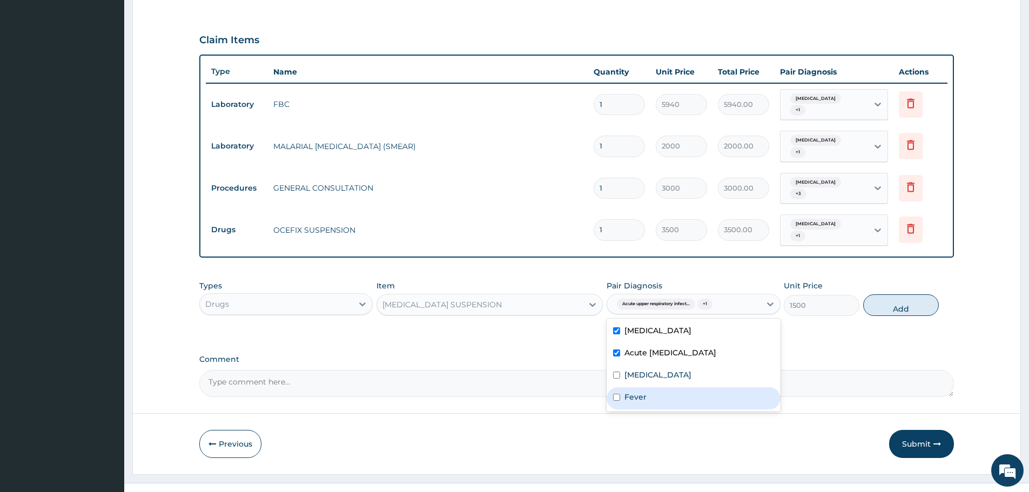
click at [705, 390] on div "Fever" at bounding box center [693, 398] width 173 height 22
checkbox input "true"
click at [903, 294] on button "Add" at bounding box center [901, 305] width 76 height 22
type input "0"
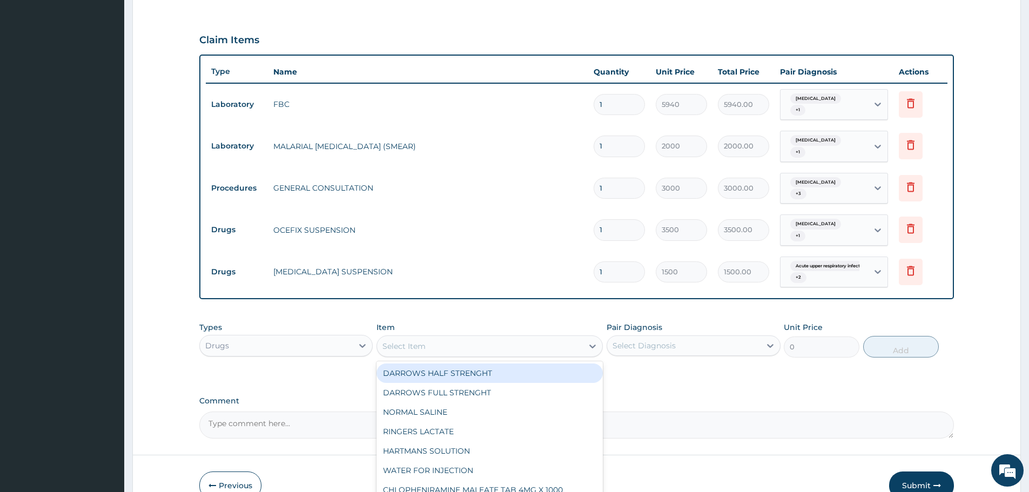
click at [486, 338] on div "Select Item" at bounding box center [480, 346] width 206 height 17
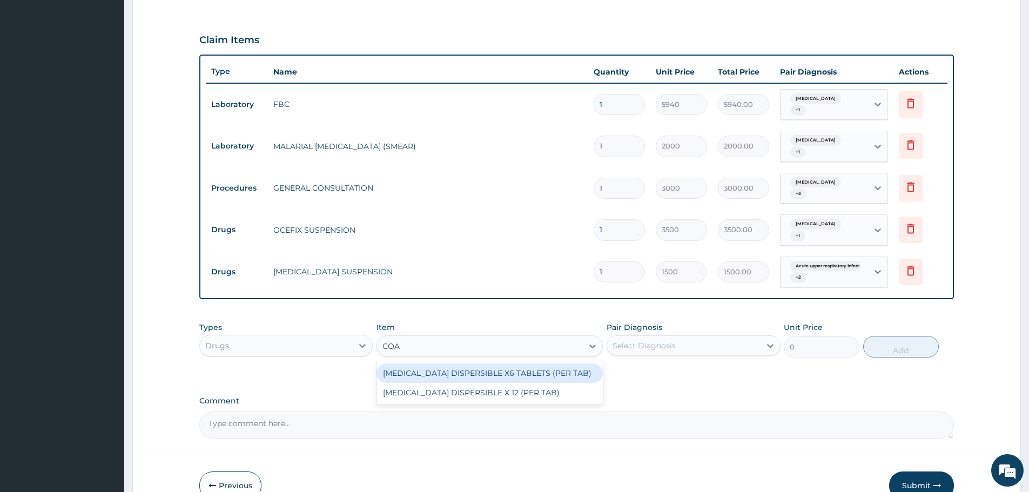
type input "COAR"
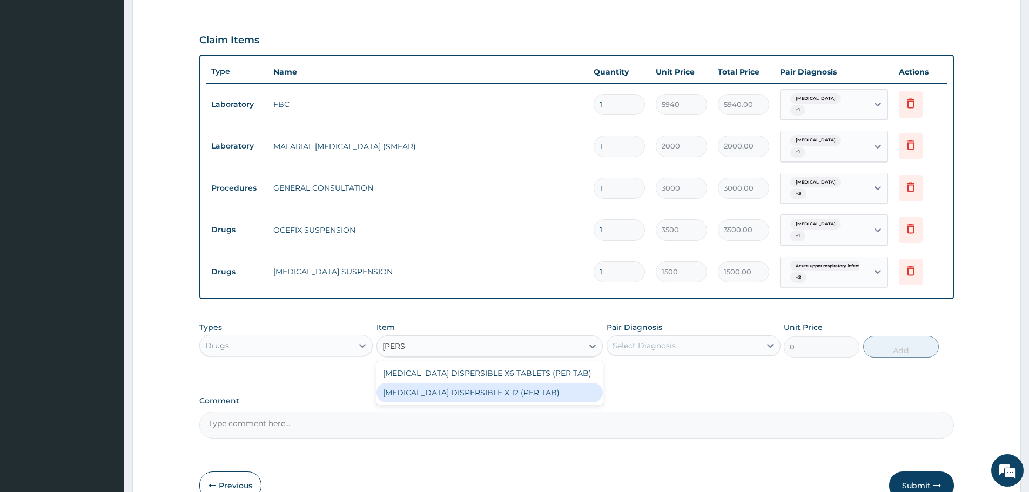
click at [517, 383] on div "COARTEM DISPERSIBLE X 12 (PER TAB)" at bounding box center [489, 392] width 226 height 19
type input "329"
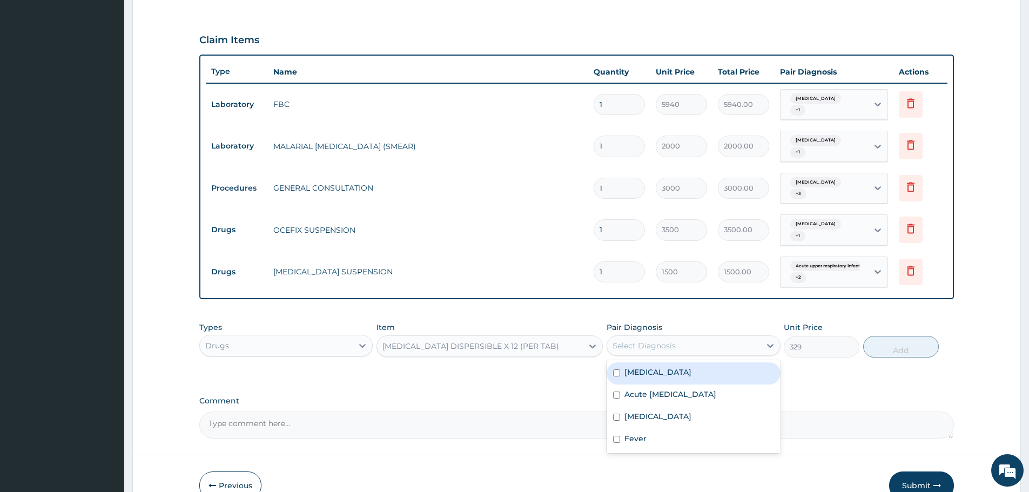
click at [624, 340] on div "Select Diagnosis" at bounding box center [643, 345] width 63 height 11
click at [649, 411] on label "Malaria" at bounding box center [657, 416] width 67 height 11
checkbox input "true"
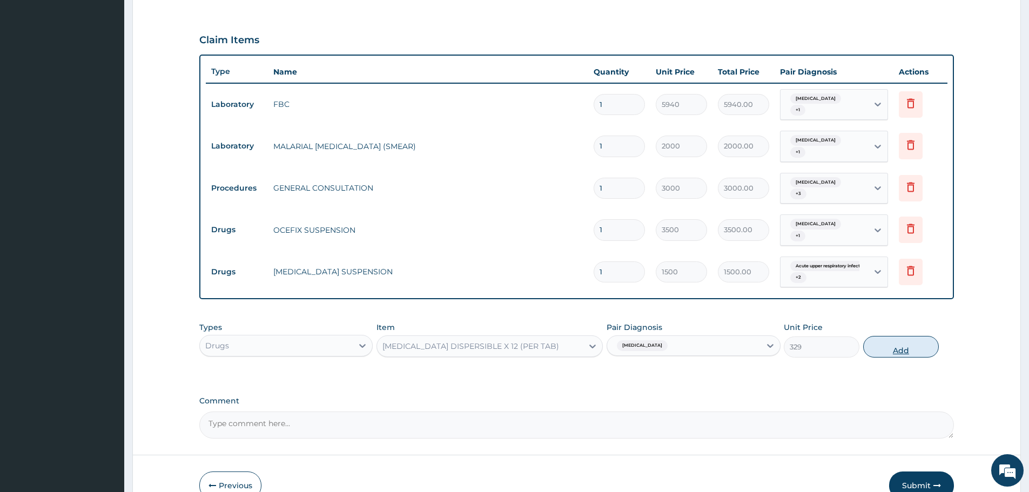
click at [888, 336] on button "Add" at bounding box center [901, 347] width 76 height 22
type input "0"
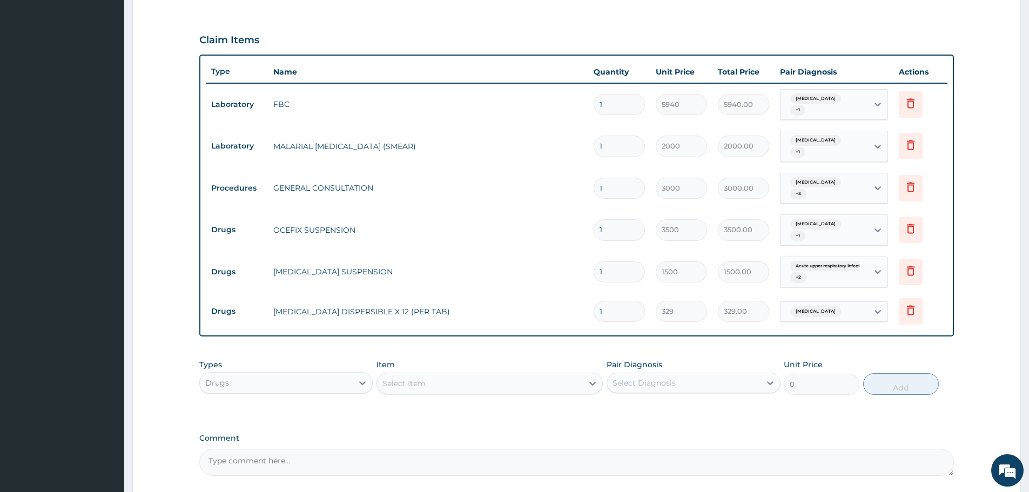
drag, startPoint x: 616, startPoint y: 295, endPoint x: 578, endPoint y: 298, distance: 37.4
click at [578, 298] on tr "Drugs COARTEM DISPERSIBLE X 12 (PER TAB) 1 329 329.00 Malaria Delete" at bounding box center [577, 311] width 742 height 37
type input "6"
type input "1974.00"
click at [719, 331] on div "PA Code / Prescription Code Enter Code(Secondary Care Only) Encounter Date 13-0…" at bounding box center [576, 121] width 755 height 709
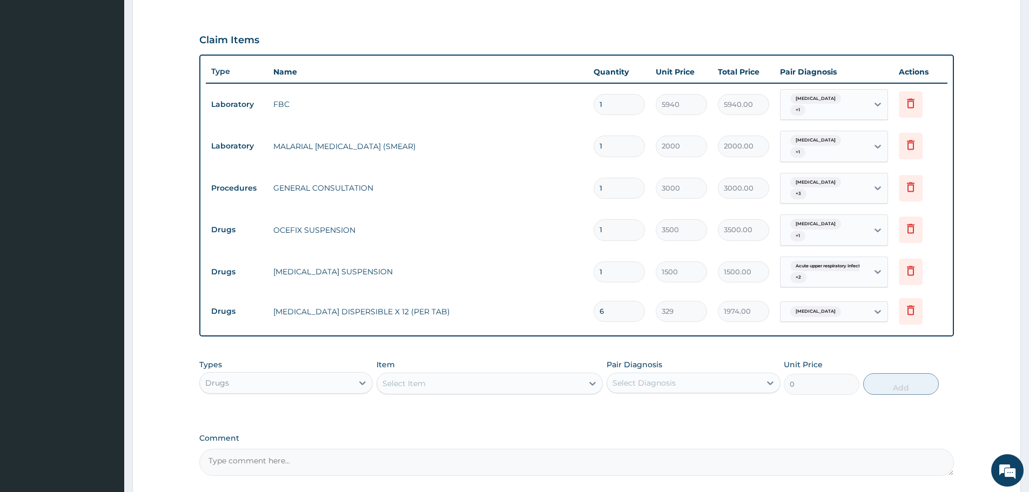
drag, startPoint x: 607, startPoint y: 292, endPoint x: 592, endPoint y: 293, distance: 14.6
click at [592, 295] on td "6" at bounding box center [619, 311] width 62 height 32
type input "1"
type input "329.00"
type input "12"
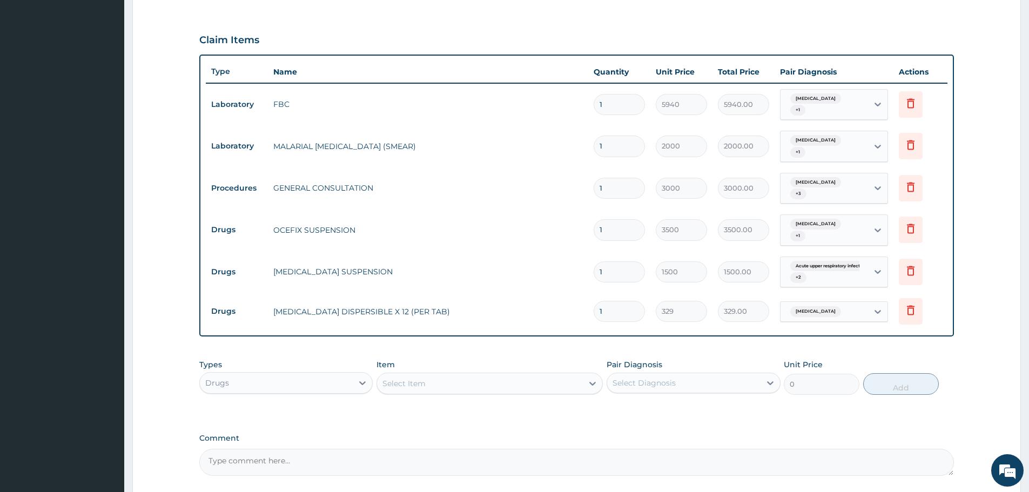
type input "3948.00"
type input "12"
click at [658, 305] on td "329" at bounding box center [681, 311] width 62 height 32
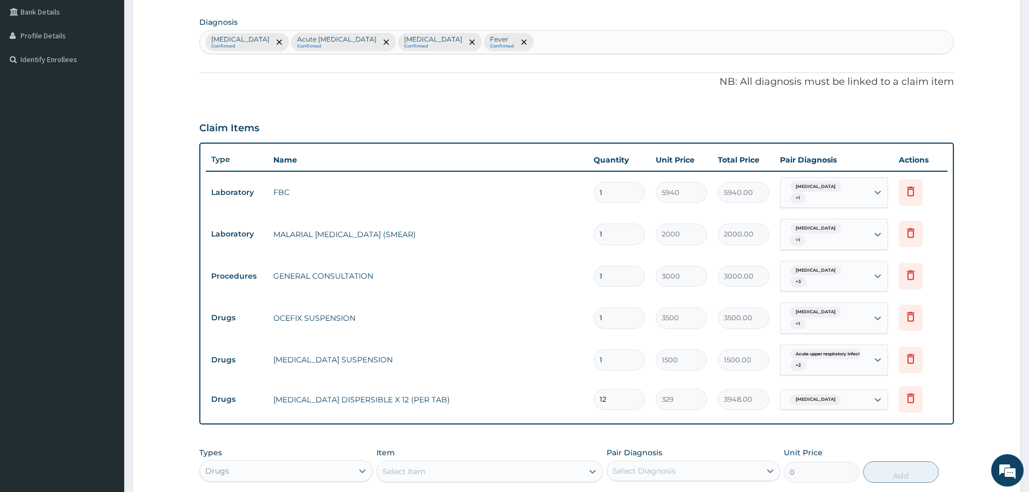
scroll to position [324, 0]
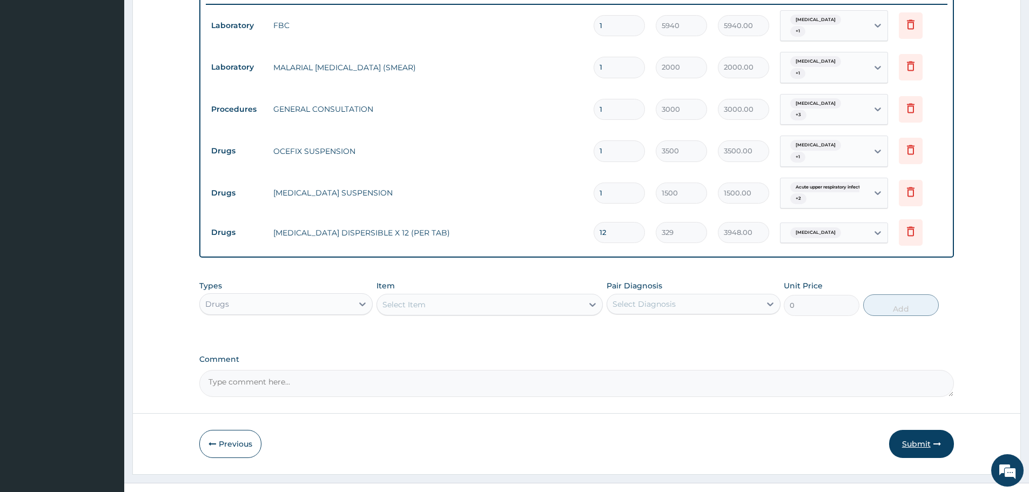
click at [924, 430] on button "Submit" at bounding box center [921, 444] width 65 height 28
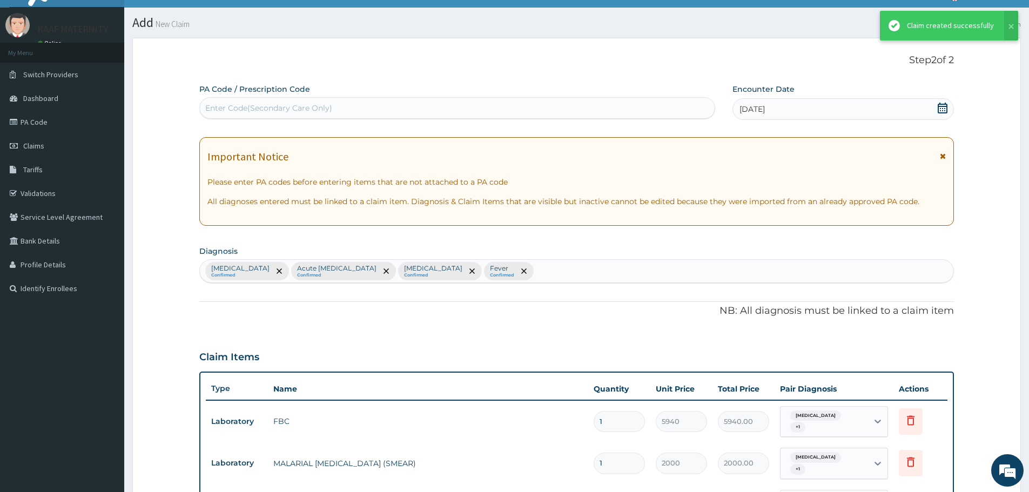
scroll to position [415, 0]
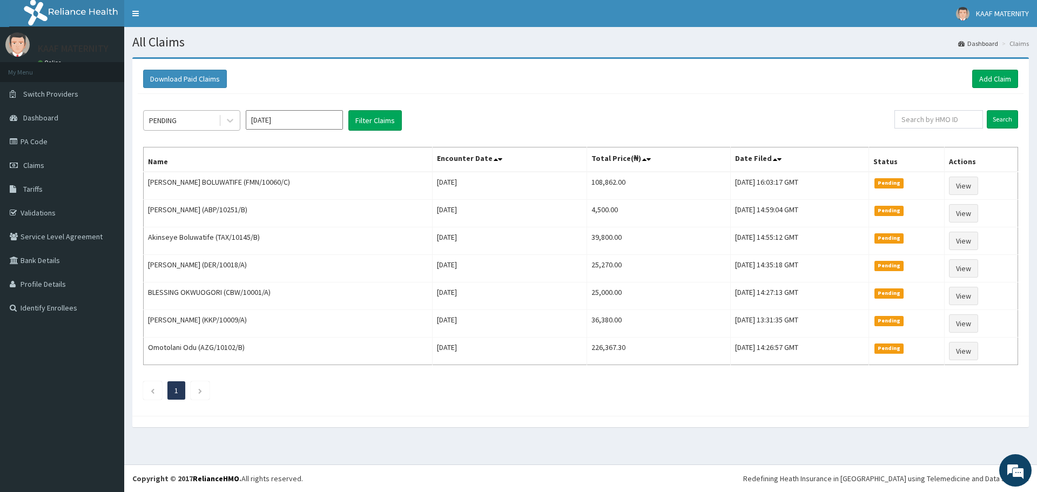
click at [213, 121] on div "PENDING" at bounding box center [181, 120] width 75 height 17
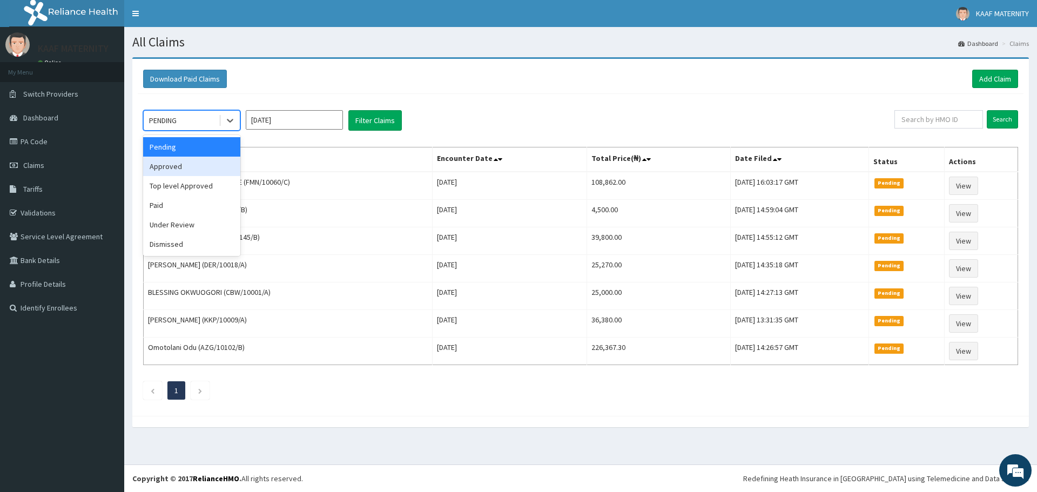
click at [199, 164] on div "Approved" at bounding box center [191, 166] width 97 height 19
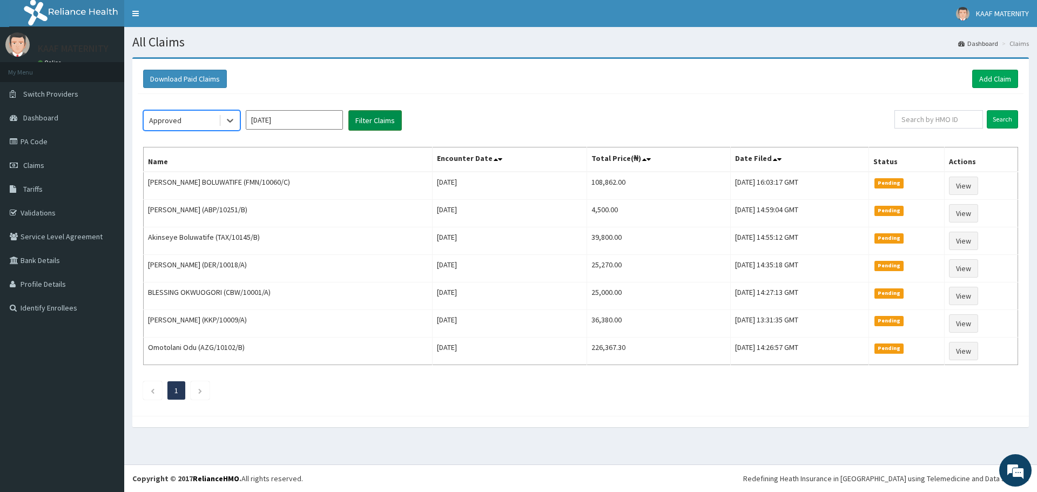
click at [368, 125] on button "Filter Claims" at bounding box center [374, 120] width 53 height 21
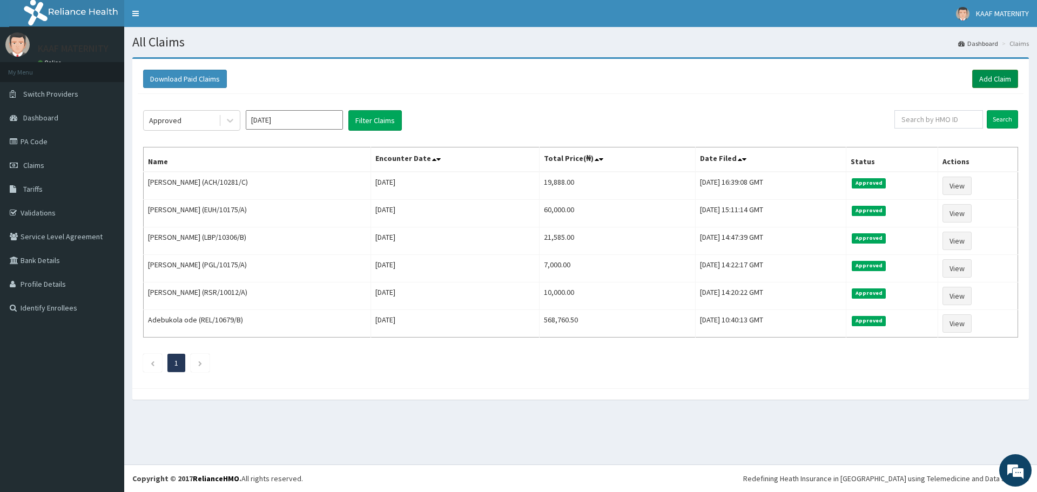
click at [993, 78] on link "Add Claim" at bounding box center [995, 79] width 46 height 18
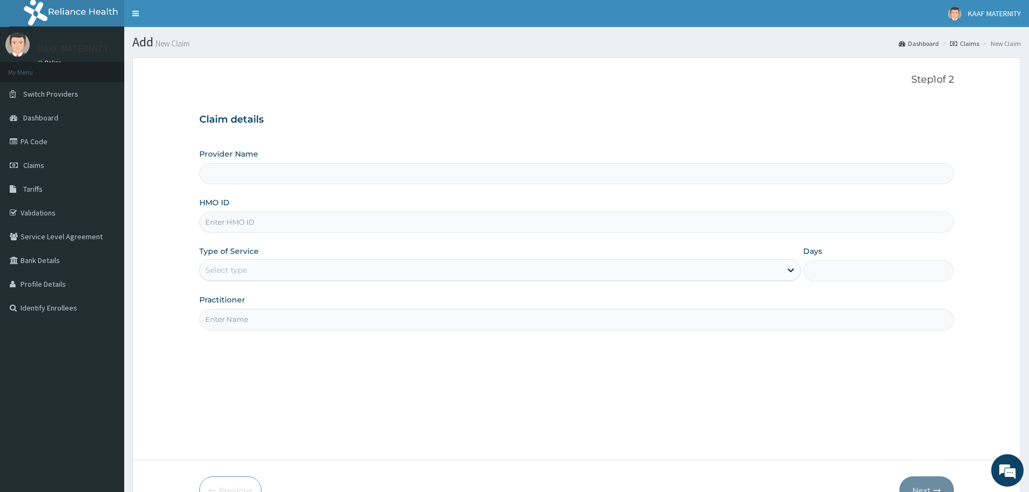
type input "[GEOGRAPHIC_DATA] And [GEOGRAPHIC_DATA]"
click at [260, 224] on input "HMO ID" at bounding box center [576, 222] width 755 height 21
type input "ACH/10281/D"
click at [259, 263] on div "Select type" at bounding box center [490, 269] width 581 height 17
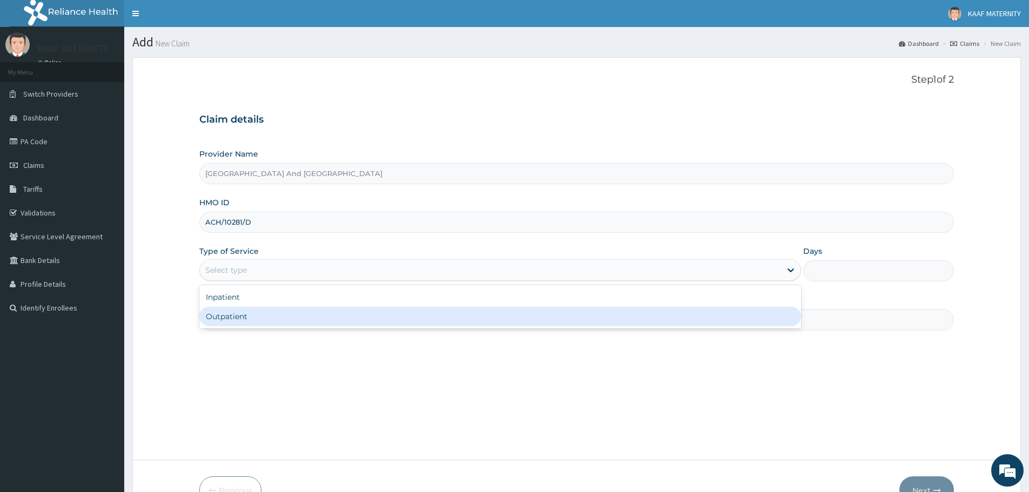
click at [257, 312] on div "Outpatient" at bounding box center [500, 316] width 602 height 19
type input "1"
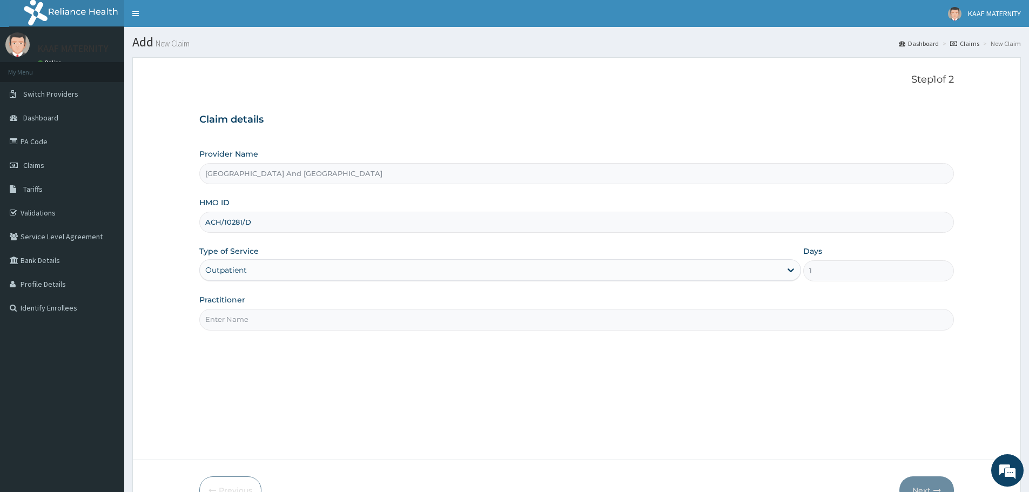
click at [269, 322] on input "Practitioner" at bounding box center [576, 319] width 755 height 21
type input "[PERSON_NAME]"
click at [924, 482] on button "Next" at bounding box center [926, 490] width 55 height 28
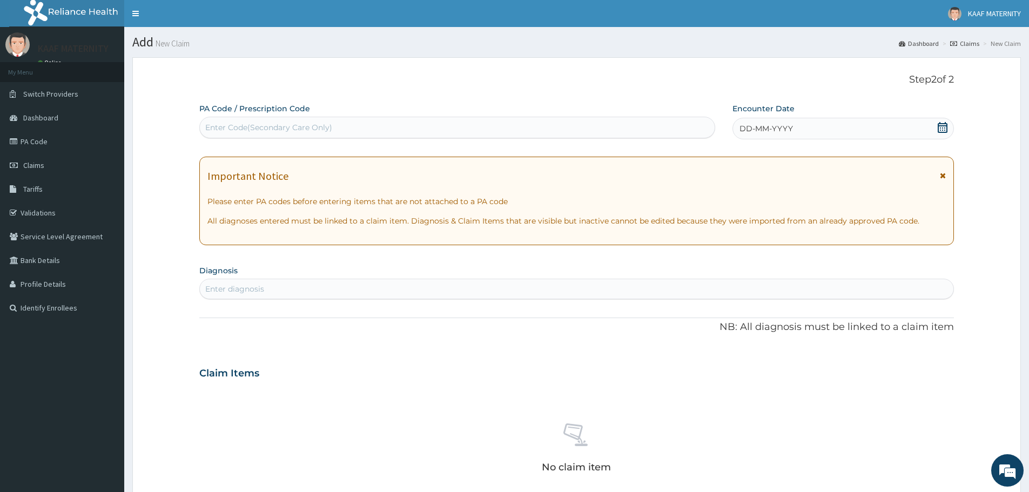
click at [945, 125] on icon at bounding box center [943, 127] width 10 height 11
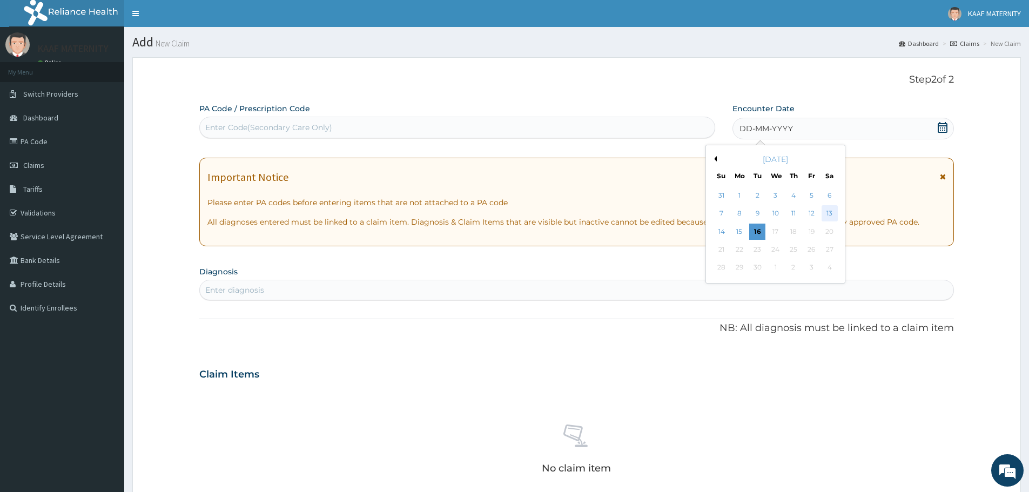
click at [827, 214] on div "13" at bounding box center [829, 214] width 16 height 16
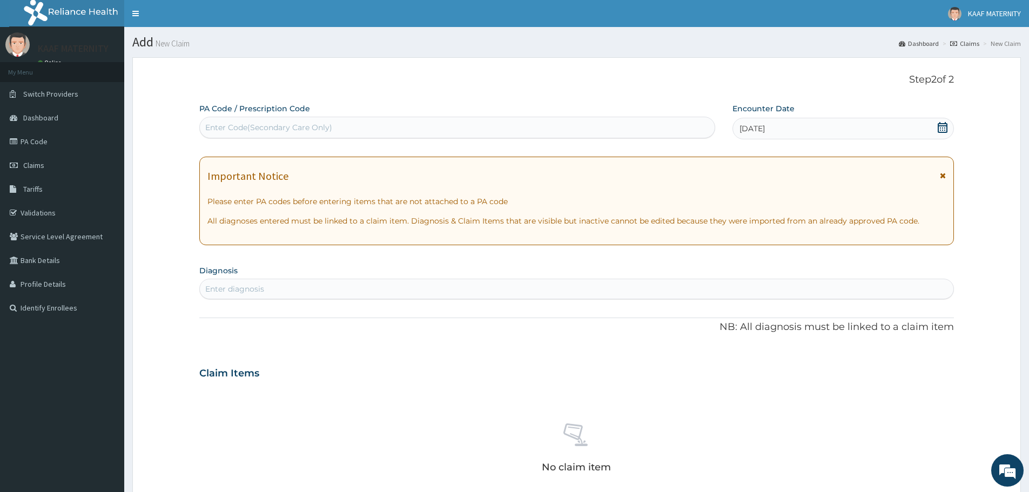
click at [280, 287] on div "Enter diagnosis" at bounding box center [576, 288] width 753 height 17
type input "FEVER"
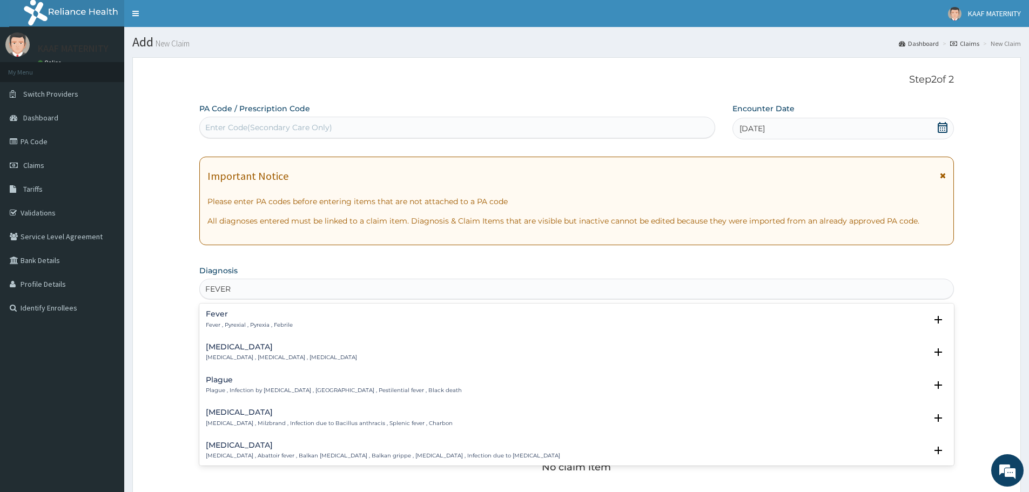
click at [227, 315] on h4 "Fever" at bounding box center [249, 314] width 87 height 8
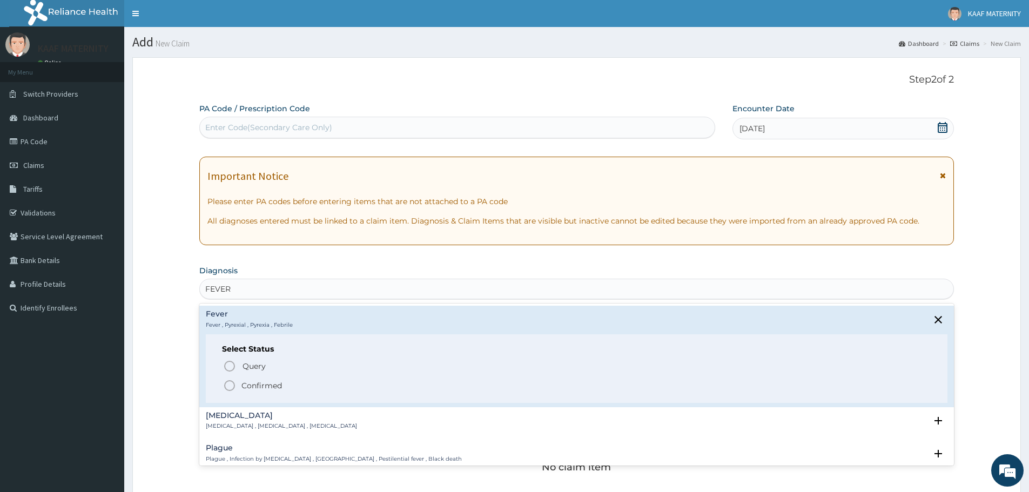
click at [229, 383] on icon "status option filled" at bounding box center [229, 385] width 13 height 13
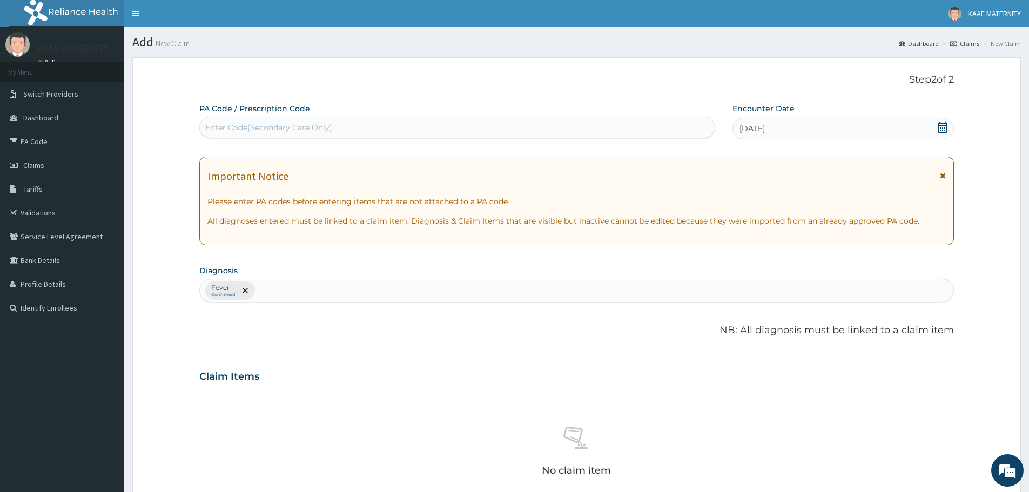
click at [289, 293] on div "Fever Confirmed" at bounding box center [576, 290] width 753 height 23
type input "MALARIA"
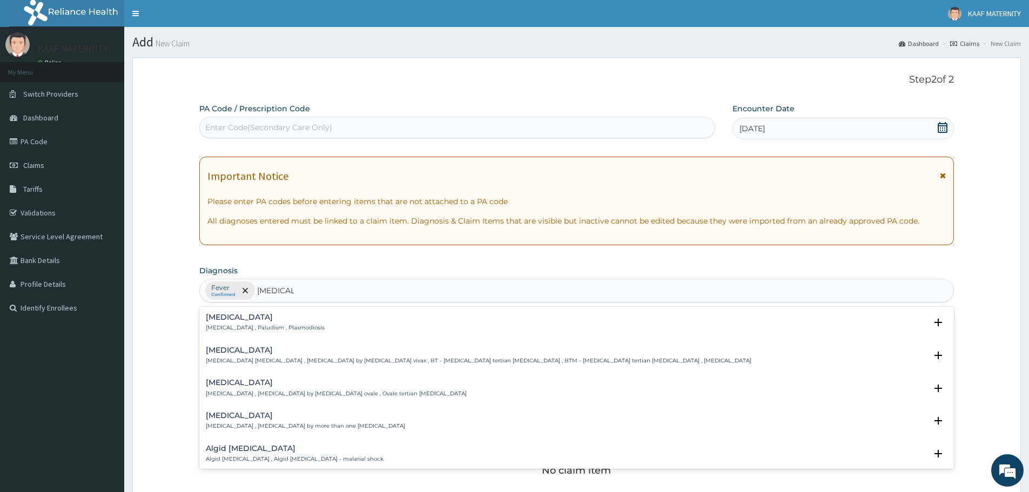
click at [221, 320] on h4 "Malaria" at bounding box center [265, 317] width 119 height 8
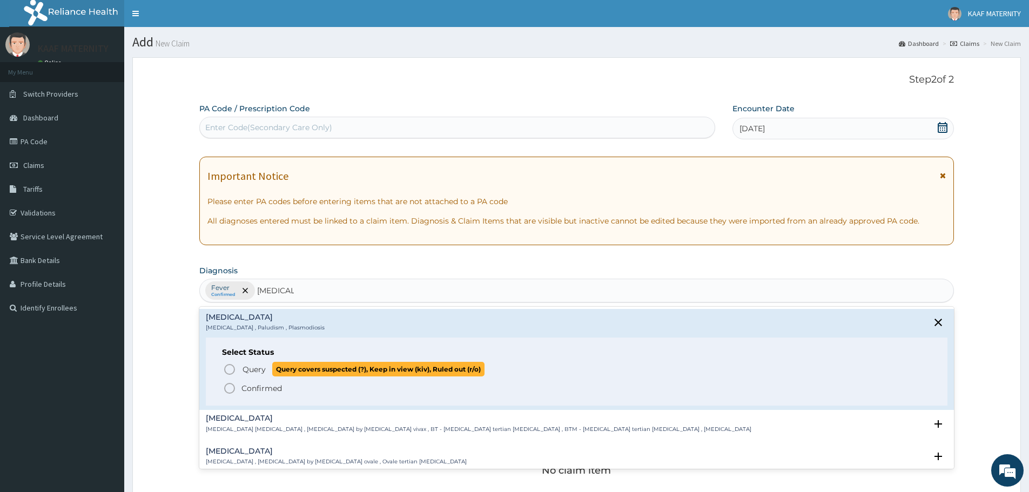
click at [227, 371] on icon "status option query" at bounding box center [229, 369] width 13 height 13
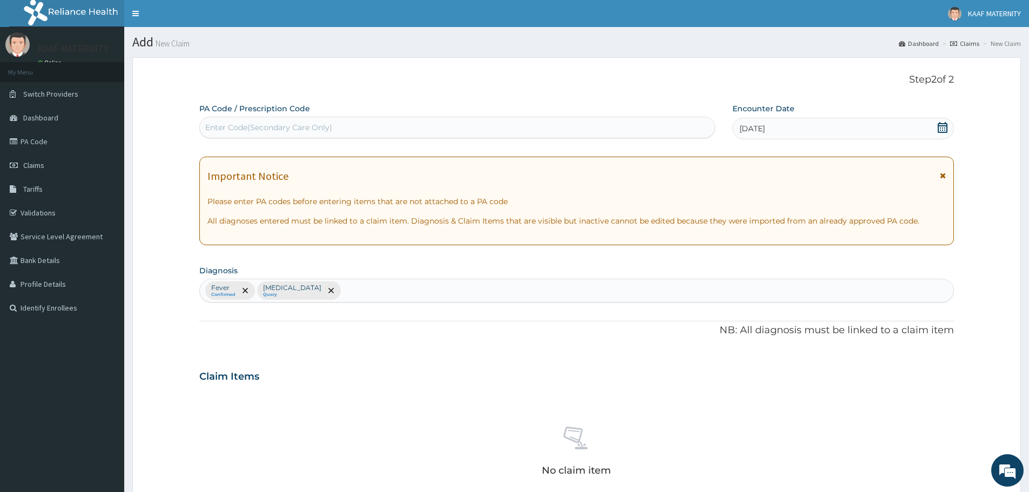
click at [343, 289] on div "Fever Confirmed Malaria Query" at bounding box center [576, 290] width 753 height 23
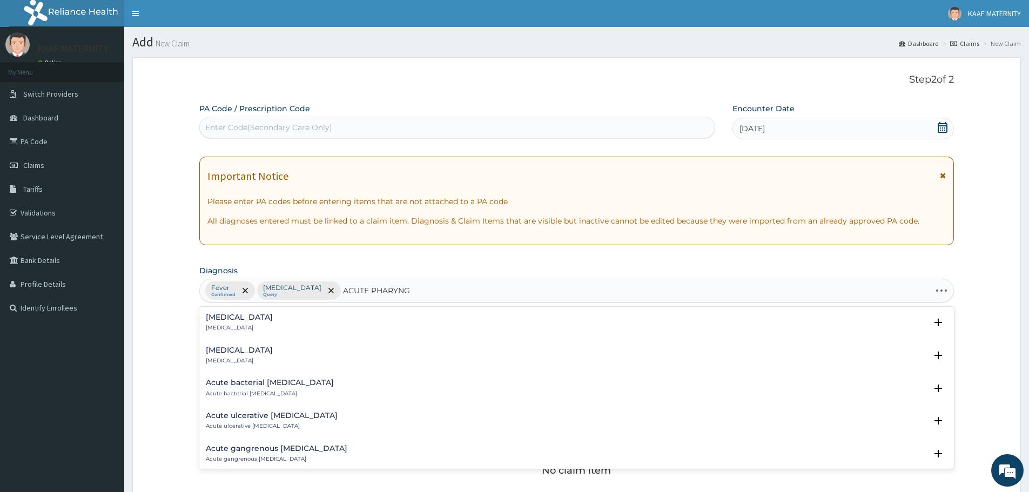
type input "ACUTE PHARYNGI"
click at [244, 318] on h4 "Acute pharyngitis" at bounding box center [239, 317] width 67 height 8
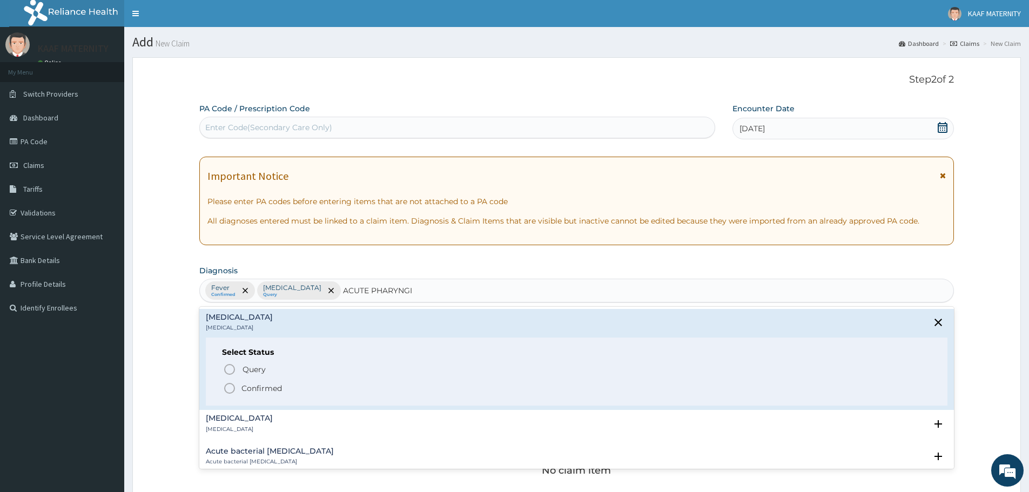
click at [232, 383] on icon "status option filled" at bounding box center [229, 388] width 13 height 13
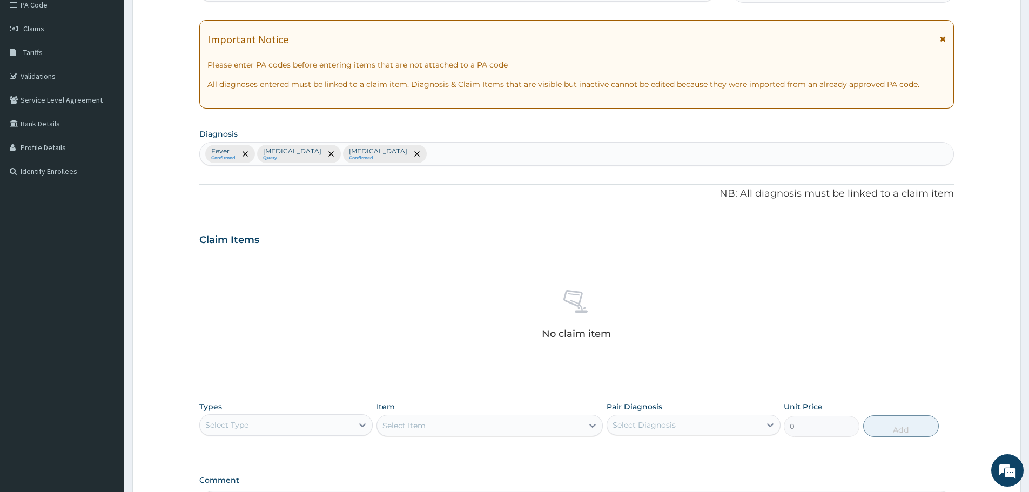
scroll to position [216, 0]
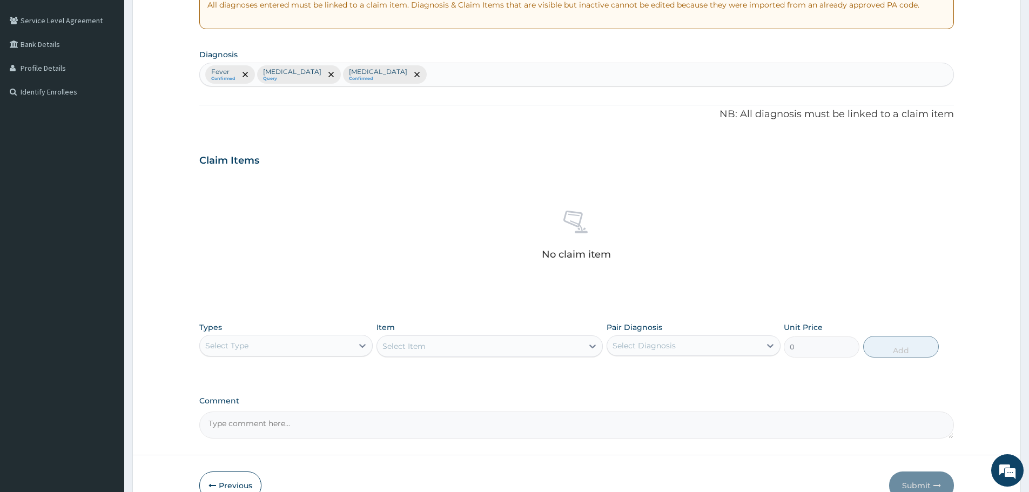
click at [321, 348] on div "Select Type" at bounding box center [276, 345] width 153 height 17
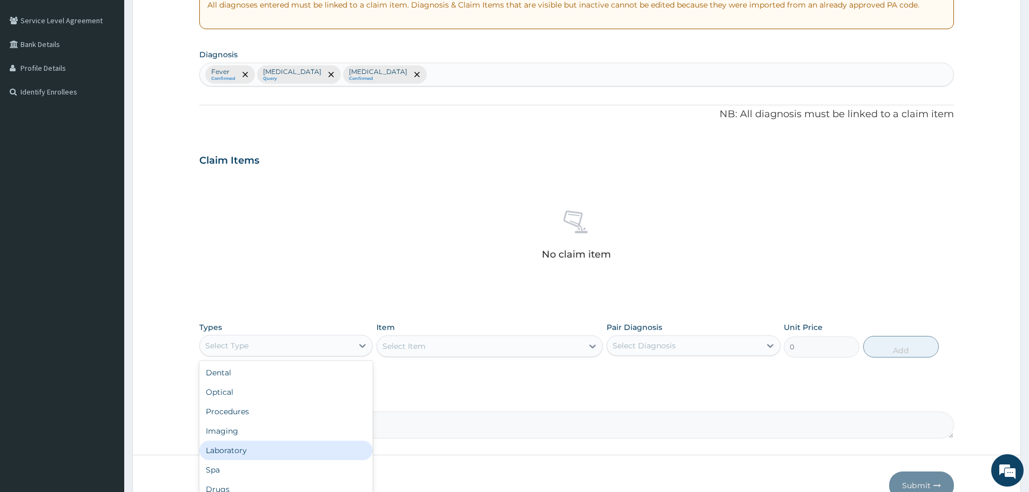
drag, startPoint x: 251, startPoint y: 445, endPoint x: 298, endPoint y: 427, distance: 51.0
click at [251, 446] on div "Laboratory" at bounding box center [285, 450] width 173 height 19
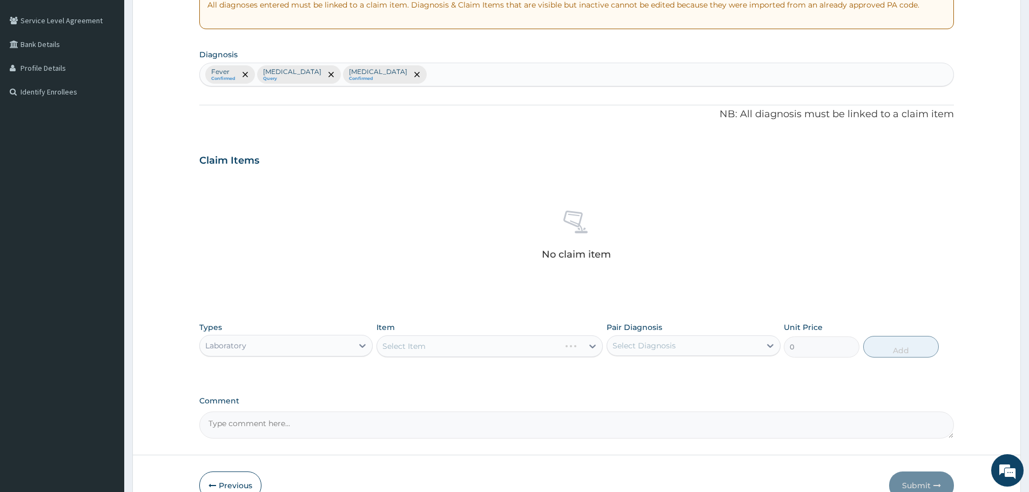
click at [427, 346] on div "Select Item" at bounding box center [489, 346] width 226 height 22
click at [444, 346] on div "Select Item" at bounding box center [489, 346] width 226 height 22
click at [444, 345] on div "Select Item" at bounding box center [480, 346] width 206 height 17
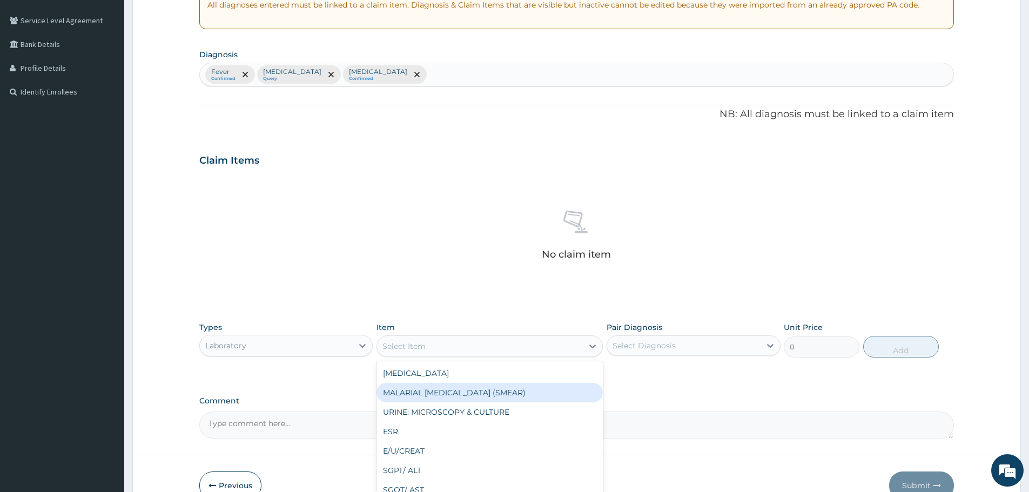
click at [438, 388] on div "MALARIAL PARASITE (SMEAR)" at bounding box center [489, 392] width 226 height 19
type input "2000"
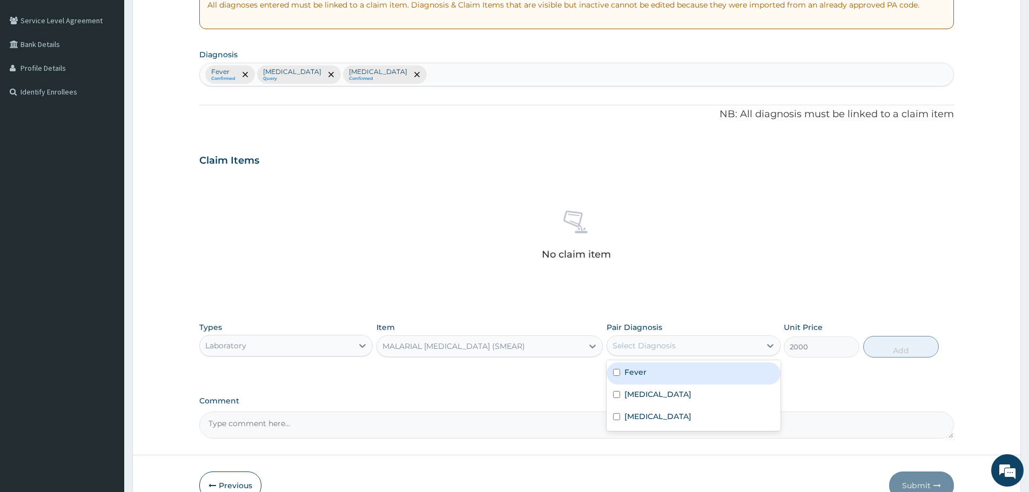
click at [654, 349] on div "Select Diagnosis" at bounding box center [643, 345] width 63 height 11
click at [654, 403] on div "Malaria" at bounding box center [693, 396] width 173 height 22
checkbox input "true"
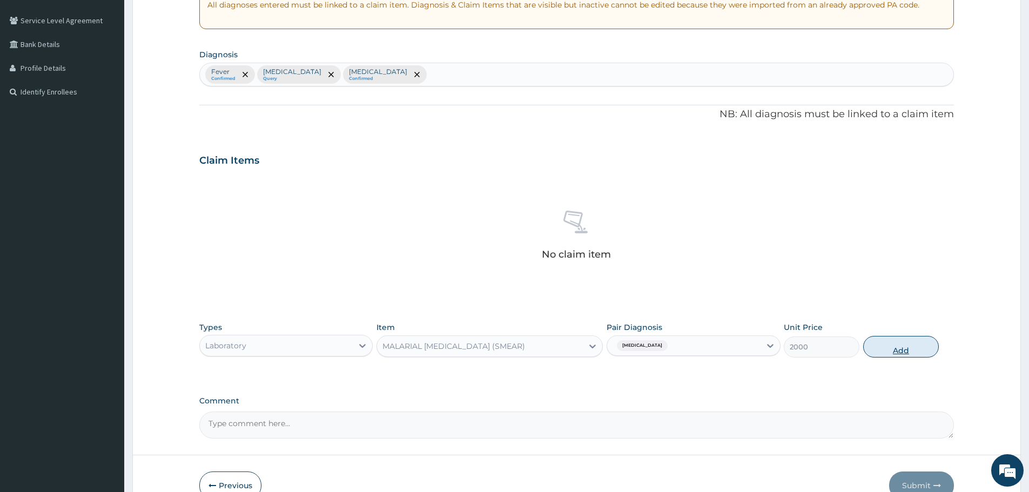
click at [897, 350] on button "Add" at bounding box center [901, 347] width 76 height 22
type input "0"
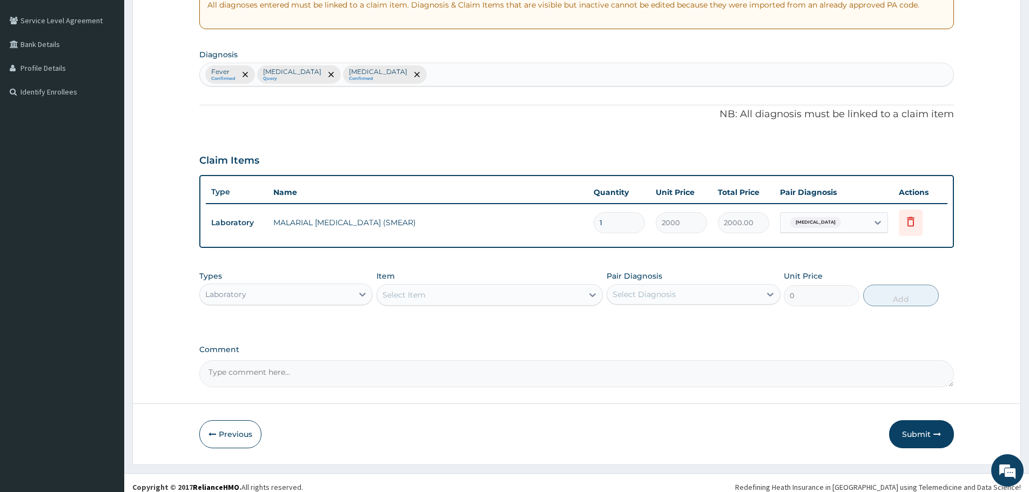
click at [456, 299] on div "Select Item" at bounding box center [480, 294] width 206 height 17
type input "FBC"
drag, startPoint x: 447, startPoint y: 324, endPoint x: 592, endPoint y: 302, distance: 147.0
click at [448, 324] on div "FBC" at bounding box center [489, 321] width 226 height 19
type input "5940"
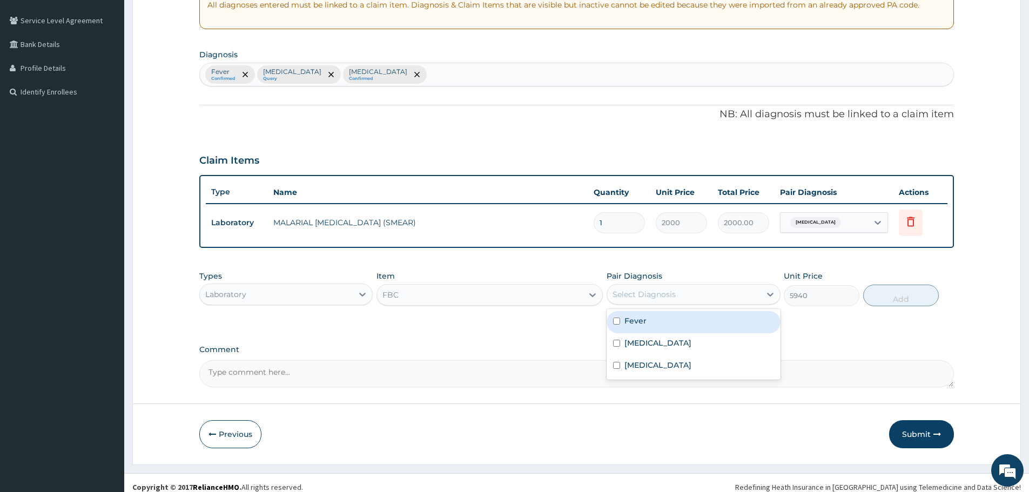
click at [676, 292] on div "Select Diagnosis" at bounding box center [683, 294] width 153 height 17
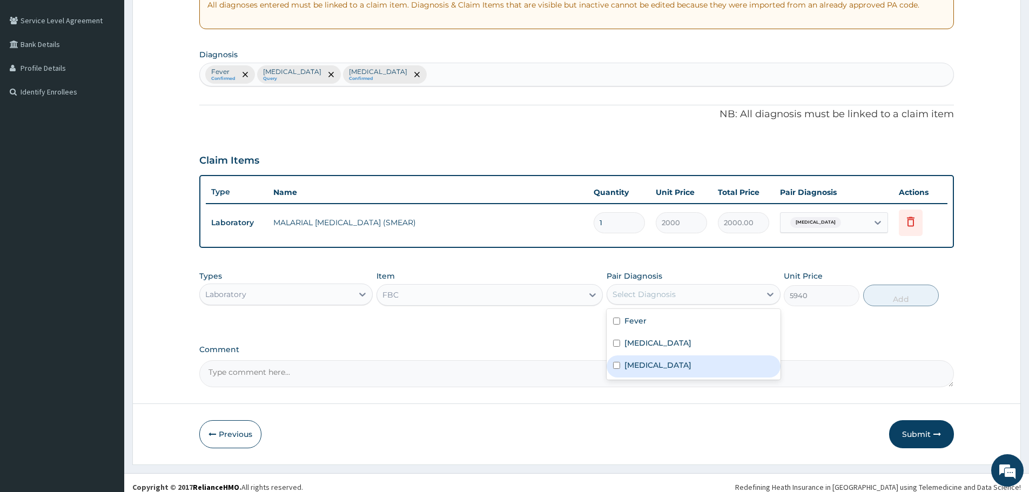
click at [667, 367] on label "Acute pharyngitis" at bounding box center [657, 365] width 67 height 11
checkbox input "true"
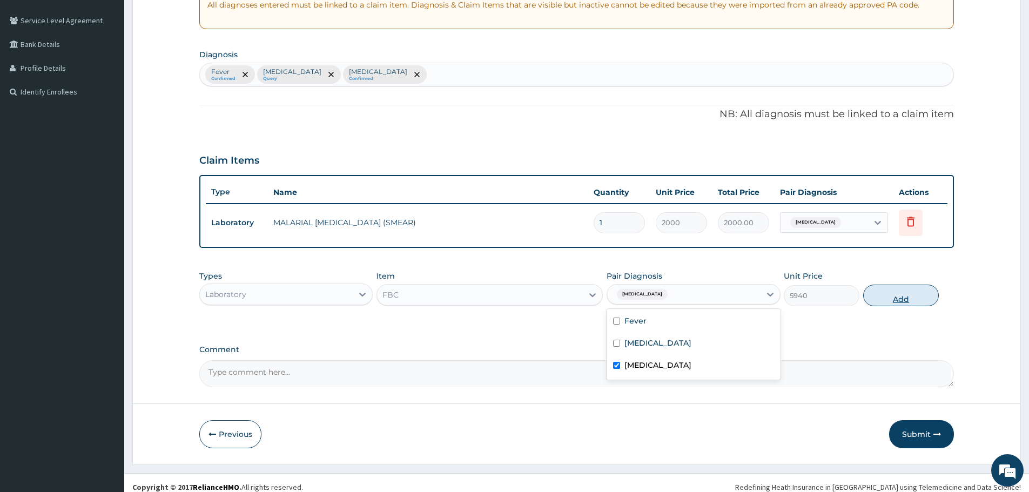
click at [890, 299] on button "Add" at bounding box center [901, 296] width 76 height 22
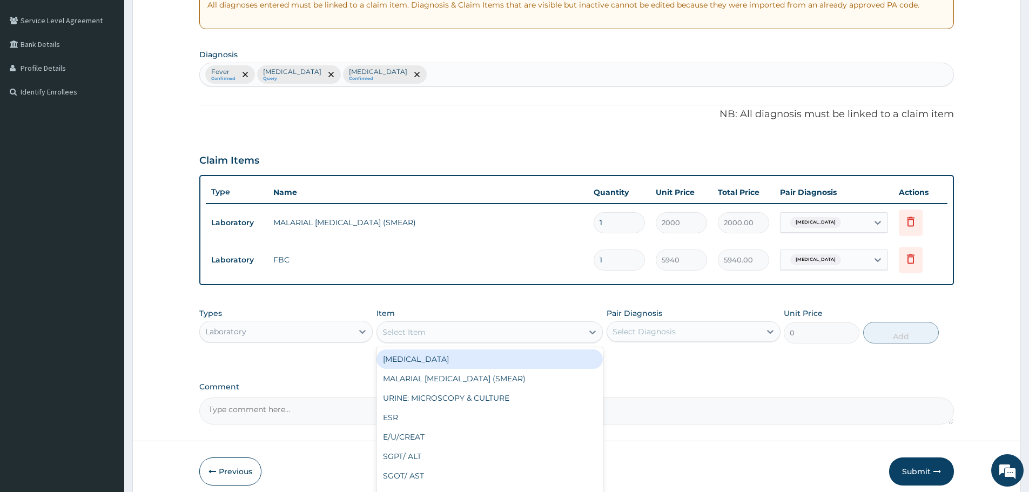
click at [494, 330] on div "Select Item" at bounding box center [480, 332] width 206 height 17
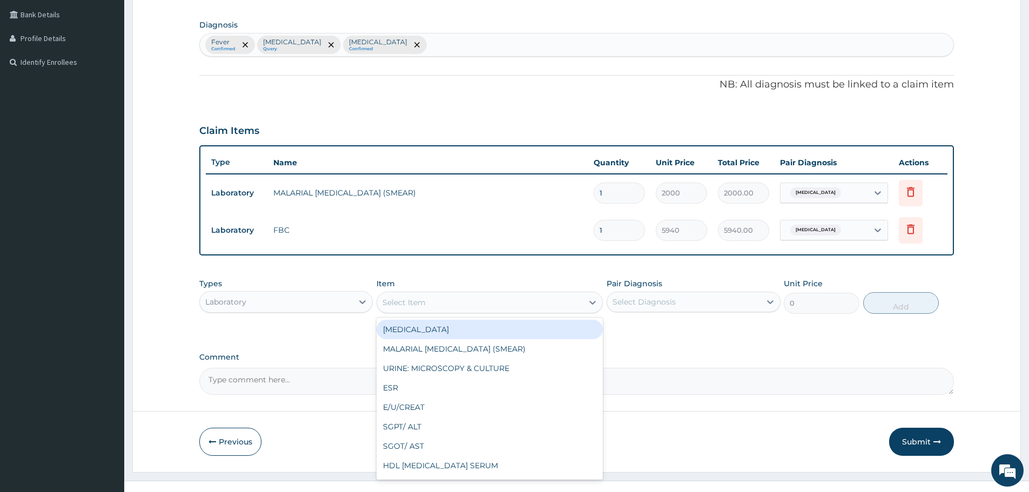
scroll to position [262, 0]
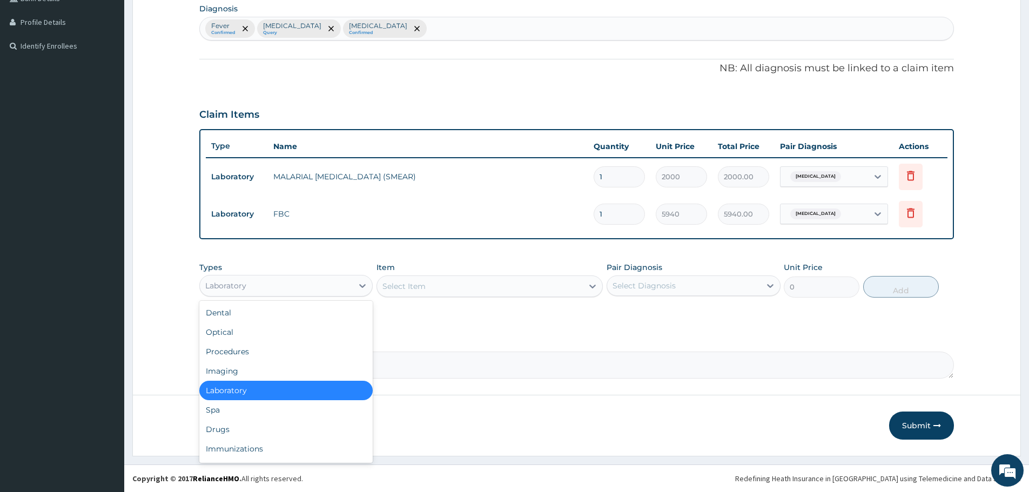
click at [282, 289] on div "Laboratory" at bounding box center [276, 285] width 153 height 17
click at [257, 352] on div "Procedures" at bounding box center [285, 351] width 173 height 19
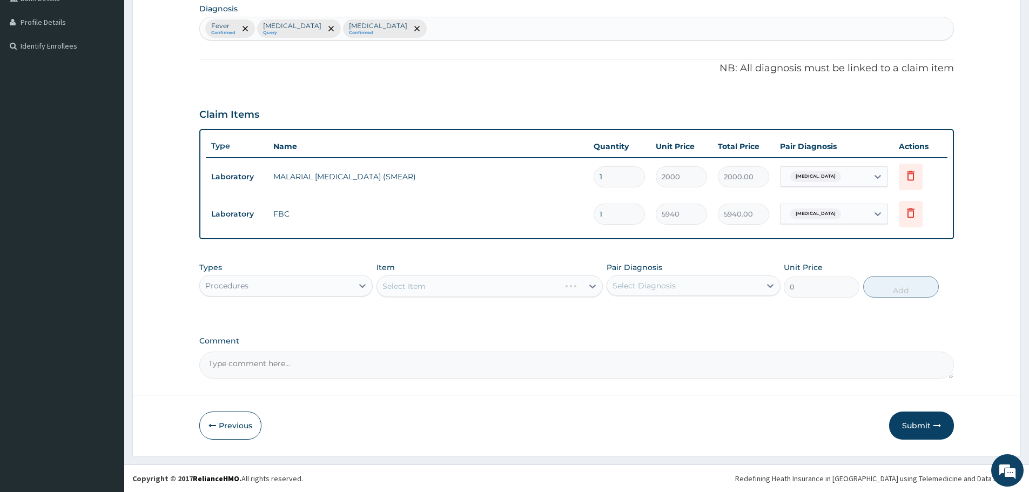
click at [524, 290] on div "Select Item" at bounding box center [468, 286] width 183 height 17
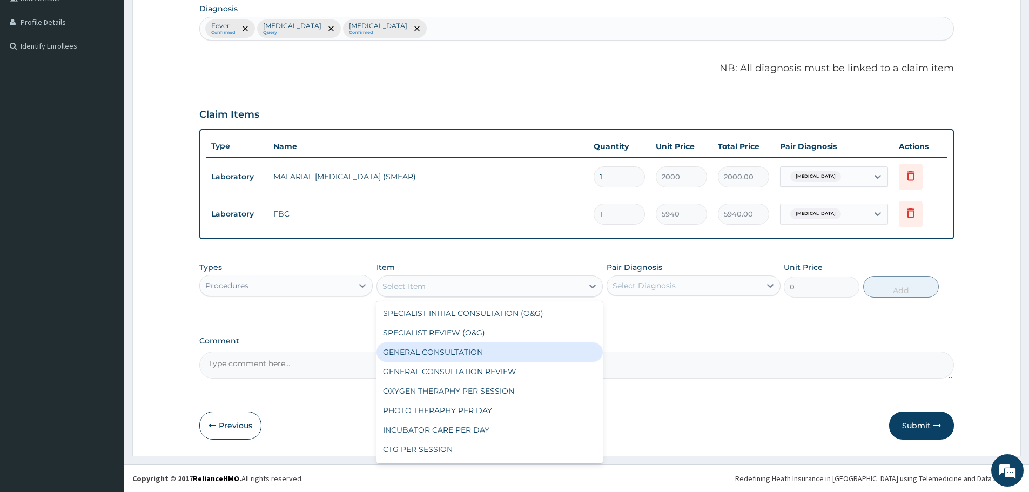
drag, startPoint x: 469, startPoint y: 354, endPoint x: 533, endPoint y: 343, distance: 64.7
click at [469, 354] on div "GENERAL CONSULTATION" at bounding box center [489, 351] width 226 height 19
type input "3000"
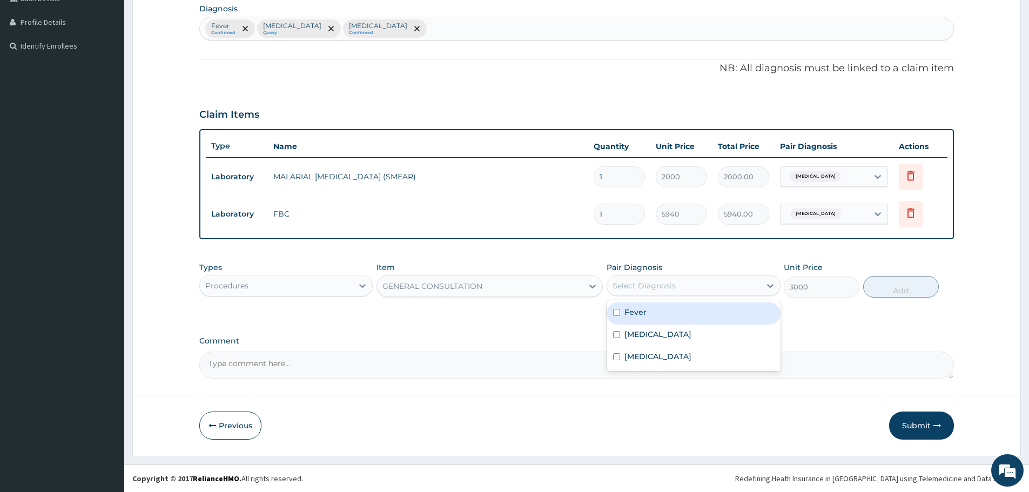
click at [678, 289] on div "Select Diagnosis" at bounding box center [683, 285] width 153 height 17
click at [668, 320] on div "Fever" at bounding box center [693, 313] width 173 height 22
checkbox input "true"
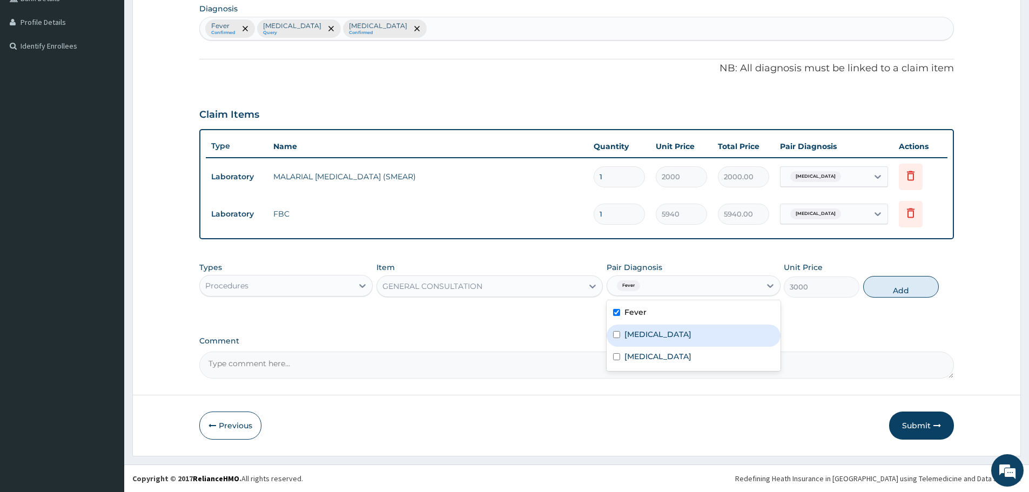
click at [672, 332] on div "Malaria" at bounding box center [693, 336] width 173 height 22
checkbox input "true"
click at [689, 357] on label "Acute pharyngitis" at bounding box center [657, 356] width 67 height 11
checkbox input "true"
click at [893, 291] on button "Add" at bounding box center [901, 287] width 76 height 22
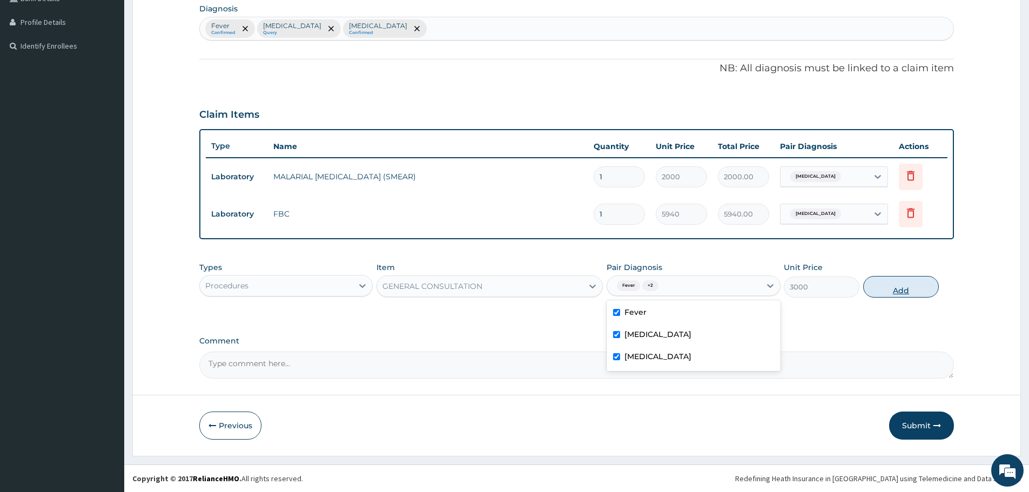
type input "0"
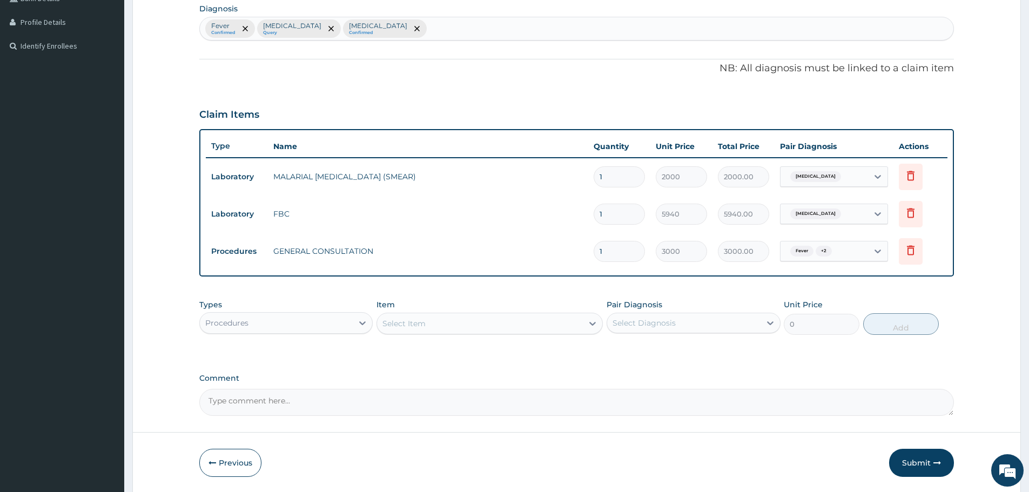
click at [323, 324] on div "Procedures" at bounding box center [276, 322] width 153 height 17
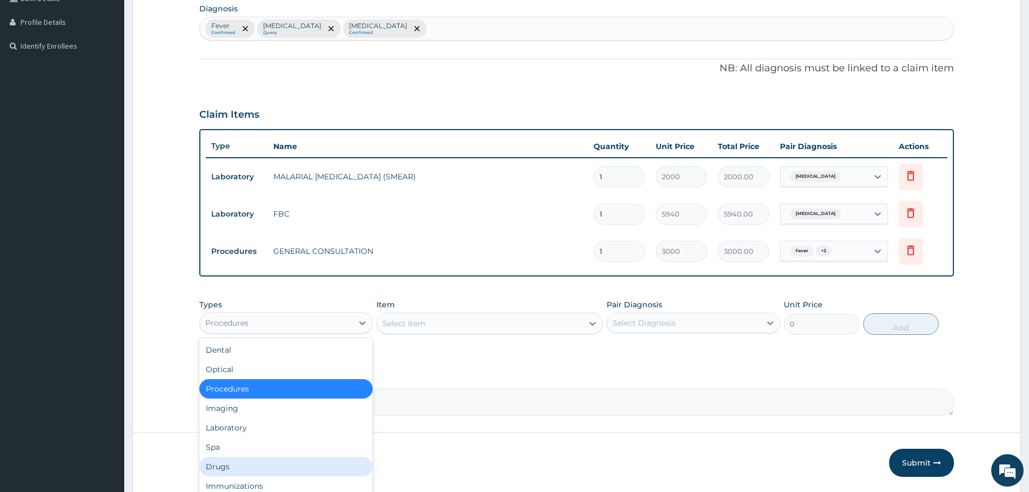
click at [240, 468] on div "Drugs" at bounding box center [285, 466] width 173 height 19
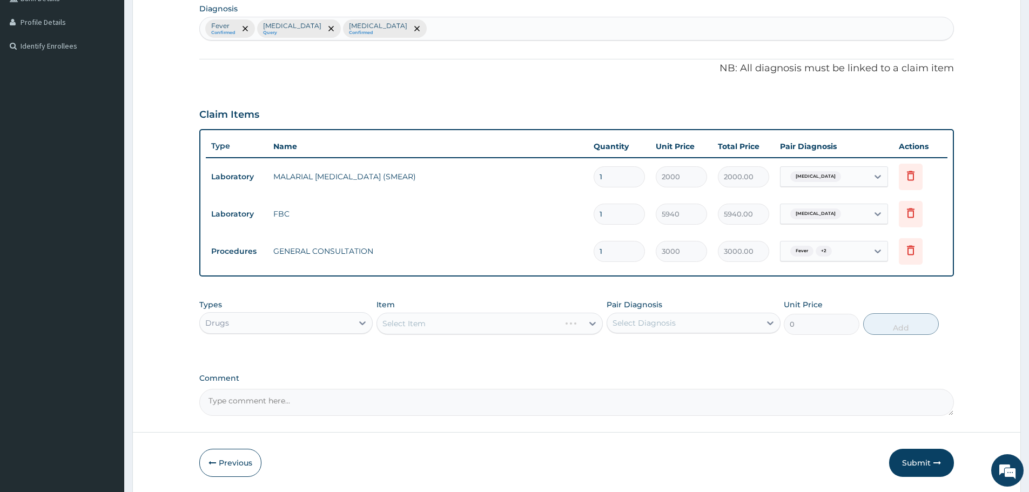
click at [466, 326] on div "Select Item" at bounding box center [489, 324] width 226 height 22
click at [455, 330] on div "Select Item" at bounding box center [489, 324] width 226 height 22
click at [464, 326] on div "Select Item" at bounding box center [480, 323] width 206 height 17
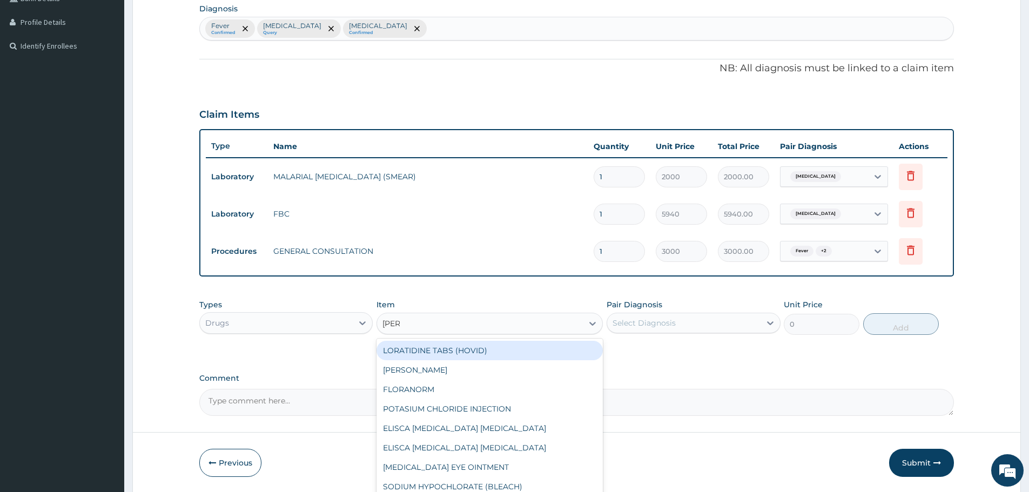
type input "LORAT"
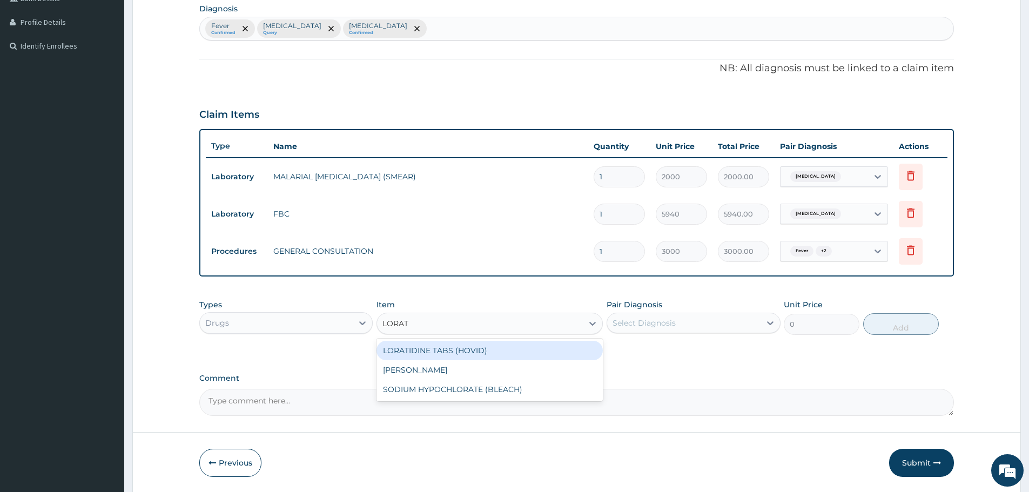
click at [474, 350] on div "LORATIDINE TABS (HOVID)" at bounding box center [489, 350] width 226 height 19
type input "45"
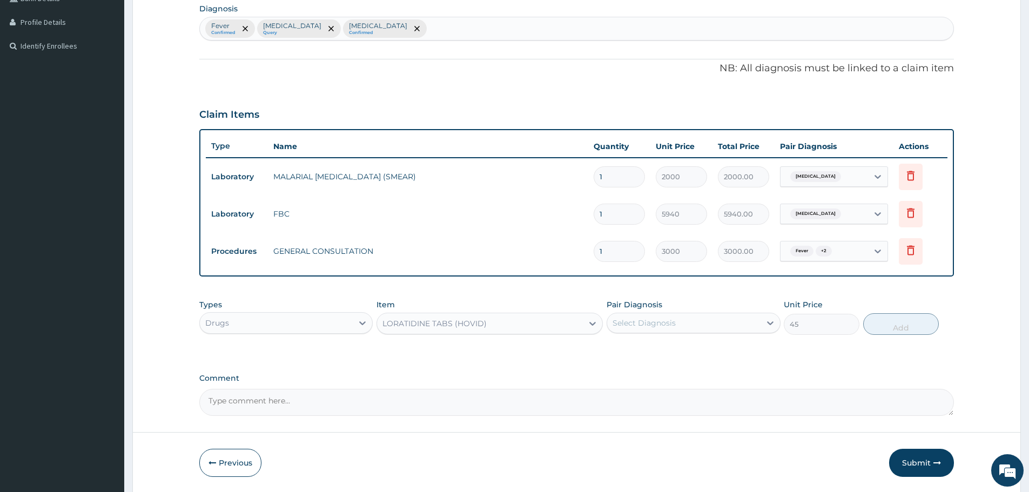
click at [642, 318] on div "Select Diagnosis" at bounding box center [643, 323] width 63 height 11
click at [670, 388] on label "Acute pharyngitis" at bounding box center [657, 393] width 67 height 11
checkbox input "true"
click at [897, 324] on button "Add" at bounding box center [901, 324] width 76 height 22
type input "0"
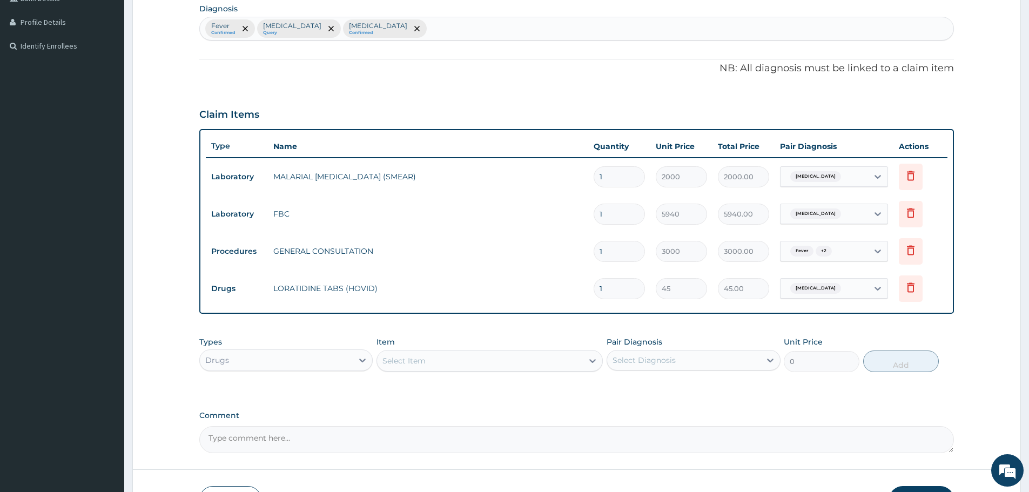
click at [445, 33] on div "Fever Confirmed Malaria Query Acute pharyngitis Confirmed" at bounding box center [576, 28] width 753 height 23
type input "ACUTE UPPER RESPI"
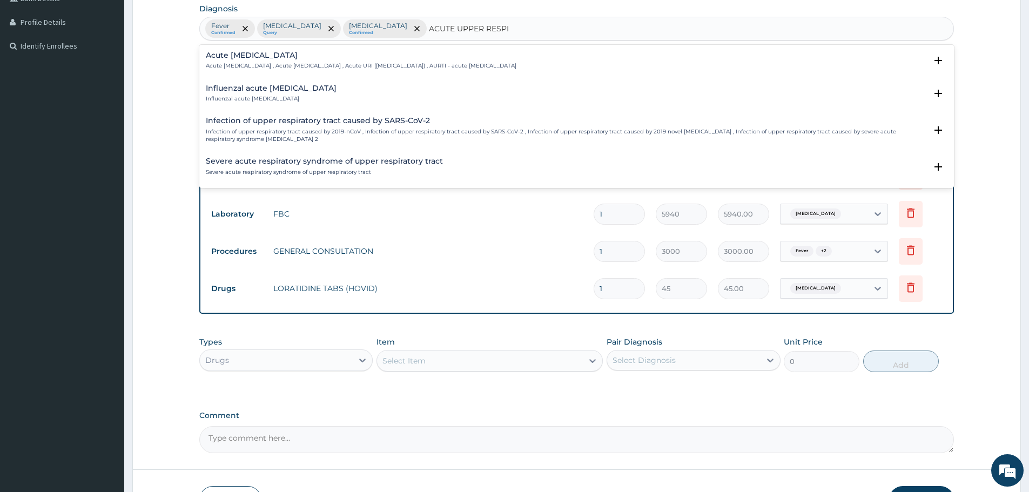
click at [257, 56] on h4 "Acute upper respiratory infection" at bounding box center [361, 55] width 311 height 8
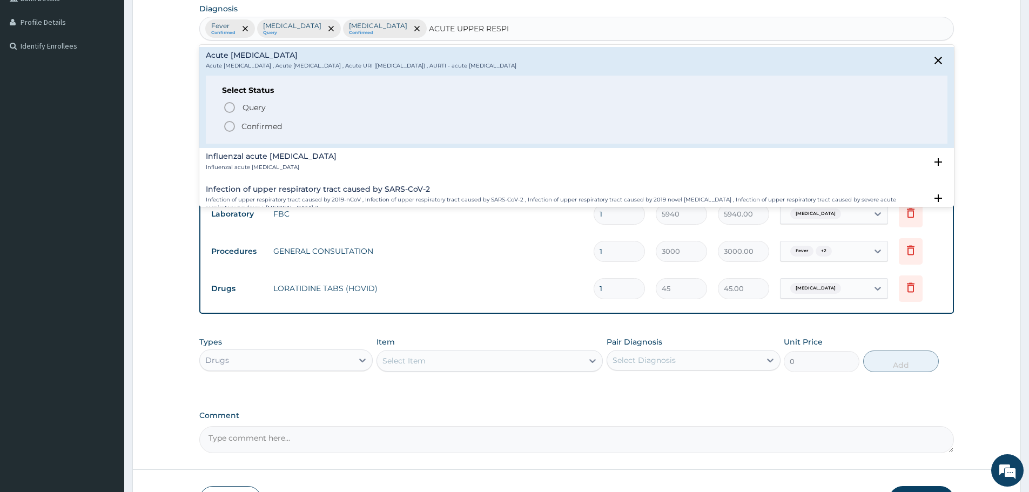
click at [232, 127] on icon "status option filled" at bounding box center [229, 126] width 13 height 13
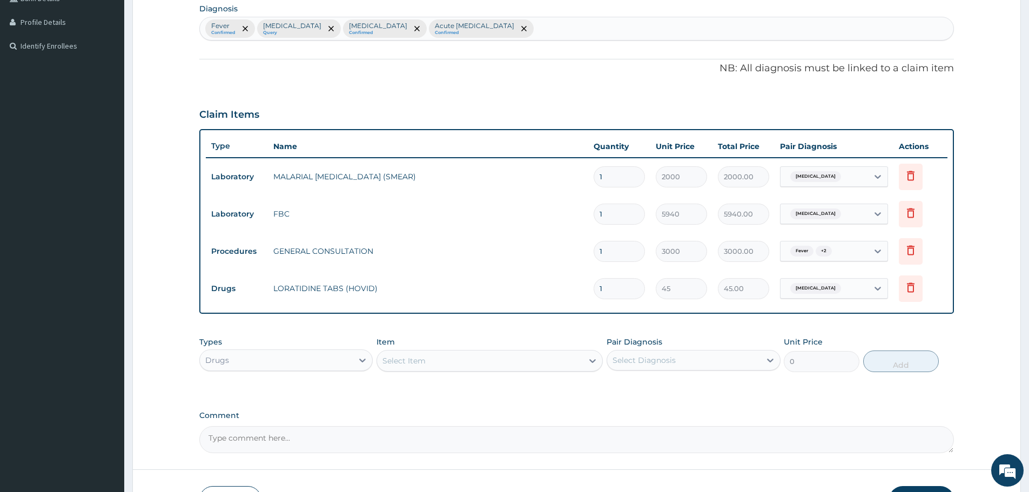
click at [809, 290] on span "Acute pharyngitis" at bounding box center [815, 288] width 51 height 11
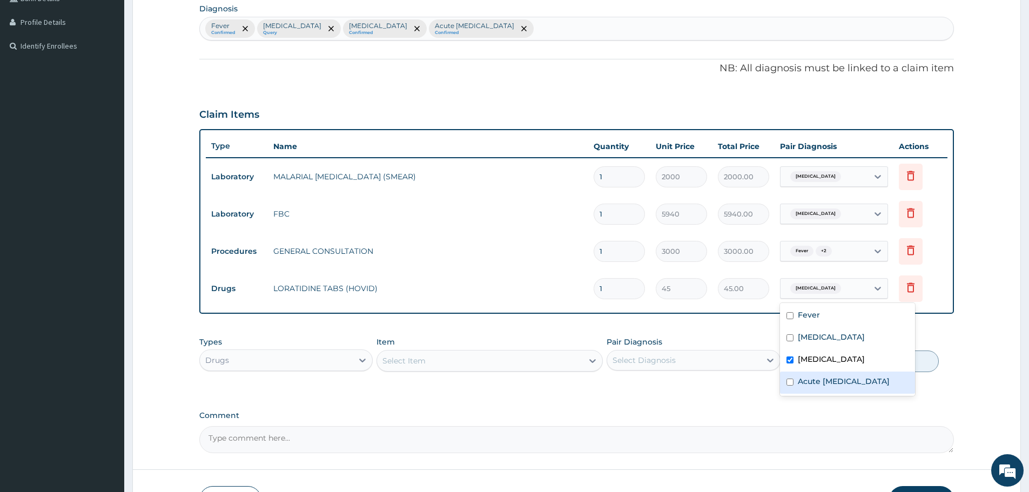
click at [824, 387] on label "Acute upper respiratory infection" at bounding box center [844, 381] width 92 height 11
checkbox input "true"
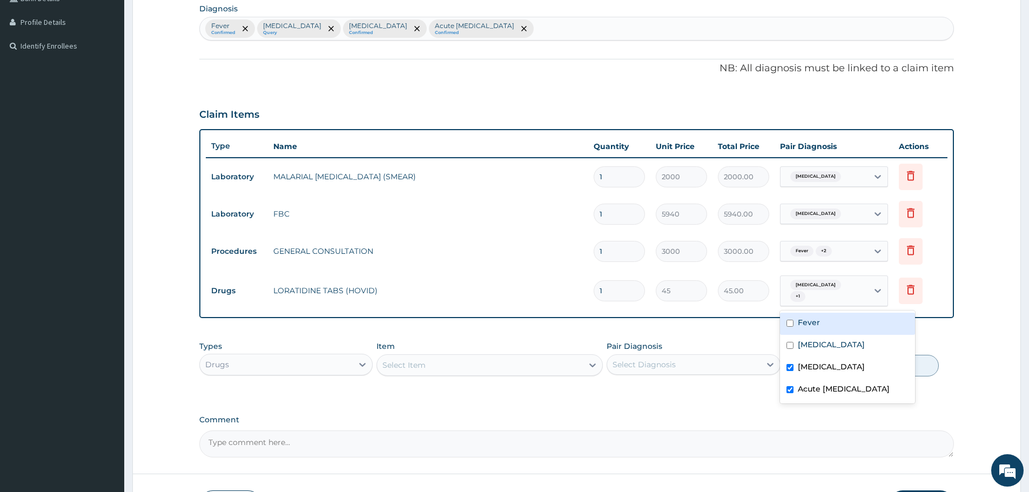
click at [729, 302] on td "45.00" at bounding box center [743, 291] width 62 height 32
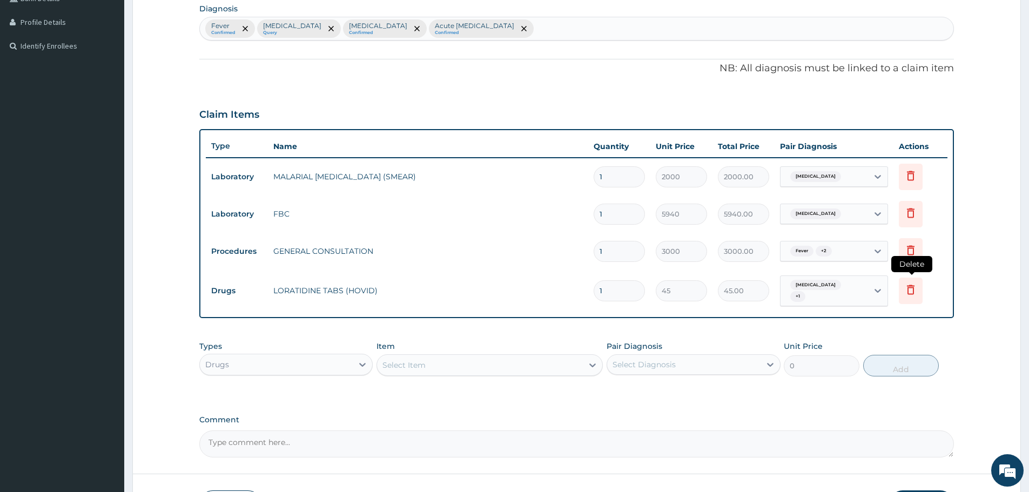
click at [911, 291] on icon at bounding box center [910, 289] width 13 height 13
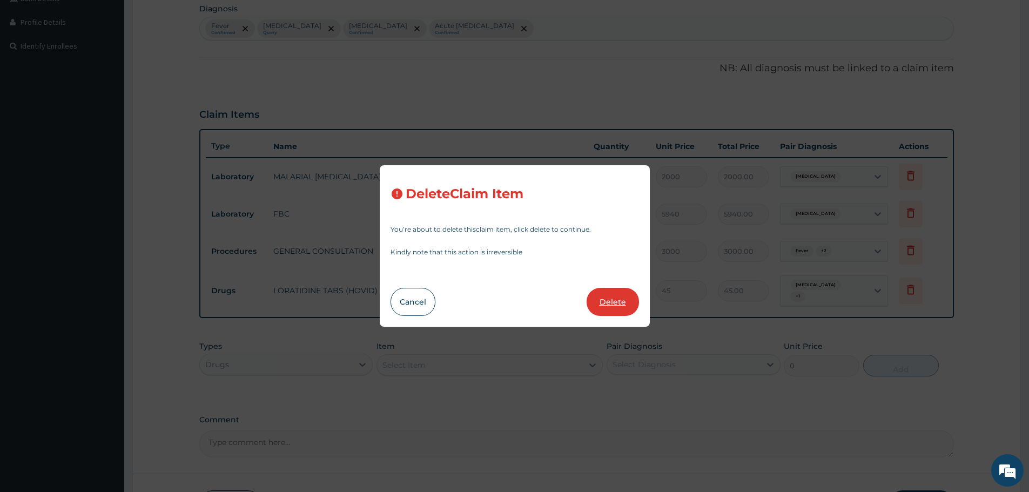
click at [608, 299] on button "Delete" at bounding box center [613, 302] width 52 height 28
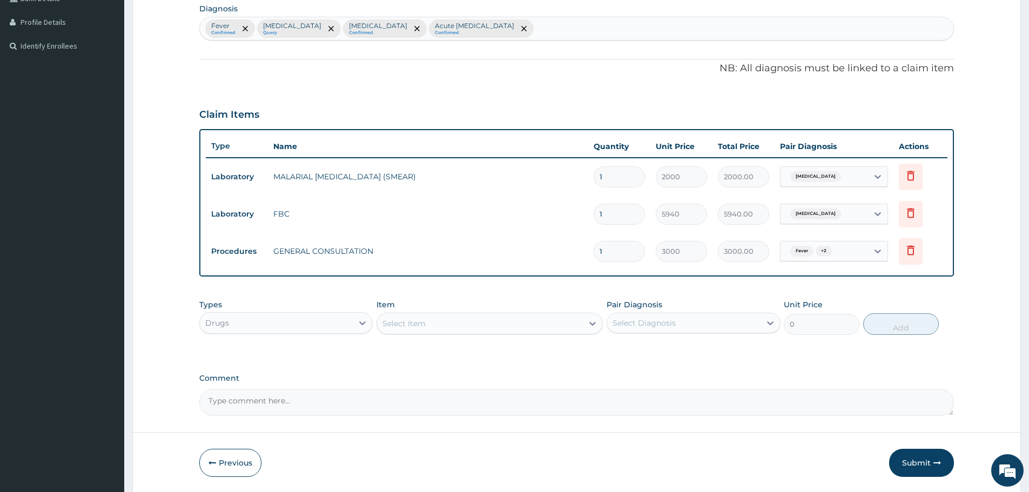
click at [507, 328] on div "Select Item" at bounding box center [480, 323] width 206 height 17
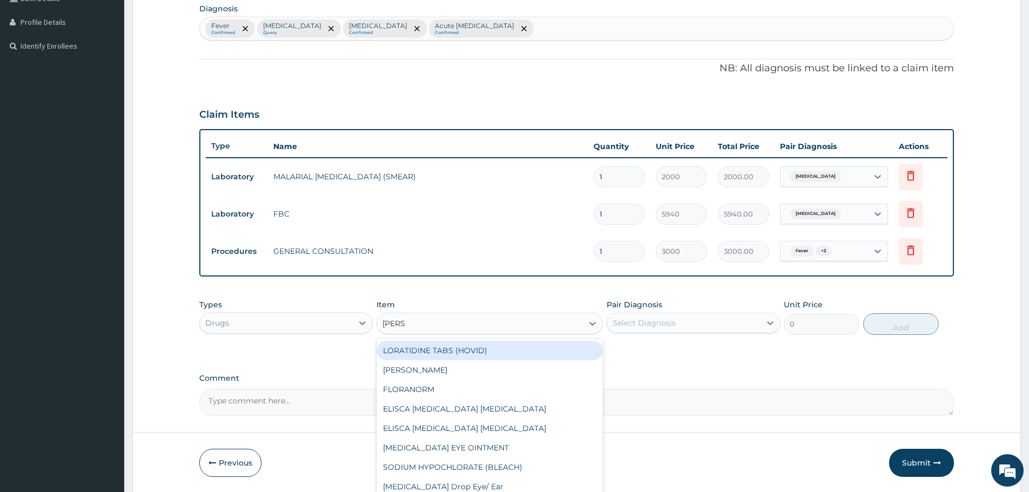
type input "LORAT"
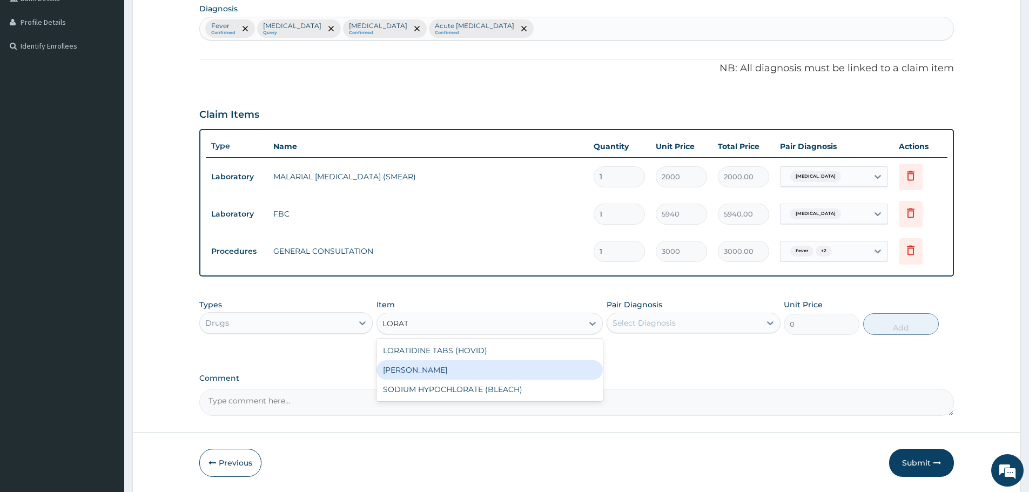
click at [442, 371] on div "LORATIDINE SYRUP" at bounding box center [489, 369] width 226 height 19
type input "1000"
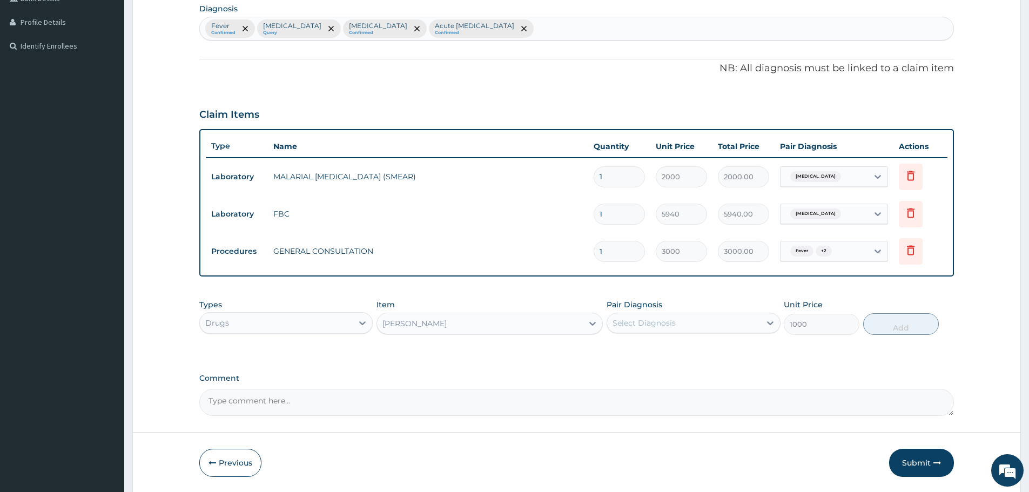
click at [704, 326] on div "Select Diagnosis" at bounding box center [683, 322] width 153 height 17
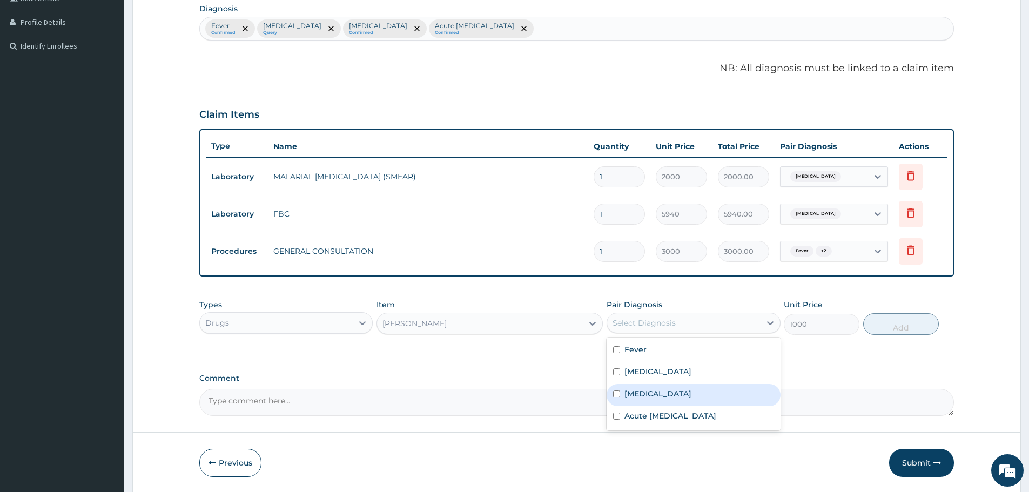
click at [662, 398] on label "Acute pharyngitis" at bounding box center [657, 393] width 67 height 11
checkbox input "true"
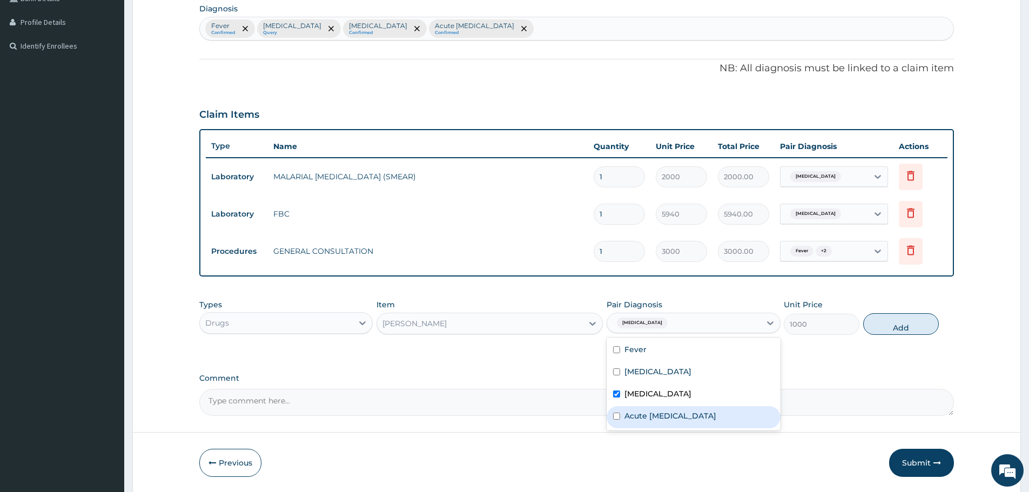
drag, startPoint x: 669, startPoint y: 414, endPoint x: 754, endPoint y: 383, distance: 90.2
click at [671, 414] on label "Acute upper respiratory infection" at bounding box center [670, 415] width 92 height 11
checkbox input "true"
click at [888, 319] on button "Add" at bounding box center [901, 324] width 76 height 22
type input "0"
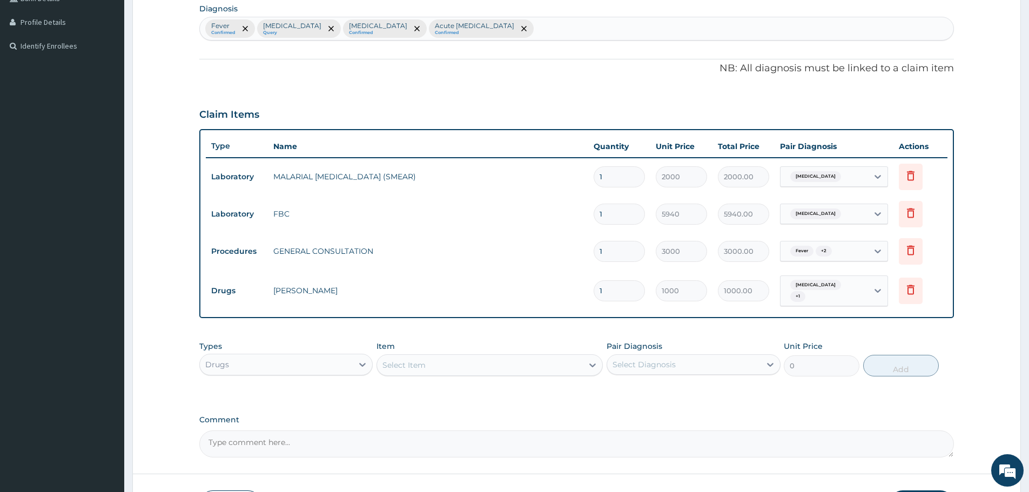
scroll to position [341, 0]
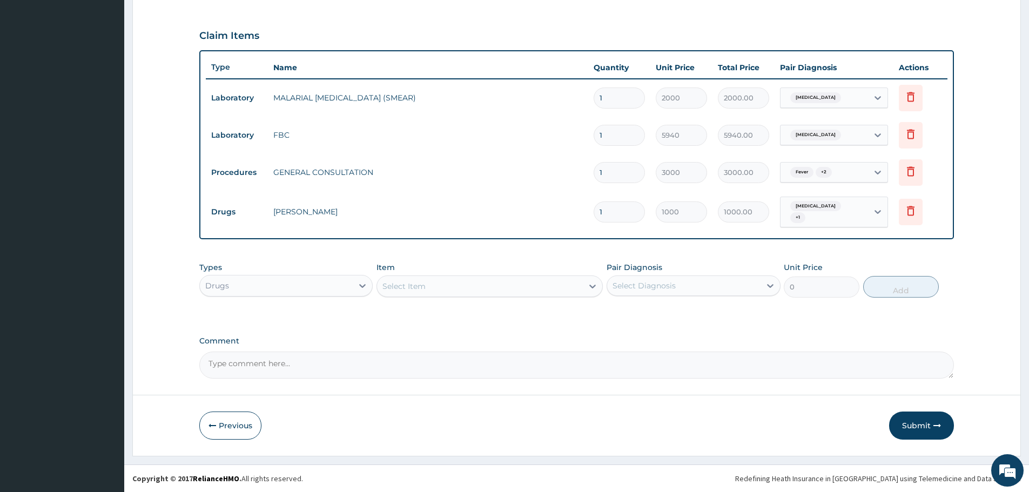
click at [927, 427] on button "Submit" at bounding box center [921, 426] width 65 height 28
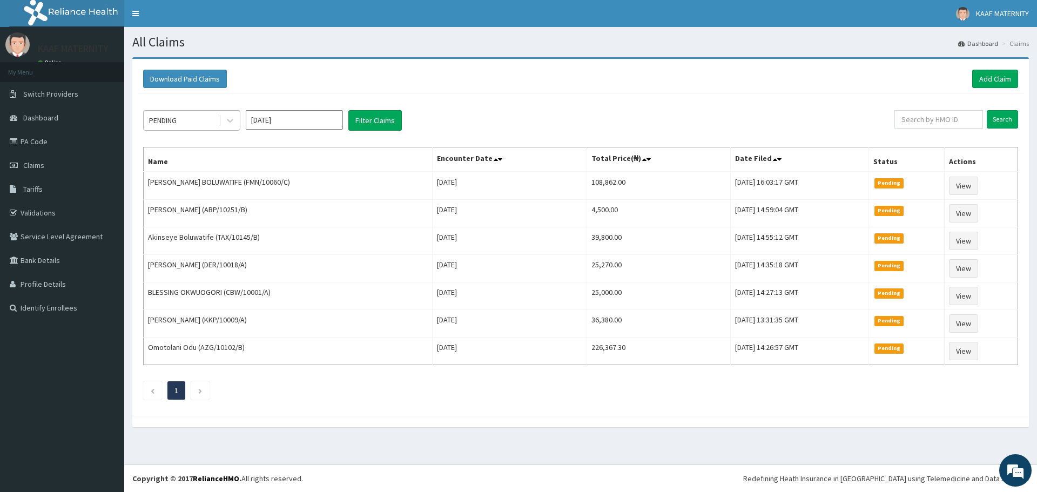
click at [240, 121] on div "PENDING" at bounding box center [191, 120] width 97 height 21
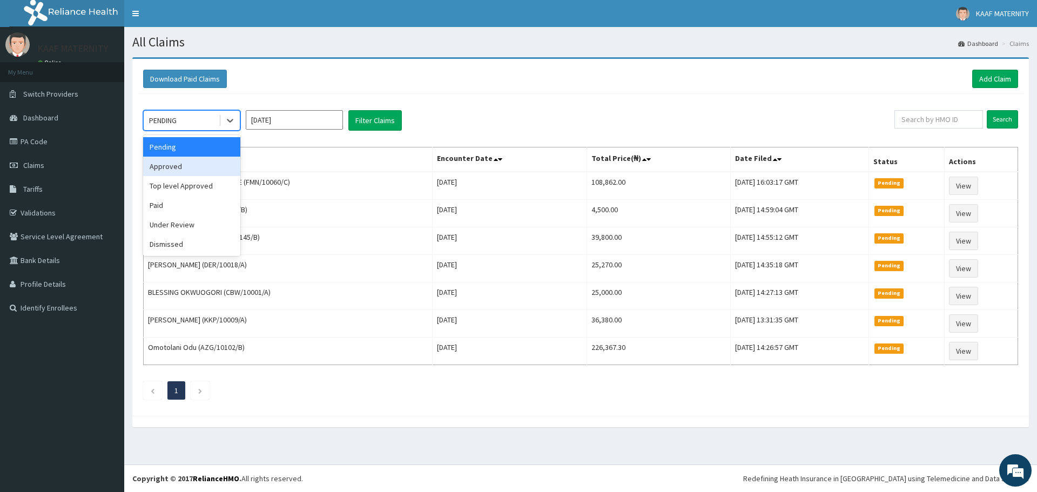
click at [190, 165] on div "Approved" at bounding box center [191, 166] width 97 height 19
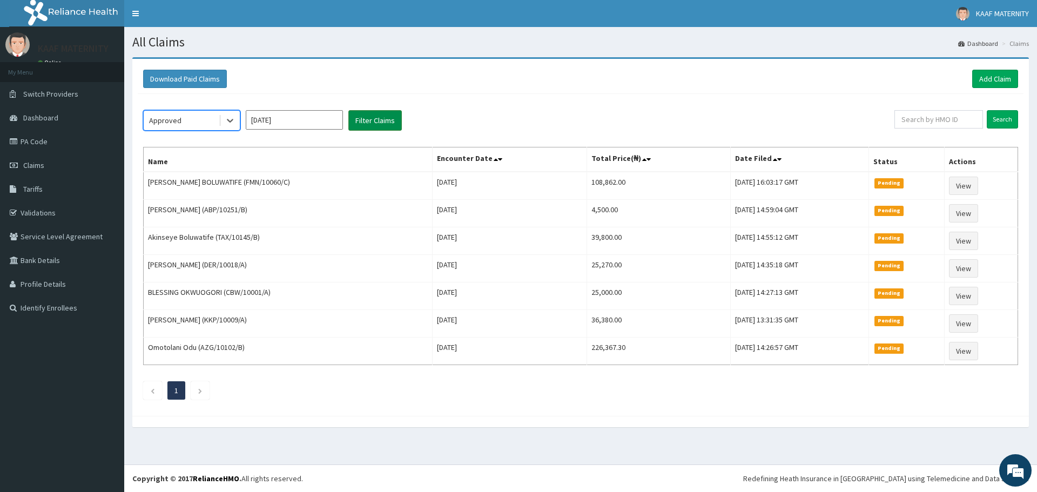
click at [362, 123] on button "Filter Claims" at bounding box center [374, 120] width 53 height 21
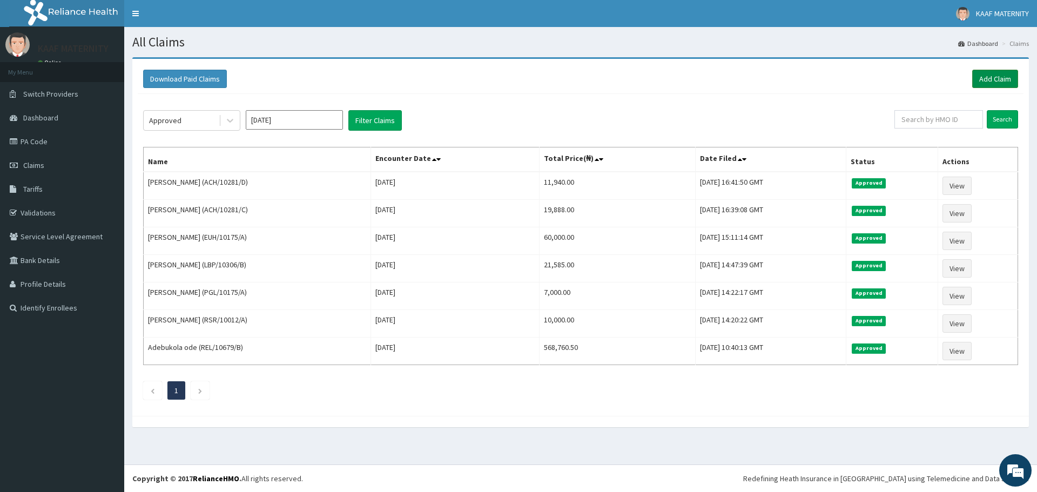
click at [994, 82] on link "Add Claim" at bounding box center [995, 79] width 46 height 18
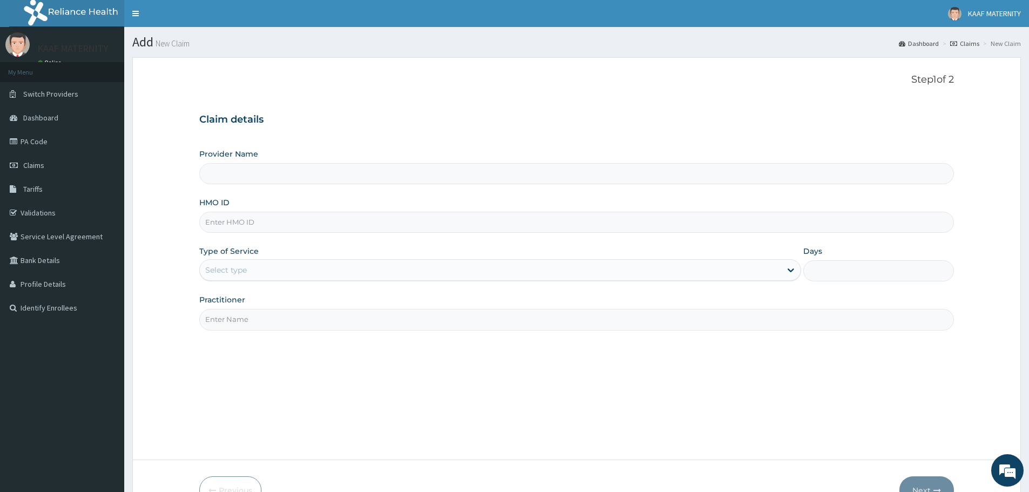
type input "[GEOGRAPHIC_DATA] And [GEOGRAPHIC_DATA]"
click at [260, 222] on input "HMO ID" at bounding box center [576, 222] width 755 height 21
paste input "JEE/10076/A"
type input "JEE/10076/A"
click at [261, 266] on div "Select type" at bounding box center [490, 269] width 581 height 17
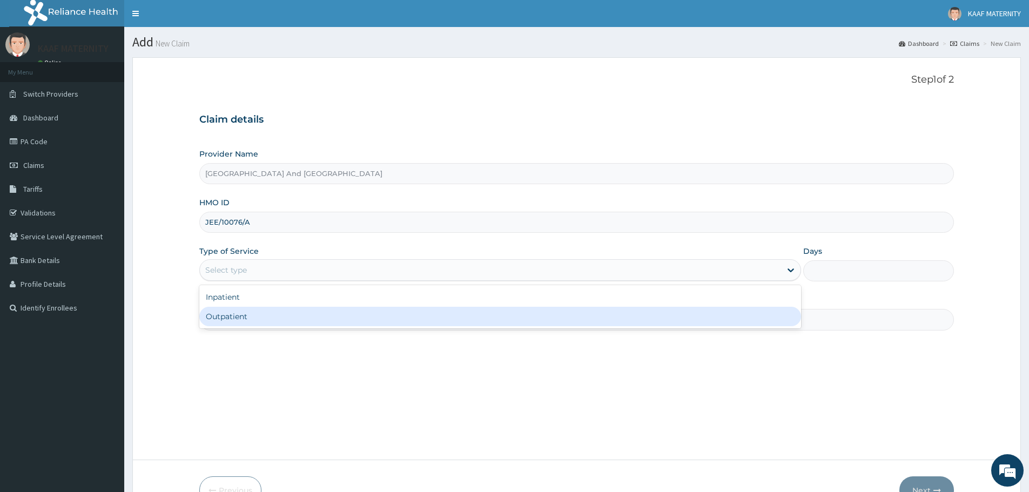
click at [250, 314] on div "Outpatient" at bounding box center [500, 316] width 602 height 19
type input "1"
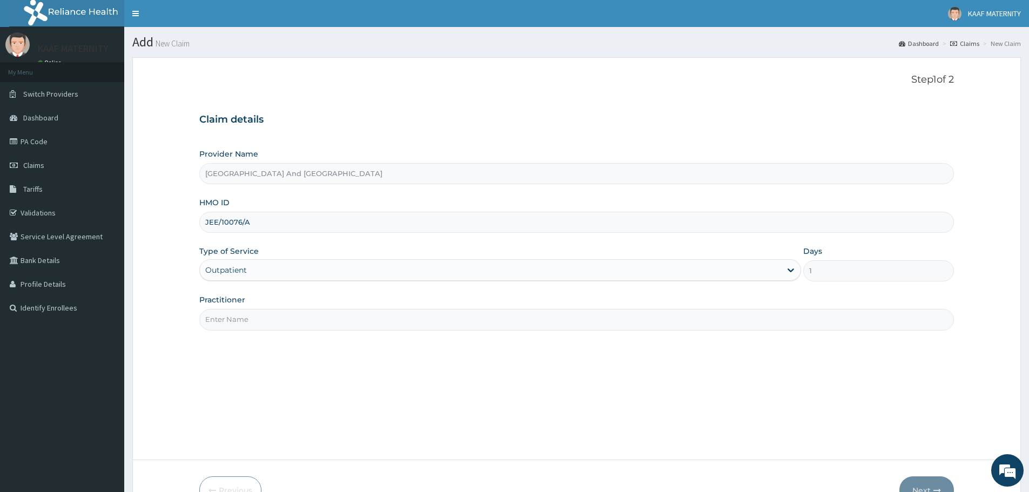
click at [262, 321] on input "Practitioner" at bounding box center [576, 319] width 755 height 21
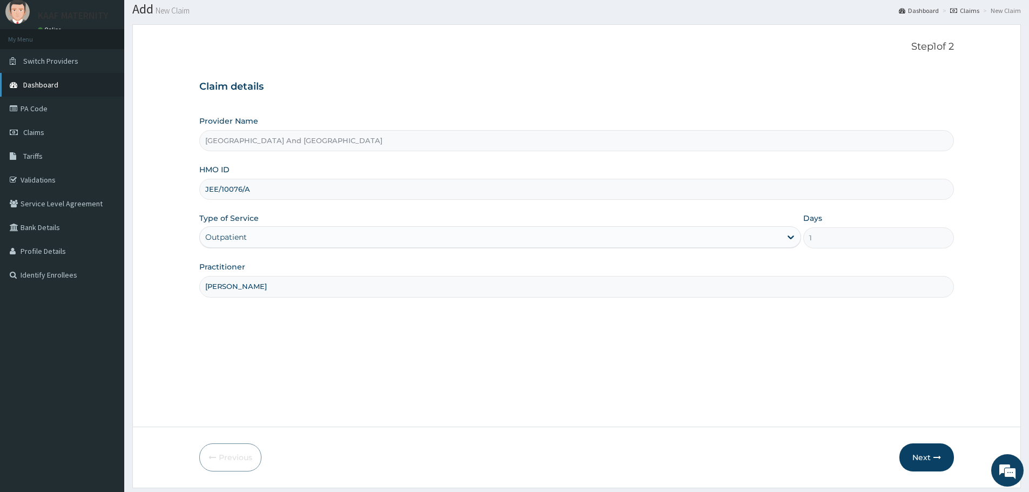
scroll to position [65, 0]
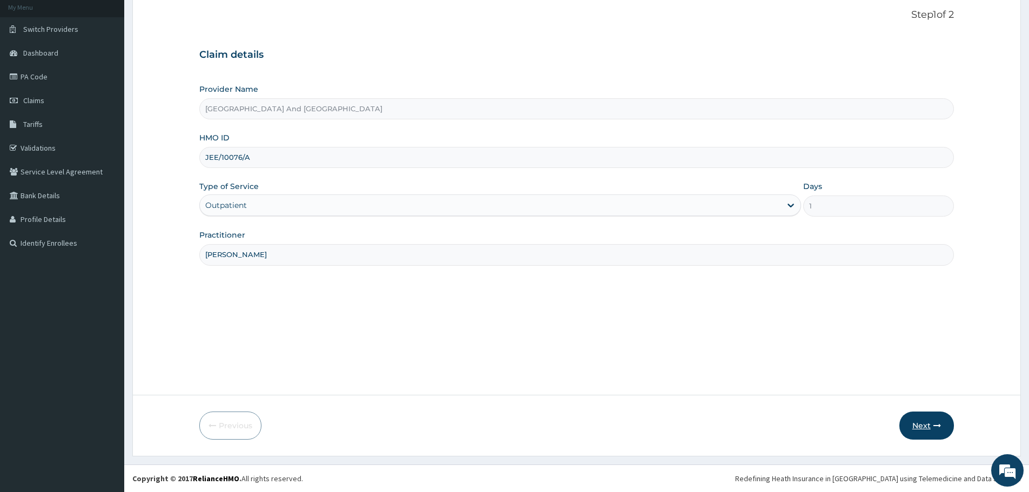
type input "[PERSON_NAME]"
click at [927, 429] on button "Next" at bounding box center [926, 426] width 55 height 28
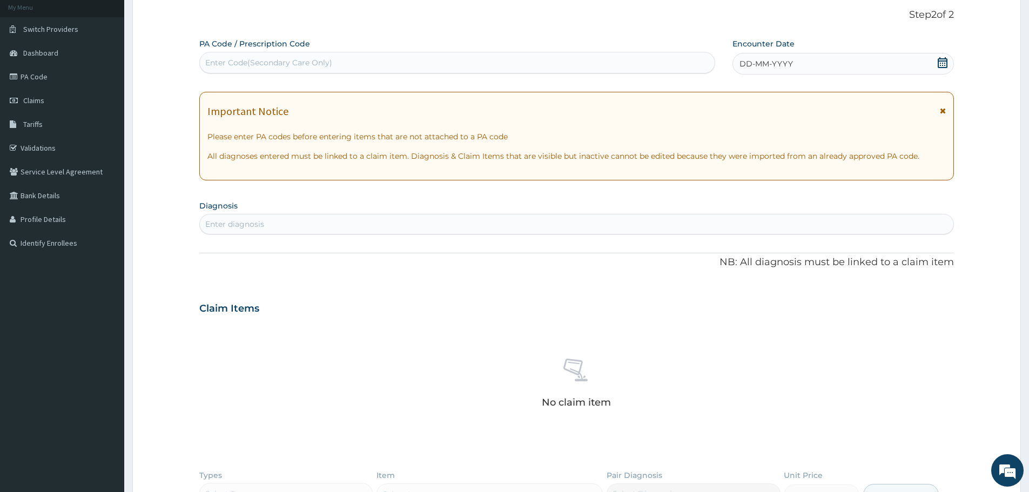
click at [313, 66] on div "Enter Code(Secondary Care Only)" at bounding box center [268, 62] width 127 height 11
paste input "PA/E0361B"
type input "PA/E0361B"
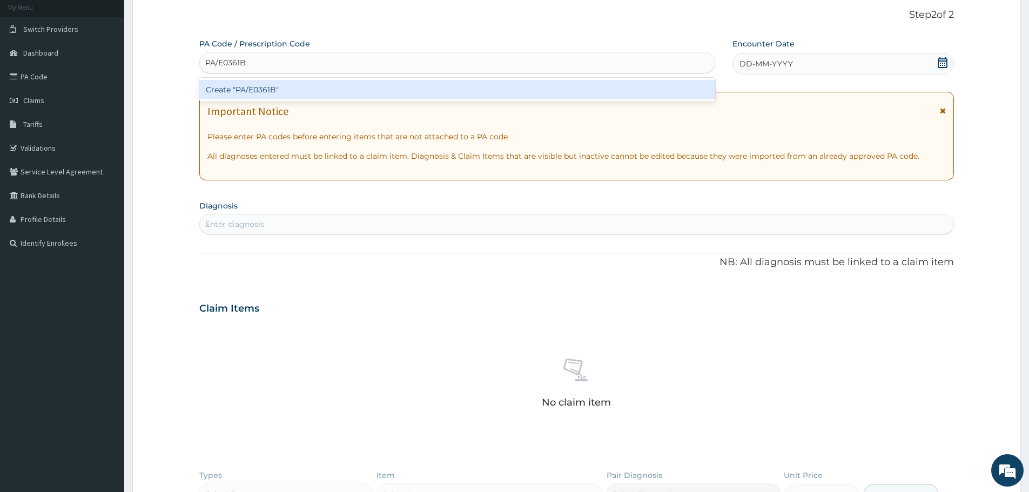
click at [286, 87] on div "Create "PA/E0361B"" at bounding box center [457, 89] width 516 height 19
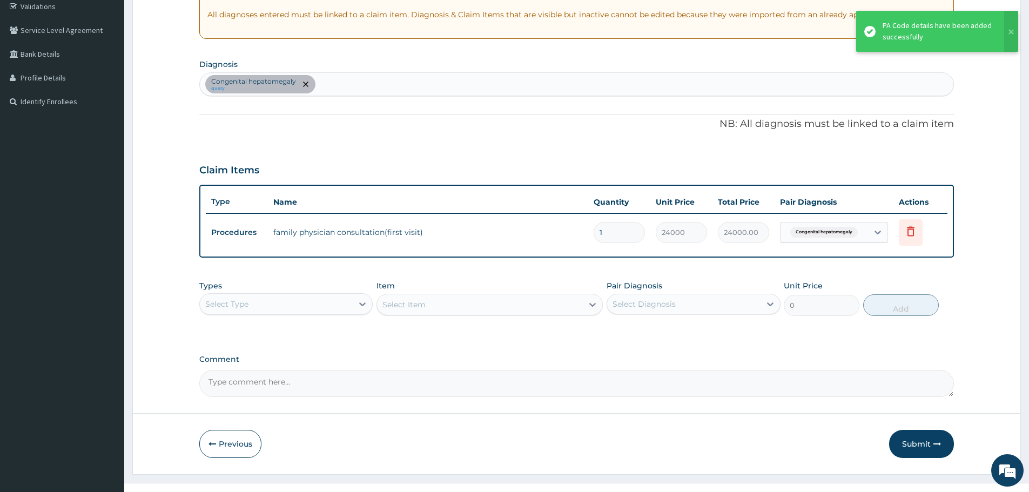
scroll to position [225, 0]
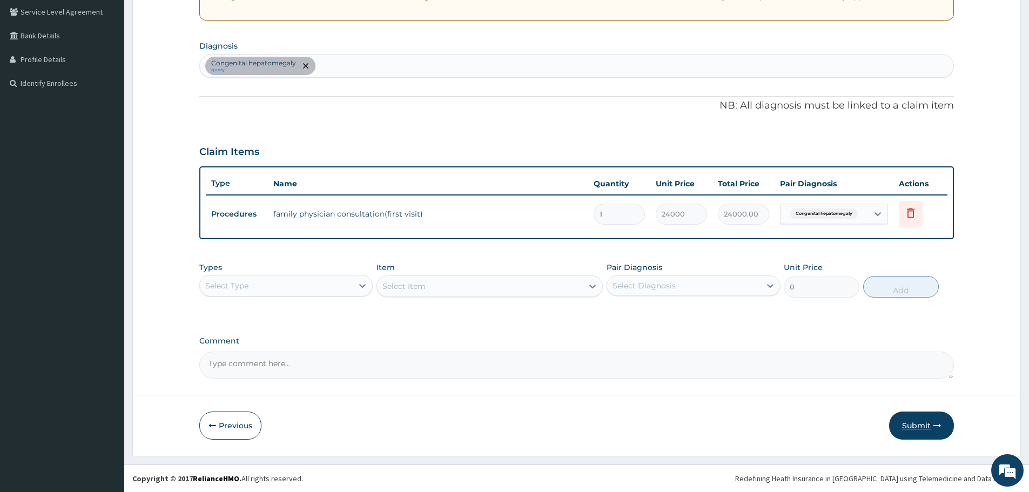
click at [917, 427] on button "Submit" at bounding box center [921, 426] width 65 height 28
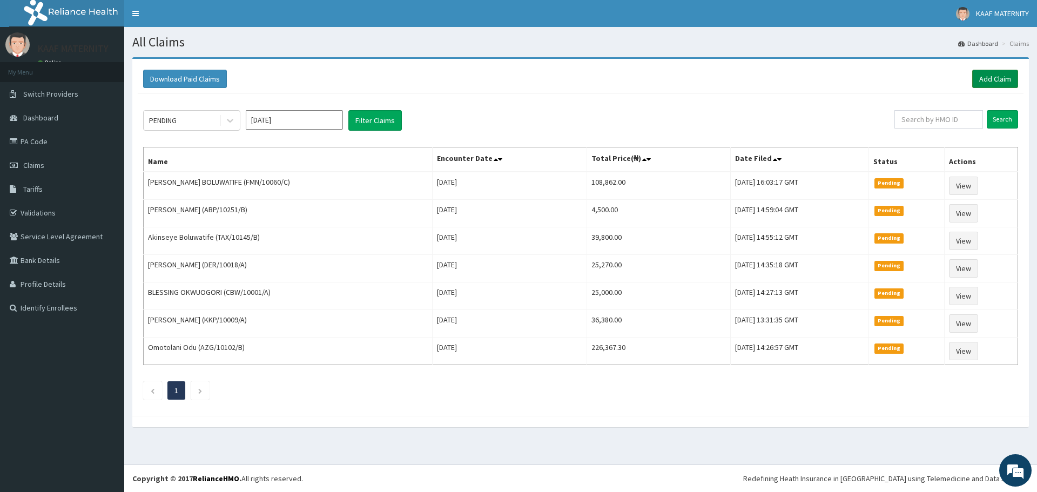
click at [996, 77] on link "Add Claim" at bounding box center [995, 79] width 46 height 18
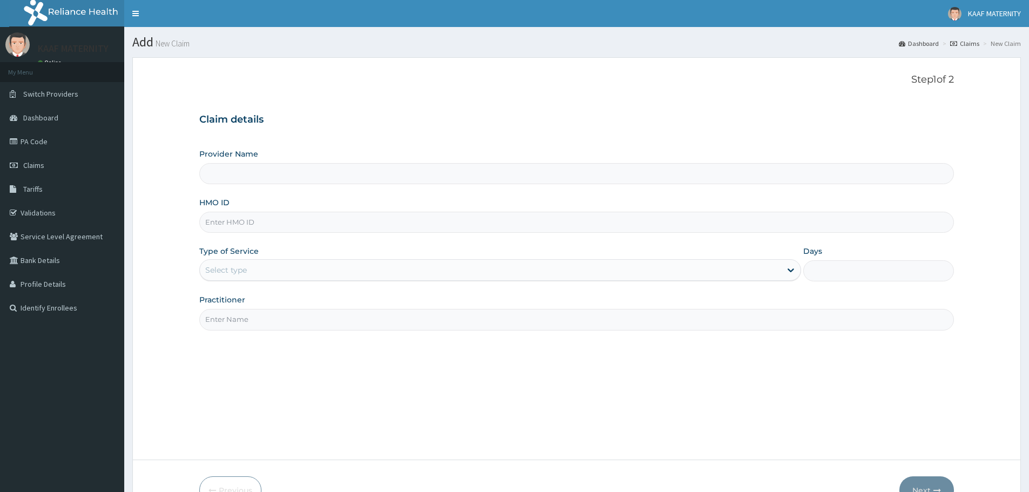
click at [290, 221] on input "HMO ID" at bounding box center [576, 222] width 755 height 21
type input "[GEOGRAPHIC_DATA] And [GEOGRAPHIC_DATA]"
click at [249, 223] on input "HMO ID" at bounding box center [576, 222] width 755 height 21
paste input "PLL/10140/A"
type input "PLL/10140/A"
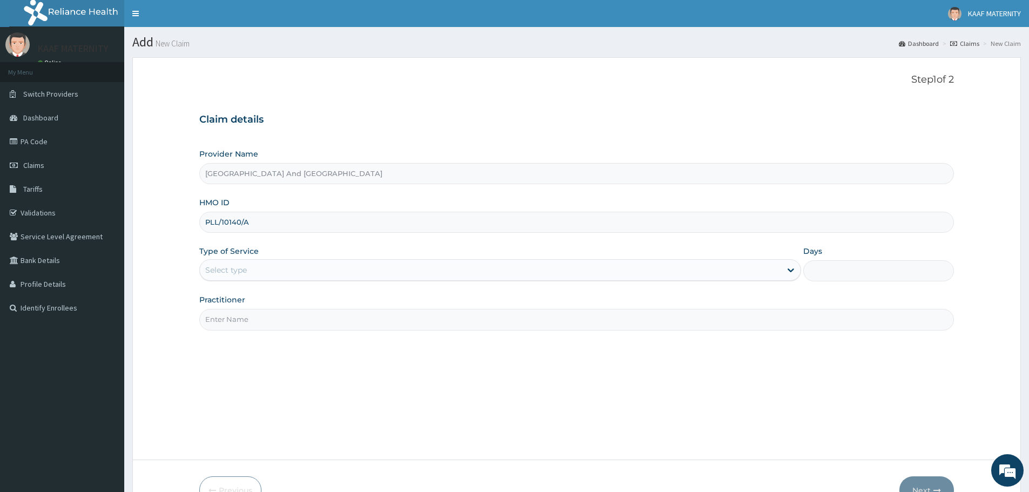
drag, startPoint x: 259, startPoint y: 267, endPoint x: 260, endPoint y: 272, distance: 5.6
click at [259, 267] on div "Select type" at bounding box center [490, 269] width 581 height 17
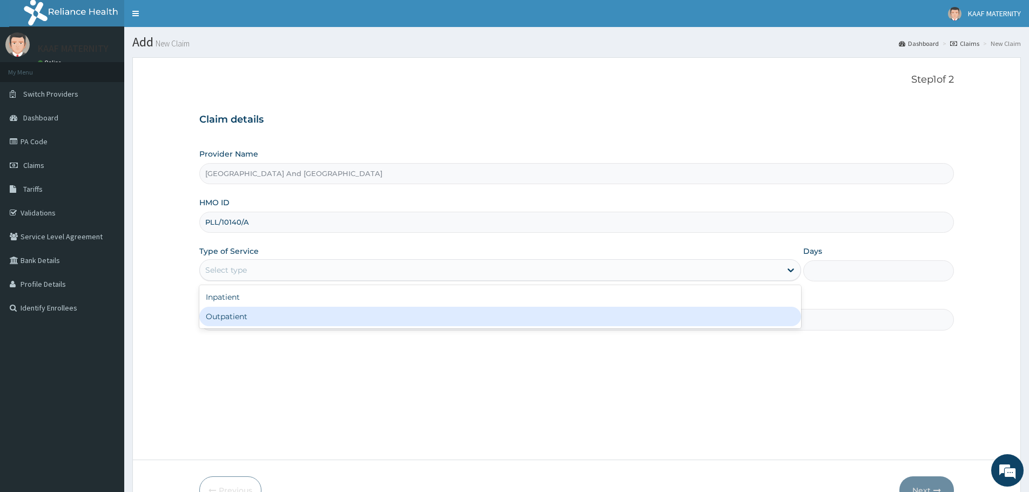
click at [251, 317] on div "Outpatient" at bounding box center [500, 316] width 602 height 19
type input "1"
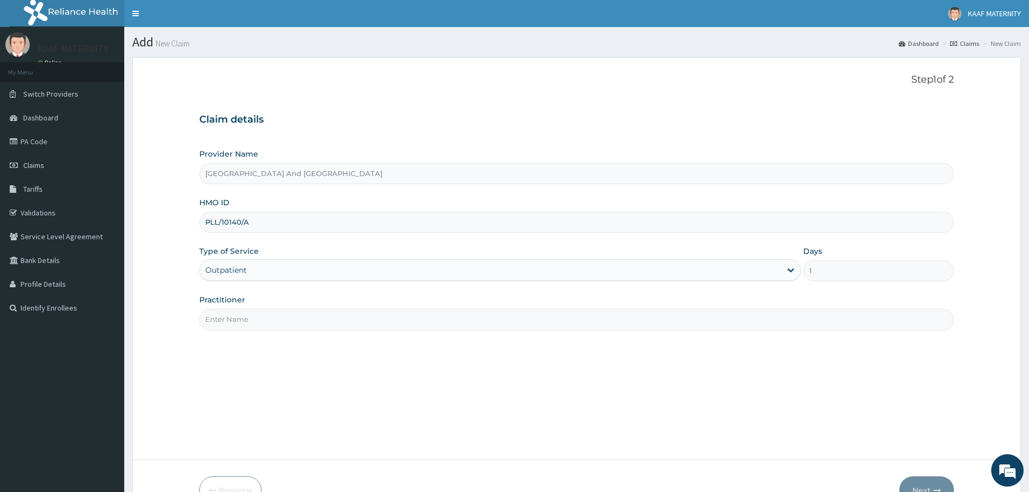
click at [250, 321] on input "Practitioner" at bounding box center [576, 319] width 755 height 21
type input "[PERSON_NAME]"
click at [937, 484] on button "Next" at bounding box center [926, 490] width 55 height 28
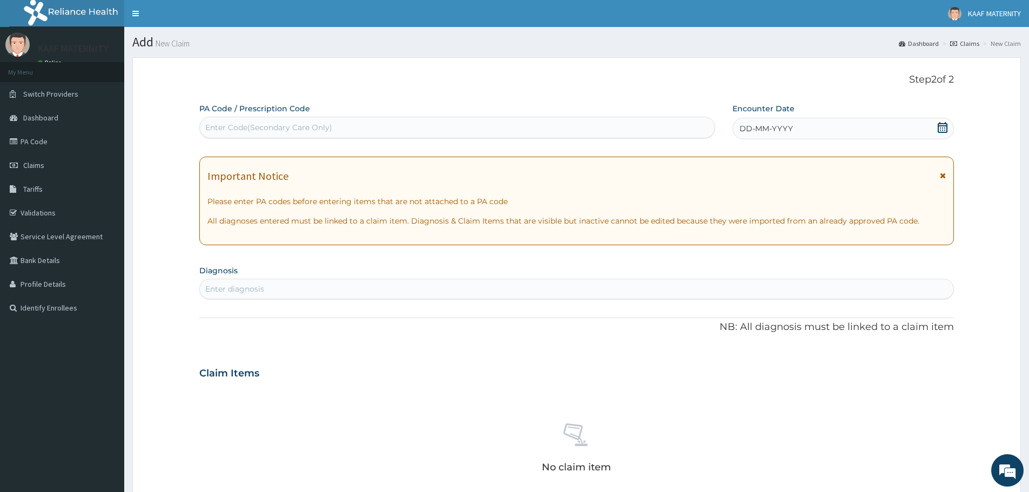
click at [247, 127] on div "Enter Code(Secondary Care Only)" at bounding box center [268, 127] width 127 height 11
paste input "PA/C2C1C3"
type input "PA/C2C1C3"
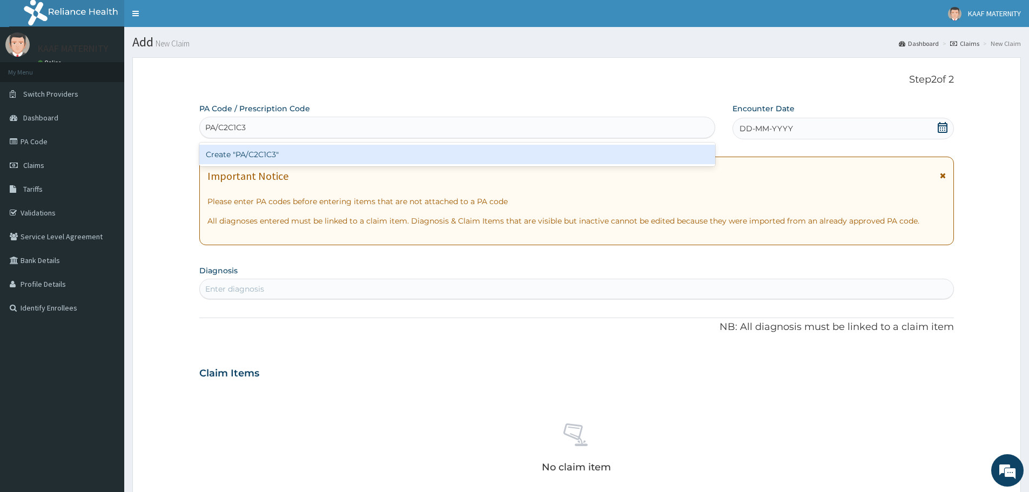
click at [253, 160] on div "Create "PA/C2C1C3"" at bounding box center [457, 154] width 516 height 19
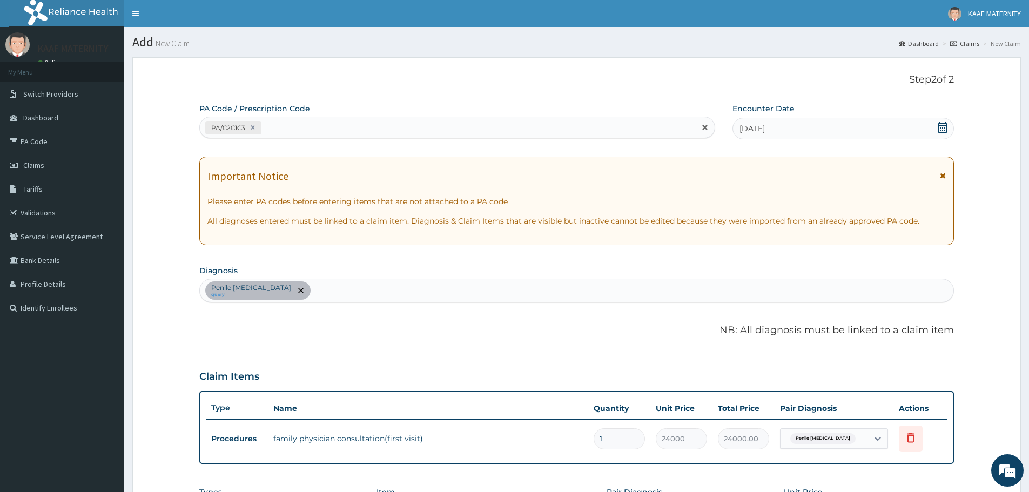
click at [310, 123] on div "PA/C2C1C3" at bounding box center [447, 128] width 495 height 18
paste input "PA/937C44"
type input "PA/937C44"
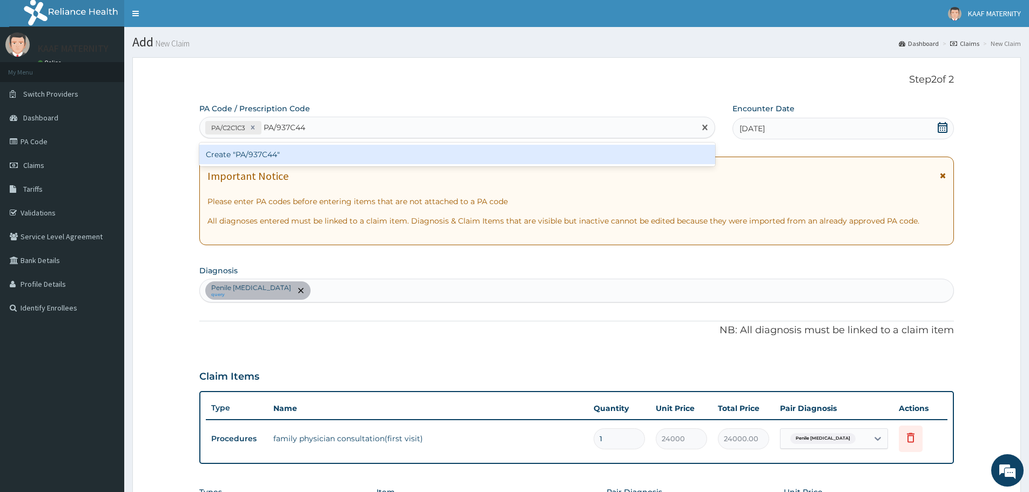
click at [272, 155] on div "Create "PA/937C44"" at bounding box center [457, 154] width 516 height 19
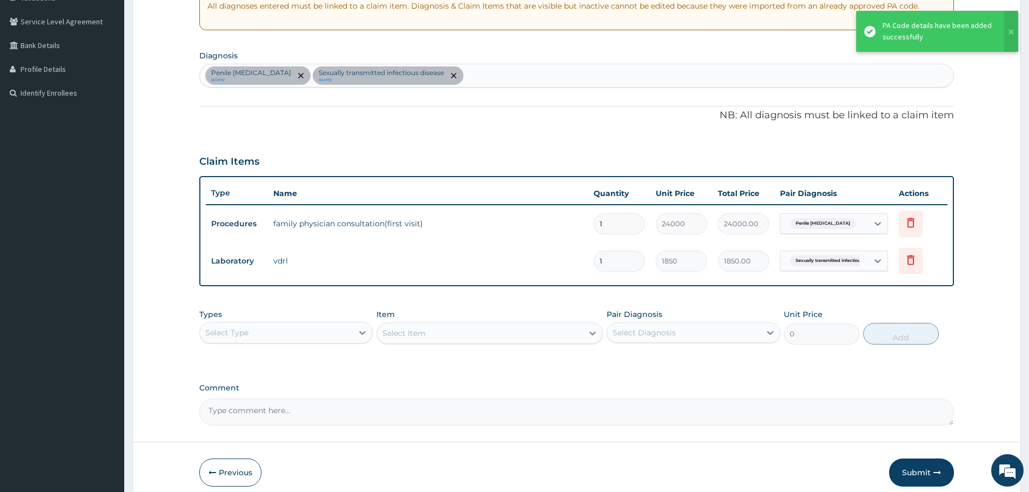
scroll to position [216, 0]
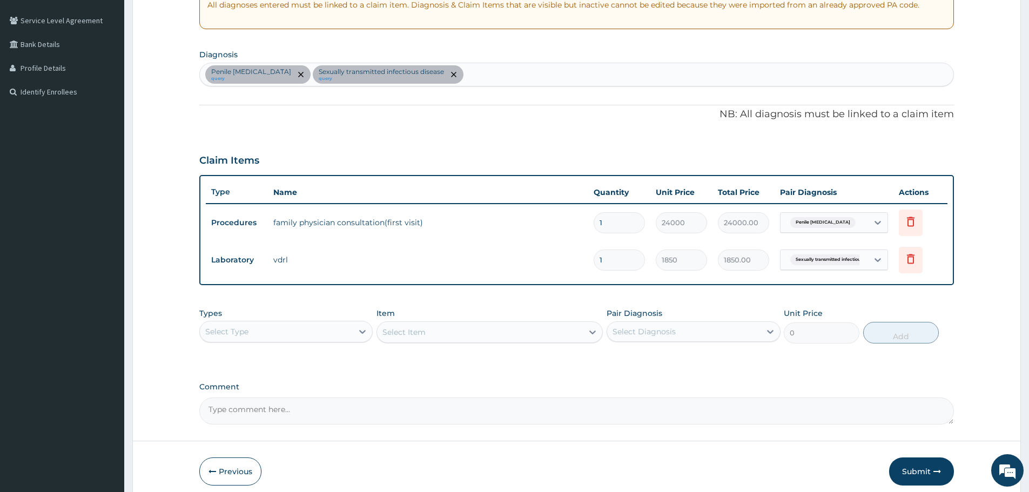
click at [454, 77] on div "Penile [MEDICAL_DATA] query Sexually transmitted [MEDICAL_DATA] query" at bounding box center [576, 74] width 753 height 23
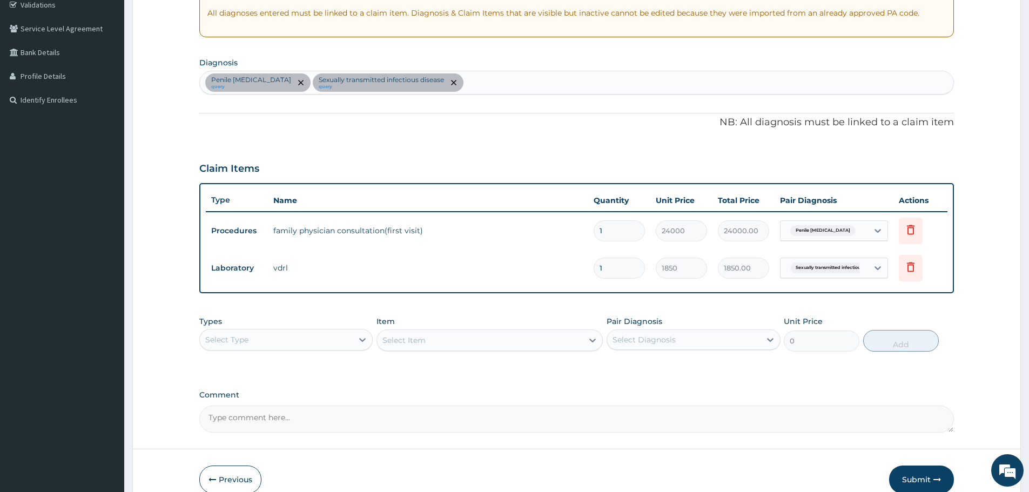
scroll to position [0, 0]
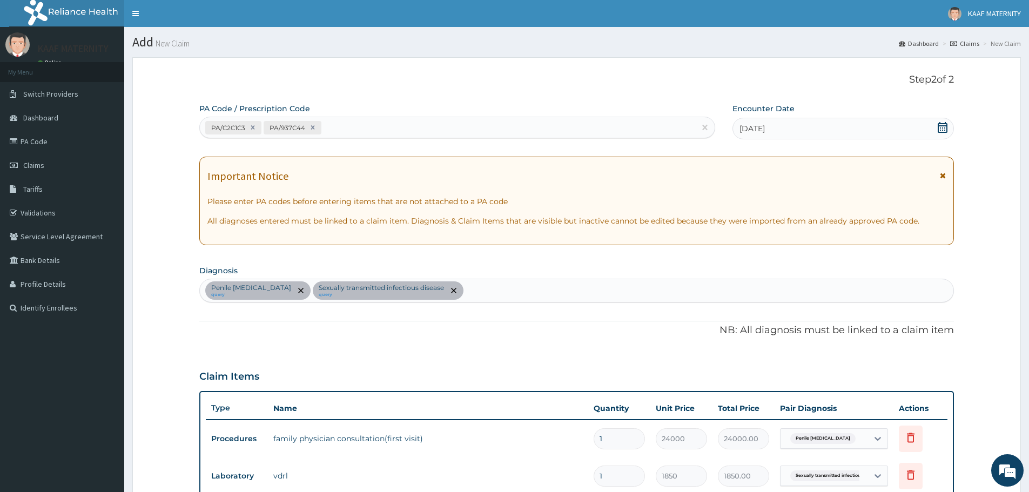
click at [352, 125] on div "PA/C2C1C3 PA/937C44" at bounding box center [447, 128] width 495 height 18
paste input "PA/FDA0EF"
type input "PA/FDA0EF"
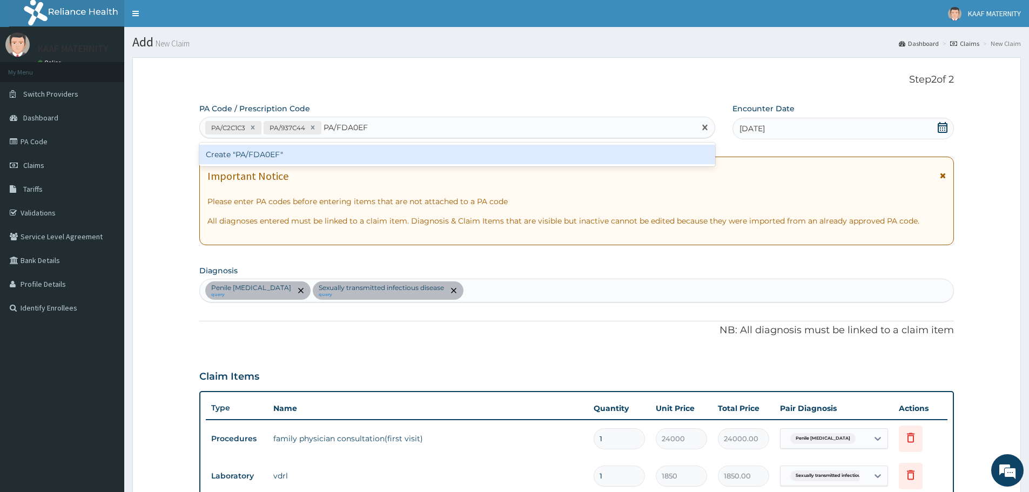
click at [268, 154] on div "Create "PA/FDA0EF"" at bounding box center [457, 154] width 516 height 19
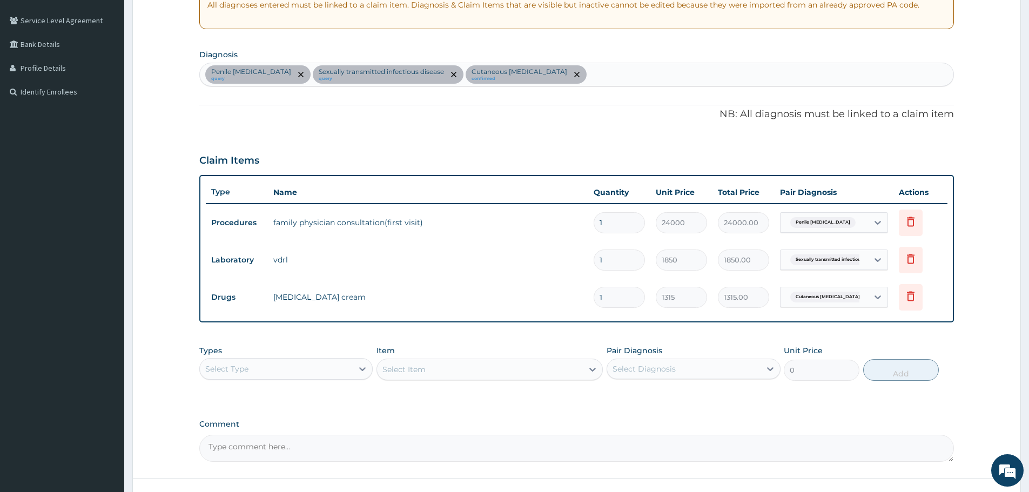
scroll to position [299, 0]
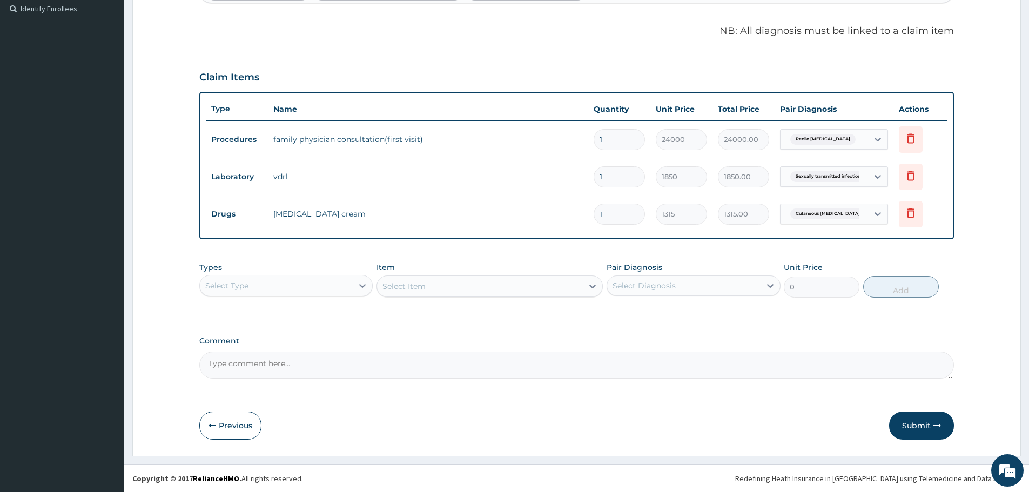
click at [912, 422] on button "Submit" at bounding box center [921, 426] width 65 height 28
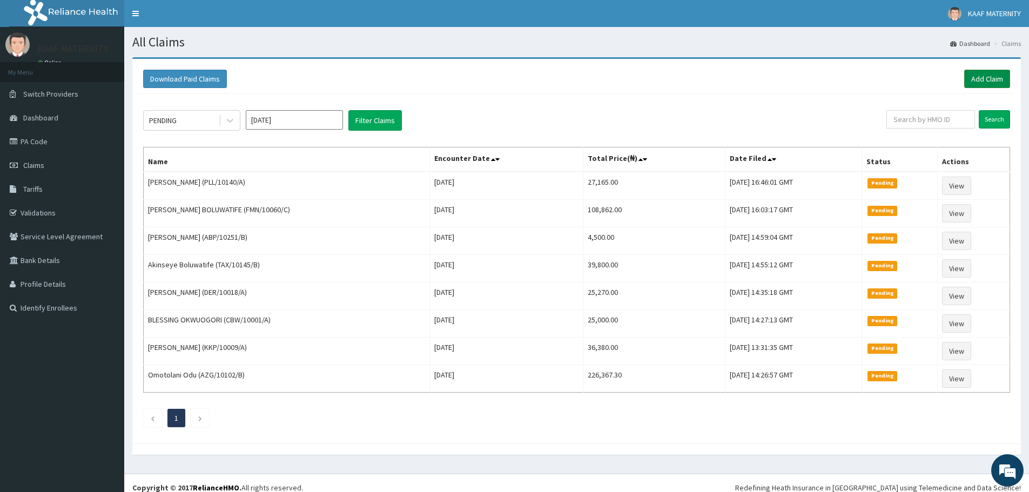
click at [988, 76] on link "Add Claim" at bounding box center [987, 79] width 46 height 18
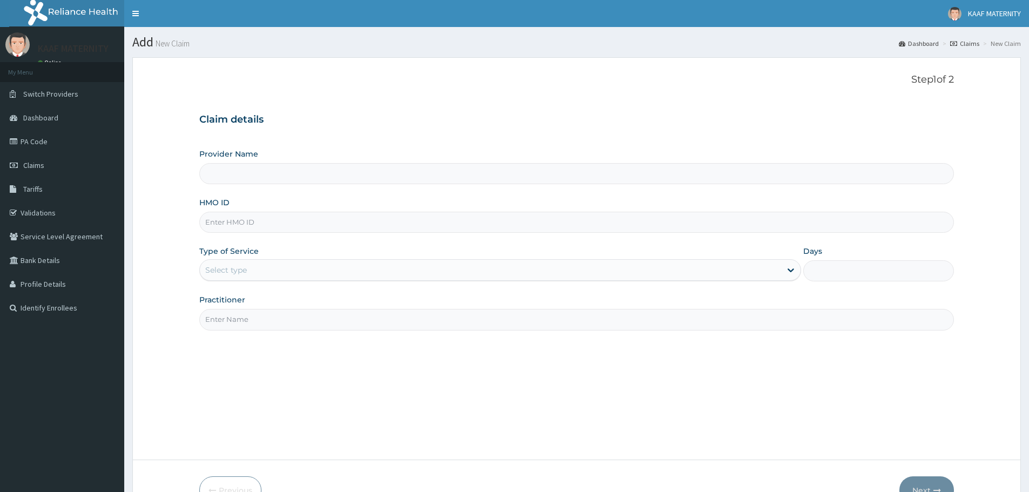
drag, startPoint x: 0, startPoint y: 0, endPoint x: 274, endPoint y: 221, distance: 351.8
click at [274, 221] on input "HMO ID" at bounding box center [576, 222] width 755 height 21
type input "PG"
type input "[GEOGRAPHIC_DATA] And [GEOGRAPHIC_DATA]"
type input "PGL/10175/A"
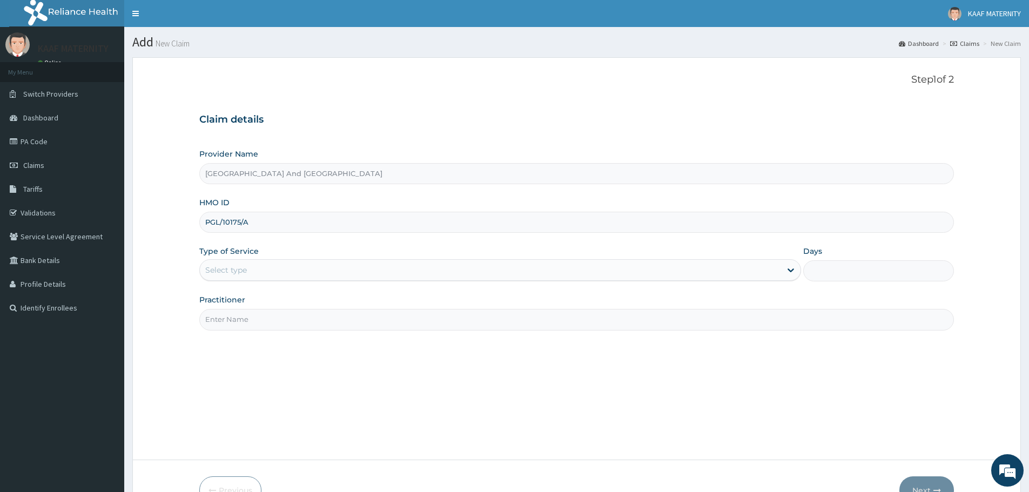
click at [266, 264] on div "Select type" at bounding box center [490, 269] width 581 height 17
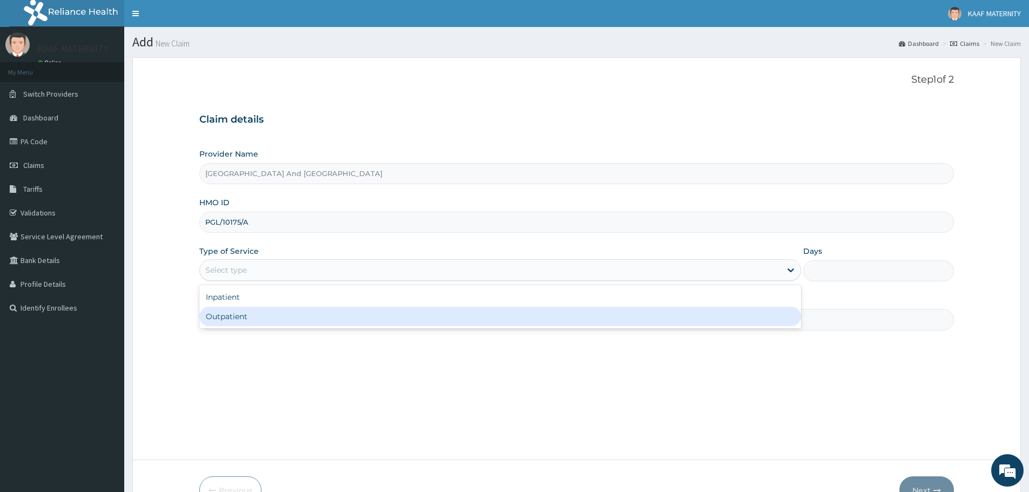
click at [246, 311] on div "Outpatient" at bounding box center [500, 316] width 602 height 19
type input "1"
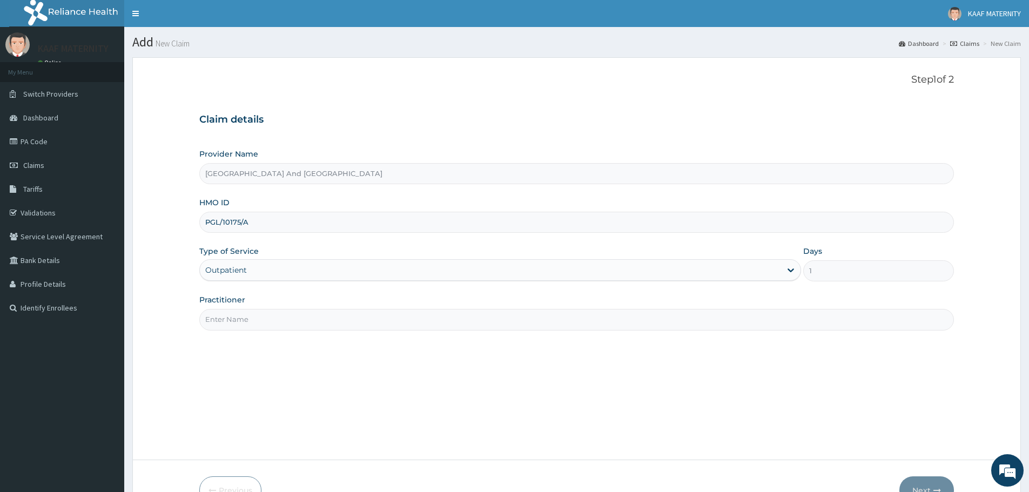
click at [264, 321] on input "Practitioner" at bounding box center [576, 319] width 755 height 21
type input "DR JEGEDE"
click at [928, 485] on button "Next" at bounding box center [926, 490] width 55 height 28
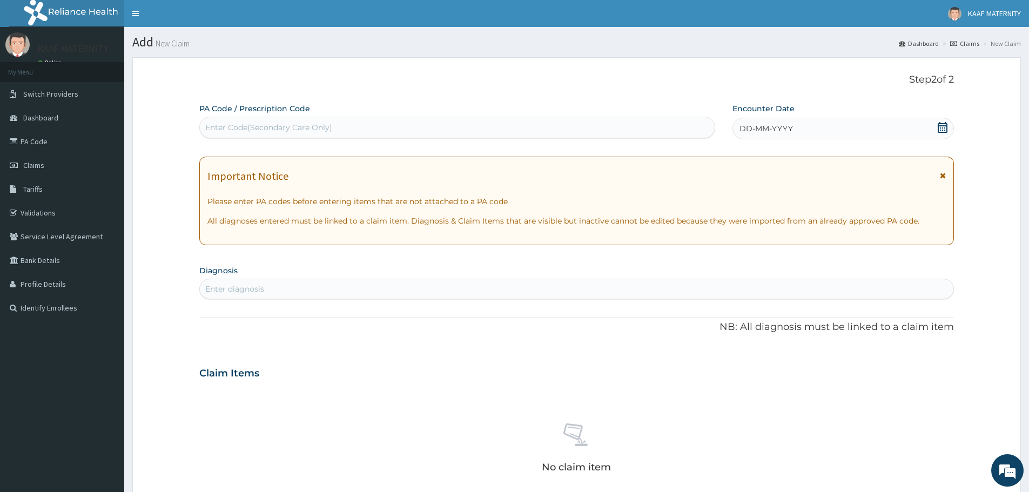
click at [942, 126] on icon at bounding box center [943, 127] width 10 height 11
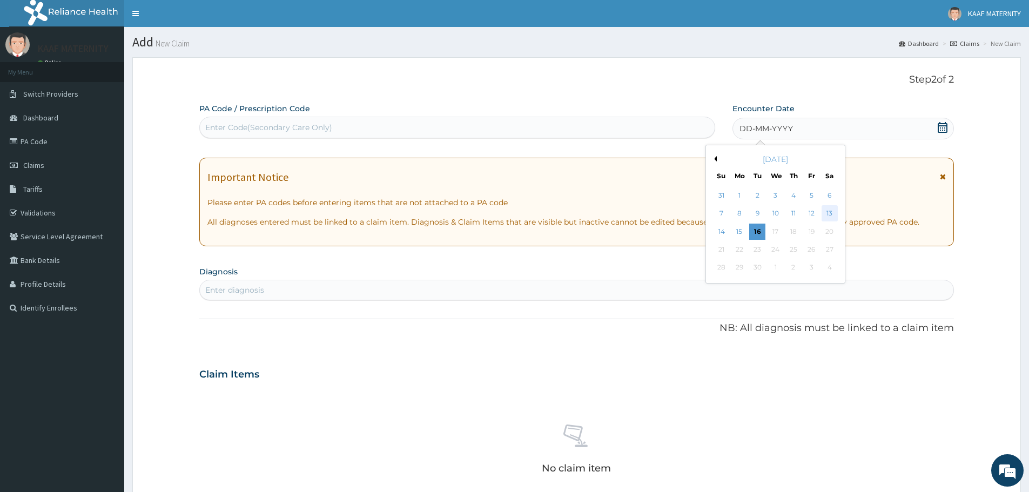
click at [829, 211] on div "13" at bounding box center [829, 214] width 16 height 16
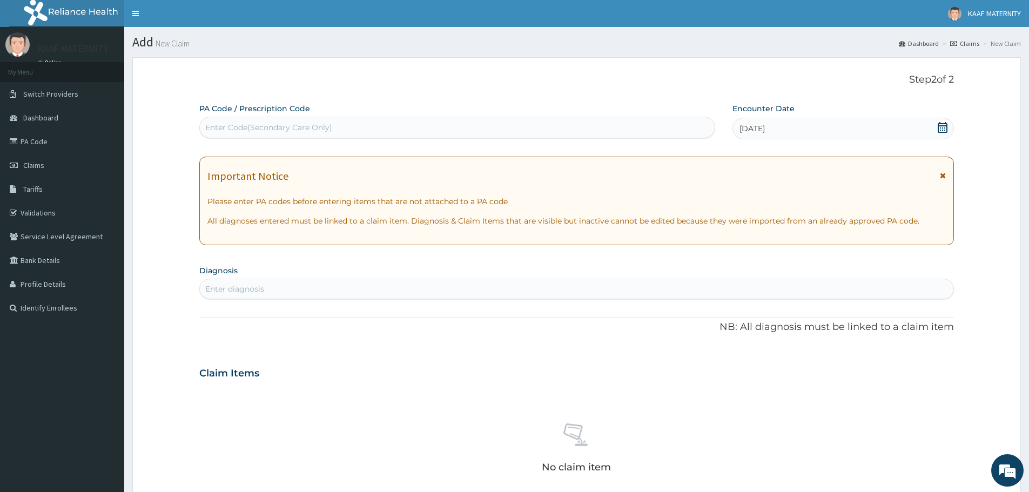
click at [324, 291] on div "Enter diagnosis" at bounding box center [576, 288] width 753 height 17
type input "CHEST PAIN"
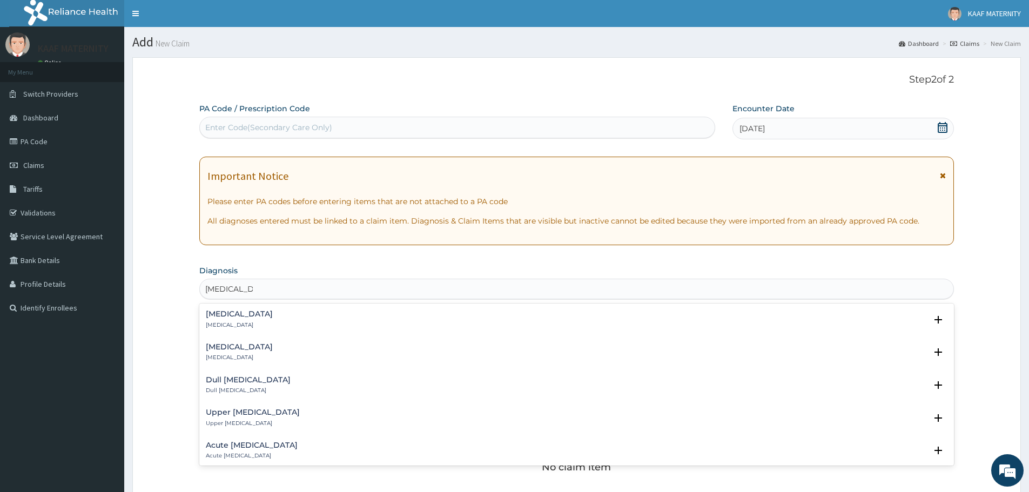
click at [228, 315] on h4 "Chest pain" at bounding box center [239, 314] width 67 height 8
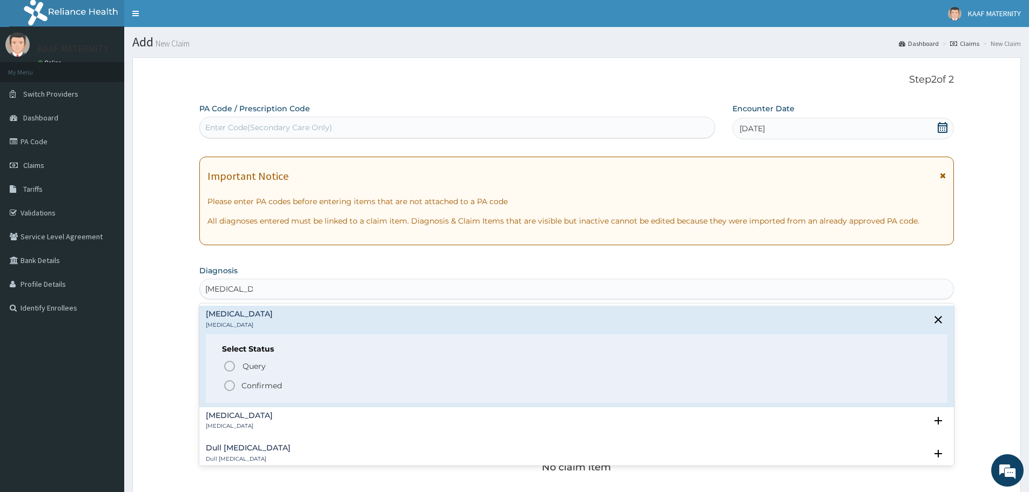
drag, startPoint x: 230, startPoint y: 383, endPoint x: 261, endPoint y: 363, distance: 37.2
click at [231, 383] on icon "status option filled" at bounding box center [229, 385] width 13 height 13
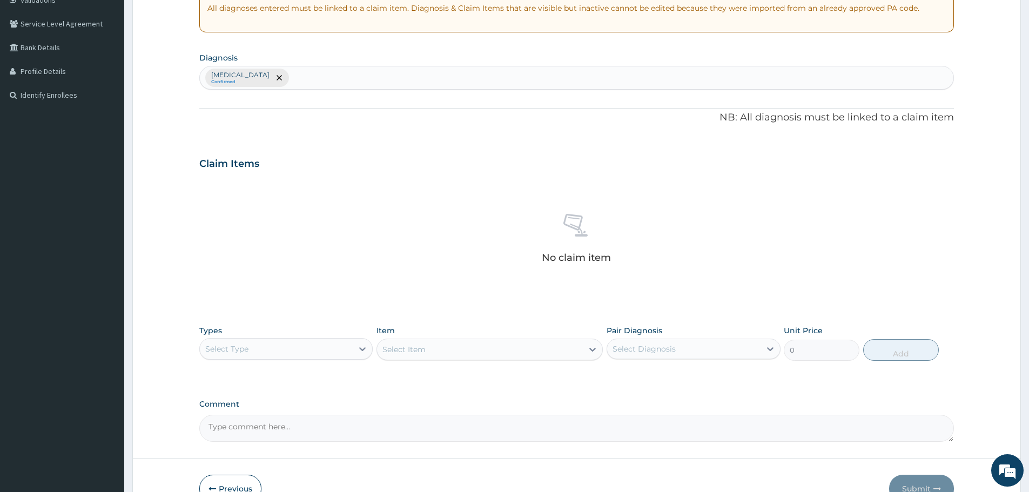
scroll to position [216, 0]
click at [335, 346] on div "Select Type" at bounding box center [276, 345] width 153 height 17
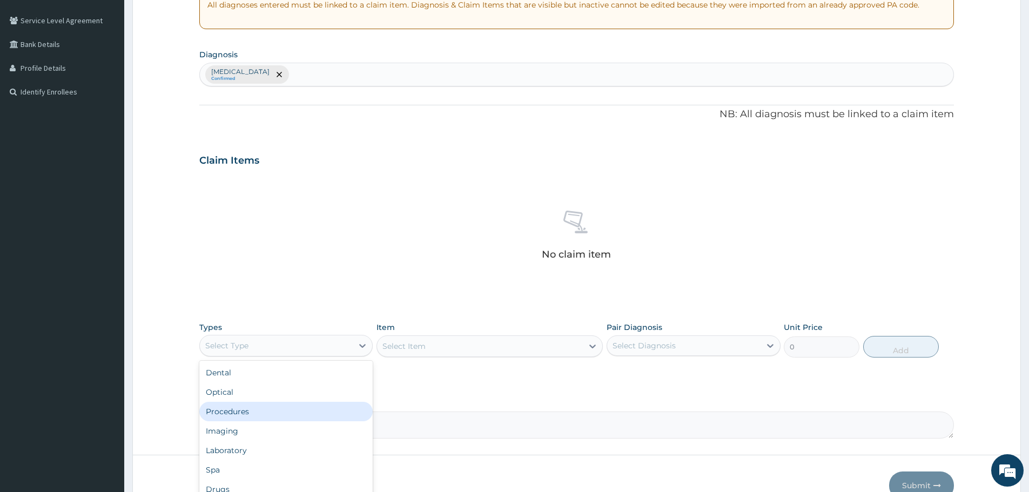
click at [248, 409] on div "Procedures" at bounding box center [285, 411] width 173 height 19
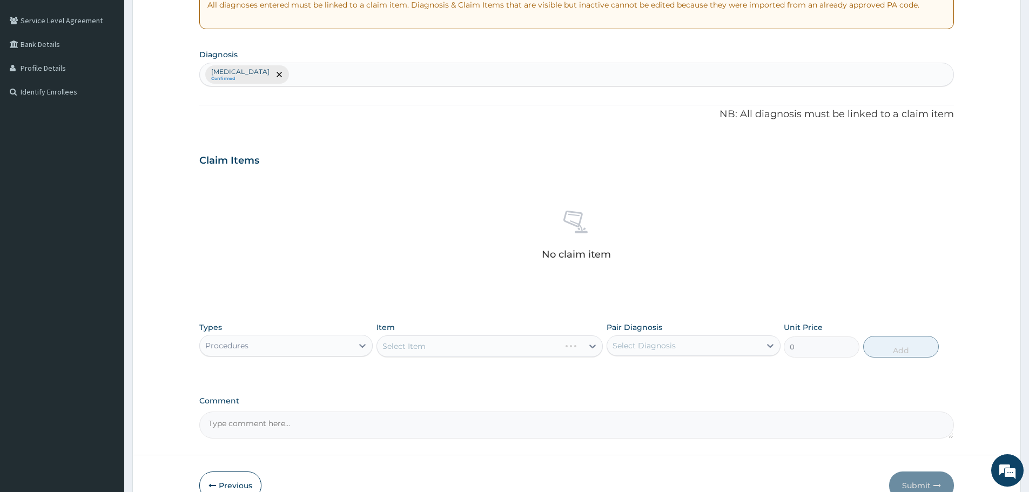
click at [489, 349] on div "Select Item" at bounding box center [489, 346] width 226 height 22
click at [489, 349] on div "Select Item" at bounding box center [480, 346] width 206 height 17
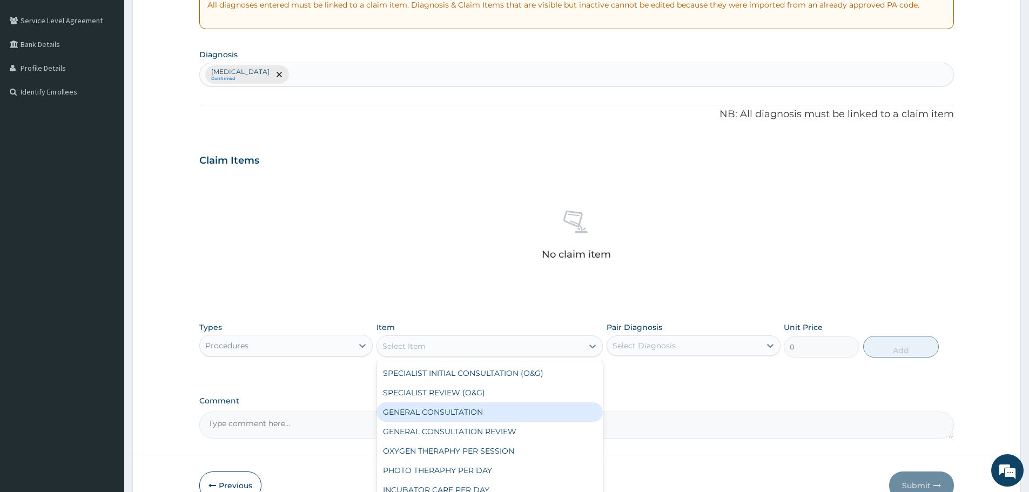
drag, startPoint x: 470, startPoint y: 412, endPoint x: 525, endPoint y: 396, distance: 56.6
click at [471, 412] on div "GENERAL CONSULTATION" at bounding box center [489, 411] width 226 height 19
type input "3000"
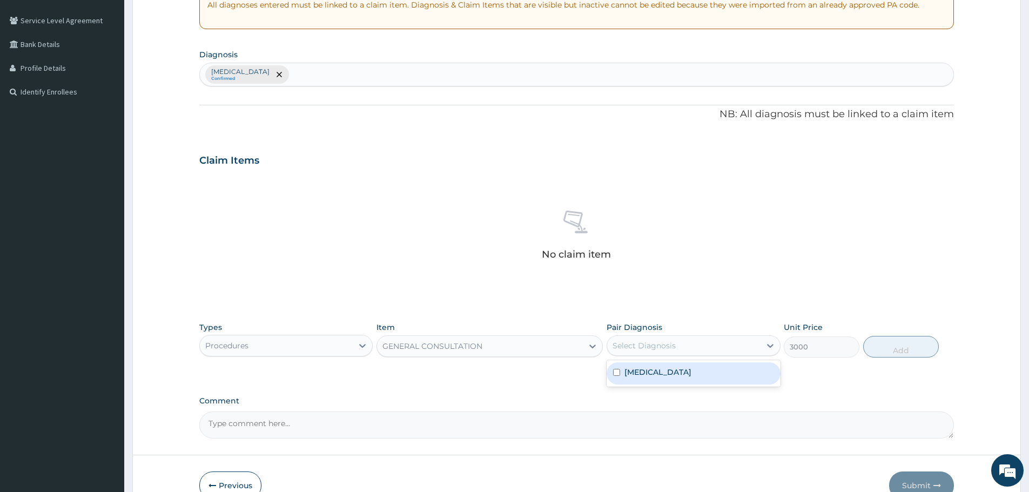
click at [631, 347] on div "Select Diagnosis" at bounding box center [643, 345] width 63 height 11
click at [648, 376] on label "Chest pain" at bounding box center [657, 372] width 67 height 11
checkbox input "true"
click at [892, 347] on button "Add" at bounding box center [901, 347] width 76 height 22
type input "0"
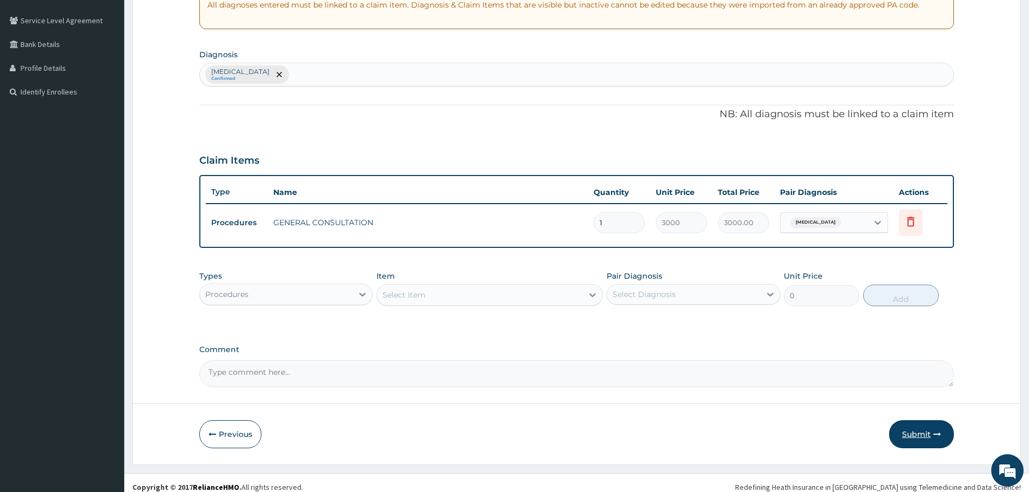
click at [914, 427] on button "Submit" at bounding box center [921, 434] width 65 height 28
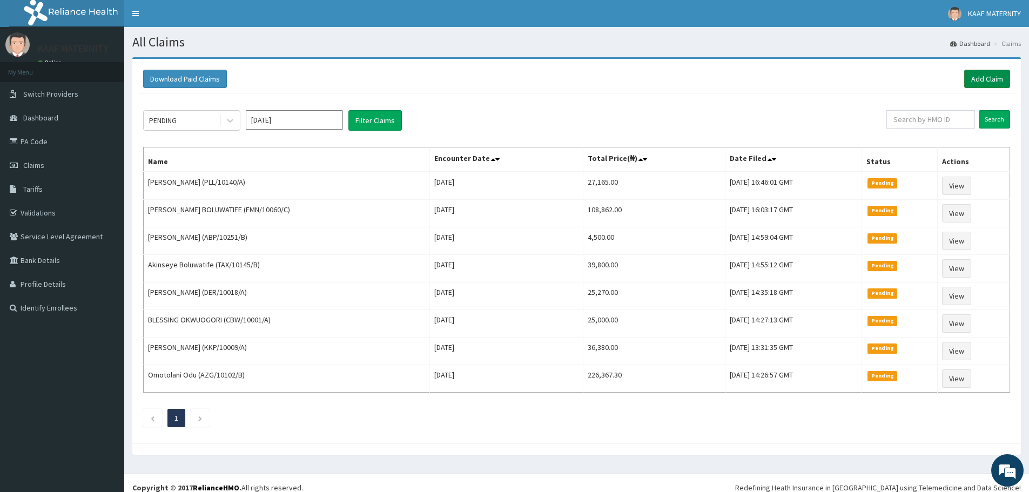
click at [984, 76] on link "Add Claim" at bounding box center [987, 79] width 46 height 18
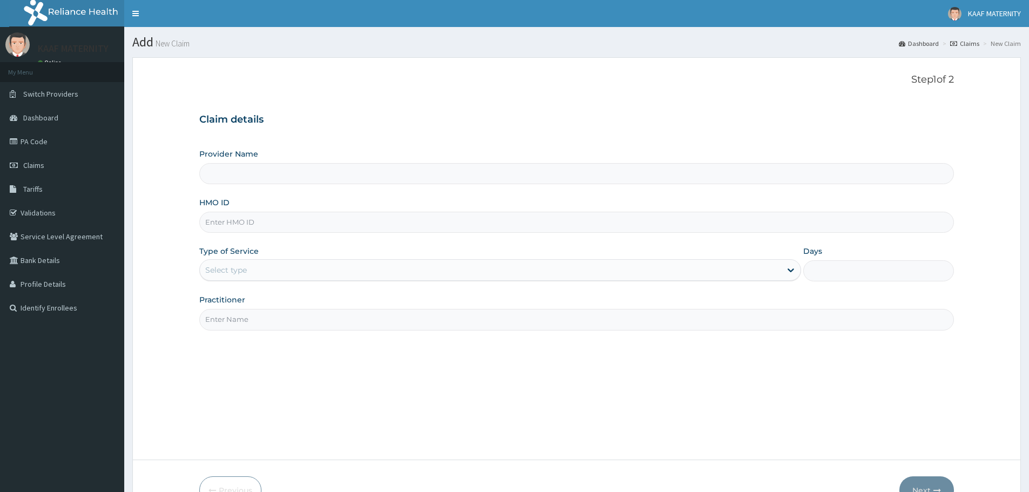
click at [269, 228] on input "HMO ID" at bounding box center [576, 222] width 755 height 21
paste input "ISW/10179/A"
type input "ISW/10179/A"
drag, startPoint x: 266, startPoint y: 270, endPoint x: 268, endPoint y: 277, distance: 6.8
click at [267, 270] on div "Select type" at bounding box center [490, 269] width 581 height 17
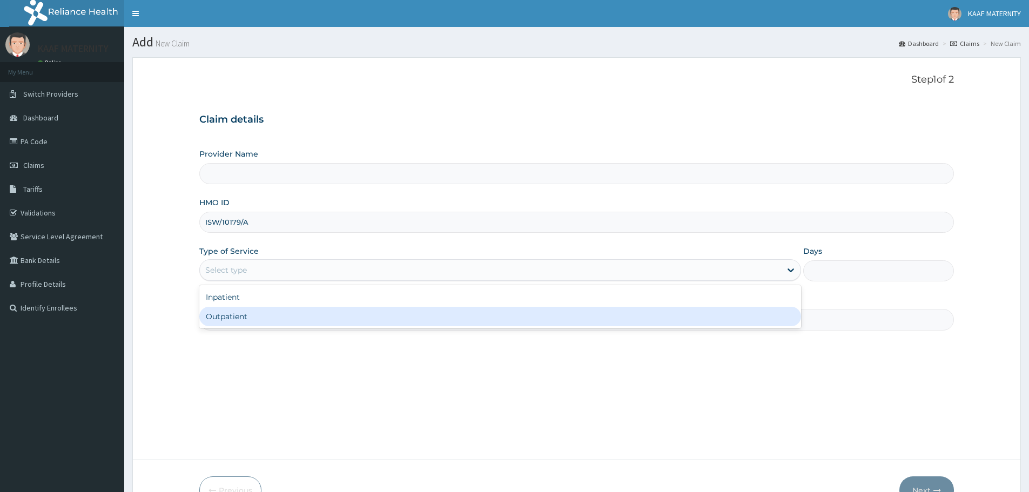
drag, startPoint x: 257, startPoint y: 316, endPoint x: 264, endPoint y: 317, distance: 7.1
click at [257, 316] on div "Outpatient" at bounding box center [500, 316] width 602 height 19
type input "1"
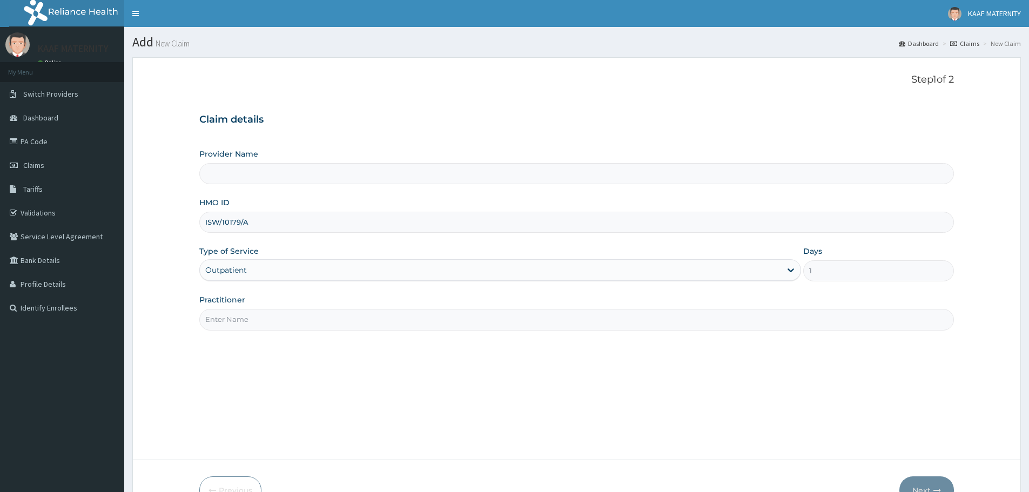
click at [260, 318] on input "Practitioner" at bounding box center [576, 319] width 755 height 21
type input "D"
type input "[GEOGRAPHIC_DATA] And [GEOGRAPHIC_DATA]"
type input "[PERSON_NAME]"
click at [927, 487] on button "Next" at bounding box center [926, 490] width 55 height 28
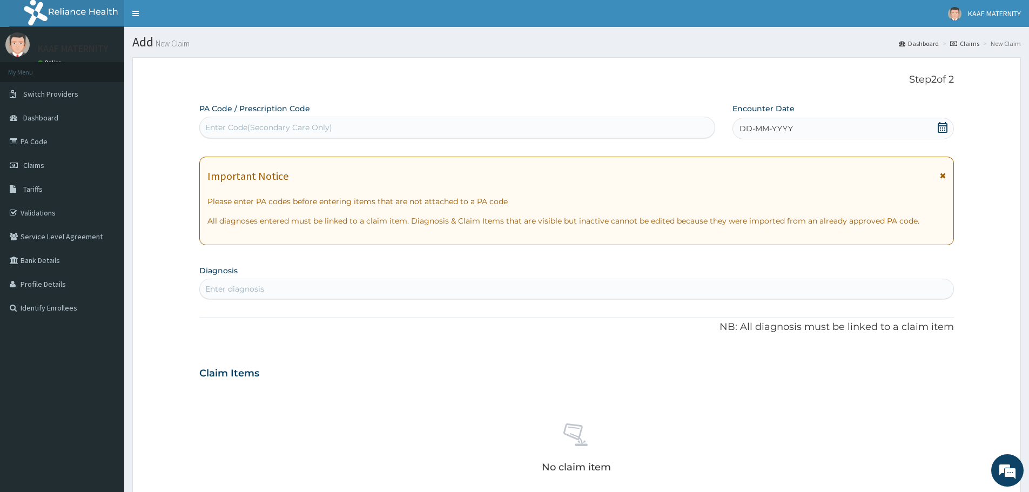
click at [279, 127] on div "Enter Code(Secondary Care Only)" at bounding box center [268, 127] width 127 height 11
paste input "PA/24490A"
type input "PA/24490A"
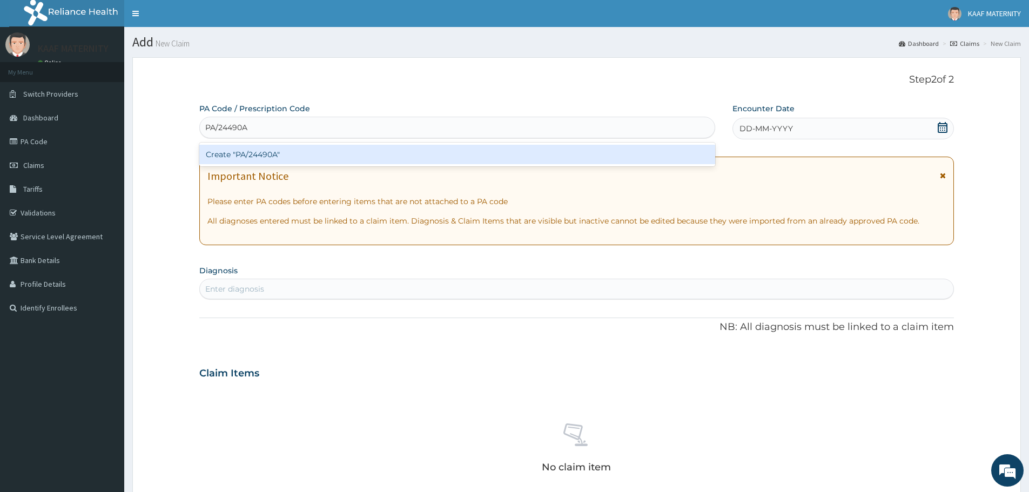
click at [260, 158] on div "Create "PA/24490A"" at bounding box center [457, 154] width 516 height 19
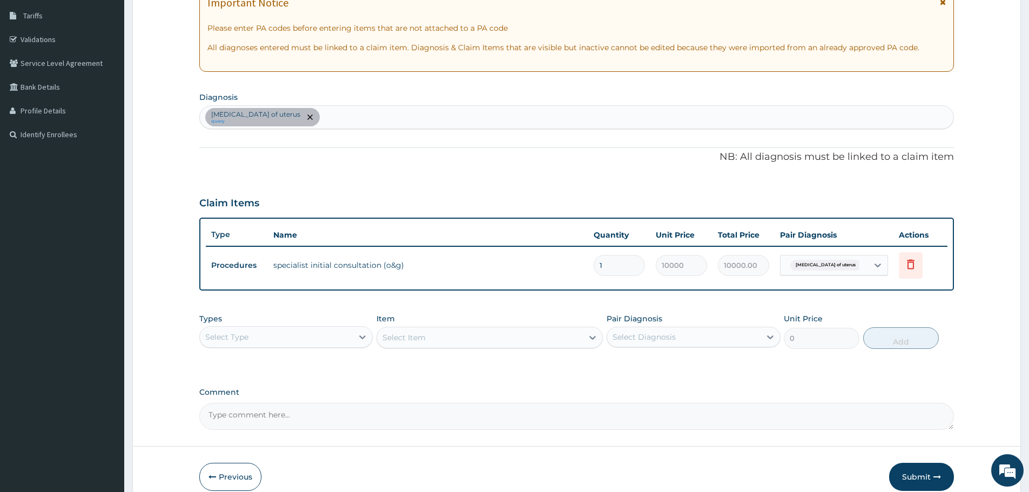
scroll to position [225, 0]
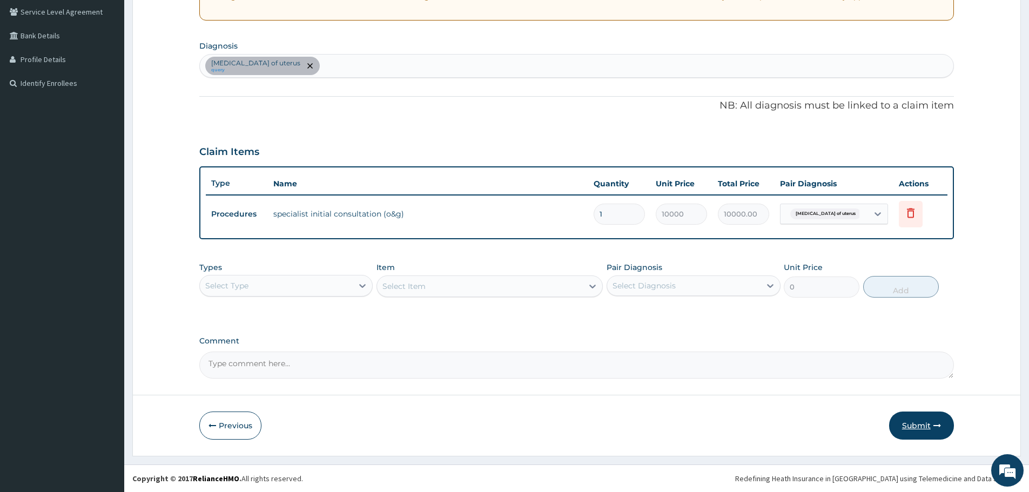
click at [908, 417] on button "Submit" at bounding box center [921, 426] width 65 height 28
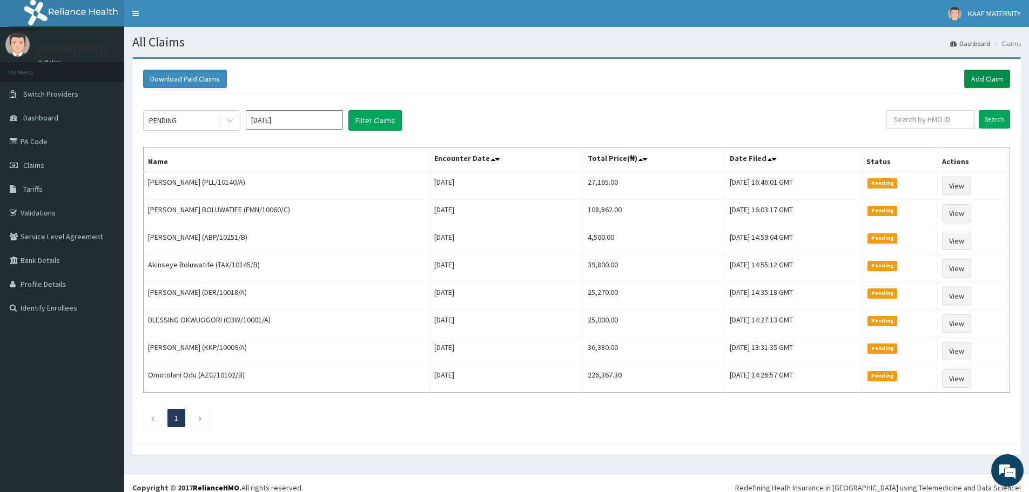
click at [980, 81] on link "Add Claim" at bounding box center [987, 79] width 46 height 18
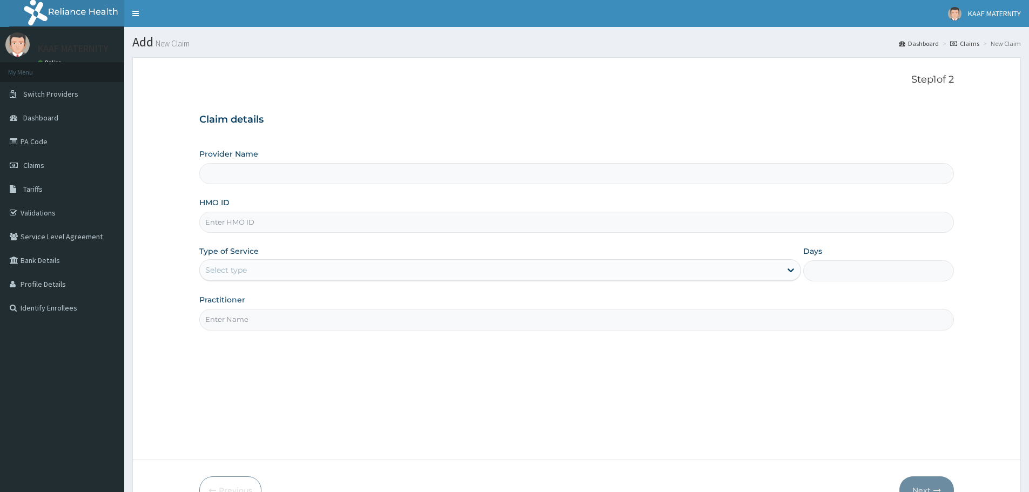
click at [286, 223] on input "HMO ID" at bounding box center [576, 222] width 755 height 21
type input "CRW"
type input "Kaaf Medical Laboratory And Maternity Centre"
type input "CRW/10064/A"
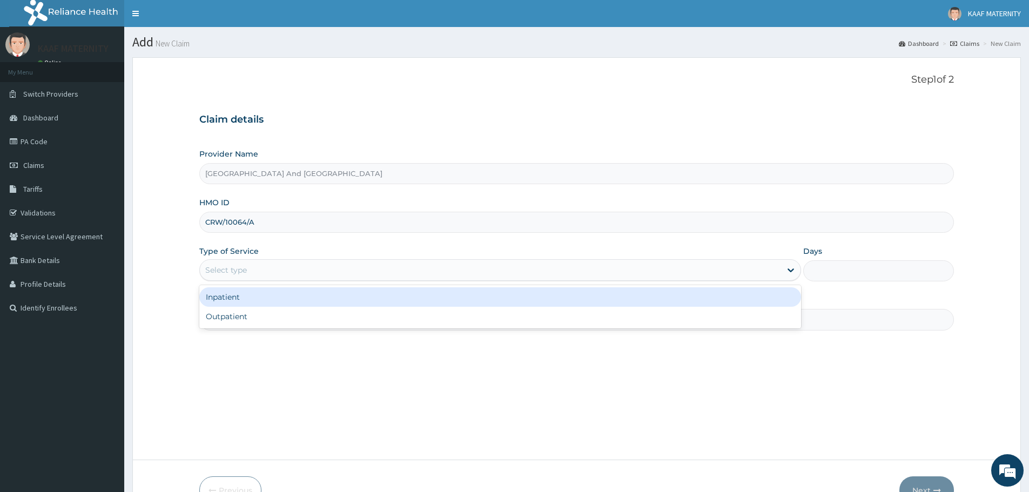
click at [264, 263] on div "Select type" at bounding box center [490, 269] width 581 height 17
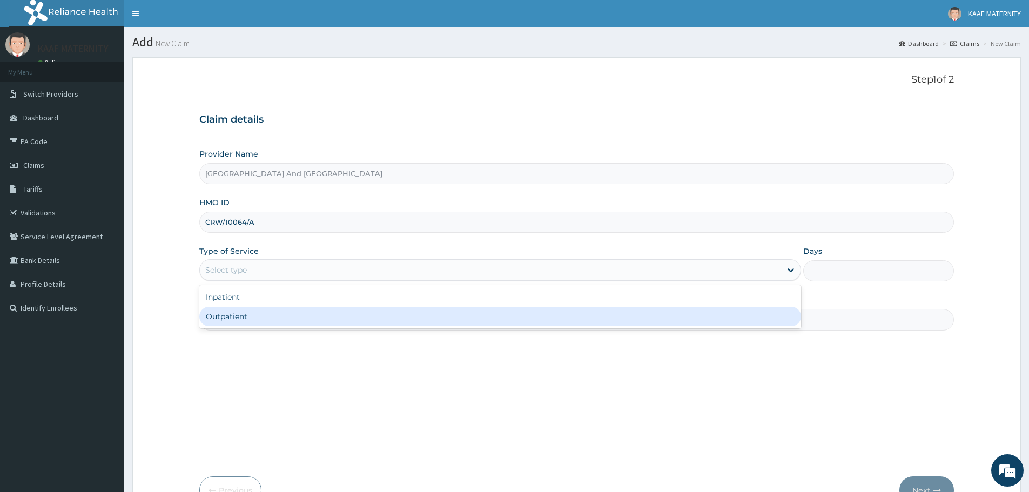
click at [251, 318] on div "Outpatient" at bounding box center [500, 316] width 602 height 19
type input "1"
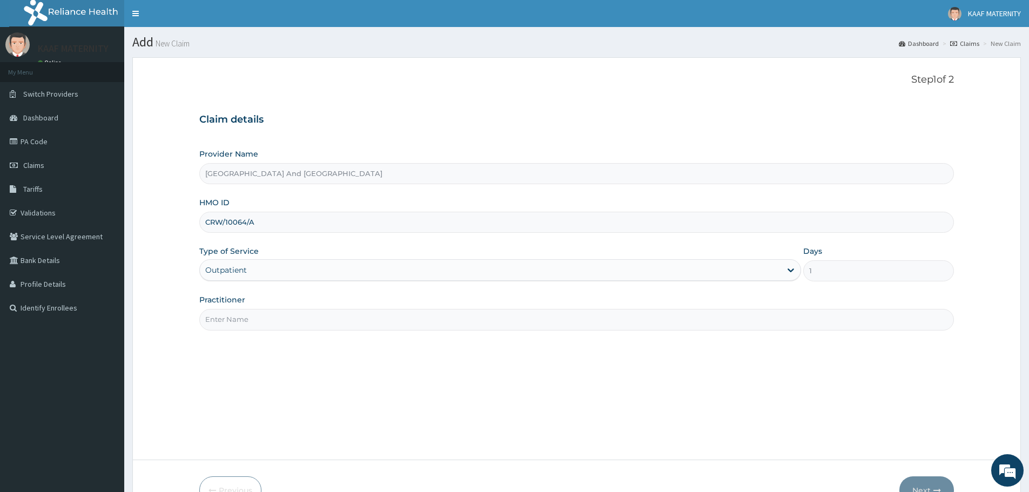
click at [264, 320] on input "Practitioner" at bounding box center [576, 319] width 755 height 21
type input "DR AROH"
click at [929, 484] on button "Next" at bounding box center [926, 490] width 55 height 28
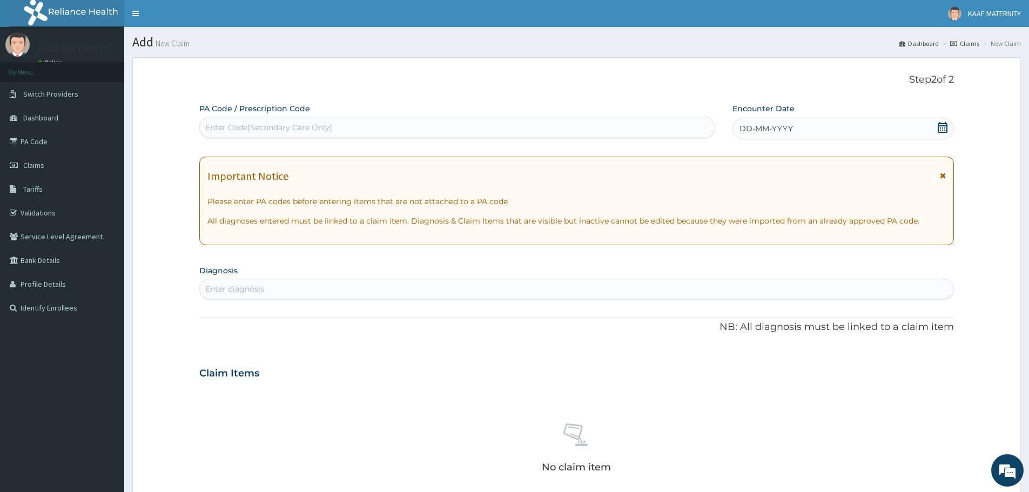
click at [943, 126] on icon at bounding box center [942, 127] width 11 height 11
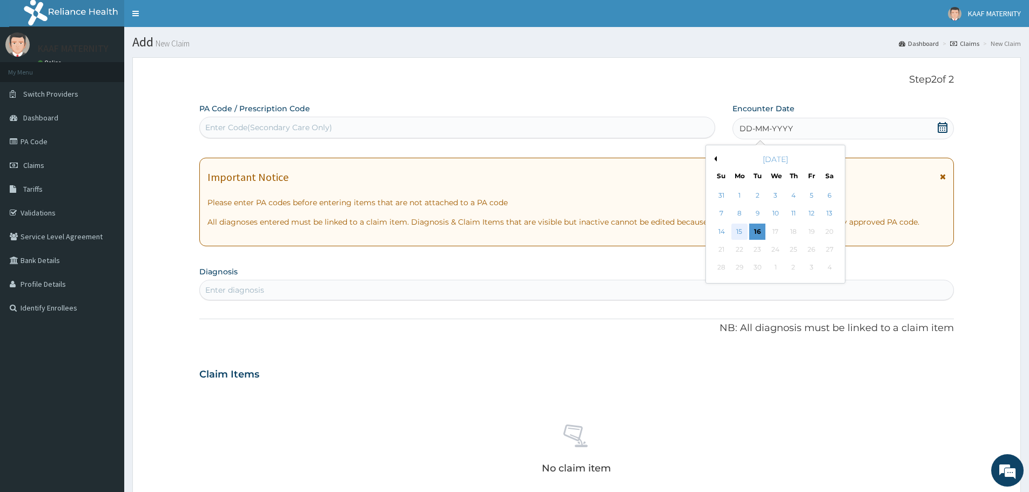
click at [743, 230] on div "15" at bounding box center [739, 232] width 16 height 16
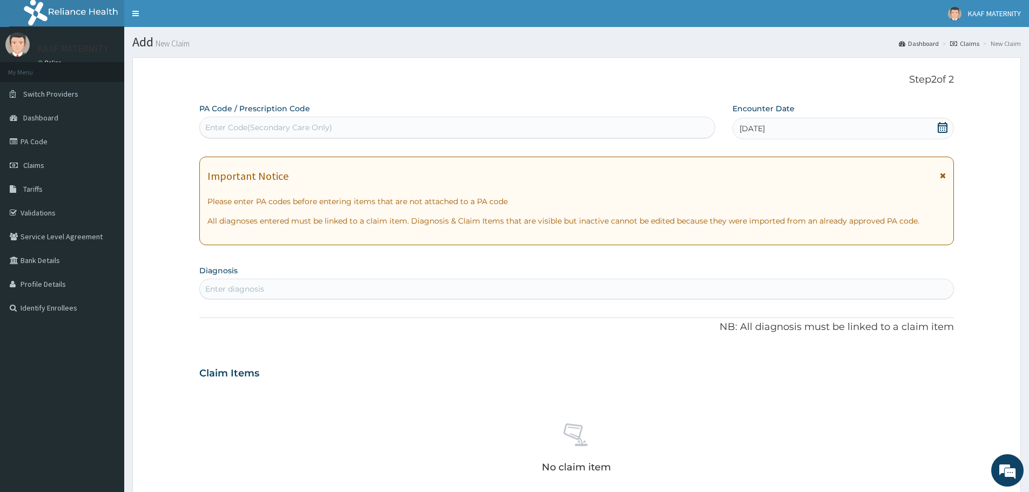
click at [308, 123] on div "Enter Code(Secondary Care Only)" at bounding box center [268, 127] width 127 height 11
click at [265, 288] on div "Enter diagnosis" at bounding box center [576, 288] width 753 height 17
type input "ACUTE UPPER RESPIRAT"
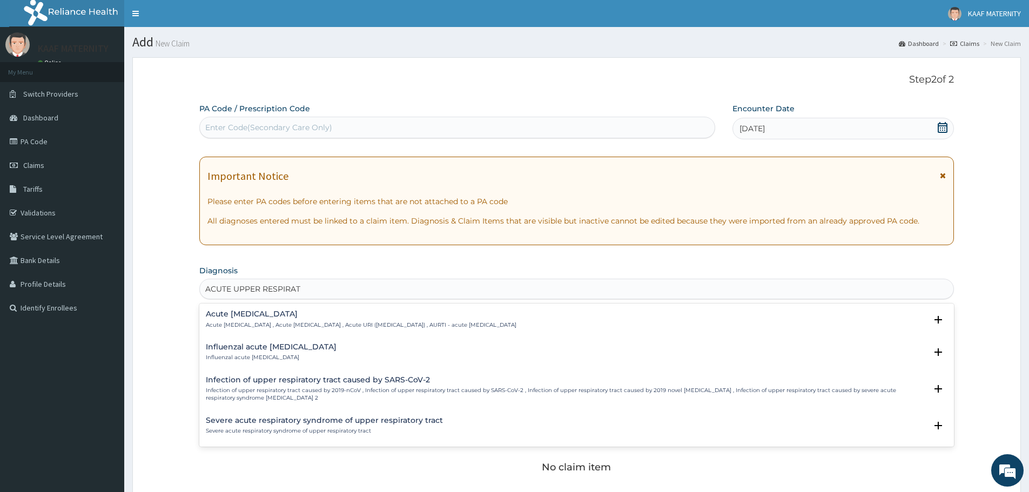
click at [262, 315] on h4 "Acute upper respiratory infection" at bounding box center [361, 314] width 311 height 8
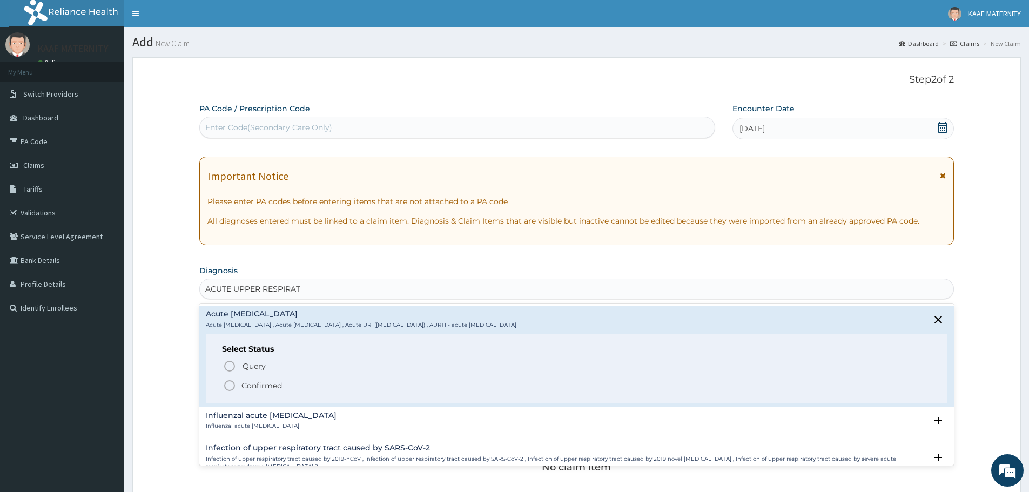
drag, startPoint x: 231, startPoint y: 385, endPoint x: 239, endPoint y: 386, distance: 7.7
click at [232, 384] on icon "status option filled" at bounding box center [229, 385] width 13 height 13
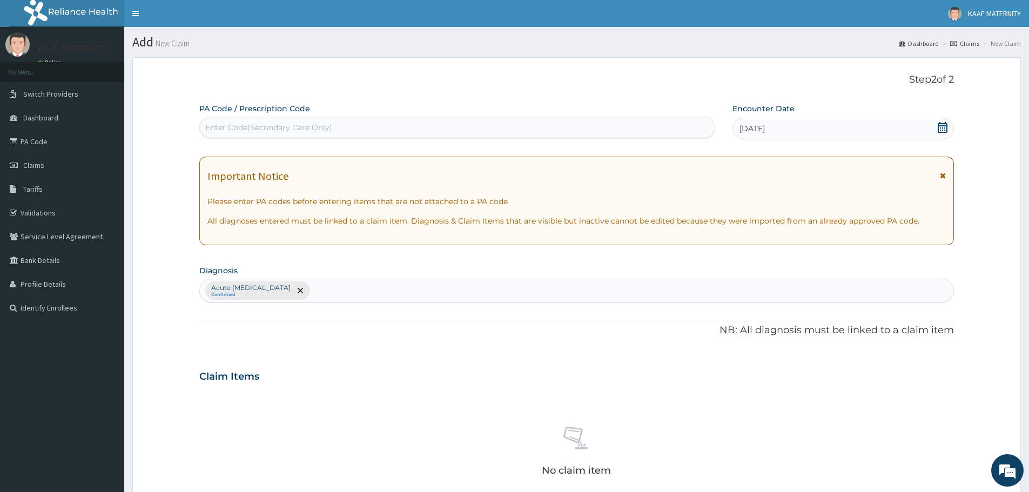
click at [385, 288] on div "Acute upper respiratory infection Confirmed" at bounding box center [576, 290] width 753 height 23
type input "MALARIA"
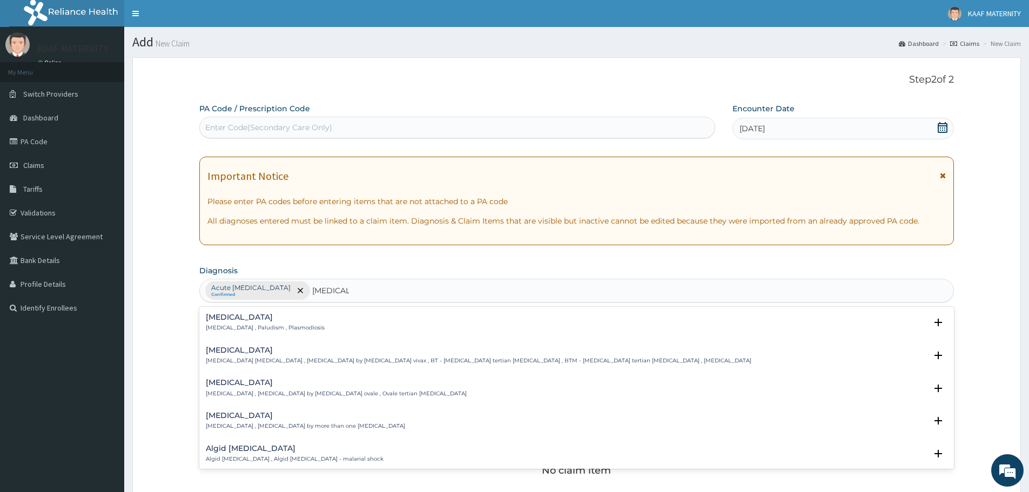
click at [230, 325] on p "Malaria , Paludism , Plasmodiosis" at bounding box center [265, 328] width 119 height 8
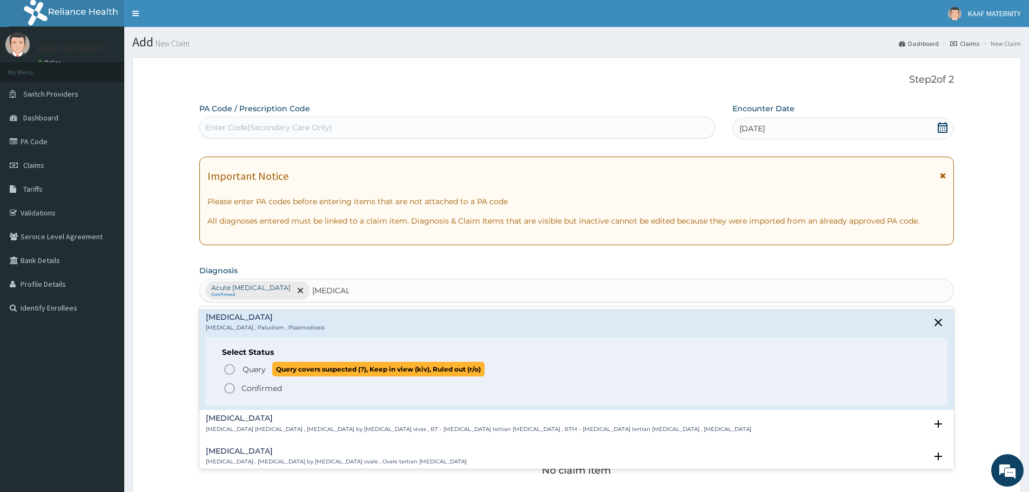
click at [231, 368] on icon "status option query" at bounding box center [229, 369] width 13 height 13
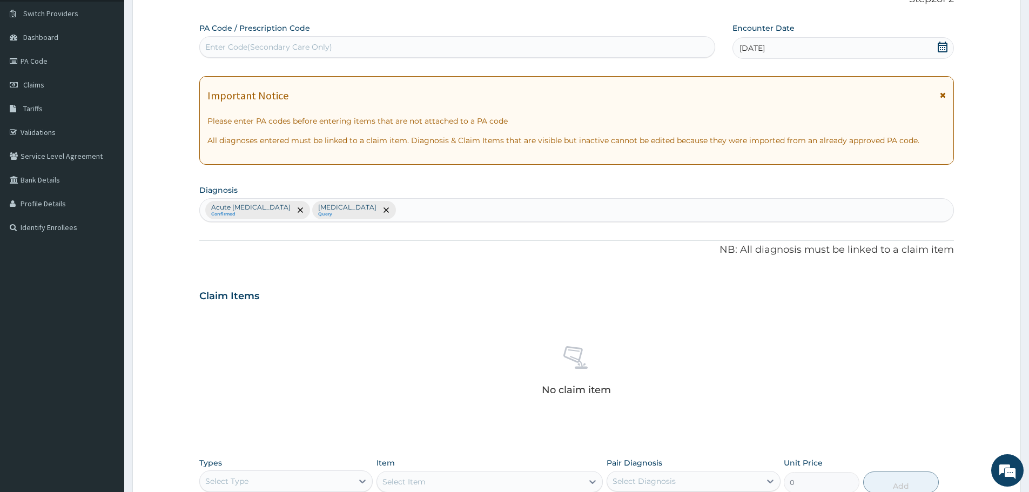
scroll to position [216, 0]
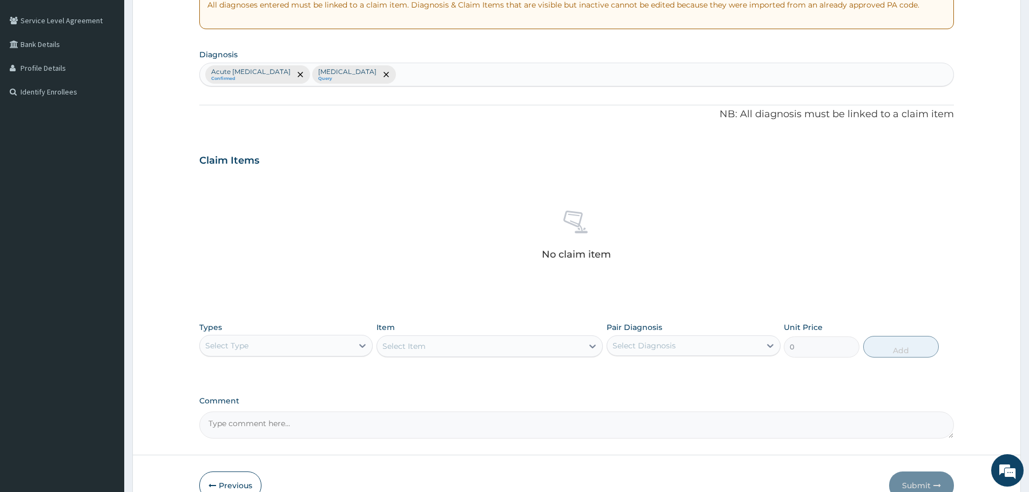
click at [438, 75] on div "Acute upper respiratory infection Confirmed Malaria Query" at bounding box center [576, 74] width 753 height 23
type input "COUGH"
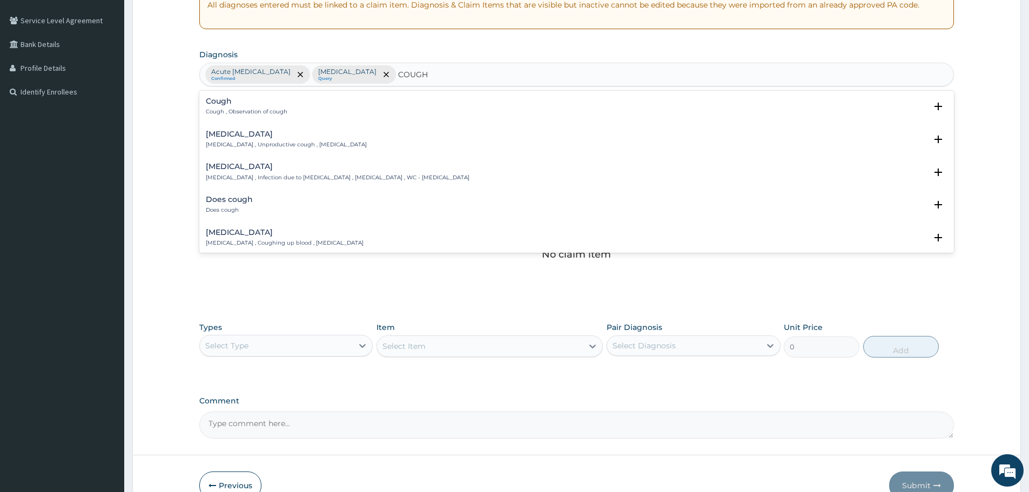
click at [213, 104] on h4 "Cough" at bounding box center [247, 101] width 82 height 8
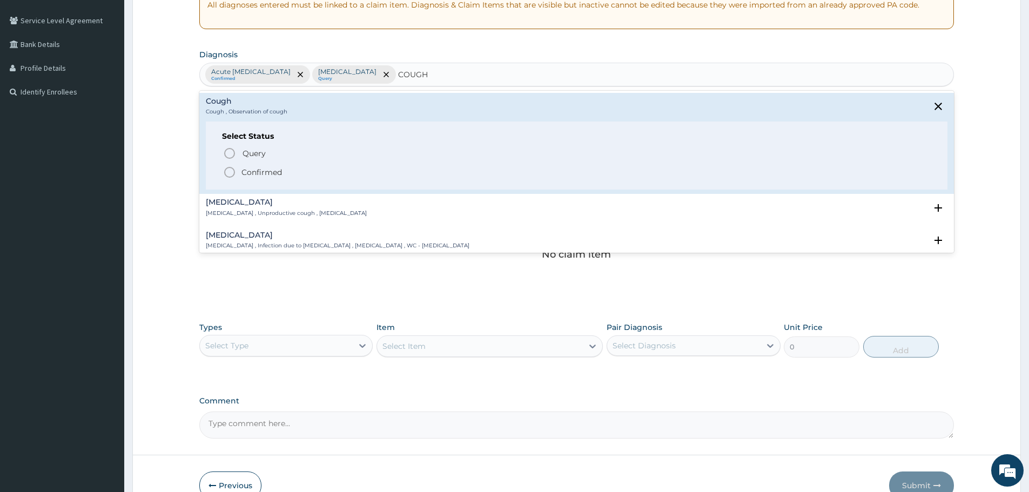
click at [230, 171] on icon "status option filled" at bounding box center [229, 172] width 13 height 13
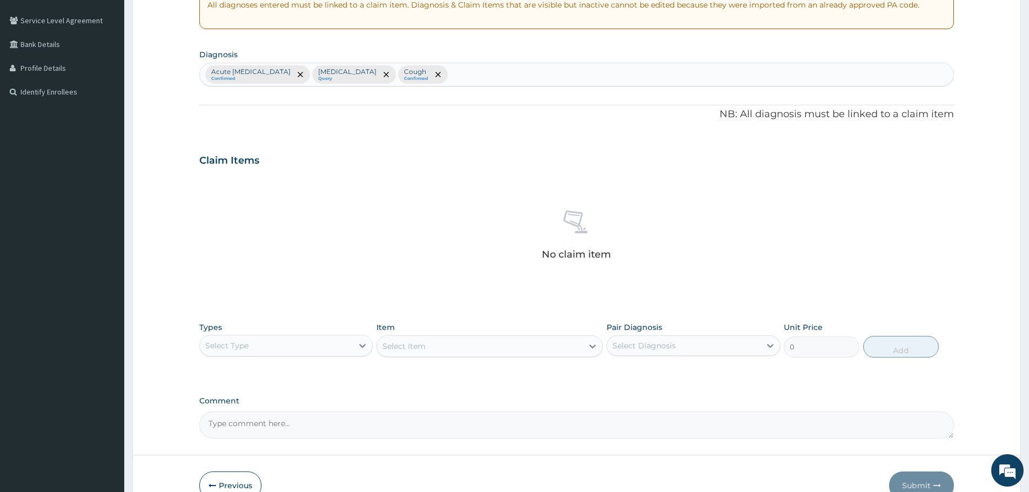
click at [331, 360] on div "Types Select Type Item Select Item Pair Diagnosis Select Diagnosis Unit Price 0…" at bounding box center [576, 339] width 755 height 46
click at [331, 349] on div "Select Type" at bounding box center [276, 345] width 153 height 17
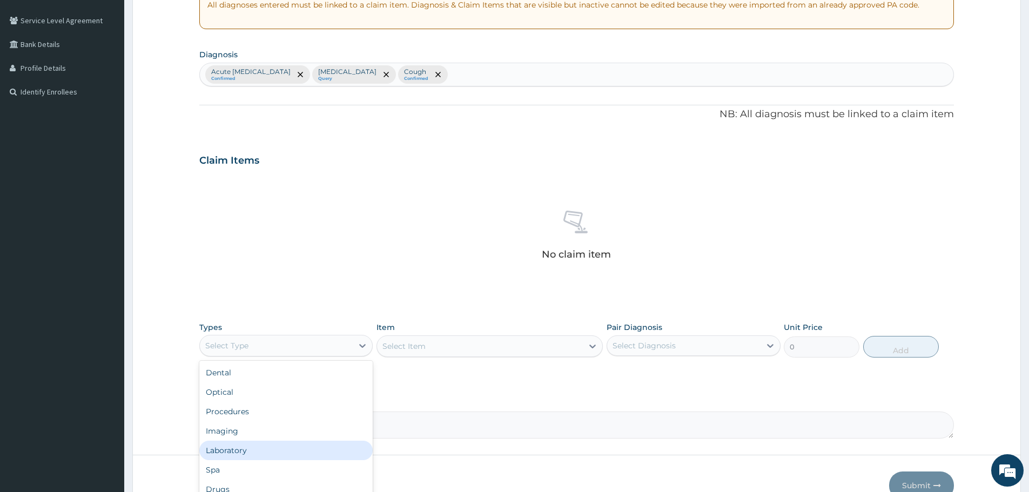
drag, startPoint x: 245, startPoint y: 447, endPoint x: 274, endPoint y: 429, distance: 33.7
click at [246, 447] on div "Laboratory" at bounding box center [285, 450] width 173 height 19
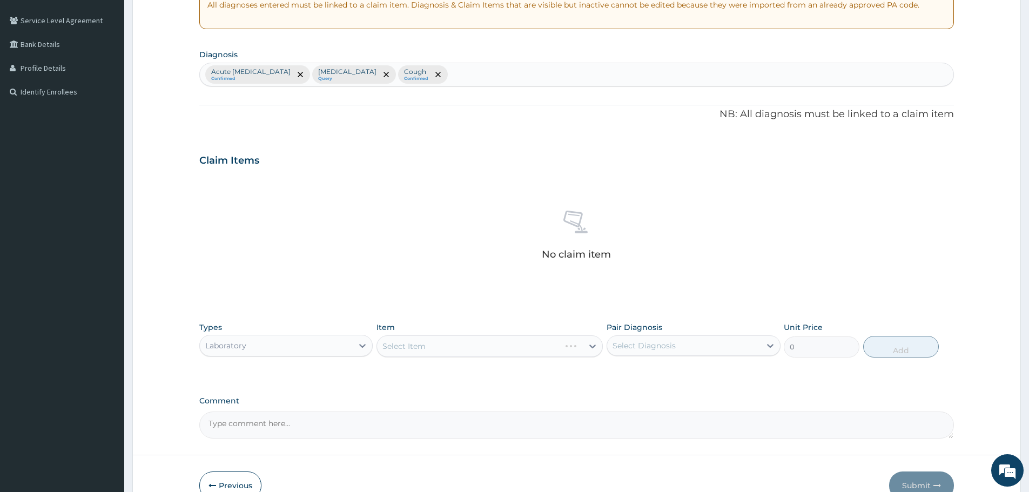
click at [431, 350] on div "Select Item" at bounding box center [489, 346] width 226 height 22
click at [435, 348] on div "Select Item" at bounding box center [480, 346] width 206 height 17
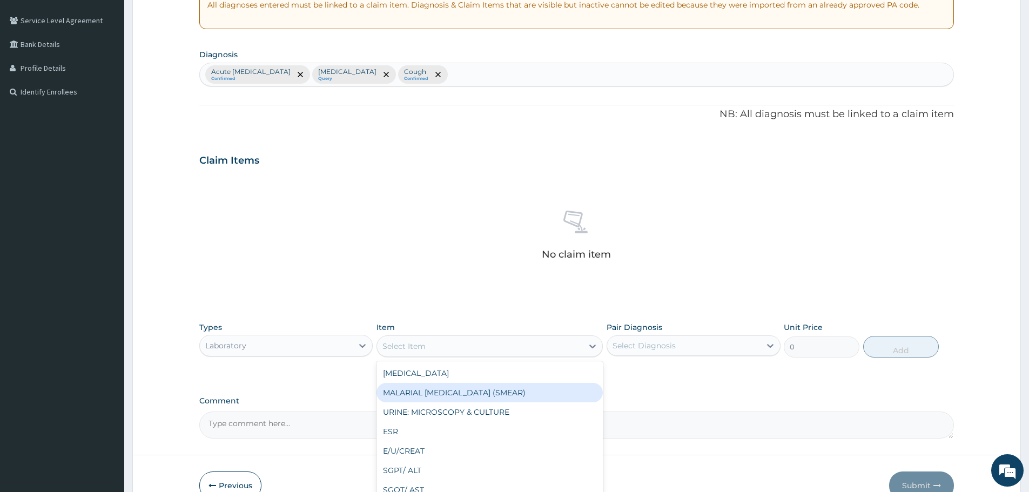
click at [440, 394] on div "MALARIAL PARASITE (SMEAR)" at bounding box center [489, 392] width 226 height 19
type input "2000"
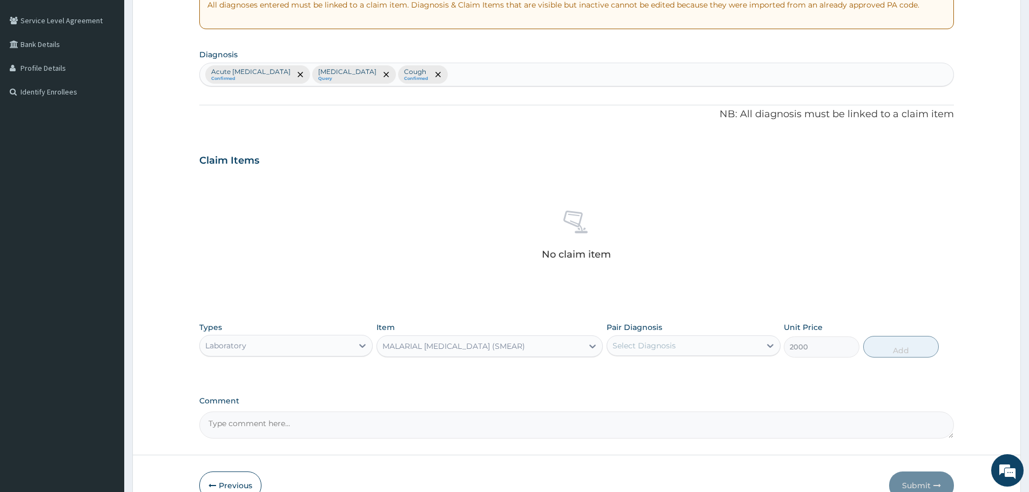
click at [663, 347] on div "Select Diagnosis" at bounding box center [643, 345] width 63 height 11
click at [648, 396] on label "Malaria" at bounding box center [657, 394] width 67 height 11
checkbox input "true"
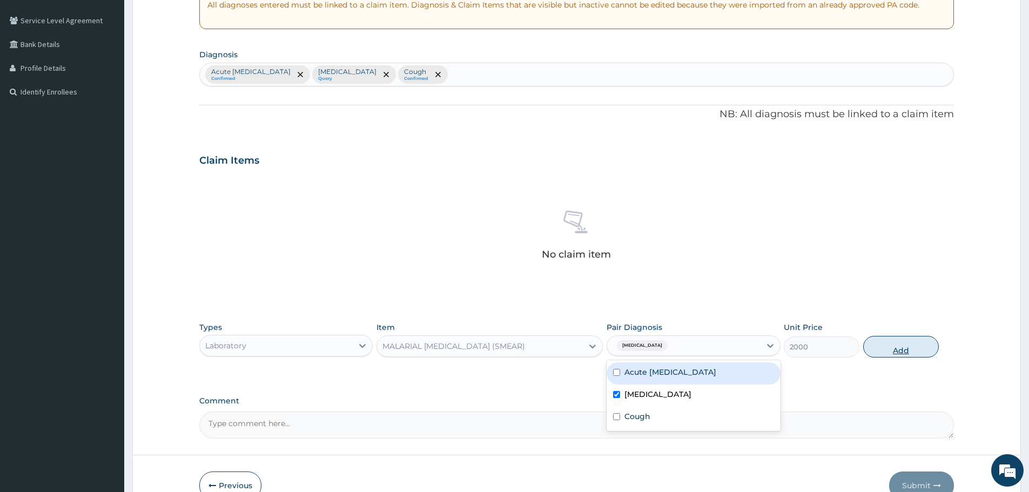
click at [913, 348] on button "Add" at bounding box center [901, 347] width 76 height 22
type input "0"
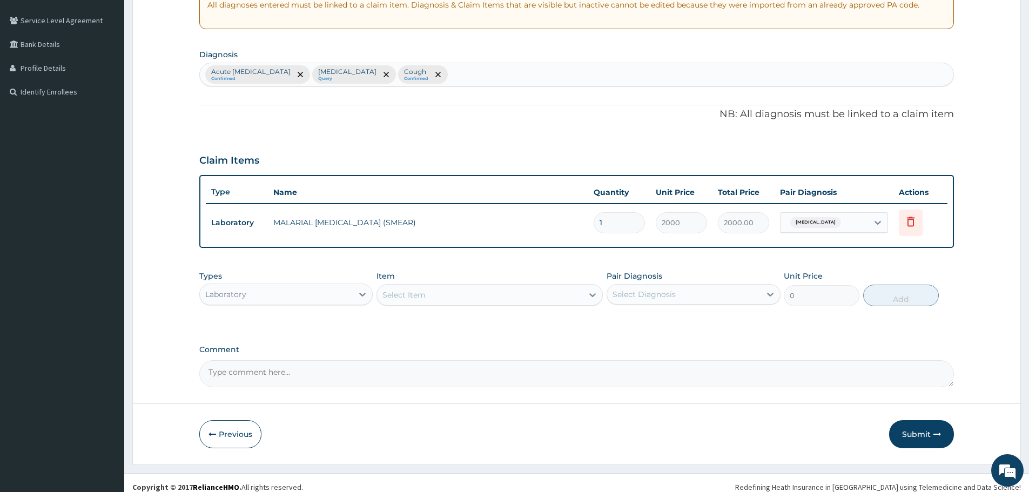
click at [474, 289] on div "Select Item" at bounding box center [480, 294] width 206 height 17
type input "FBC"
click at [442, 323] on div "FBC" at bounding box center [489, 321] width 226 height 19
type input "5940"
click at [676, 293] on div "Select Diagnosis" at bounding box center [683, 294] width 153 height 17
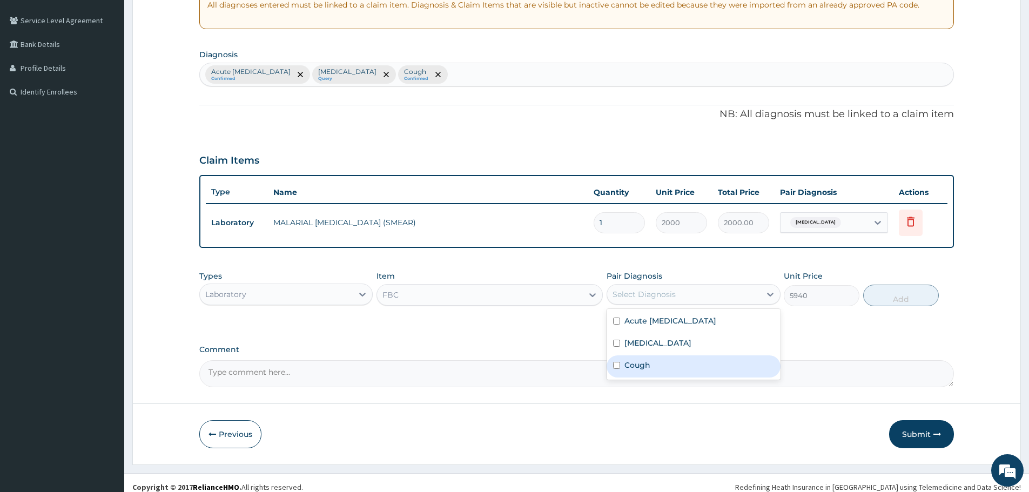
click at [642, 366] on label "Cough" at bounding box center [637, 365] width 26 height 11
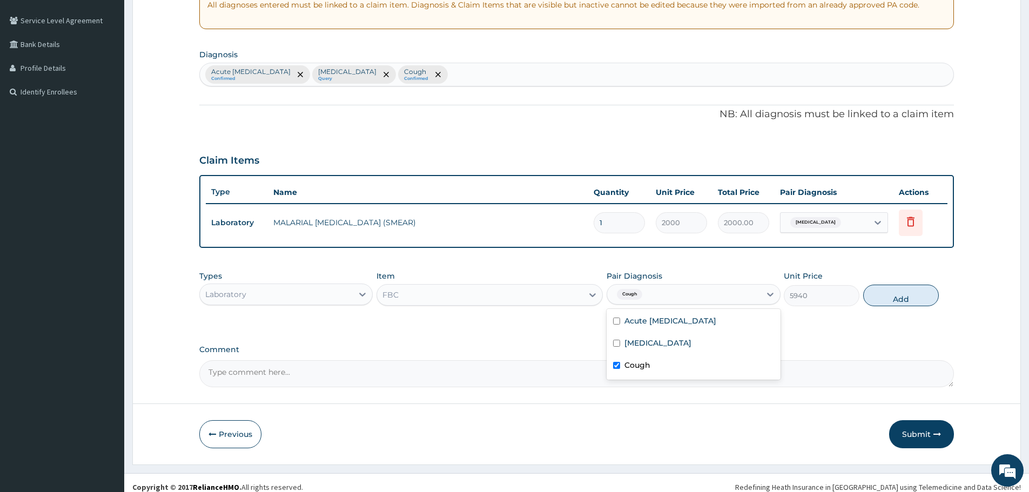
checkbox input "true"
click at [677, 319] on label "Acute upper respiratory infection" at bounding box center [670, 320] width 92 height 11
checkbox input "true"
click at [906, 304] on button "Add" at bounding box center [901, 296] width 76 height 22
type input "0"
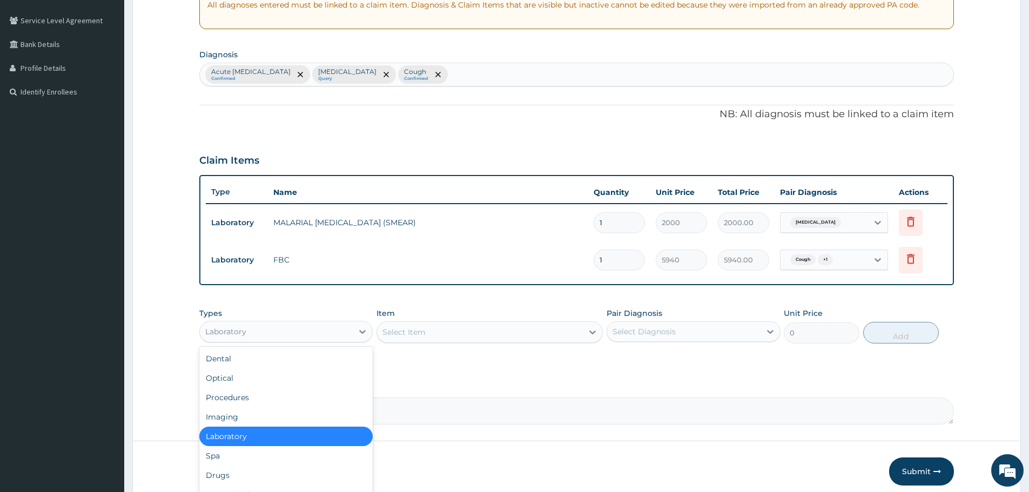
click at [349, 334] on div "Laboratory" at bounding box center [276, 331] width 153 height 17
click at [232, 477] on div "Drugs" at bounding box center [285, 475] width 173 height 19
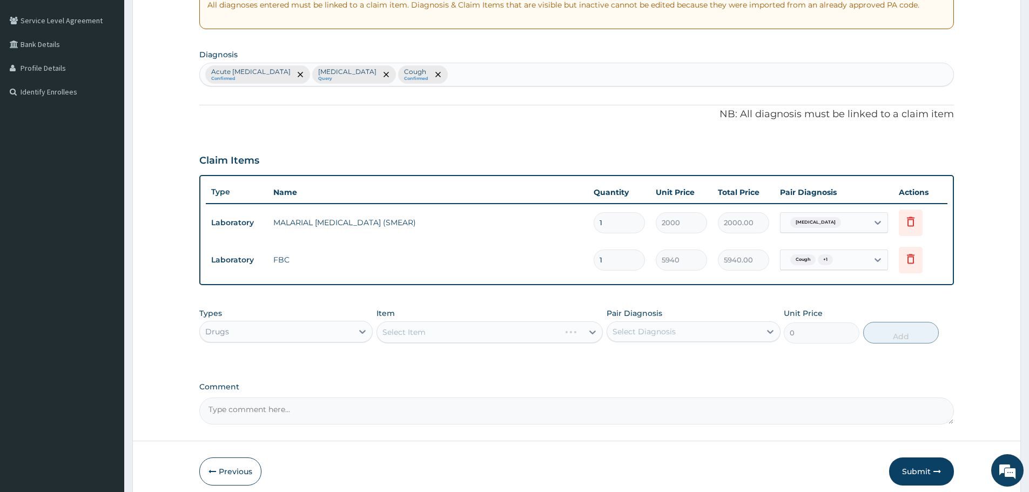
click at [452, 333] on div "Select Item" at bounding box center [489, 332] width 226 height 22
click at [452, 333] on div "Select Item" at bounding box center [480, 332] width 206 height 17
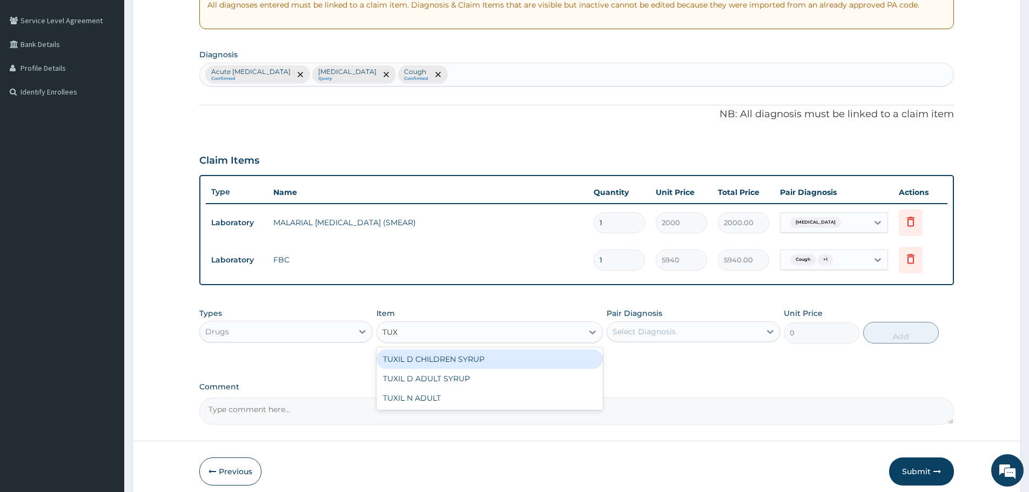
type input "TUXI"
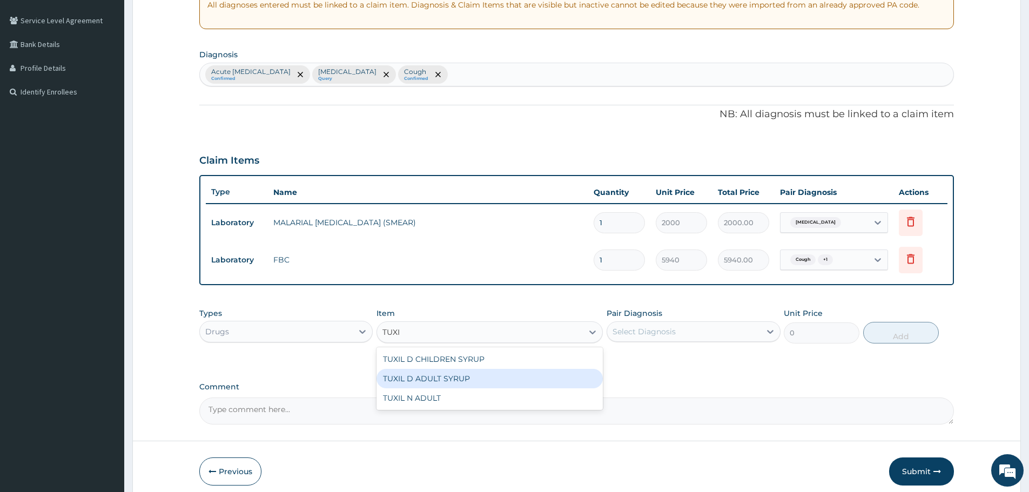
click at [444, 375] on div "TUXIL D ADULT SYRUP" at bounding box center [489, 378] width 226 height 19
type input "1138"
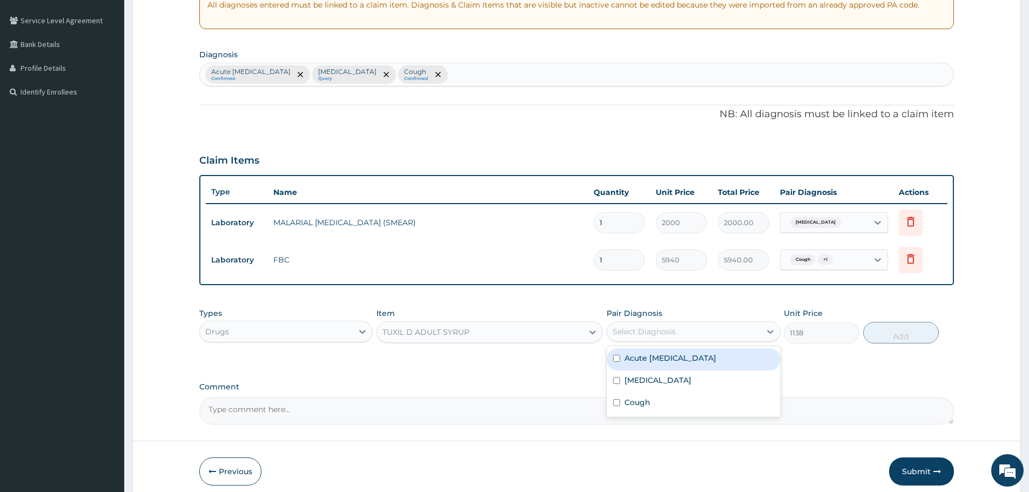
click at [644, 332] on div "Select Diagnosis" at bounding box center [643, 331] width 63 height 11
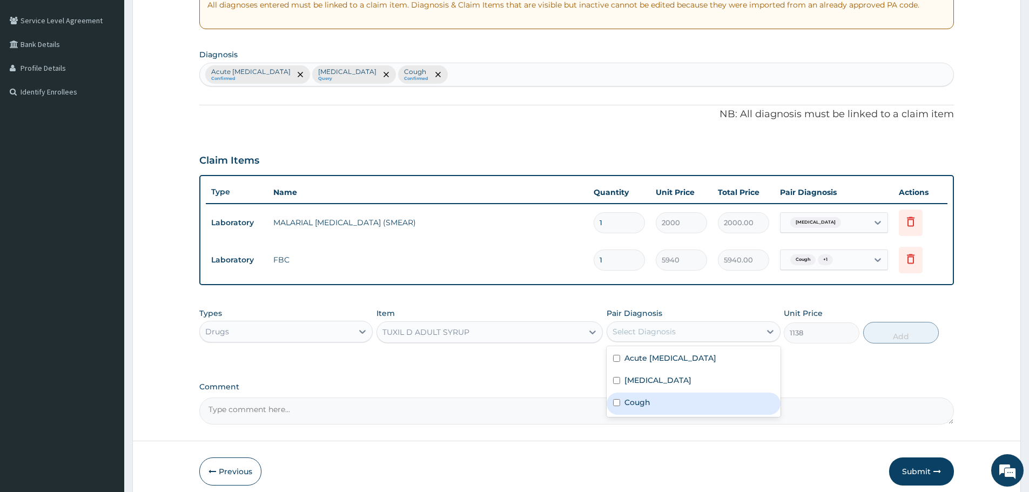
click at [636, 400] on label "Cough" at bounding box center [637, 402] width 26 height 11
checkbox input "true"
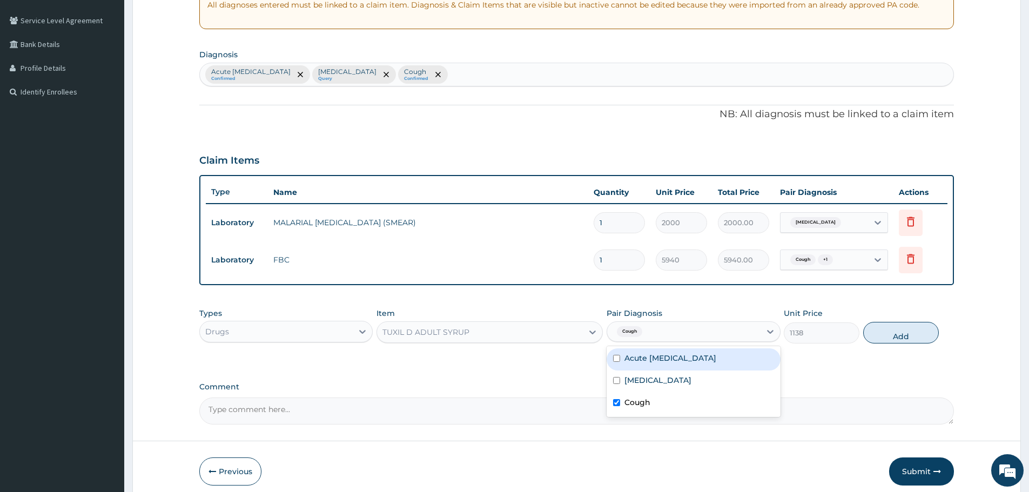
click at [678, 356] on label "Acute upper respiratory infection" at bounding box center [670, 358] width 92 height 11
checkbox input "true"
click at [894, 332] on button "Add" at bounding box center [901, 333] width 76 height 22
type input "0"
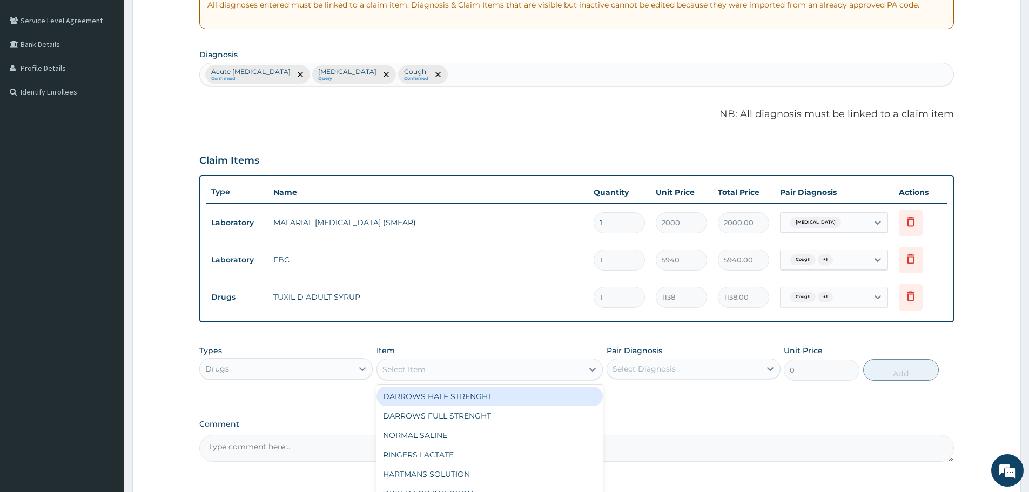
click at [408, 374] on div "Select Item" at bounding box center [403, 369] width 43 height 11
type input "AMOX"
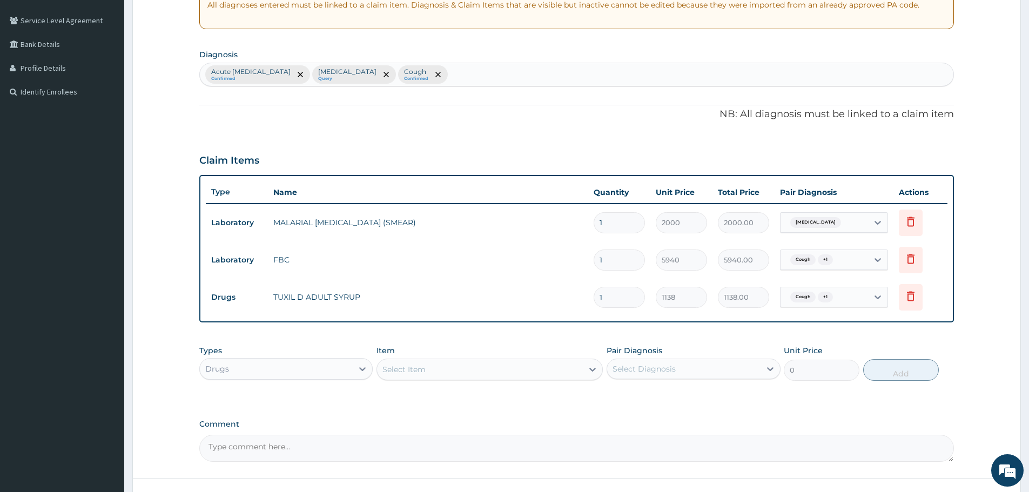
click at [414, 371] on div "Select Item" at bounding box center [480, 369] width 206 height 17
type input "EMMO"
click at [428, 396] on div "EMMOX 500MG CAPS" at bounding box center [489, 396] width 226 height 19
type input "72"
click at [637, 366] on div "Select Diagnosis" at bounding box center [643, 368] width 63 height 11
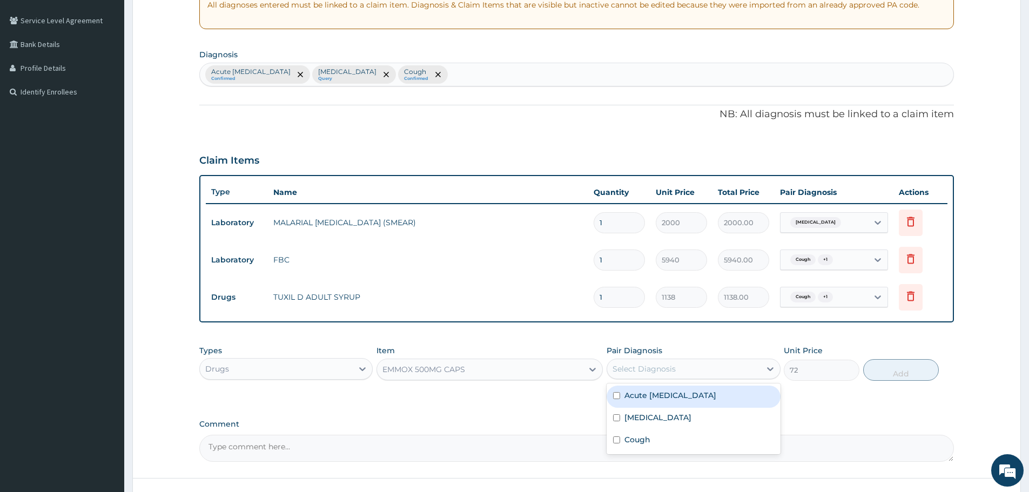
click at [656, 396] on label "Acute upper respiratory infection" at bounding box center [670, 395] width 92 height 11
checkbox input "true"
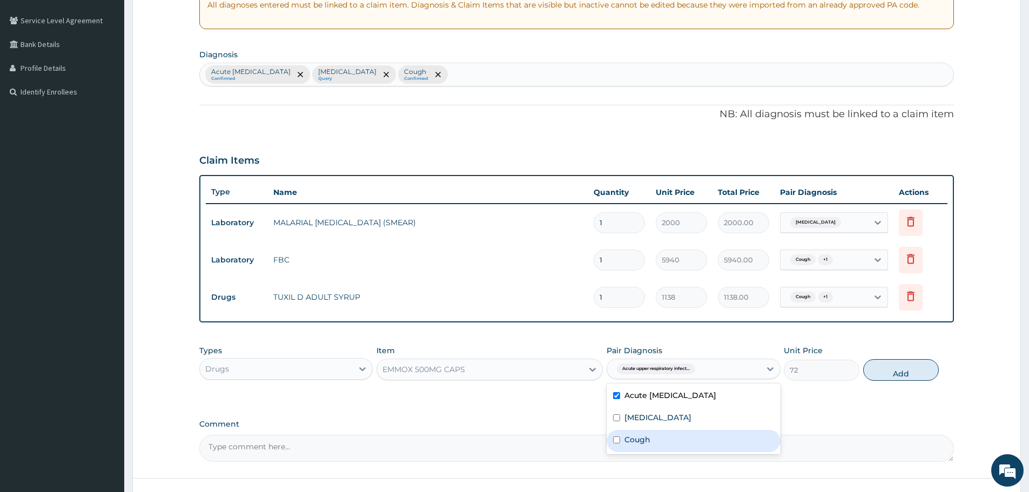
drag, startPoint x: 655, startPoint y: 439, endPoint x: 683, endPoint y: 433, distance: 28.8
click at [656, 439] on div "Cough" at bounding box center [693, 441] width 173 height 22
checkbox input "true"
click at [900, 366] on button "Add" at bounding box center [901, 370] width 76 height 22
type input "0"
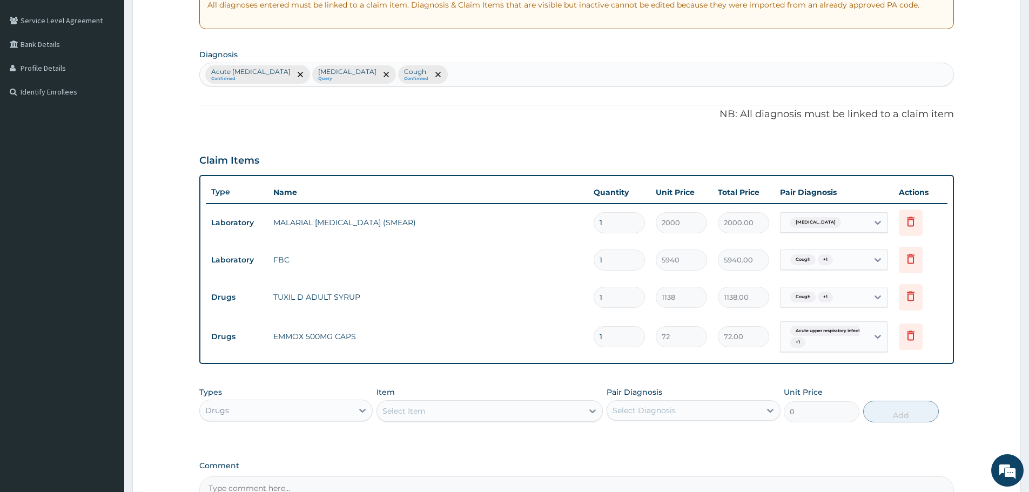
drag, startPoint x: 615, startPoint y: 334, endPoint x: 580, endPoint y: 342, distance: 36.0
click at [580, 342] on tr "Drugs EMMOX 500MG CAPS 1 72 72.00 Acute upper respiratory infect... + 1 Delete" at bounding box center [577, 337] width 742 height 42
type input "15"
type input "1080.00"
type input "15"
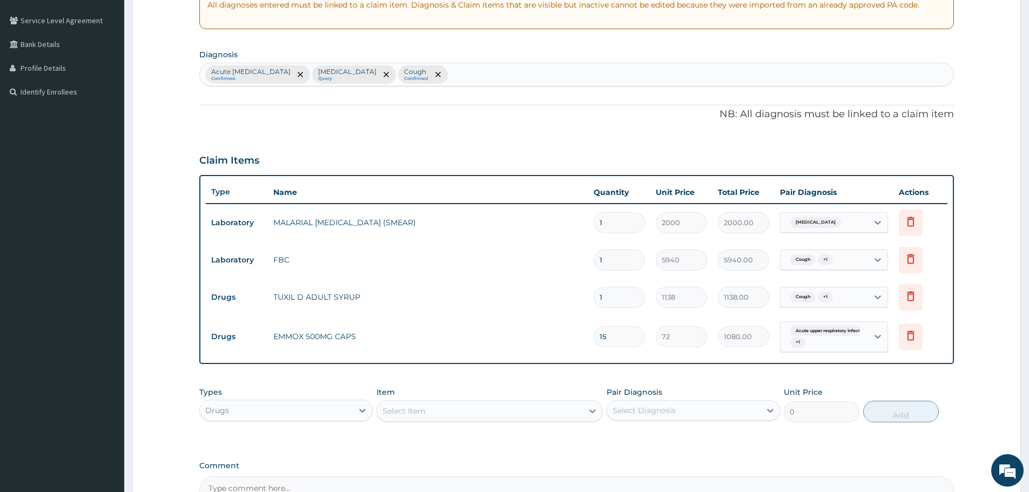
click at [521, 320] on tr "Drugs EMMOX 500MG CAPS 15 72 1080.00 Acute upper respiratory infect... + 1 Dele…" at bounding box center [577, 337] width 742 height 42
click at [290, 410] on div "Drugs" at bounding box center [276, 410] width 153 height 17
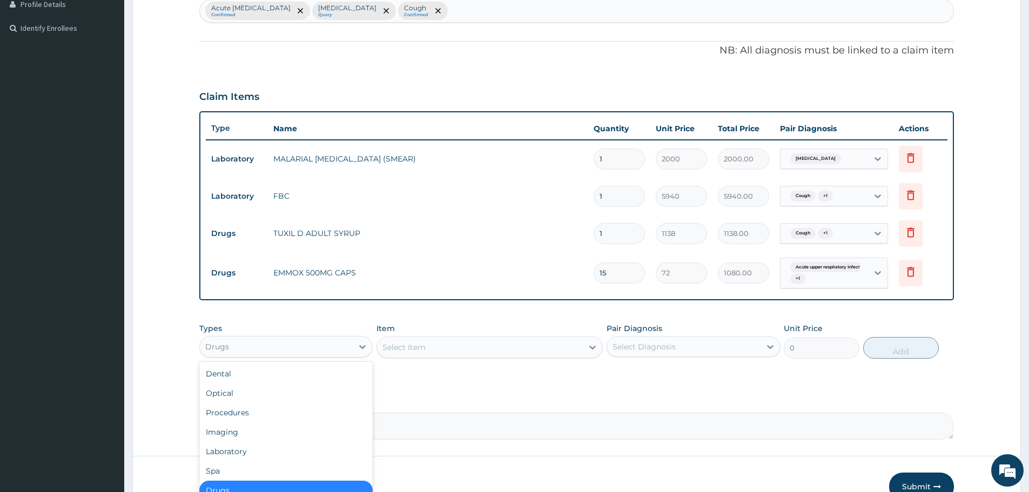
scroll to position [341, 0]
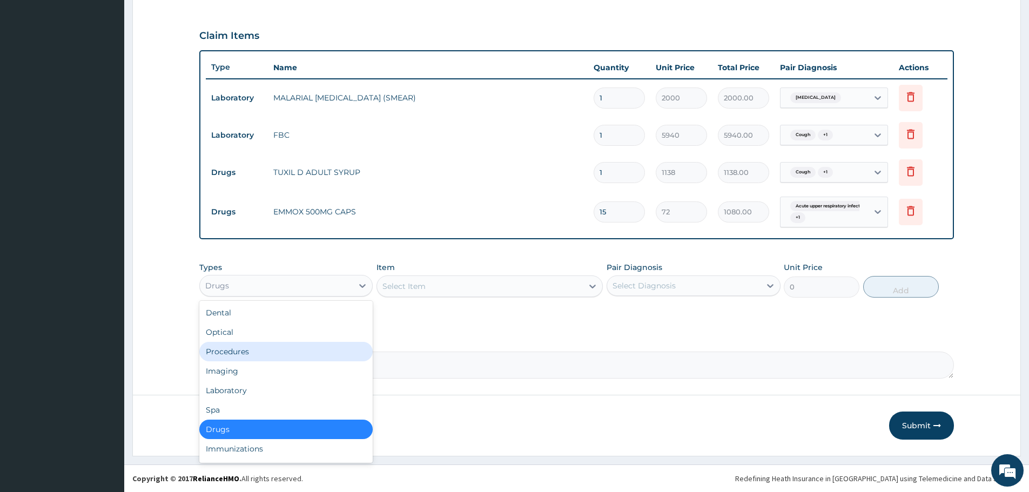
click at [250, 346] on div "Procedures" at bounding box center [285, 351] width 173 height 19
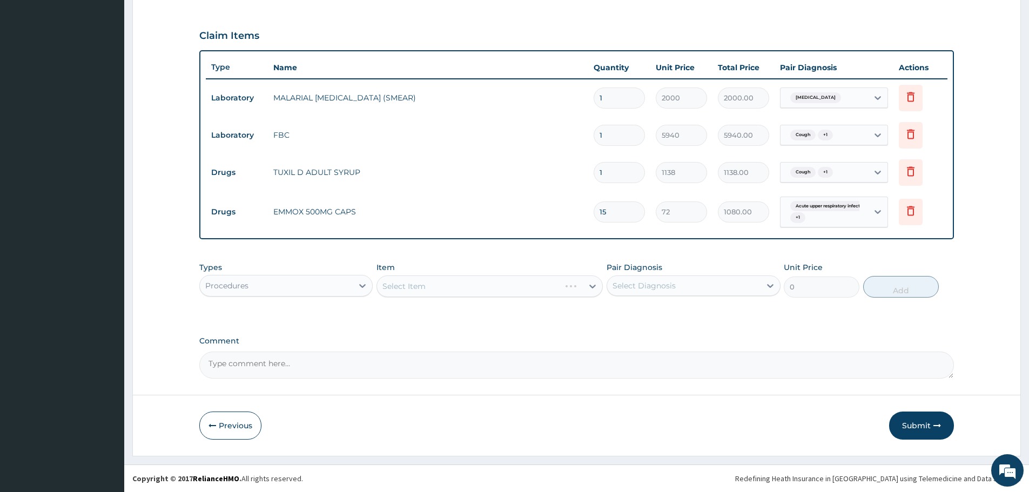
click at [510, 289] on div "Select Item" at bounding box center [489, 286] width 226 height 22
click at [526, 289] on div "Select Item" at bounding box center [480, 286] width 206 height 17
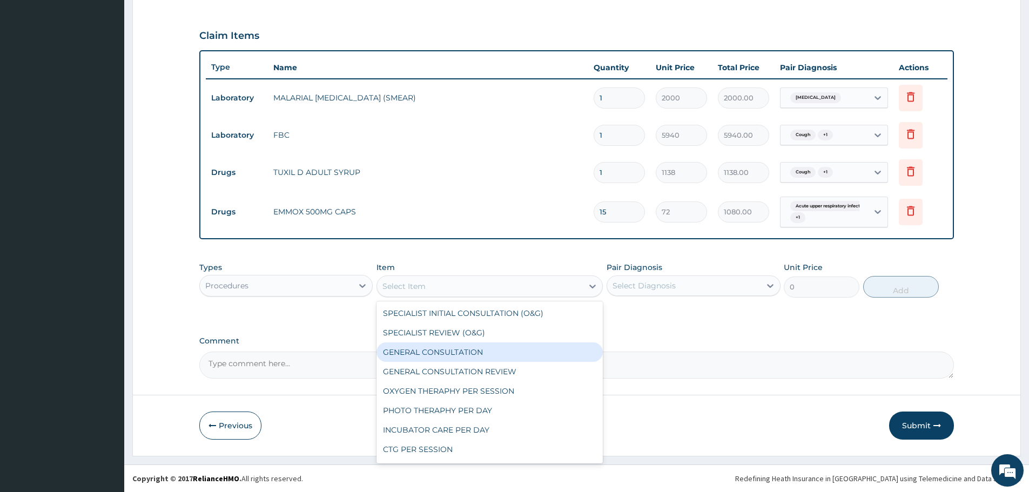
click at [477, 353] on div "GENERAL CONSULTATION" at bounding box center [489, 351] width 226 height 19
type input "3000"
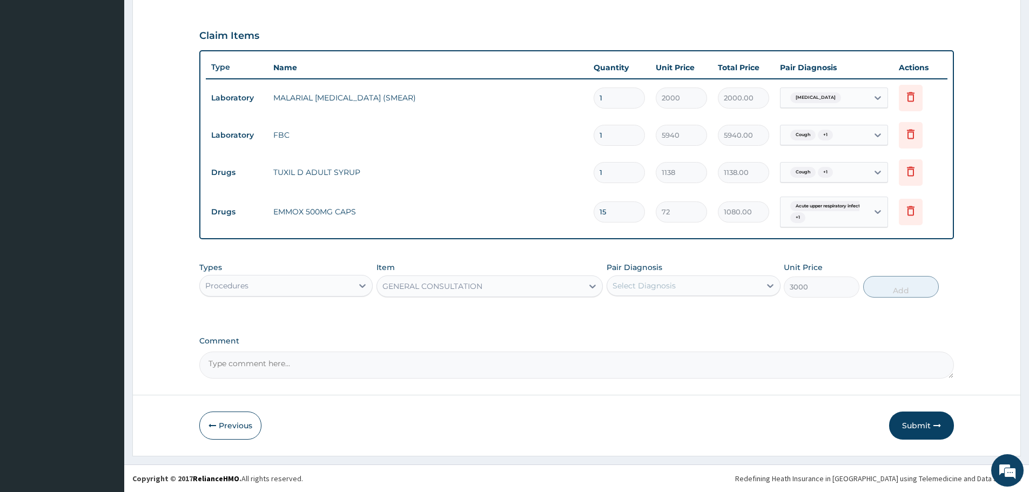
click at [638, 292] on div "Select Diagnosis" at bounding box center [683, 285] width 153 height 17
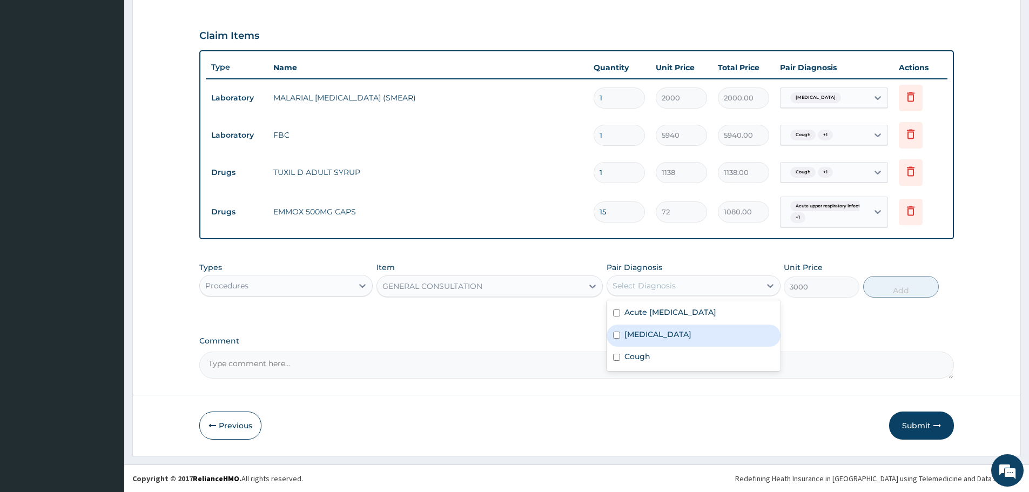
drag, startPoint x: 654, startPoint y: 316, endPoint x: 660, endPoint y: 325, distance: 10.4
click at [654, 316] on label "Acute upper respiratory infection" at bounding box center [670, 312] width 92 height 11
checkbox input "true"
click at [663, 332] on div "Malaria" at bounding box center [693, 336] width 173 height 22
checkbox input "true"
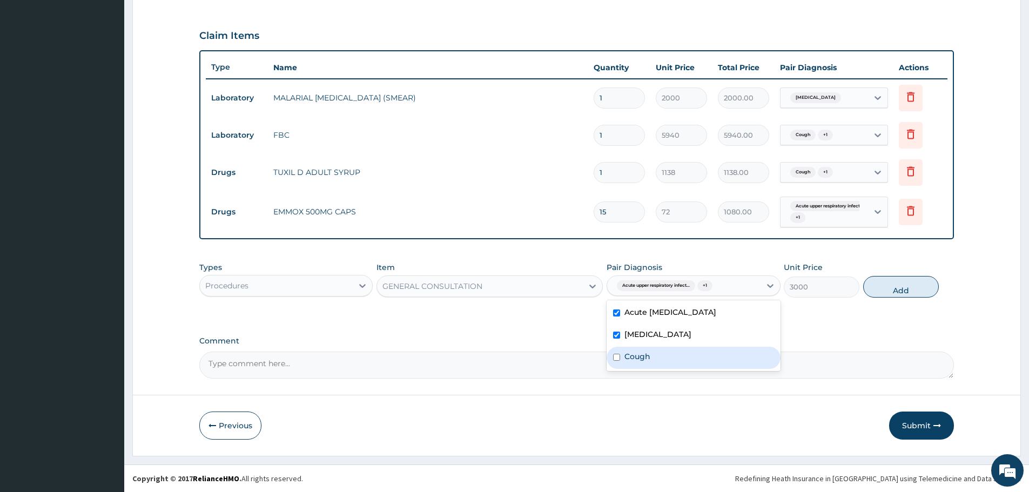
drag, startPoint x: 664, startPoint y: 356, endPoint x: 820, endPoint y: 331, distance: 158.1
click at [664, 357] on div "Cough" at bounding box center [693, 358] width 173 height 22
checkbox input "true"
click at [905, 292] on button "Add" at bounding box center [901, 287] width 76 height 22
type input "0"
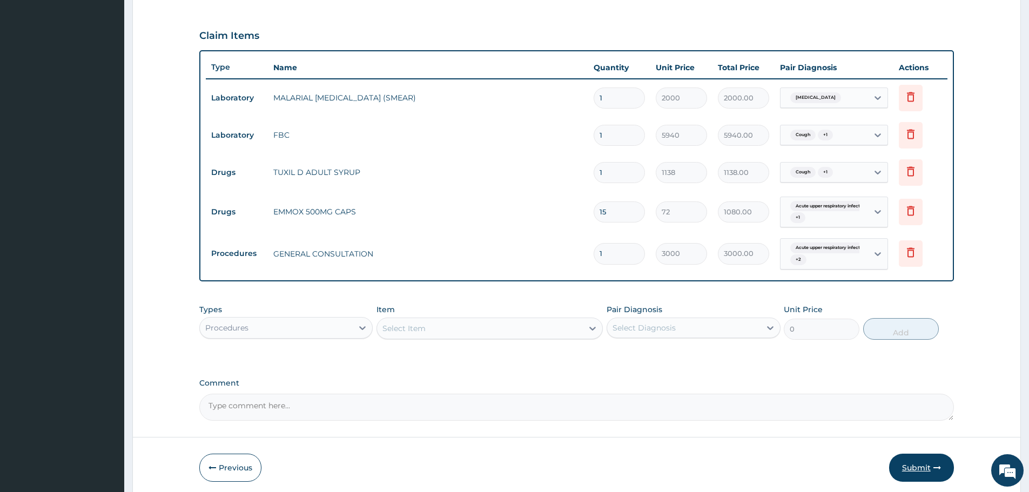
click at [913, 469] on button "Submit" at bounding box center [921, 468] width 65 height 28
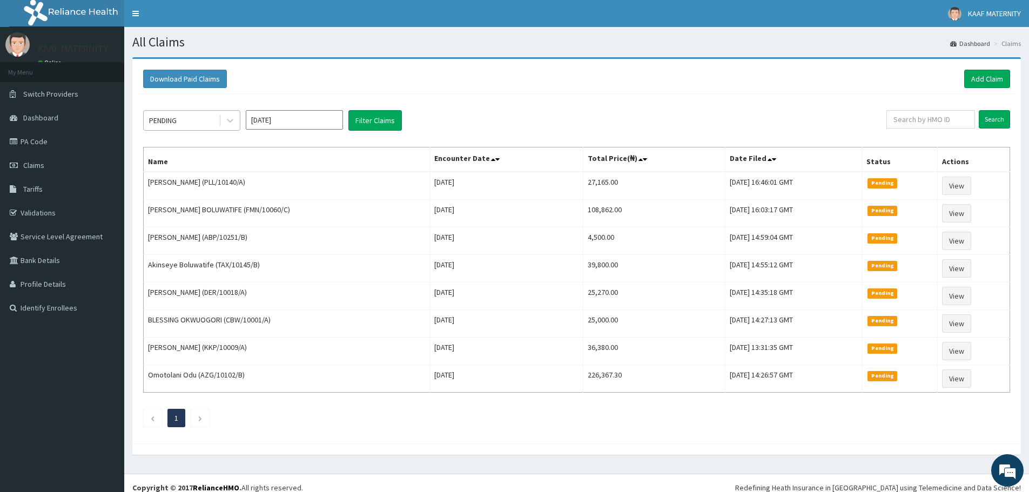
click at [208, 121] on div "PENDING" at bounding box center [181, 120] width 75 height 17
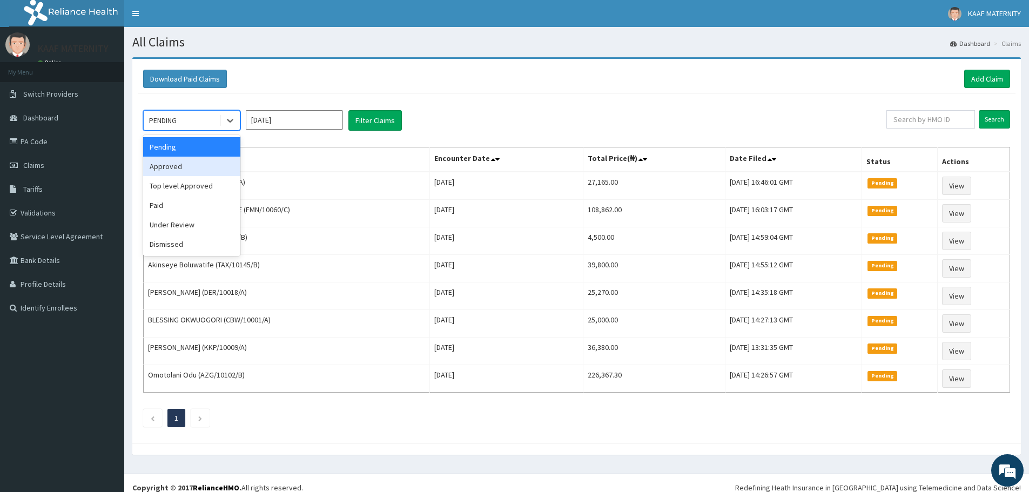
click at [192, 166] on div "Approved" at bounding box center [191, 166] width 97 height 19
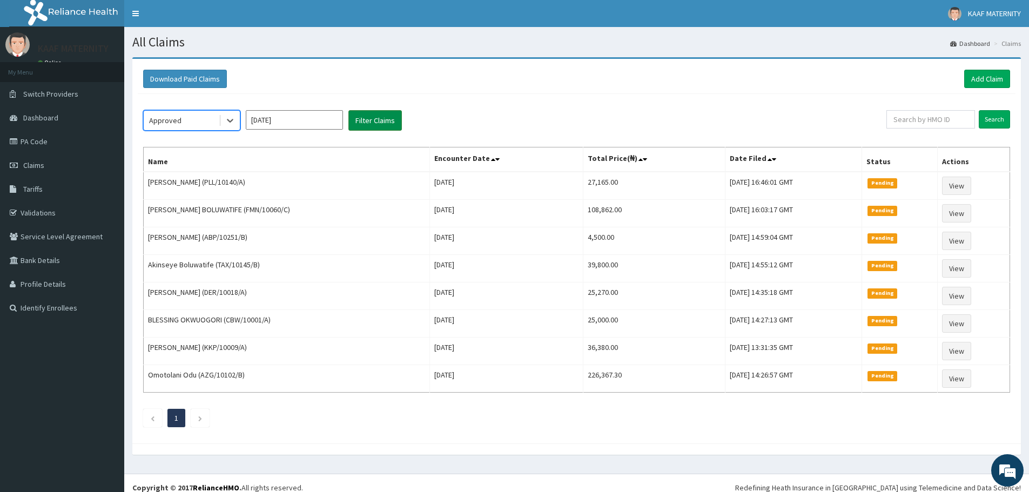
click at [378, 124] on button "Filter Claims" at bounding box center [374, 120] width 53 height 21
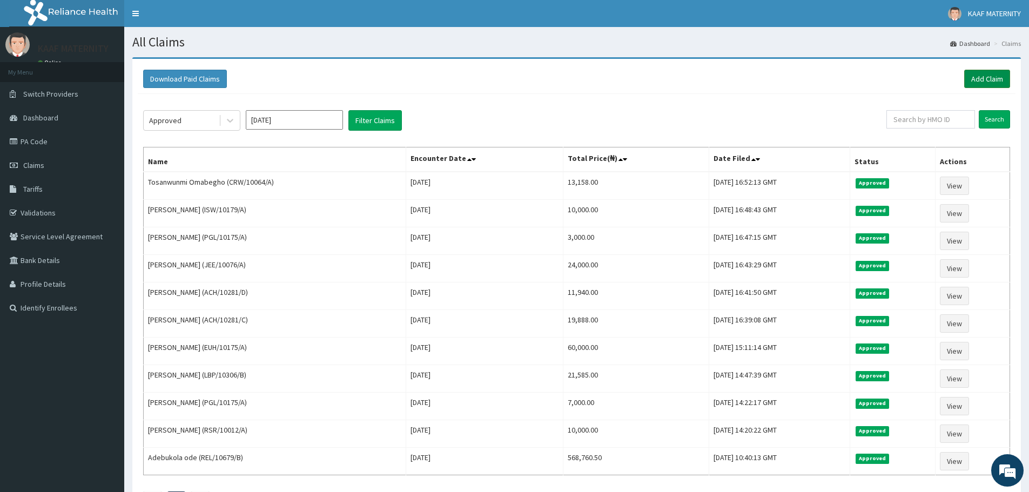
click at [990, 78] on link "Add Claim" at bounding box center [987, 79] width 46 height 18
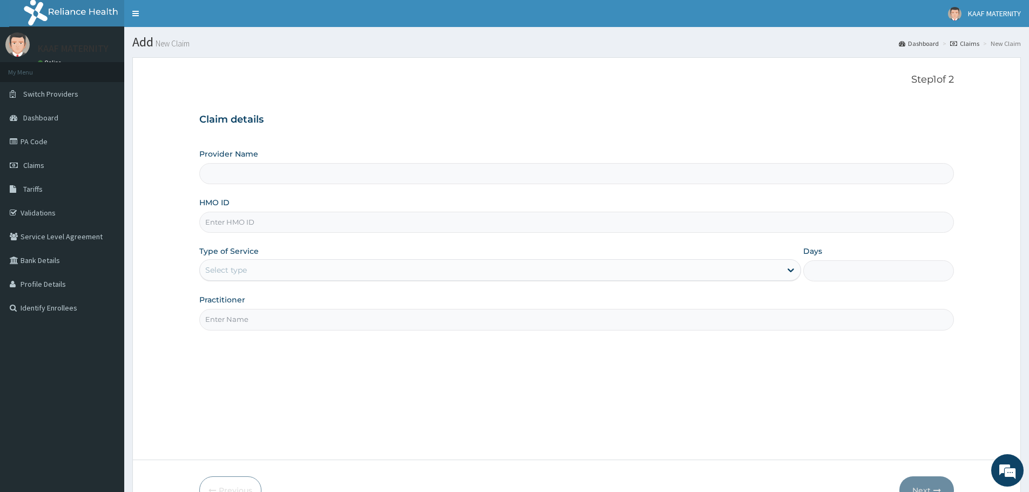
type input "[GEOGRAPHIC_DATA] And [GEOGRAPHIC_DATA]"
click at [245, 224] on input "HMO ID" at bounding box center [576, 222] width 755 height 21
paste input "ARM/10088/B"
type input "ARM/10088/B"
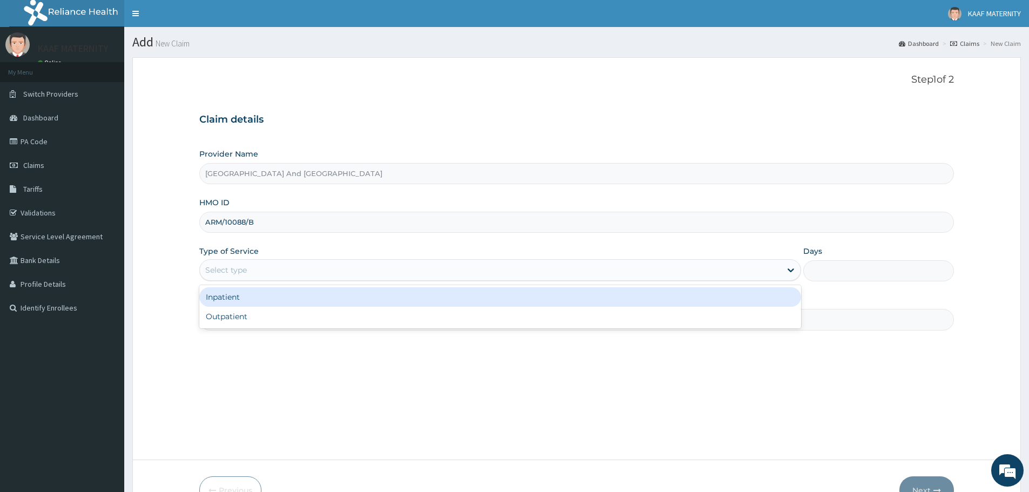
click at [247, 268] on div "Select type" at bounding box center [490, 269] width 581 height 17
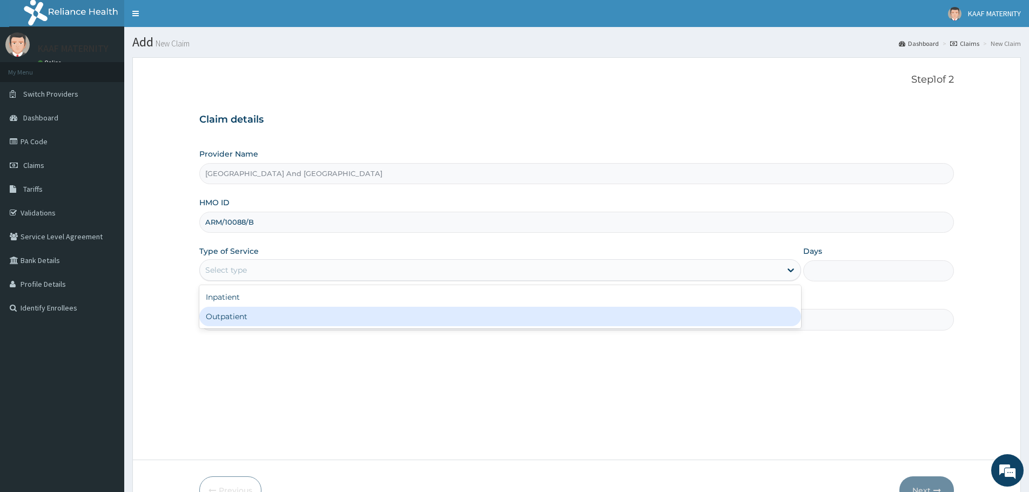
click at [245, 315] on div "Outpatient" at bounding box center [500, 316] width 602 height 19
type input "1"
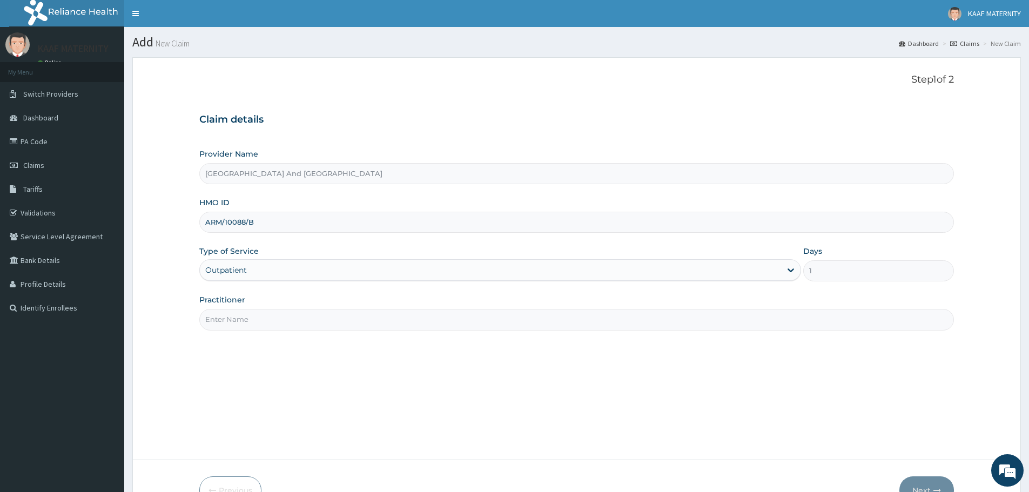
click at [245, 315] on input "Practitioner" at bounding box center [576, 319] width 755 height 21
type input "DR AROH"
click at [927, 486] on button "Next" at bounding box center [926, 490] width 55 height 28
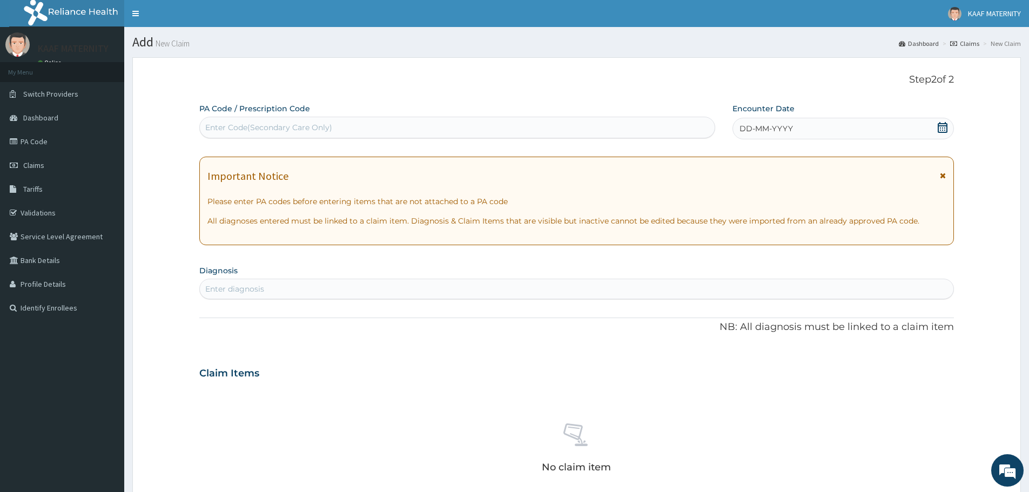
click at [295, 123] on div "Enter Code(Secondary Care Only)" at bounding box center [268, 127] width 127 height 11
paste input "PA/7EC474"
type input "PA/7EC474"
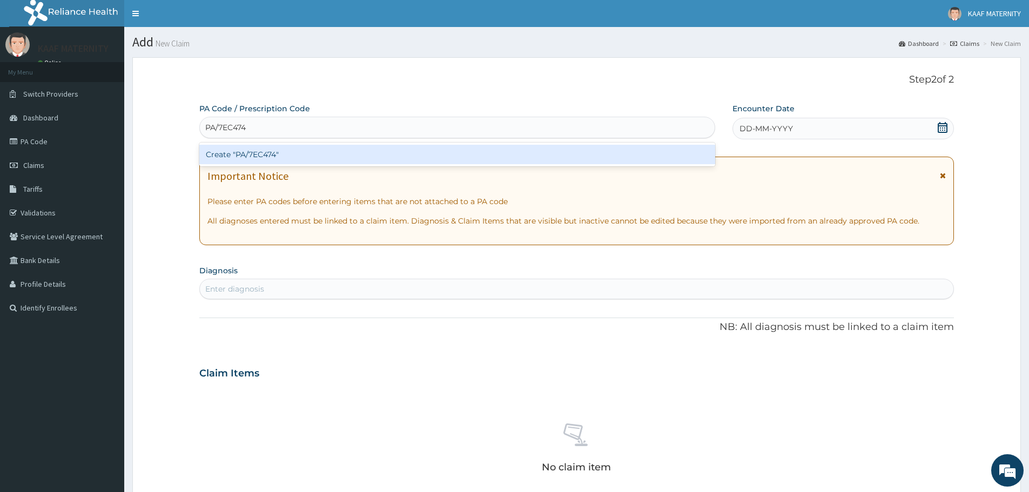
click at [265, 156] on div "Create "PA/7EC474"" at bounding box center [457, 154] width 516 height 19
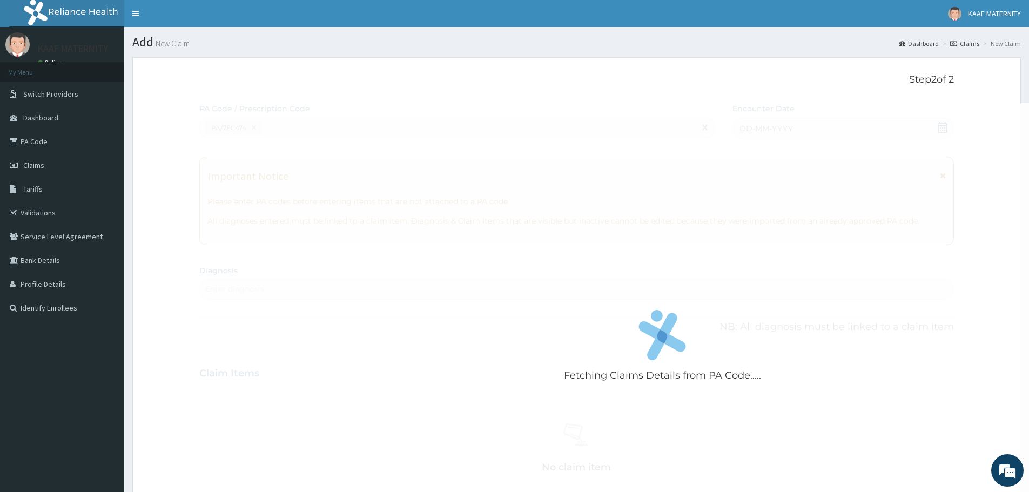
scroll to position [279, 0]
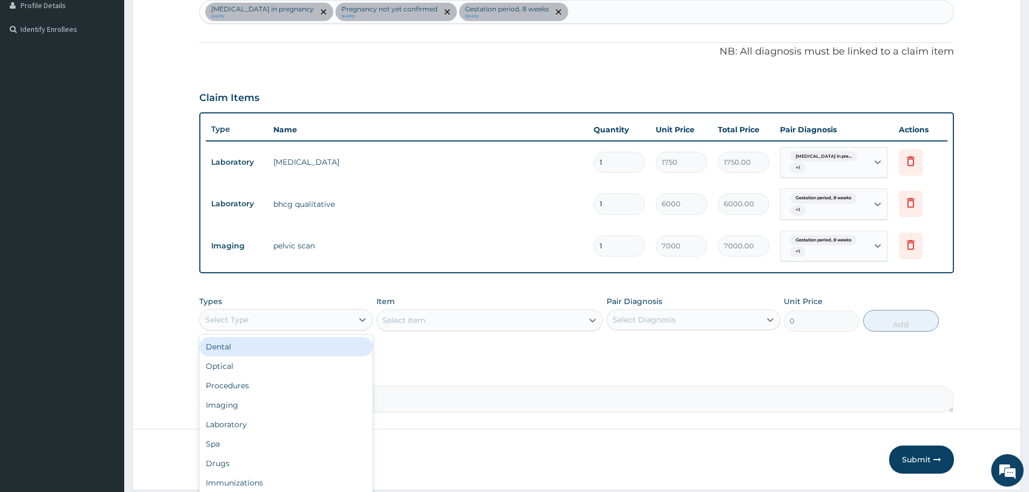
click at [320, 318] on div "Select Type" at bounding box center [276, 319] width 153 height 17
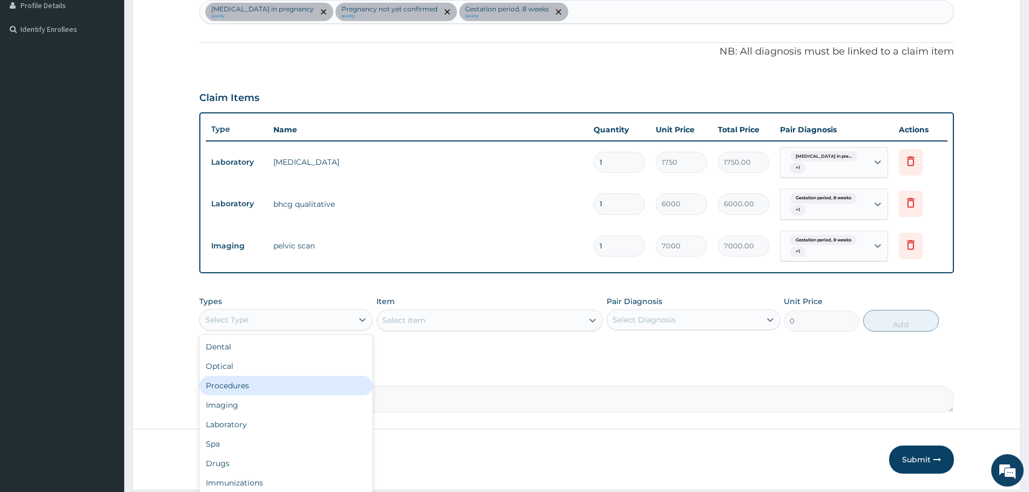
click at [292, 380] on div "Procedures" at bounding box center [285, 385] width 173 height 19
click at [471, 322] on div "Select Item" at bounding box center [489, 320] width 226 height 22
click at [473, 322] on div "Select Item" at bounding box center [480, 320] width 206 height 17
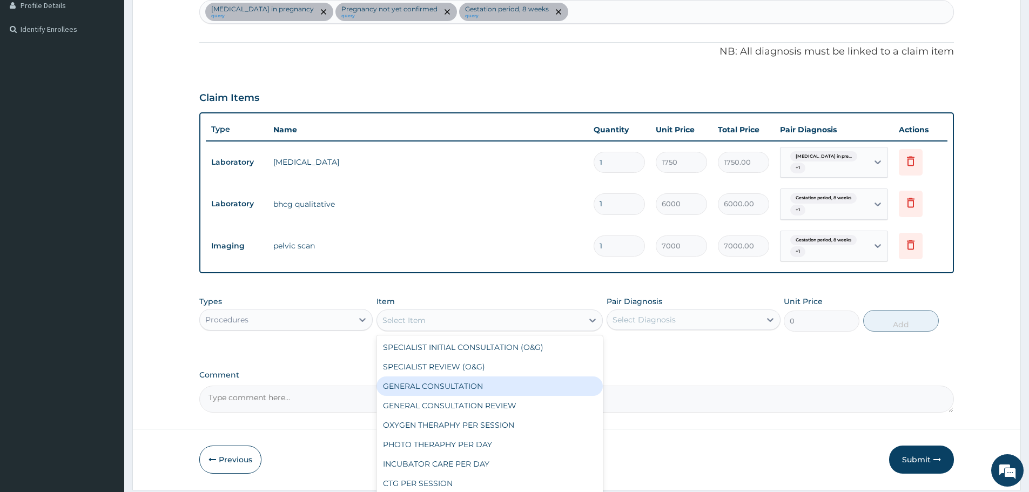
click at [472, 384] on div "GENERAL CONSULTATION" at bounding box center [489, 385] width 226 height 19
type input "3000"
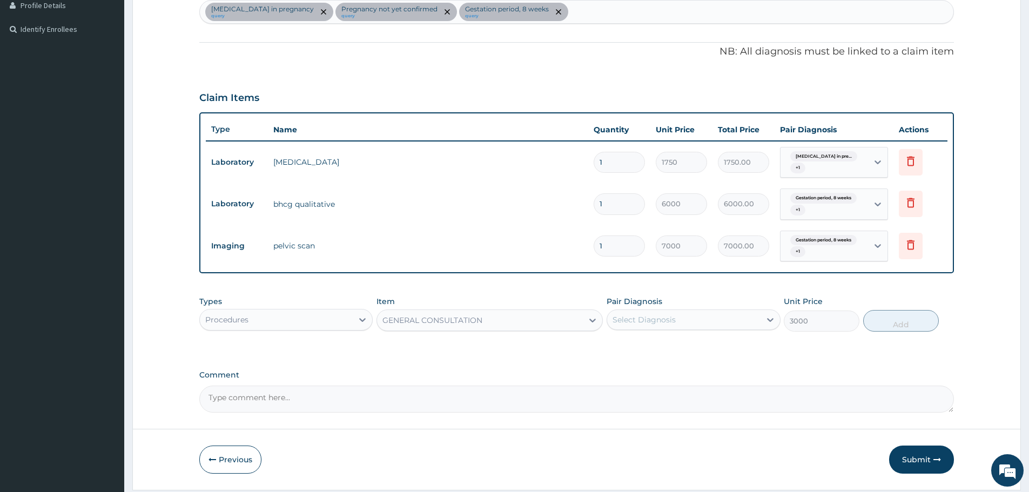
click at [651, 323] on div "Select Diagnosis" at bounding box center [643, 319] width 63 height 11
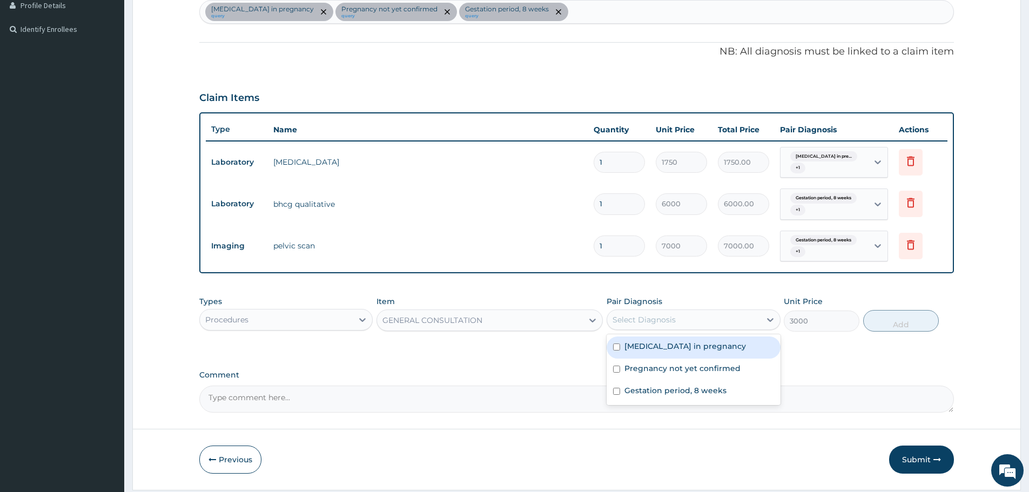
click at [656, 353] on div "Urinary tract infection in pregnancy" at bounding box center [693, 347] width 173 height 22
checkbox input "true"
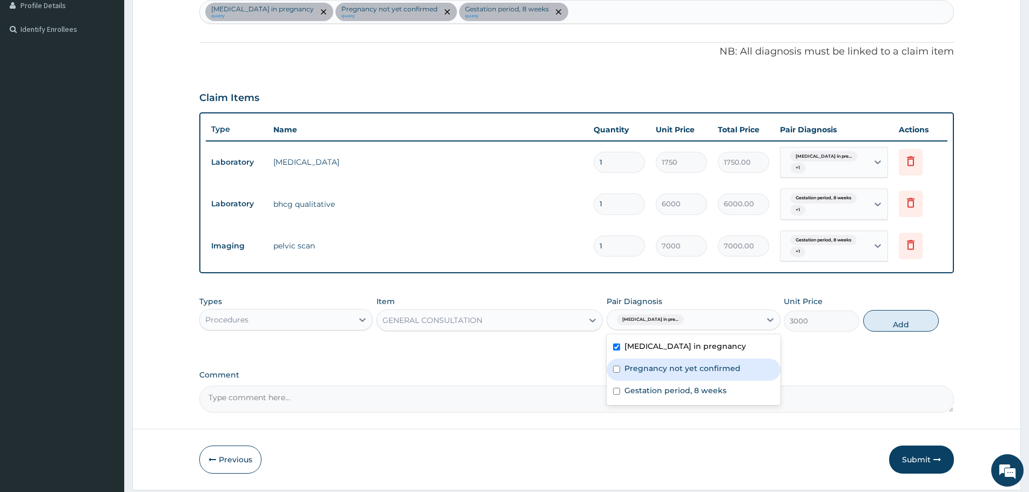
drag, startPoint x: 665, startPoint y: 369, endPoint x: 668, endPoint y: 378, distance: 9.1
click at [665, 370] on label "Pregnancy not yet confirmed" at bounding box center [682, 368] width 116 height 11
checkbox input "true"
click at [670, 389] on label "Gestation period, 8 weeks" at bounding box center [675, 390] width 102 height 11
checkbox input "true"
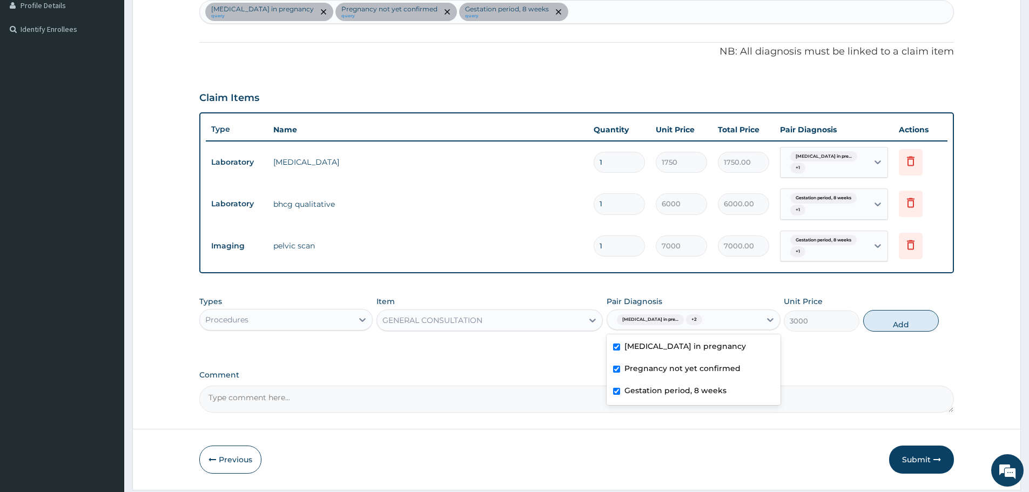
click at [899, 325] on button "Add" at bounding box center [901, 321] width 76 height 22
type input "0"
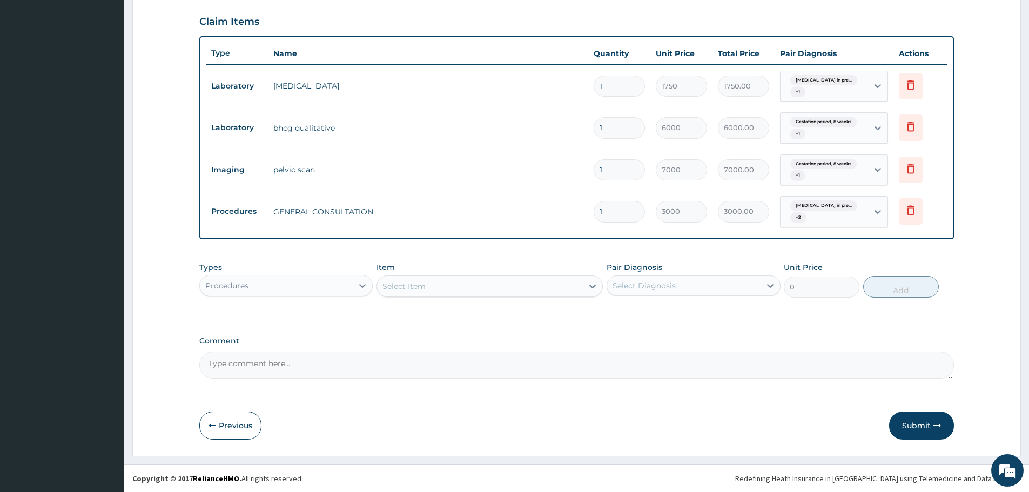
click at [921, 419] on button "Submit" at bounding box center [921, 426] width 65 height 28
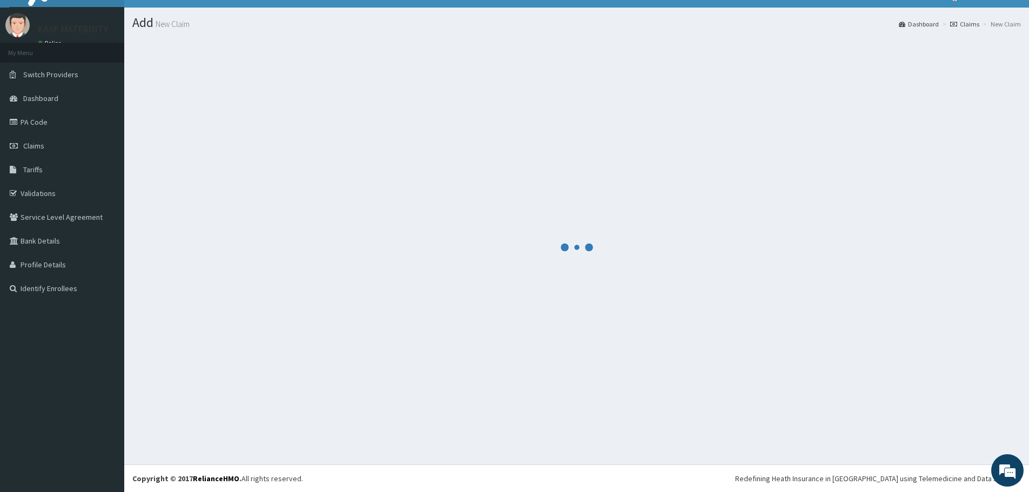
scroll to position [355, 0]
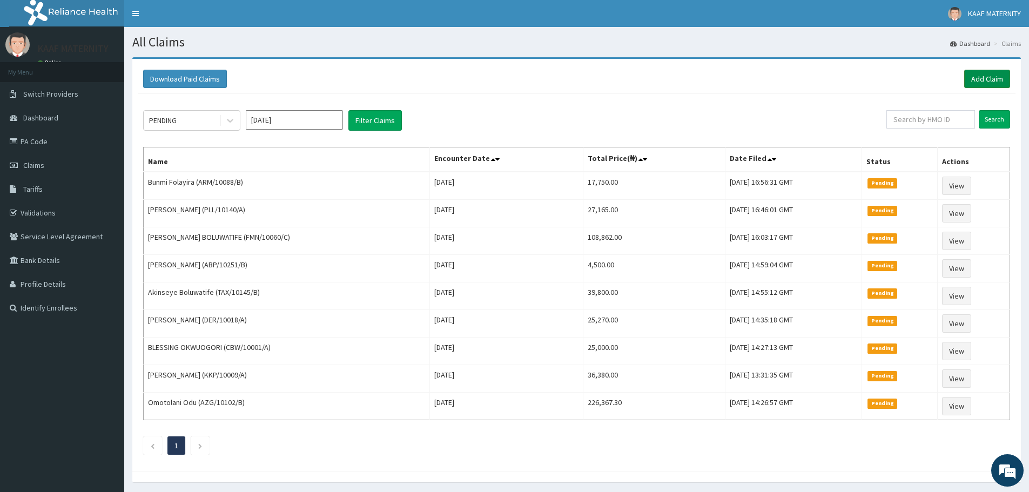
click at [975, 77] on link "Add Claim" at bounding box center [987, 79] width 46 height 18
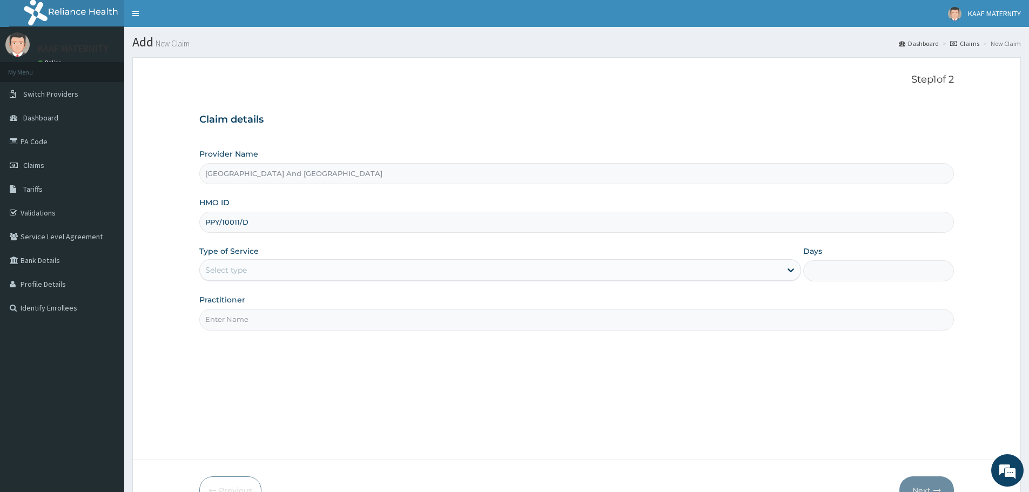
type input "PPY/10011/D"
click at [254, 273] on div "Select type" at bounding box center [490, 269] width 581 height 17
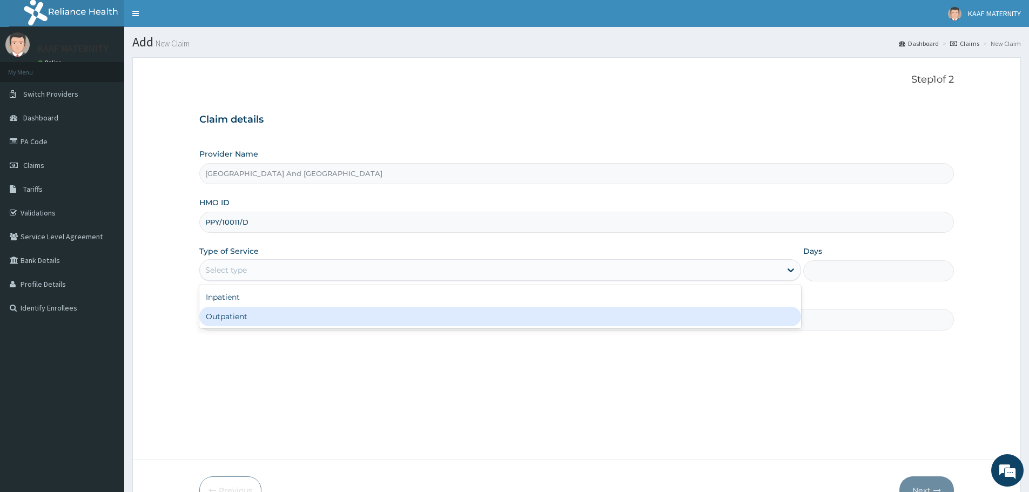
click at [250, 315] on div "Outpatient" at bounding box center [500, 316] width 602 height 19
type input "1"
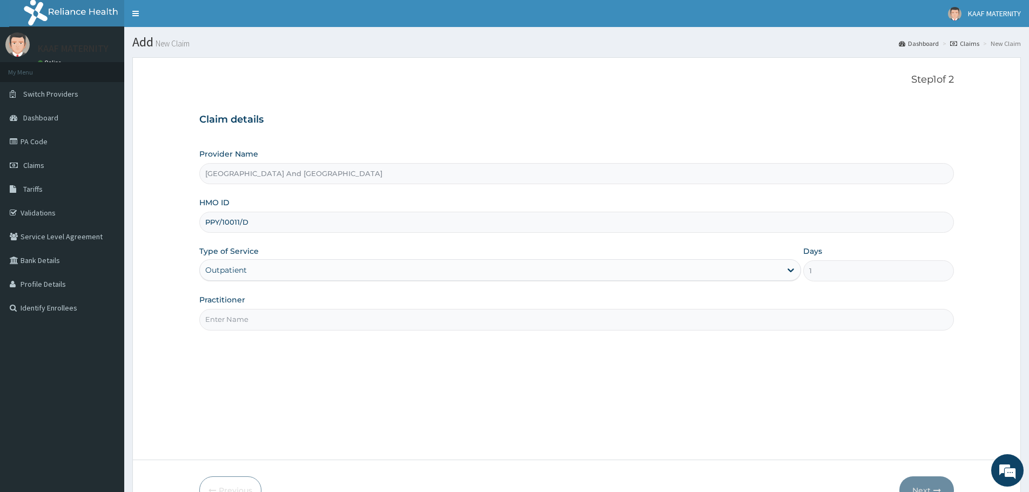
click at [269, 322] on input "Practitioner" at bounding box center [576, 319] width 755 height 21
type input "[PERSON_NAME]"
click at [927, 483] on button "Next" at bounding box center [926, 490] width 55 height 28
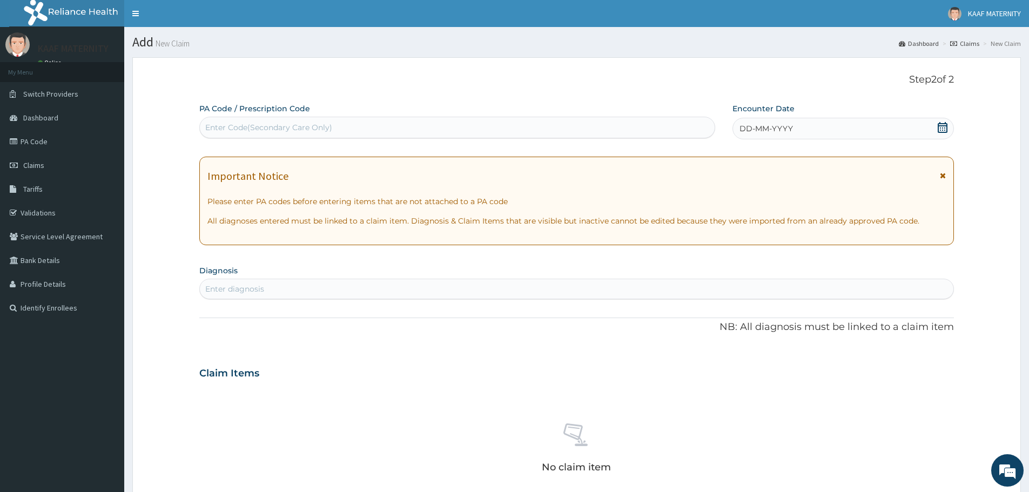
click at [945, 127] on icon at bounding box center [943, 127] width 10 height 11
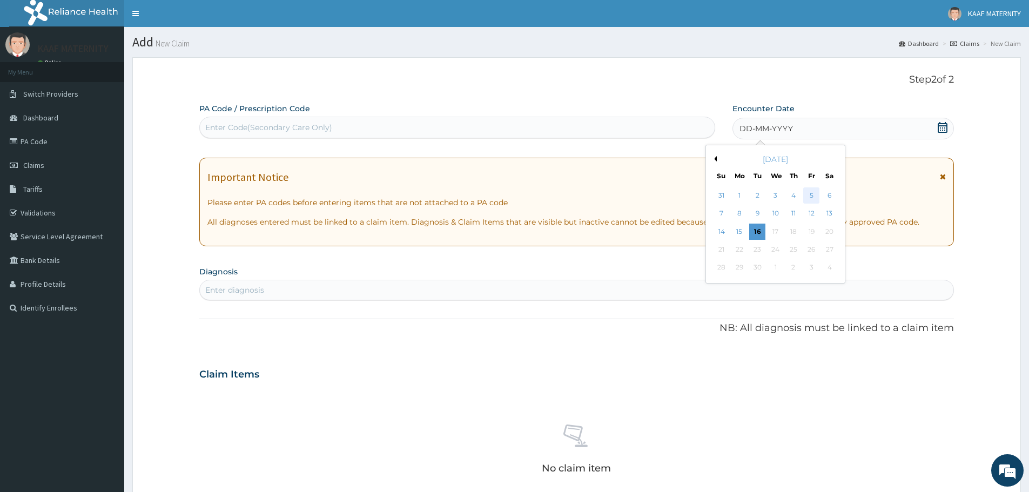
click at [812, 193] on div "5" at bounding box center [812, 195] width 16 height 16
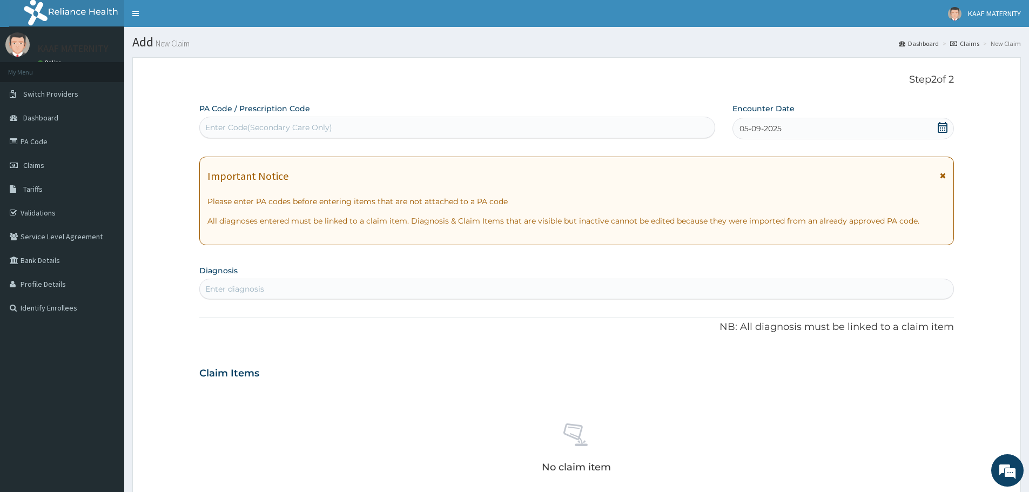
click at [293, 289] on div "Enter diagnosis" at bounding box center [576, 288] width 753 height 17
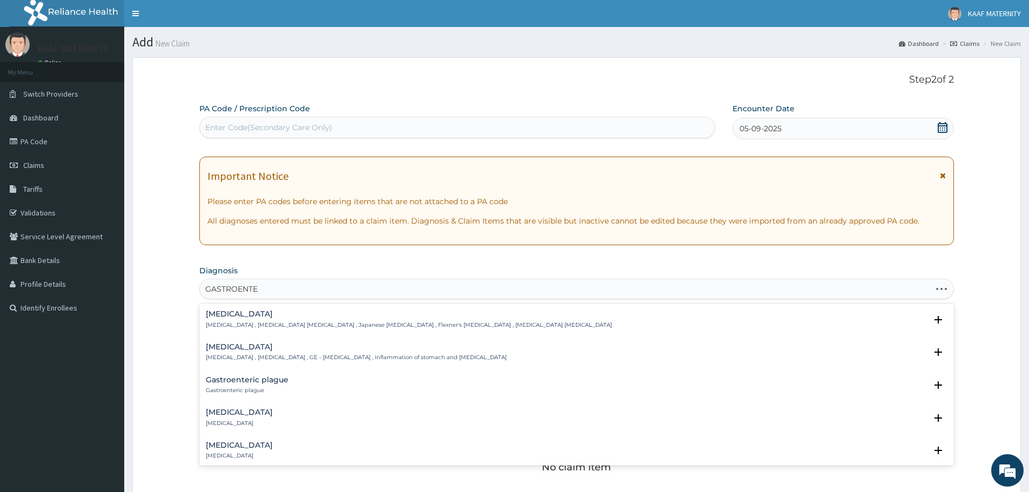
type input "GASTROENTER"
click at [262, 415] on h4 "Acute gastroenteritis" at bounding box center [239, 412] width 67 height 8
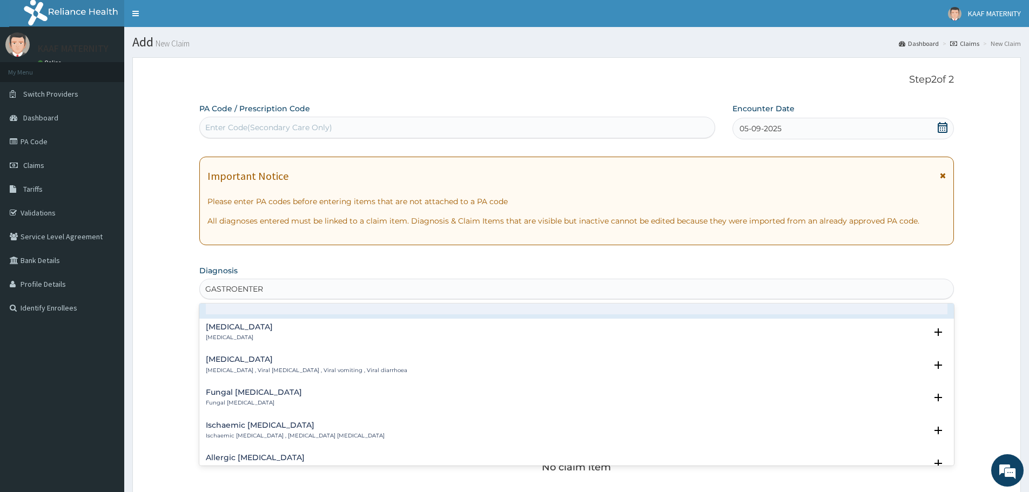
scroll to position [162, 0]
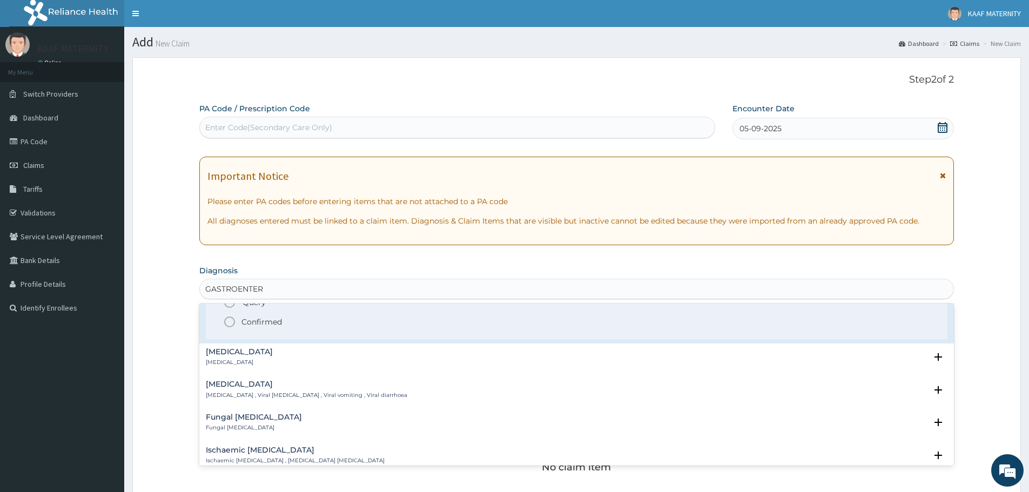
click at [231, 323] on icon "status option filled" at bounding box center [229, 321] width 13 height 13
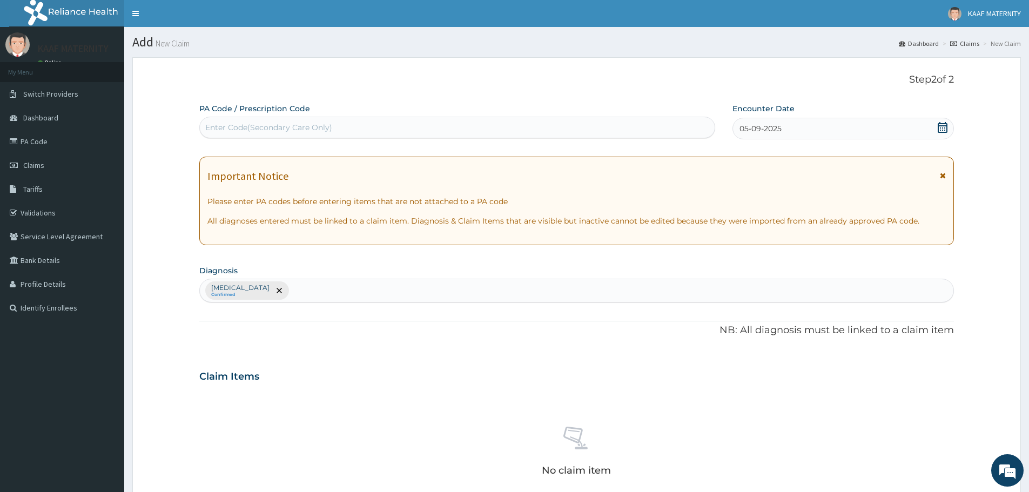
click at [350, 296] on div "Acute gastroenteritis Confirmed" at bounding box center [576, 290] width 753 height 23
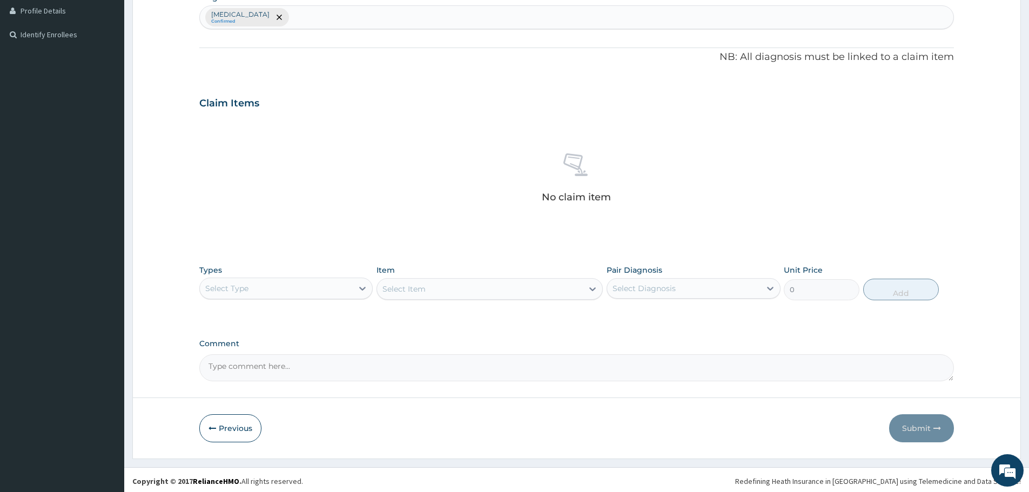
scroll to position [276, 0]
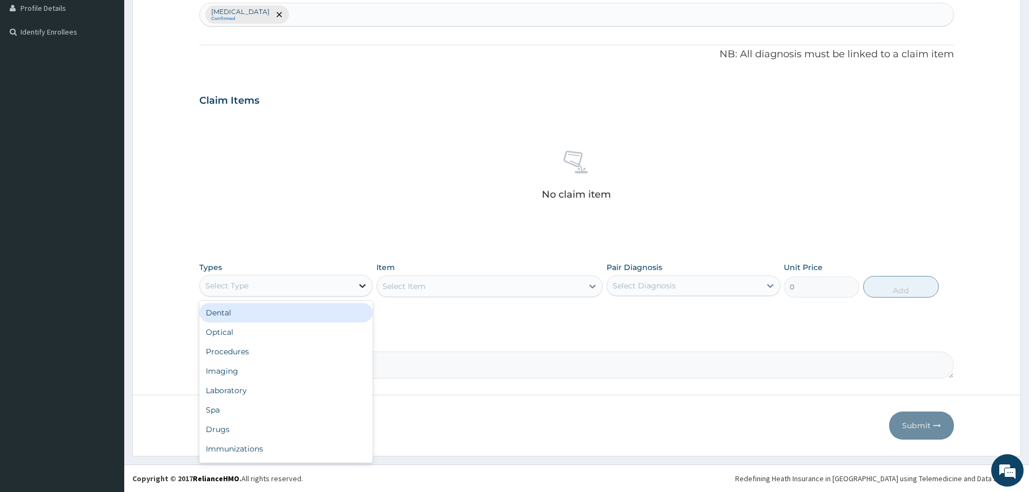
click at [359, 290] on icon at bounding box center [362, 285] width 11 height 11
click at [233, 429] on div "Drugs" at bounding box center [285, 429] width 173 height 19
click at [514, 291] on div "Select Item" at bounding box center [489, 286] width 226 height 22
click at [513, 291] on div "Select Item" at bounding box center [480, 286] width 206 height 17
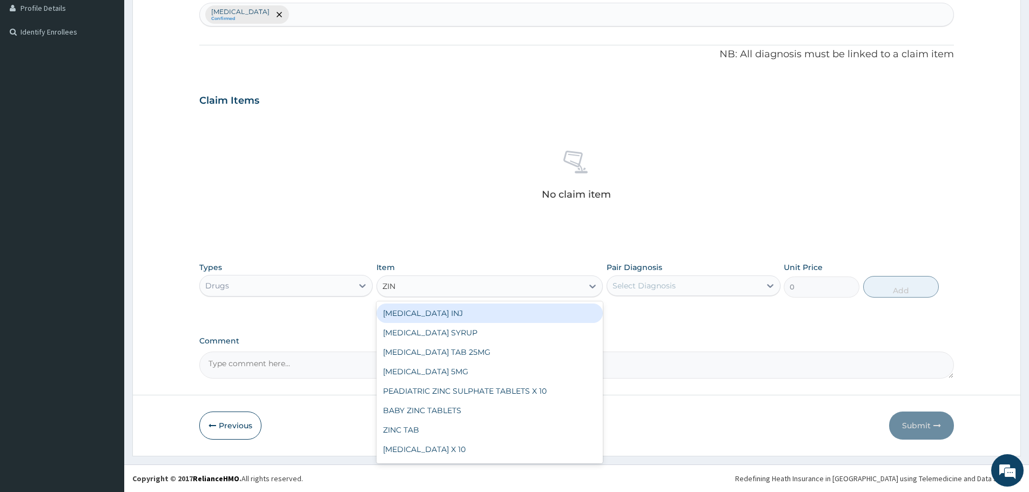
type input "ZINC"
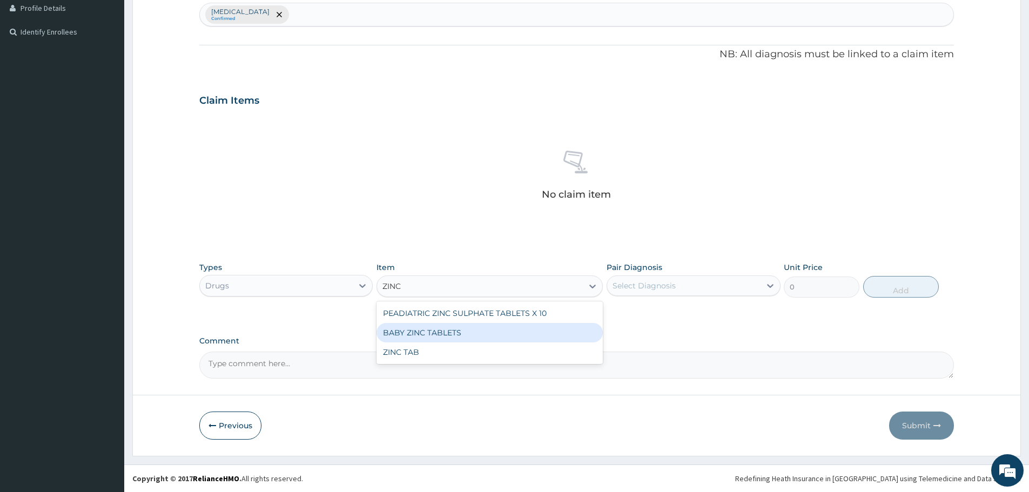
click at [463, 335] on div "BABY ZINC TABLETS" at bounding box center [489, 332] width 226 height 19
type input "30"
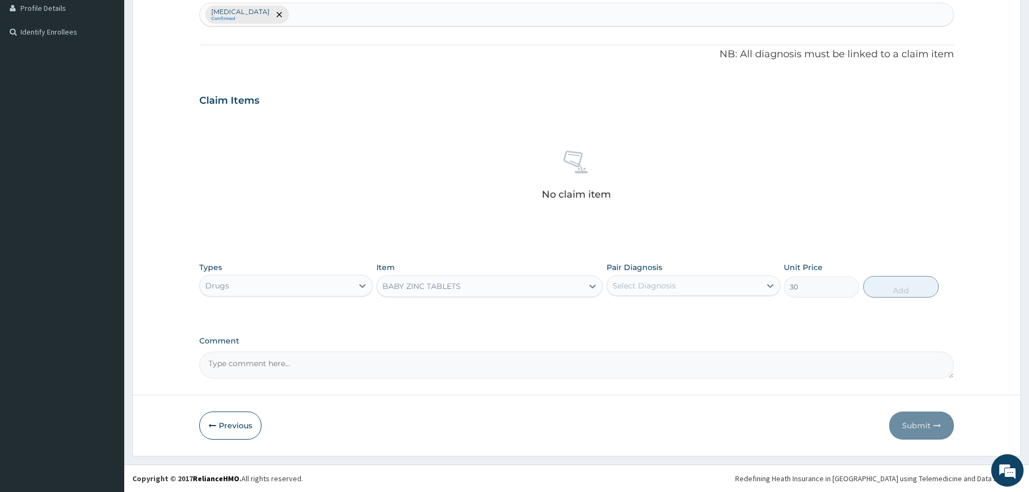
click at [656, 284] on div "Select Diagnosis" at bounding box center [643, 285] width 63 height 11
click at [651, 311] on label "Acute gastroenteritis" at bounding box center [657, 312] width 67 height 11
checkbox input "true"
click at [901, 290] on button "Add" at bounding box center [901, 287] width 76 height 22
type input "0"
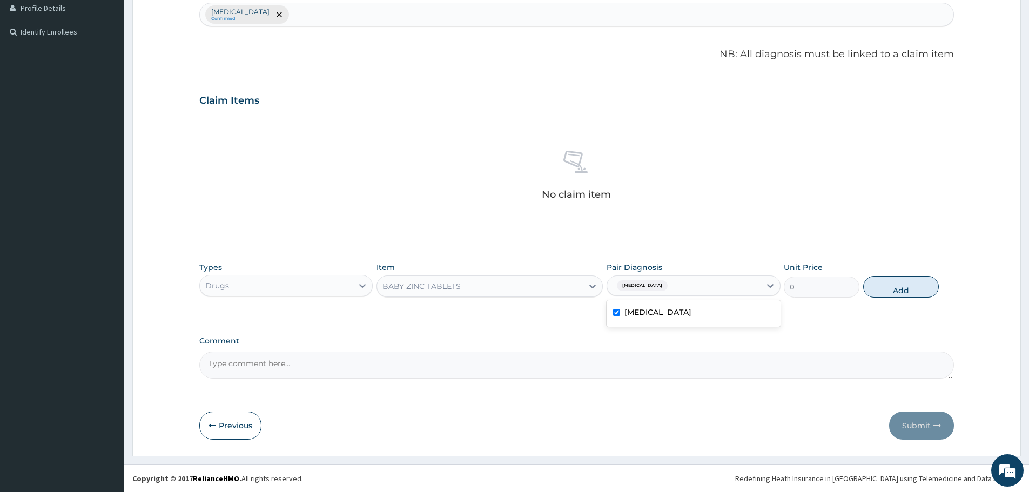
scroll to position [225, 0]
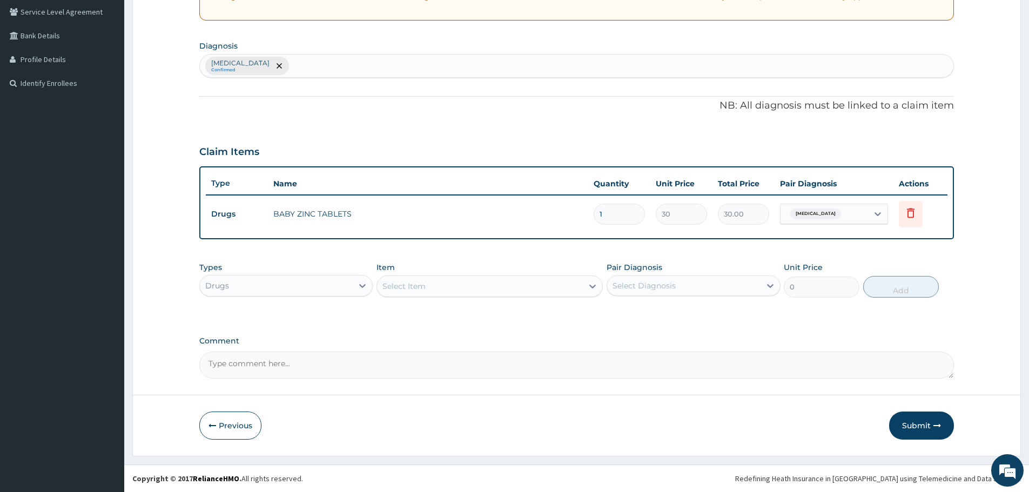
drag, startPoint x: 615, startPoint y: 213, endPoint x: 599, endPoint y: 214, distance: 15.7
click at [599, 214] on input "1" at bounding box center [619, 214] width 51 height 21
type input "10"
type input "300.00"
type input "10"
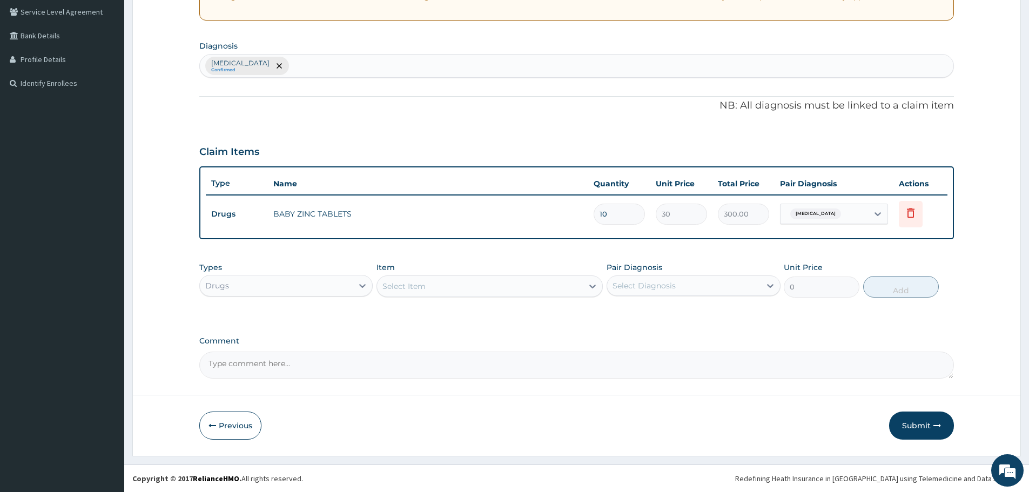
click at [436, 294] on div "Select Item" at bounding box center [480, 286] width 206 height 17
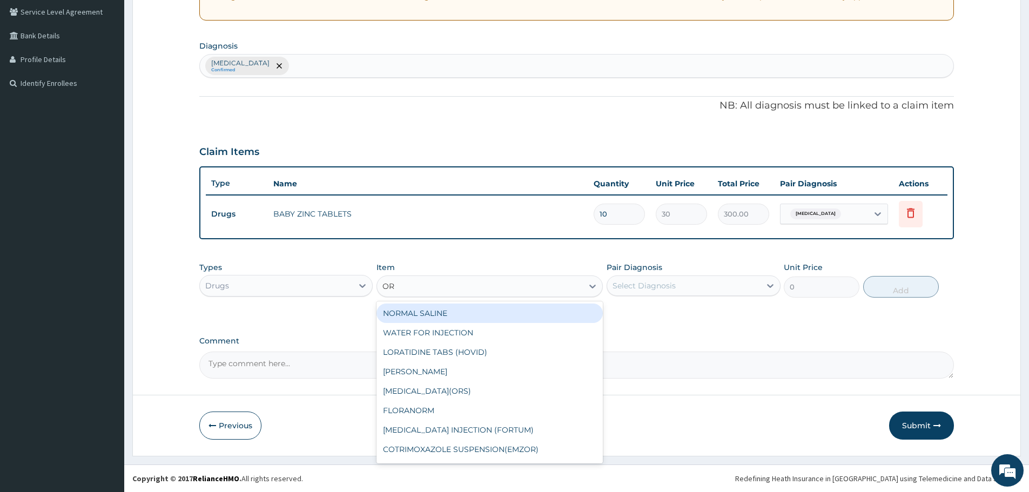
type input "ORS"
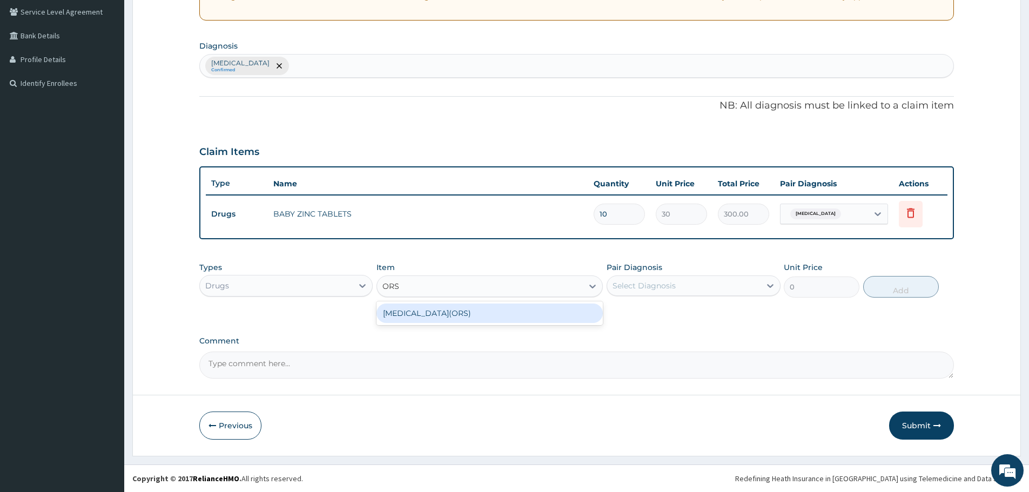
click at [478, 310] on div "ORAL REHYDRATION SALTS(ORS)" at bounding box center [489, 313] width 226 height 19
type input "100"
click at [477, 310] on div "Types Drugs Item option BABY ZINC TABLETS, selected. option ORAL REHYDRATION SA…" at bounding box center [576, 288] width 755 height 63
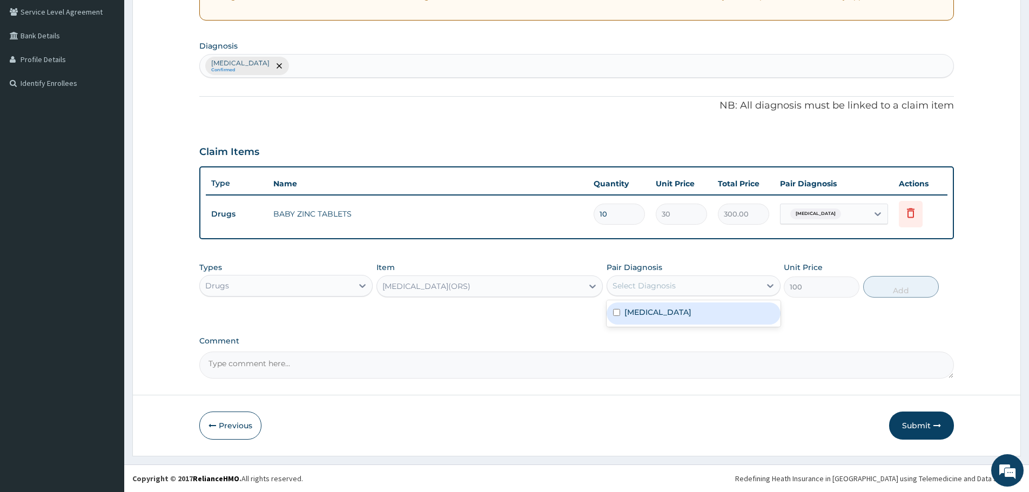
click at [669, 289] on div "Select Diagnosis" at bounding box center [643, 285] width 63 height 11
click at [677, 315] on label "Acute gastroenteritis" at bounding box center [657, 312] width 67 height 11
checkbox input "true"
click at [901, 289] on button "Add" at bounding box center [901, 287] width 76 height 22
type input "0"
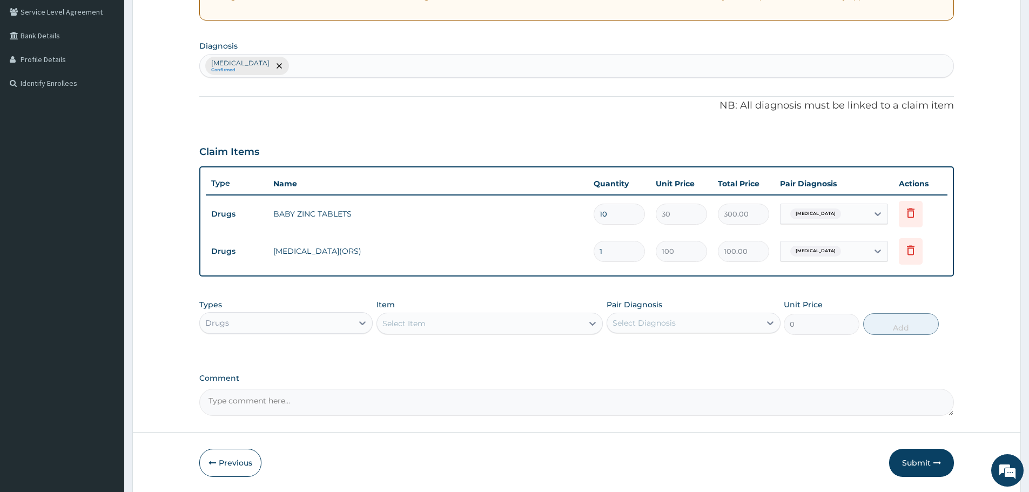
drag, startPoint x: 614, startPoint y: 253, endPoint x: 585, endPoint y: 253, distance: 28.1
click at [594, 253] on input "1" at bounding box center [619, 251] width 51 height 21
click at [585, 253] on tr "Drugs ORAL REHYDRATION SALTS(ORS) 1 100 100.00 Acute gastroenteritis Delete" at bounding box center [577, 251] width 742 height 37
click at [605, 251] on input "1" at bounding box center [619, 251] width 51 height 21
drag, startPoint x: 602, startPoint y: 251, endPoint x: 592, endPoint y: 254, distance: 10.2
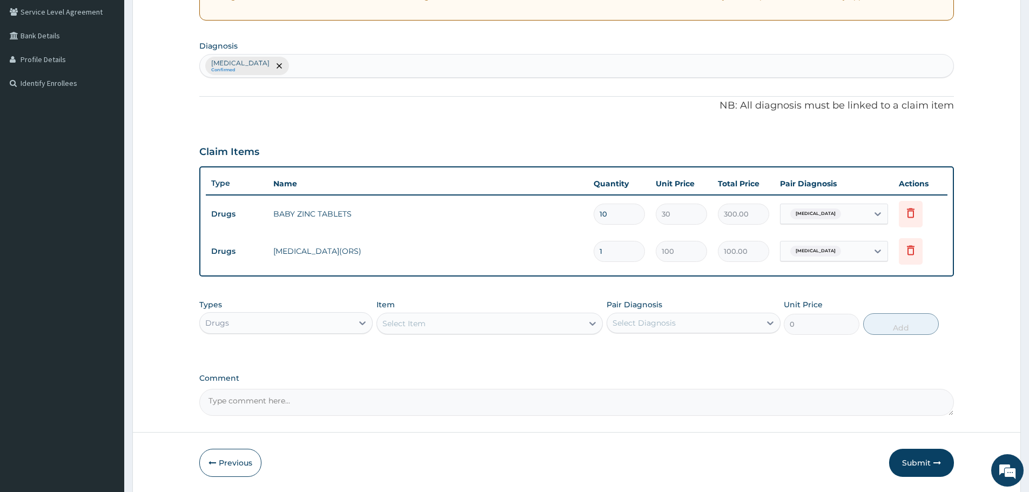
click at [592, 254] on td "1" at bounding box center [619, 251] width 62 height 32
type input "3"
type input "300.00"
type input "3"
click at [557, 259] on td "ORAL REHYDRATION SALTS(ORS)" at bounding box center [428, 251] width 320 height 22
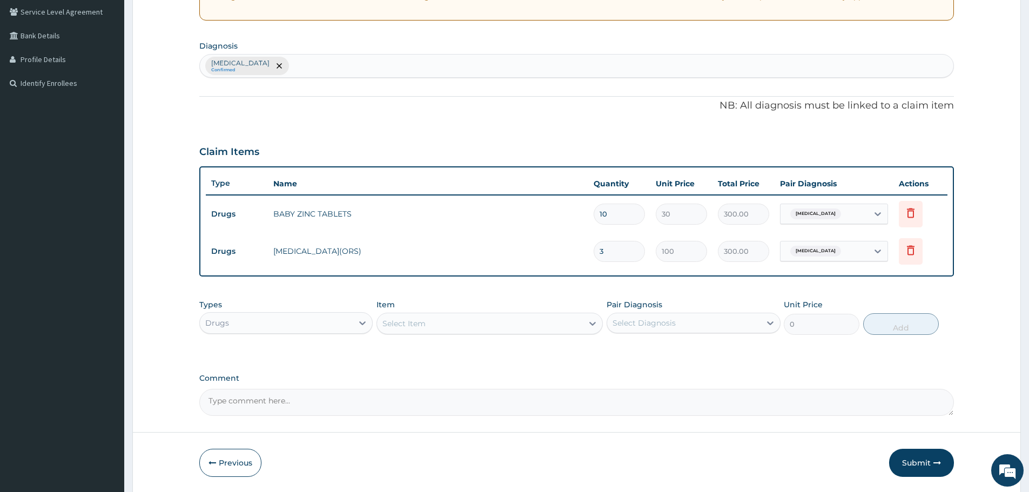
click at [557, 259] on td "ORAL REHYDRATION SALTS(ORS)" at bounding box center [428, 251] width 320 height 22
click at [739, 272] on div "Type Name Quantity Unit Price Total Price Pair Diagnosis Actions Drugs BABY ZIN…" at bounding box center [576, 221] width 755 height 110
click at [361, 322] on icon at bounding box center [363, 323] width 6 height 4
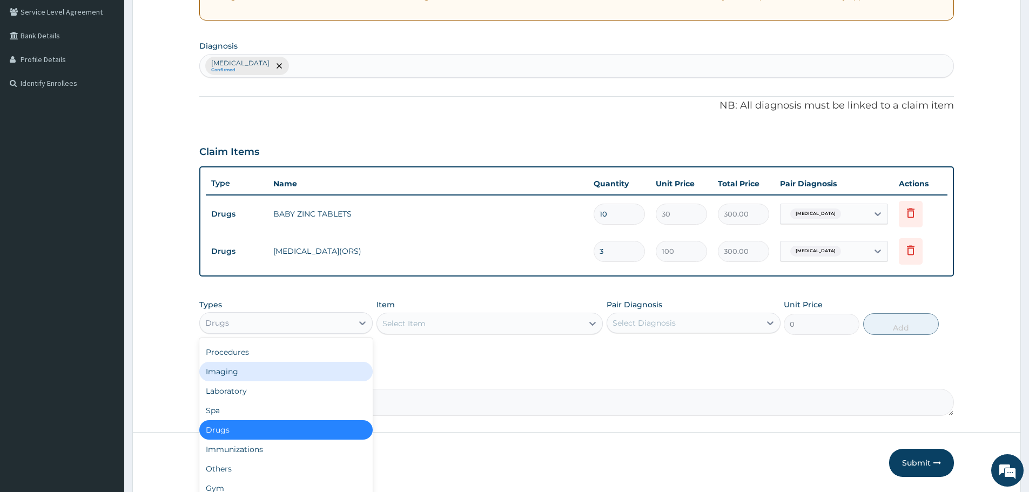
scroll to position [0, 0]
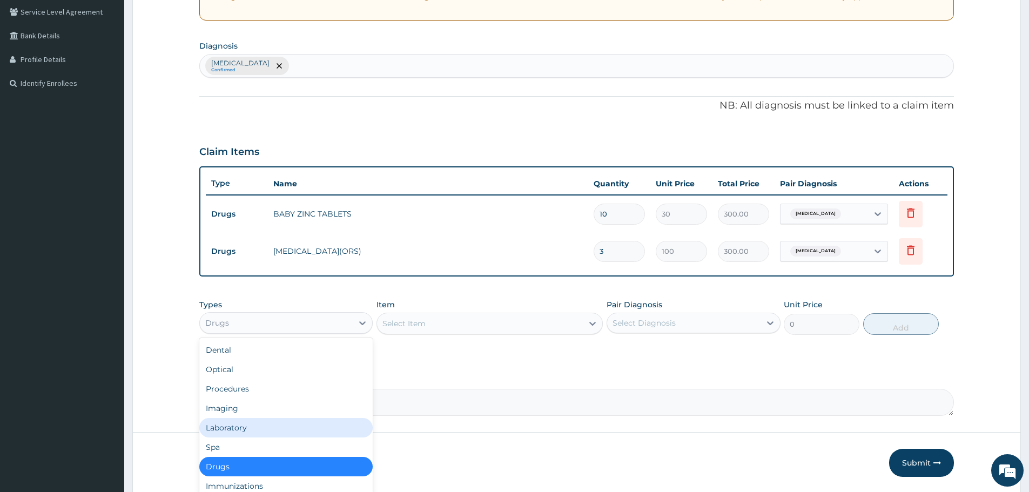
click at [247, 426] on div "Laboratory" at bounding box center [285, 427] width 173 height 19
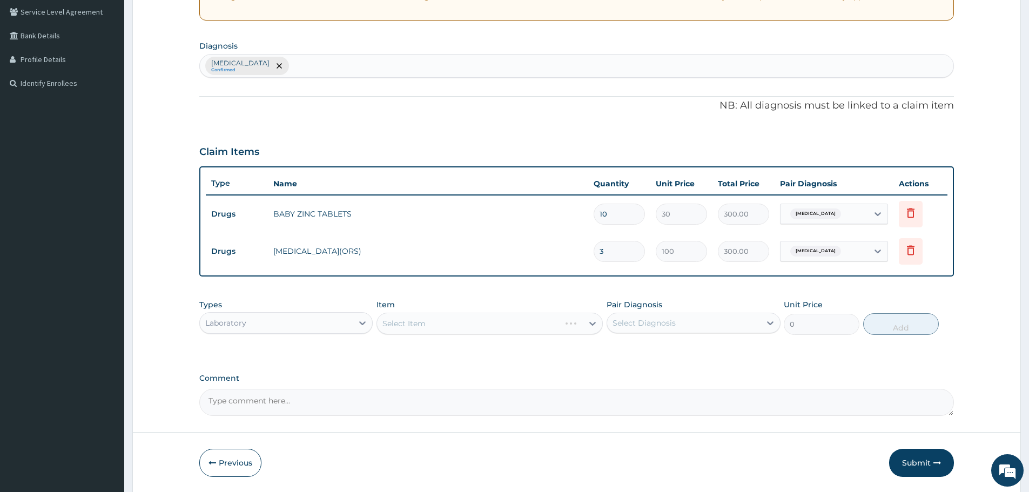
click at [454, 324] on div "Select Item" at bounding box center [489, 324] width 226 height 22
click at [455, 324] on div "Select Item" at bounding box center [489, 324] width 226 height 22
click at [453, 325] on div "Select Item" at bounding box center [480, 323] width 206 height 17
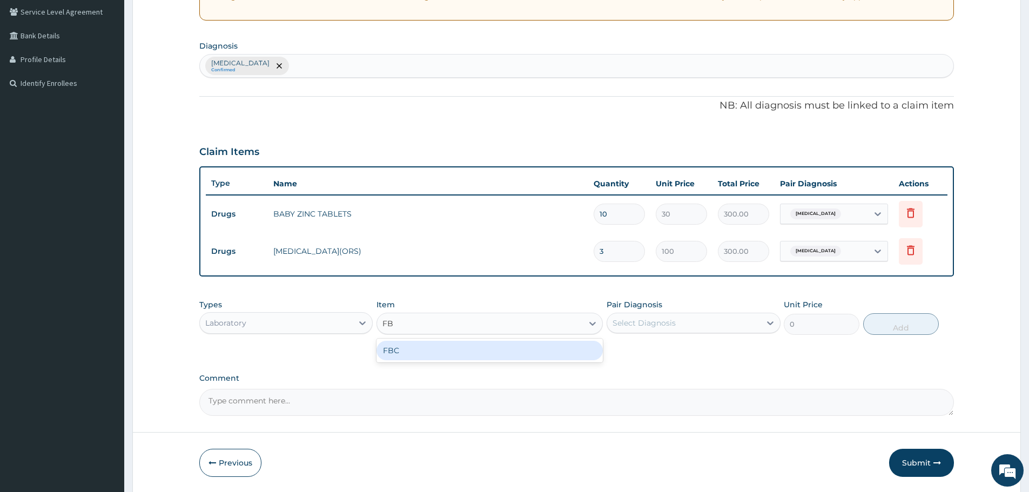
type input "FBC"
click at [422, 359] on div "FBC" at bounding box center [489, 350] width 226 height 19
type input "5940"
click at [669, 322] on div "Select Diagnosis" at bounding box center [643, 323] width 63 height 11
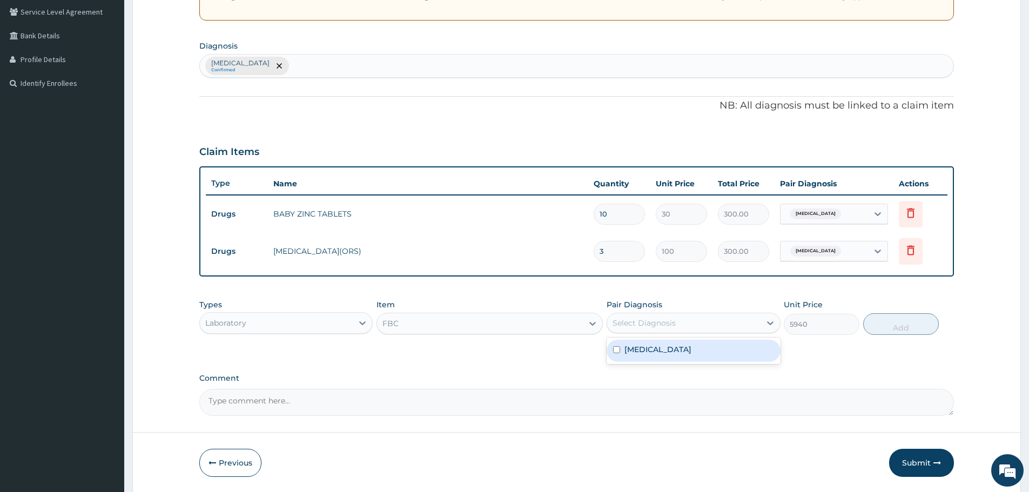
click at [672, 347] on label "Acute gastroenteritis" at bounding box center [657, 349] width 67 height 11
checkbox input "true"
click at [888, 327] on button "Add" at bounding box center [901, 324] width 76 height 22
type input "0"
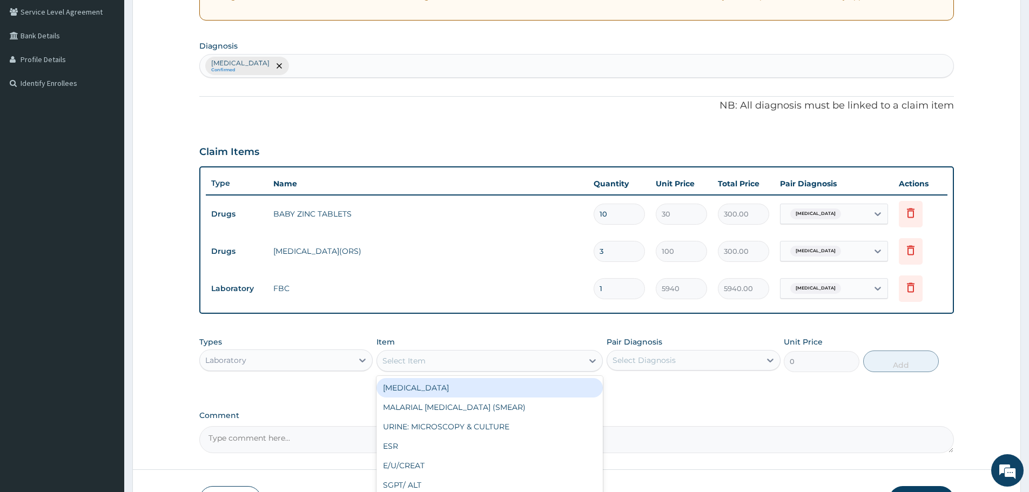
click at [418, 364] on div "Select Item" at bounding box center [403, 360] width 43 height 11
click at [334, 69] on div "Acute gastroenteritis Confirmed" at bounding box center [576, 66] width 753 height 23
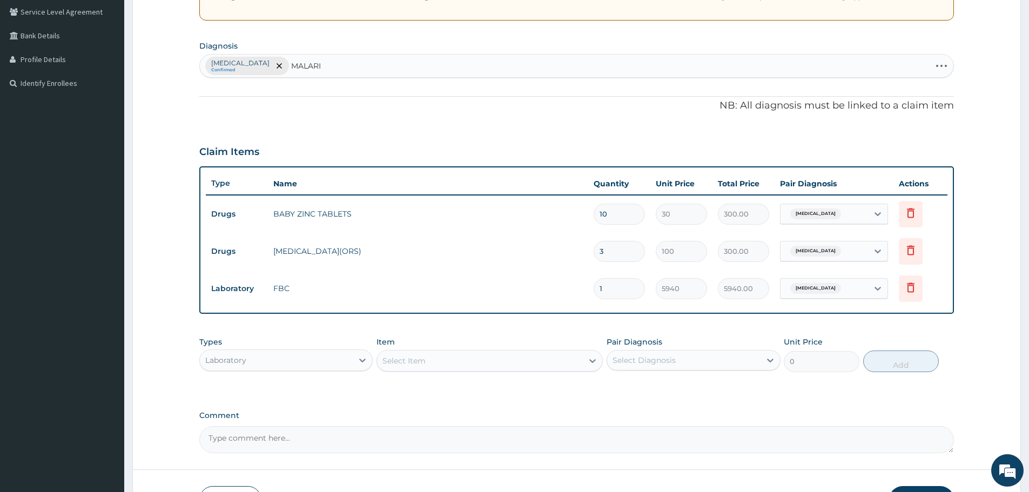
type input "MALARIA"
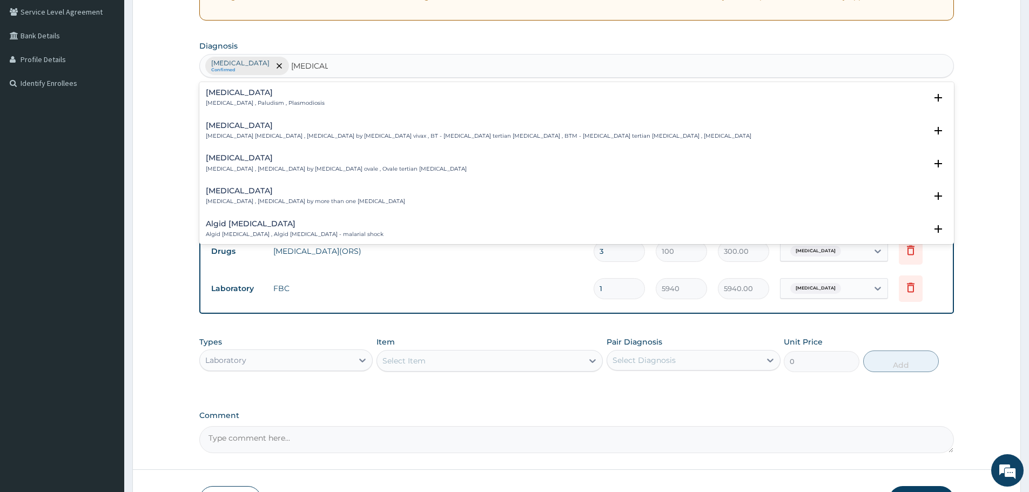
click at [224, 93] on h4 "Malaria" at bounding box center [265, 93] width 119 height 8
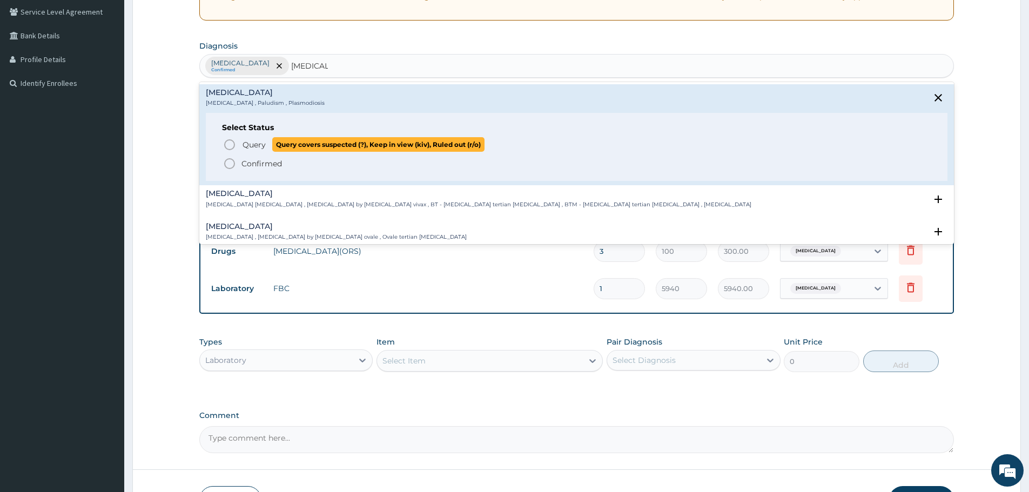
click at [229, 145] on icon "status option query" at bounding box center [229, 144] width 13 height 13
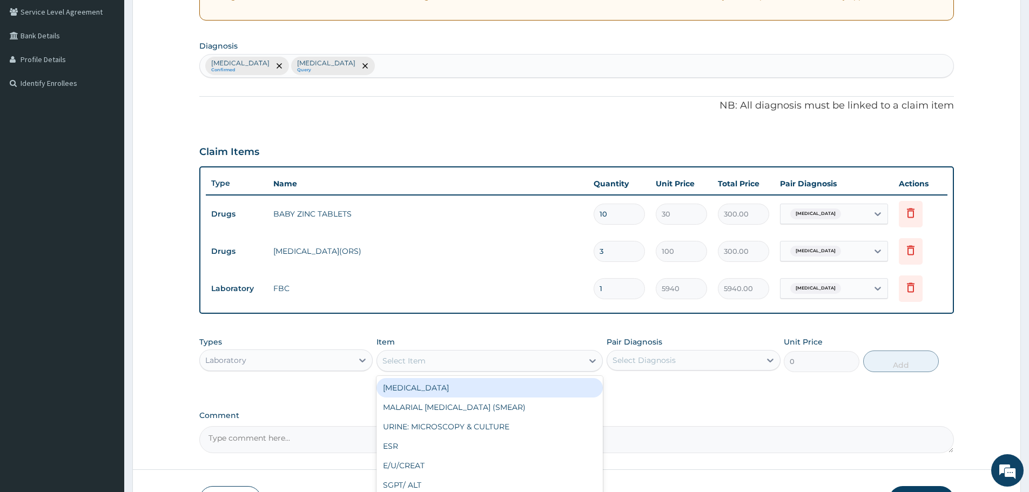
click at [437, 364] on div "Select Item" at bounding box center [480, 360] width 206 height 17
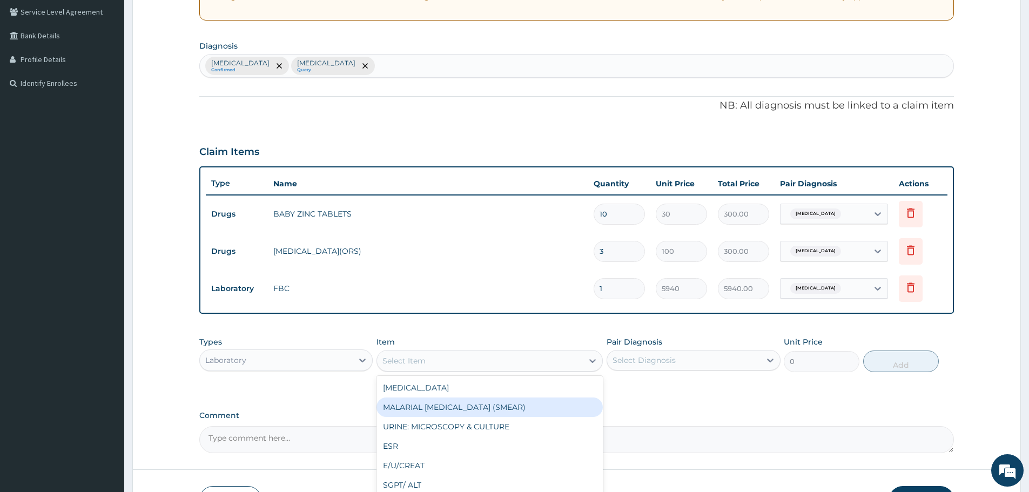
drag, startPoint x: 436, startPoint y: 405, endPoint x: 448, endPoint y: 403, distance: 12.0
click at [436, 405] on div "MALARIAL PARASITE (SMEAR)" at bounding box center [489, 407] width 226 height 19
type input "2000"
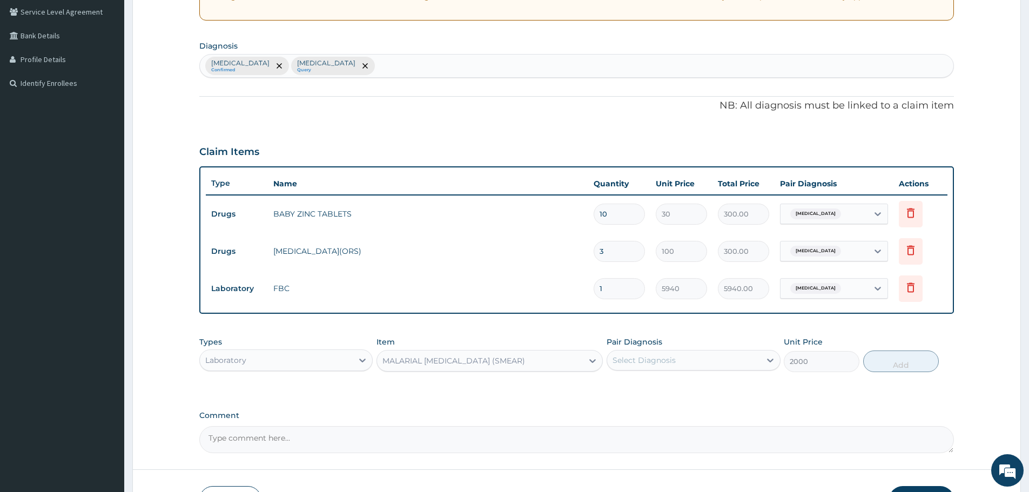
click at [641, 360] on div "Select Diagnosis" at bounding box center [643, 360] width 63 height 11
click at [664, 413] on div "Malaria" at bounding box center [693, 410] width 173 height 22
checkbox input "true"
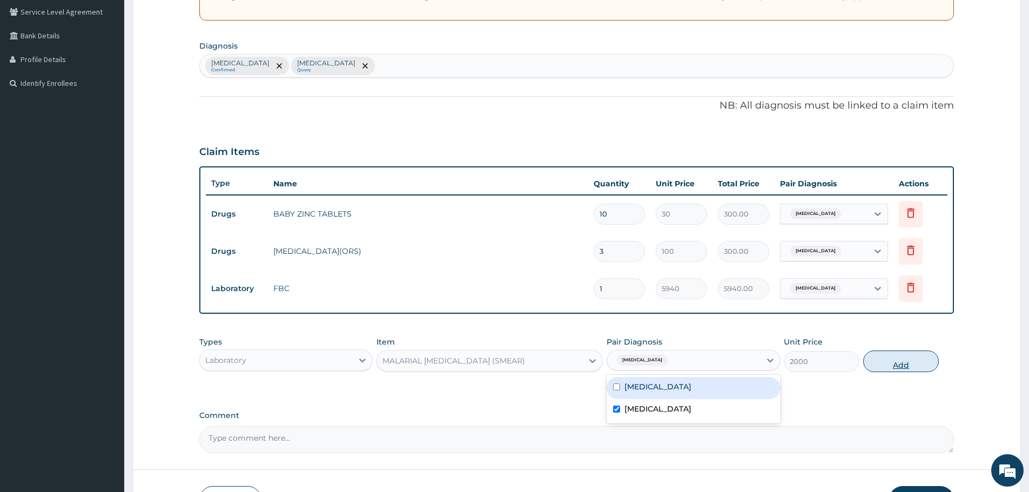
click at [899, 361] on button "Add" at bounding box center [901, 362] width 76 height 22
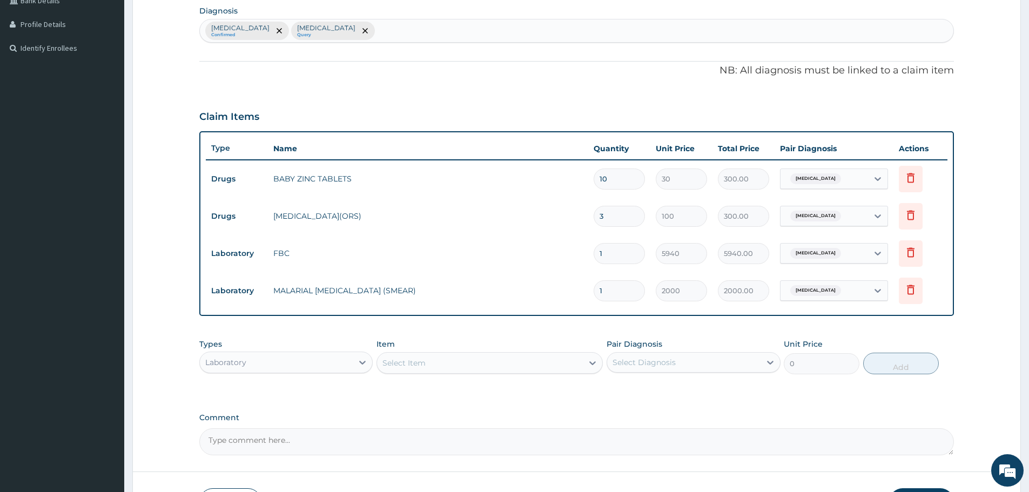
scroll to position [336, 0]
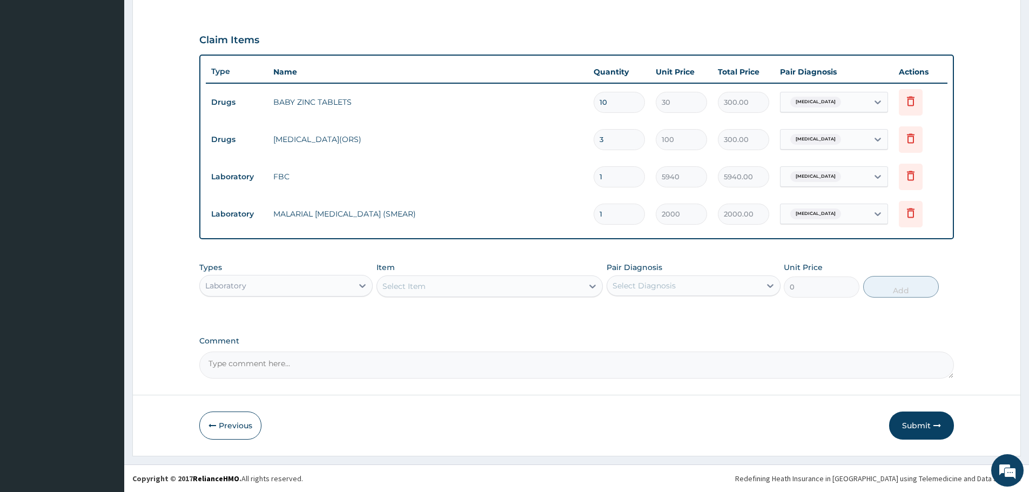
click at [349, 293] on div "Laboratory" at bounding box center [276, 285] width 153 height 17
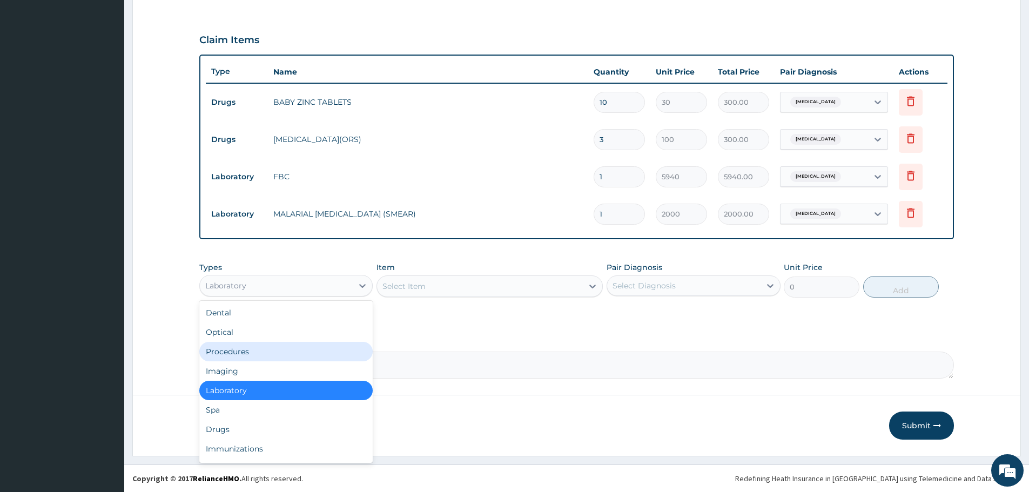
click at [255, 356] on div "Procedures" at bounding box center [285, 351] width 173 height 19
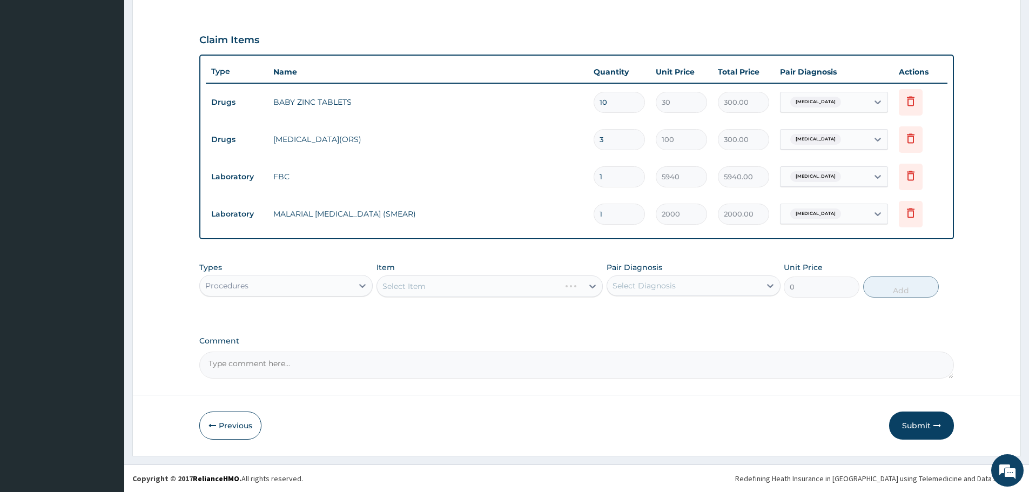
click at [489, 289] on div "Select Item" at bounding box center [489, 286] width 226 height 22
click at [490, 289] on div "Select Item" at bounding box center [489, 286] width 226 height 22
click at [510, 287] on div "Select Item" at bounding box center [480, 286] width 206 height 17
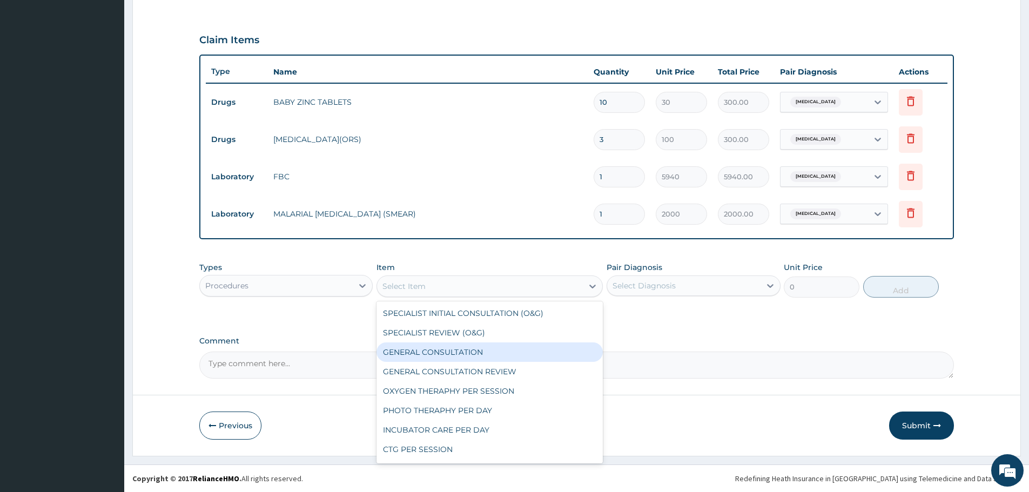
click at [471, 353] on div "GENERAL CONSULTATION" at bounding box center [489, 351] width 226 height 19
type input "3000"
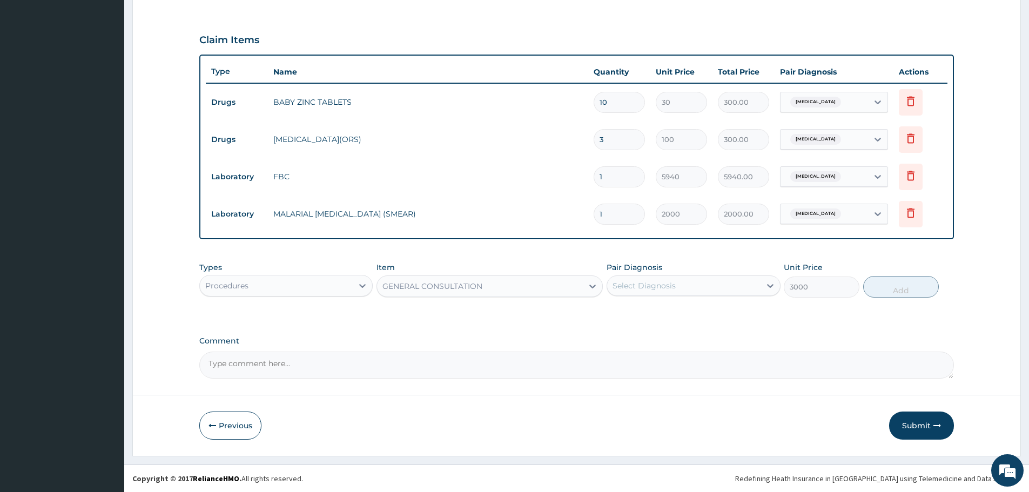
click at [704, 288] on div "Select Diagnosis" at bounding box center [683, 285] width 153 height 17
click at [690, 311] on label "Acute gastroenteritis" at bounding box center [657, 312] width 67 height 11
checkbox input "true"
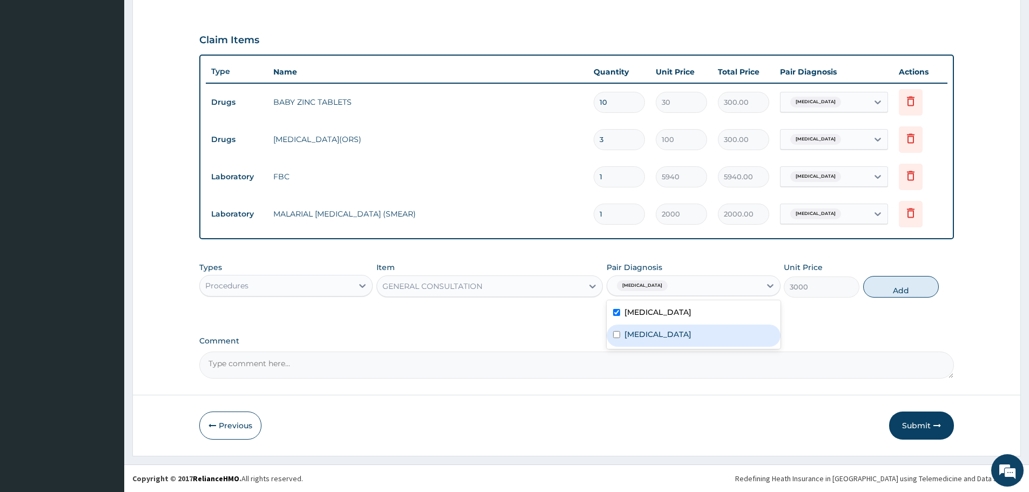
click at [670, 338] on div "Malaria" at bounding box center [693, 336] width 173 height 22
checkbox input "true"
click at [903, 292] on button "Add" at bounding box center [901, 287] width 76 height 22
type input "0"
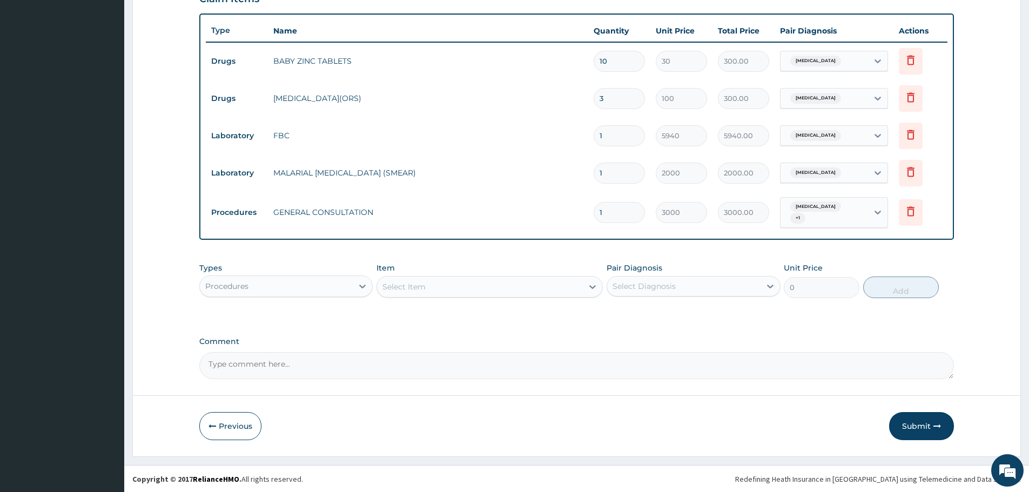
scroll to position [378, 0]
click at [916, 430] on button "Submit" at bounding box center [921, 426] width 65 height 28
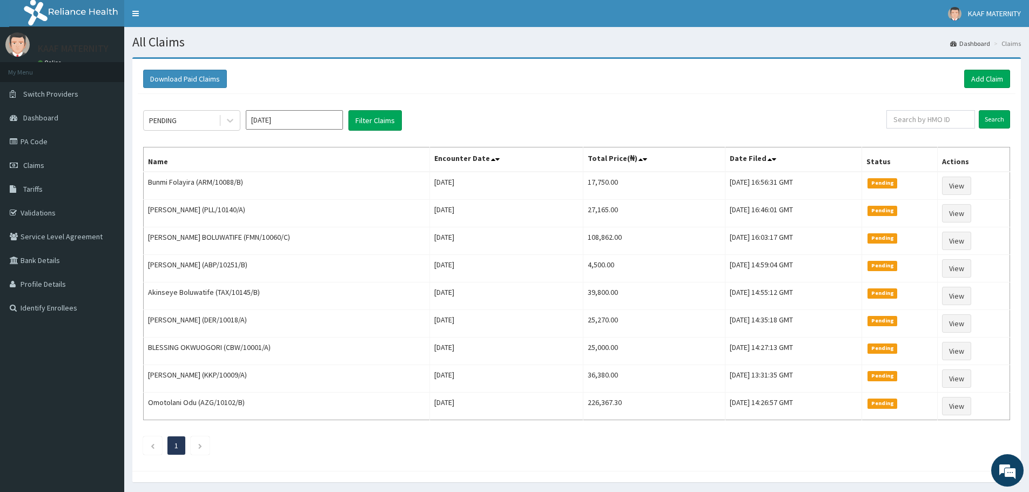
drag, startPoint x: 770, startPoint y: 100, endPoint x: 753, endPoint y: 111, distance: 19.9
click at [769, 100] on div "PENDING [DATE] Filter Claims Search Name Encounter Date Total Price(₦) Date Fil…" at bounding box center [577, 280] width 878 height 372
